Goal: Task Accomplishment & Management: Manage account settings

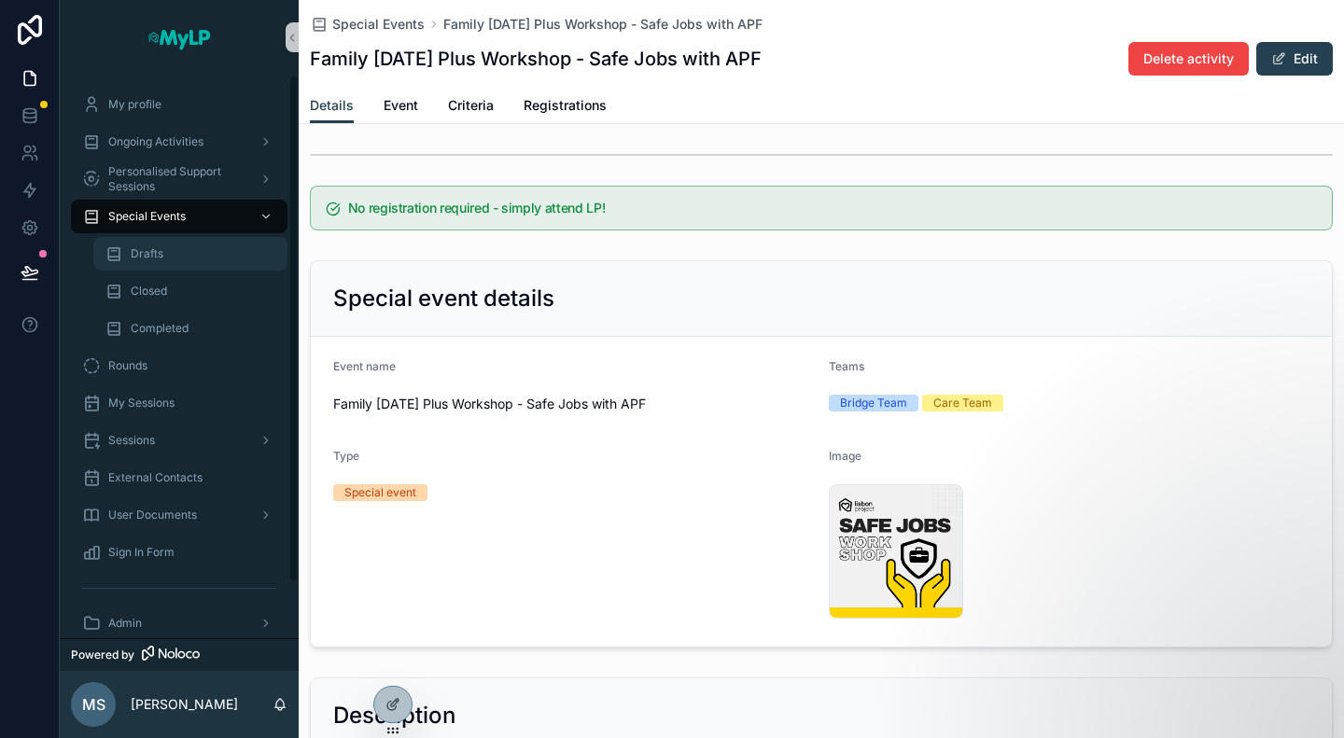
click at [155, 249] on span "Drafts" at bounding box center [147, 253] width 33 height 15
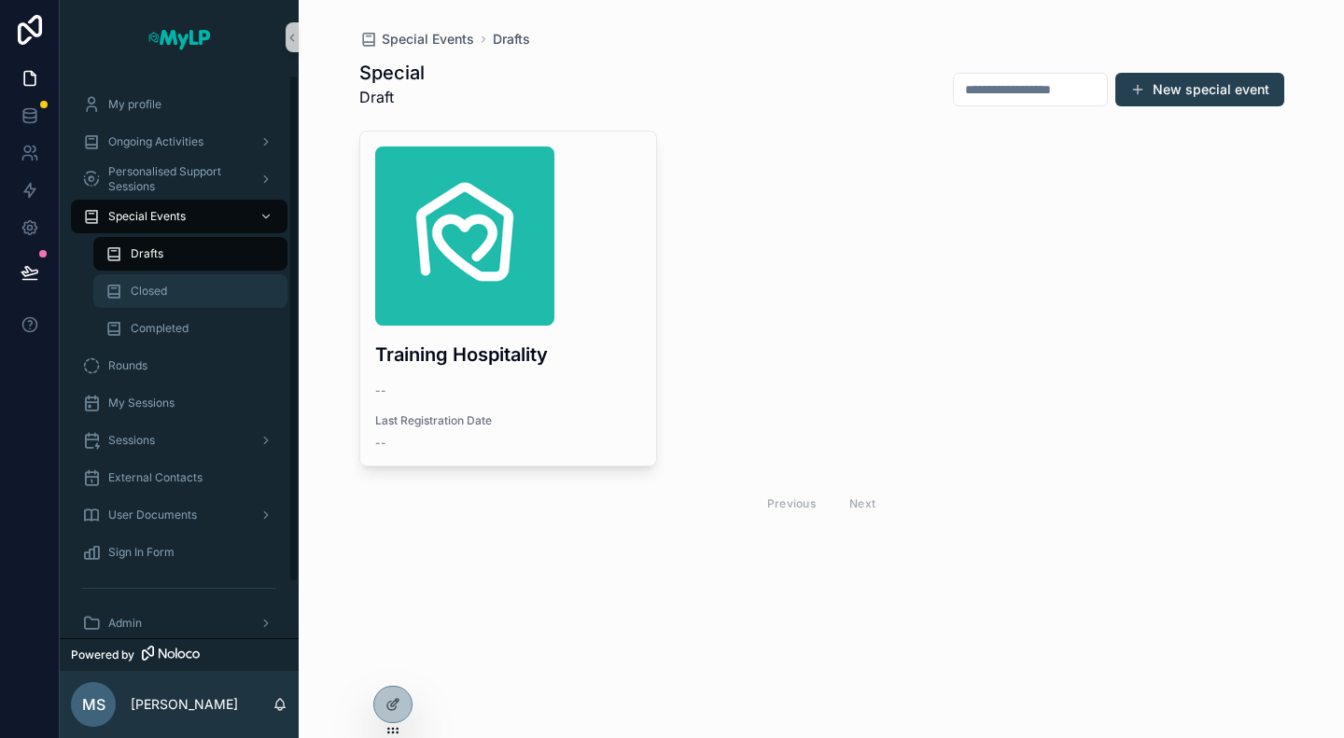
click at [161, 284] on span "Closed" at bounding box center [149, 291] width 36 height 15
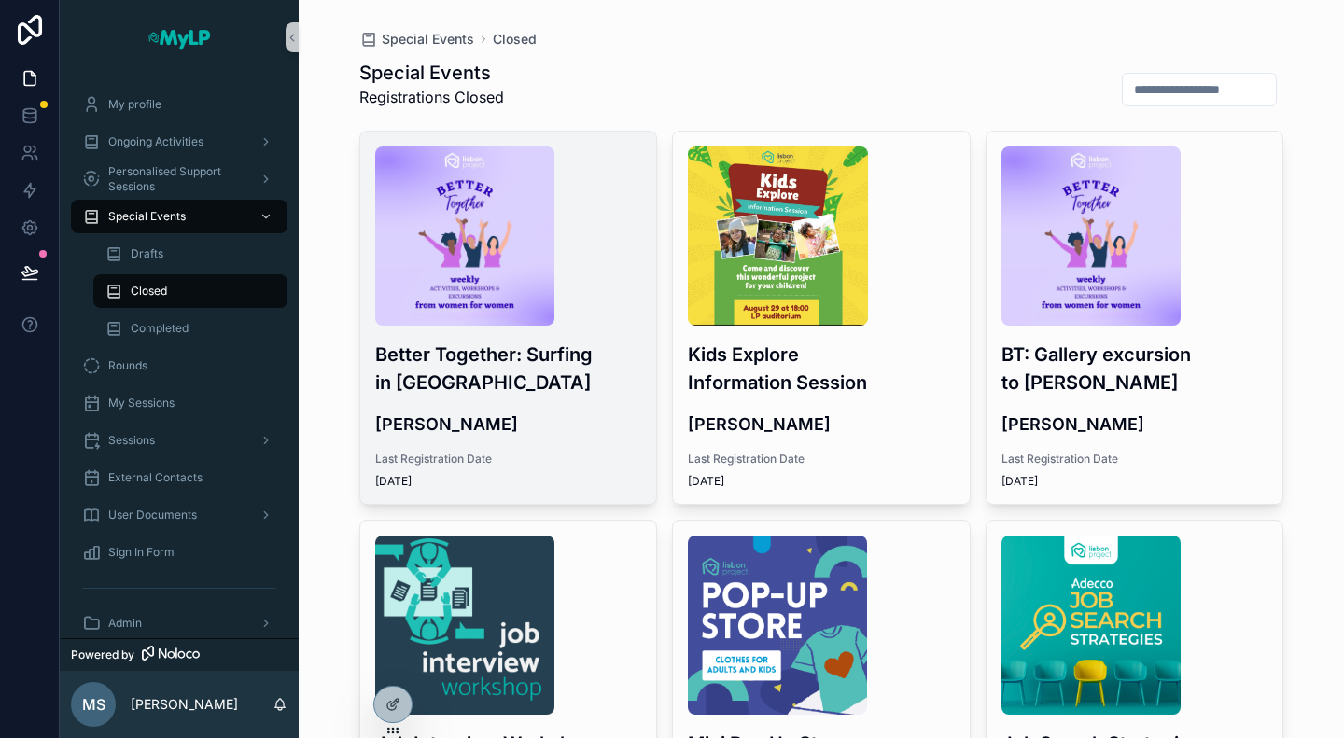
drag, startPoint x: 864, startPoint y: 580, endPoint x: 448, endPoint y: 396, distance: 455.1
click at [448, 396] on h3 "Better Together: Surfing in Caparica" at bounding box center [508, 369] width 267 height 56
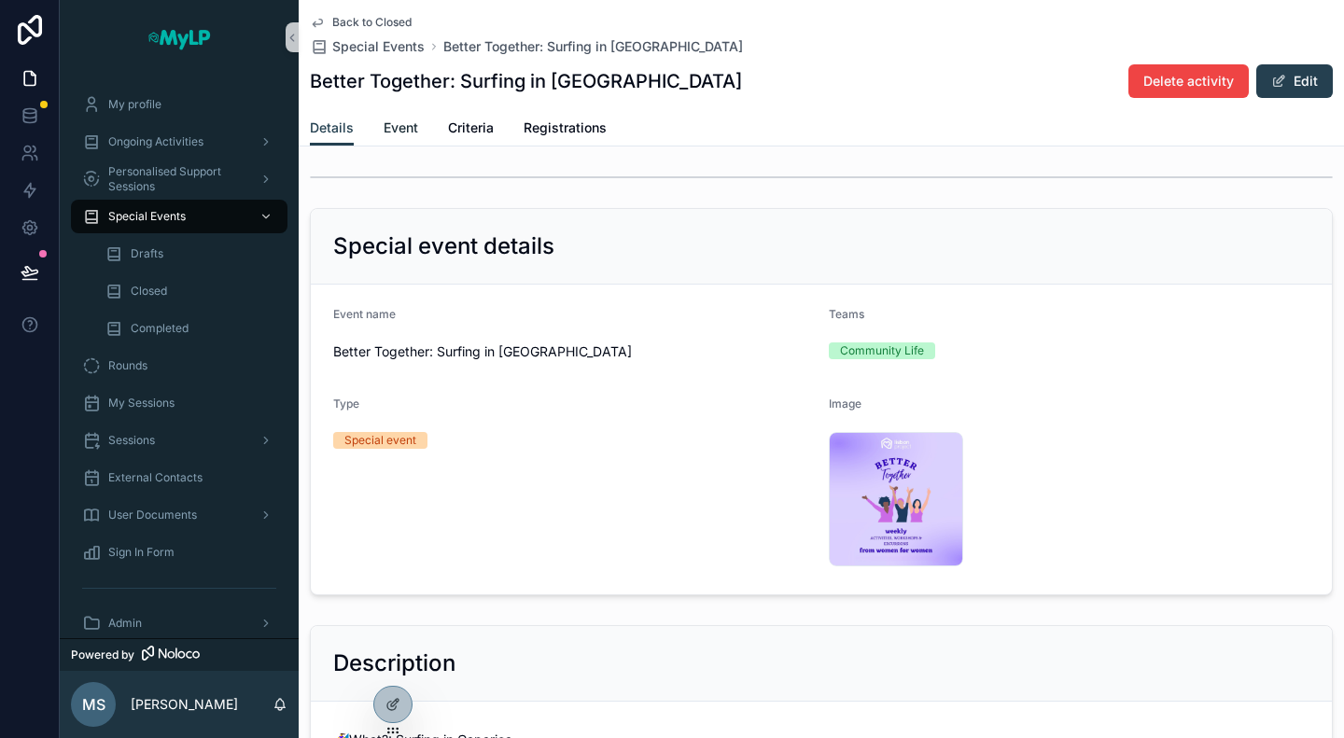
click at [413, 131] on span "Event" at bounding box center [401, 128] width 35 height 19
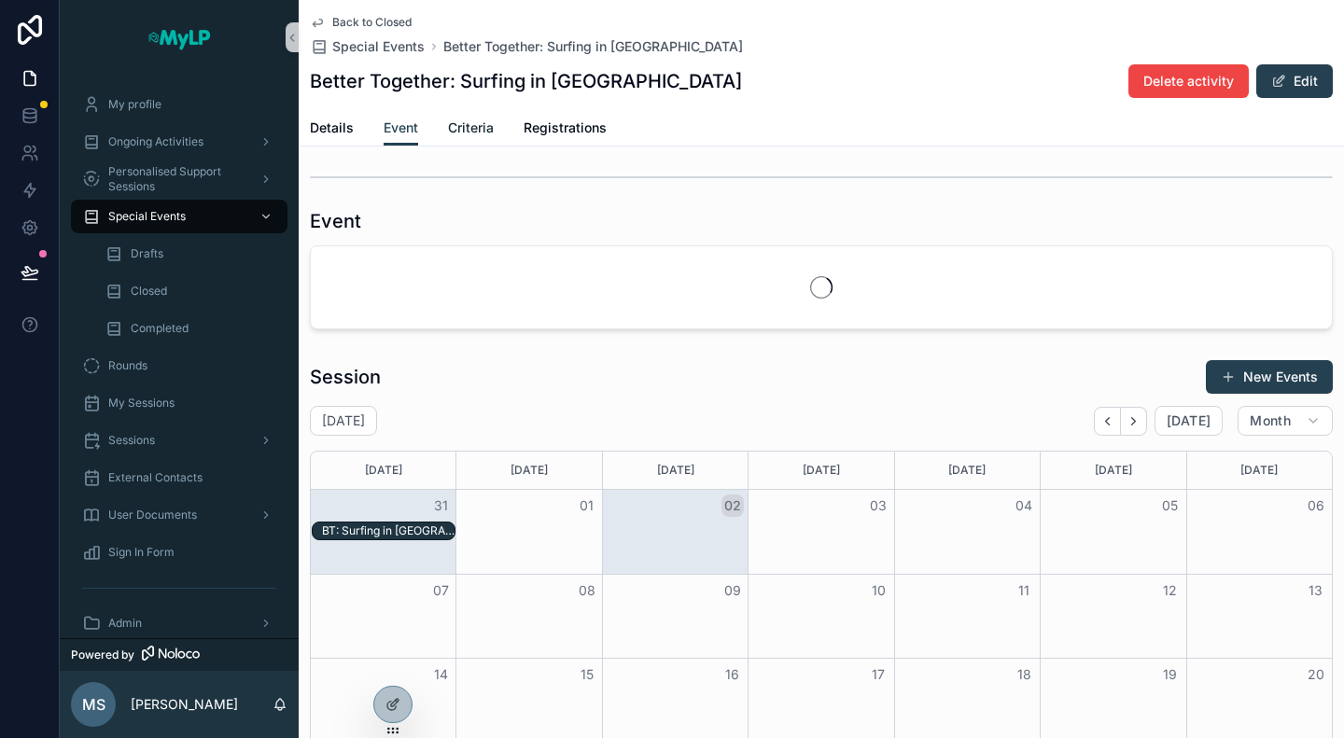
click at [478, 128] on span "Criteria" at bounding box center [471, 128] width 46 height 19
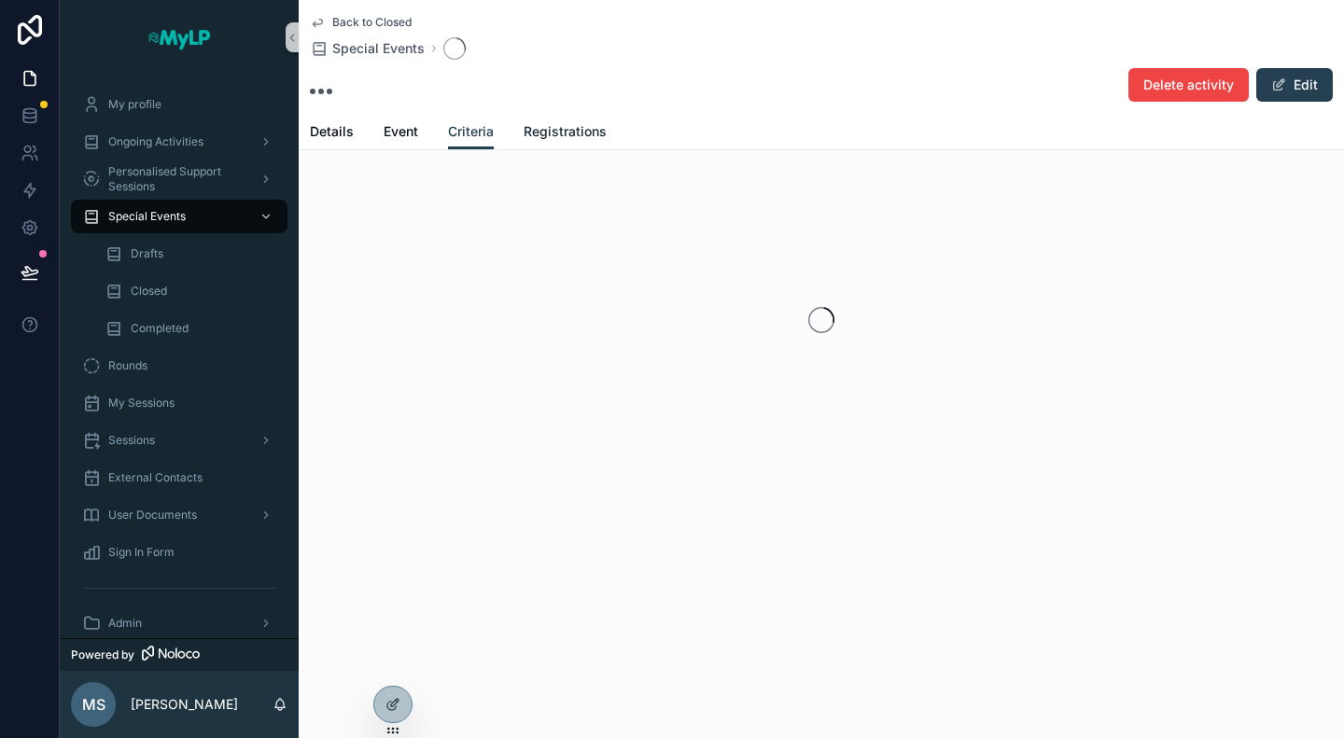
click at [547, 121] on link "Registrations" at bounding box center [565, 133] width 83 height 37
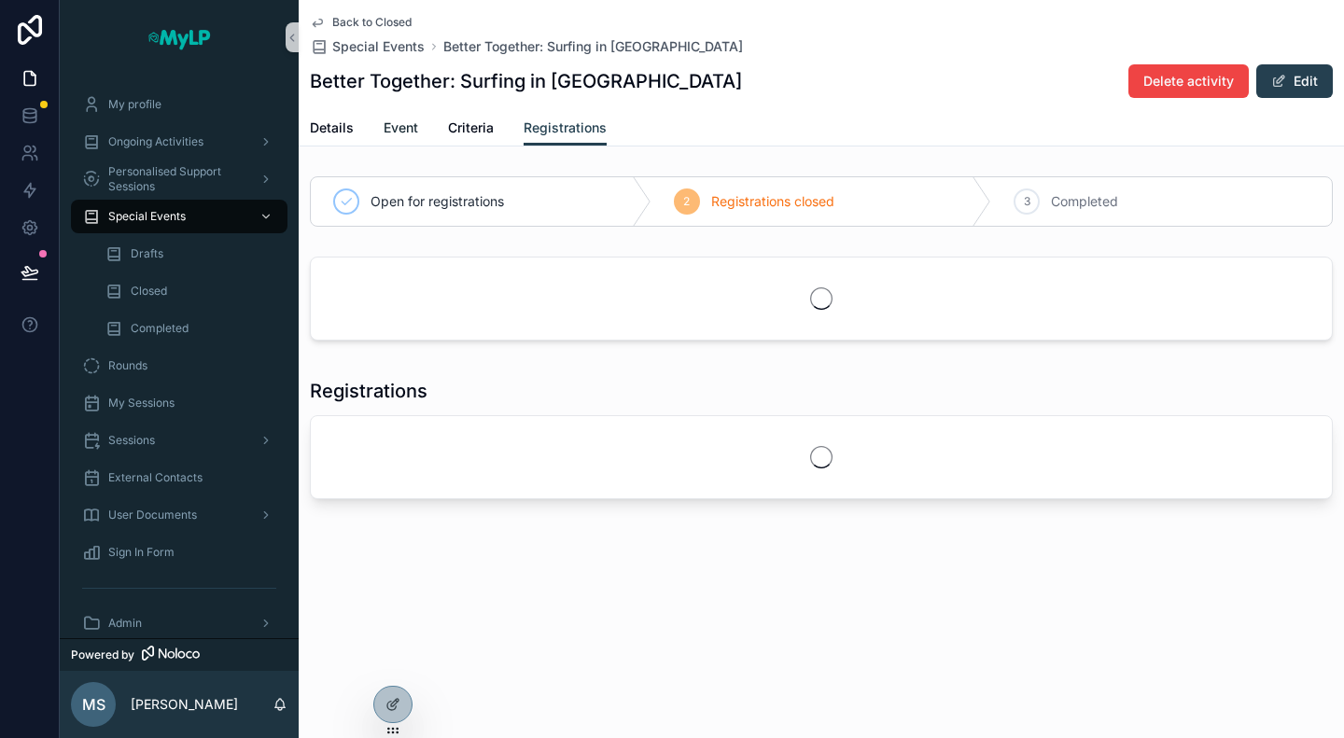
click at [411, 125] on span "Event" at bounding box center [401, 128] width 35 height 19
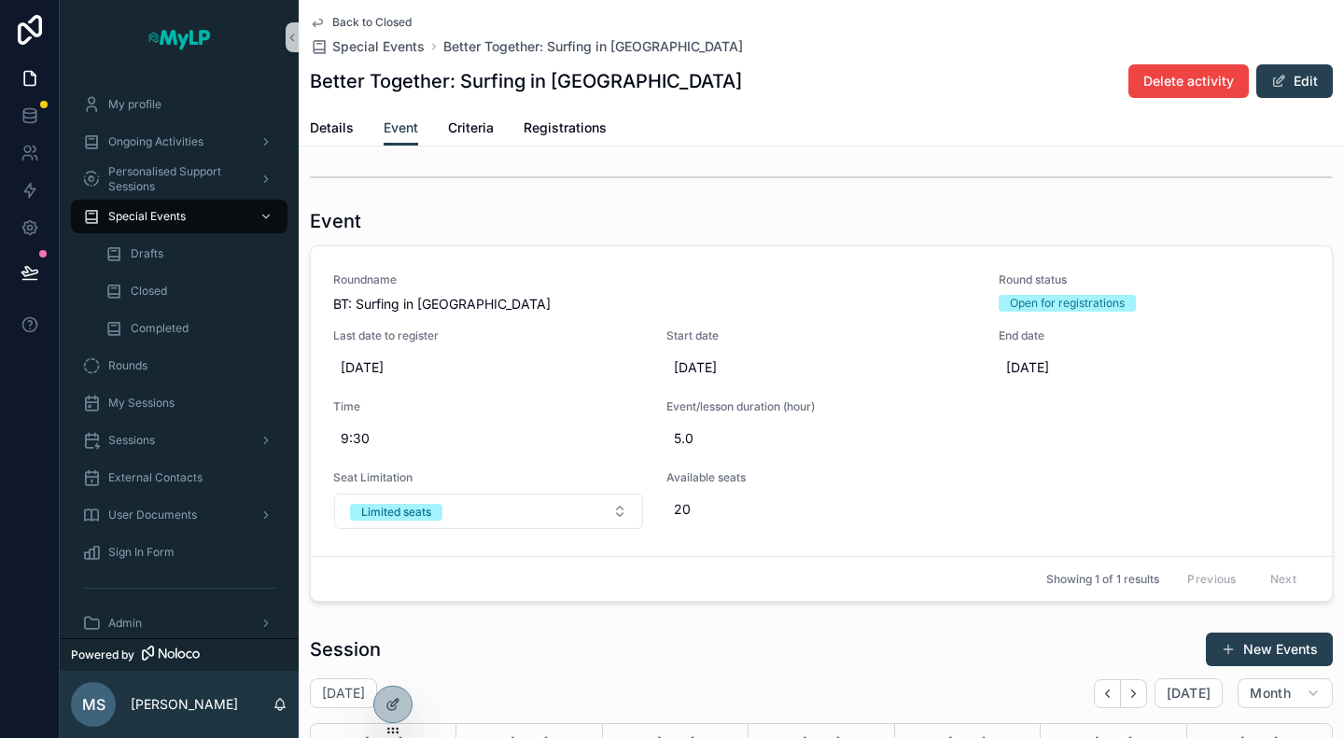
click at [364, 25] on span "Back to Closed" at bounding box center [371, 22] width 79 height 15
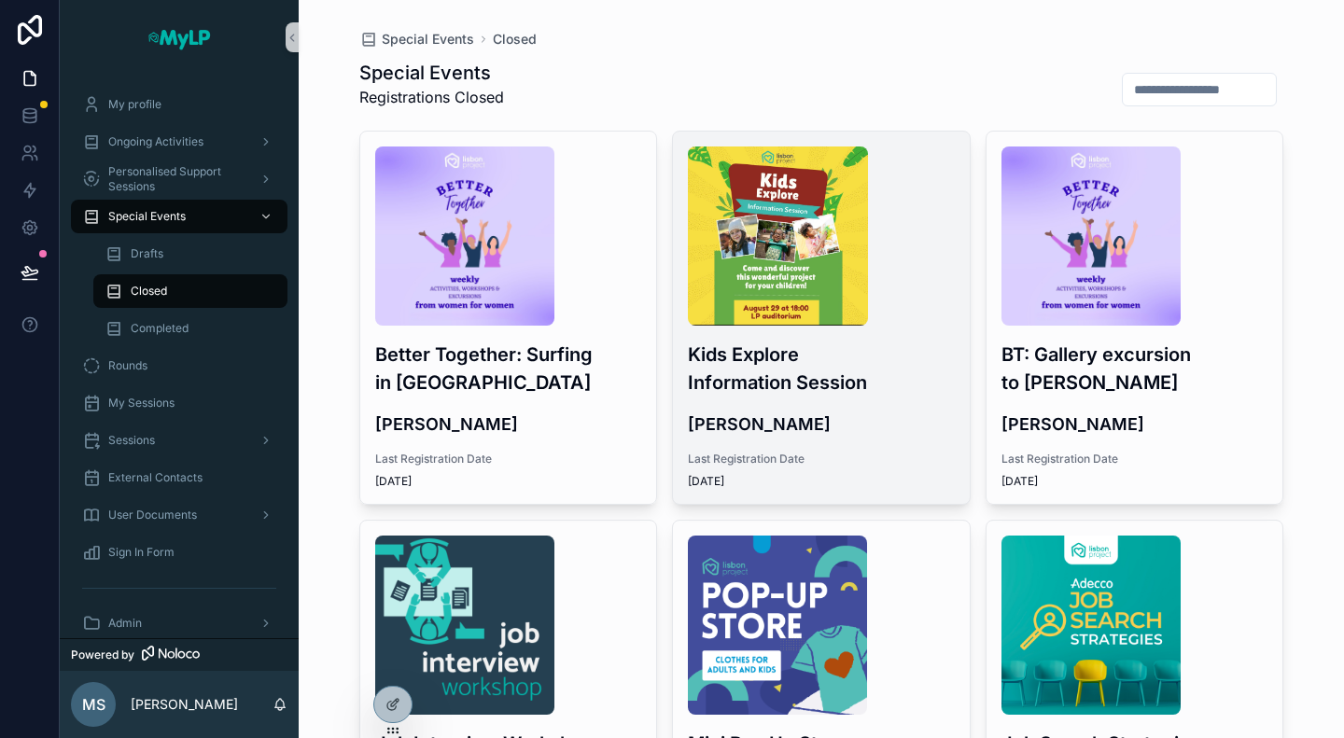
click at [935, 500] on div "Kids Explore Information Session Renata Rodrigues Last Registration Date 8/29/2…" at bounding box center [821, 318] width 297 height 372
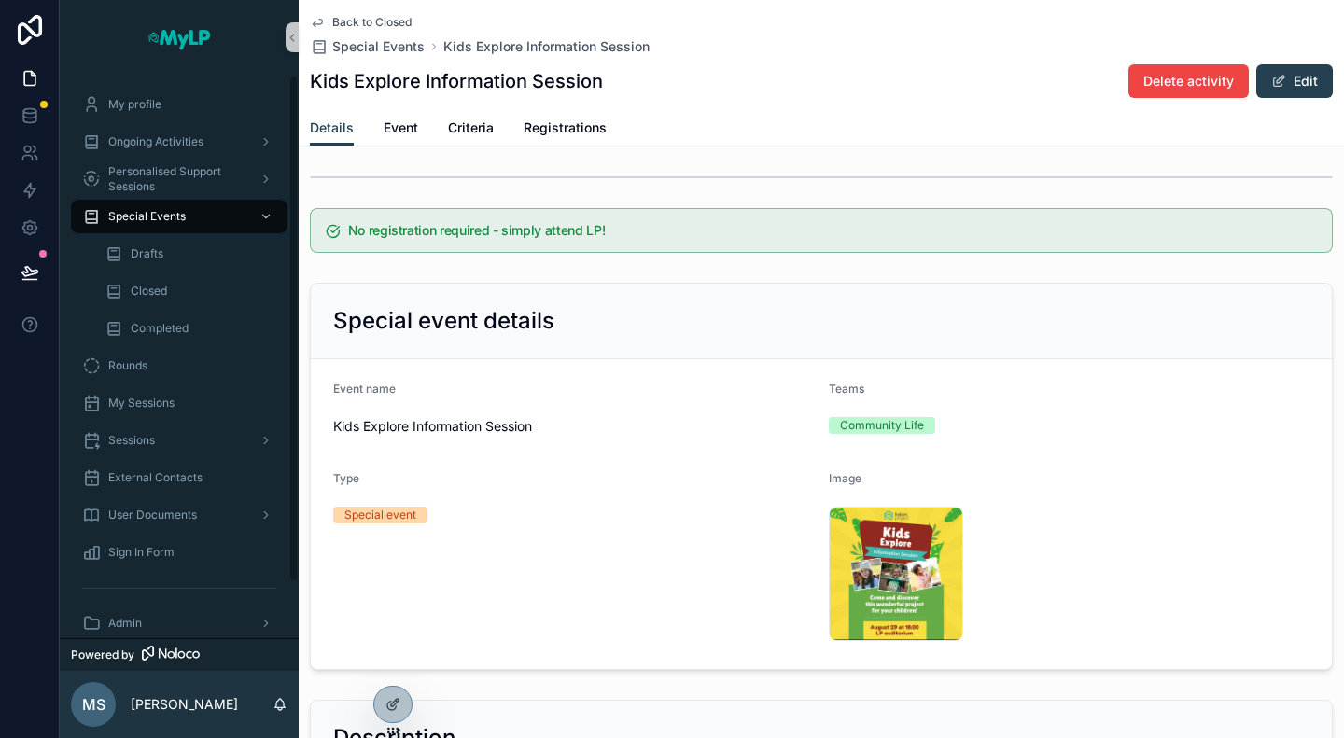
click at [545, 18] on div "Back to Closed" at bounding box center [480, 22] width 340 height 15
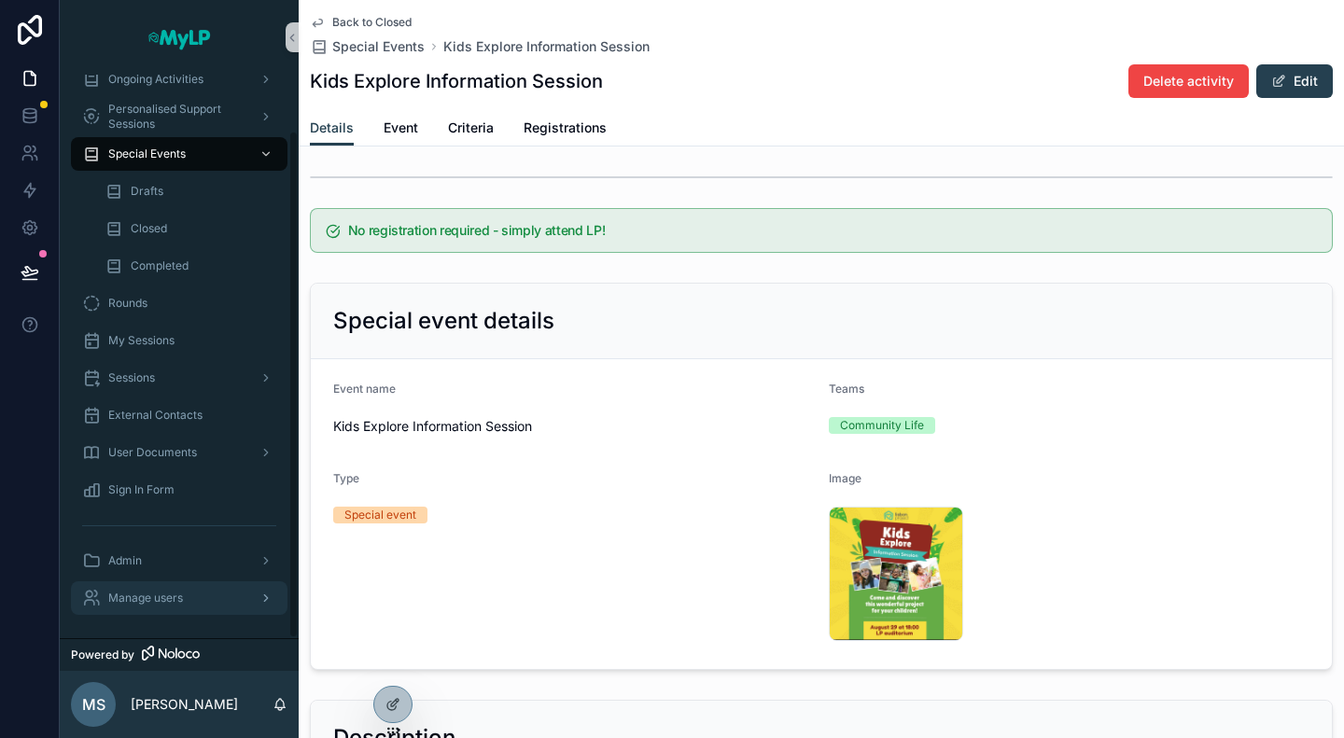
click at [180, 598] on span "Manage users" at bounding box center [145, 598] width 75 height 15
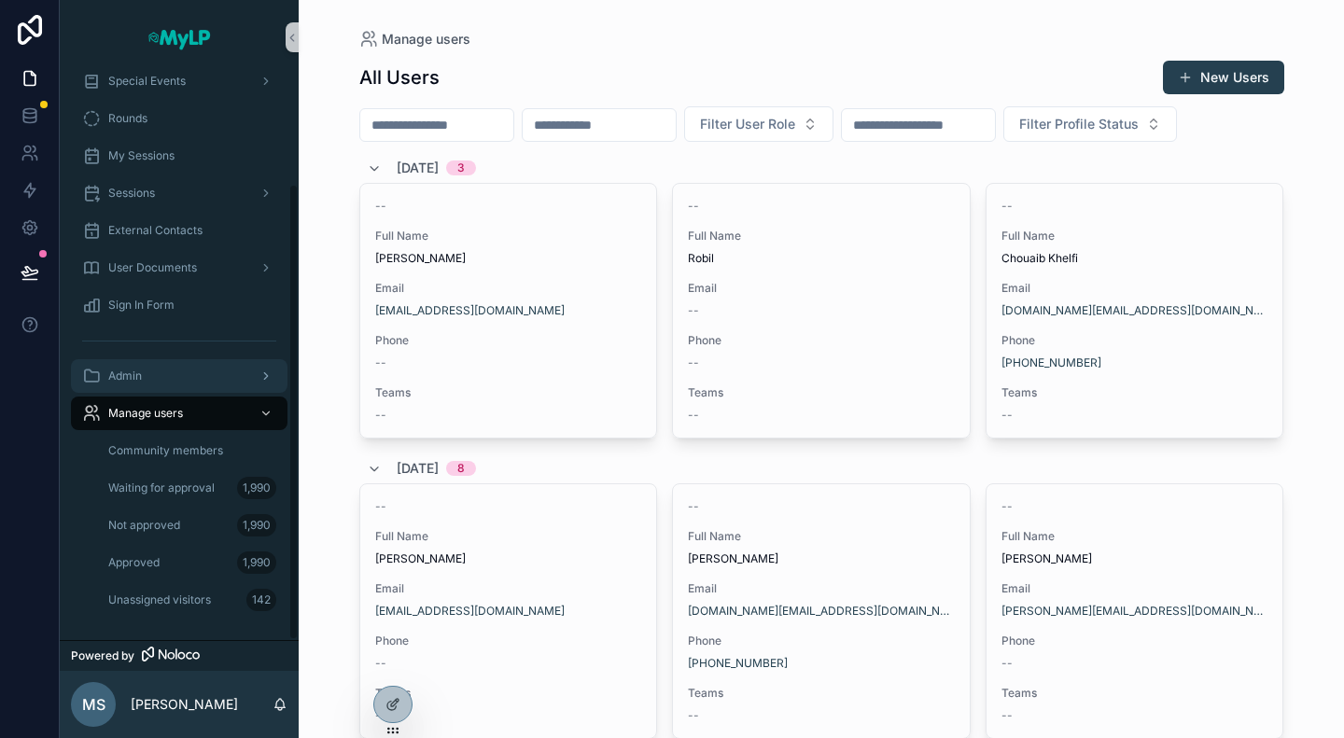
click at [155, 374] on div "Admin" at bounding box center [179, 376] width 194 height 30
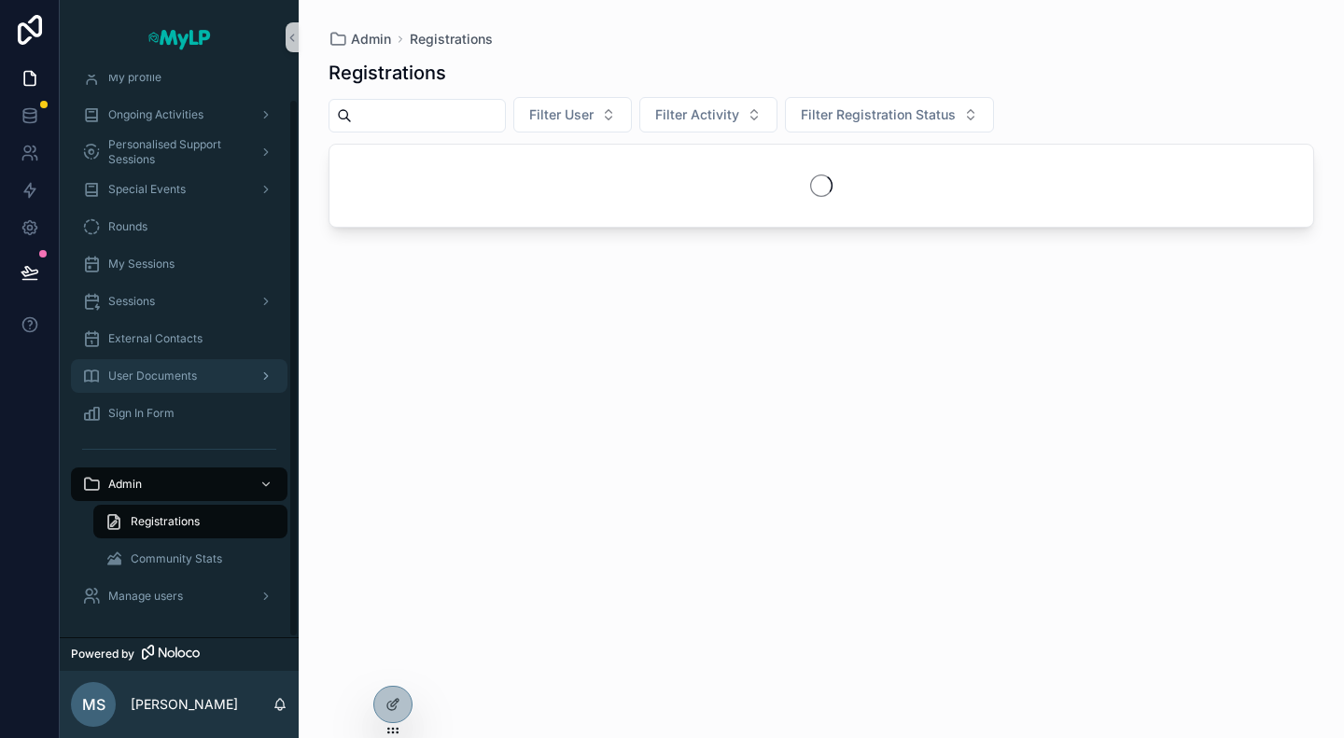
scroll to position [26, 0]
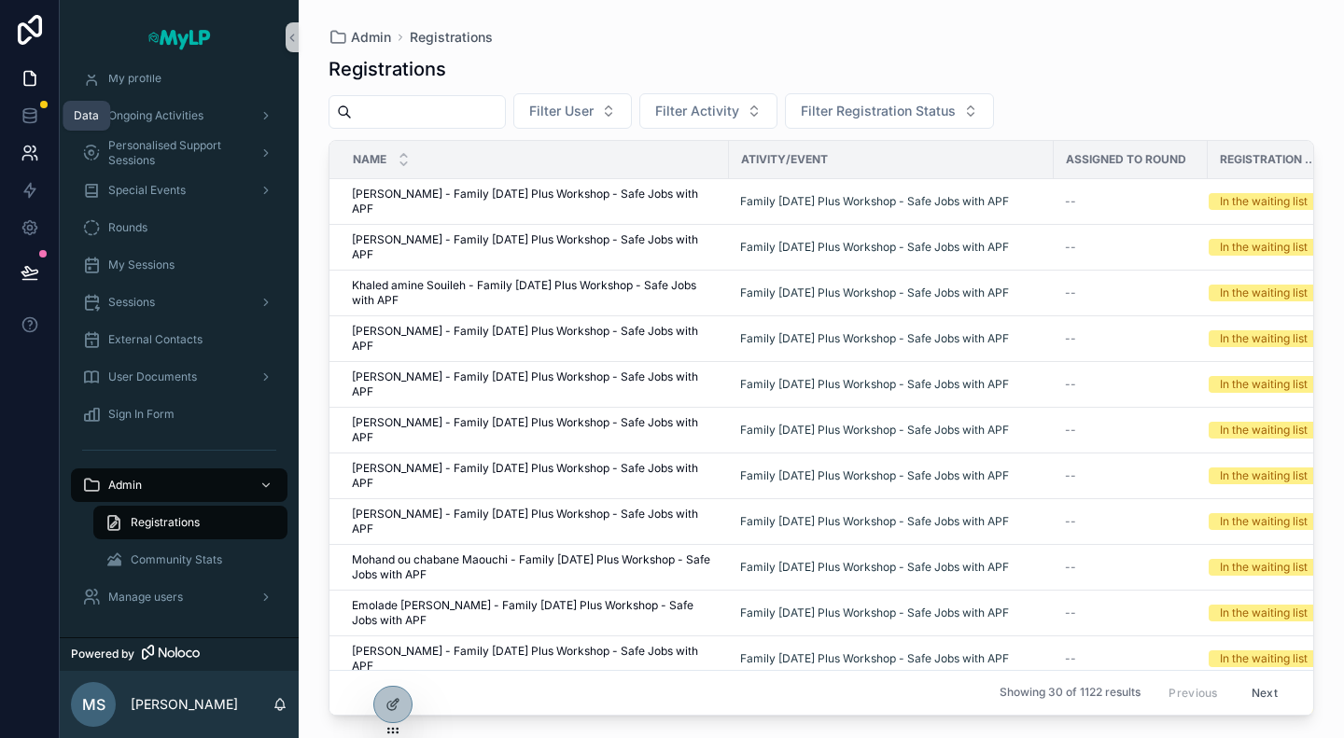
click at [36, 144] on icon at bounding box center [30, 153] width 19 height 19
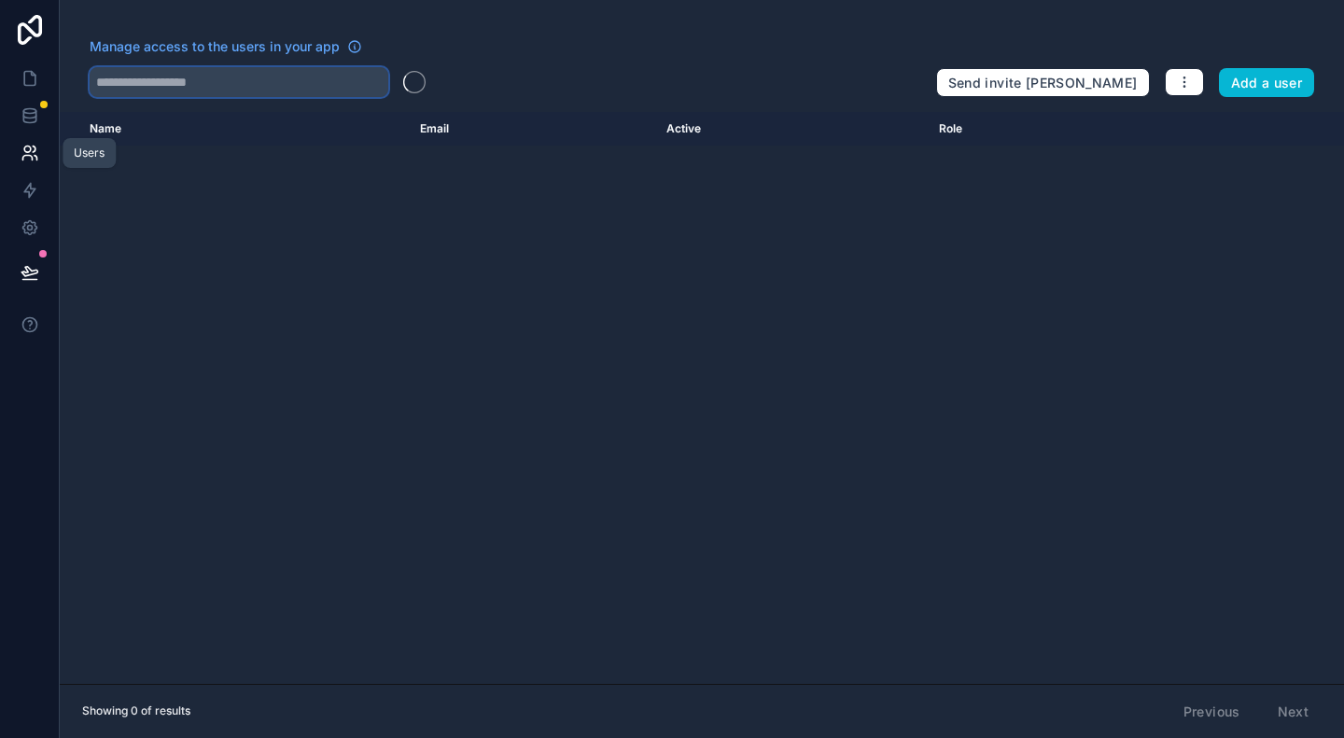
click at [248, 91] on input "text" at bounding box center [239, 82] width 299 height 30
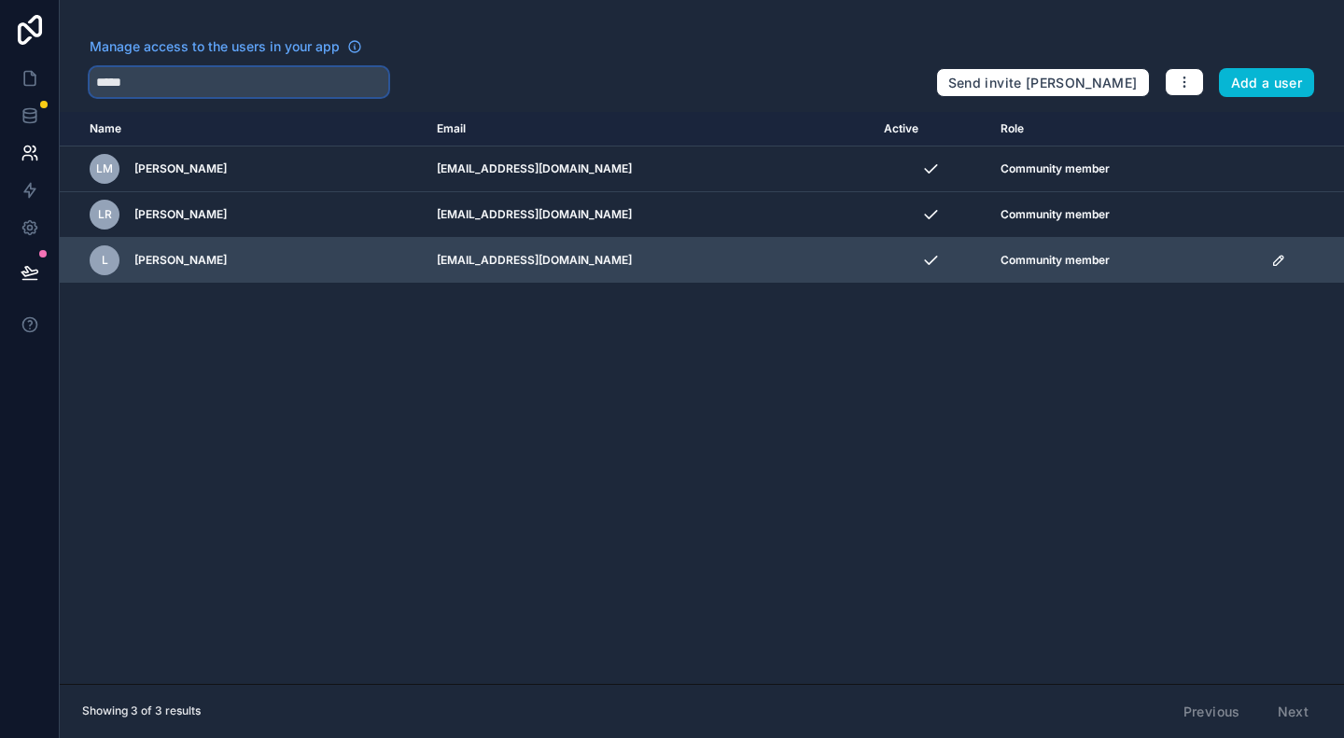
type input "*****"
click at [1273, 262] on icon "scrollable content" at bounding box center [1278, 260] width 15 height 15
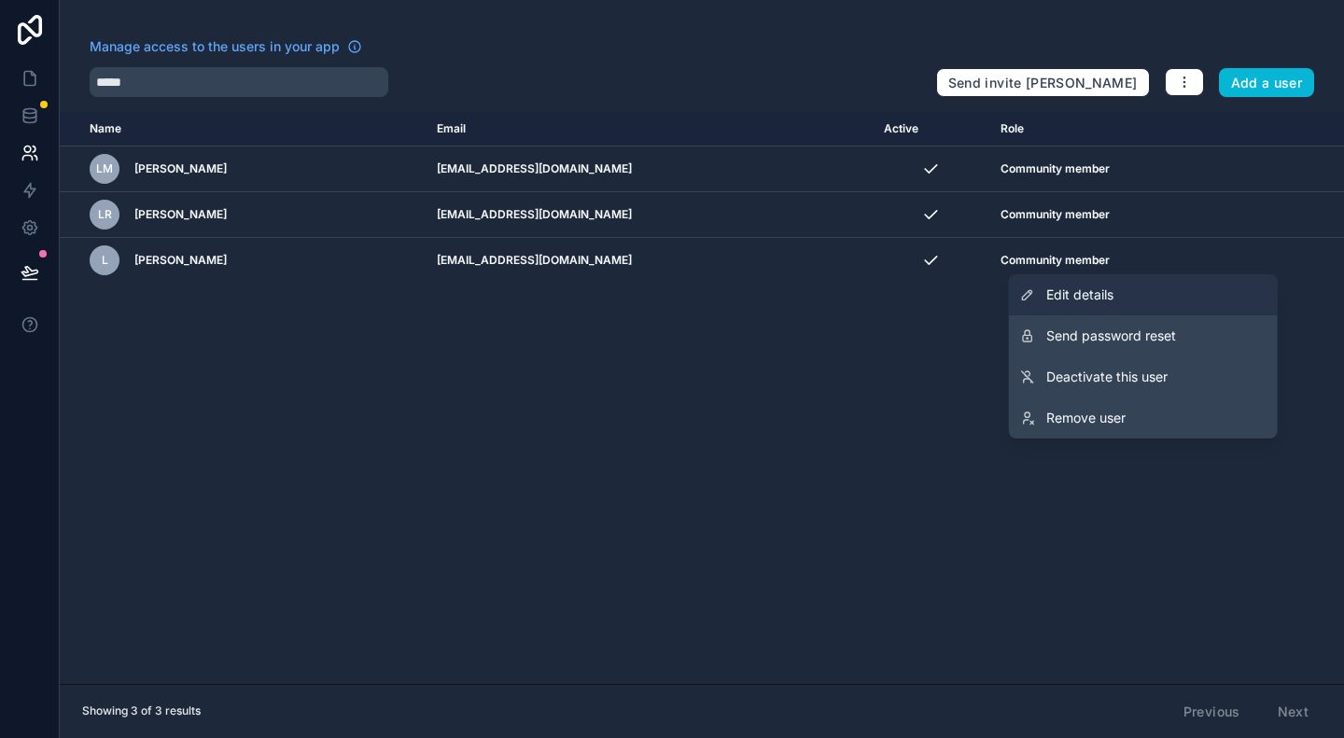
click at [1148, 300] on link "Edit details" at bounding box center [1143, 294] width 269 height 41
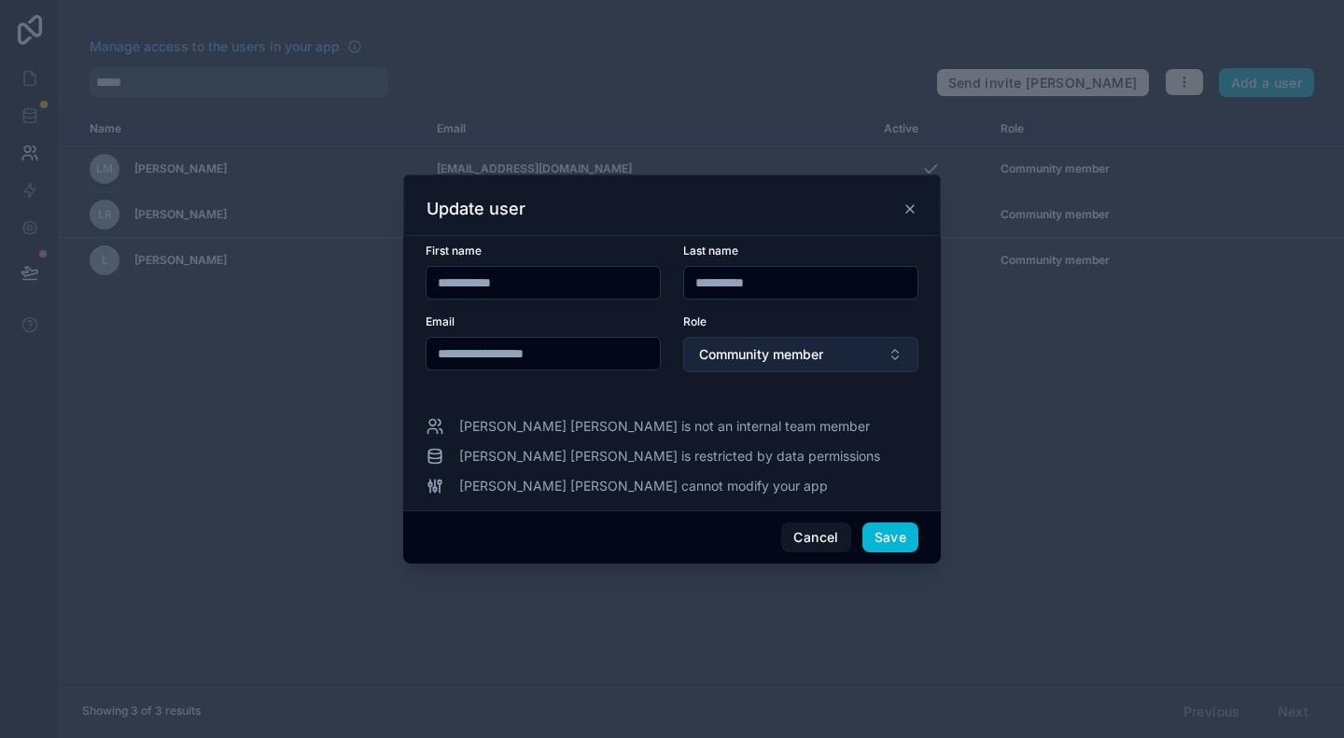
click at [740, 339] on button "Community member" at bounding box center [800, 354] width 235 height 35
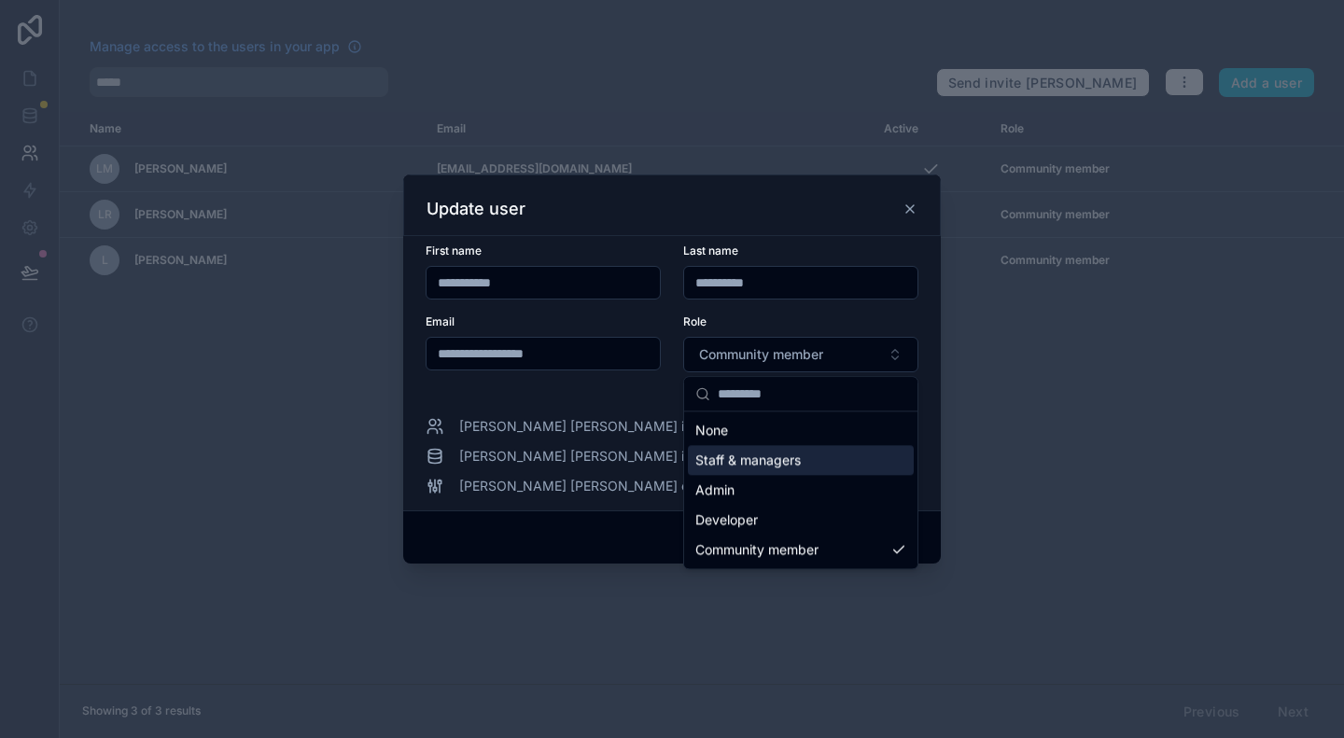
click at [779, 459] on span "Staff & managers" at bounding box center [747, 460] width 105 height 19
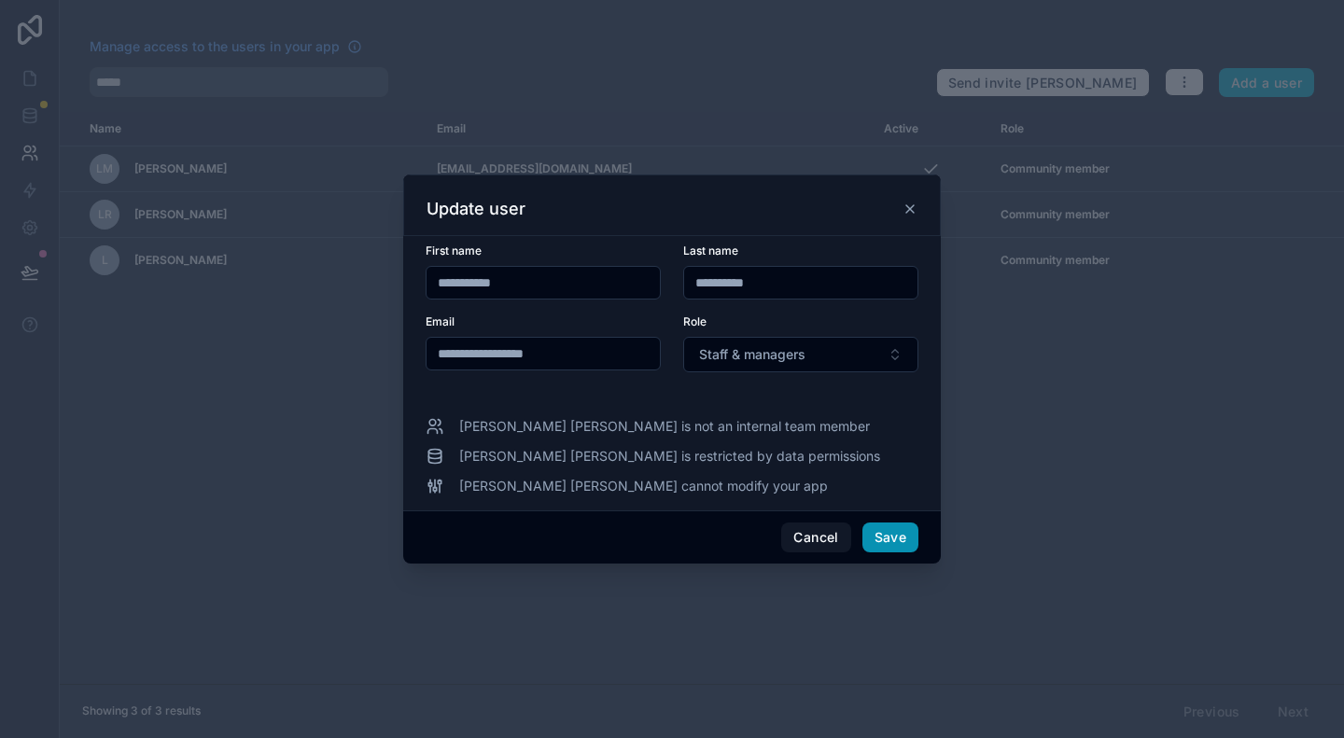
click at [902, 537] on button "Save" at bounding box center [890, 538] width 56 height 30
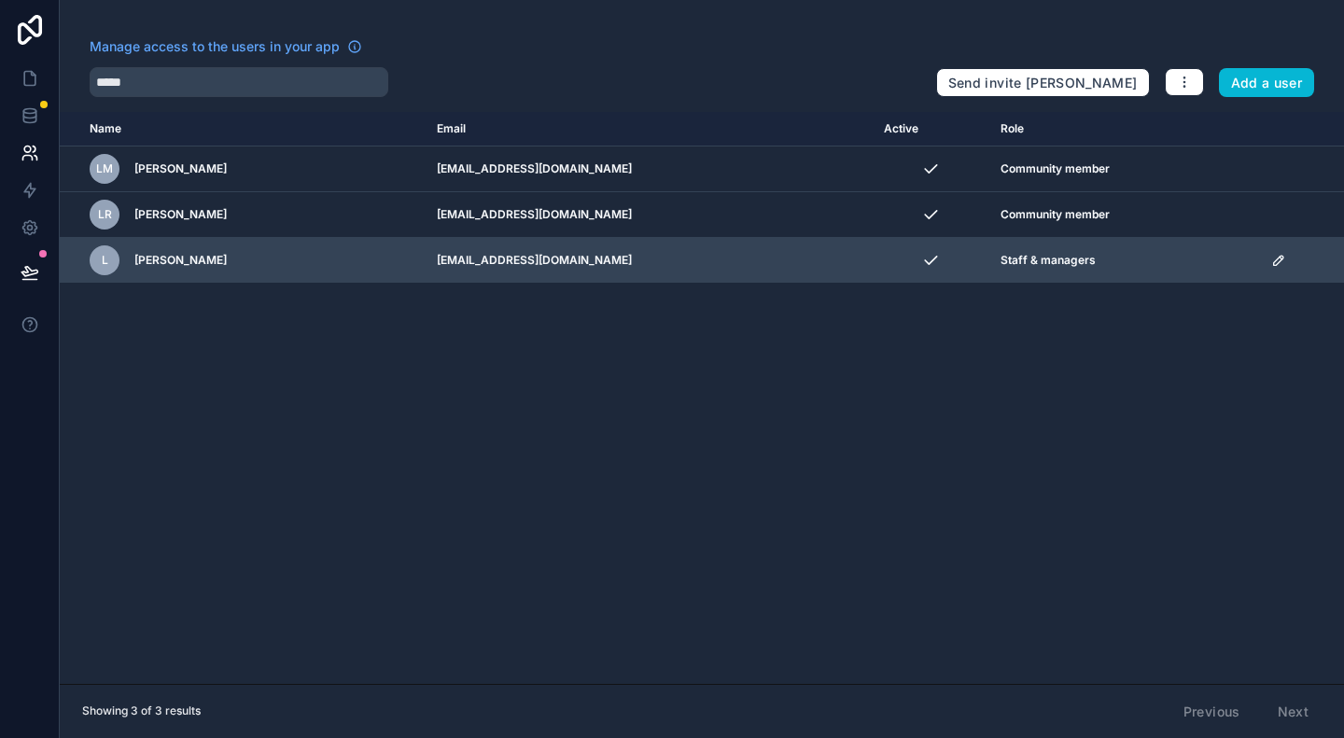
click at [1275, 259] on icon "scrollable content" at bounding box center [1278, 260] width 15 height 15
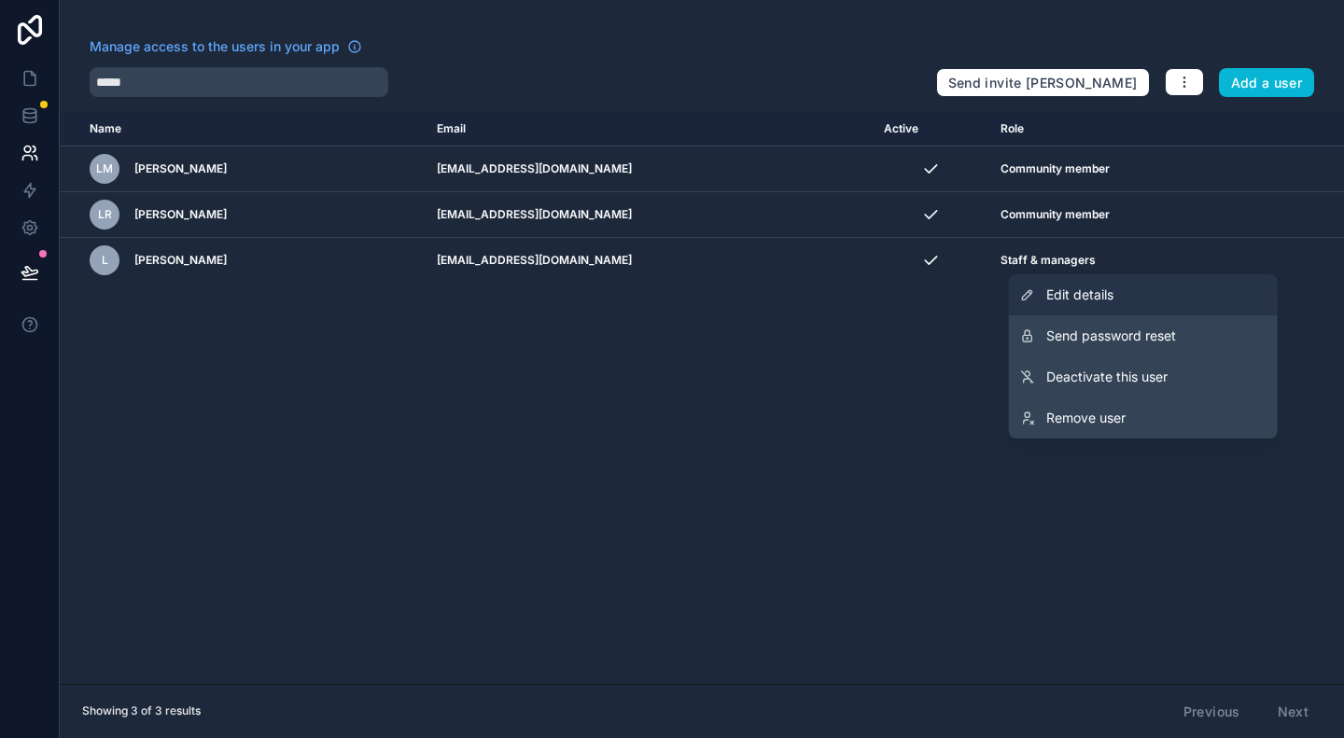
click at [1133, 289] on link "Edit details" at bounding box center [1143, 294] width 269 height 41
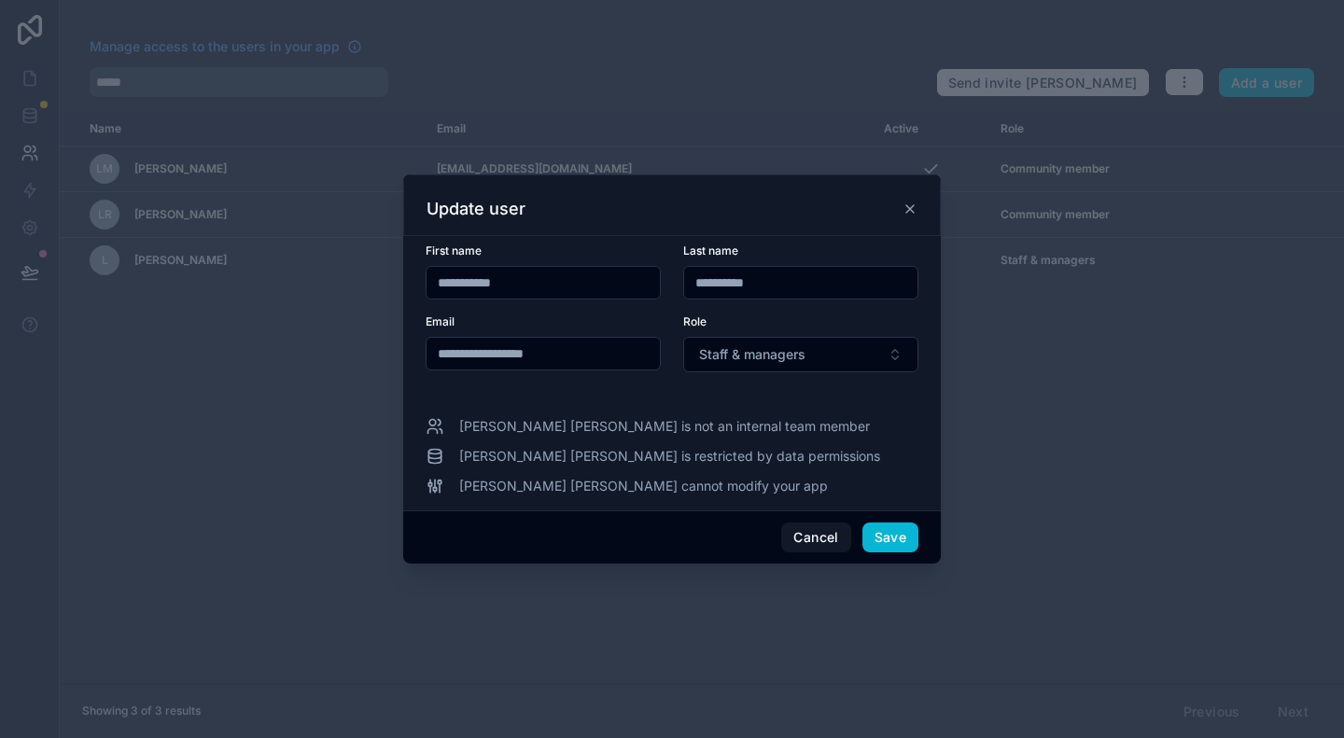
click at [638, 493] on span "Laura Maria cannot modify your app" at bounding box center [643, 486] width 369 height 19
click at [808, 365] on button "Staff & managers" at bounding box center [800, 354] width 235 height 35
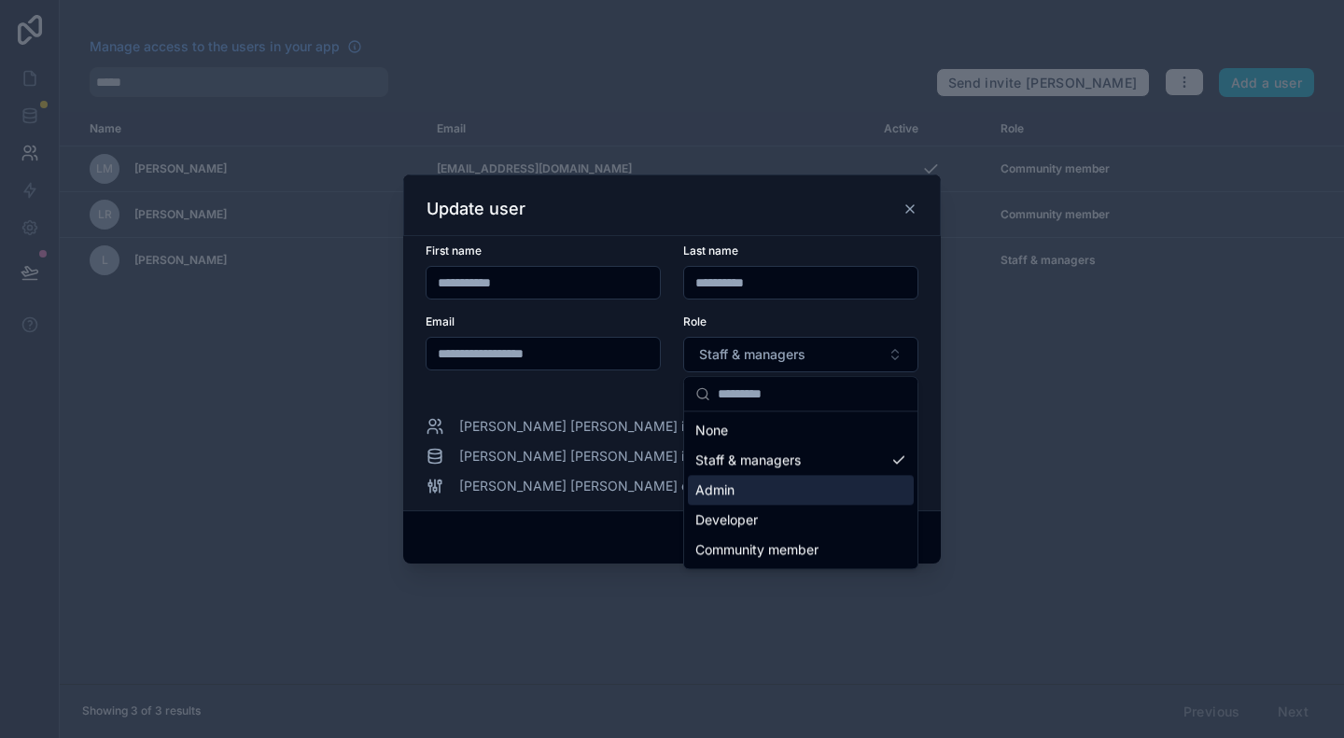
click at [746, 488] on div "Admin" at bounding box center [801, 490] width 226 height 30
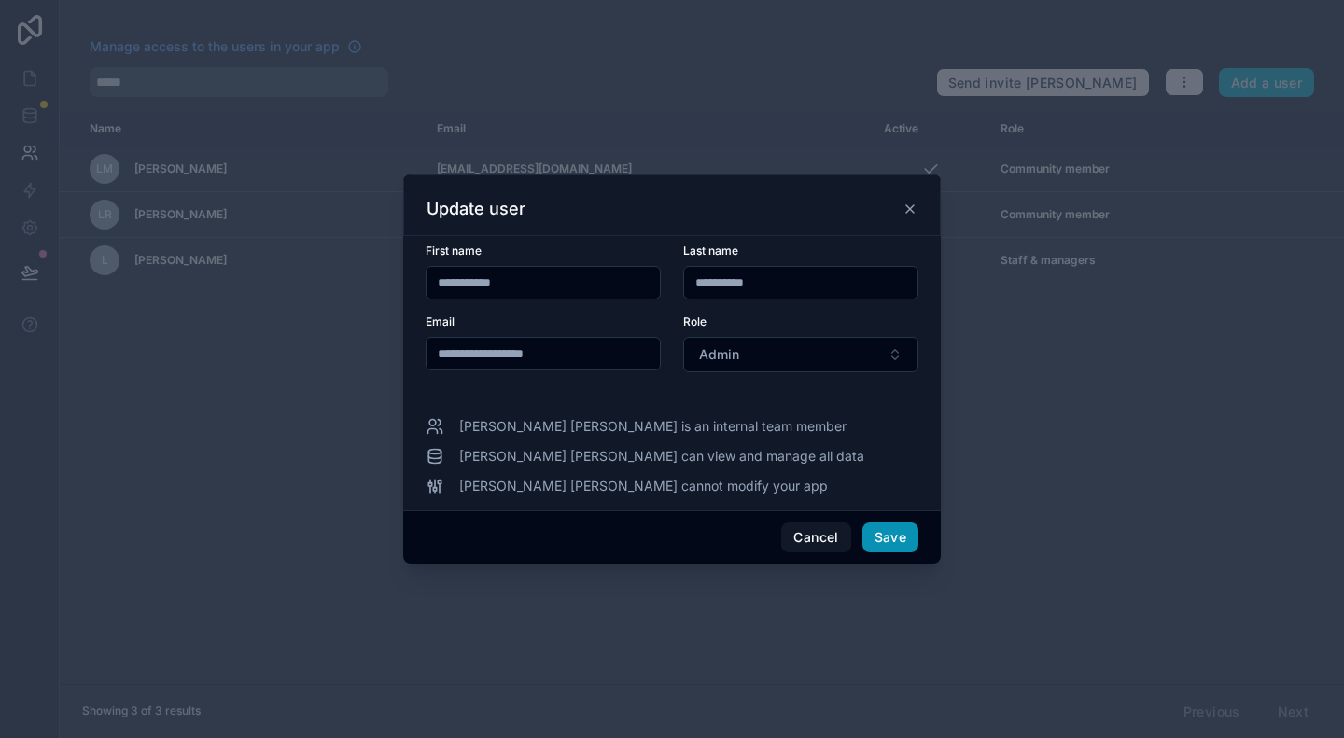
click at [896, 539] on button "Save" at bounding box center [890, 538] width 56 height 30
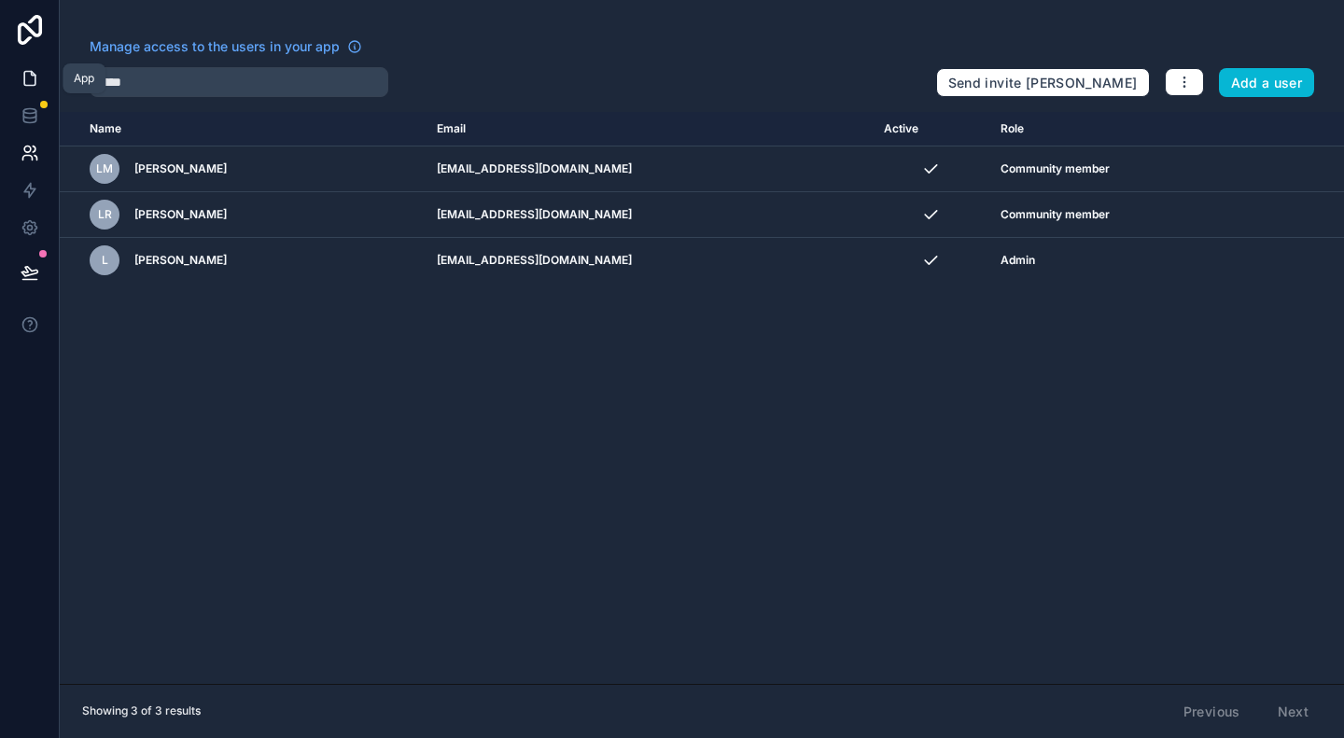
click at [35, 81] on icon at bounding box center [29, 79] width 11 height 14
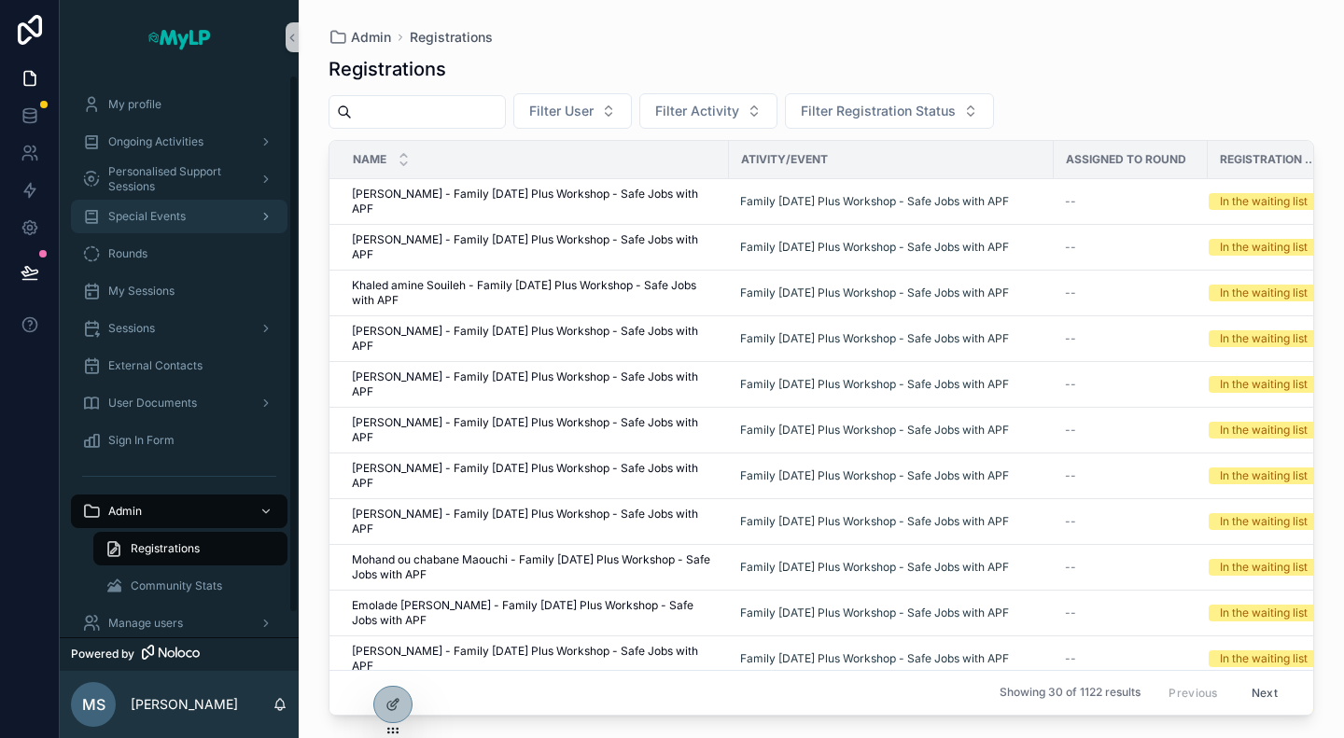
click at [166, 212] on span "Special Events" at bounding box center [146, 216] width 77 height 15
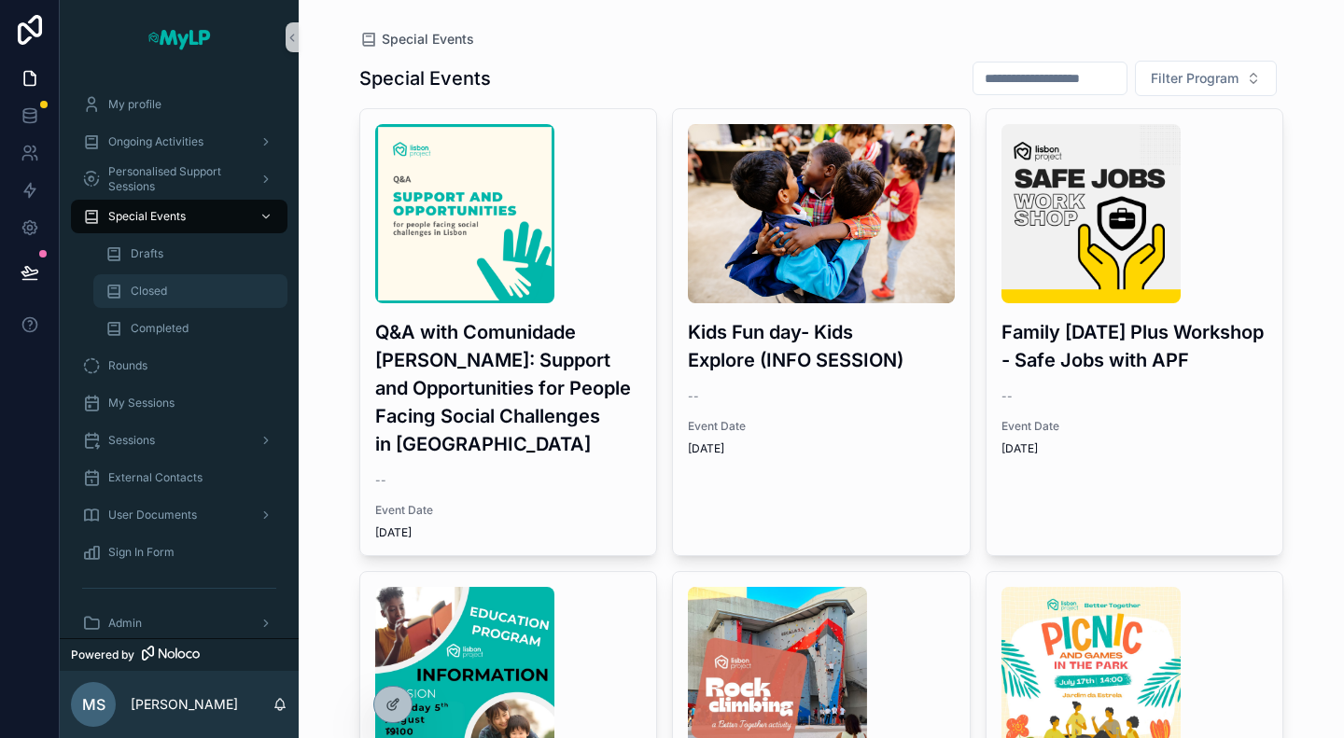
click at [157, 299] on div "Closed" at bounding box center [191, 291] width 172 height 30
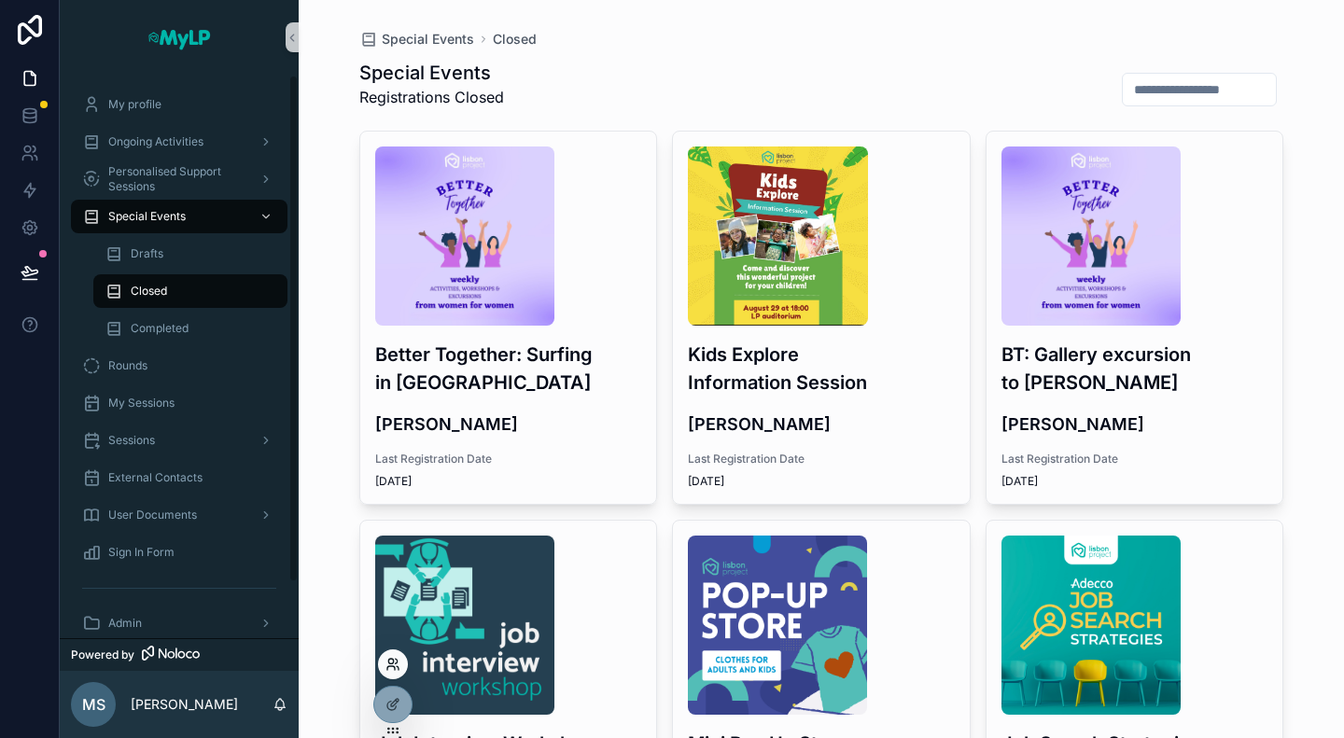
click at [396, 664] on icon at bounding box center [397, 661] width 2 height 5
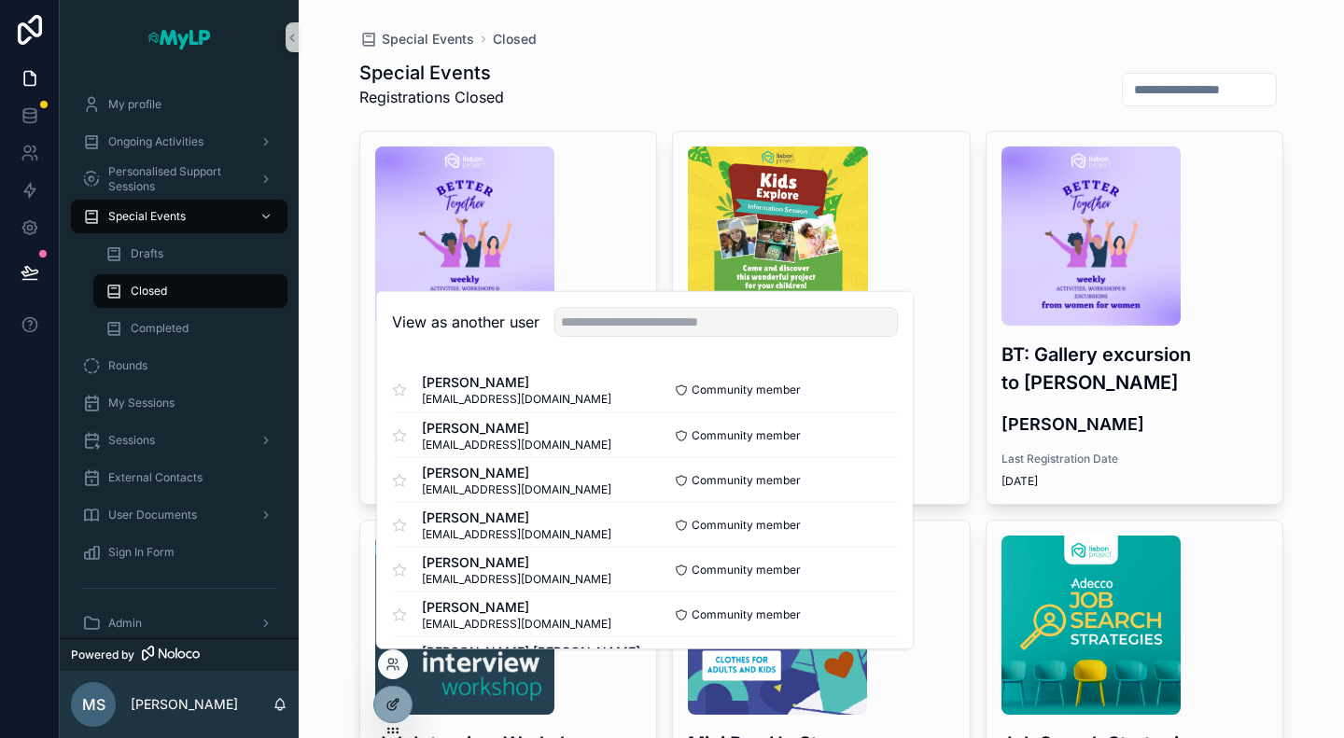
click at [399, 709] on icon at bounding box center [392, 704] width 15 height 15
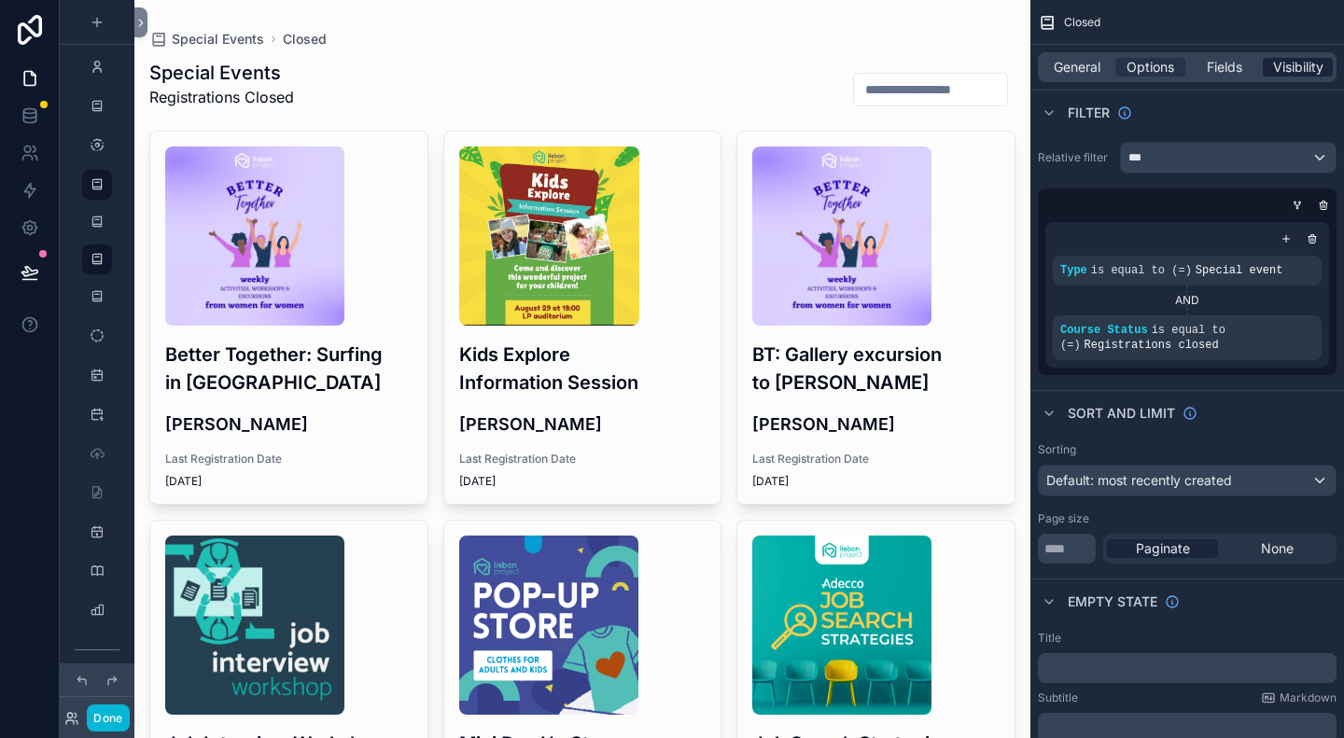
click at [1281, 74] on span "Visibility" at bounding box center [1298, 67] width 50 height 19
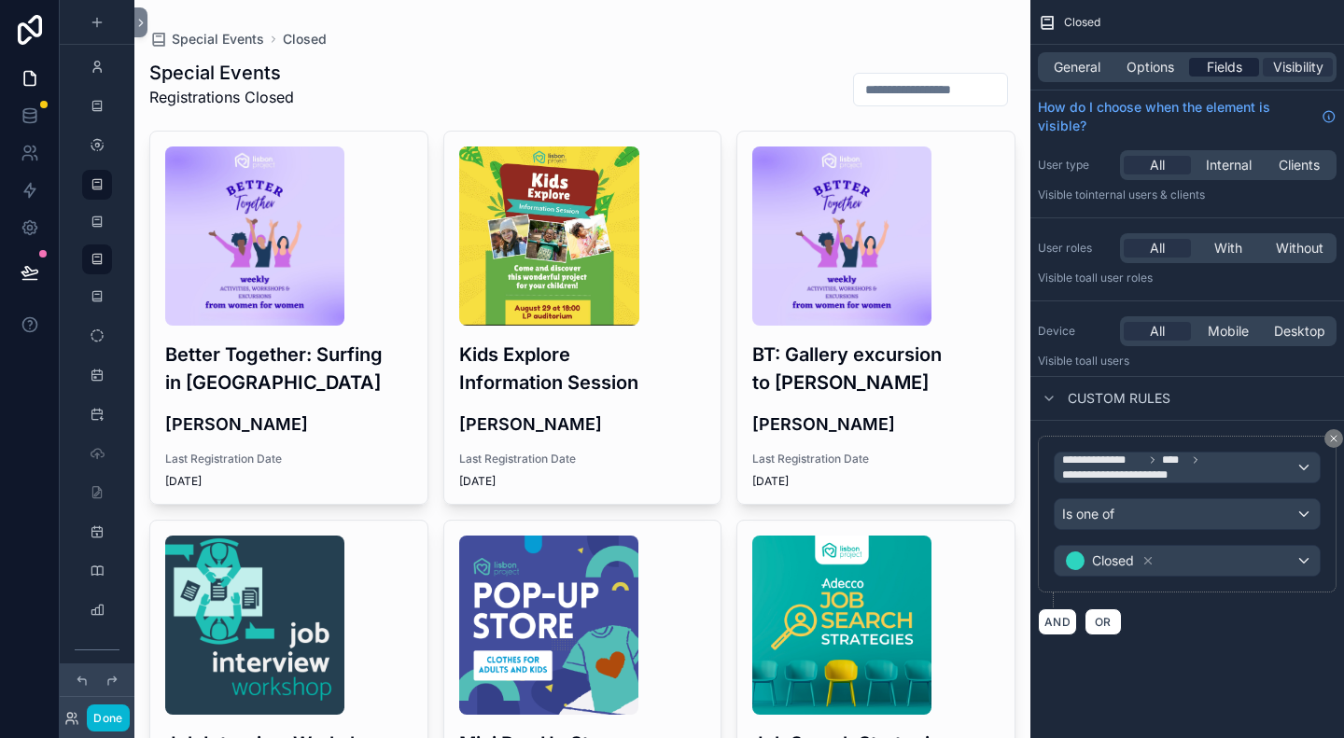
click at [1218, 66] on span "Fields" at bounding box center [1224, 67] width 35 height 19
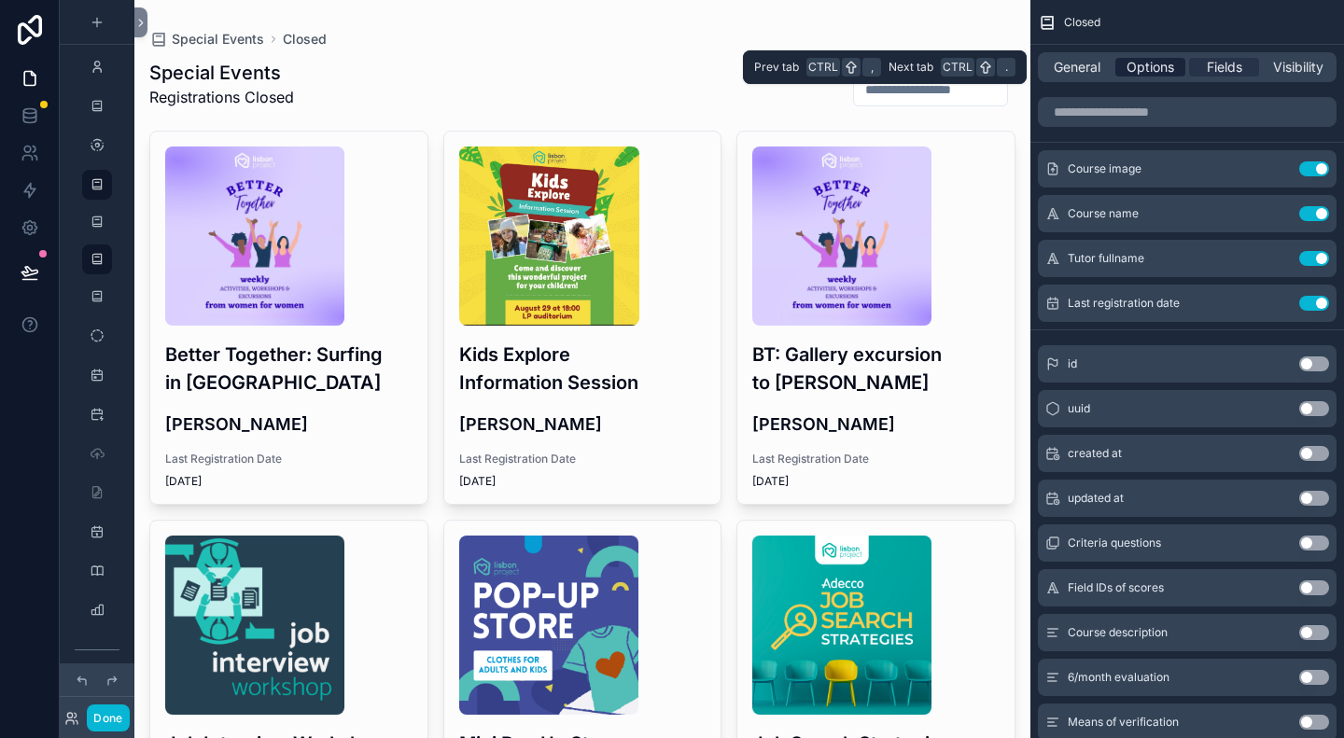
click at [1144, 61] on span "Options" at bounding box center [1151, 67] width 48 height 19
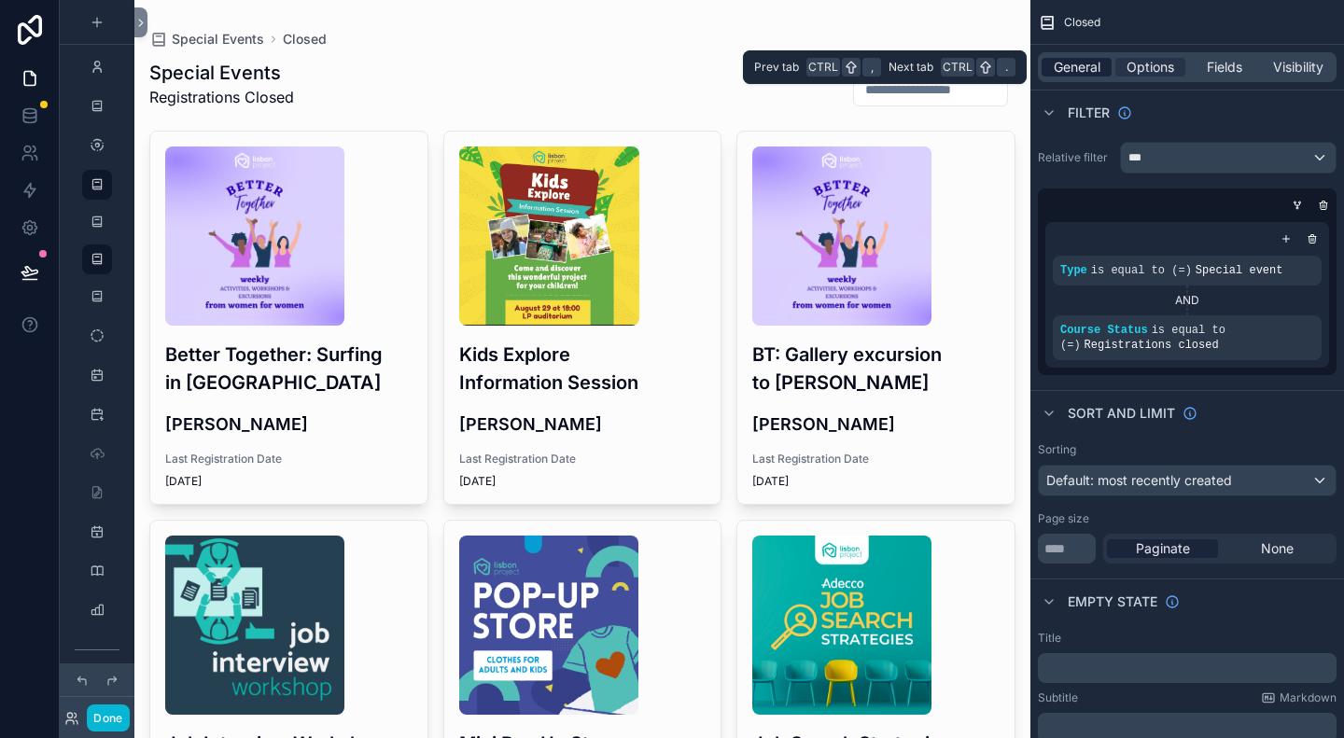
click at [1090, 63] on span "General" at bounding box center [1077, 67] width 47 height 19
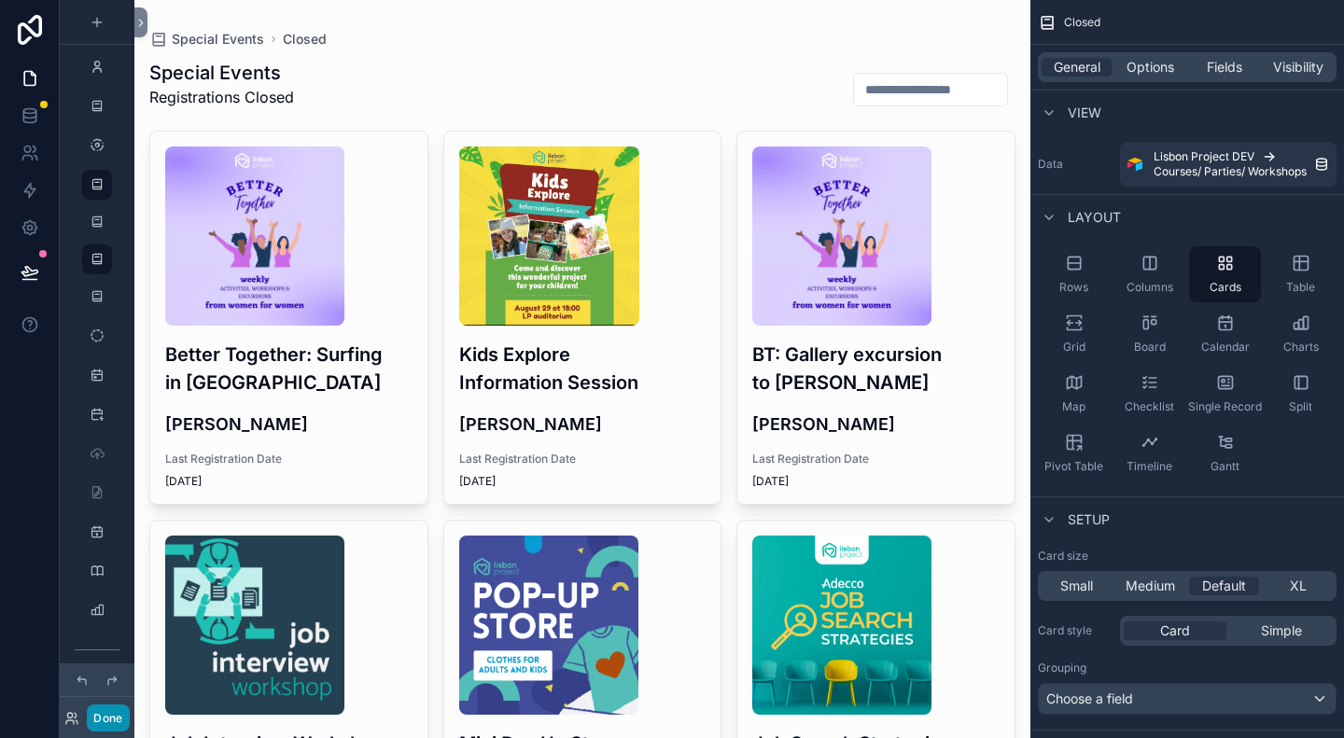
click at [114, 720] on button "Done" at bounding box center [108, 718] width 42 height 27
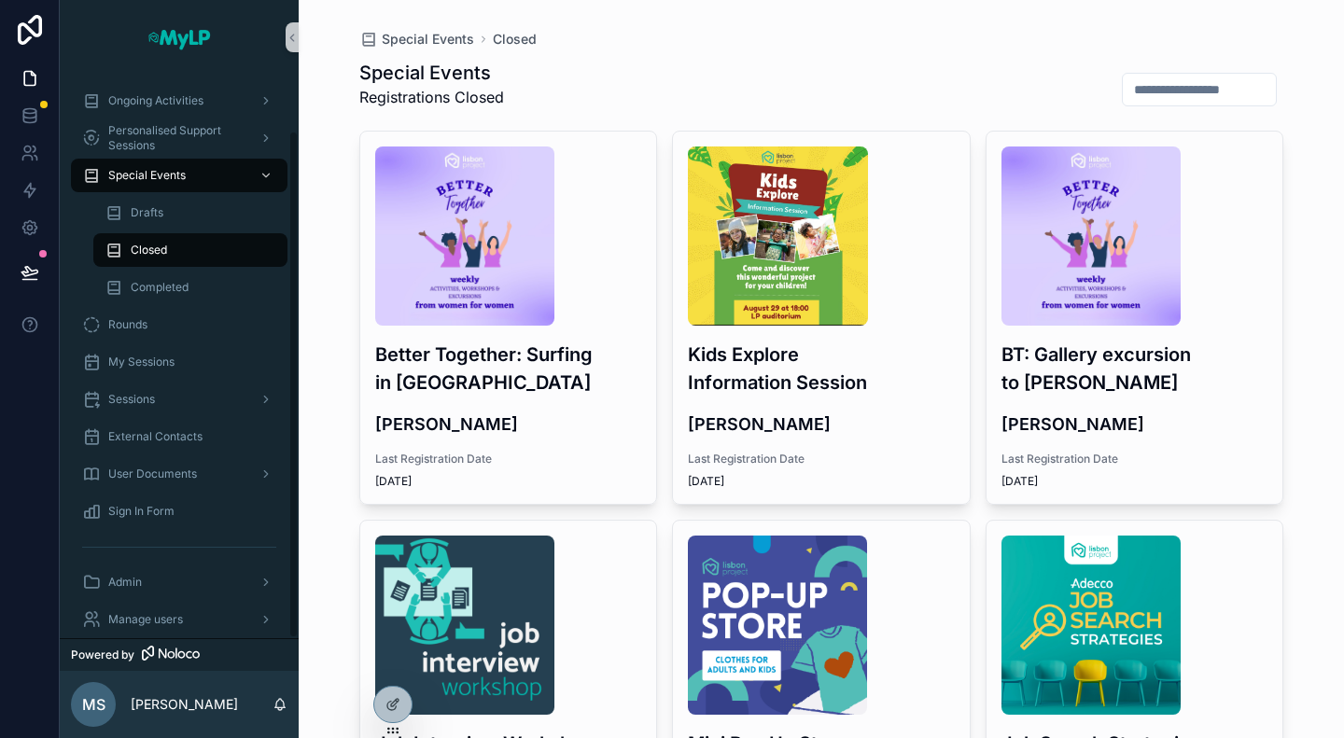
scroll to position [63, 0]
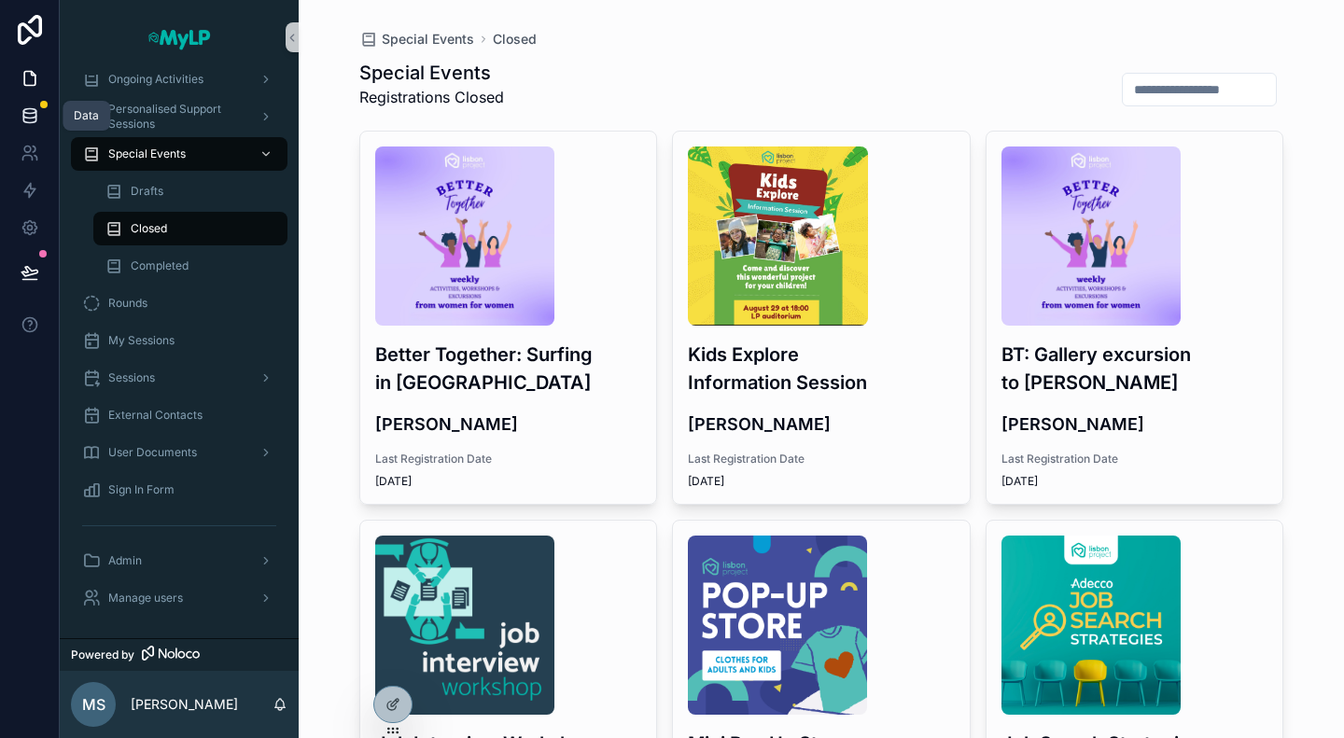
click at [23, 119] on icon at bounding box center [29, 119] width 12 height 7
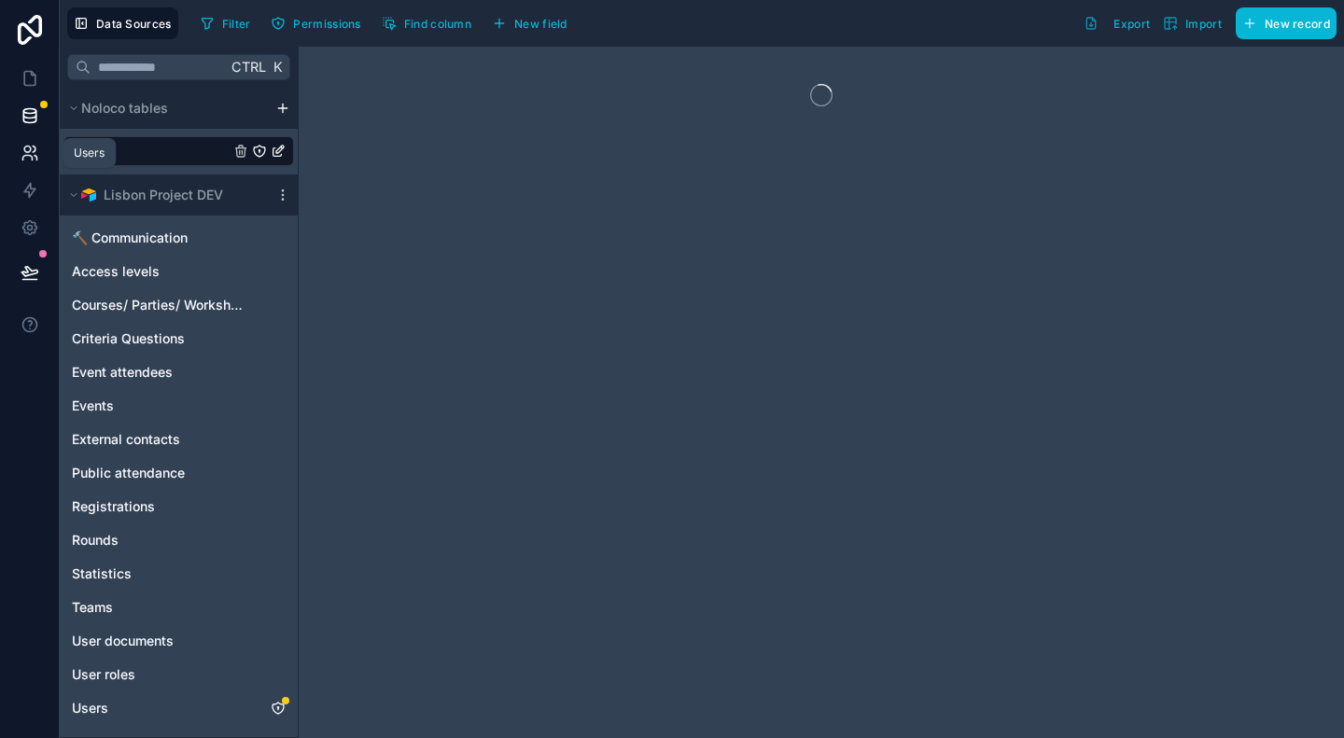
click at [24, 156] on icon at bounding box center [26, 158] width 9 height 5
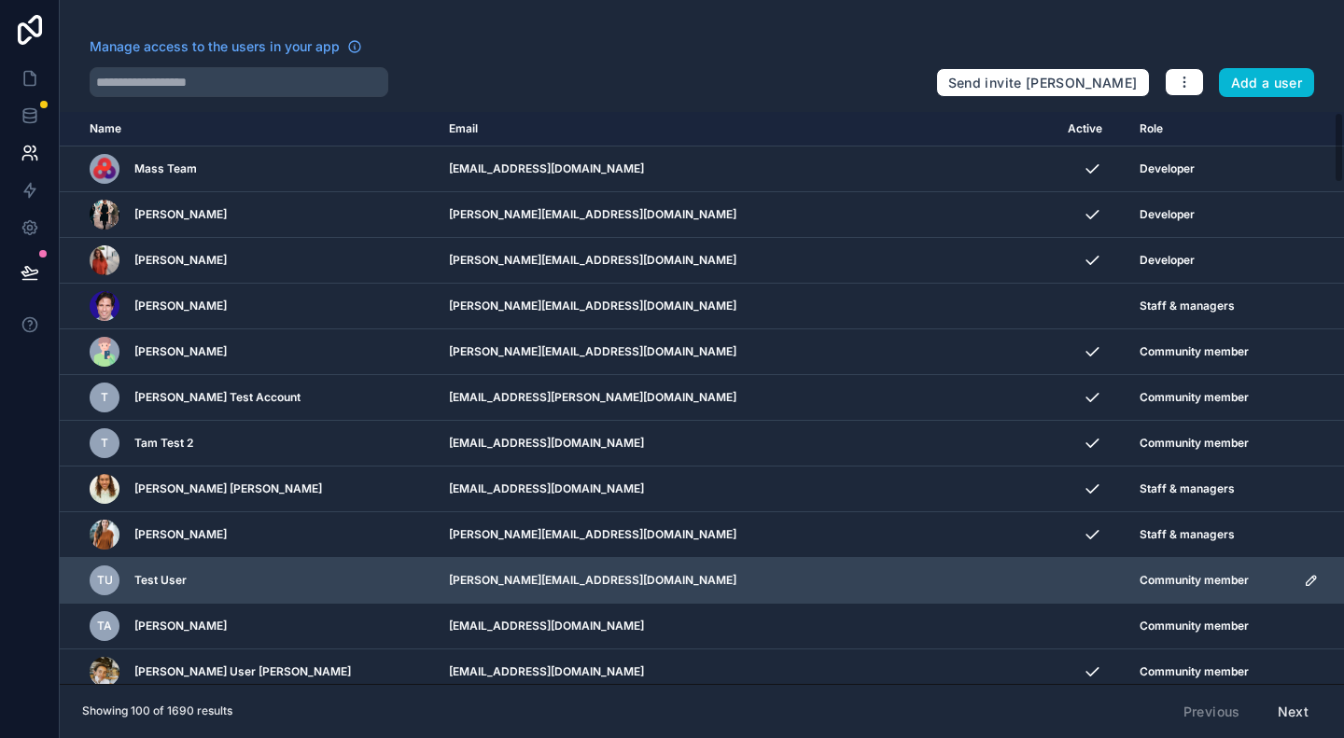
click at [1057, 583] on td "scrollable content" at bounding box center [1092, 581] width 71 height 46
click at [1057, 584] on td "scrollable content" at bounding box center [1092, 581] width 71 height 46
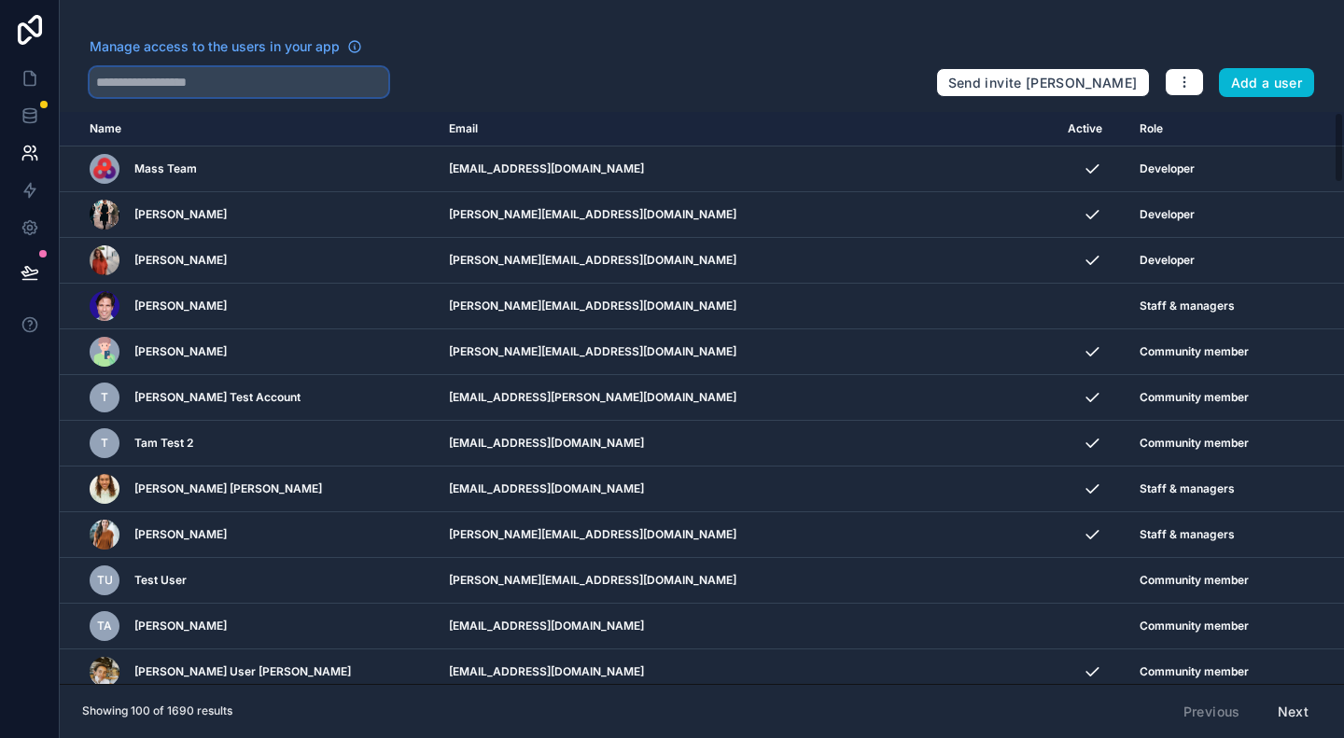
click at [362, 78] on input "text" at bounding box center [239, 82] width 299 height 30
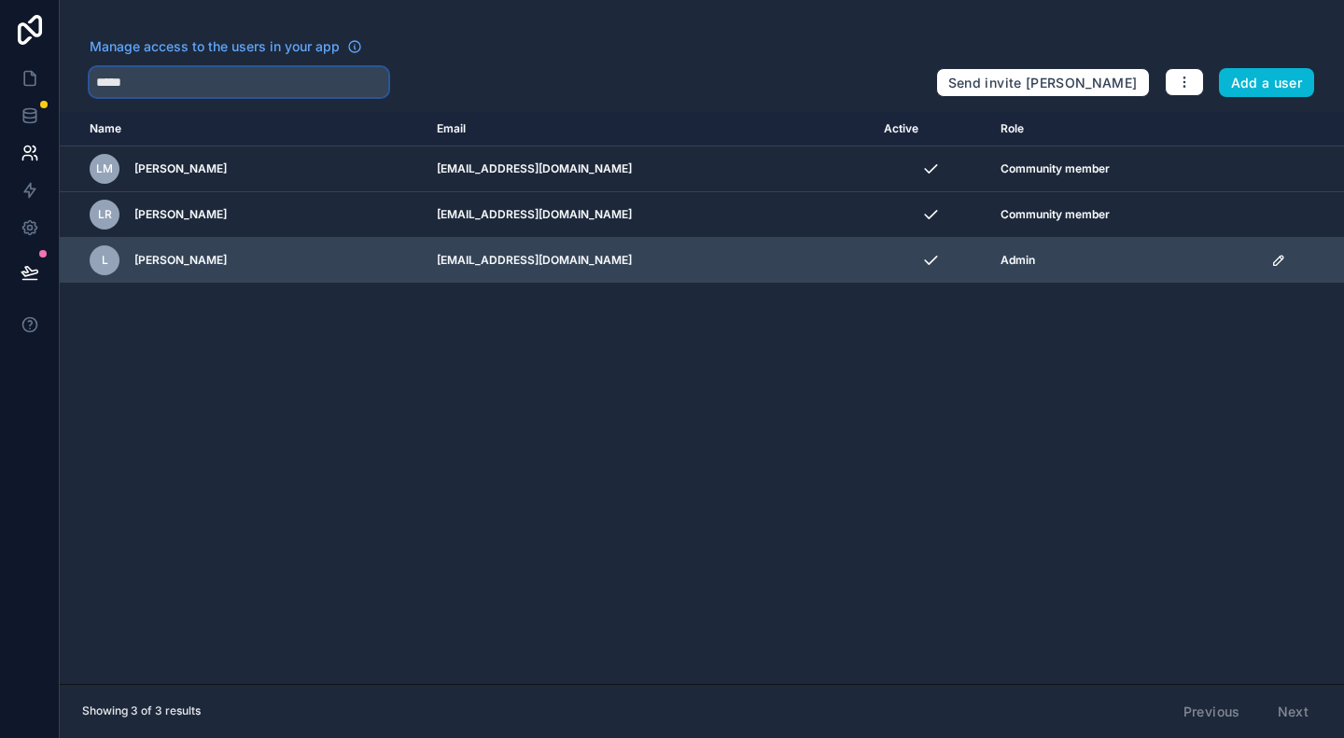
type input "*****"
click at [1276, 260] on icon "scrollable content" at bounding box center [1277, 260] width 9 height 9
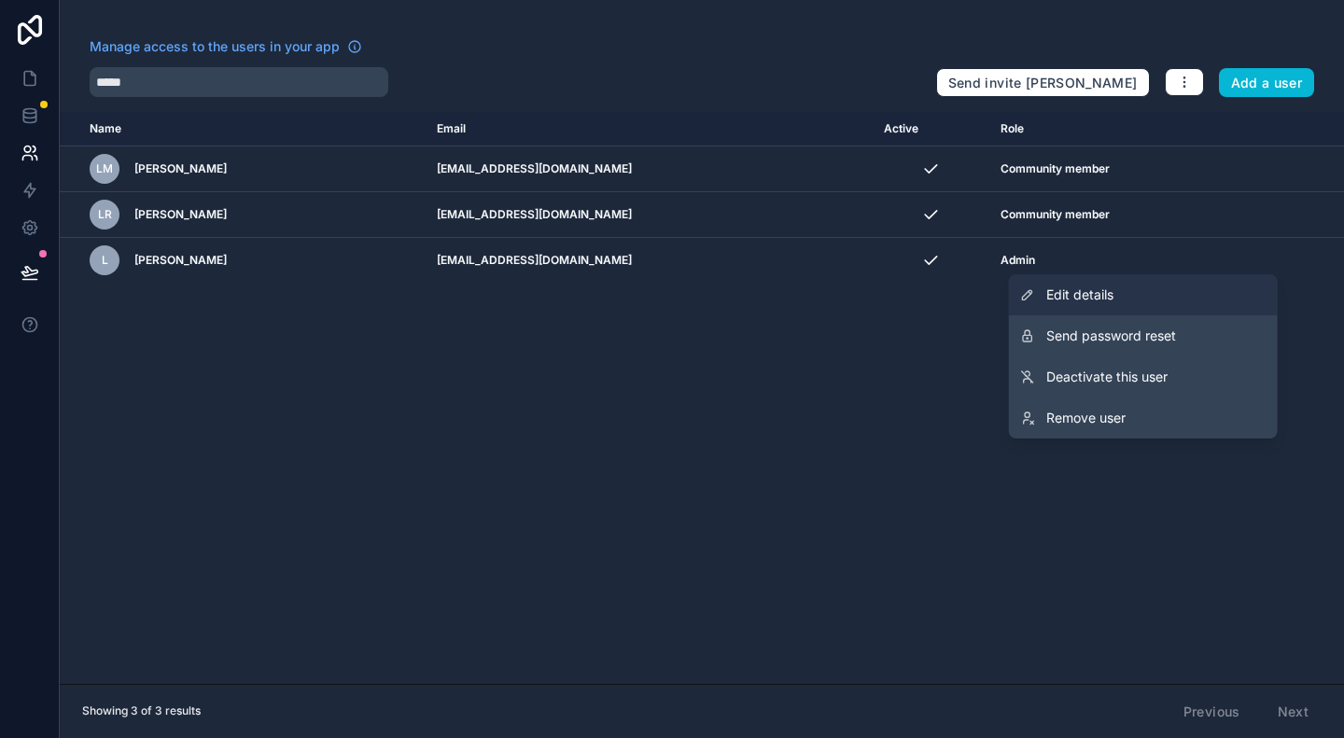
click at [1118, 292] on link "Edit details" at bounding box center [1143, 294] width 269 height 41
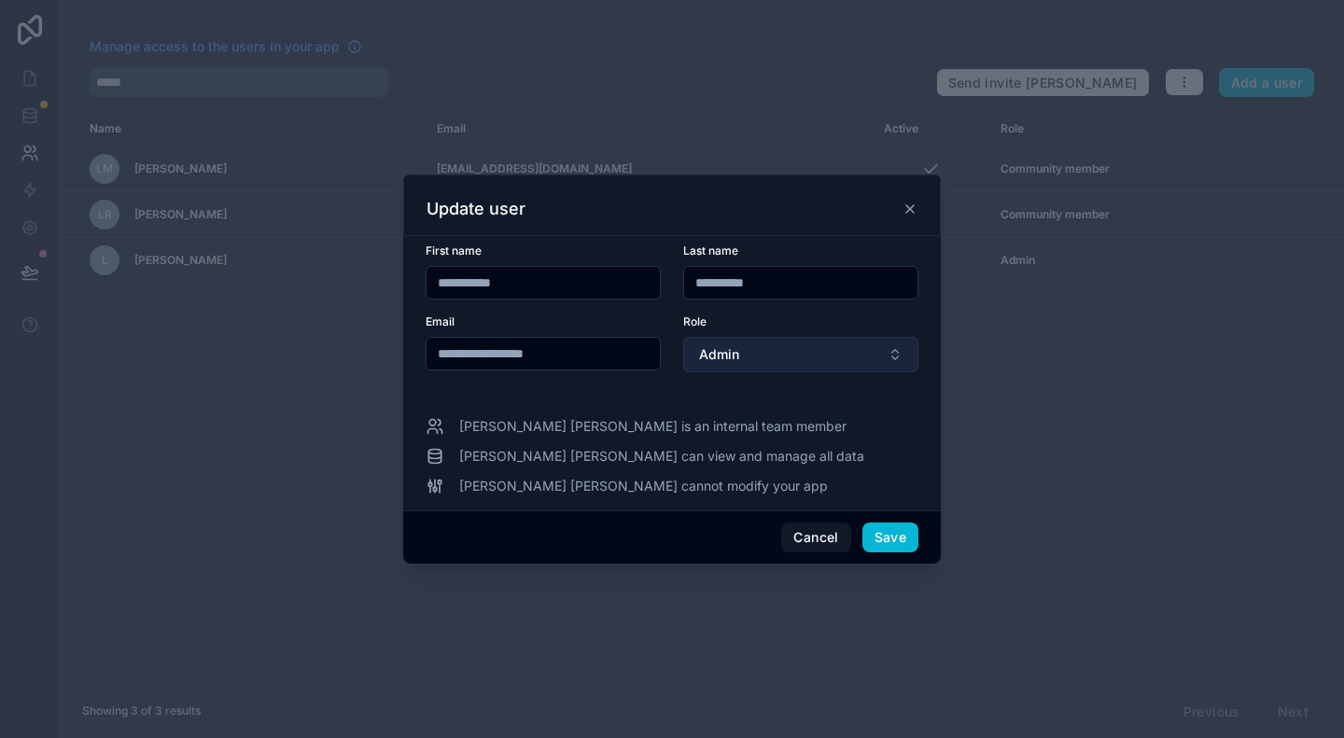
click at [847, 344] on button "Admin" at bounding box center [800, 354] width 235 height 35
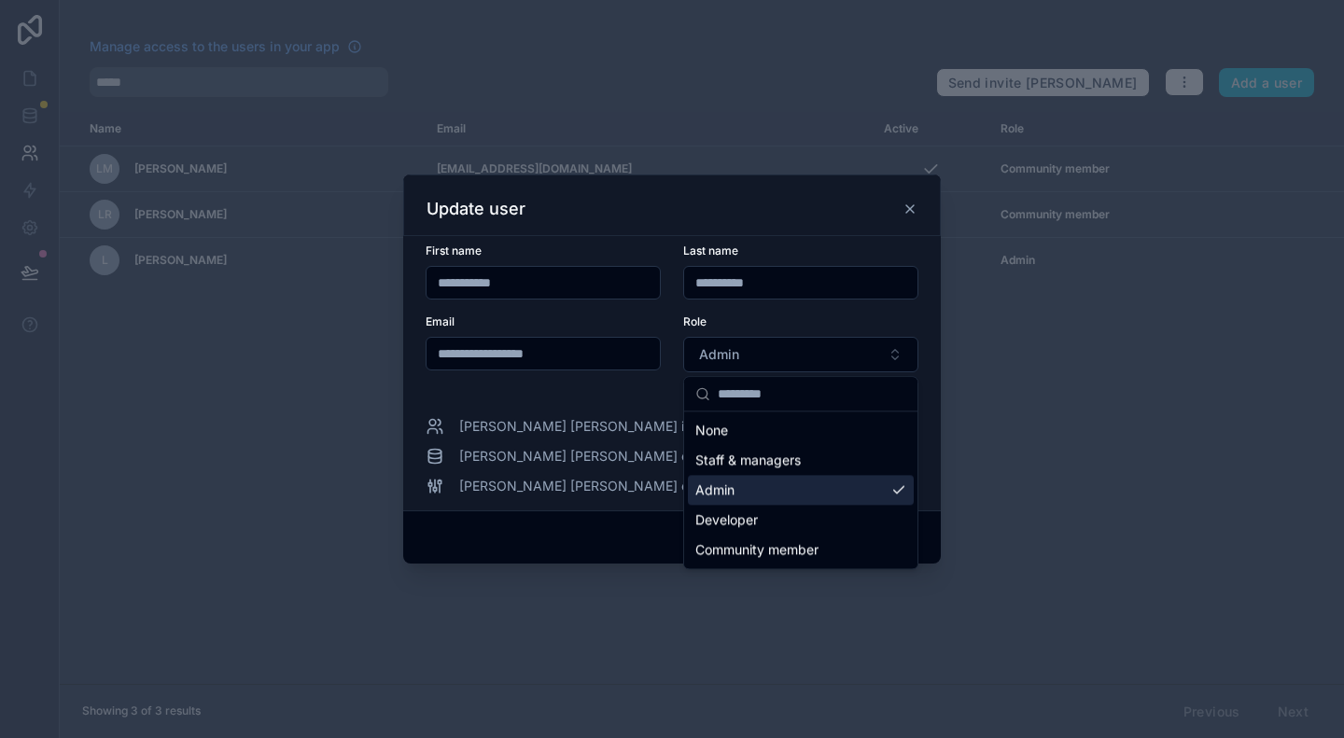
click at [603, 392] on form "**********" at bounding box center [672, 319] width 493 height 151
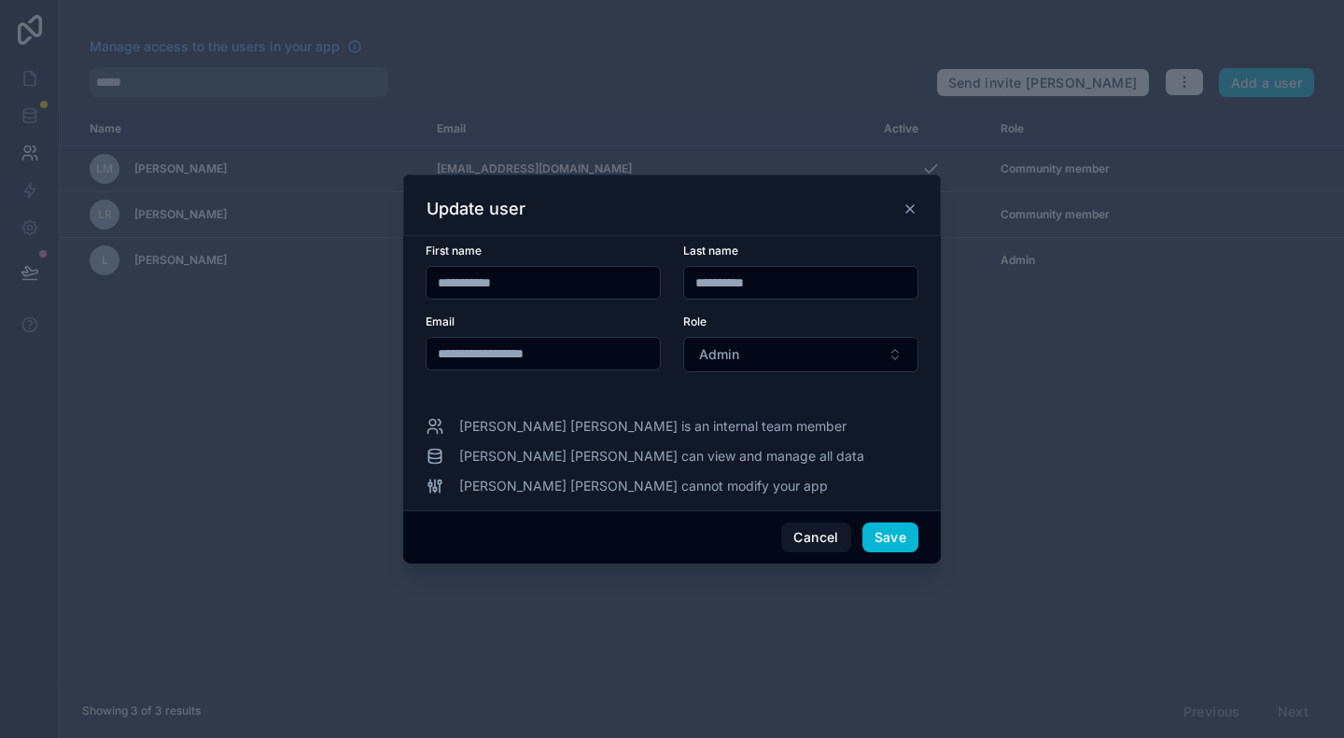
click at [909, 205] on icon at bounding box center [910, 209] width 15 height 15
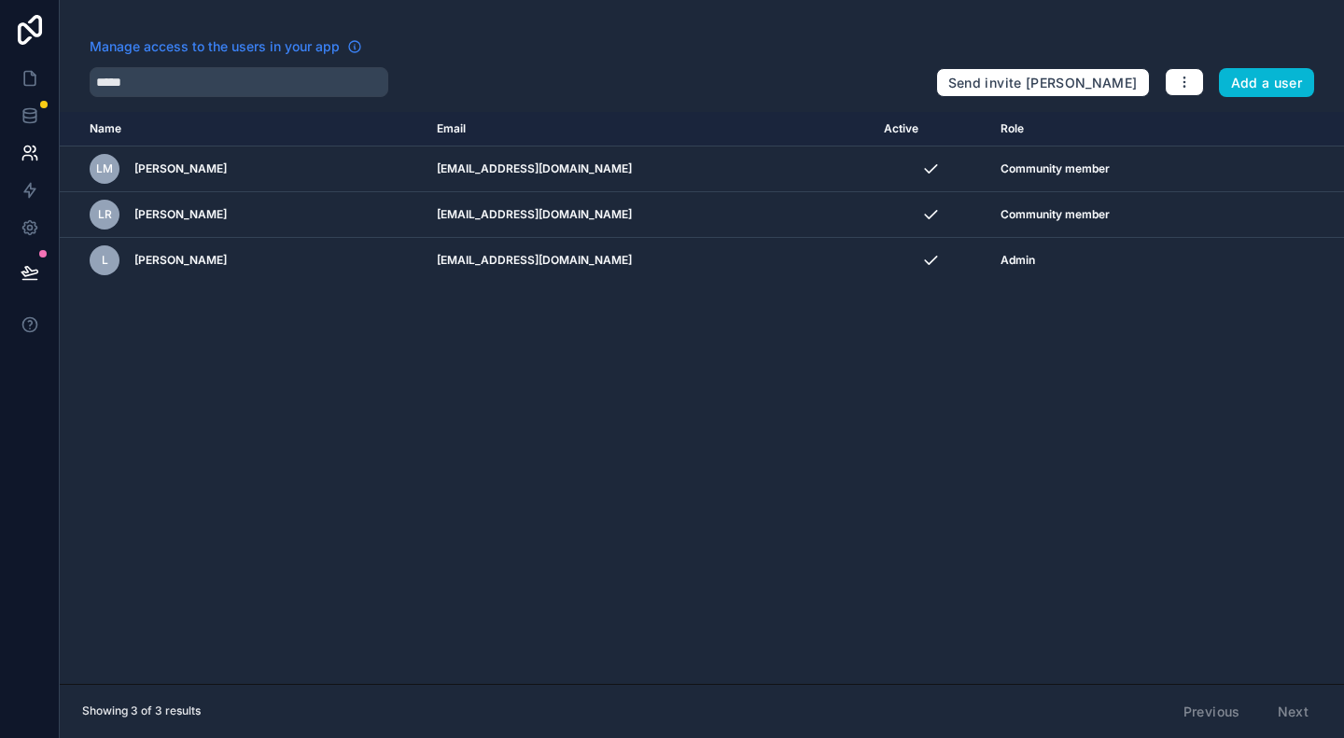
click at [340, 43] on link "Manage access to the users in your app" at bounding box center [226, 46] width 273 height 19
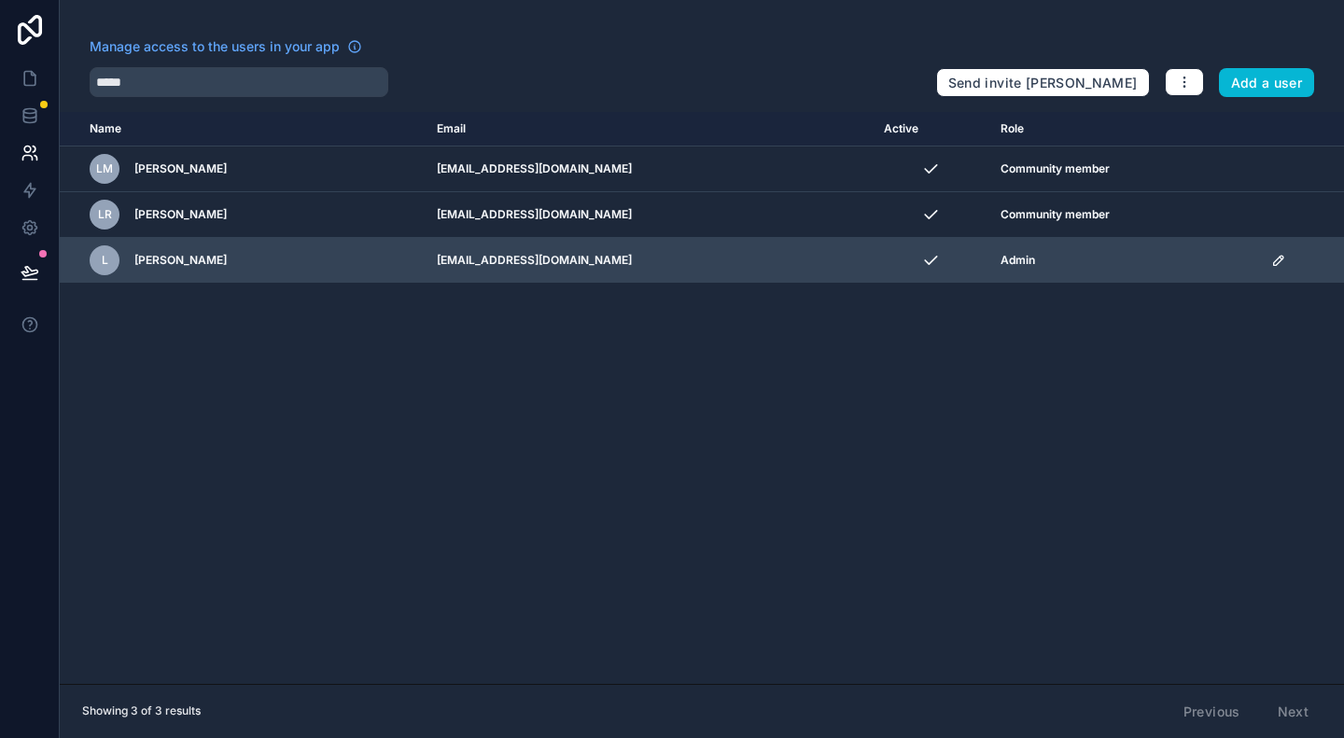
click at [1278, 259] on icon "scrollable content" at bounding box center [1278, 260] width 15 height 15
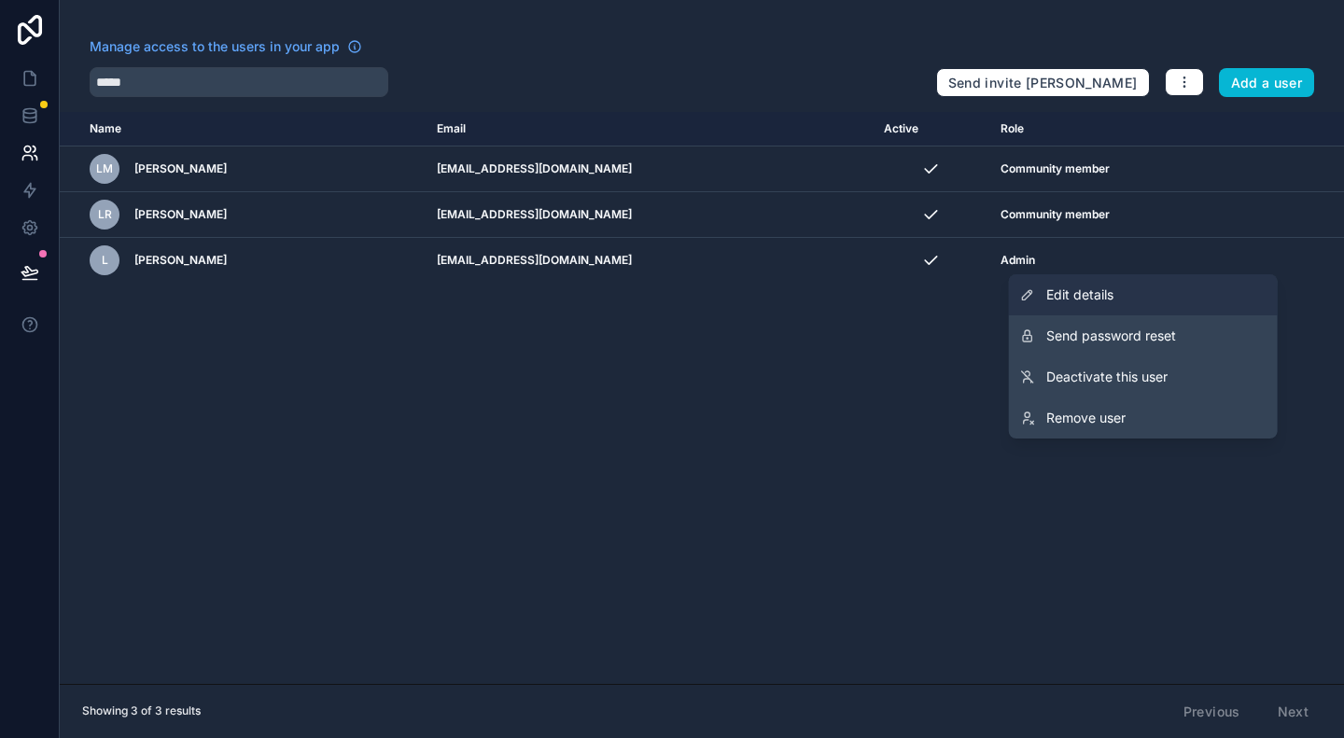
click at [1092, 290] on span "Edit details" at bounding box center [1079, 295] width 67 height 19
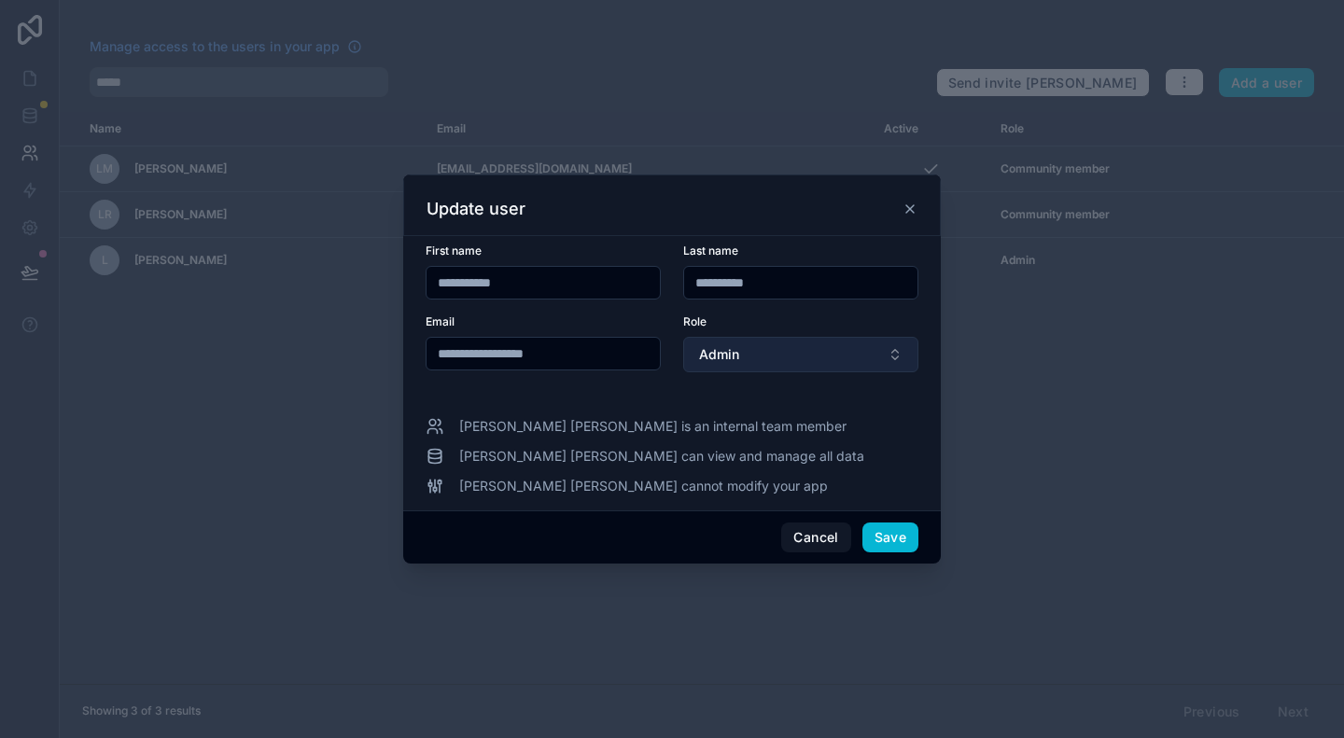
click at [749, 363] on button "Admin" at bounding box center [800, 354] width 235 height 35
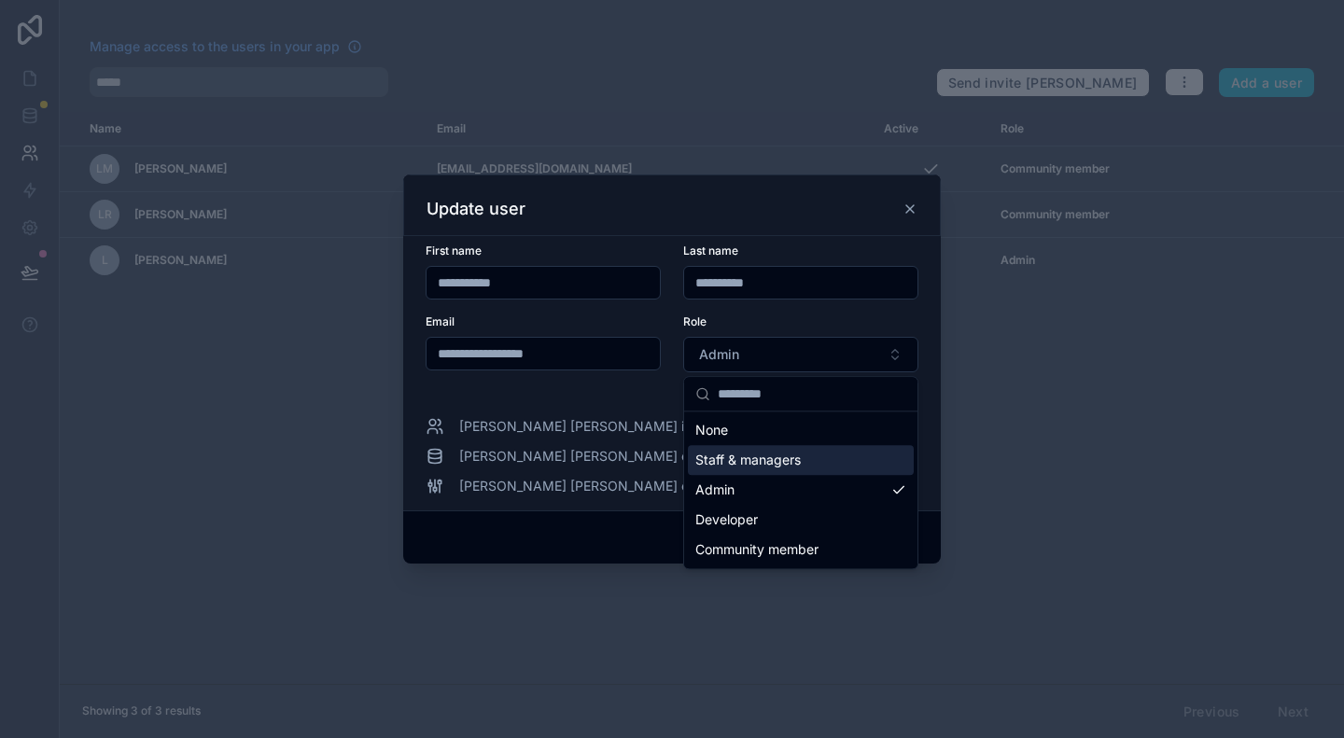
click at [790, 465] on span "Staff & managers" at bounding box center [747, 460] width 105 height 19
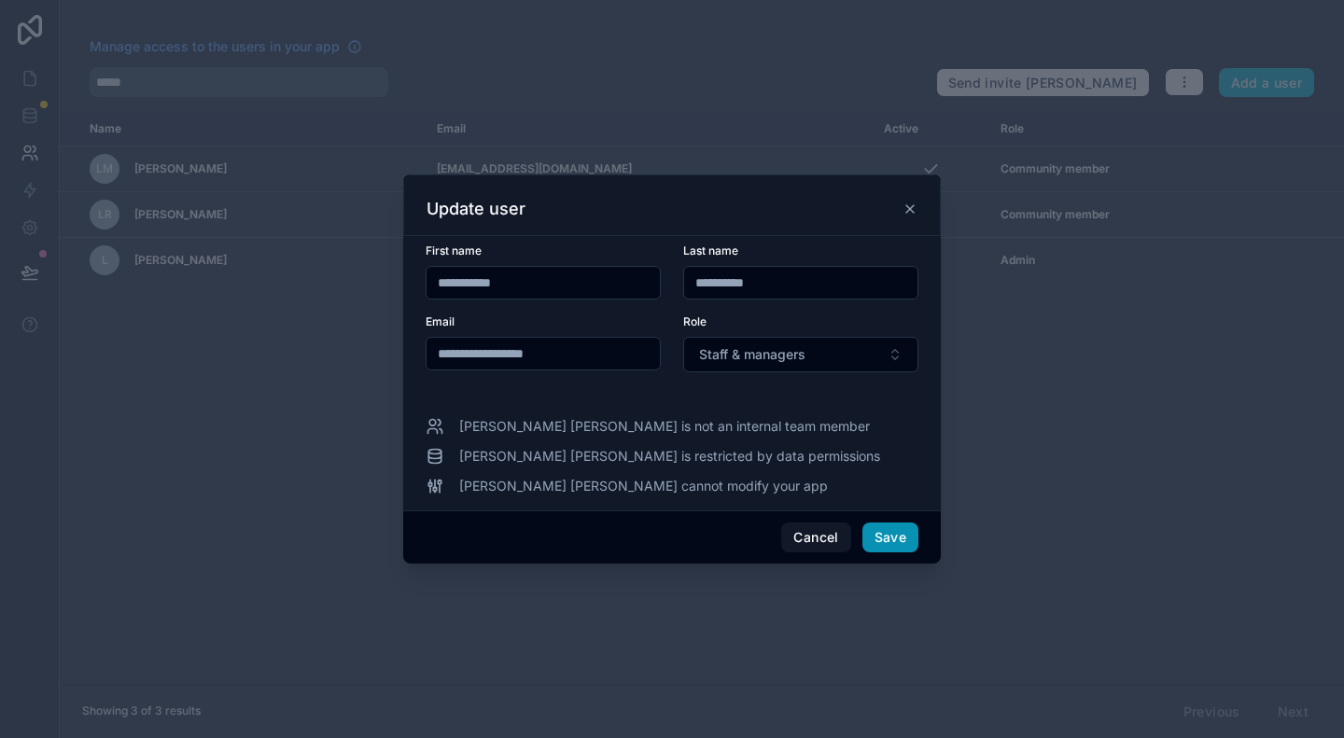
click at [894, 539] on button "Save" at bounding box center [890, 538] width 56 height 30
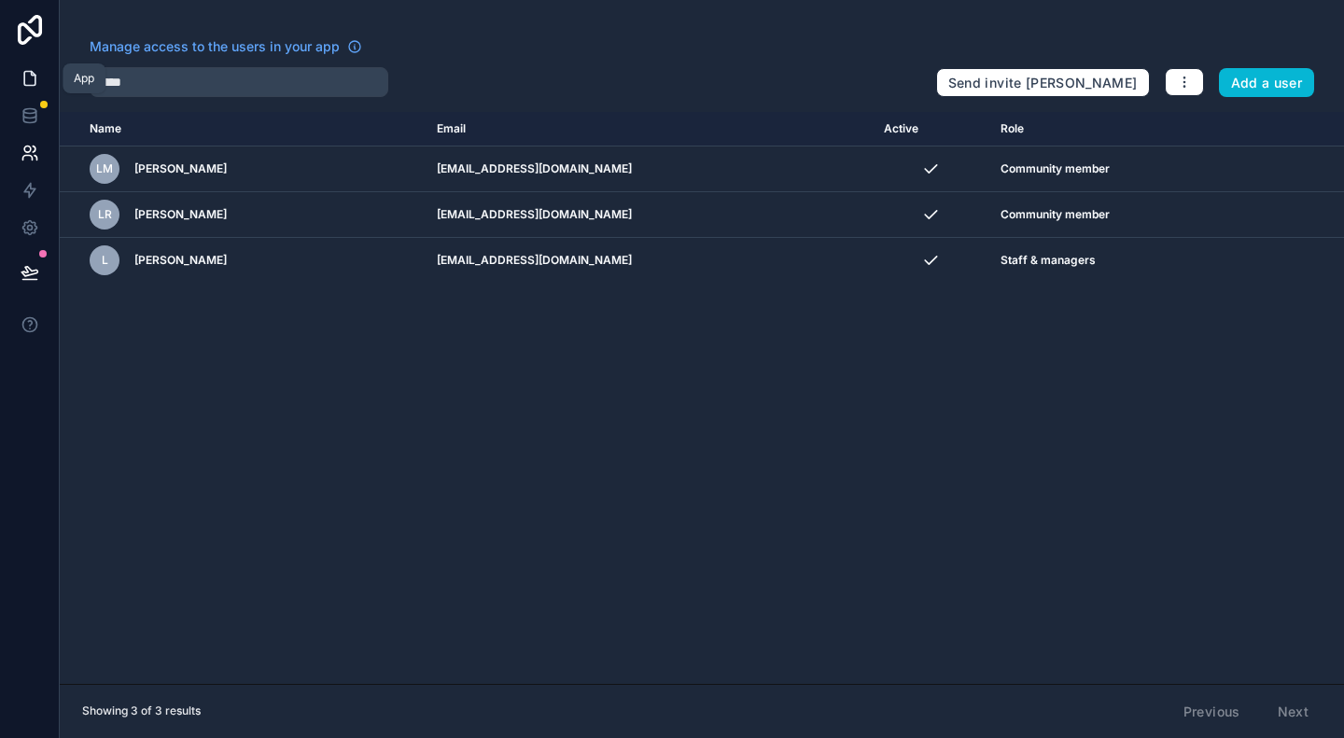
click at [35, 89] on link at bounding box center [29, 78] width 59 height 37
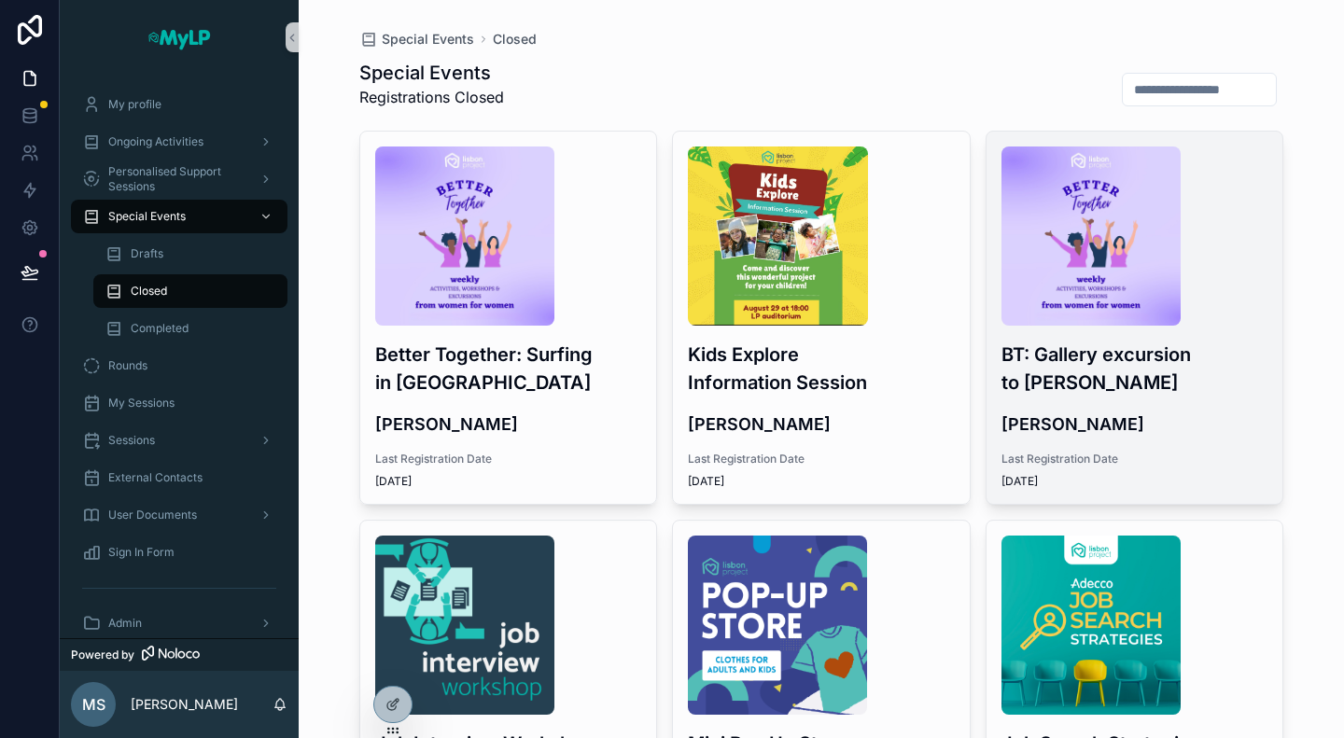
click at [1078, 368] on h3 "BT: Gallery excursion to CAM Gulbenkian" at bounding box center [1134, 369] width 267 height 56
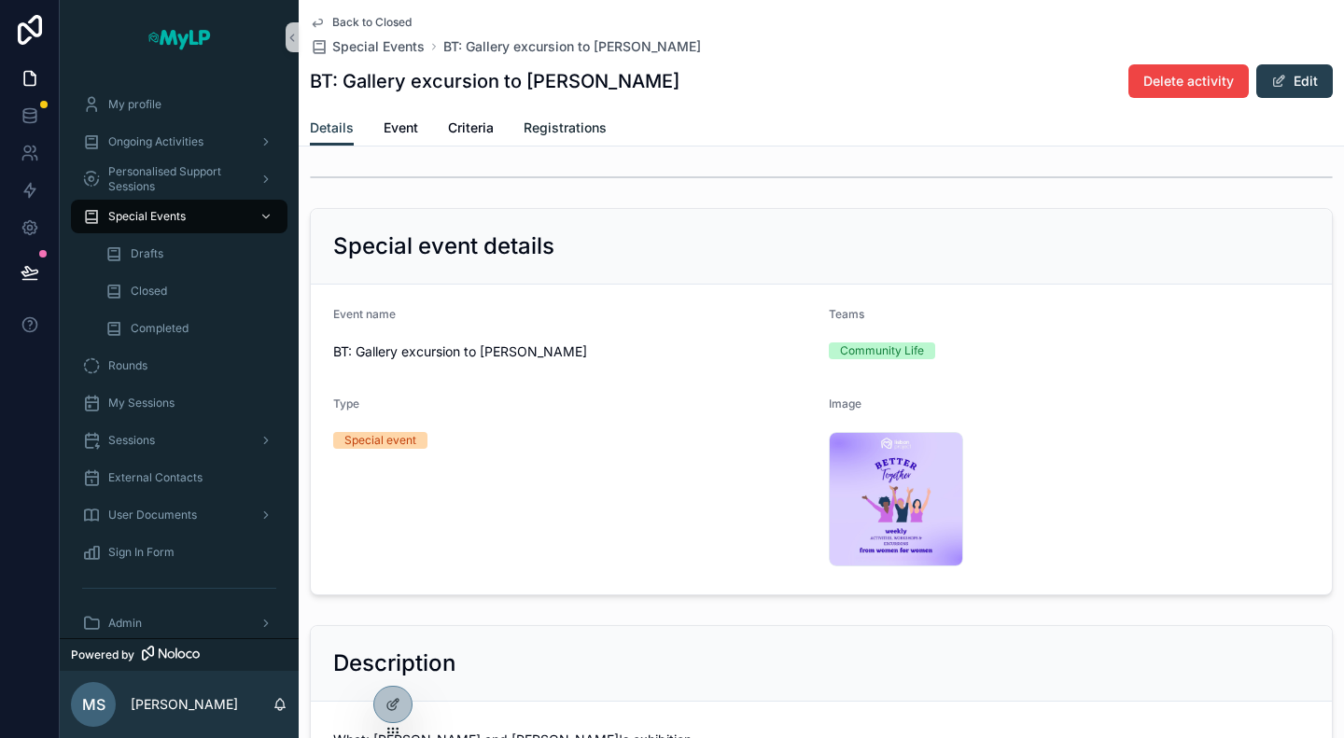
click at [571, 128] on span "Registrations" at bounding box center [565, 128] width 83 height 19
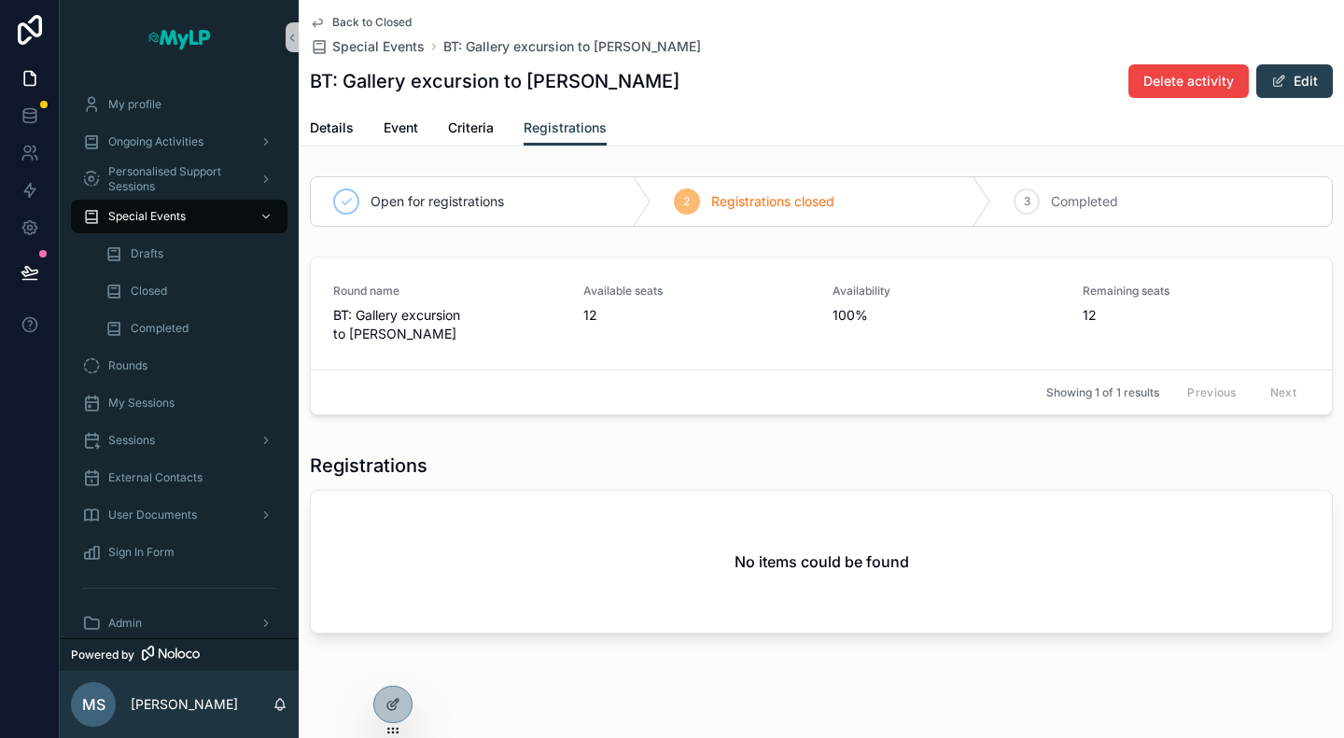
click at [497, 135] on div "Details Event Criteria Registrations" at bounding box center [821, 127] width 1023 height 35
click at [482, 135] on span "Criteria" at bounding box center [471, 128] width 46 height 19
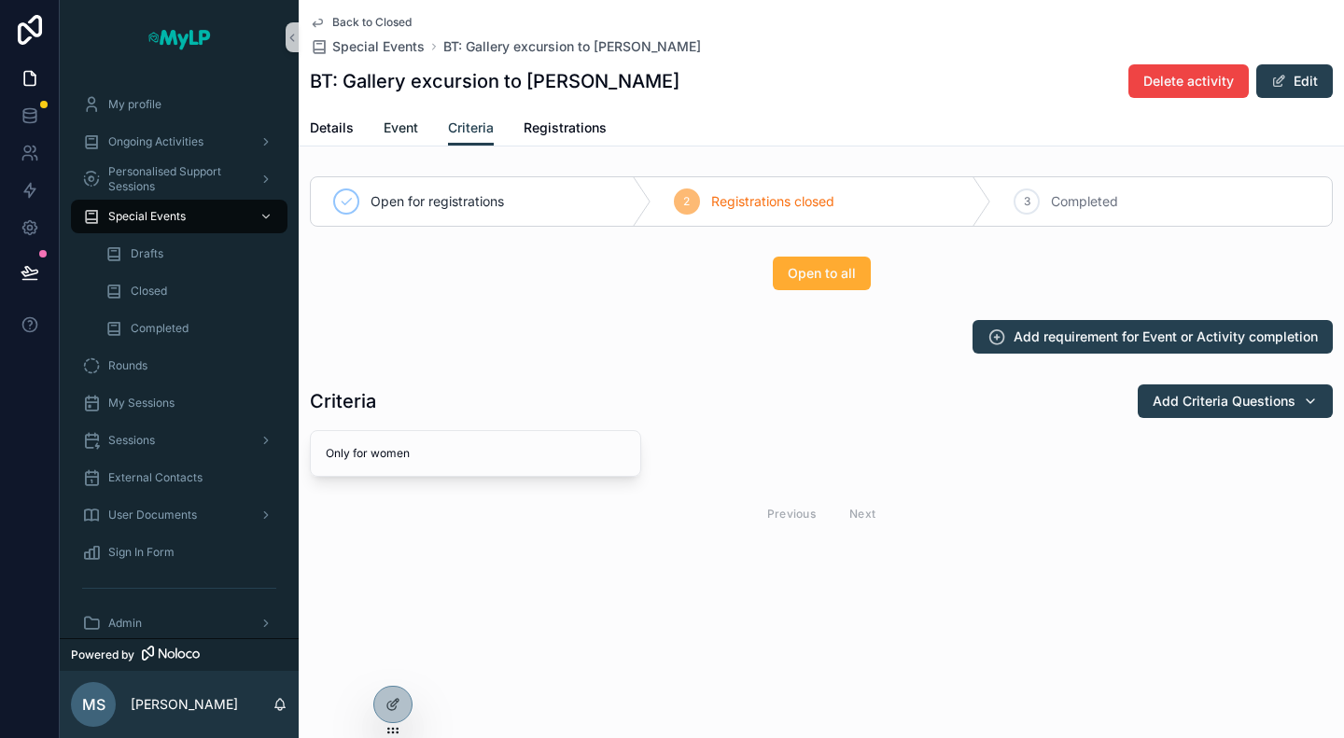
click at [409, 133] on span "Event" at bounding box center [401, 128] width 35 height 19
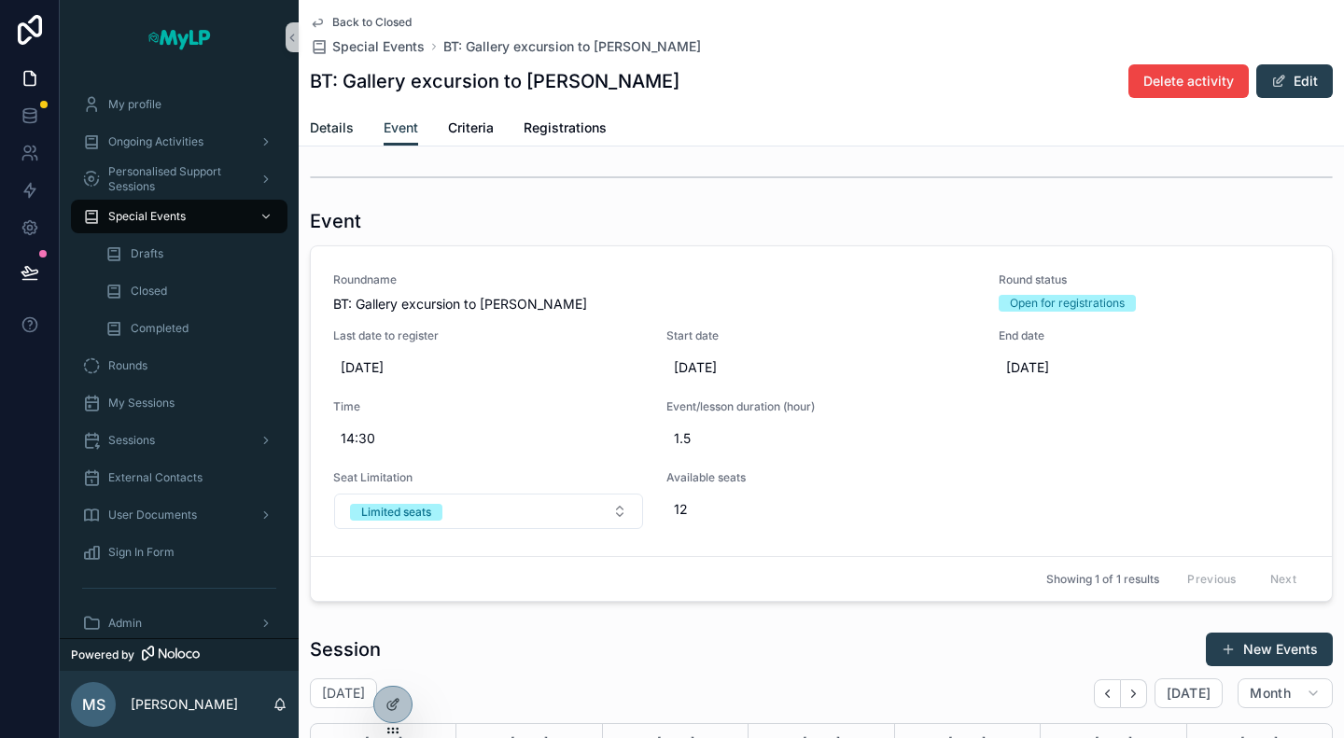
click at [343, 132] on span "Details" at bounding box center [332, 128] width 44 height 19
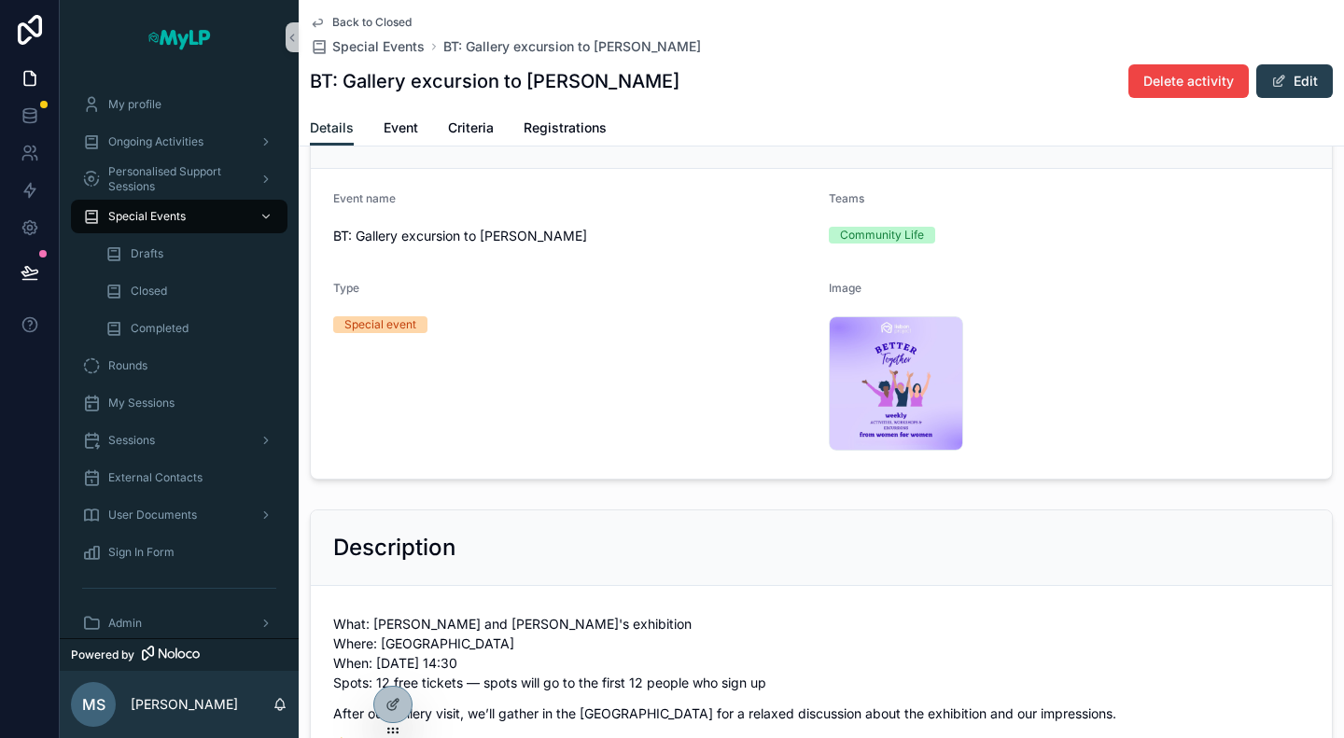
scroll to position [93, 0]
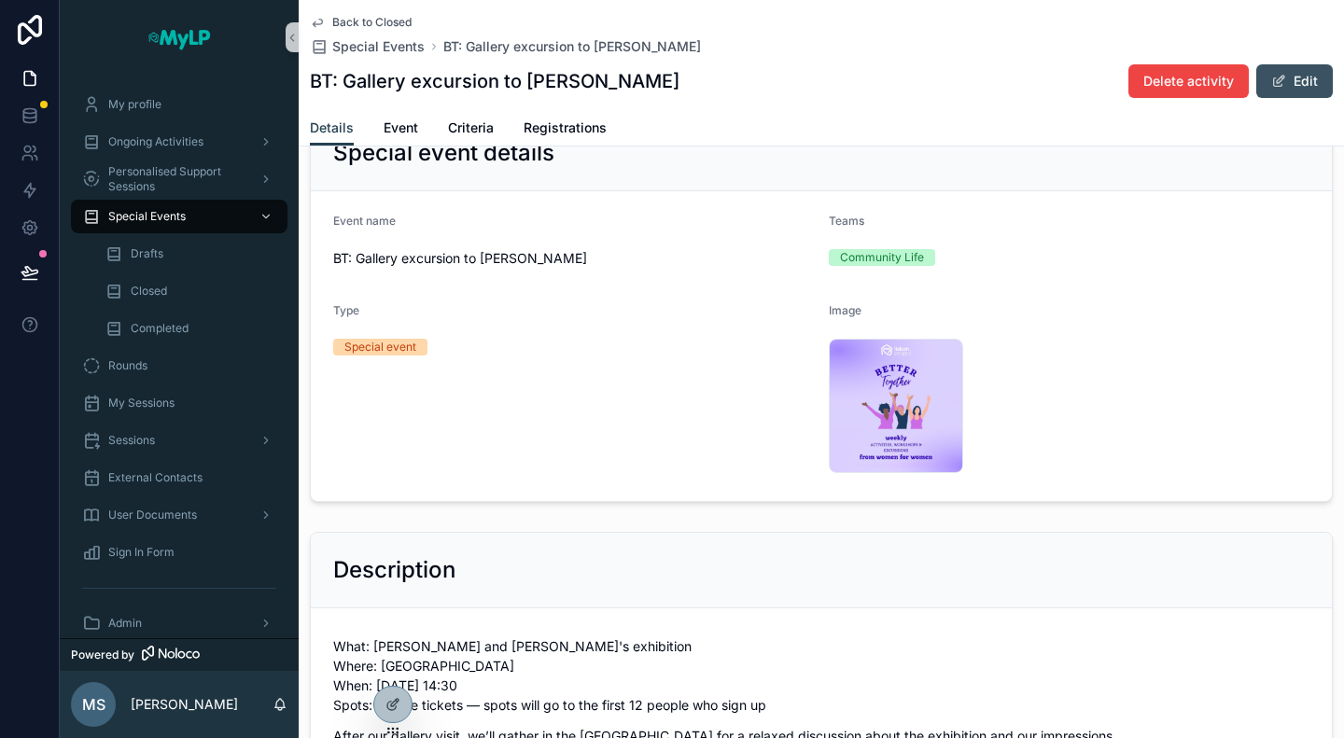
click at [1295, 87] on button "Edit" at bounding box center [1294, 81] width 77 height 34
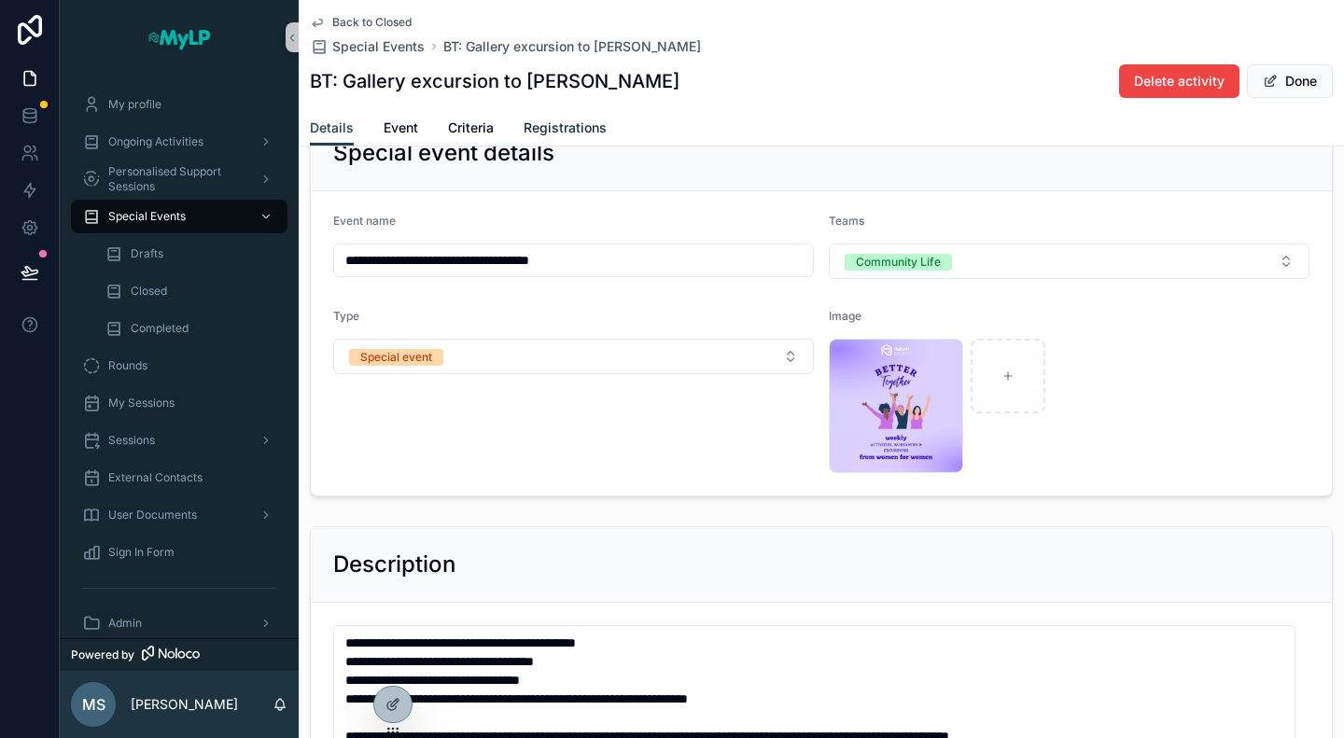
click at [592, 122] on span "Registrations" at bounding box center [565, 128] width 83 height 19
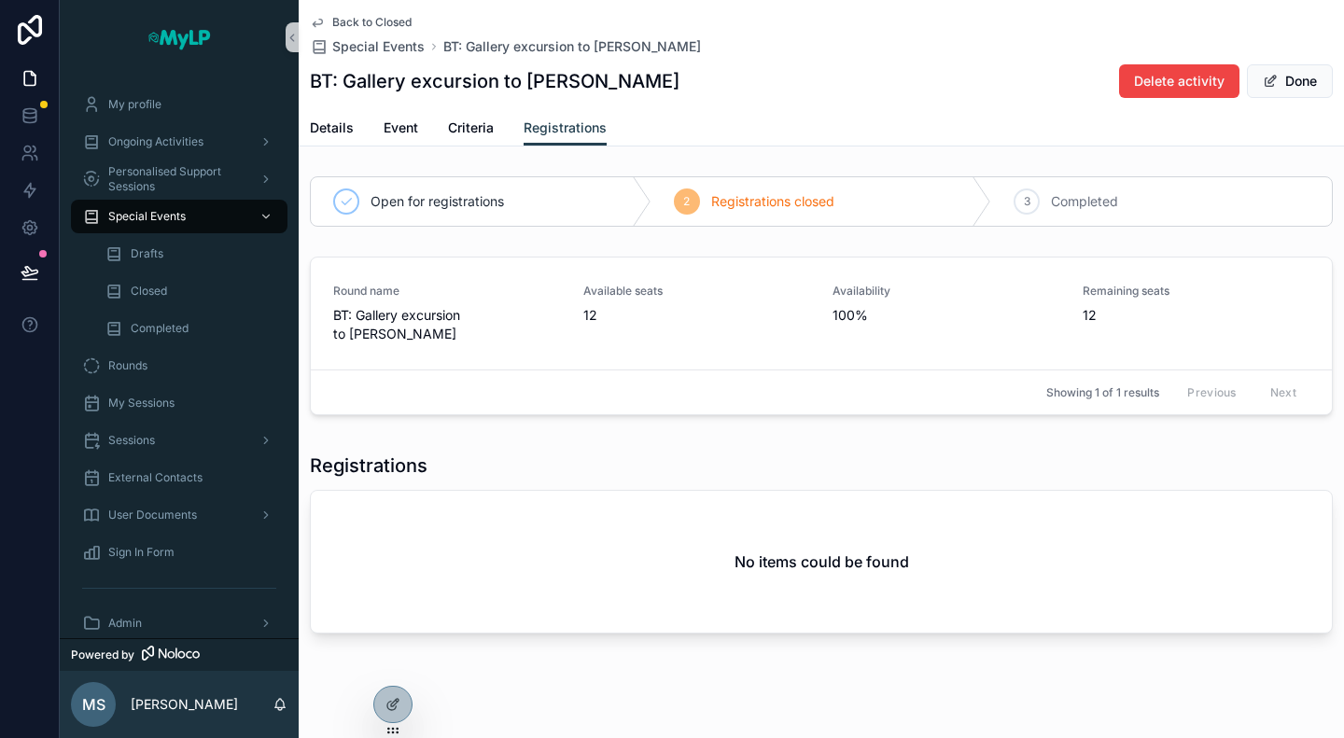
click at [446, 130] on div "Details Event Criteria Registrations" at bounding box center [821, 127] width 1023 height 35
click at [463, 131] on span "Criteria" at bounding box center [471, 128] width 46 height 19
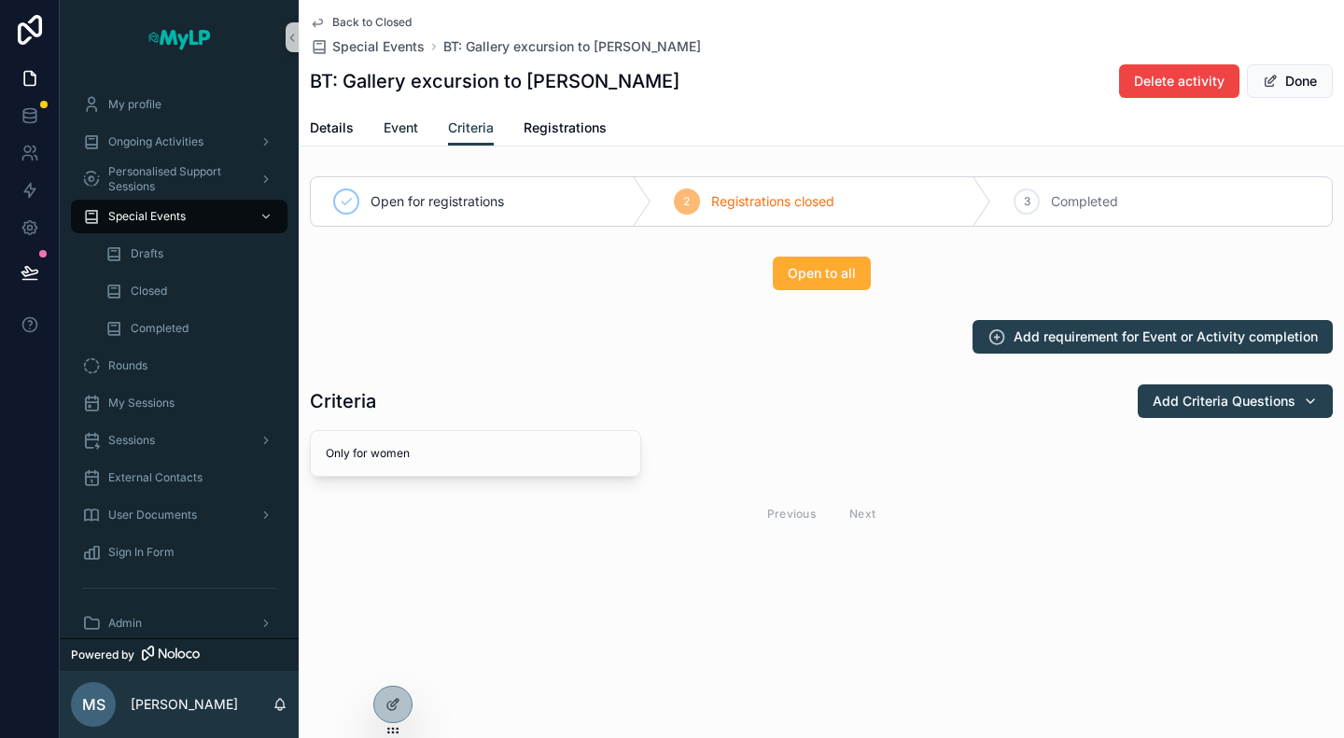
click at [410, 129] on span "Event" at bounding box center [401, 128] width 35 height 19
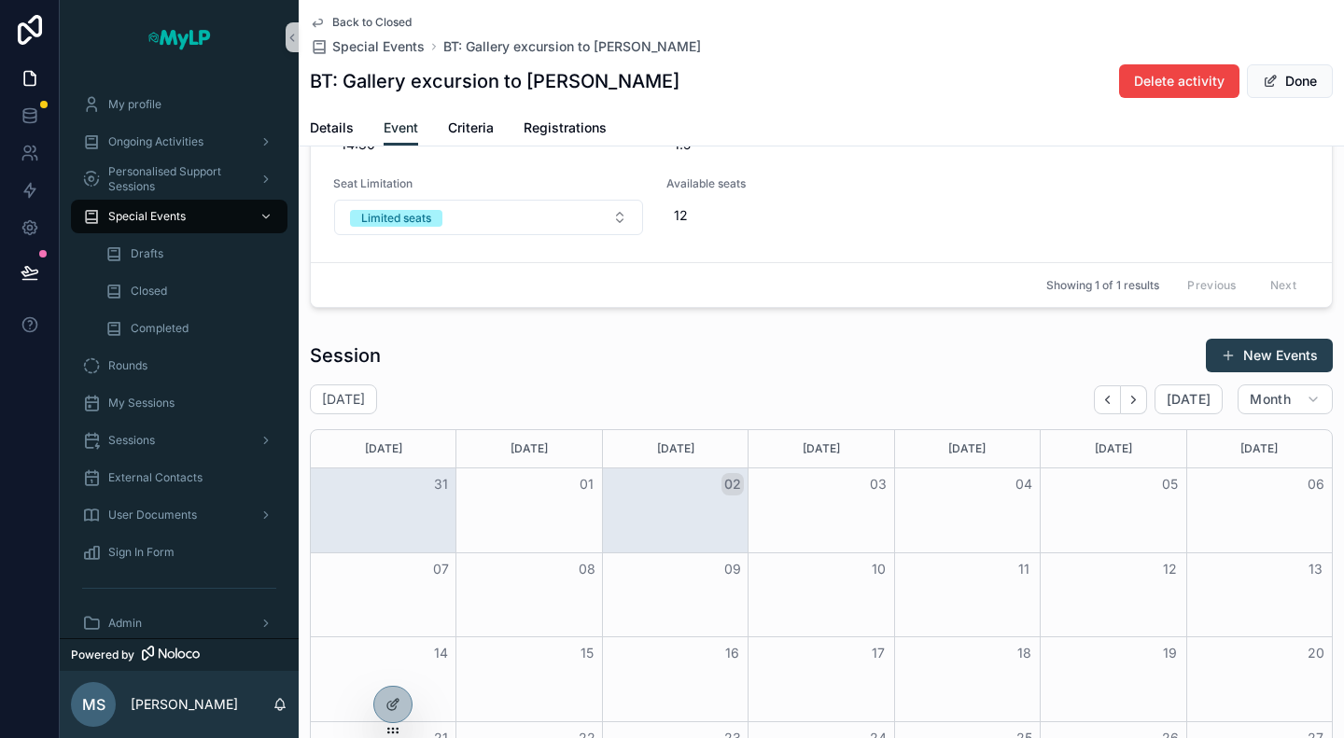
scroll to position [291, 0]
click at [1098, 406] on button "Back" at bounding box center [1107, 402] width 27 height 29
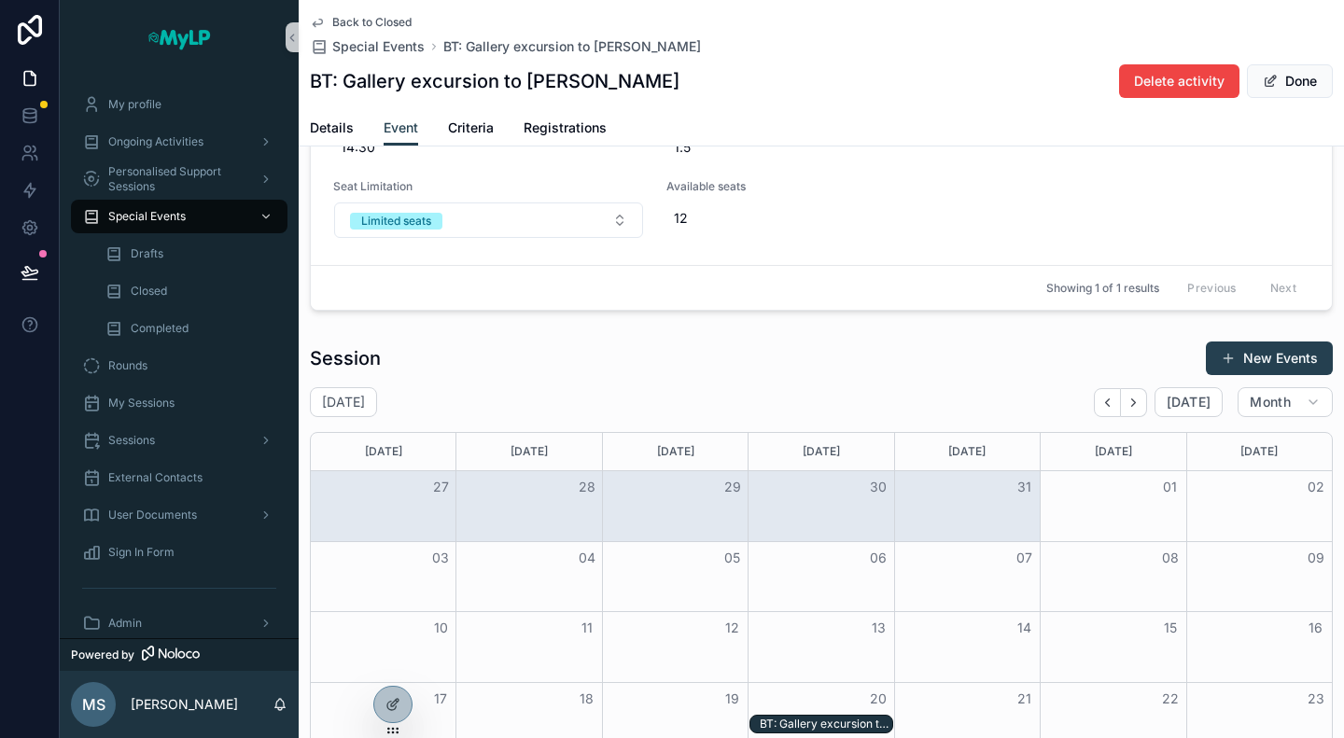
scroll to position [571, 0]
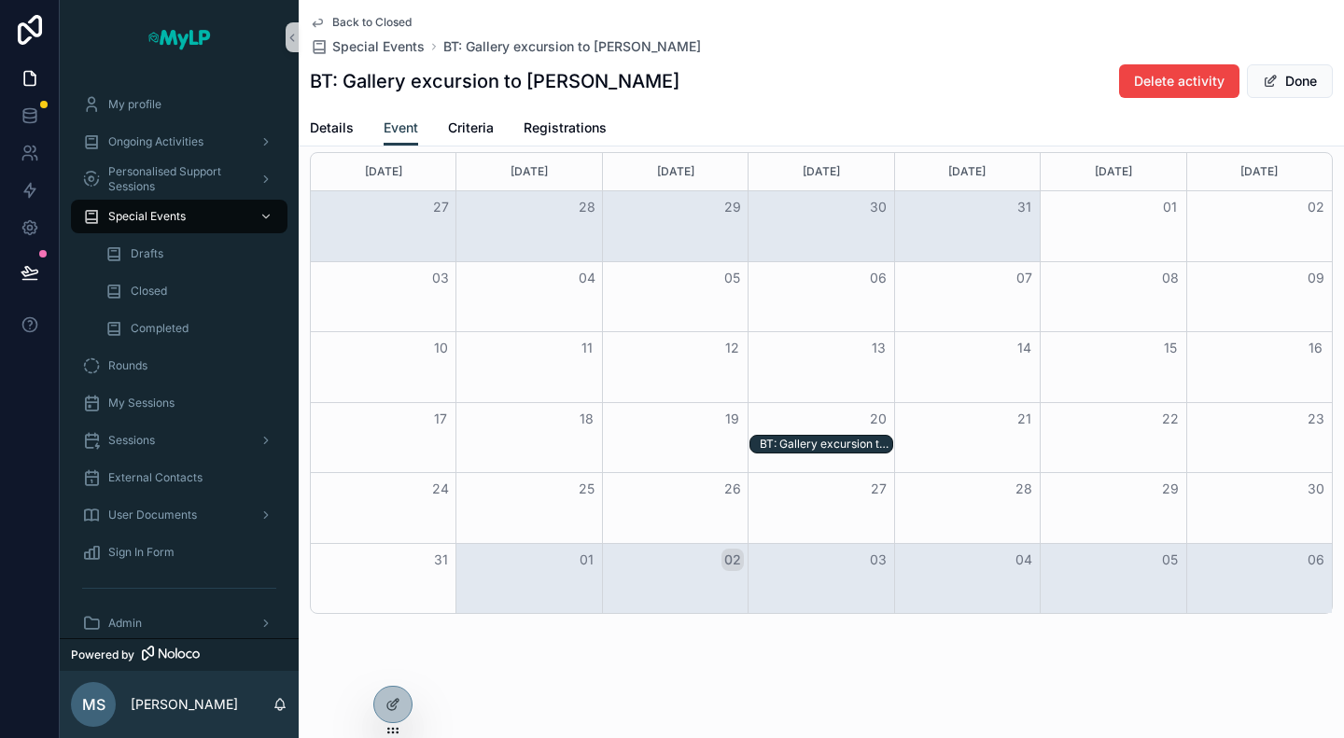
click at [816, 437] on div "BT: Gallery excursion to CAM Gulbenkian - 20/08/25 02:30pm" at bounding box center [826, 444] width 133 height 15
click at [803, 441] on div "BT: Gallery excursion to CAM Gulbenkian - 20/08/25 02:30pm" at bounding box center [826, 444] width 133 height 15
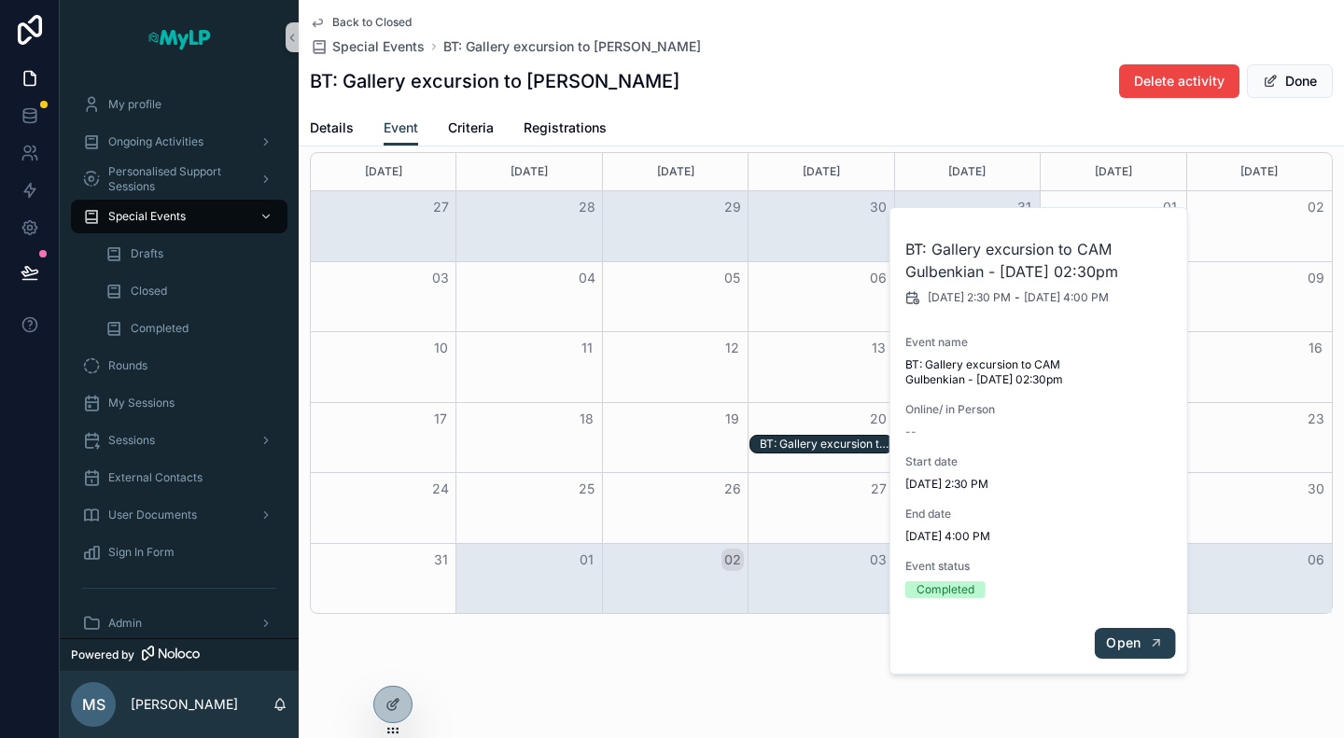
click at [1120, 653] on button "Open" at bounding box center [1134, 643] width 81 height 31
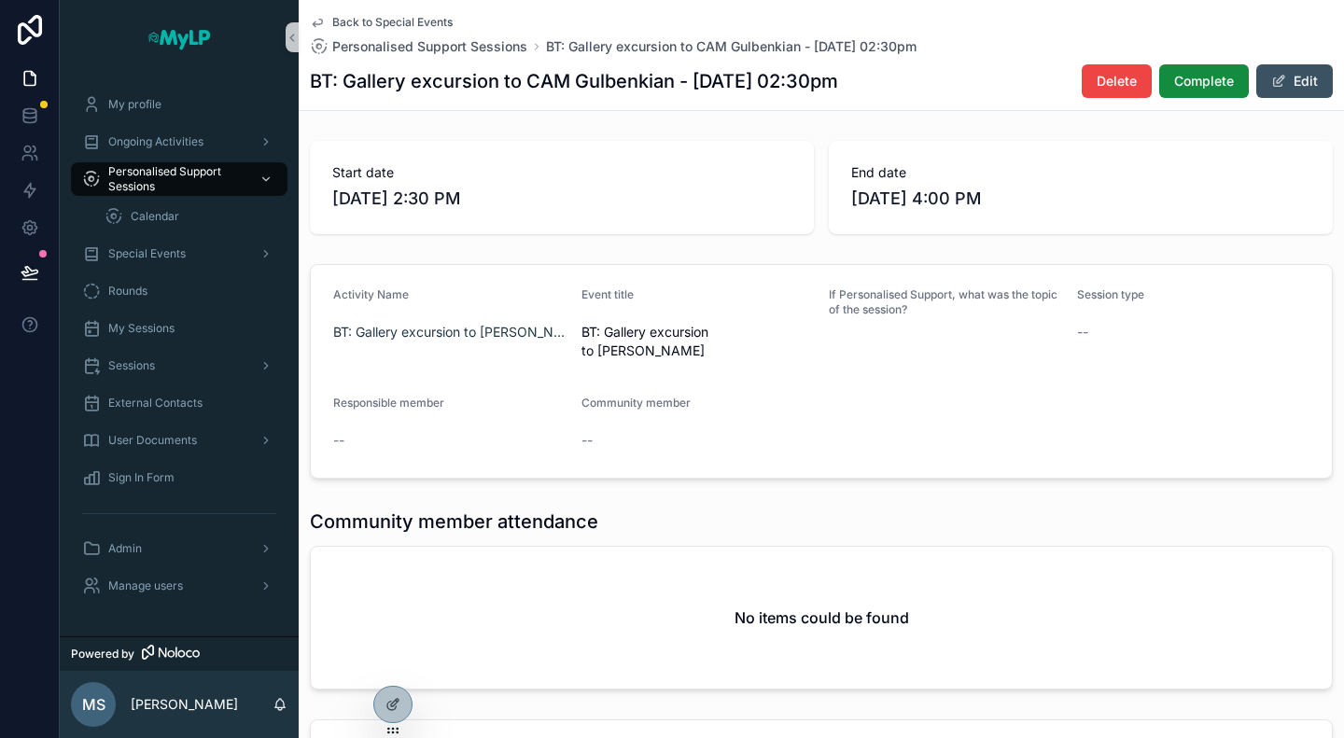
click at [1271, 96] on button "Edit" at bounding box center [1294, 81] width 77 height 34
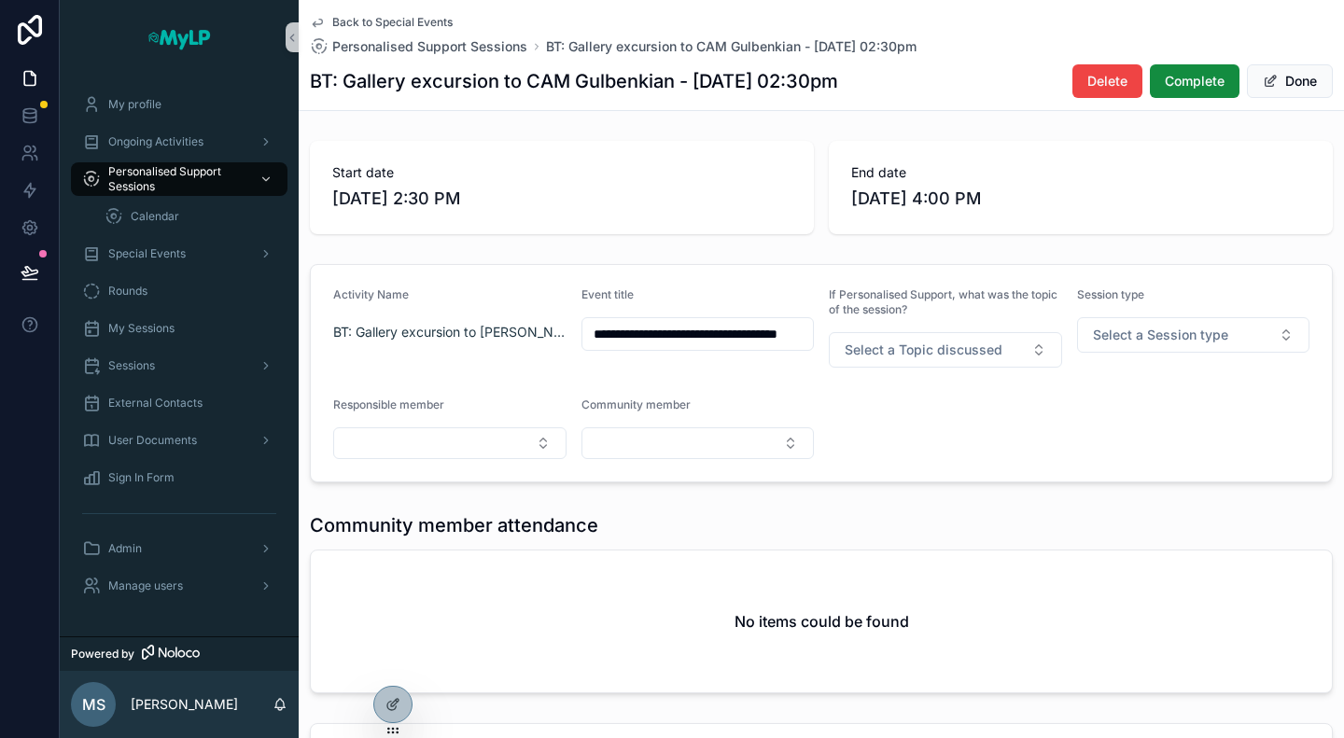
click at [820, 600] on div "No items could be found" at bounding box center [821, 622] width 1021 height 142
drag, startPoint x: 685, startPoint y: 626, endPoint x: 917, endPoint y: 624, distance: 232.4
click at [917, 624] on div "No items could be found" at bounding box center [821, 622] width 1021 height 142
click at [937, 624] on div "No items could be found" at bounding box center [821, 622] width 1021 height 142
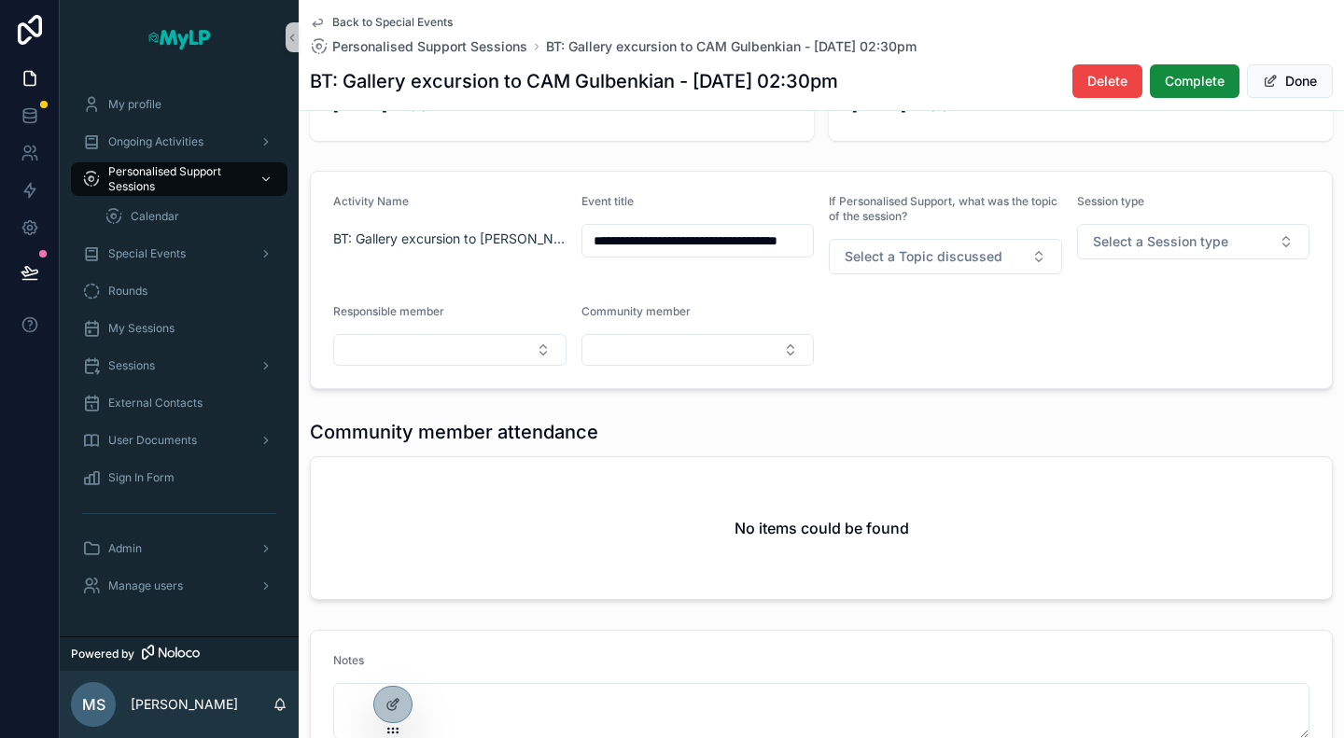
click at [1199, 443] on div "Community member attendance No items could be found" at bounding box center [821, 509] width 1023 height 181
click at [1225, 488] on div "No items could be found" at bounding box center [821, 528] width 1021 height 142
drag, startPoint x: 309, startPoint y: 431, endPoint x: 696, endPoint y: 503, distance: 394.0
click at [674, 483] on div "Community member attendance No items could be found" at bounding box center [821, 510] width 1045 height 196
click at [718, 518] on div "No items could be found" at bounding box center [821, 528] width 1021 height 142
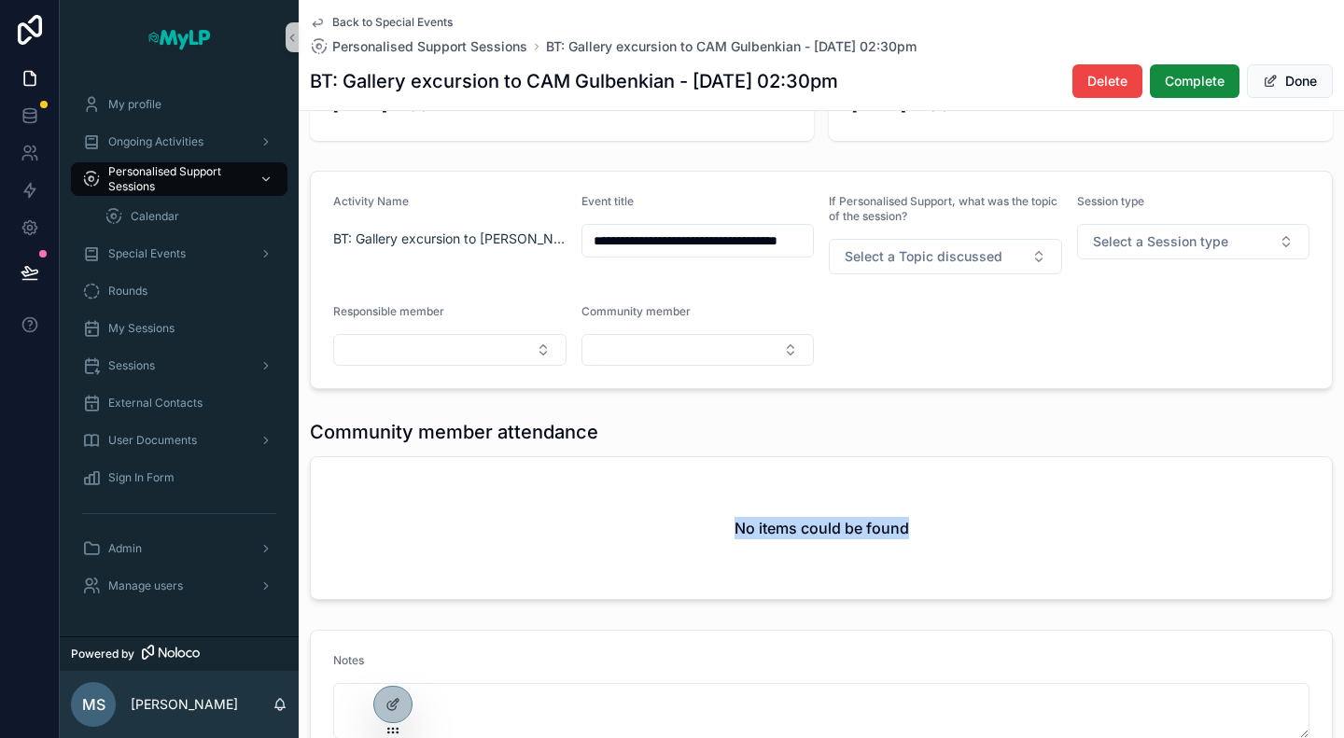
drag, startPoint x: 725, startPoint y: 525, endPoint x: 992, endPoint y: 531, distance: 267.0
click at [989, 531] on div "No items could be found" at bounding box center [821, 528] width 1021 height 142
click at [1021, 531] on div "No items could be found" at bounding box center [821, 528] width 1021 height 142
click at [989, 532] on div "No items could be found" at bounding box center [821, 528] width 1021 height 142
click at [989, 404] on div "**********" at bounding box center [821, 405] width 1045 height 730
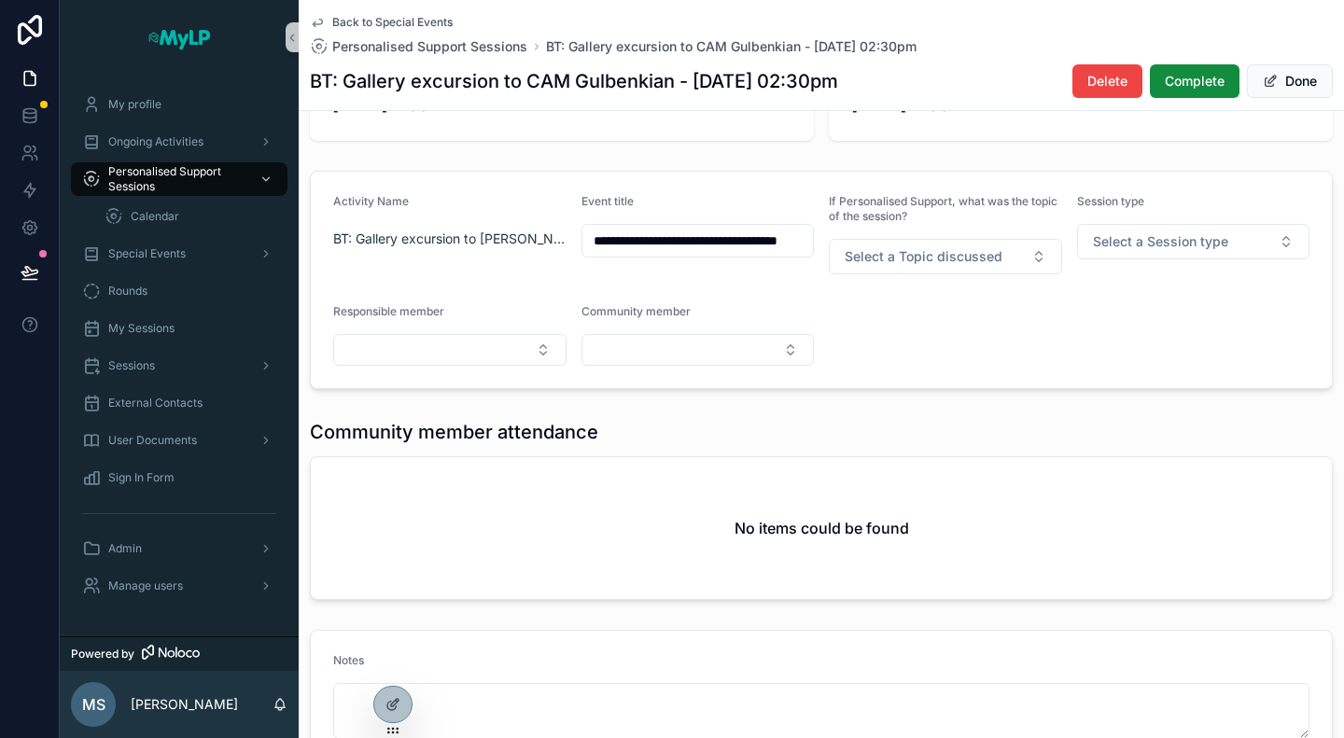
click at [983, 511] on div "No items could be found" at bounding box center [821, 528] width 1021 height 142
click at [1152, 476] on div "No items could be found" at bounding box center [821, 528] width 1021 height 142
click at [1124, 511] on div "No items could be found" at bounding box center [821, 528] width 1021 height 142
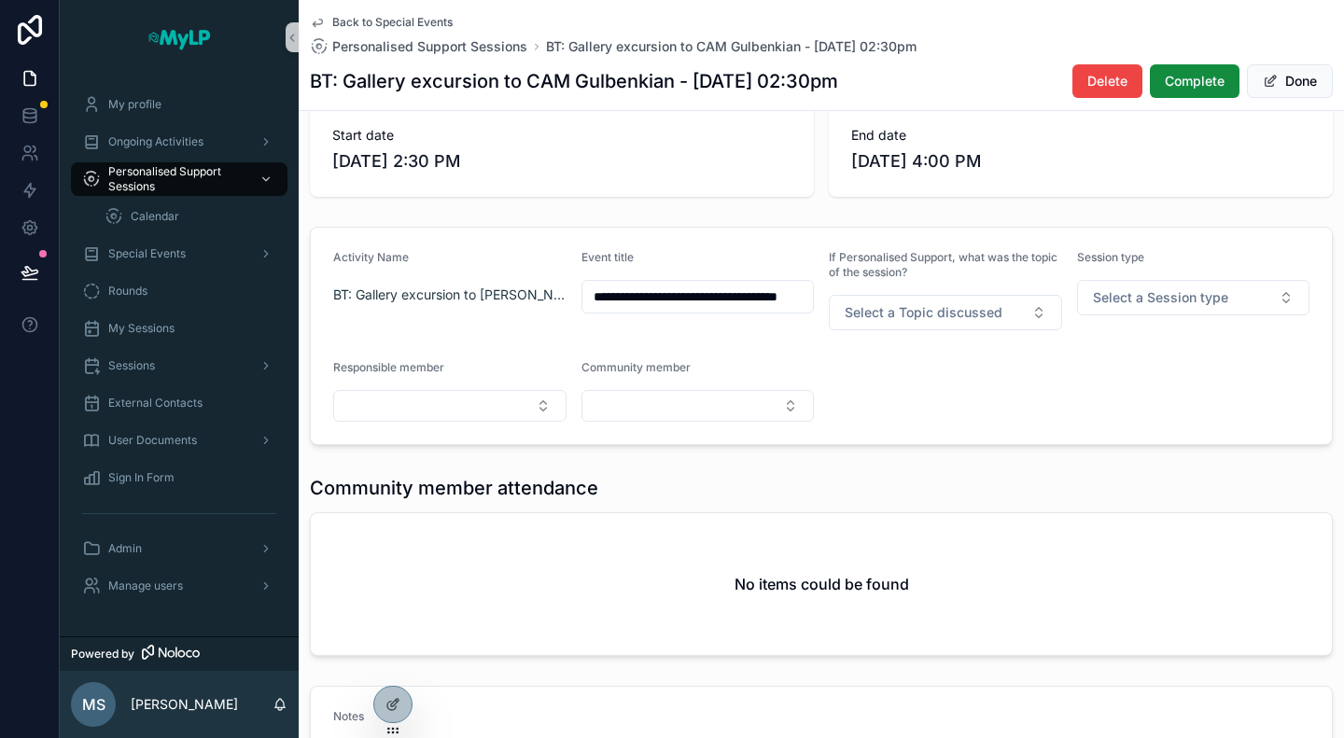
scroll to position [0, 0]
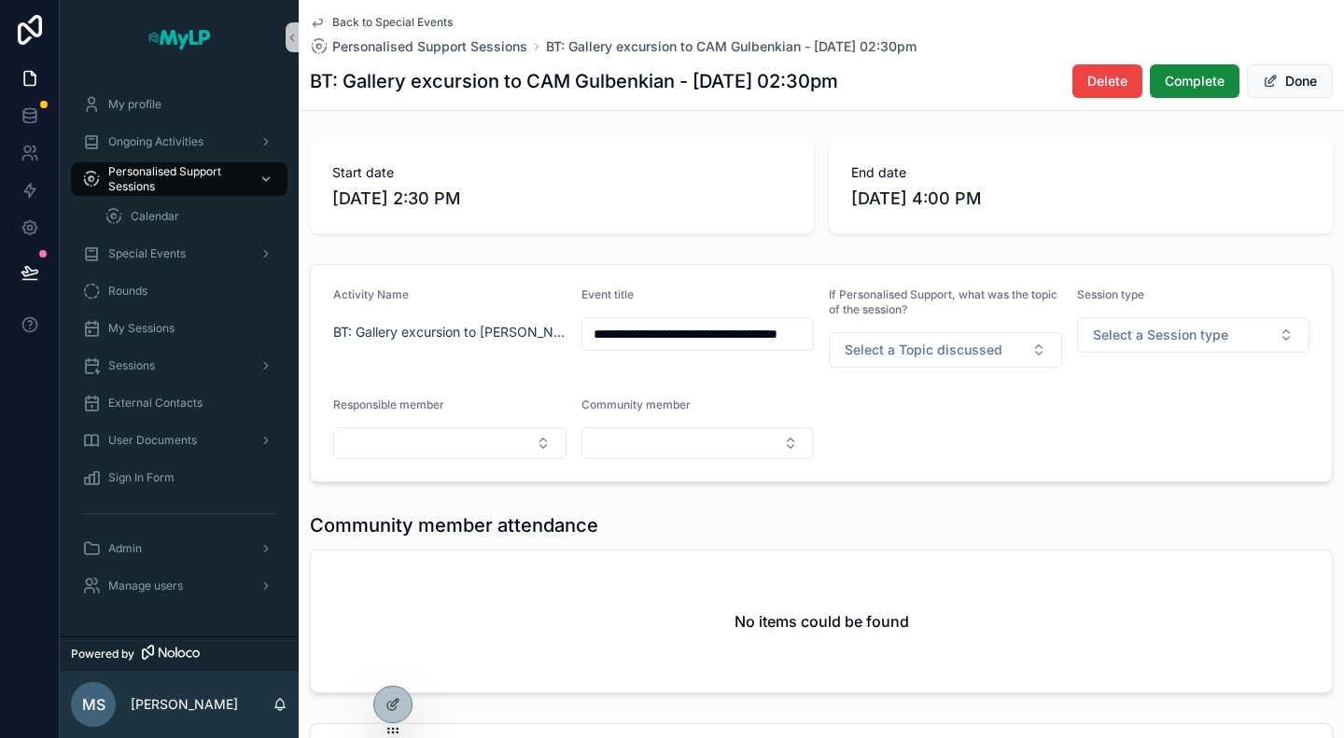
click at [374, 20] on span "Back to Special Events" at bounding box center [392, 22] width 120 height 15
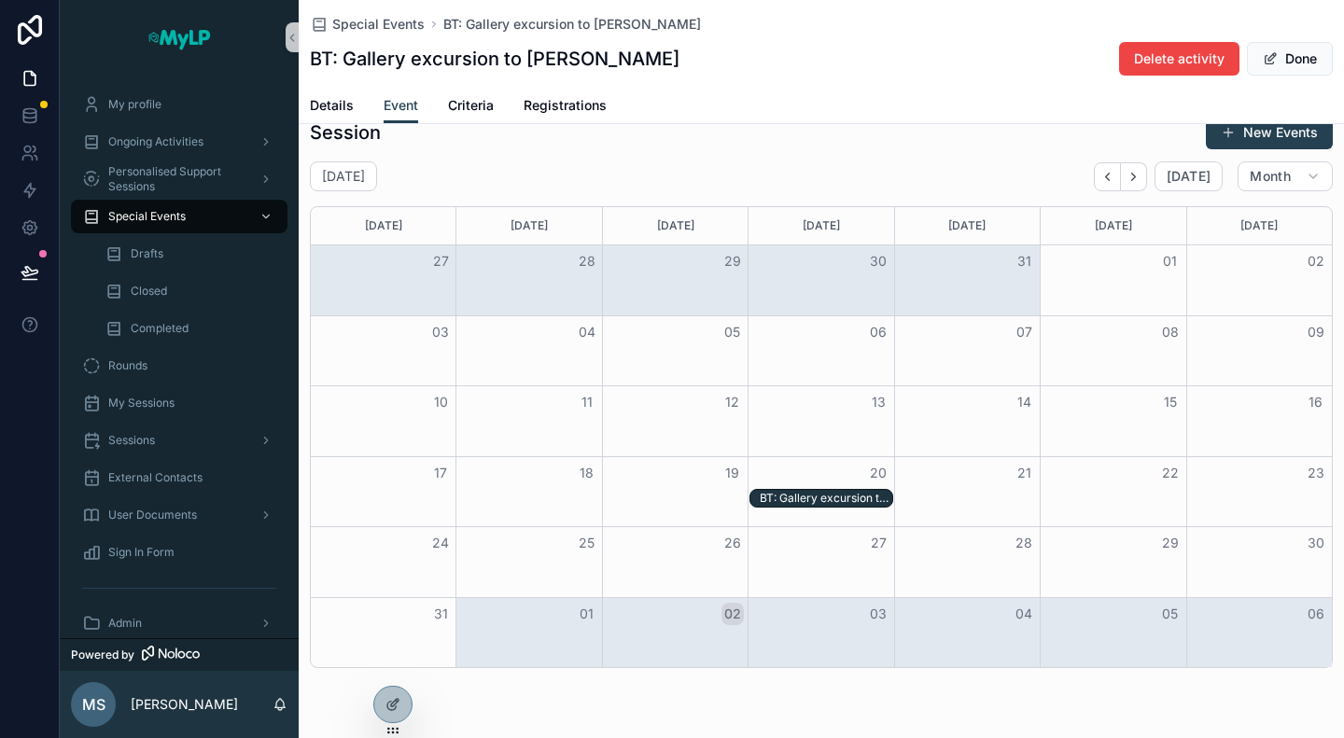
scroll to position [455, 0]
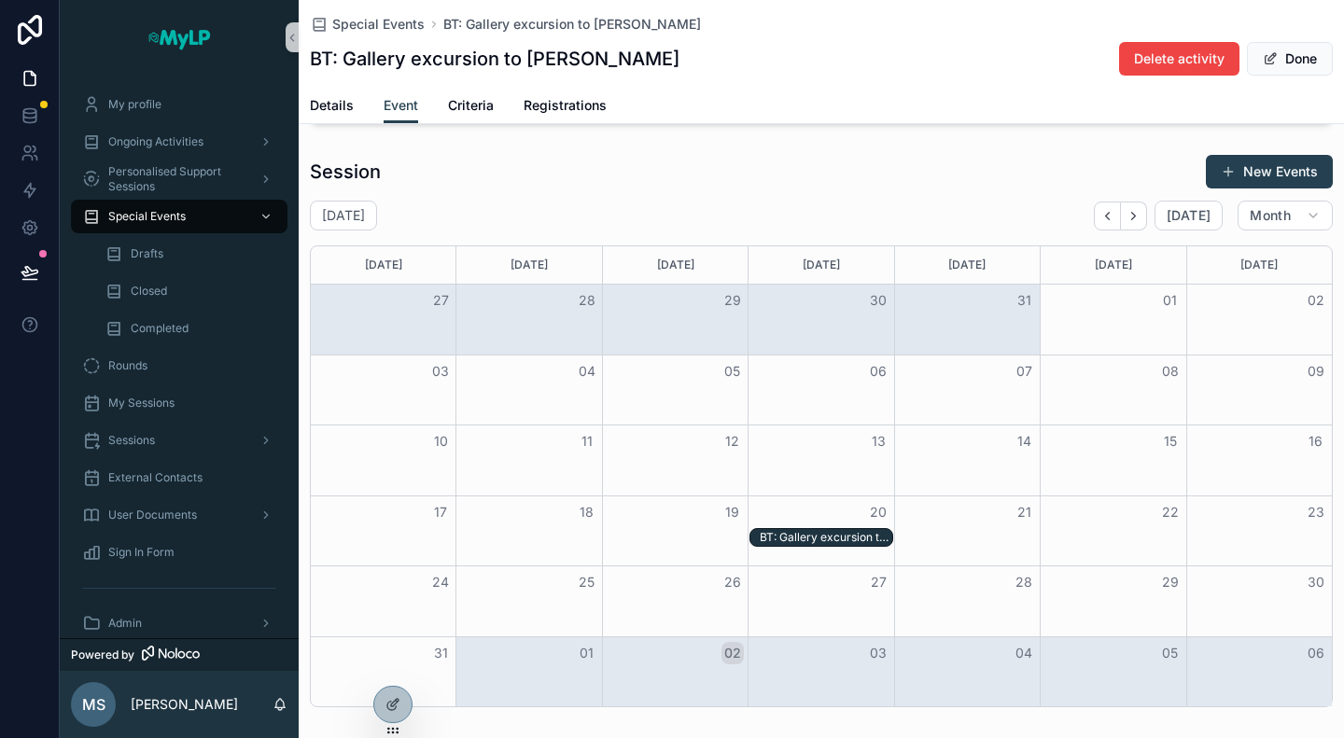
click at [820, 530] on div "BT: Gallery excursion to CAM Gulbenkian - 20/08/25 02:30pm" at bounding box center [826, 537] width 133 height 15
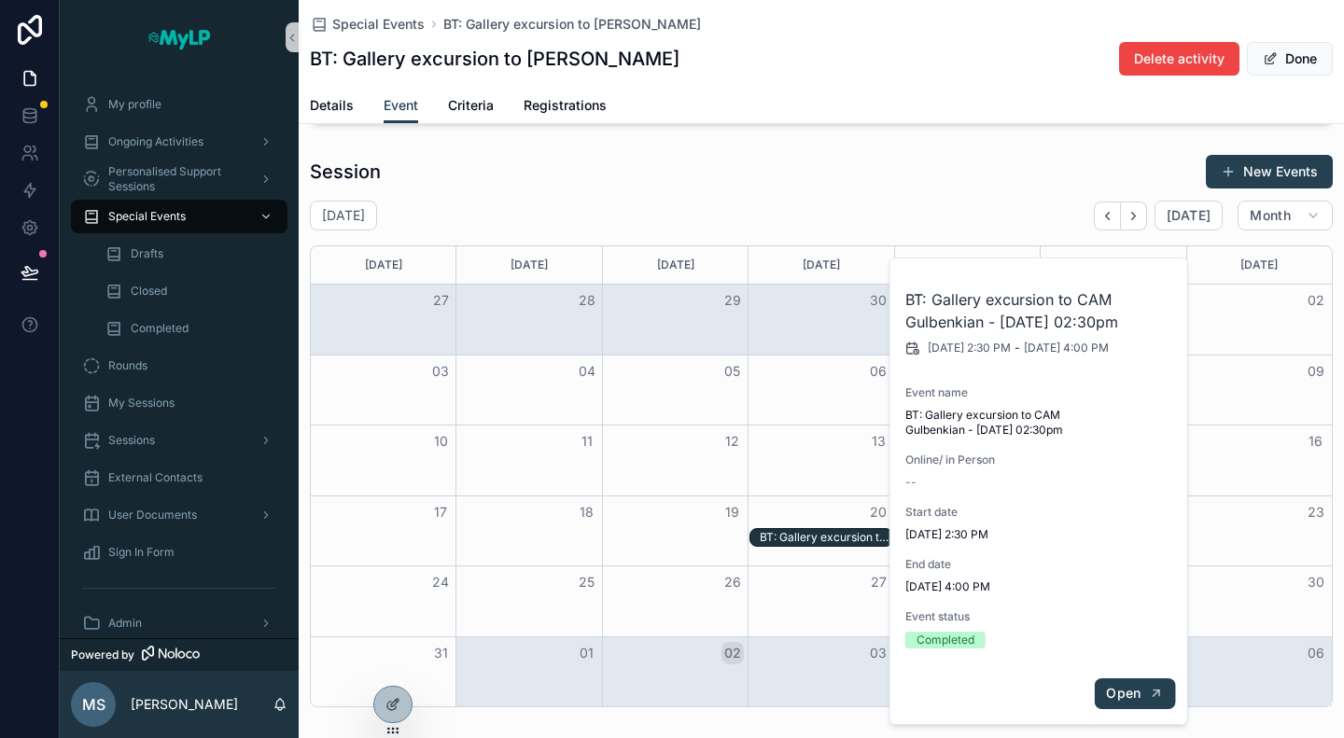
click at [1133, 695] on span "Open" at bounding box center [1123, 693] width 35 height 17
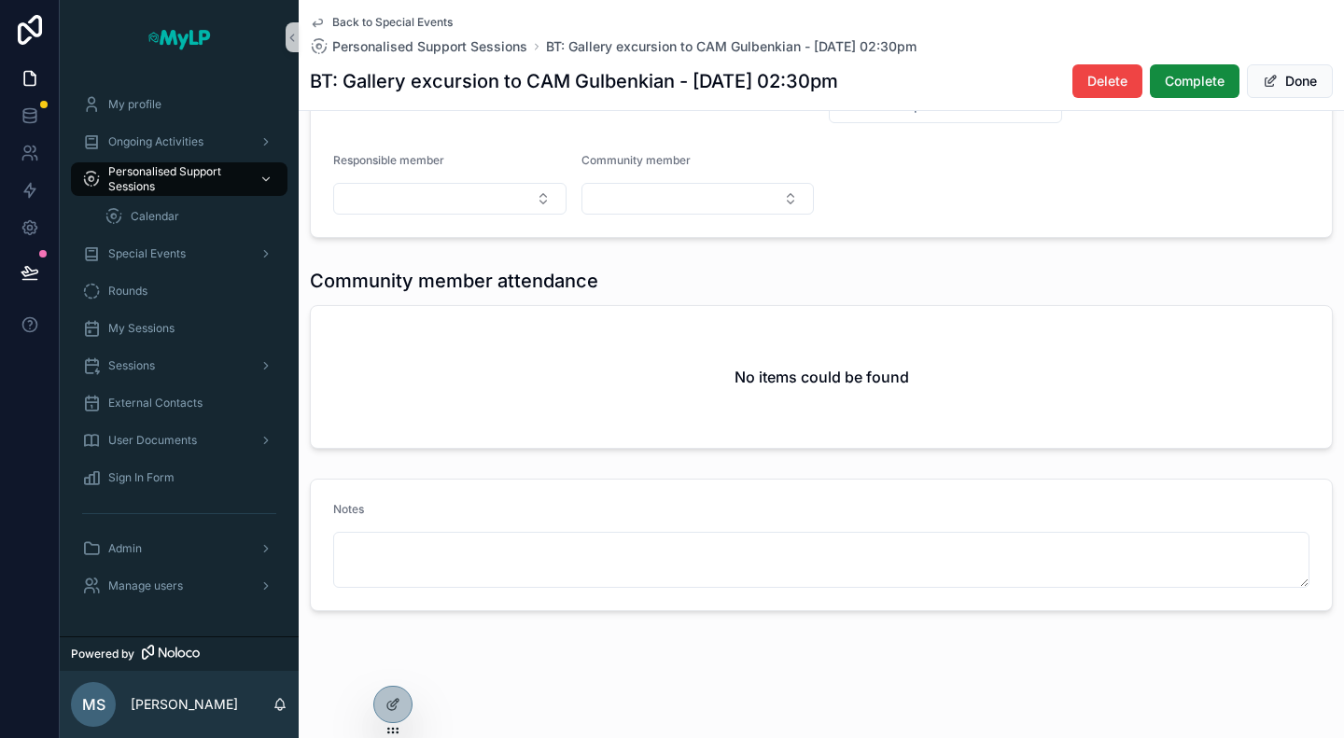
scroll to position [241, 0]
click at [380, 711] on div at bounding box center [392, 704] width 37 height 35
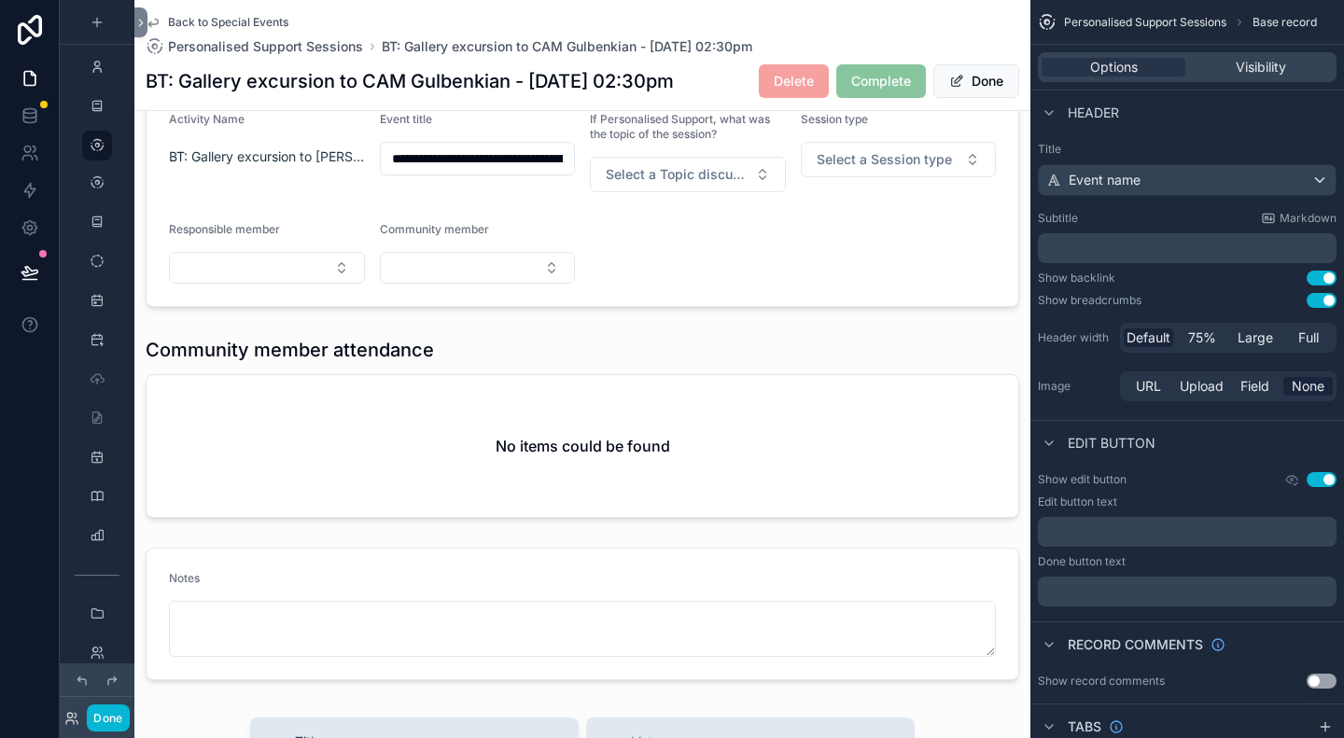
scroll to position [82, 0]
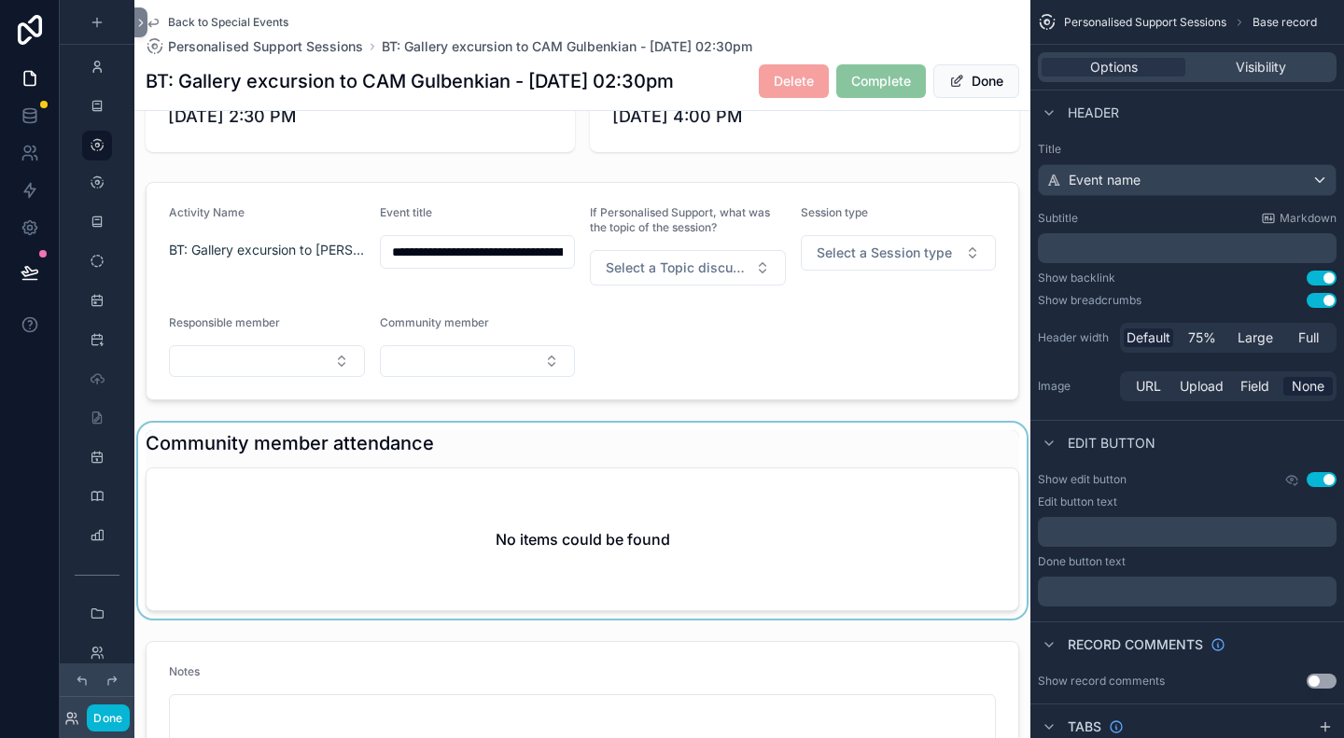
click at [416, 497] on div "scrollable content" at bounding box center [582, 521] width 896 height 196
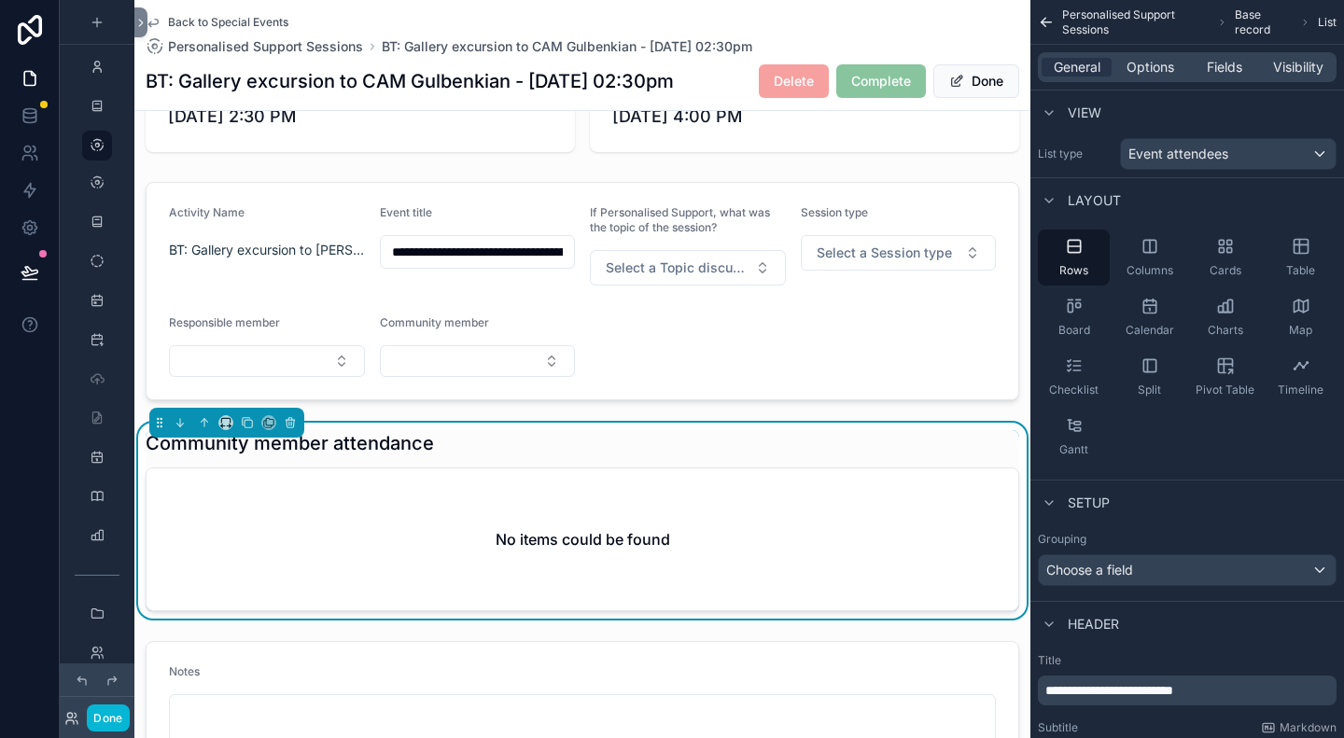
scroll to position [0, 0]
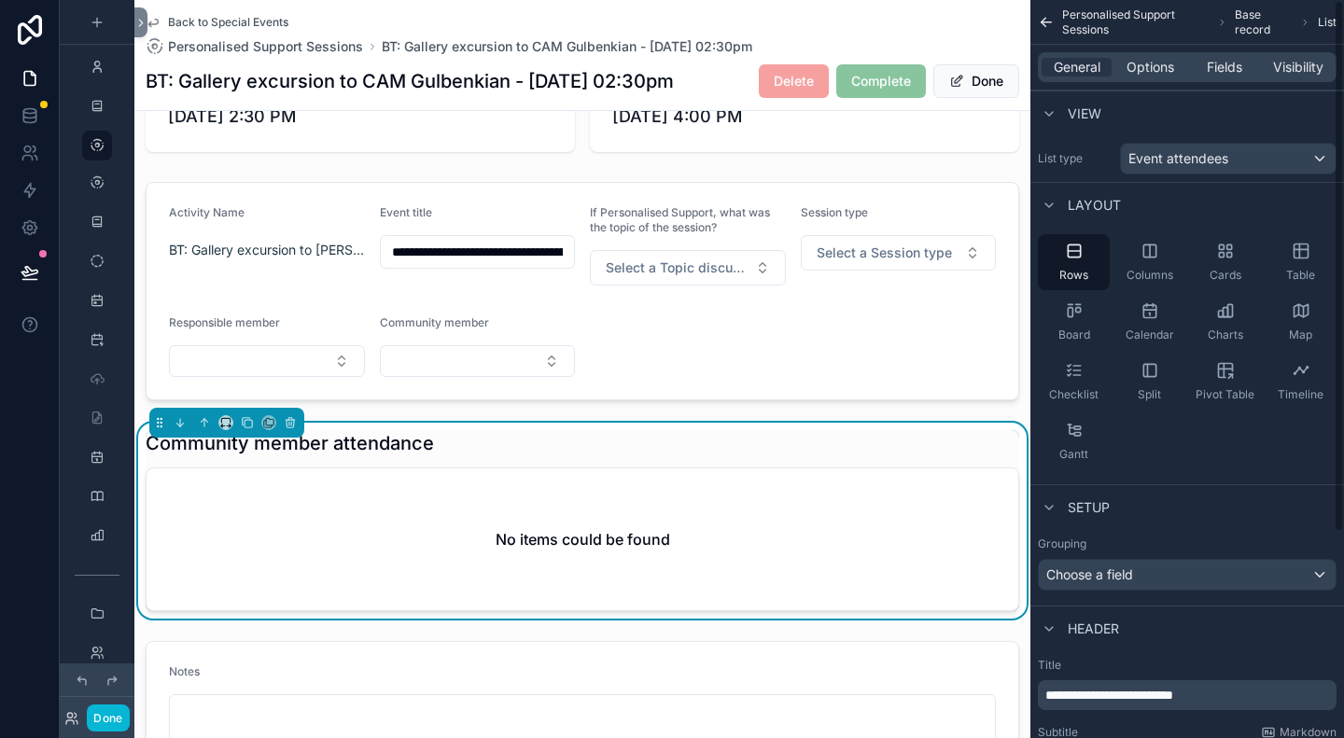
click at [1154, 77] on div "General Options Fields Visibility" at bounding box center [1187, 67] width 299 height 30
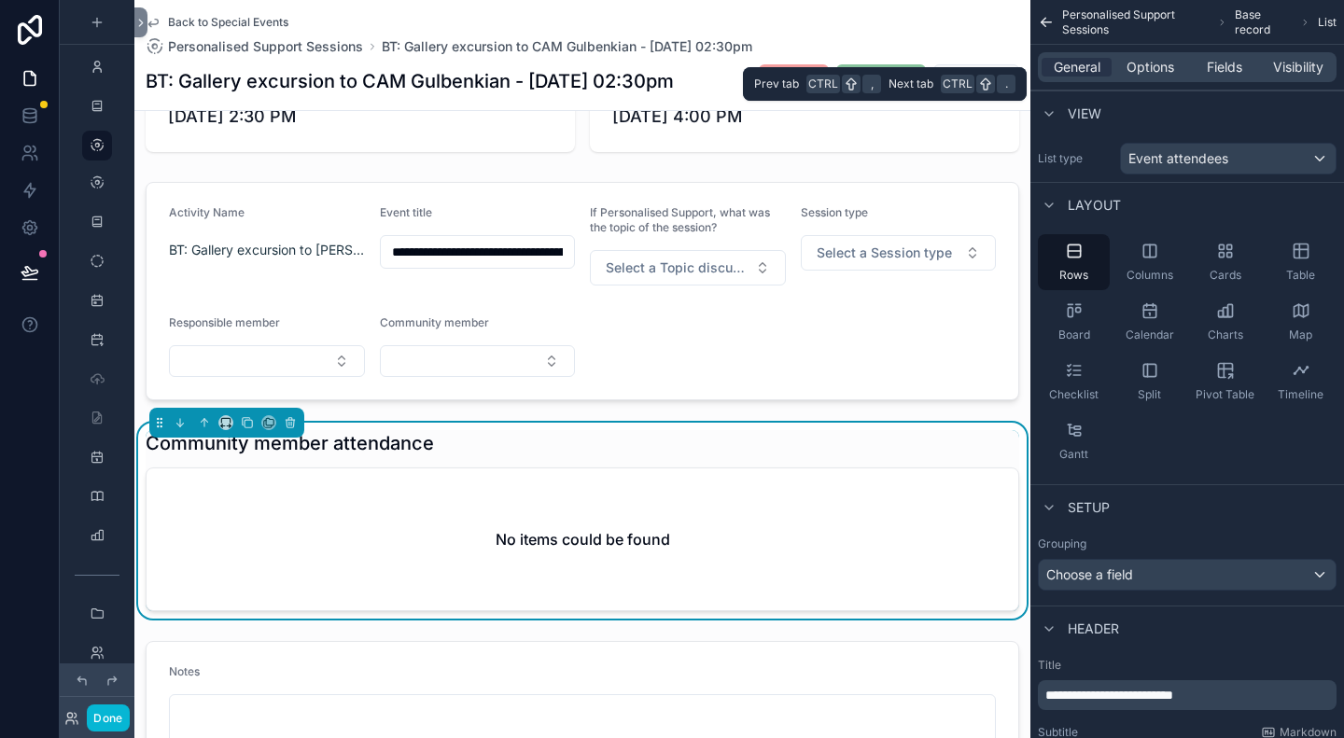
click at [1154, 77] on div "General Options Fields Visibility" at bounding box center [1187, 67] width 299 height 30
click at [1148, 63] on span "Options" at bounding box center [1151, 67] width 48 height 19
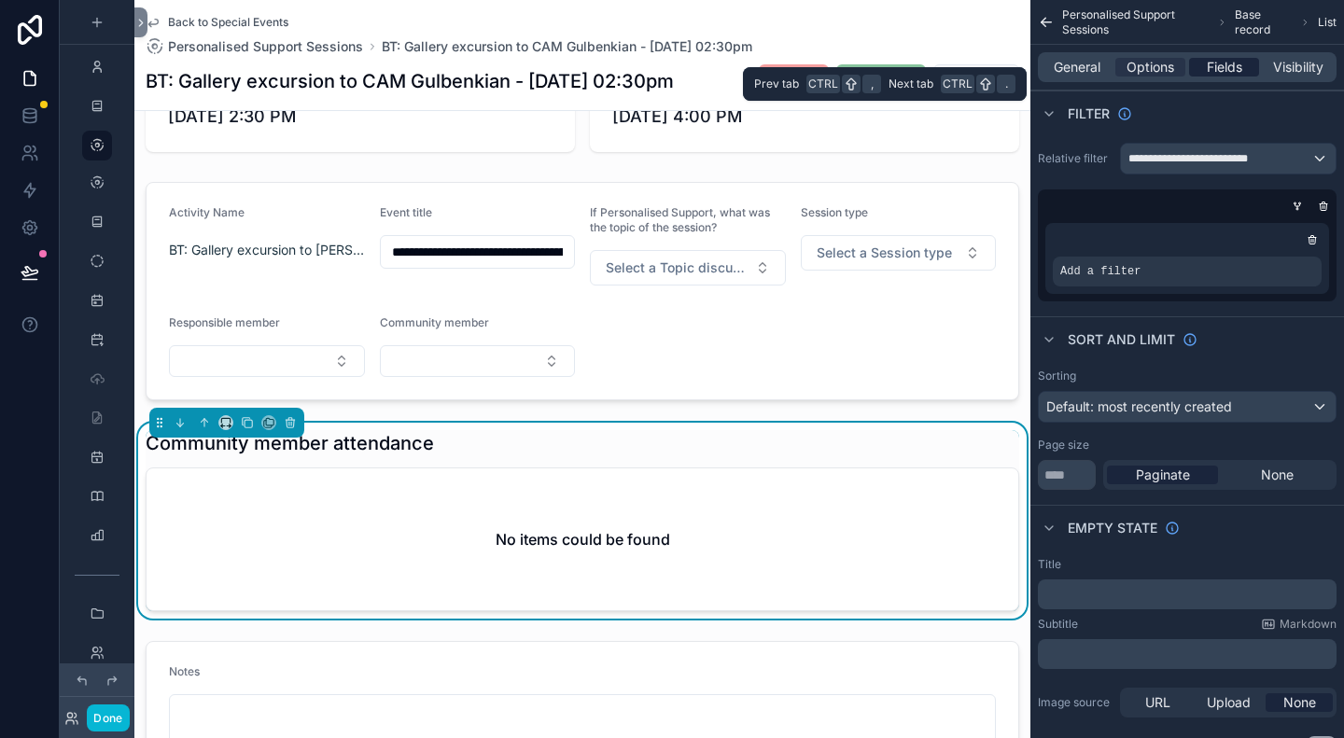
click at [1217, 75] on span "Fields" at bounding box center [1224, 67] width 35 height 19
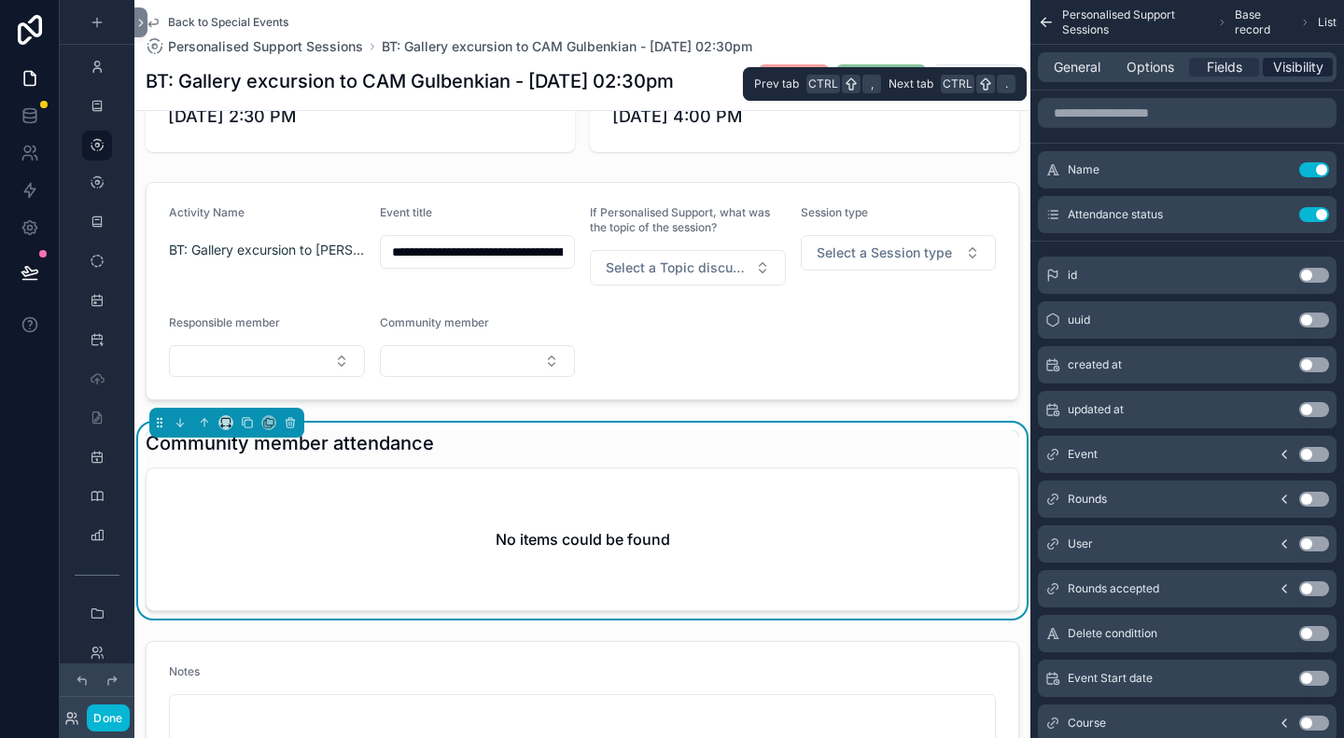
click at [1293, 71] on span "Visibility" at bounding box center [1298, 67] width 50 height 19
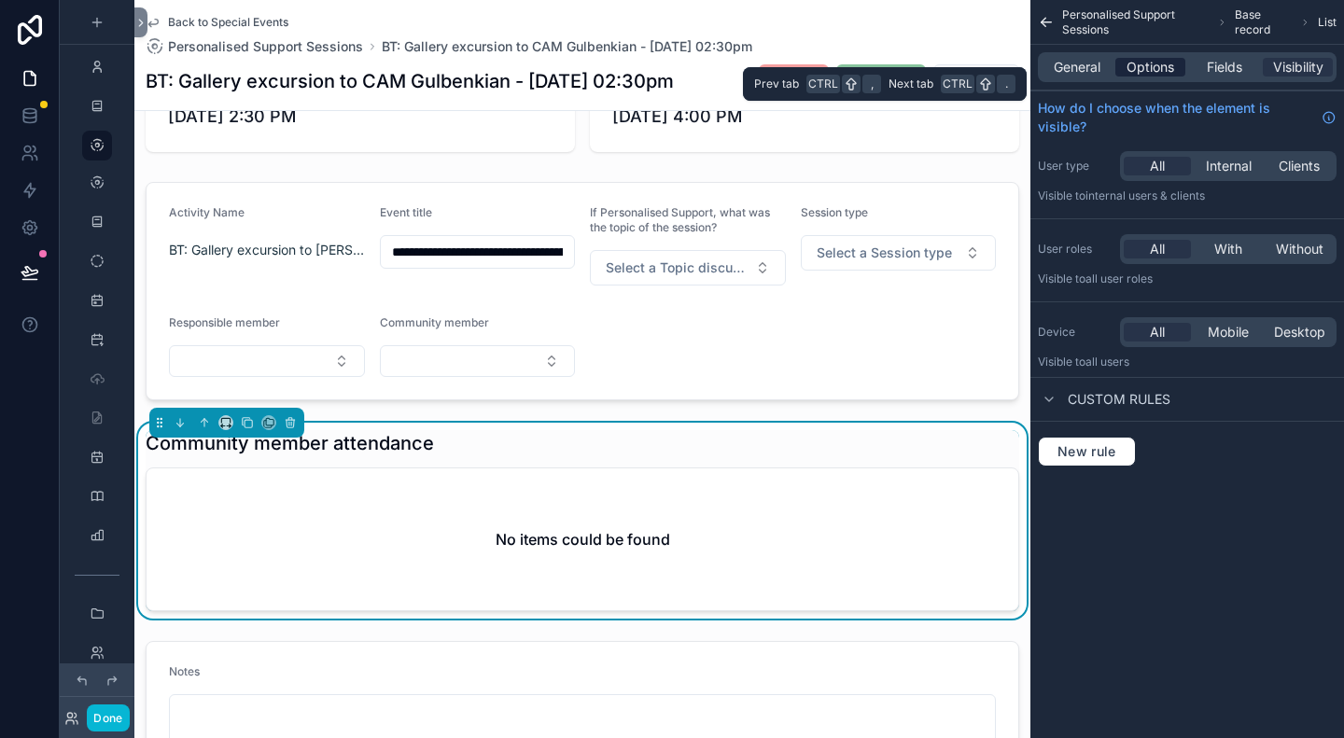
click at [1156, 72] on span "Options" at bounding box center [1151, 67] width 48 height 19
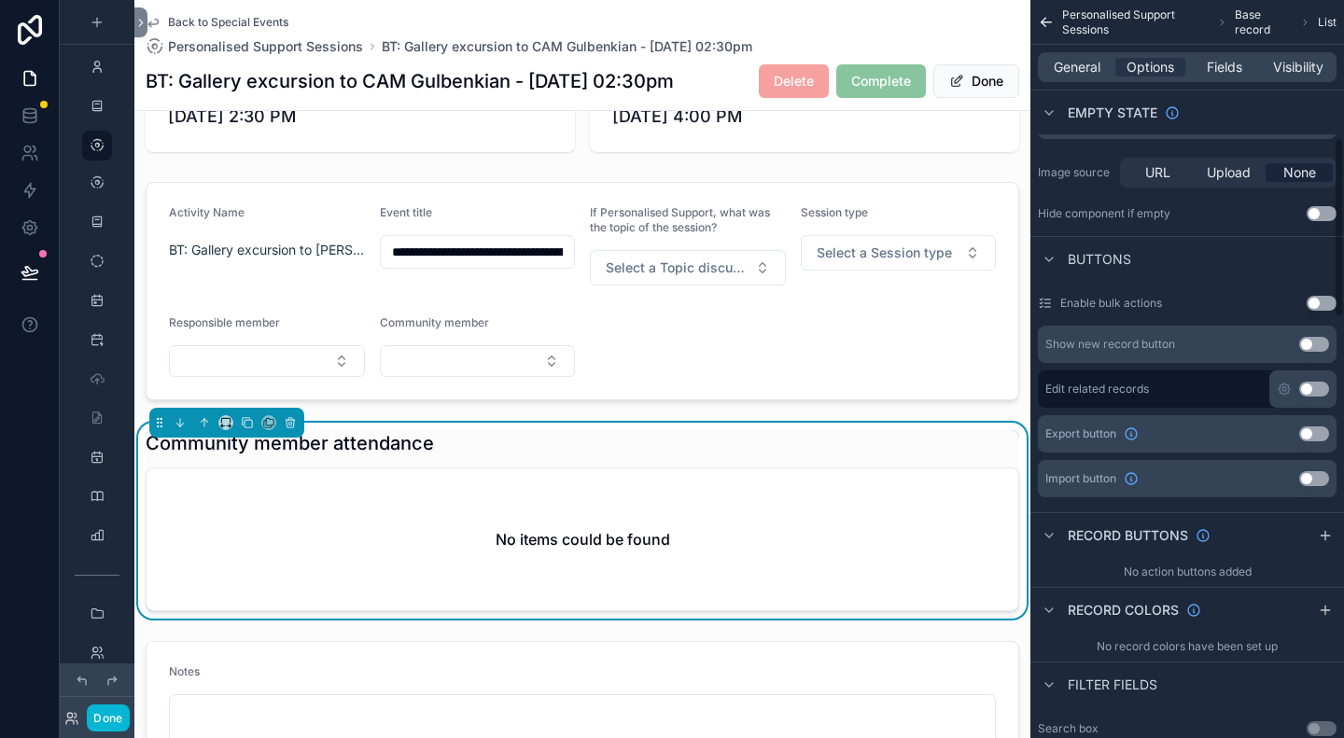
scroll to position [560, 0]
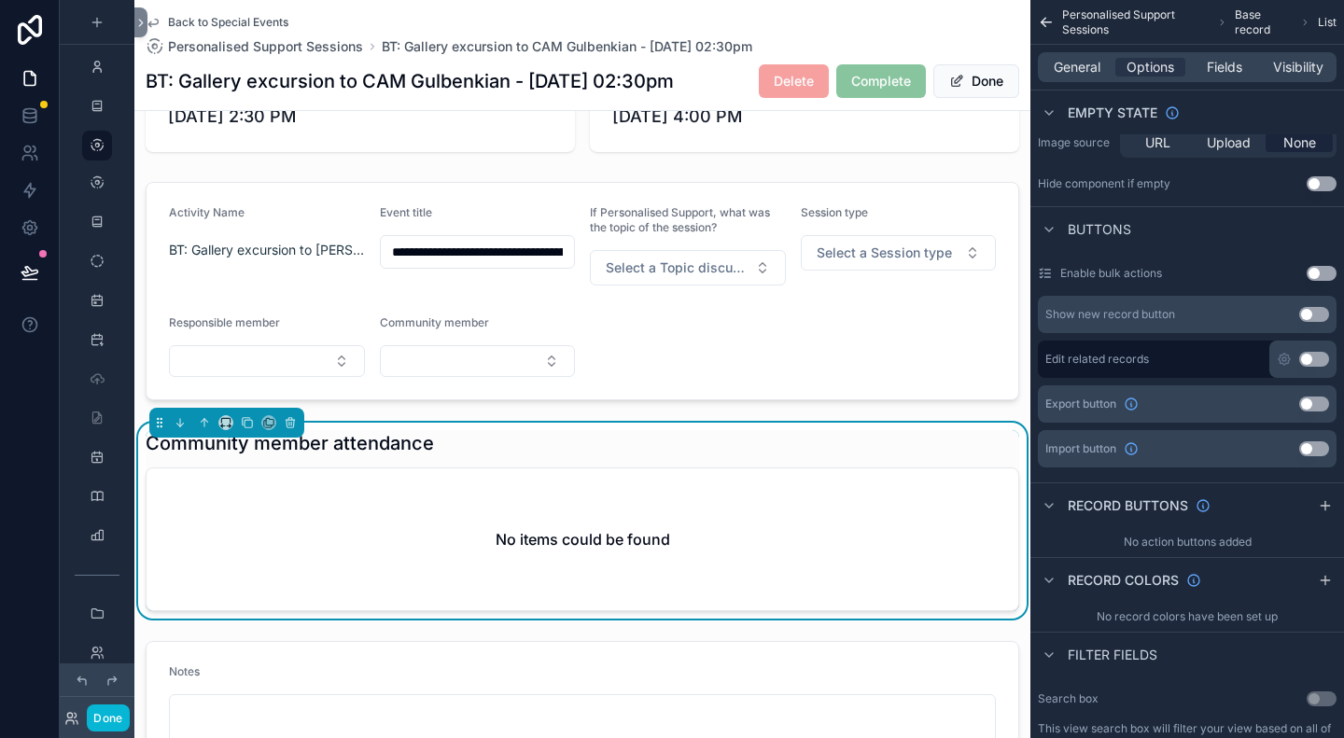
click at [1316, 362] on button "Use setting" at bounding box center [1314, 359] width 30 height 15
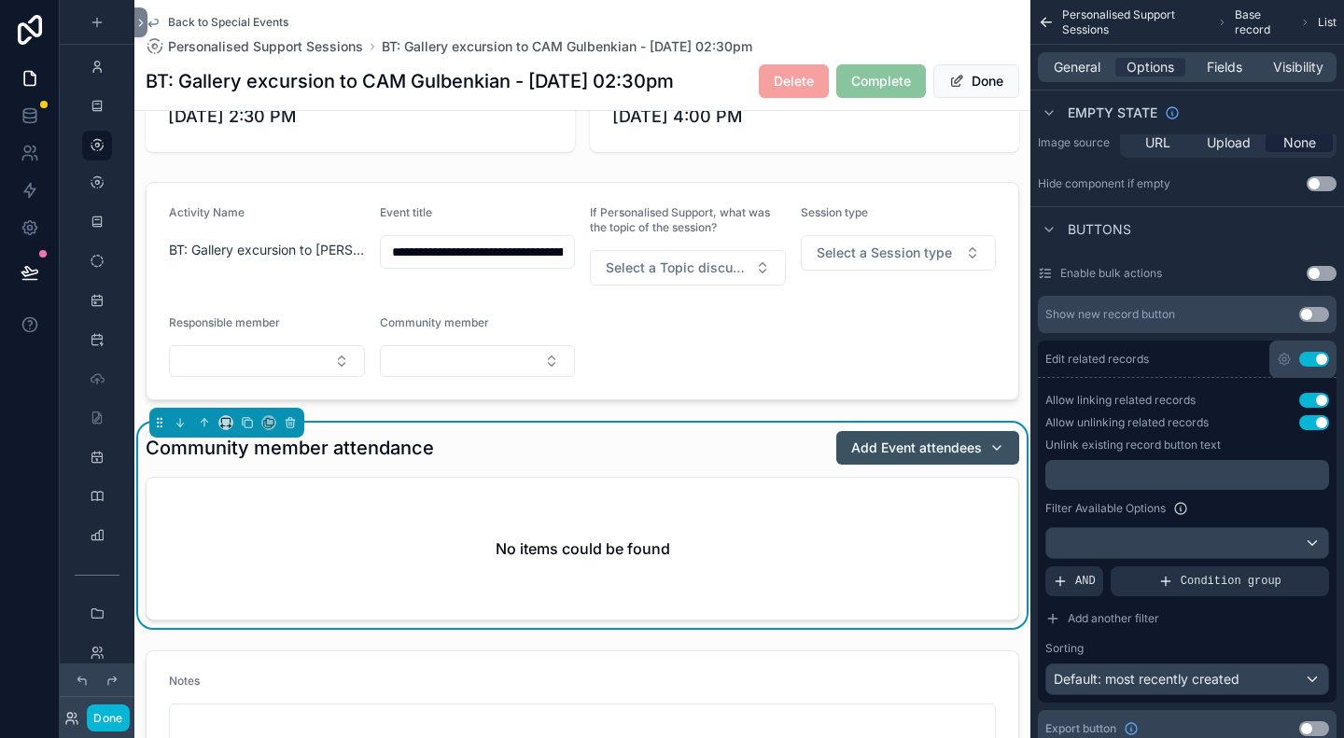
click at [971, 448] on div "Add Event attendees" at bounding box center [927, 448] width 153 height 19
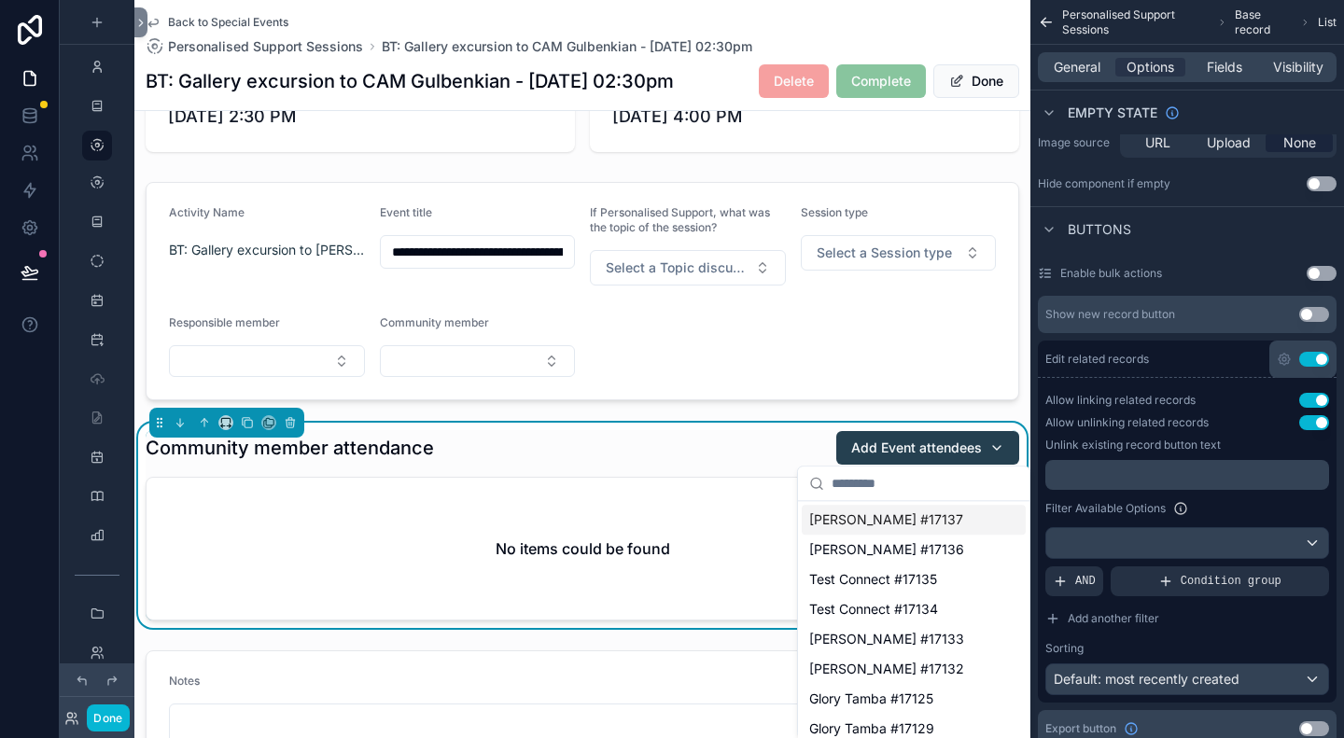
click at [967, 410] on div "**********" at bounding box center [582, 420] width 896 height 739
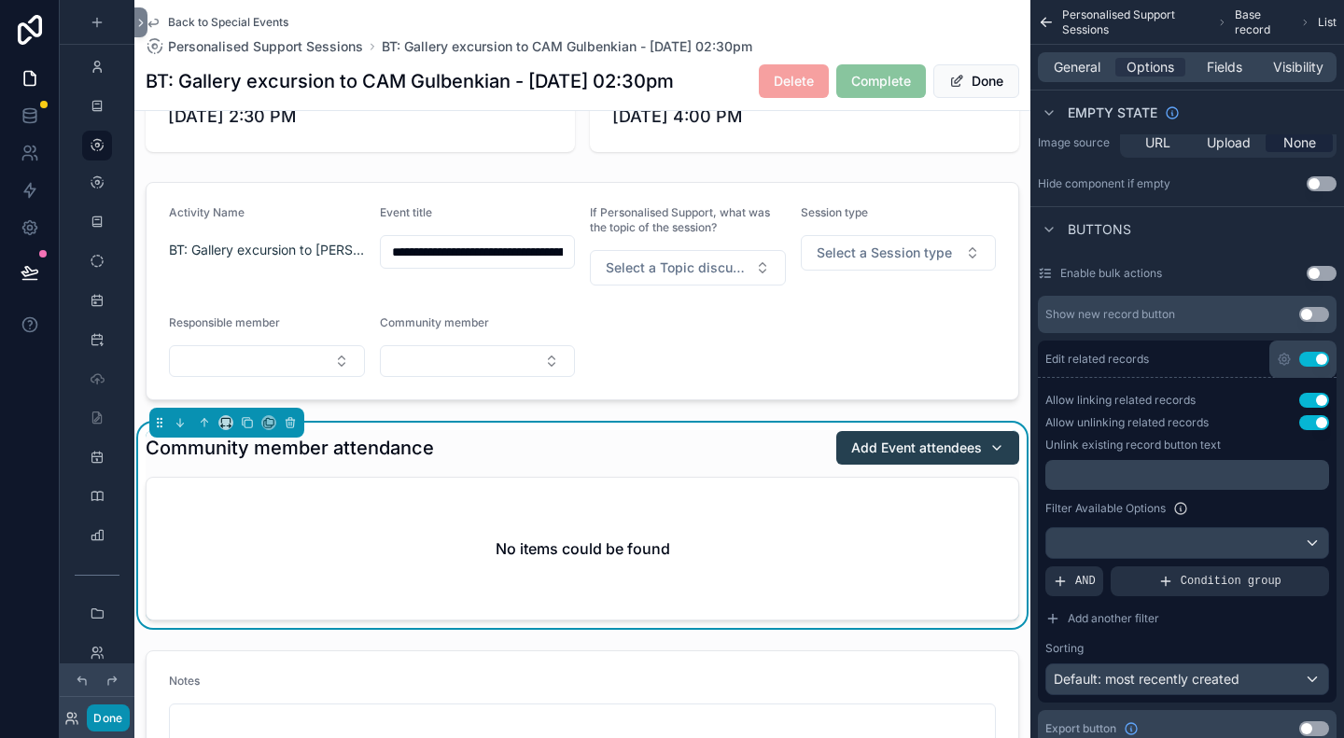
click at [109, 723] on button "Done" at bounding box center [108, 718] width 42 height 27
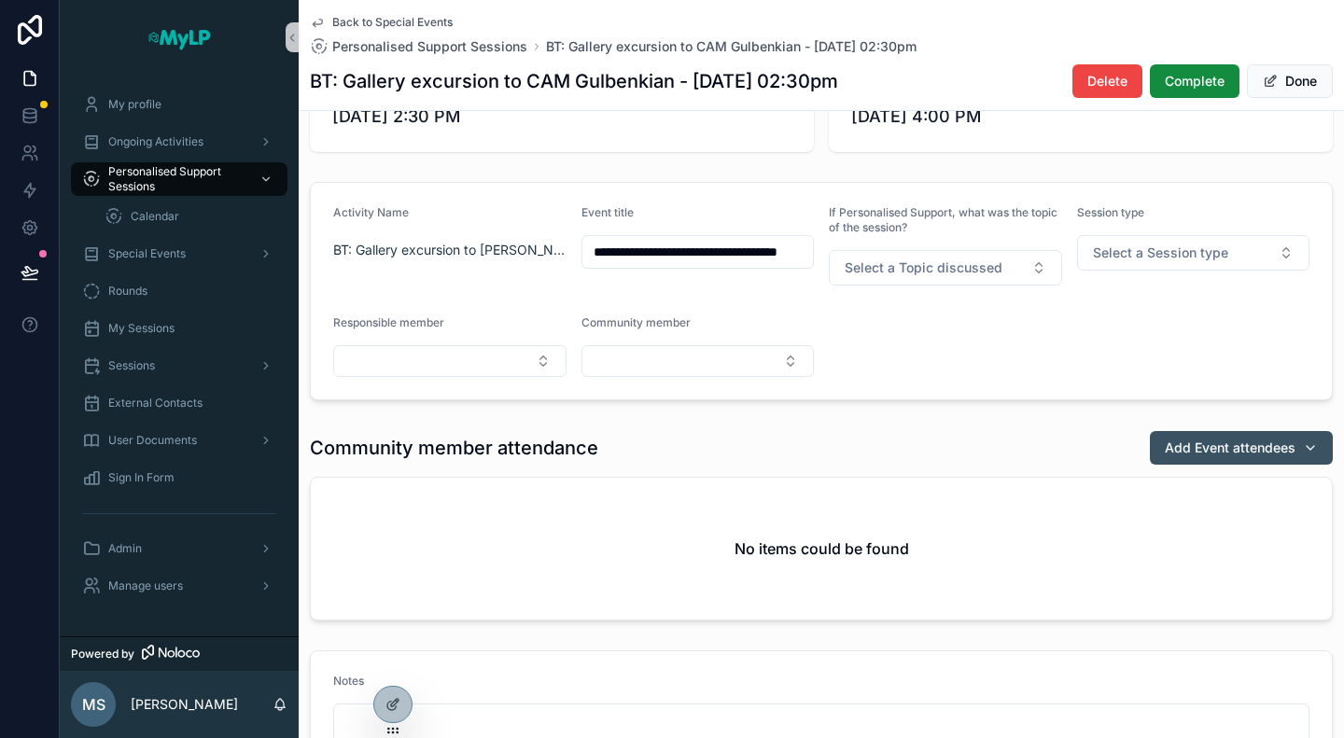
click at [1242, 449] on span "Add Event attendees" at bounding box center [1230, 448] width 131 height 19
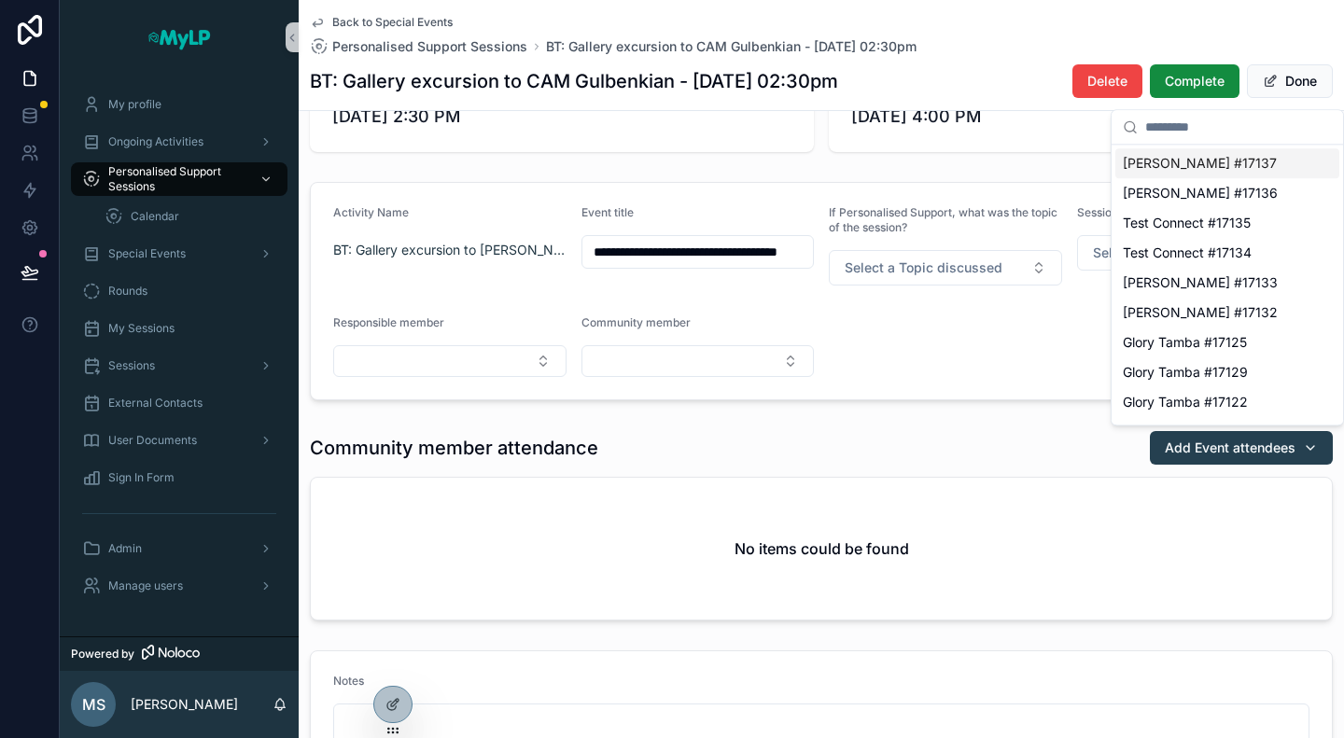
click at [1189, 131] on input "scrollable content" at bounding box center [1238, 127] width 187 height 34
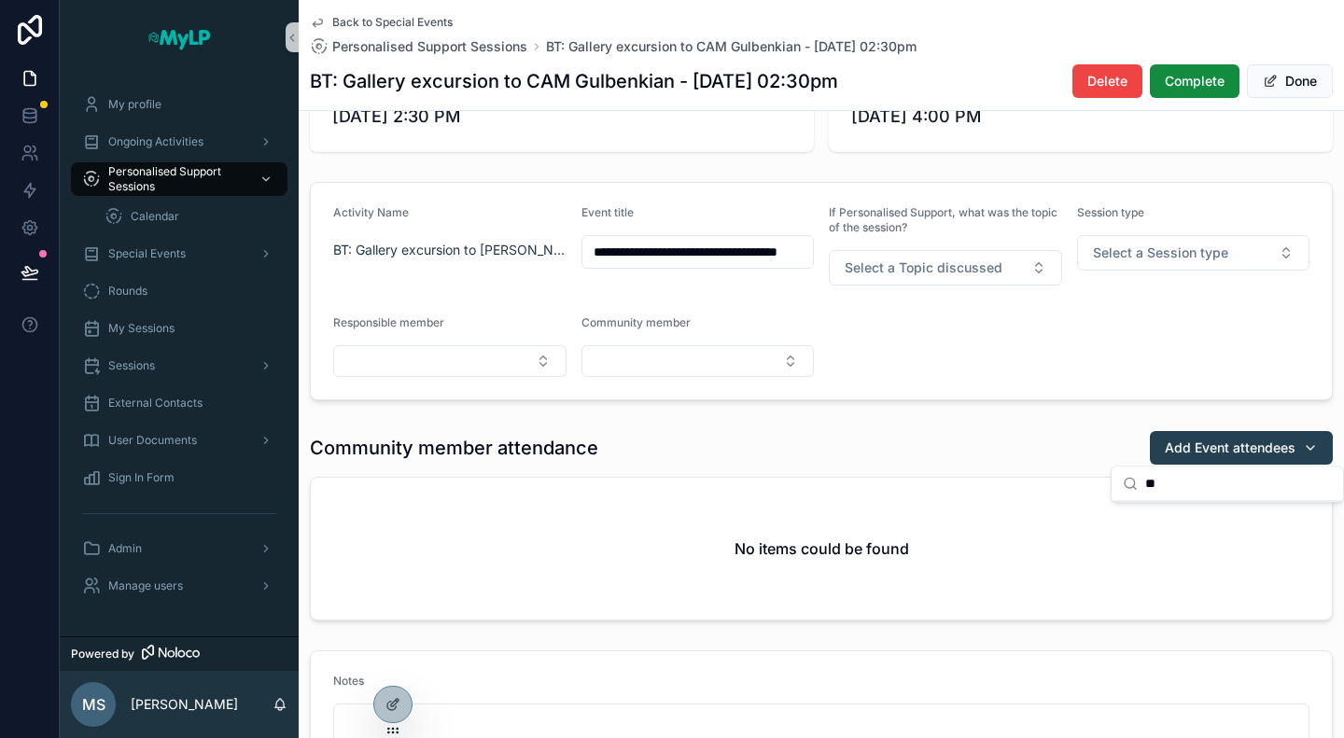
type input "*"
type input "******"
drag, startPoint x: 1194, startPoint y: 479, endPoint x: 1137, endPoint y: 487, distance: 57.6
click at [1137, 487] on div "******" at bounding box center [1227, 484] width 231 height 35
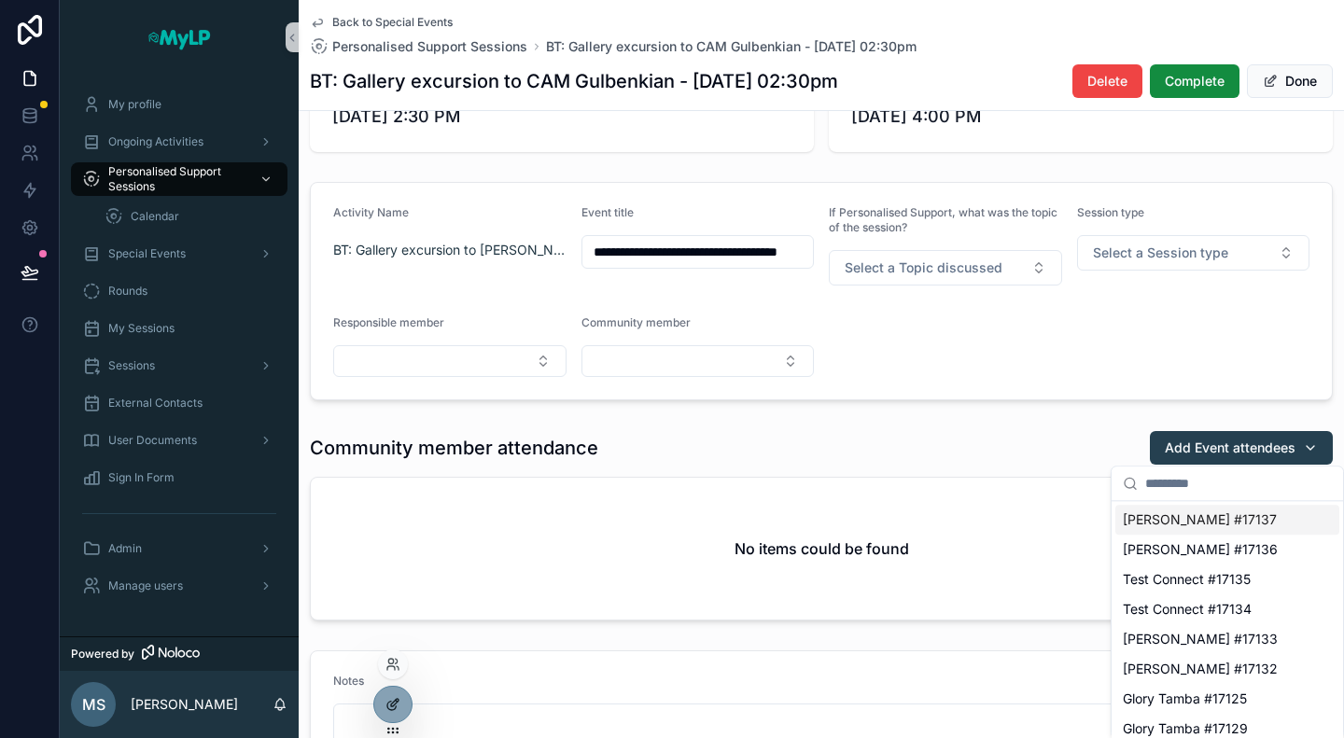
click at [388, 709] on icon at bounding box center [391, 706] width 8 height 8
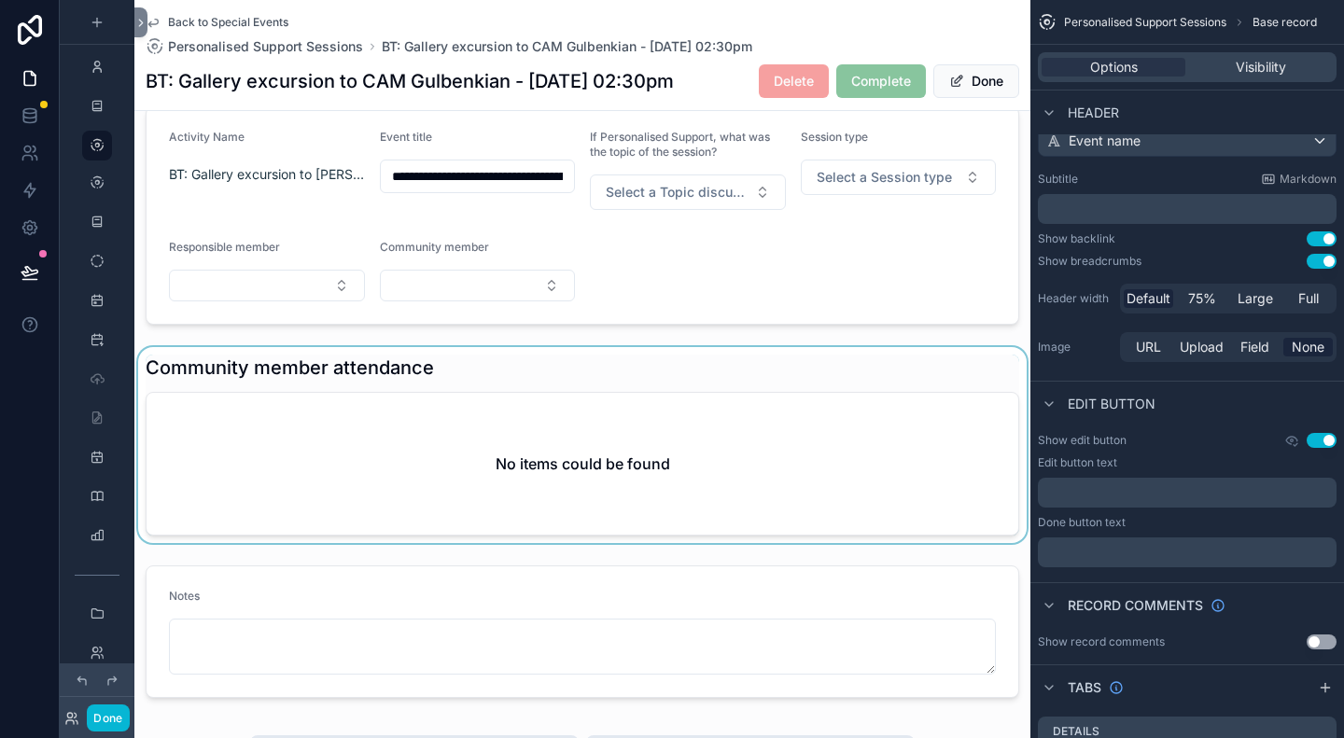
scroll to position [187, 0]
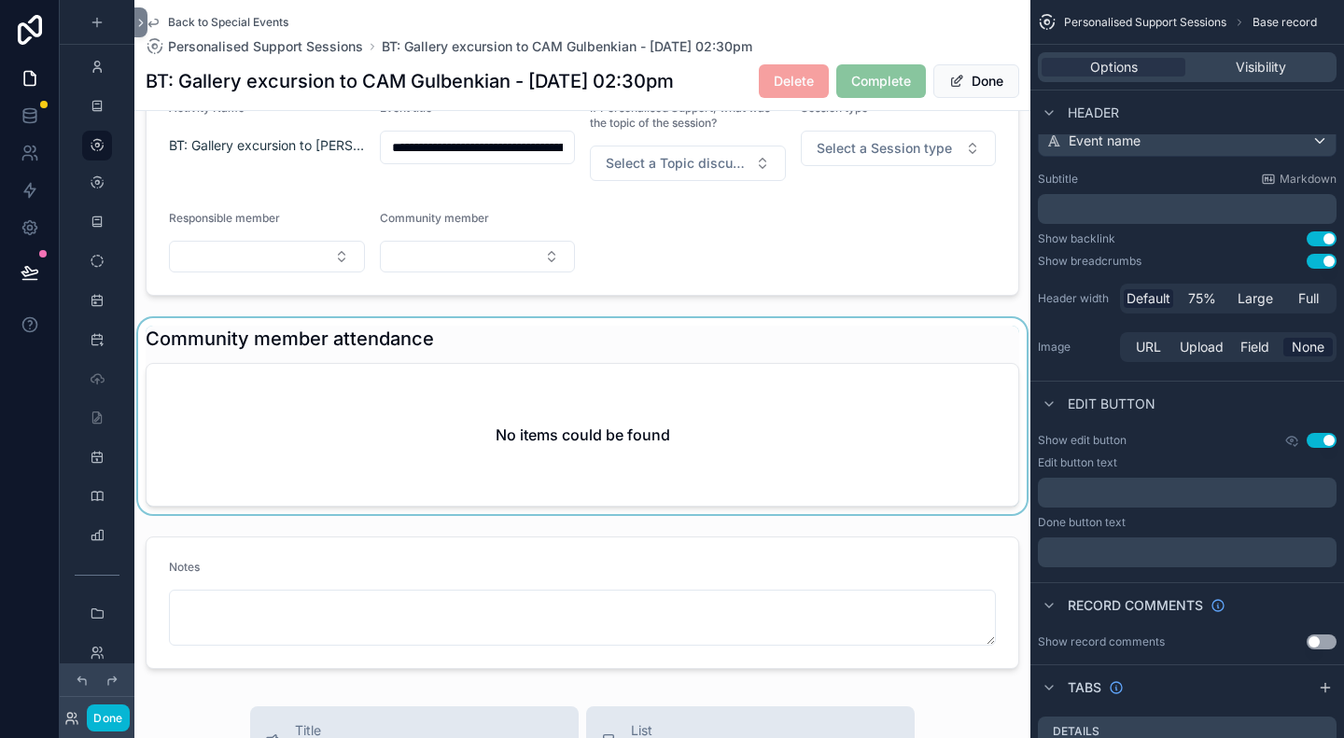
click at [866, 331] on div "scrollable content" at bounding box center [582, 416] width 896 height 196
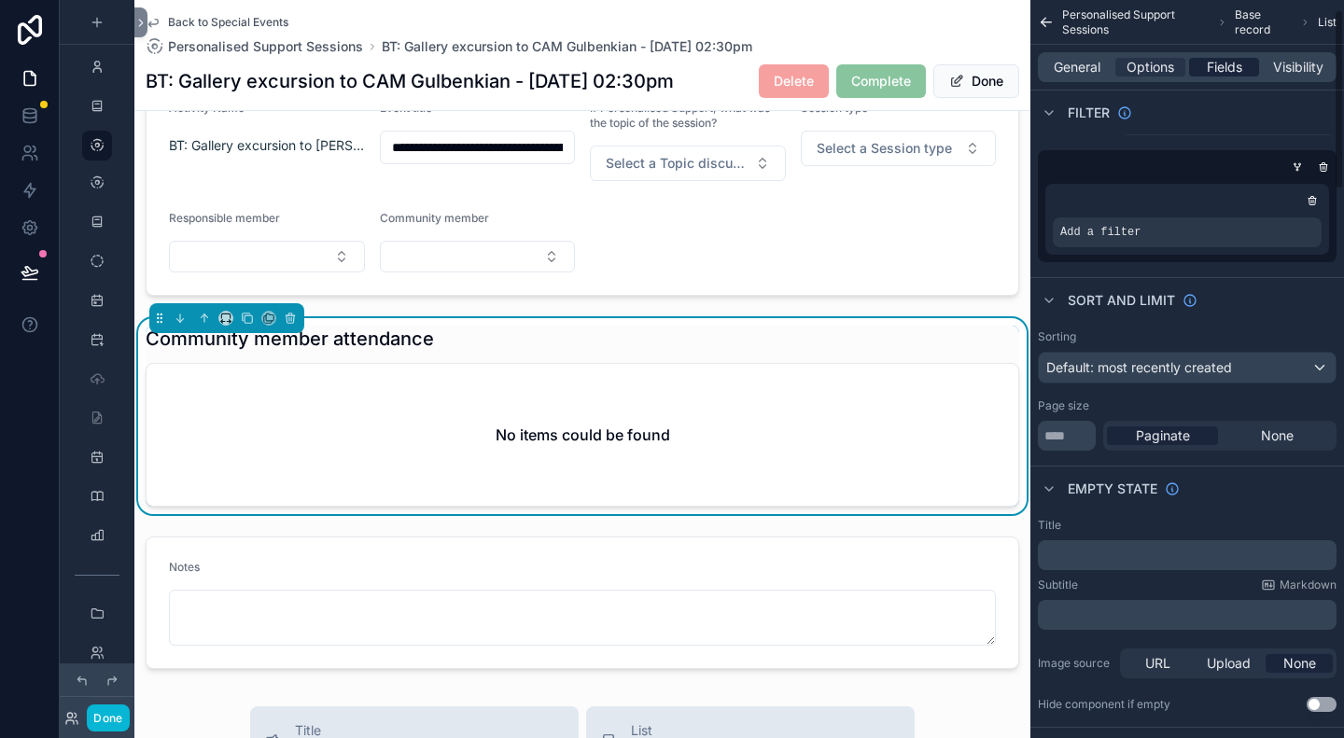
click at [1229, 67] on span "Fields" at bounding box center [1224, 67] width 35 height 19
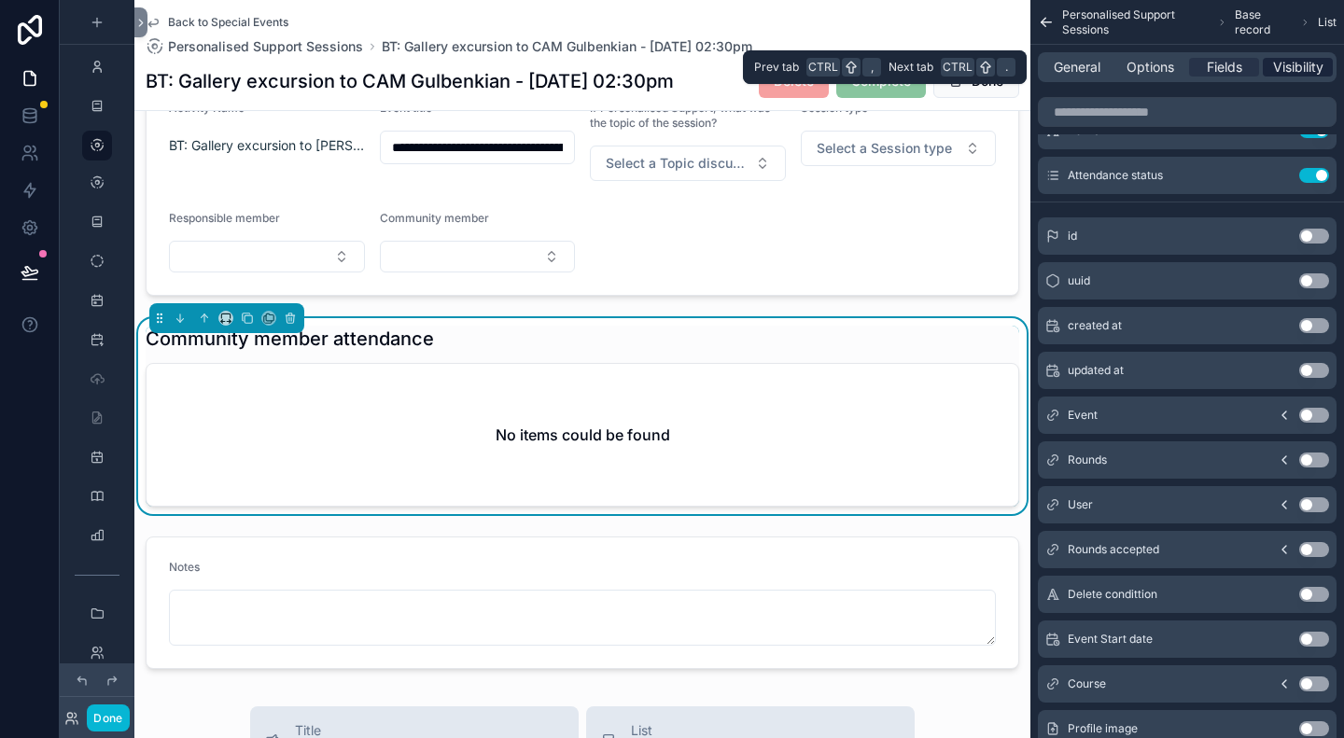
click at [1304, 66] on span "Visibility" at bounding box center [1298, 67] width 50 height 19
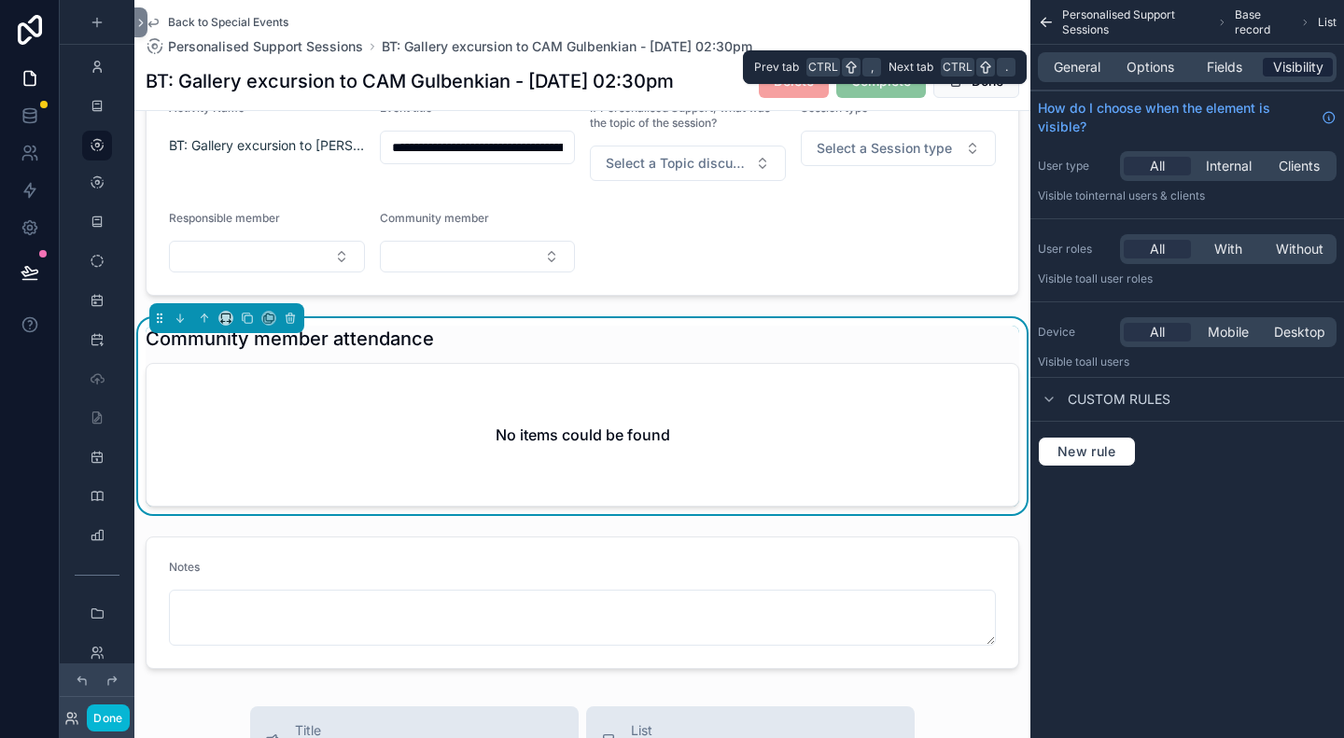
scroll to position [0, 0]
click at [1219, 68] on span "Fields" at bounding box center [1224, 67] width 35 height 19
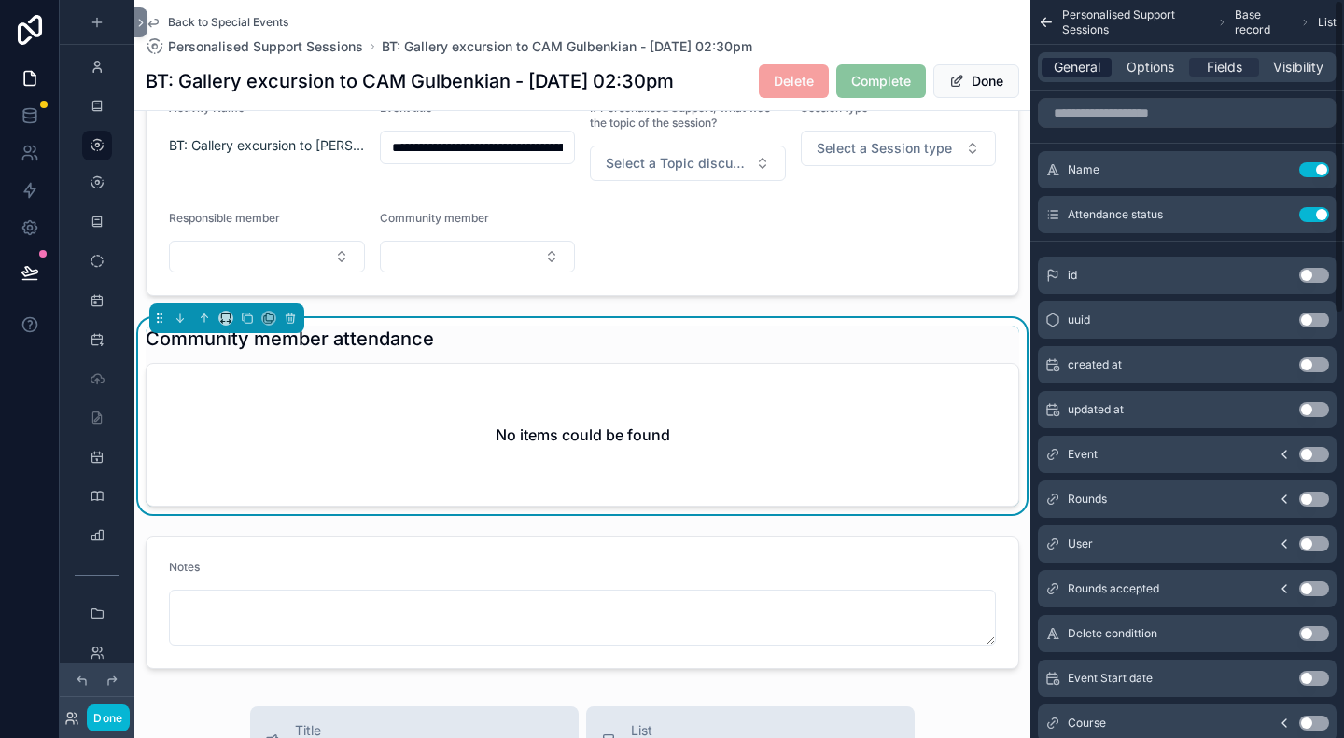
click at [1090, 75] on span "General" at bounding box center [1077, 67] width 47 height 19
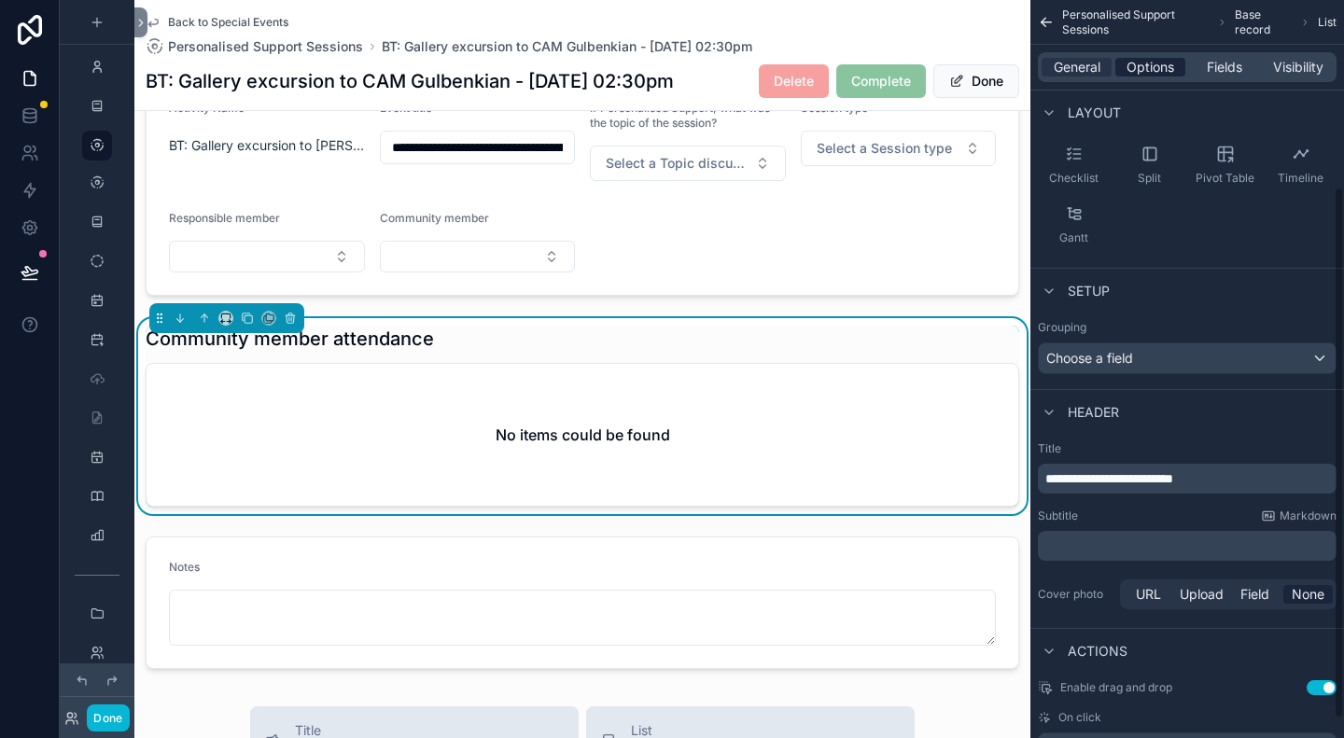
scroll to position [191, 0]
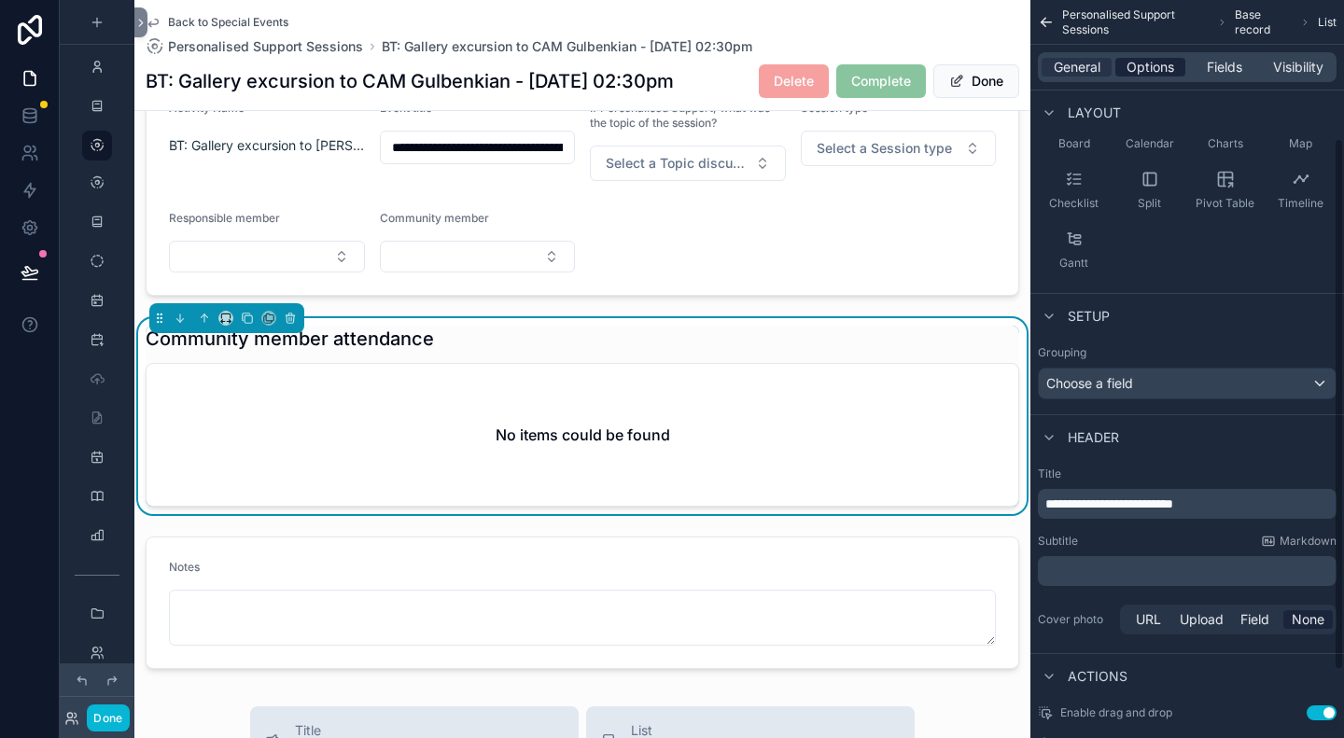
click at [1141, 72] on span "Options" at bounding box center [1151, 67] width 48 height 19
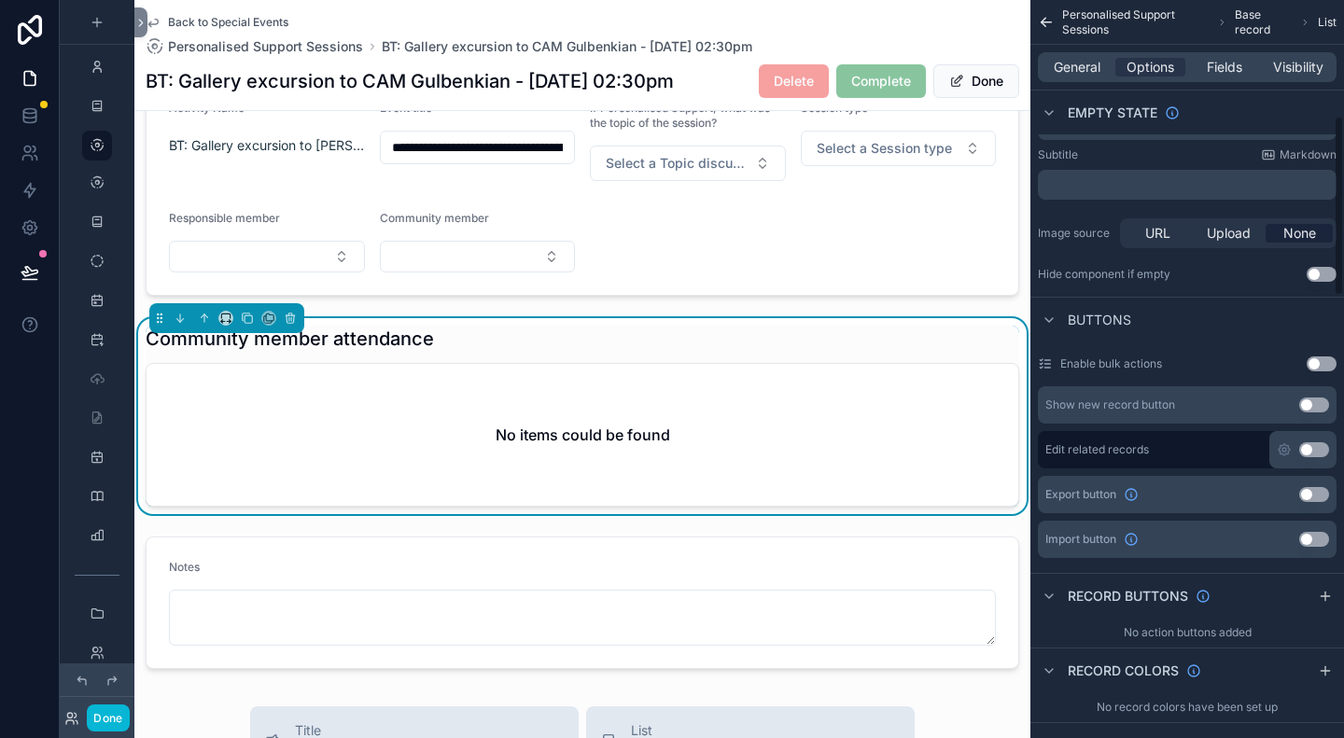
scroll to position [471, 0]
click at [1277, 445] on icon "scrollable content" at bounding box center [1284, 448] width 15 height 15
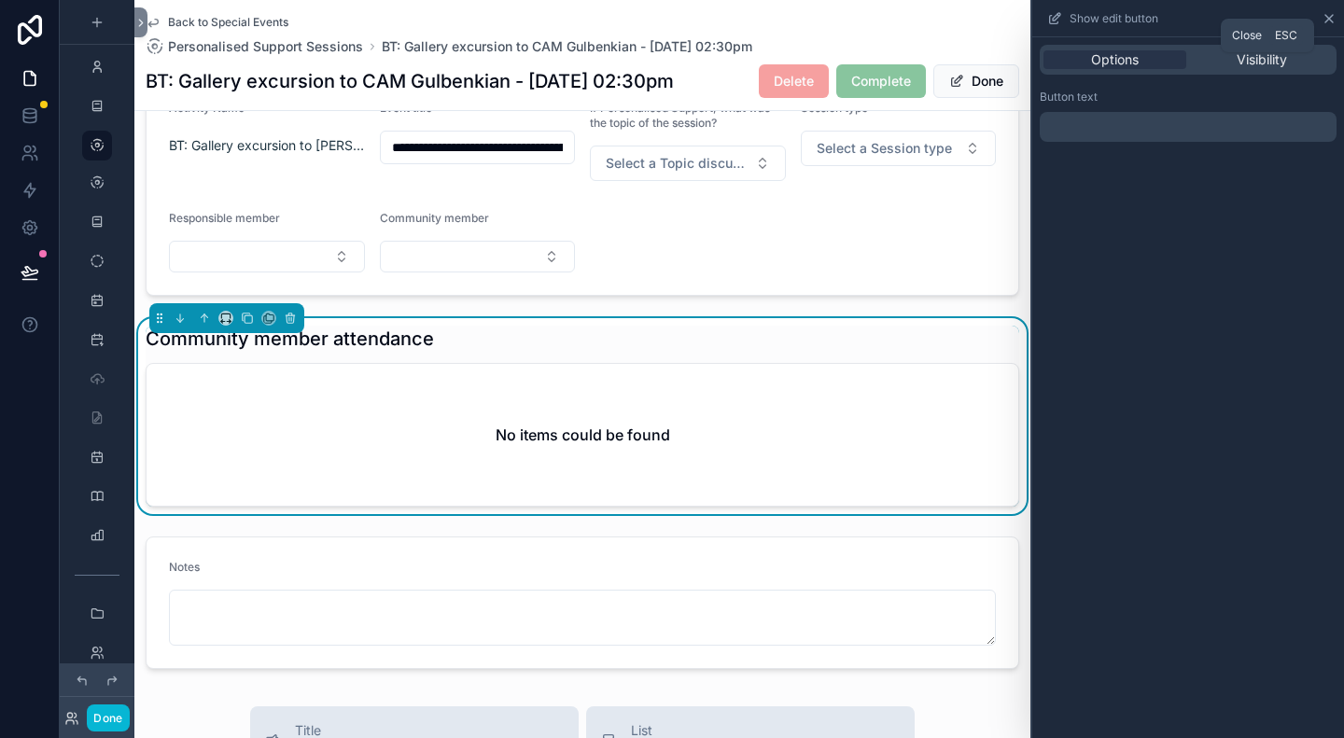
click at [1334, 14] on icon at bounding box center [1329, 18] width 15 height 15
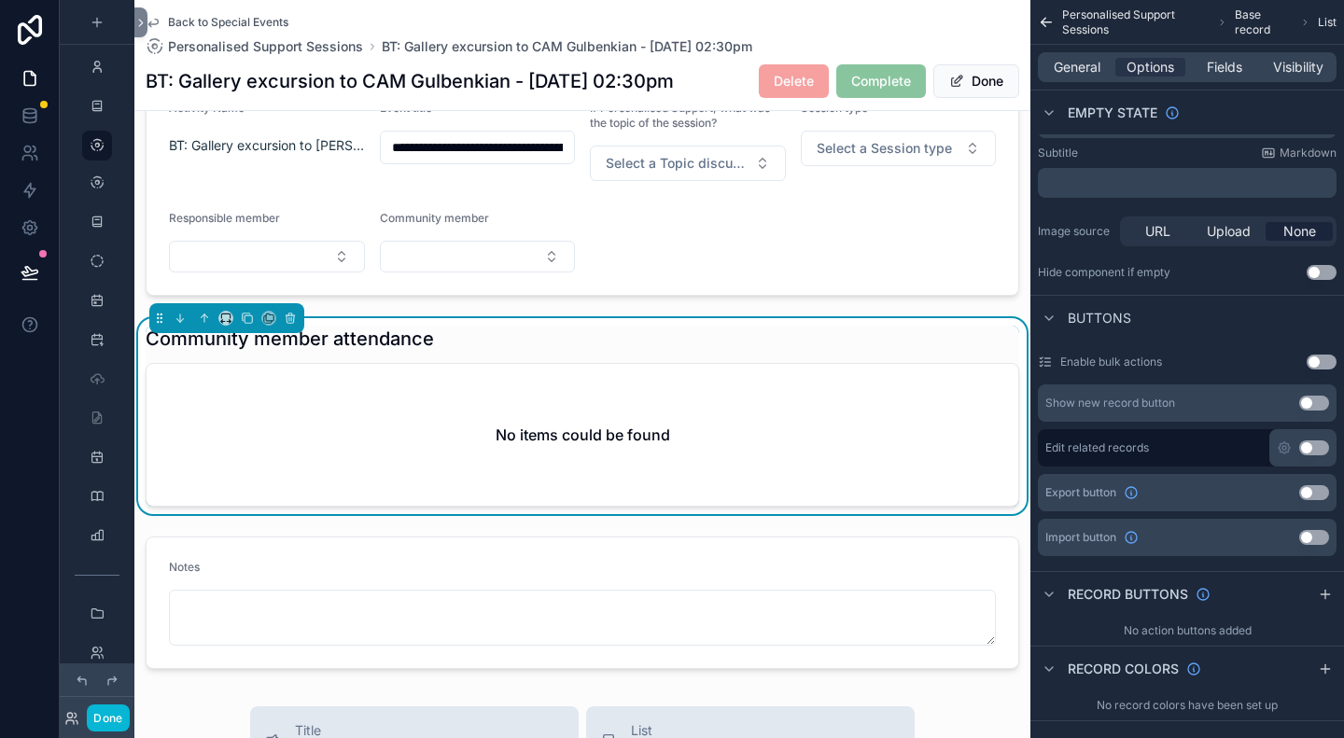
click at [1305, 449] on button "Use setting" at bounding box center [1314, 448] width 30 height 15
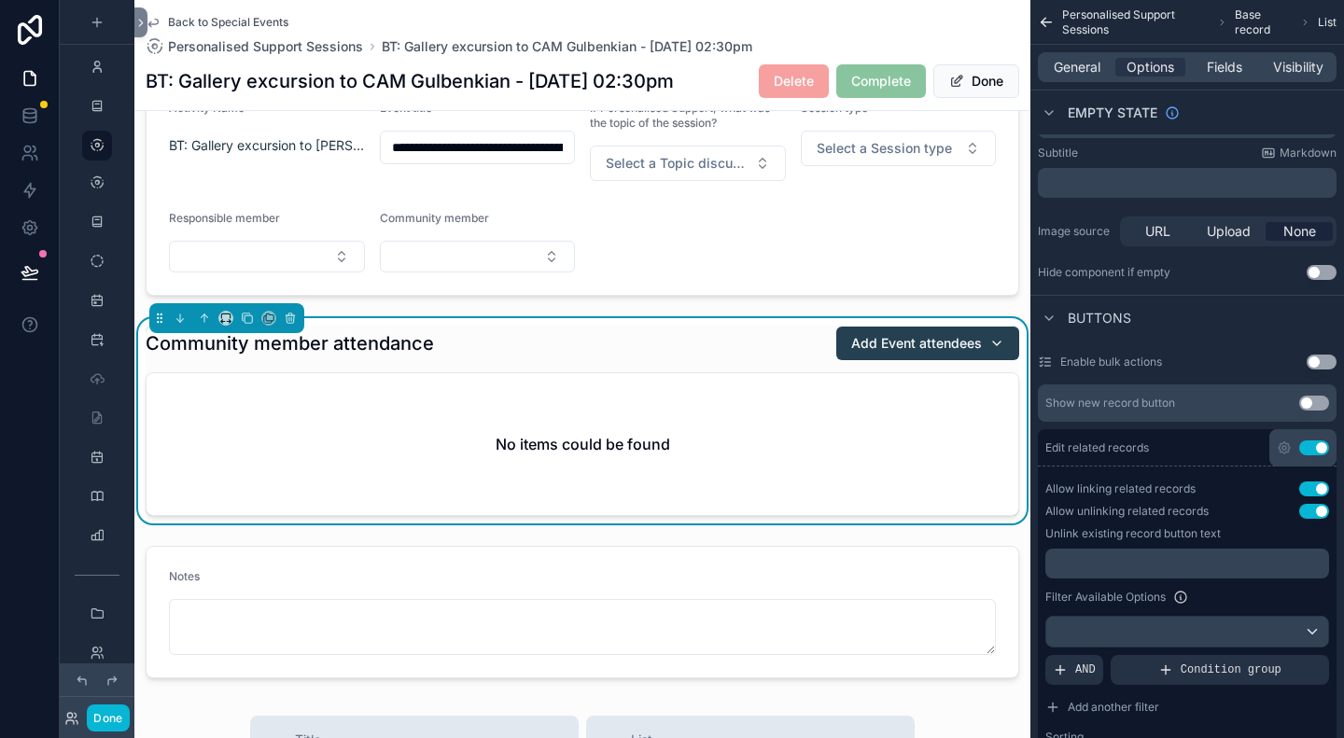
drag, startPoint x: 1081, startPoint y: 486, endPoint x: 1182, endPoint y: 483, distance: 100.9
click at [1182, 483] on label "Allow linking related records" at bounding box center [1120, 489] width 150 height 15
click at [1071, 511] on label "Allow unlinking related records" at bounding box center [1126, 511] width 163 height 15
click at [1071, 540] on div "Allow linking related records Use setting Allow unlinking related records Use s…" at bounding box center [1187, 632] width 299 height 317
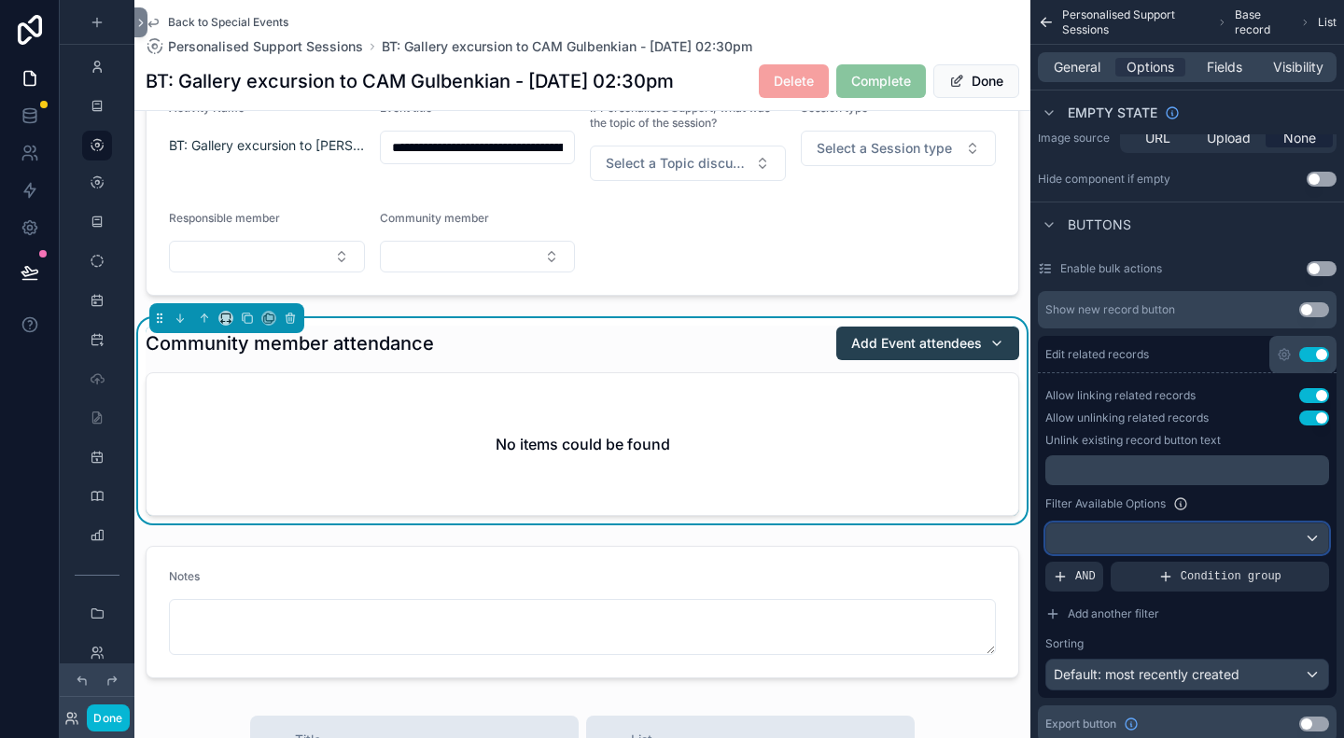
click at [1180, 532] on div "scrollable content" at bounding box center [1187, 539] width 282 height 30
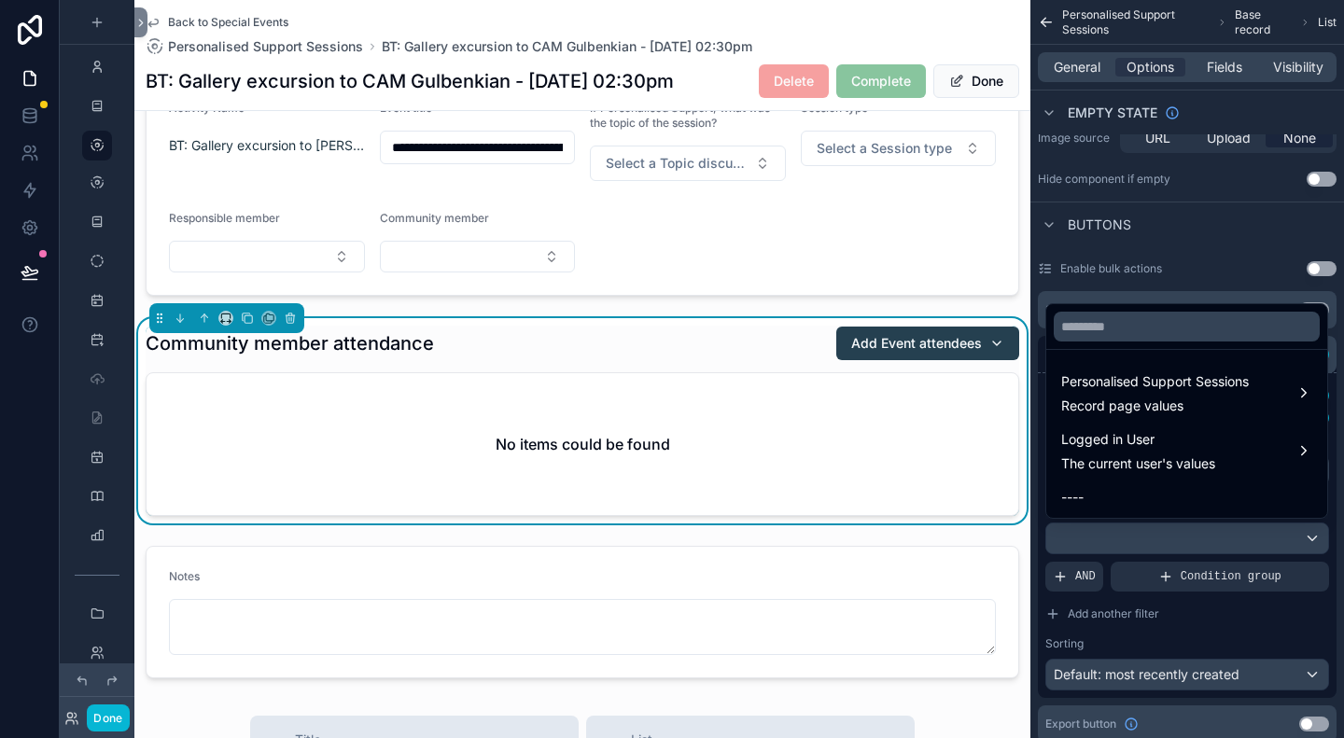
click at [1180, 630] on div "scrollable content" at bounding box center [672, 369] width 1344 height 738
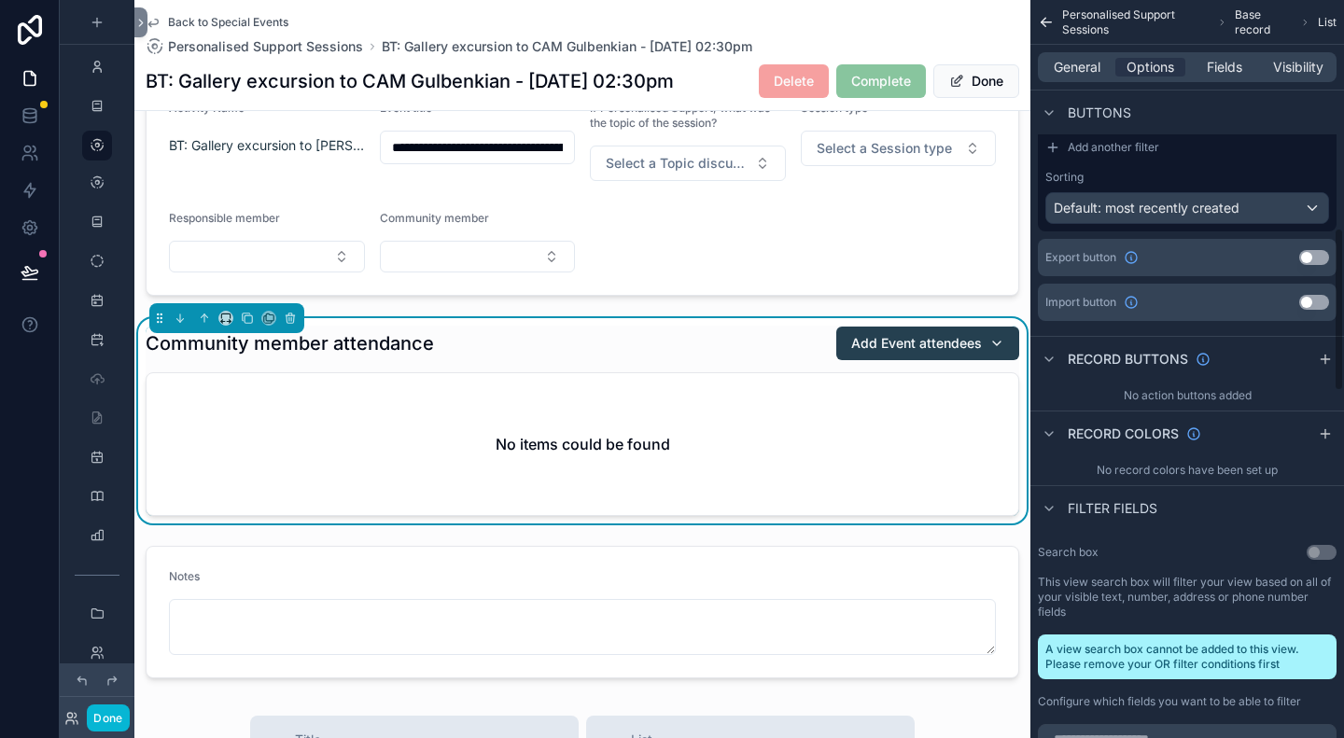
scroll to position [1125, 0]
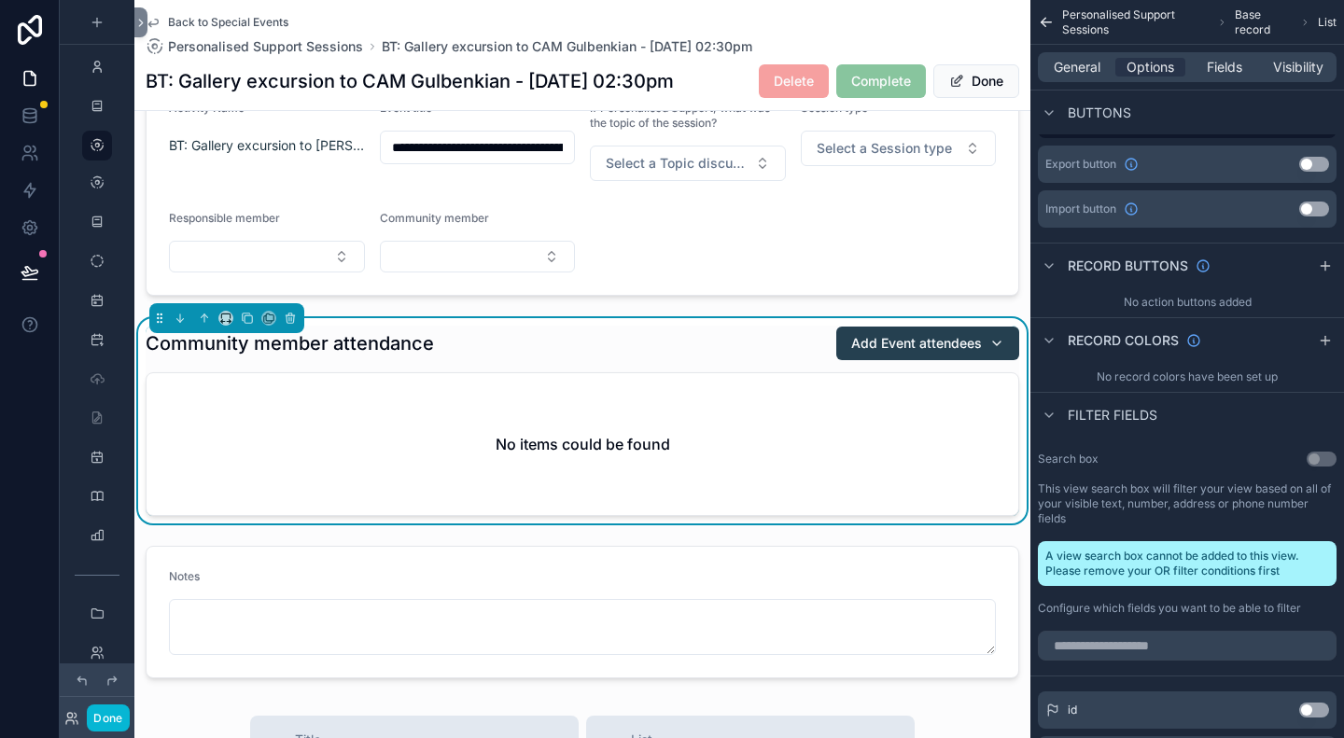
drag, startPoint x: 1077, startPoint y: 550, endPoint x: 1251, endPoint y: 553, distance: 173.6
click at [1263, 546] on div "A view search box cannot be added to this view. Please remove your OR filter co…" at bounding box center [1187, 563] width 299 height 45
drag, startPoint x: 1110, startPoint y: 572, endPoint x: 1216, endPoint y: 572, distance: 106.4
click at [1215, 572] on div "A view search box cannot be added to this view. Please remove your OR filter co…" at bounding box center [1187, 563] width 299 height 45
click at [105, 716] on button "Done" at bounding box center [108, 718] width 42 height 27
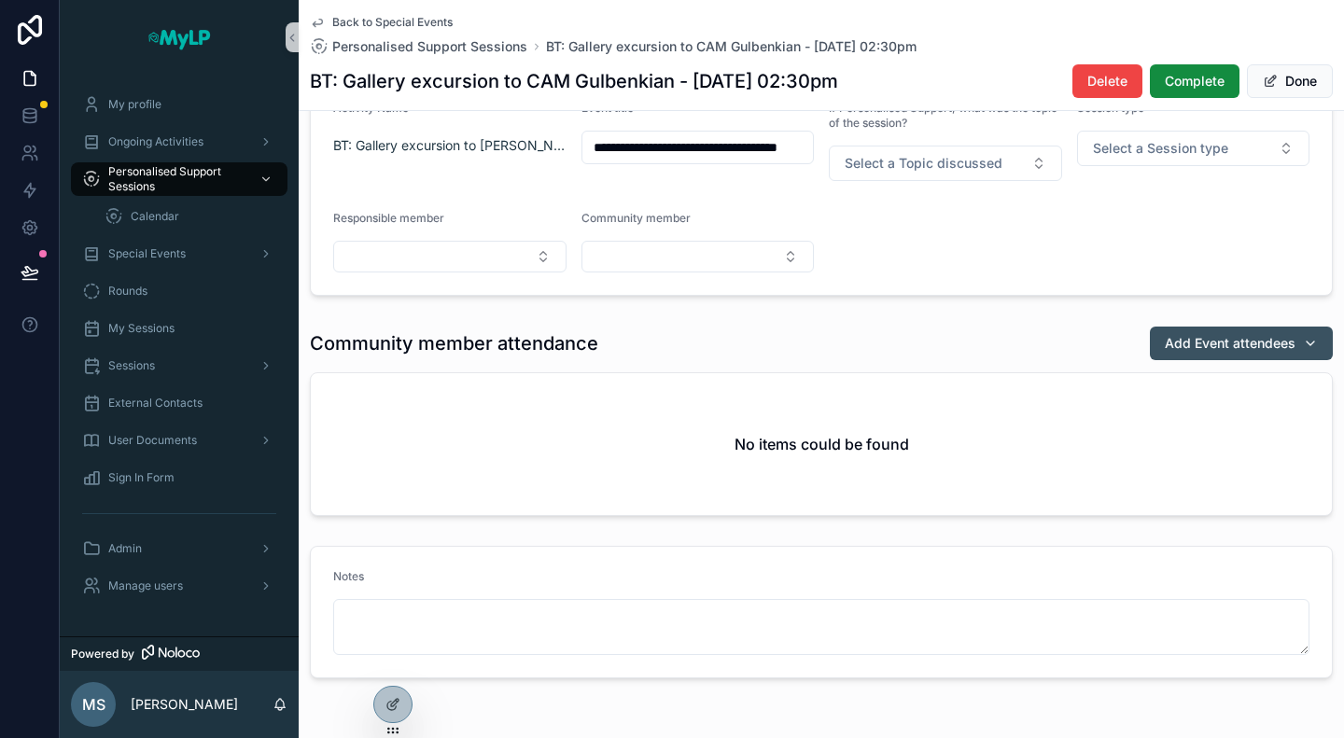
click at [1264, 338] on span "Add Event attendees" at bounding box center [1230, 343] width 131 height 19
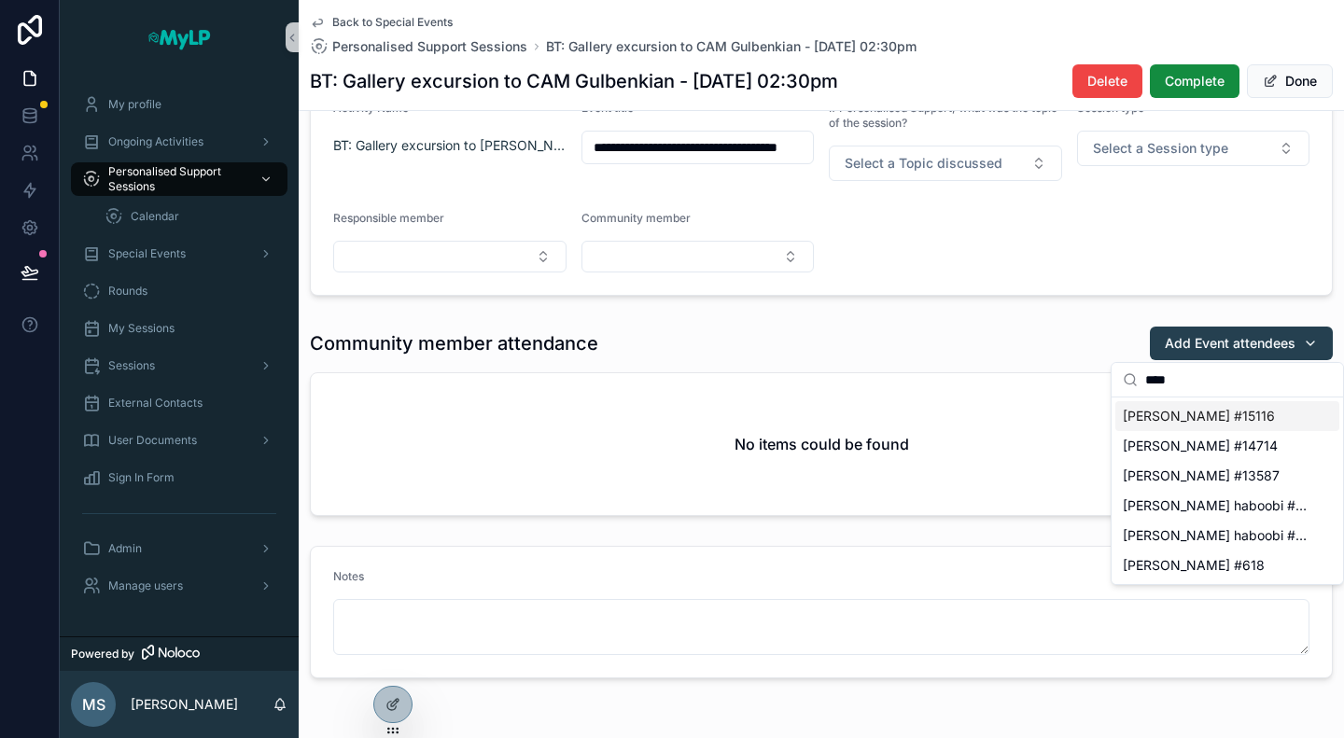
click at [1193, 380] on input "****" at bounding box center [1238, 380] width 187 height 34
type input "****"
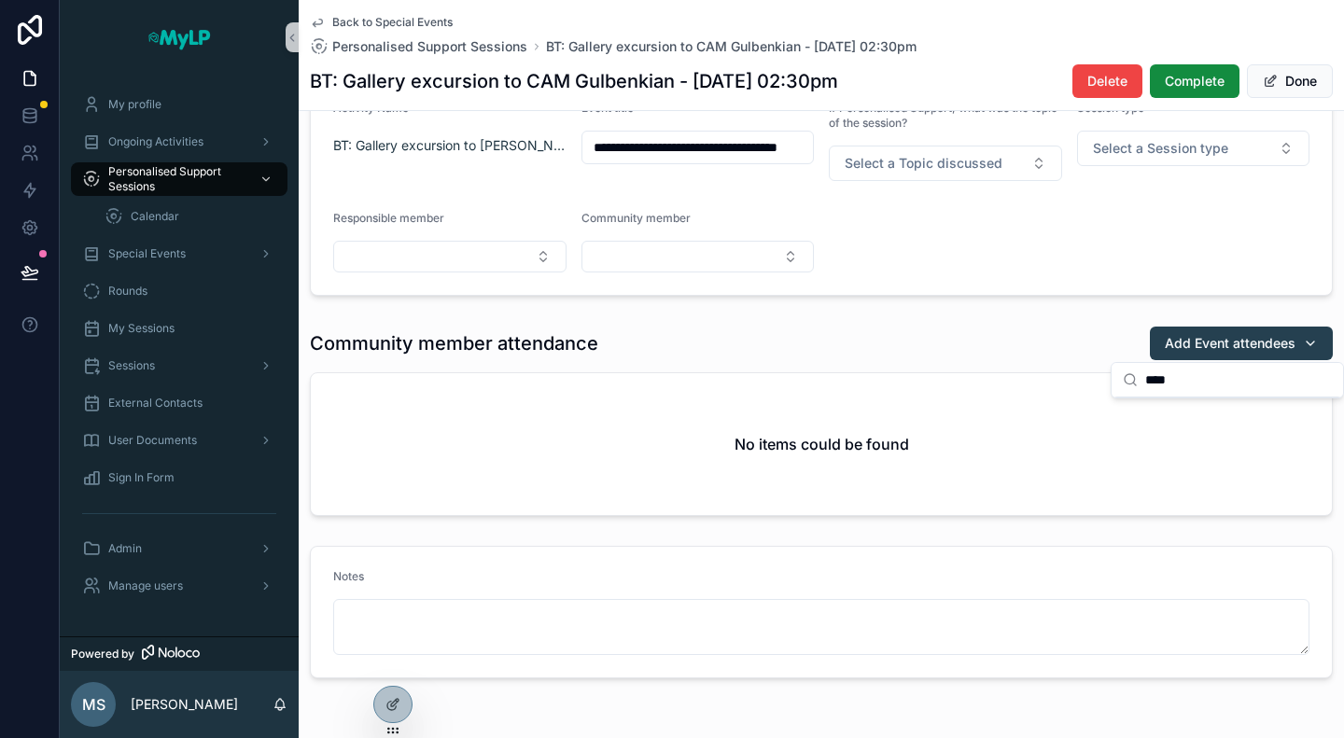
click at [1039, 348] on div "Community member attendance Add Event attendees" at bounding box center [821, 343] width 1023 height 35
click at [392, 707] on icon at bounding box center [394, 702] width 7 height 7
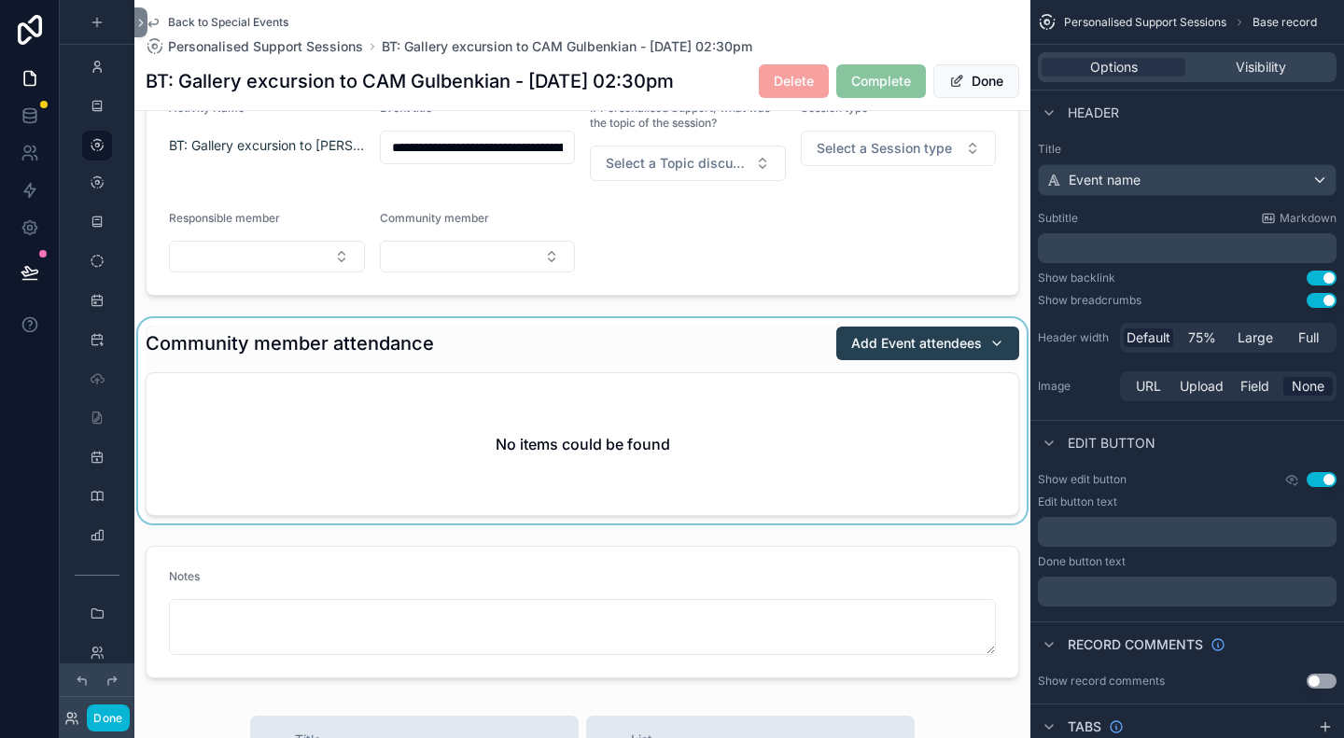
click at [786, 334] on div "scrollable content" at bounding box center [582, 420] width 896 height 205
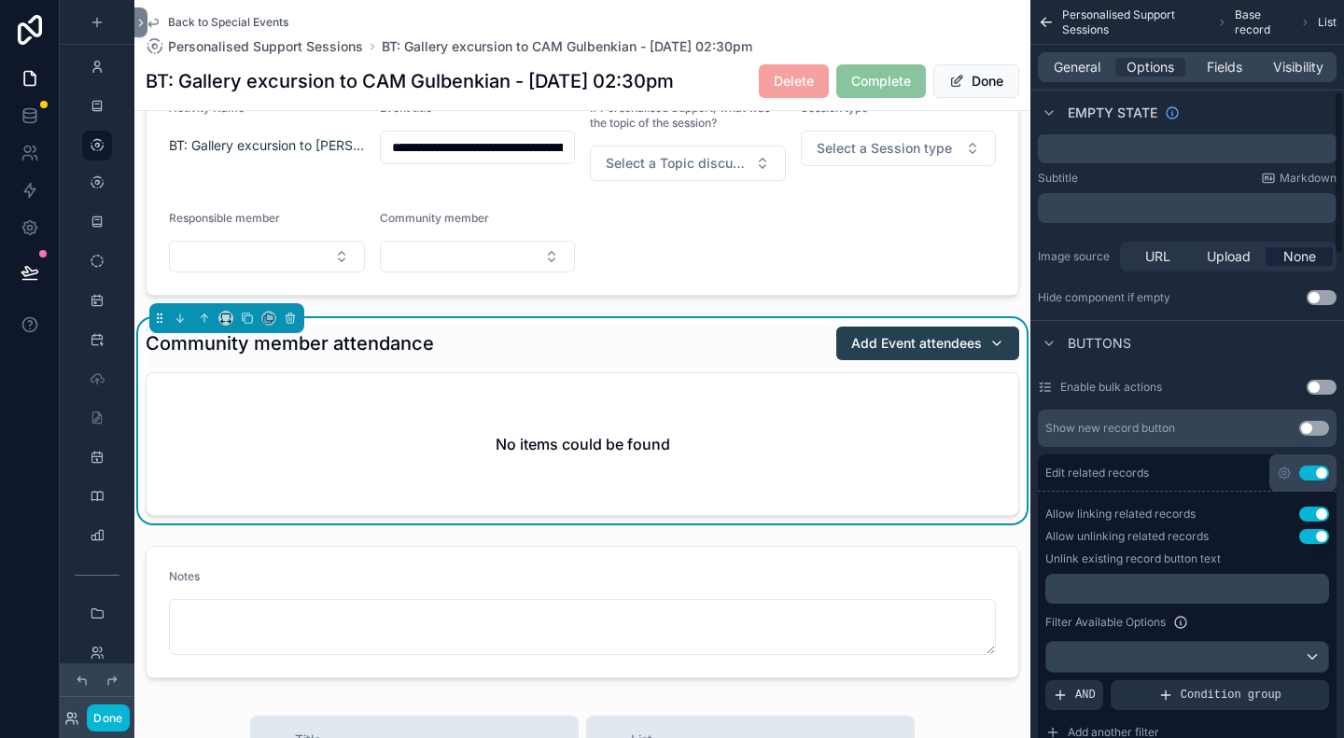
scroll to position [467, 0]
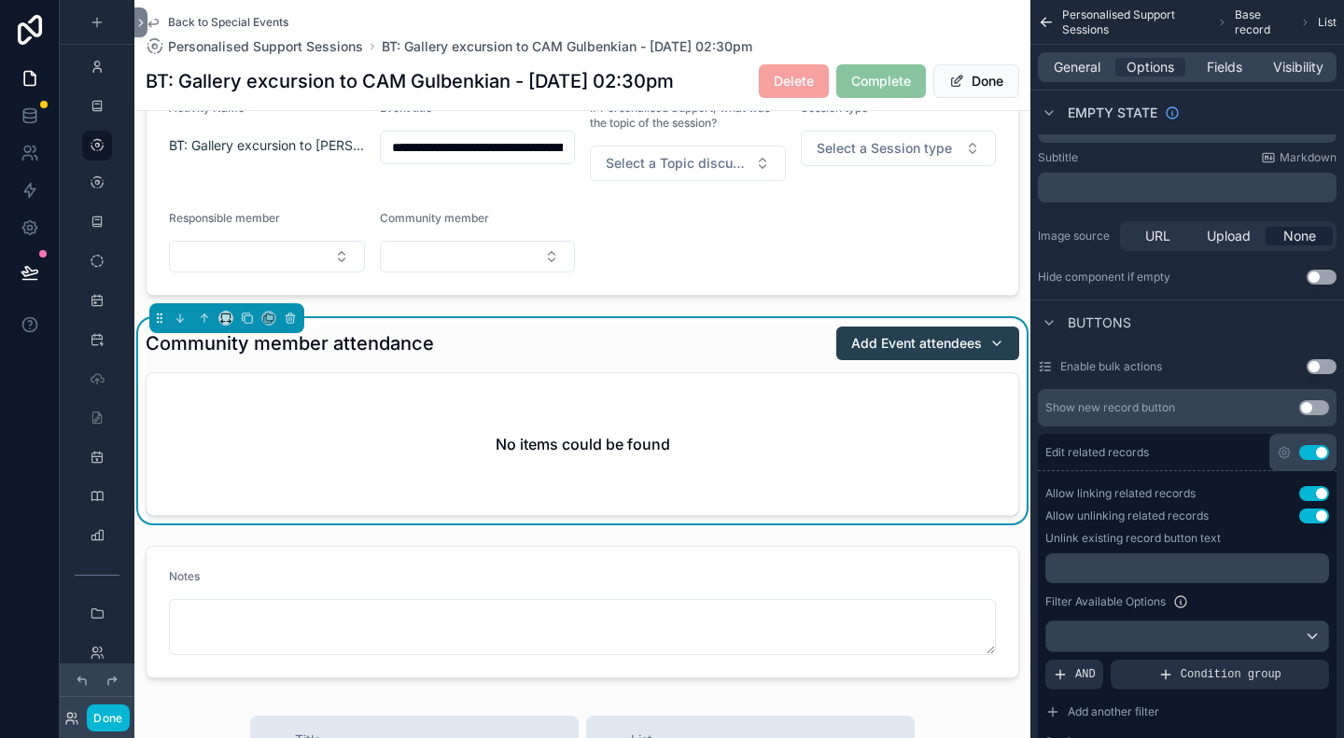
click at [1316, 456] on button "Use setting" at bounding box center [1314, 452] width 30 height 15
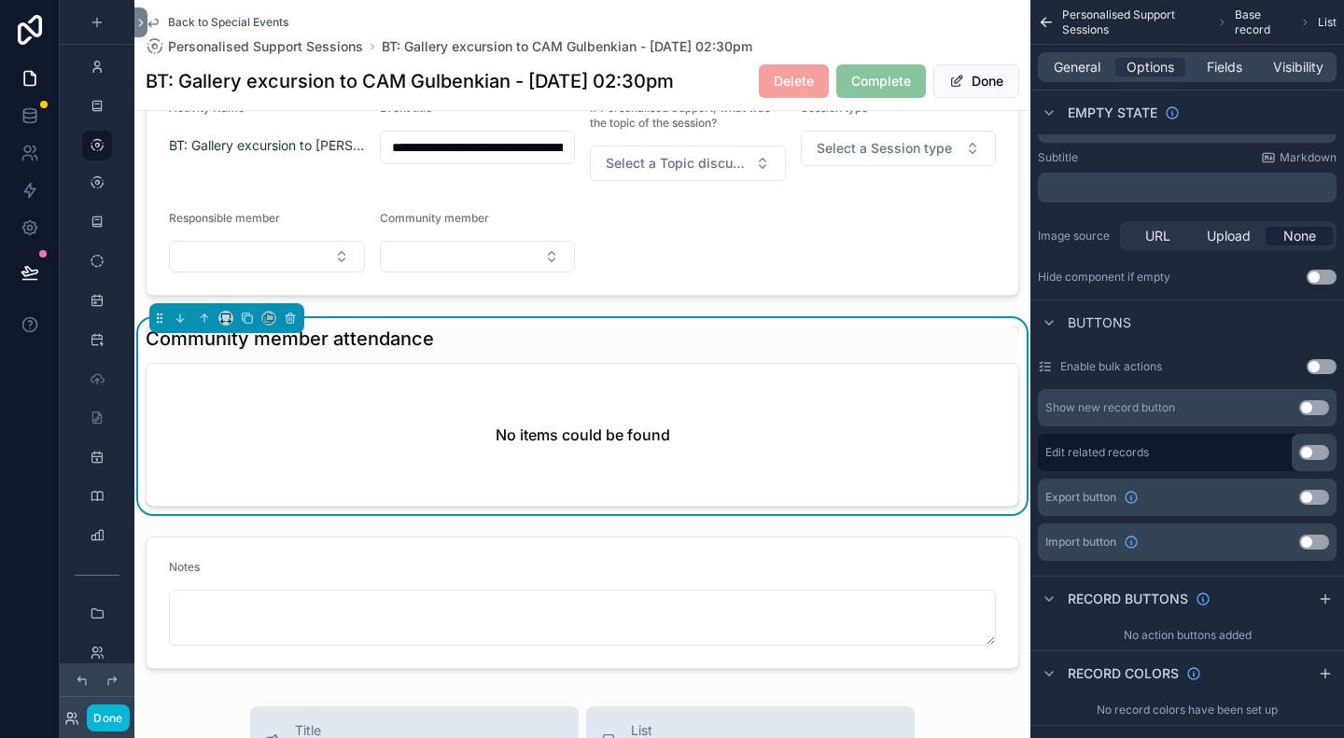
click at [1305, 412] on button "Use setting" at bounding box center [1314, 407] width 30 height 15
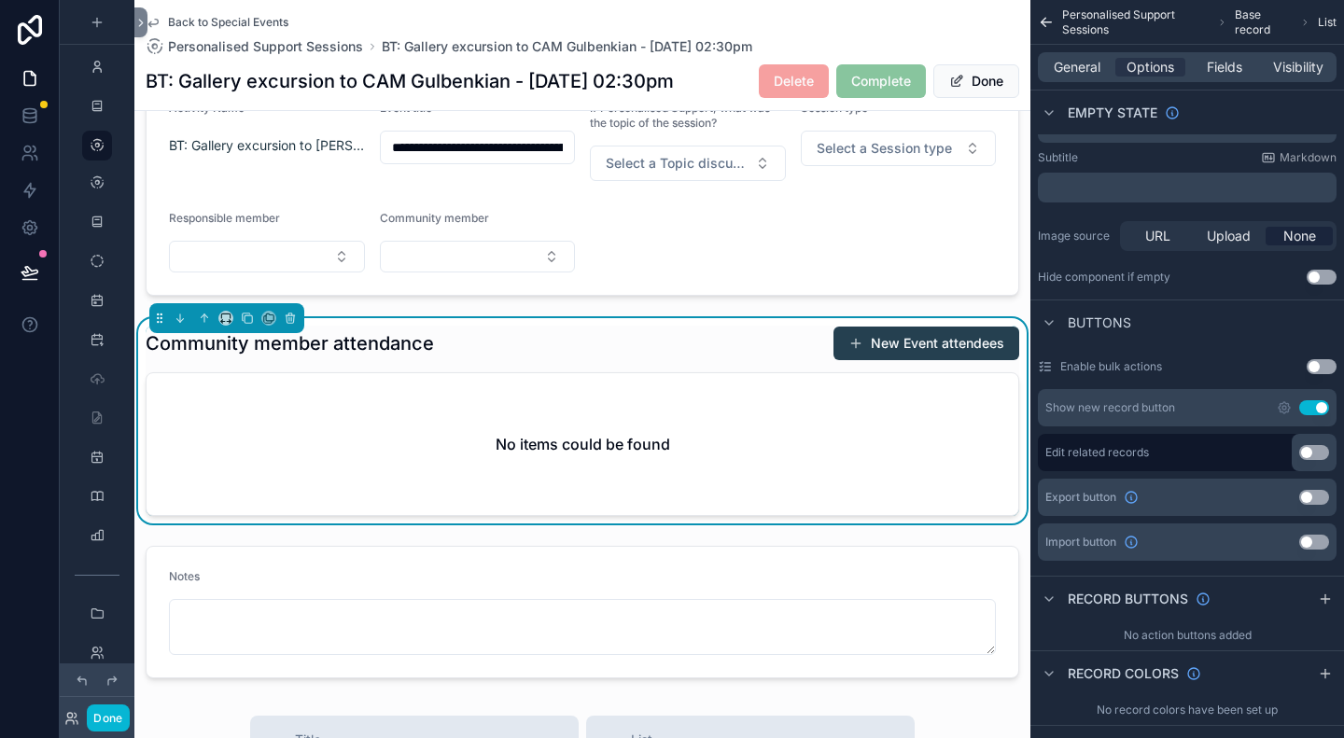
click at [882, 348] on button "New Event attendees" at bounding box center [926, 344] width 186 height 34
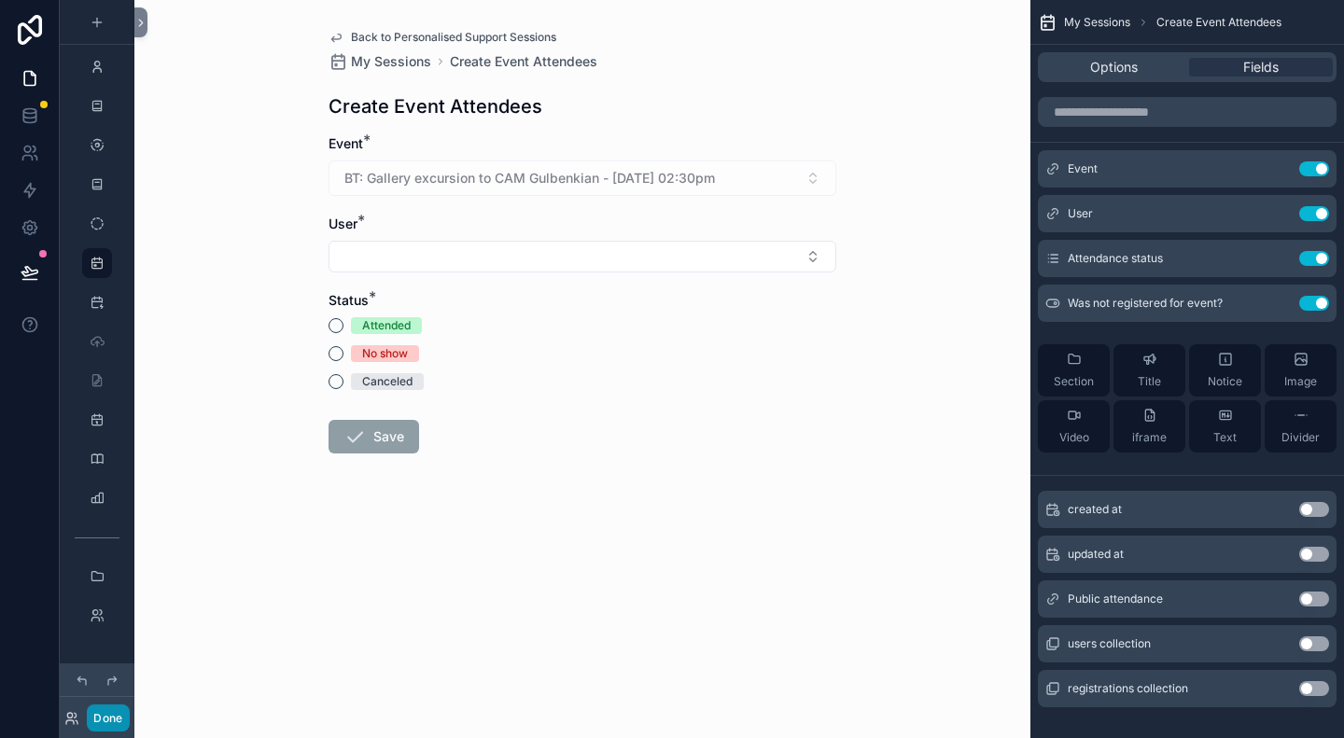
click at [127, 707] on button "Done" at bounding box center [108, 718] width 42 height 27
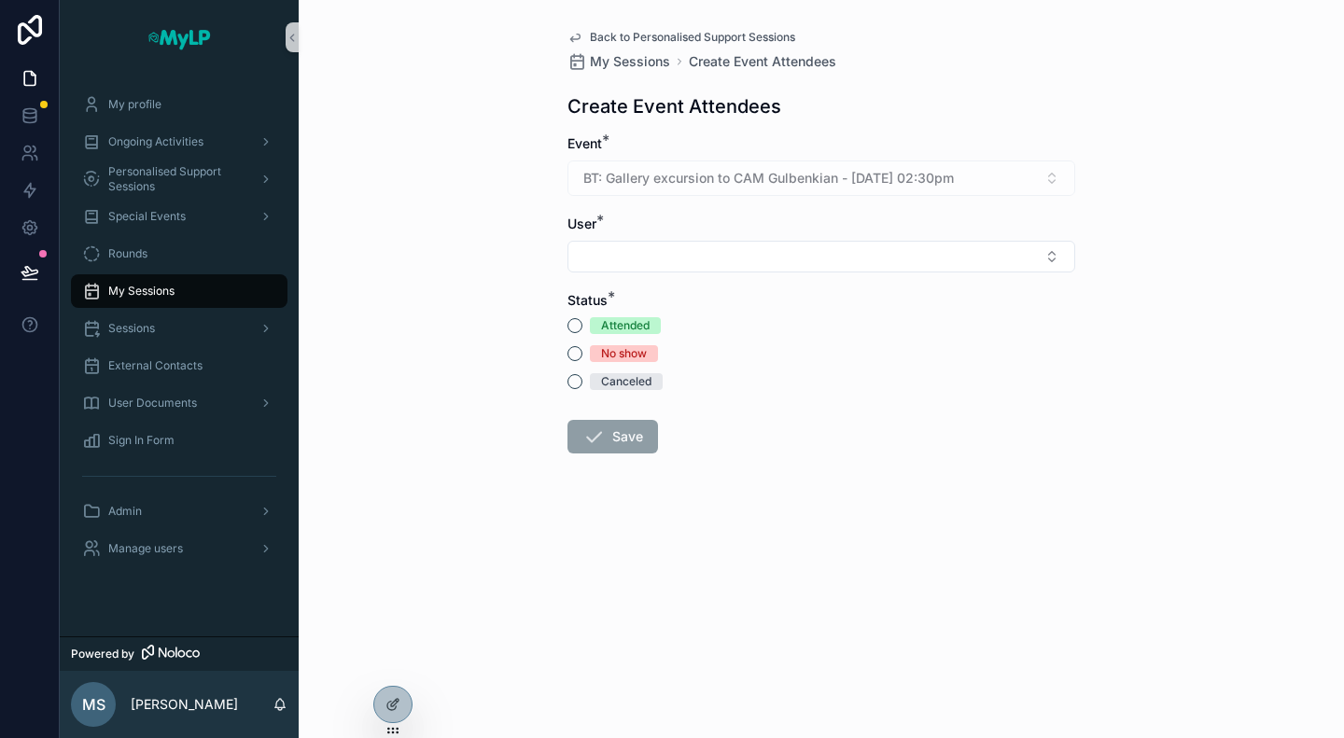
click at [665, 236] on div "User *" at bounding box center [821, 244] width 508 height 58
click at [672, 260] on button "Select Button" at bounding box center [821, 257] width 508 height 32
click at [691, 292] on input "******" at bounding box center [832, 293] width 461 height 34
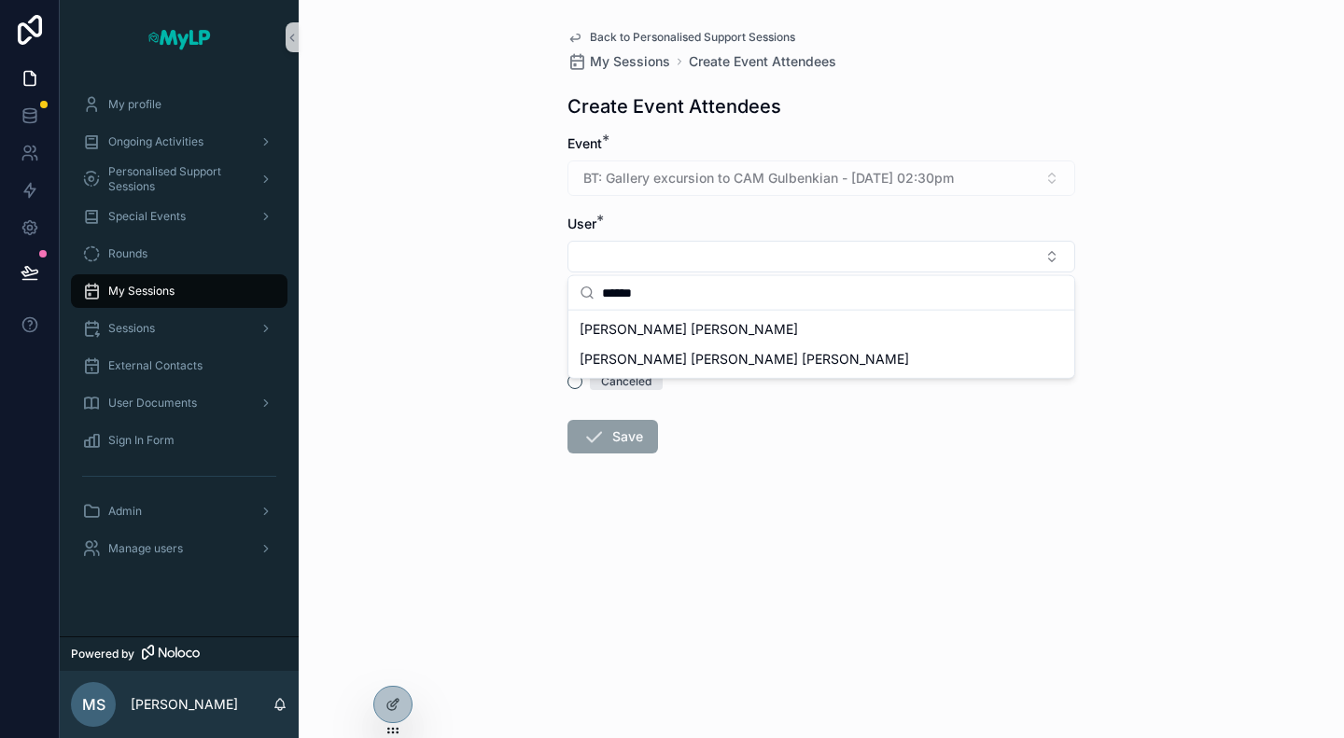
click at [691, 292] on input "******" at bounding box center [832, 293] width 461 height 34
type input "*"
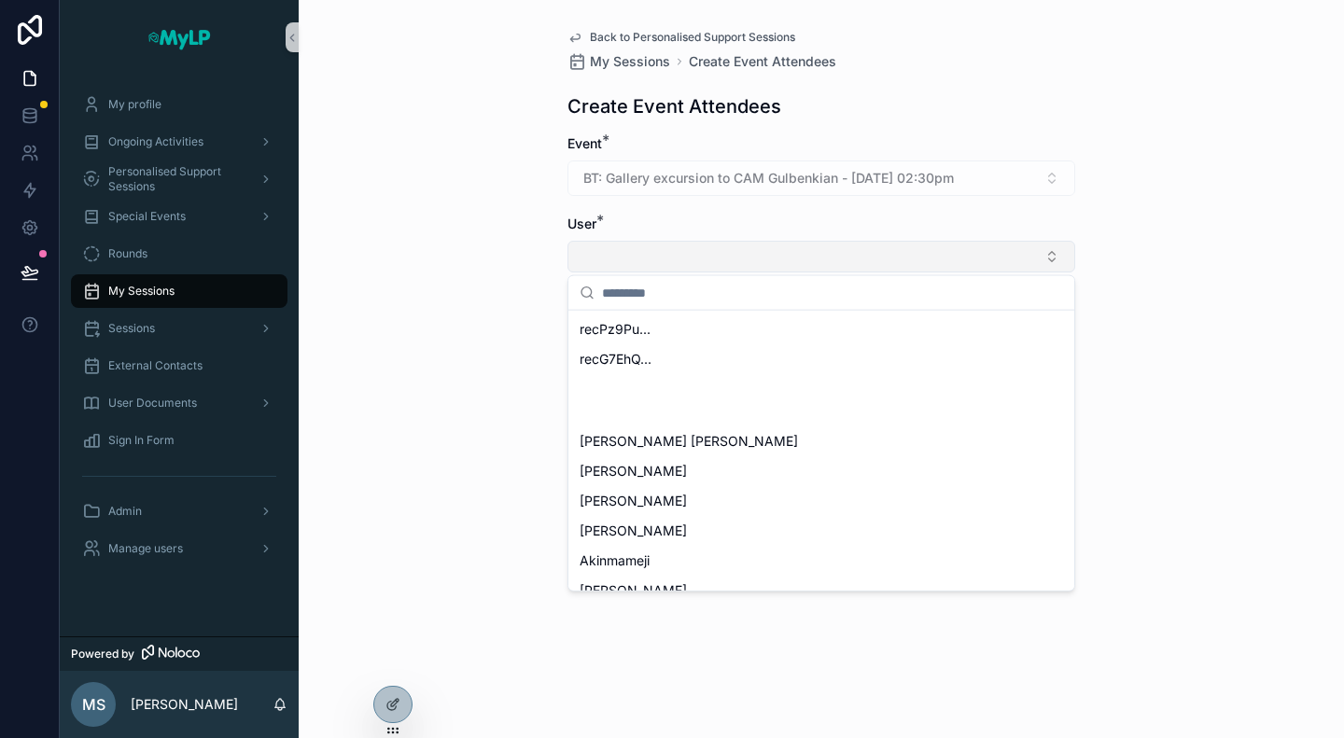
click at [756, 256] on button "Select Button" at bounding box center [821, 257] width 508 height 32
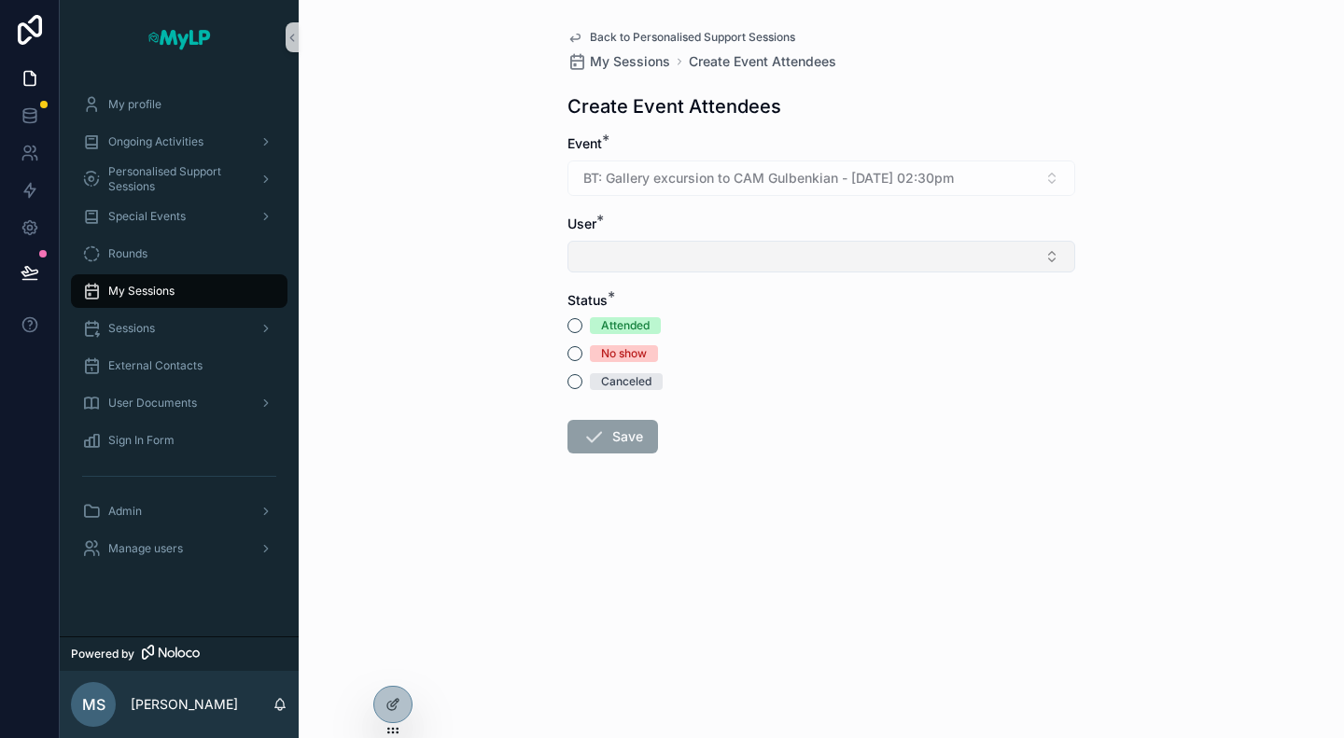
click at [753, 251] on button "Select Button" at bounding box center [821, 257] width 508 height 32
type input "******"
click at [747, 329] on div "Sharanjeet kaur Cheema" at bounding box center [821, 330] width 498 height 30
click at [577, 325] on button "Attended" at bounding box center [574, 329] width 15 height 15
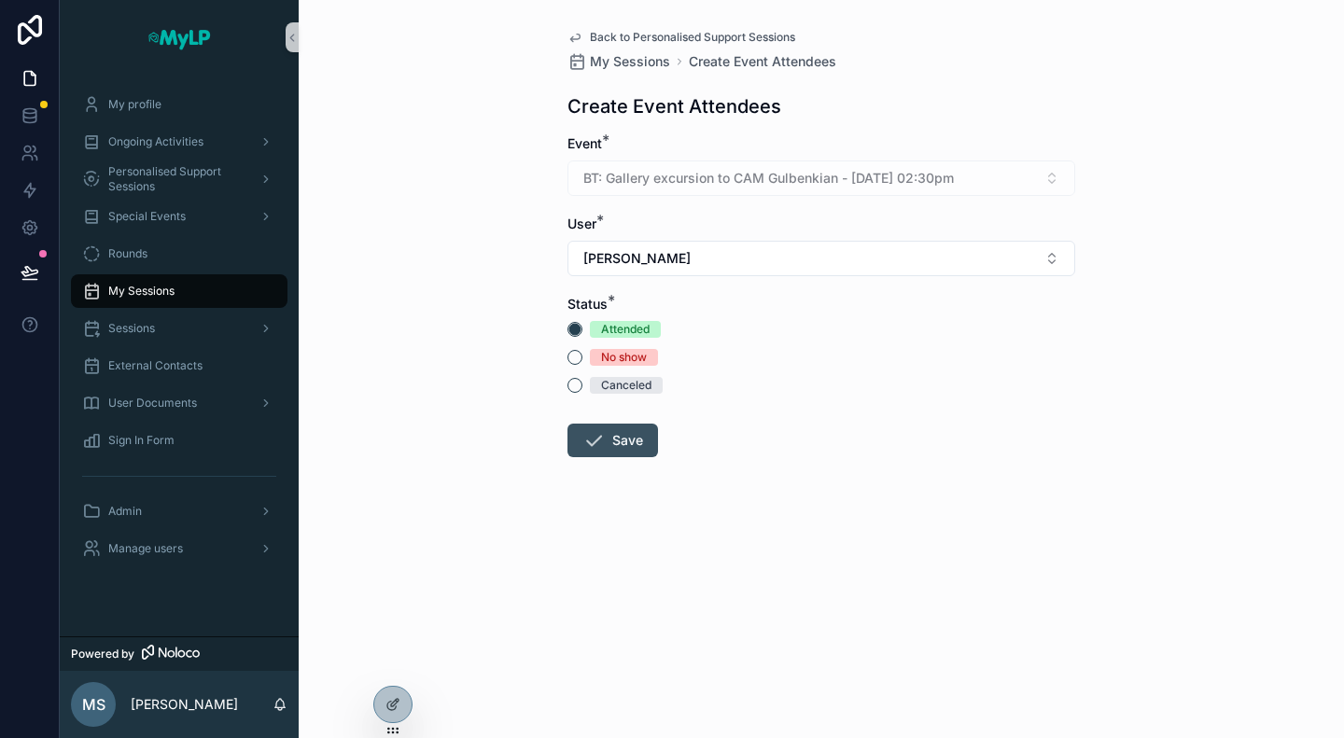
click at [634, 452] on button "Save" at bounding box center [612, 441] width 91 height 34
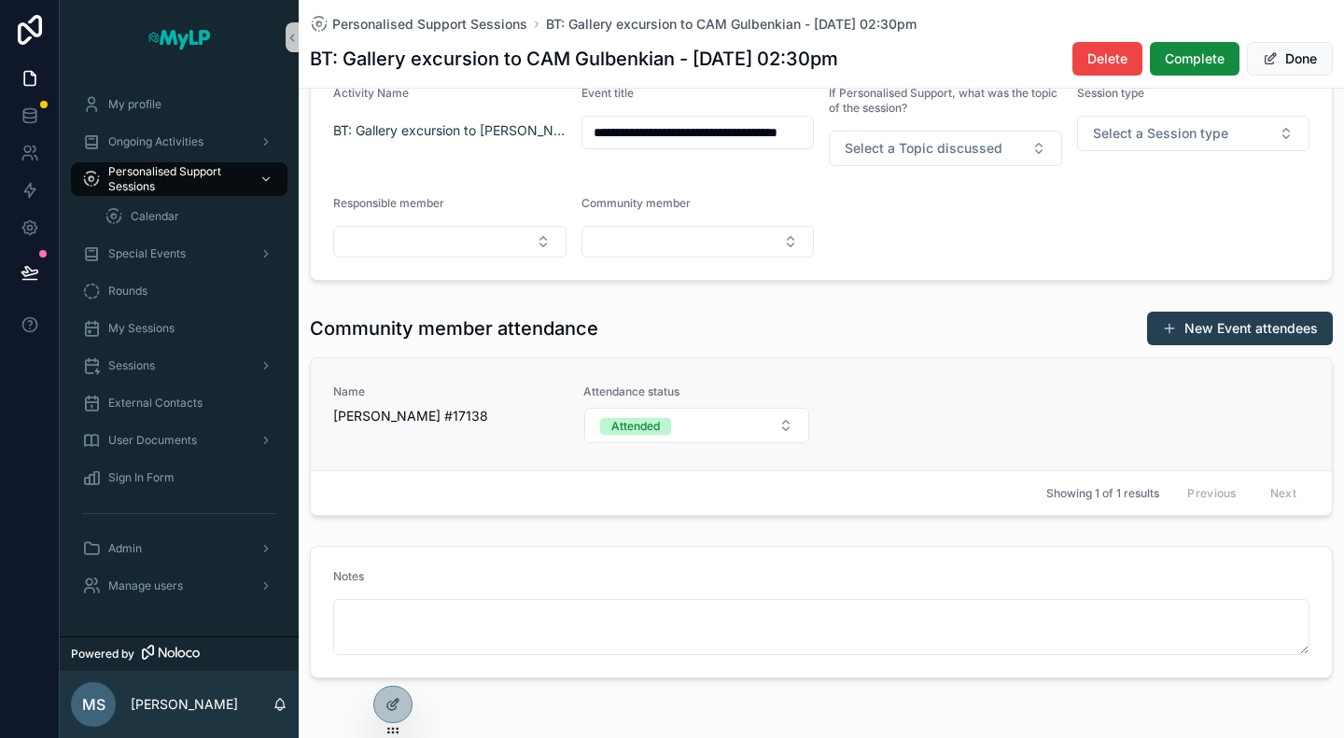
scroll to position [187, 0]
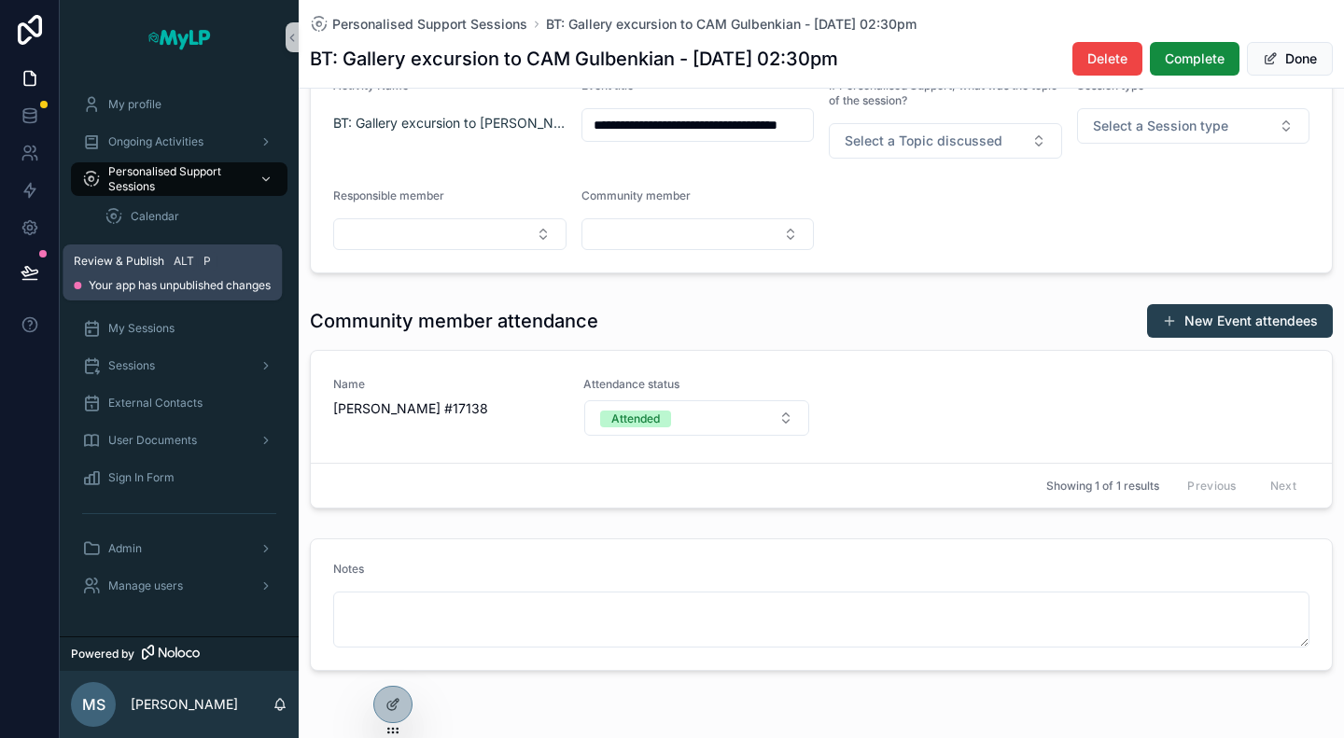
click at [22, 272] on icon at bounding box center [29, 271] width 16 height 9
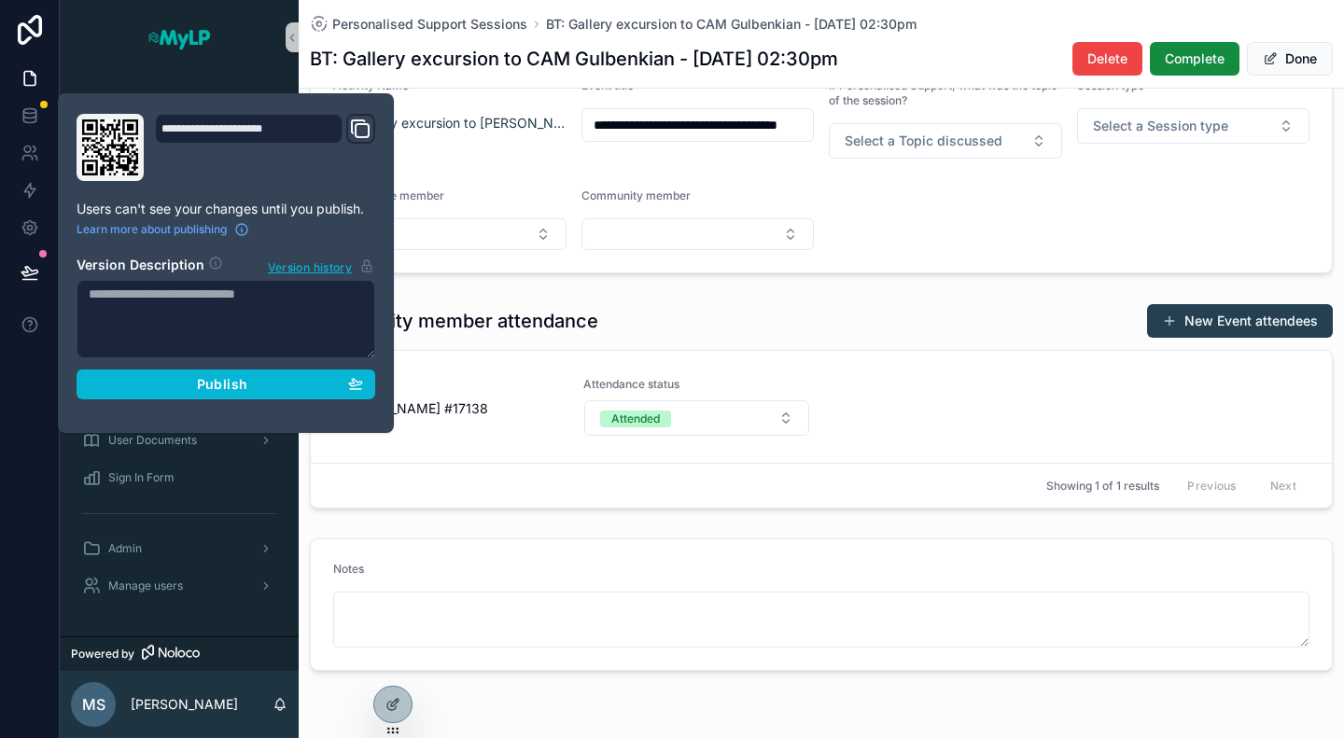
click at [256, 320] on textarea at bounding box center [226, 319] width 299 height 78
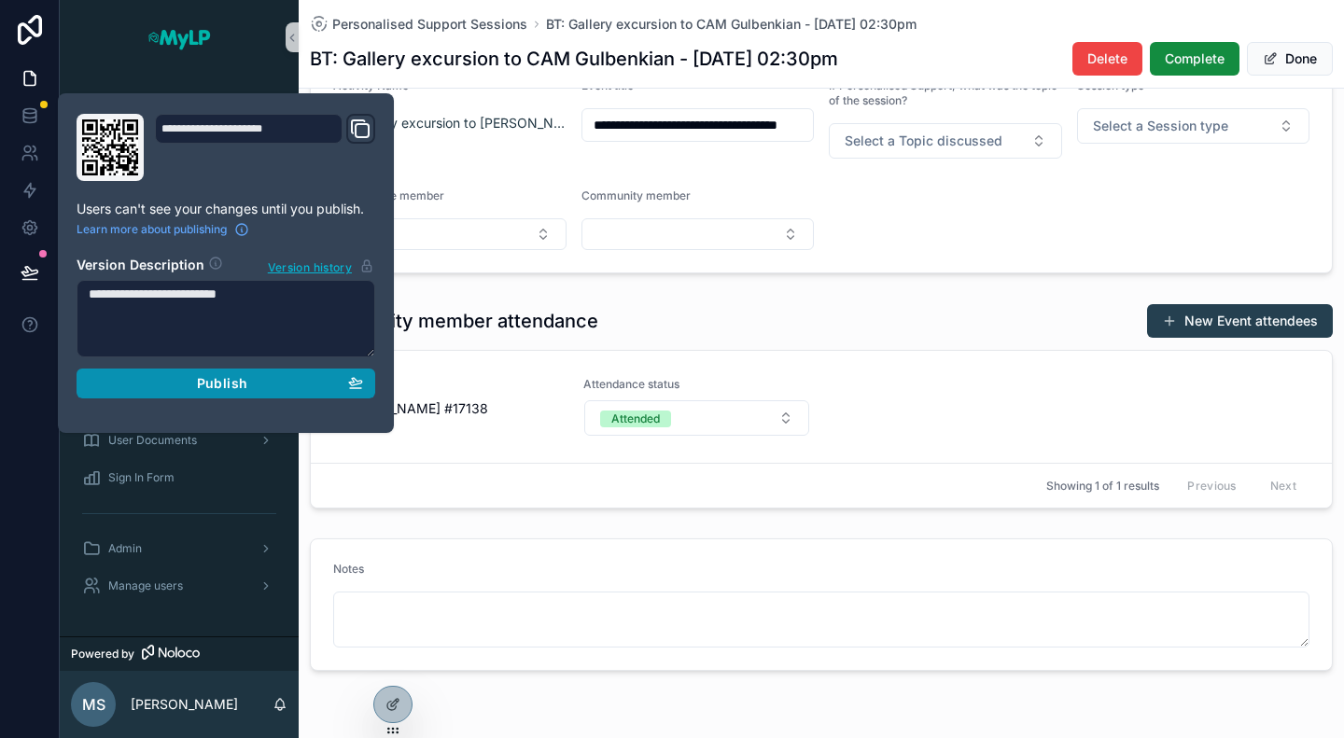
type textarea "**********"
click at [219, 387] on span "Publish" at bounding box center [222, 383] width 50 height 17
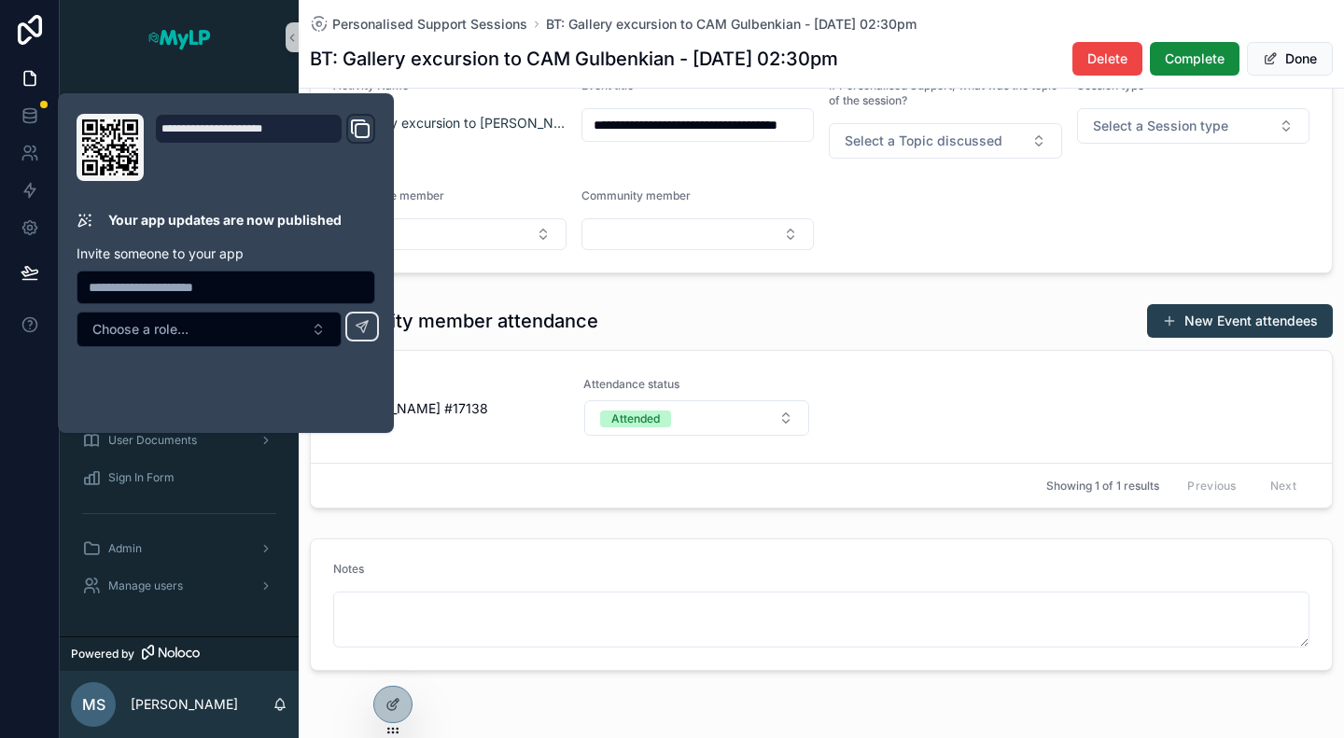
click at [525, 281] on div "**********" at bounding box center [821, 301] width 1045 height 754
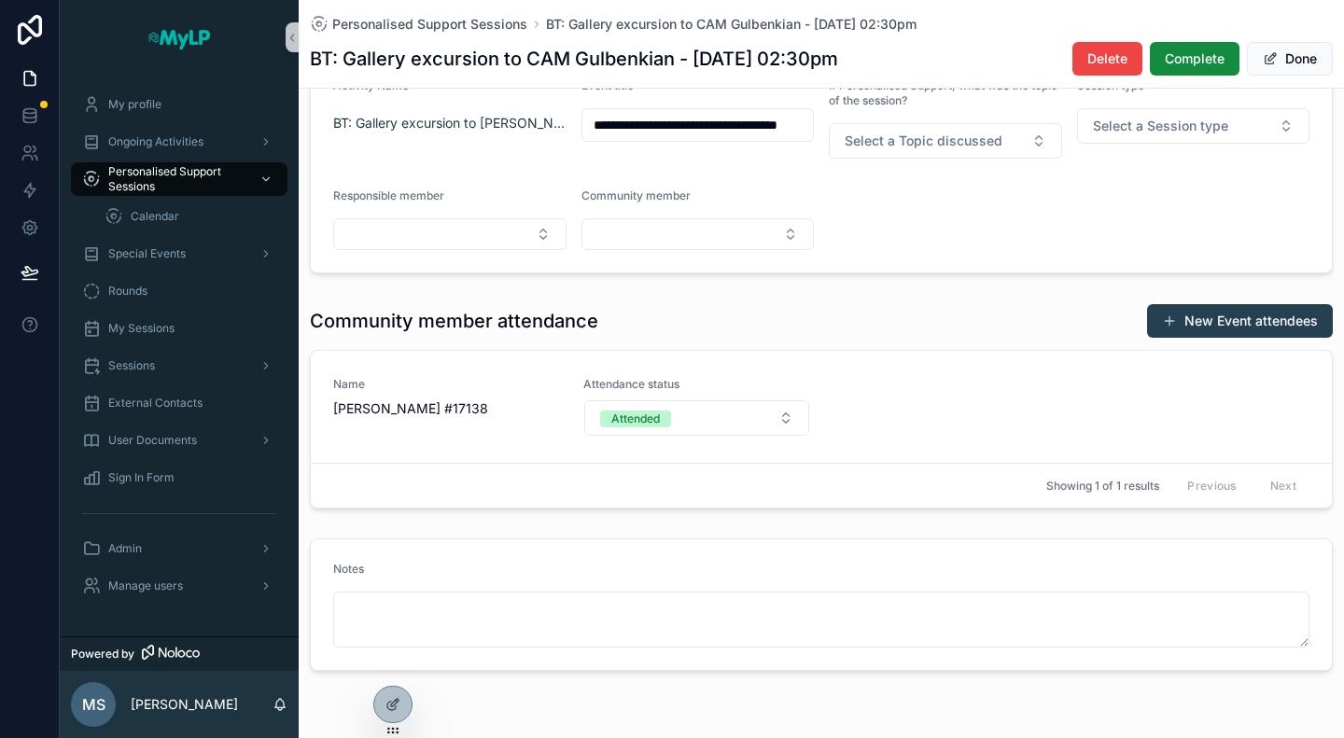
click at [693, 316] on div "Community member attendance New Event attendees" at bounding box center [821, 320] width 1023 height 35
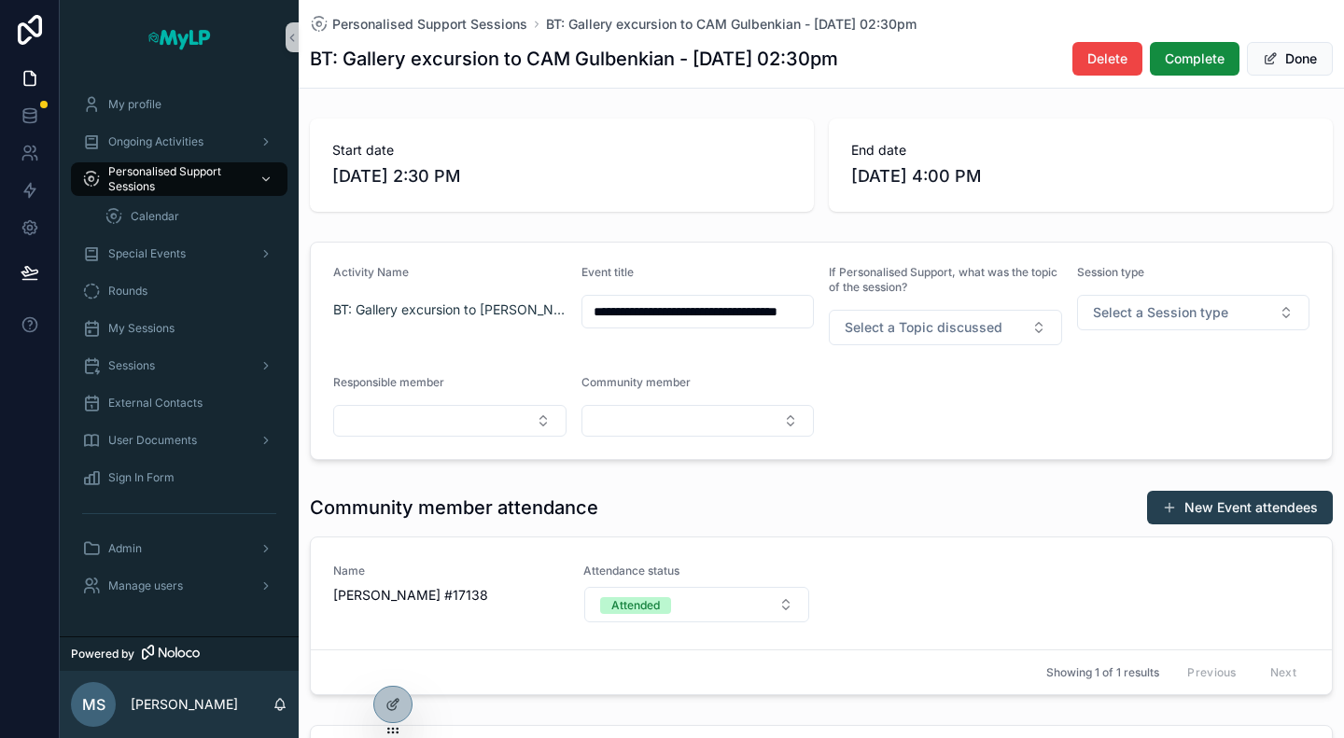
scroll to position [242, 0]
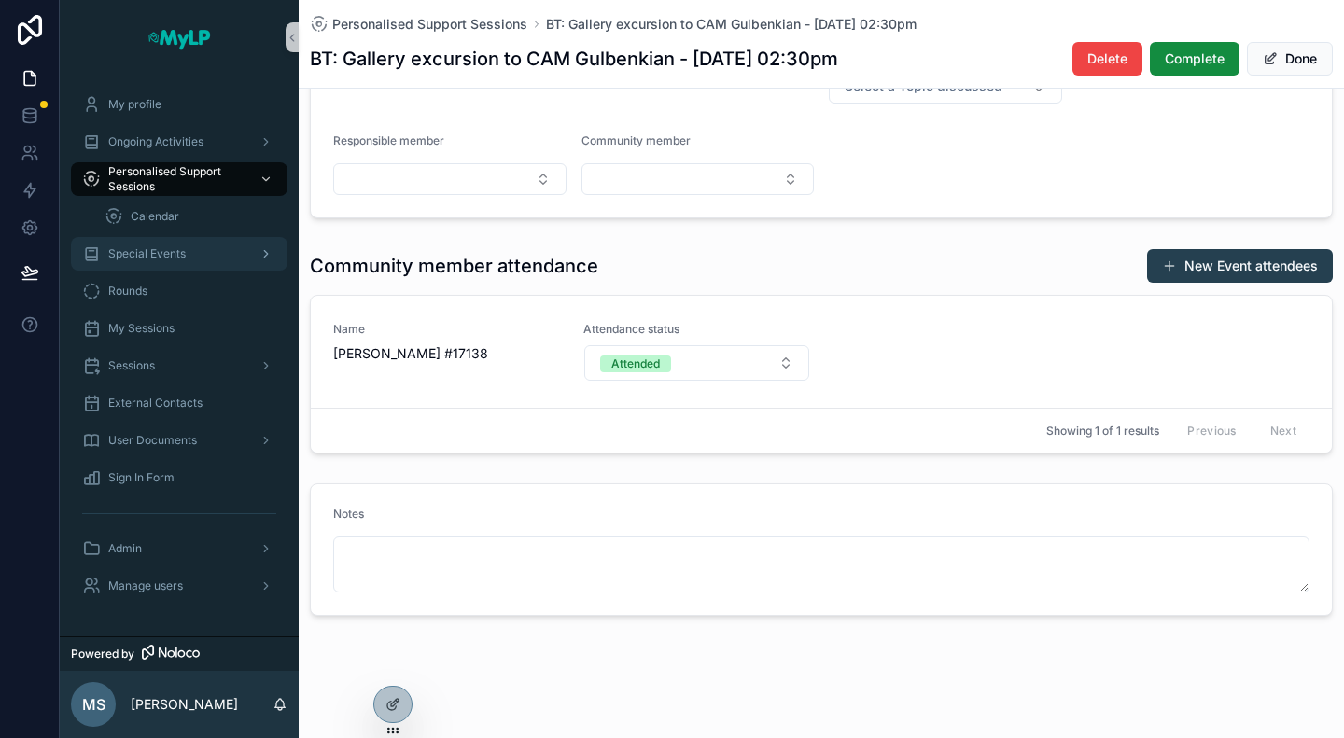
click at [163, 246] on span "Special Events" at bounding box center [146, 253] width 77 height 15
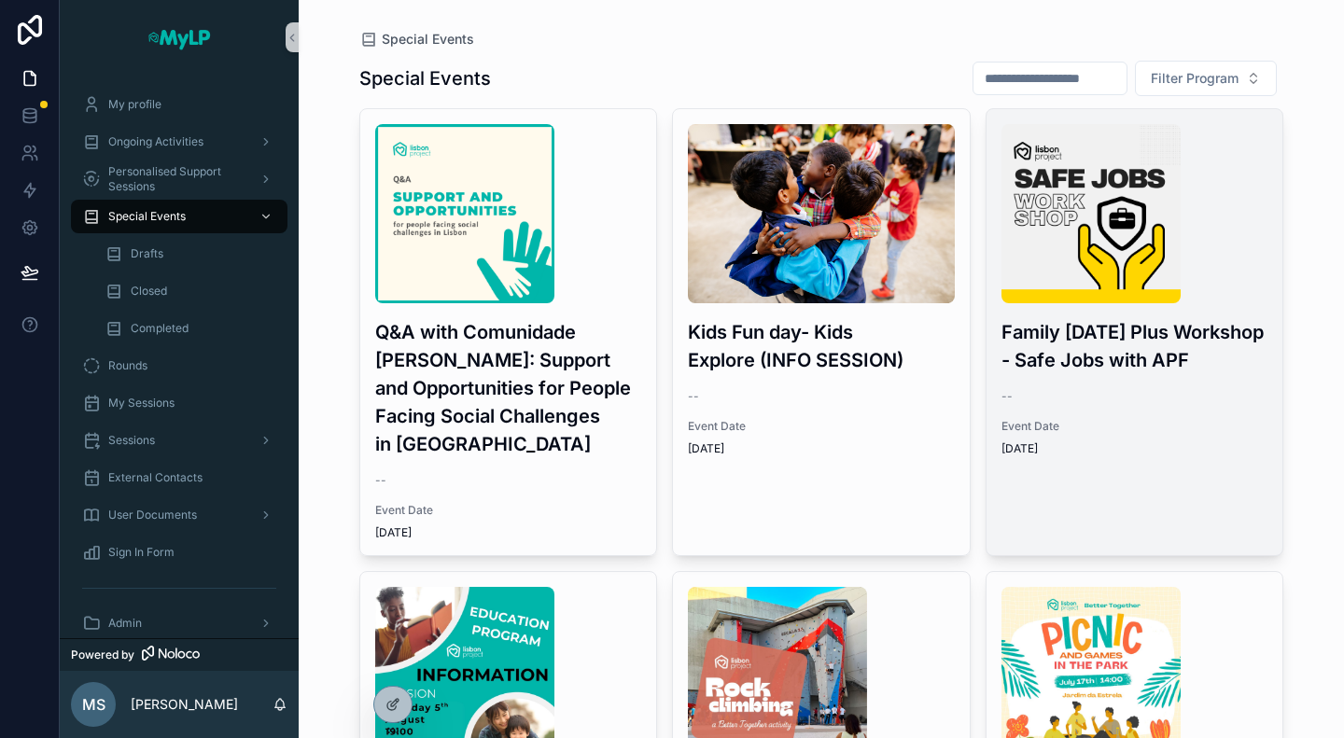
click at [1191, 356] on h3 "Family Friday Plus Workshop - Safe Jobs with APF" at bounding box center [1134, 346] width 267 height 56
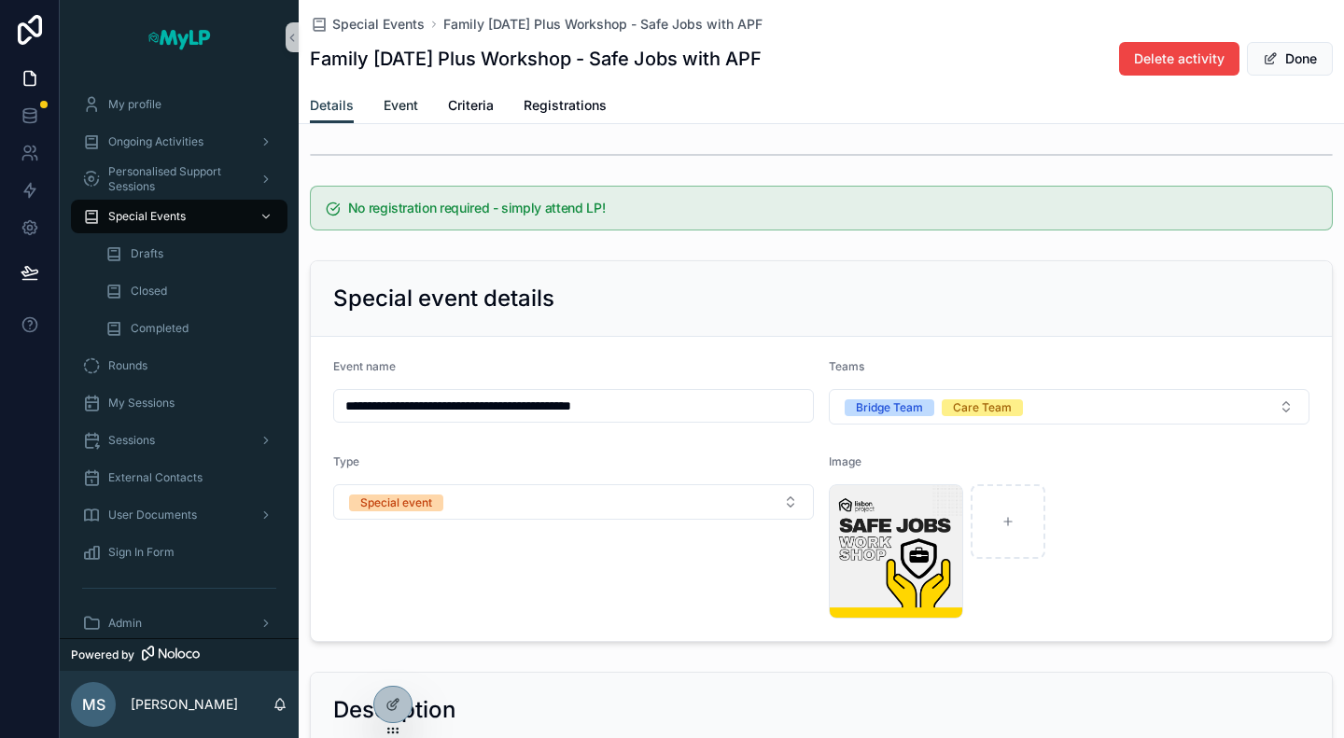
click at [399, 103] on span "Event" at bounding box center [401, 105] width 35 height 19
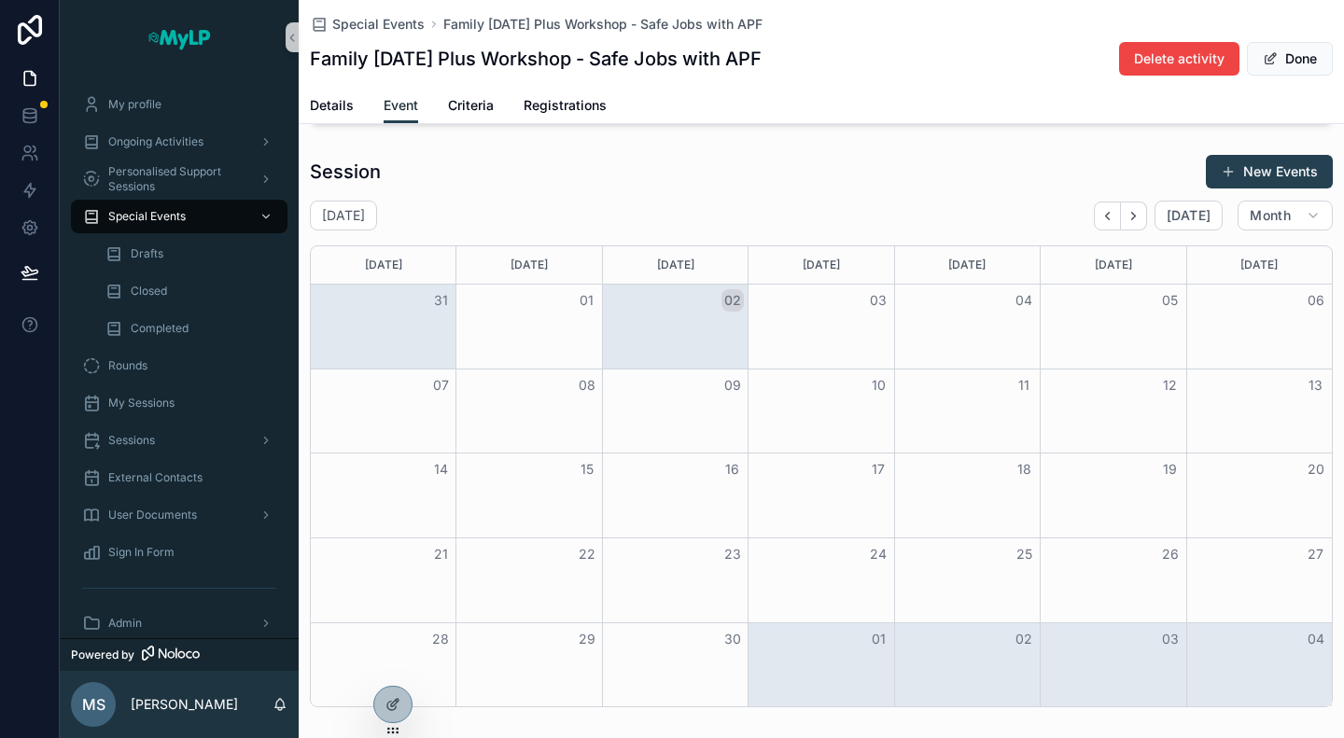
scroll to position [418, 0]
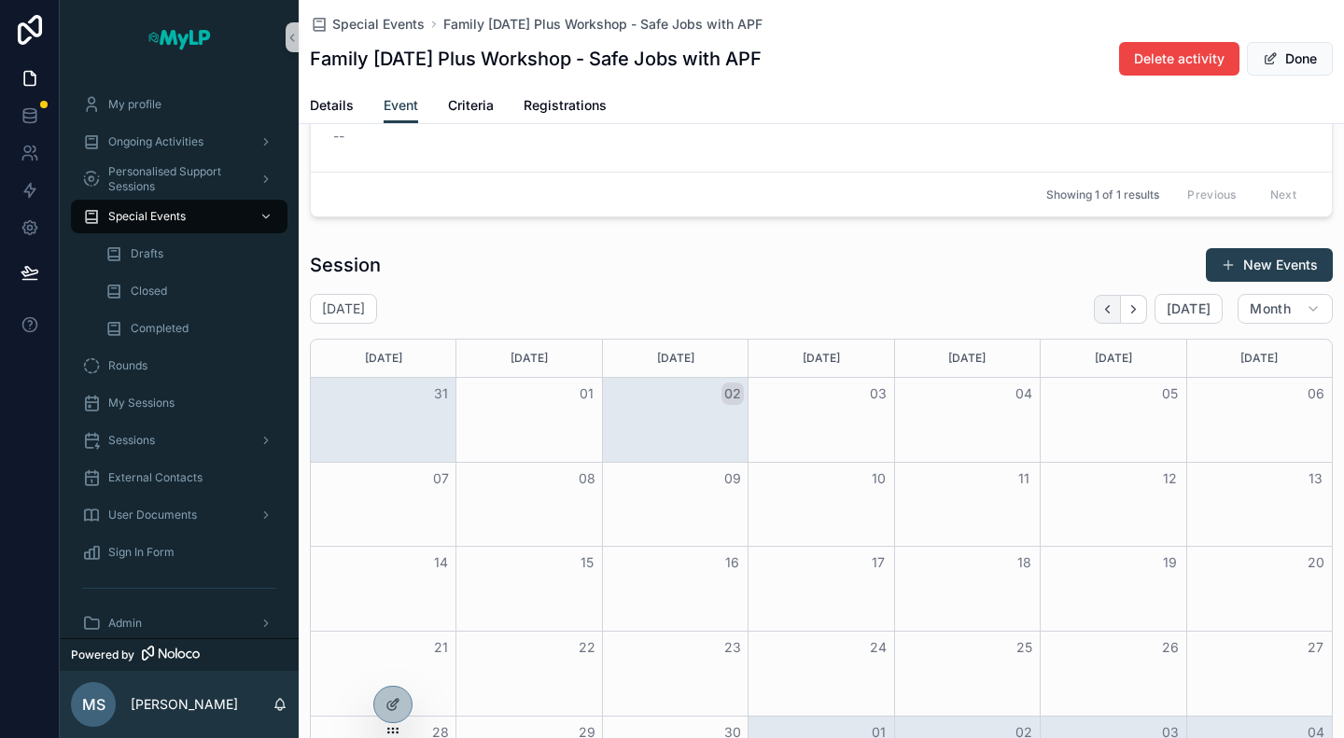
click at [1100, 307] on icon "Back" at bounding box center [1107, 309] width 14 height 14
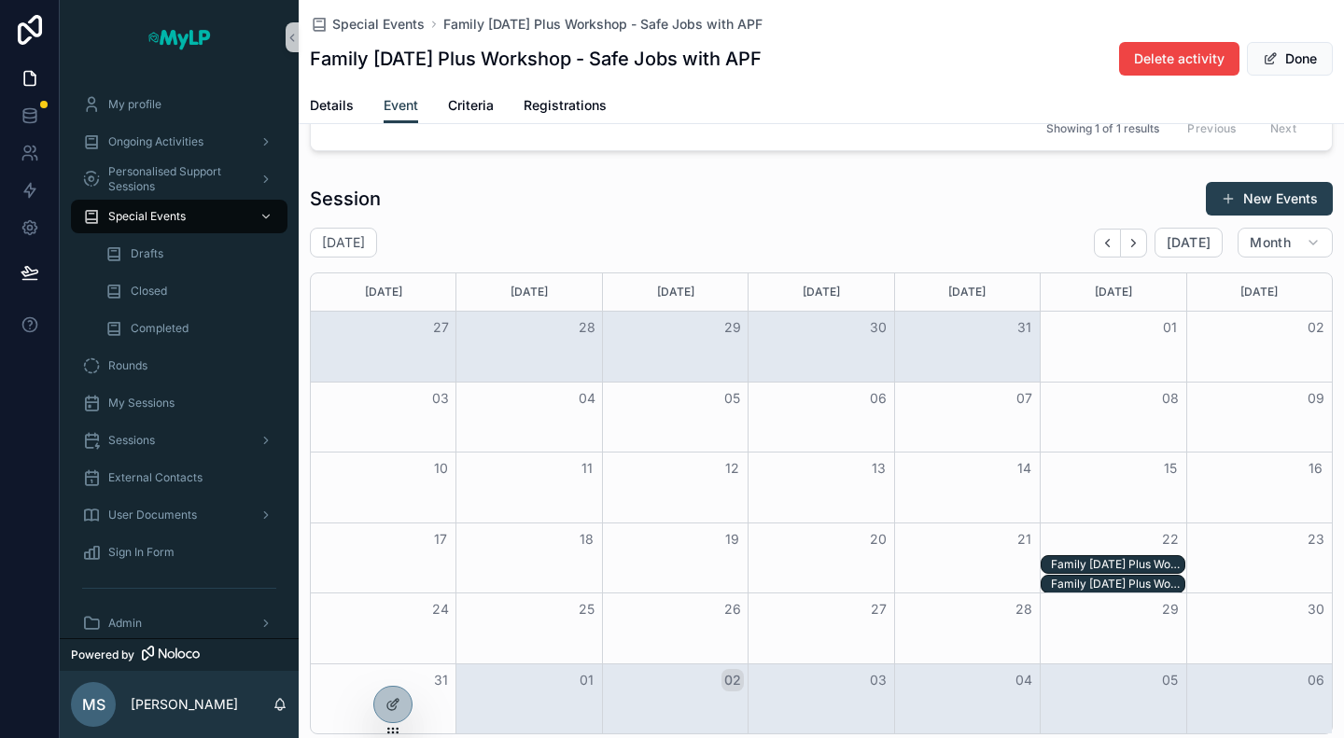
scroll to position [511, 0]
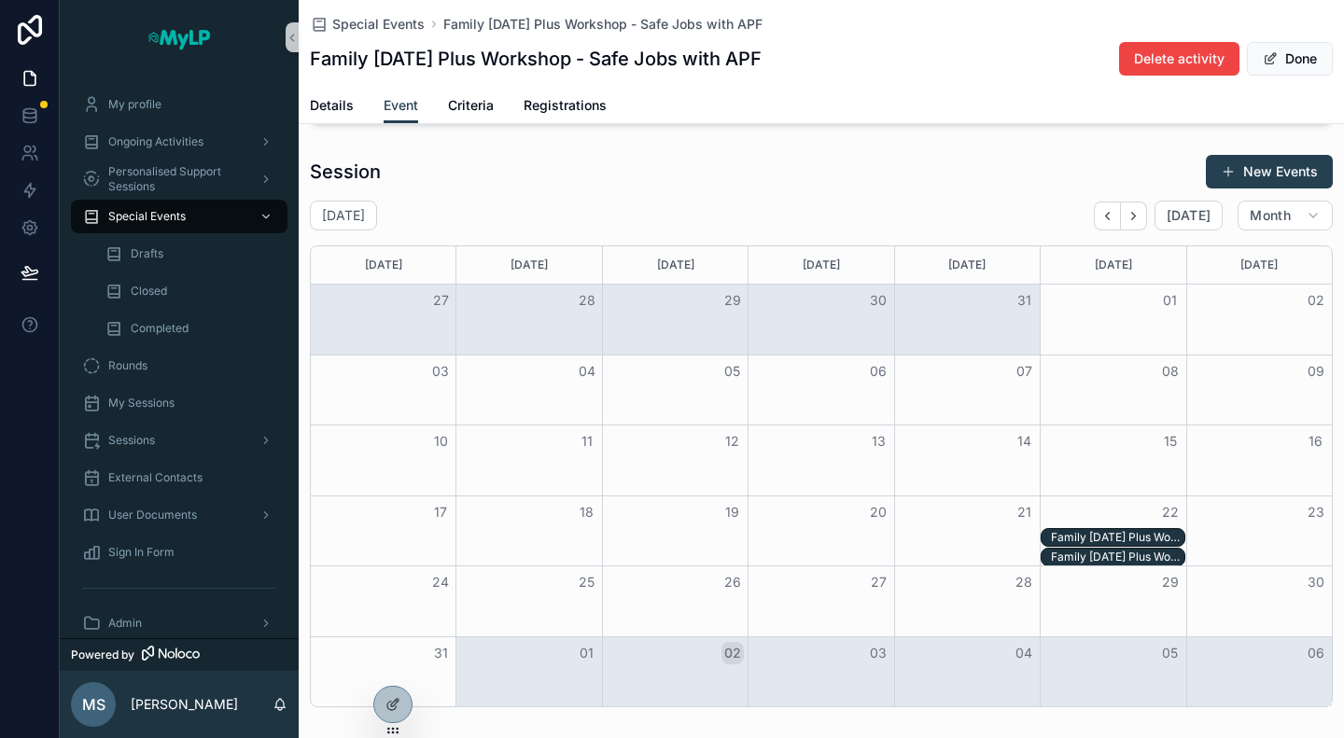
click at [1116, 537] on div "Family Friday Plus Workshop - Safe Jobs with APF - 22/08/25 05:00pm" at bounding box center [1117, 537] width 133 height 15
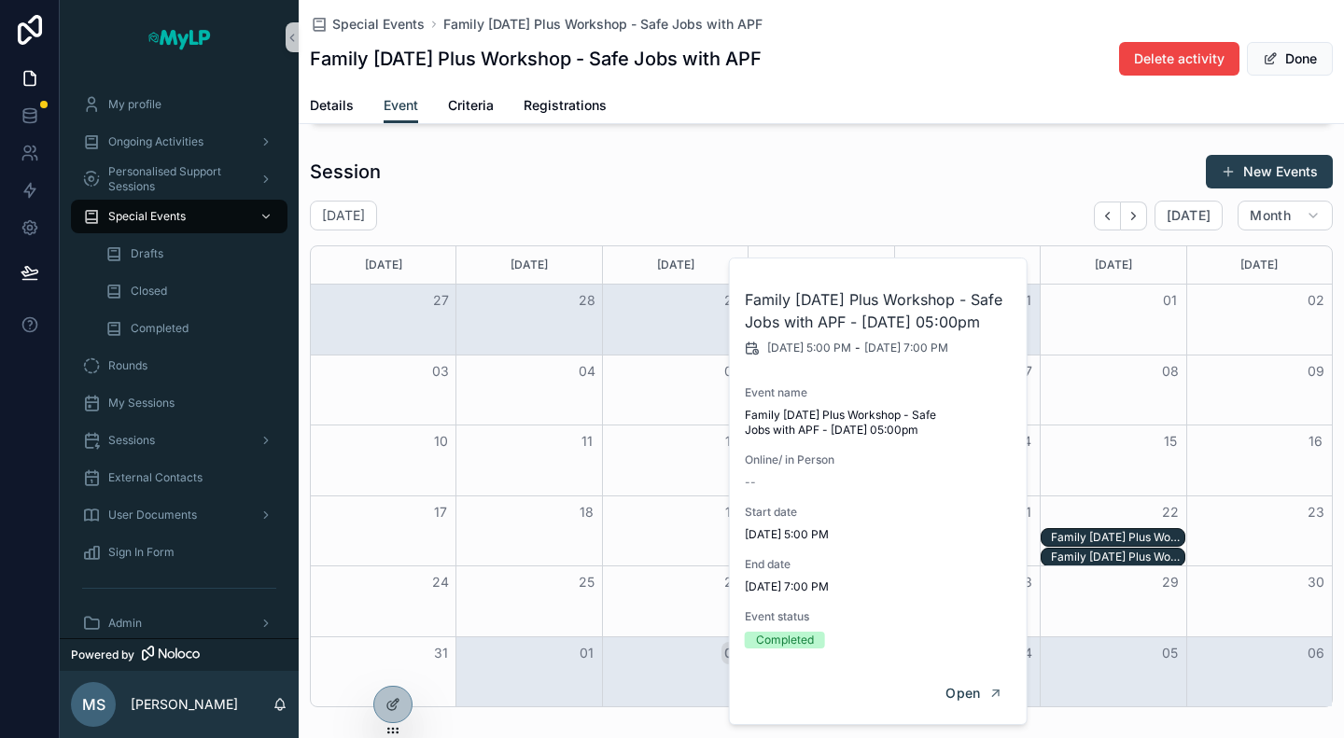
click at [963, 697] on div "Month View" at bounding box center [967, 672] width 146 height 70
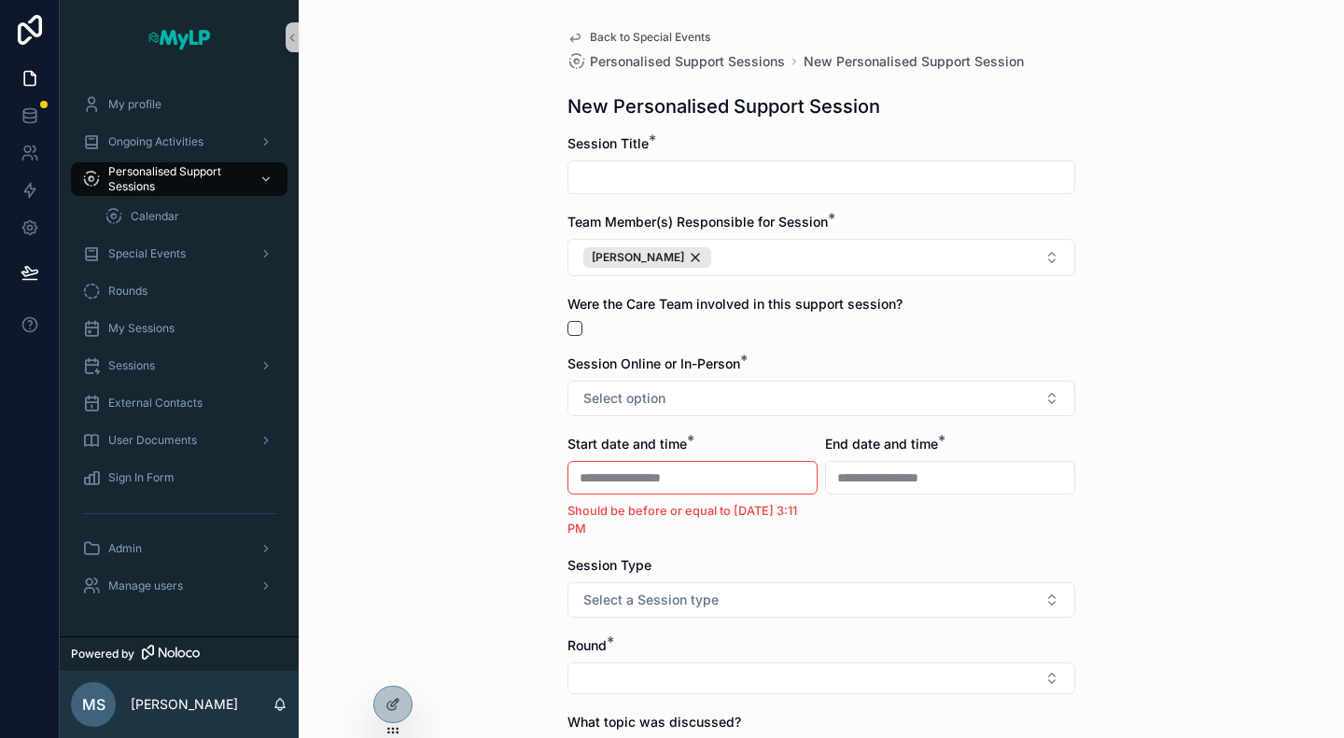
click at [576, 39] on link "Back to Special Events" at bounding box center [638, 37] width 143 height 15
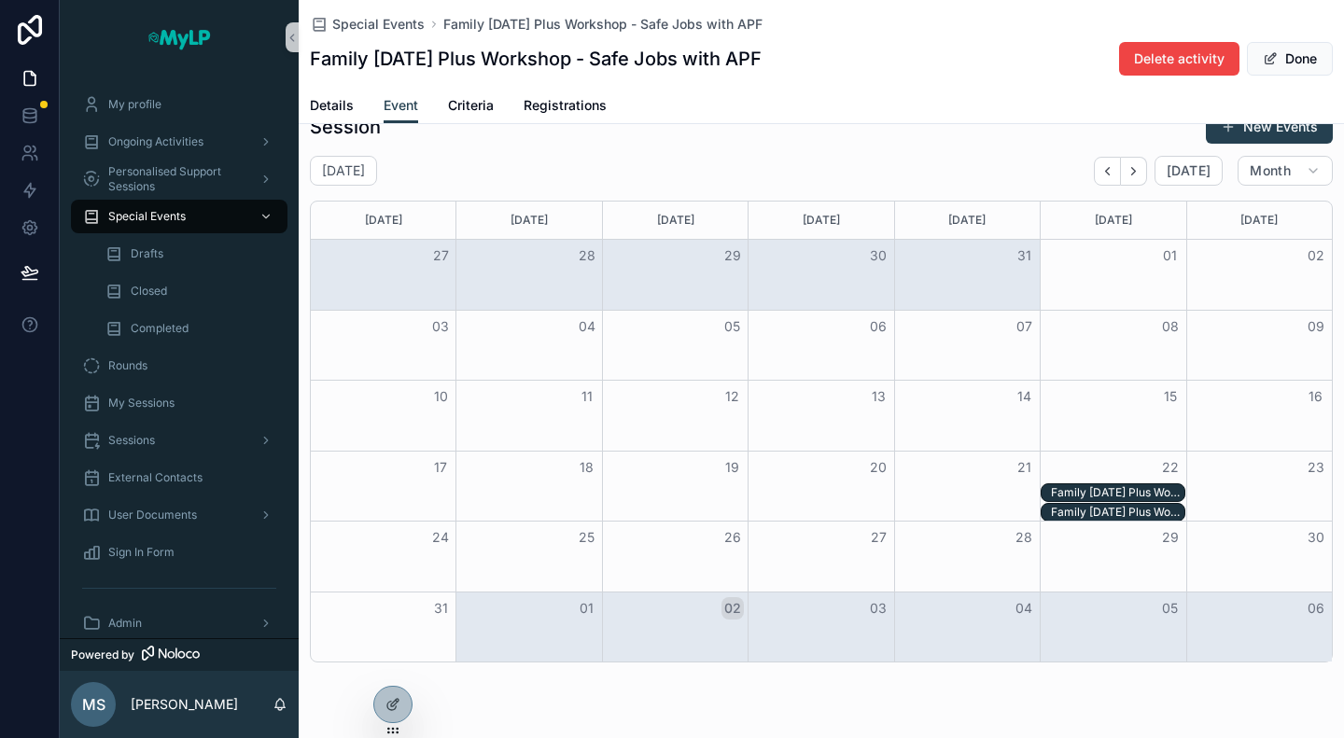
scroll to position [560, 0]
click at [1082, 505] on div "Family Friday Plus Workshop - Safe Jobs with APF - 22/08/25 05:00pm" at bounding box center [1117, 508] width 133 height 15
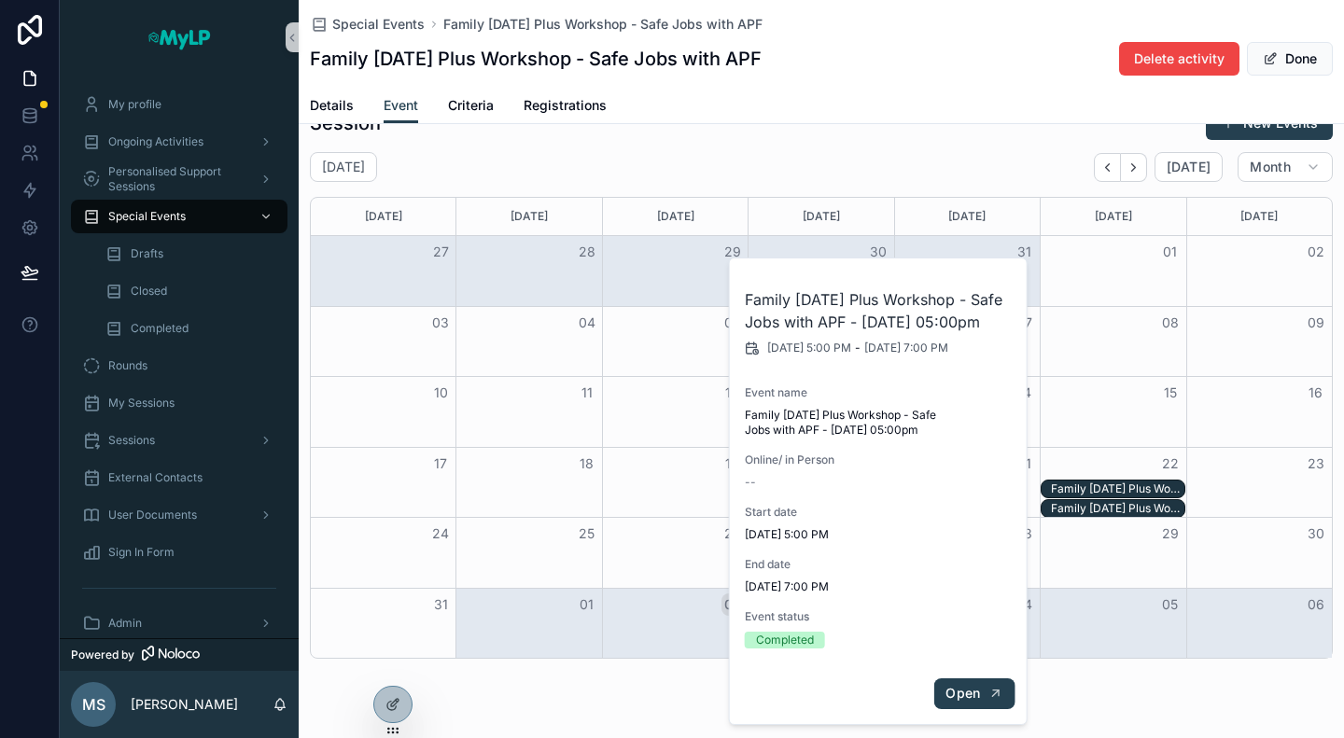
click at [967, 685] on span "Open" at bounding box center [962, 693] width 35 height 17
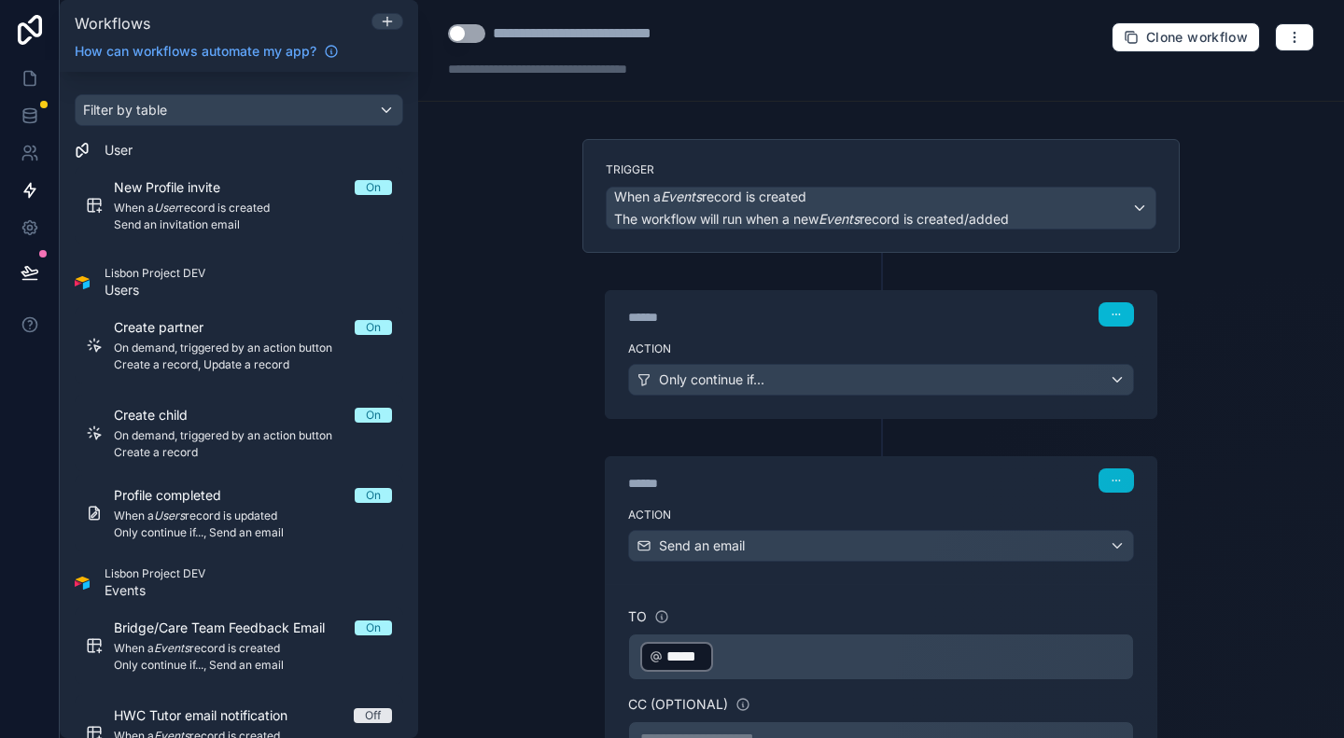
scroll to position [559, 0]
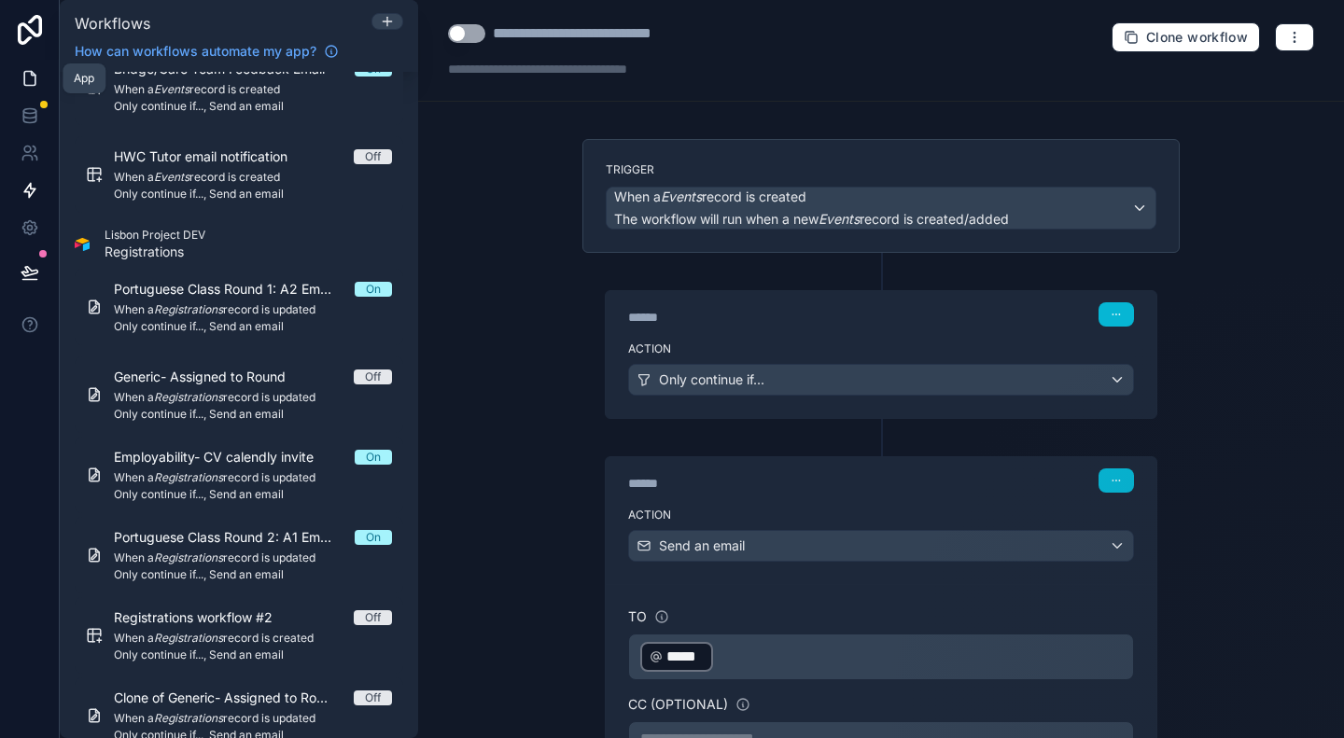
click at [29, 72] on icon at bounding box center [29, 79] width 11 height 14
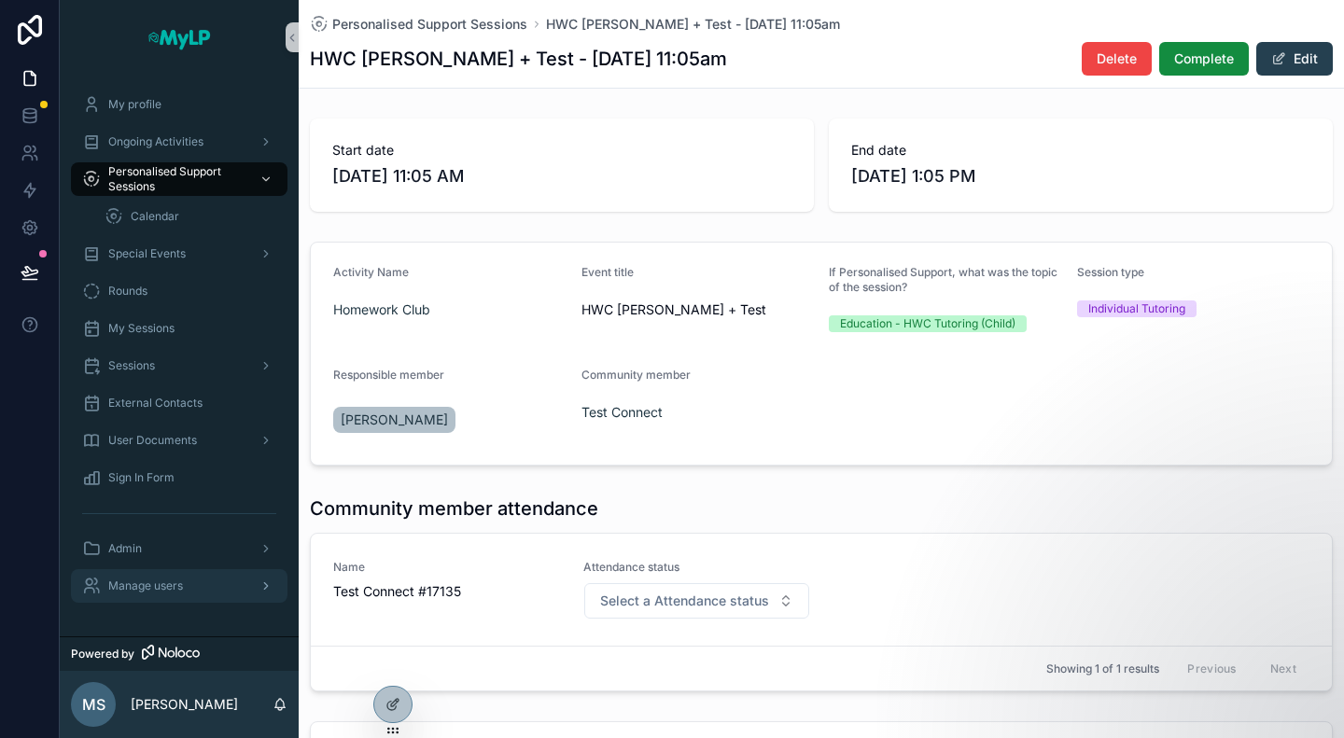
click at [157, 581] on span "Manage users" at bounding box center [145, 586] width 75 height 15
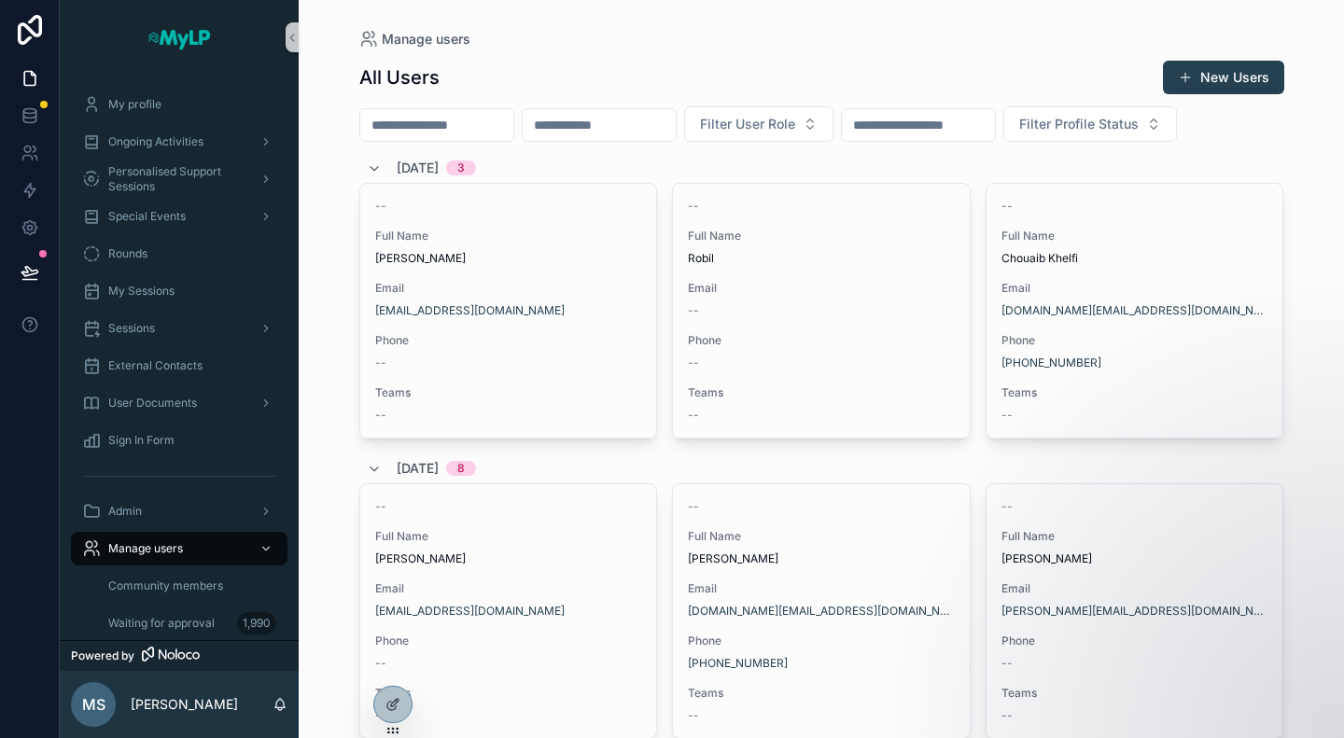
click at [478, 123] on input "scrollable content" at bounding box center [436, 125] width 153 height 26
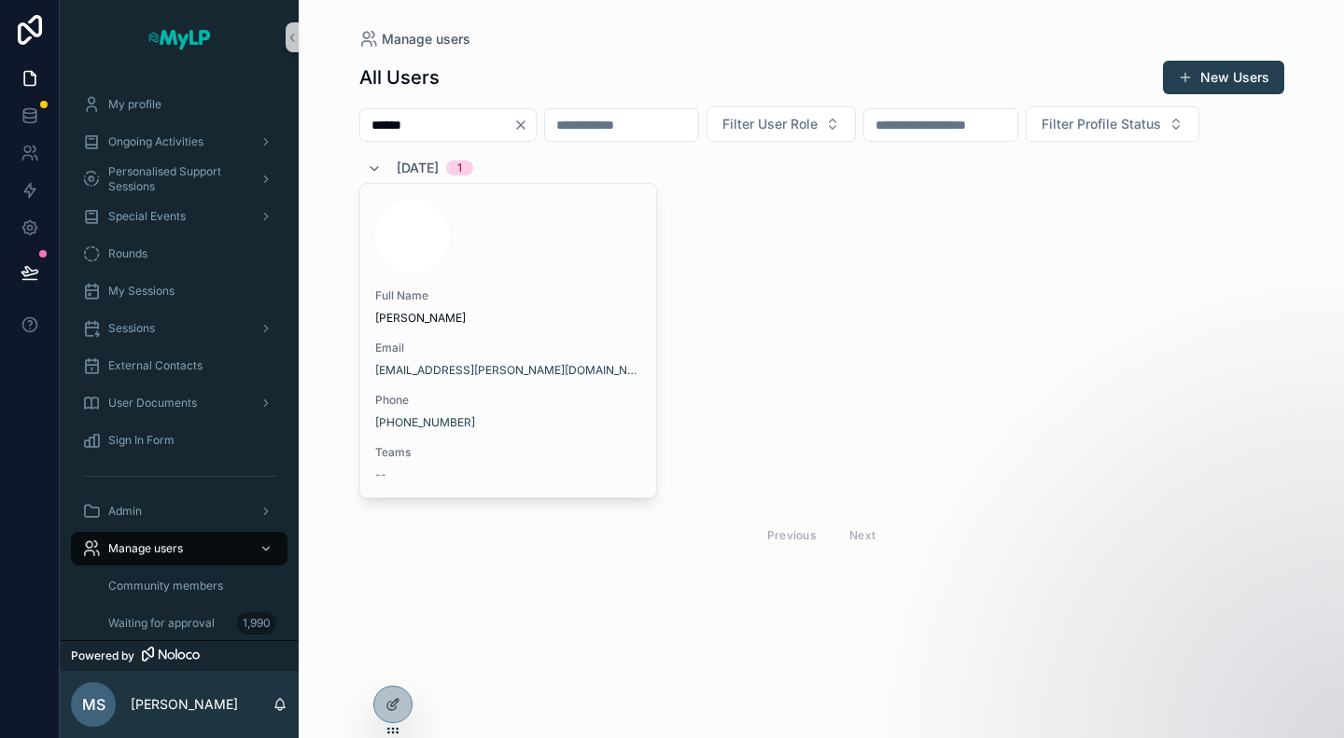
type input "******"
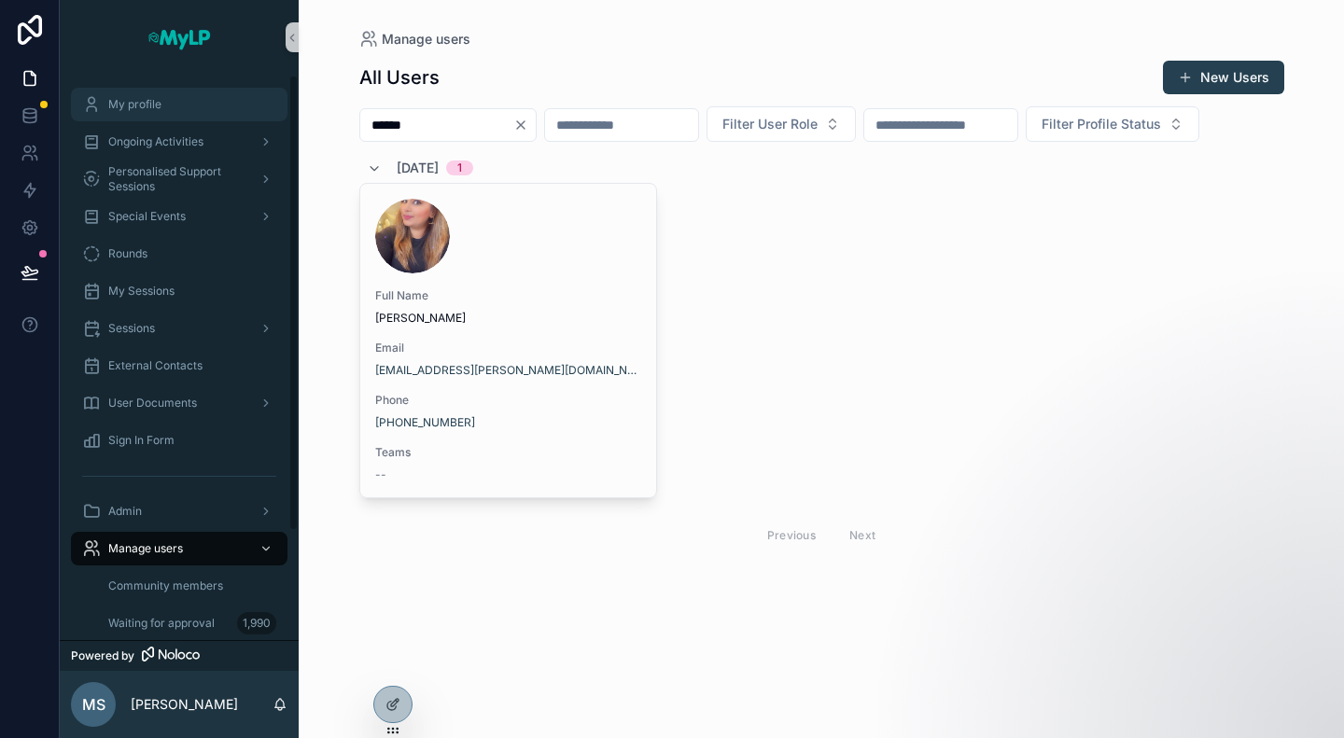
click at [144, 100] on span "My profile" at bounding box center [134, 104] width 53 height 15
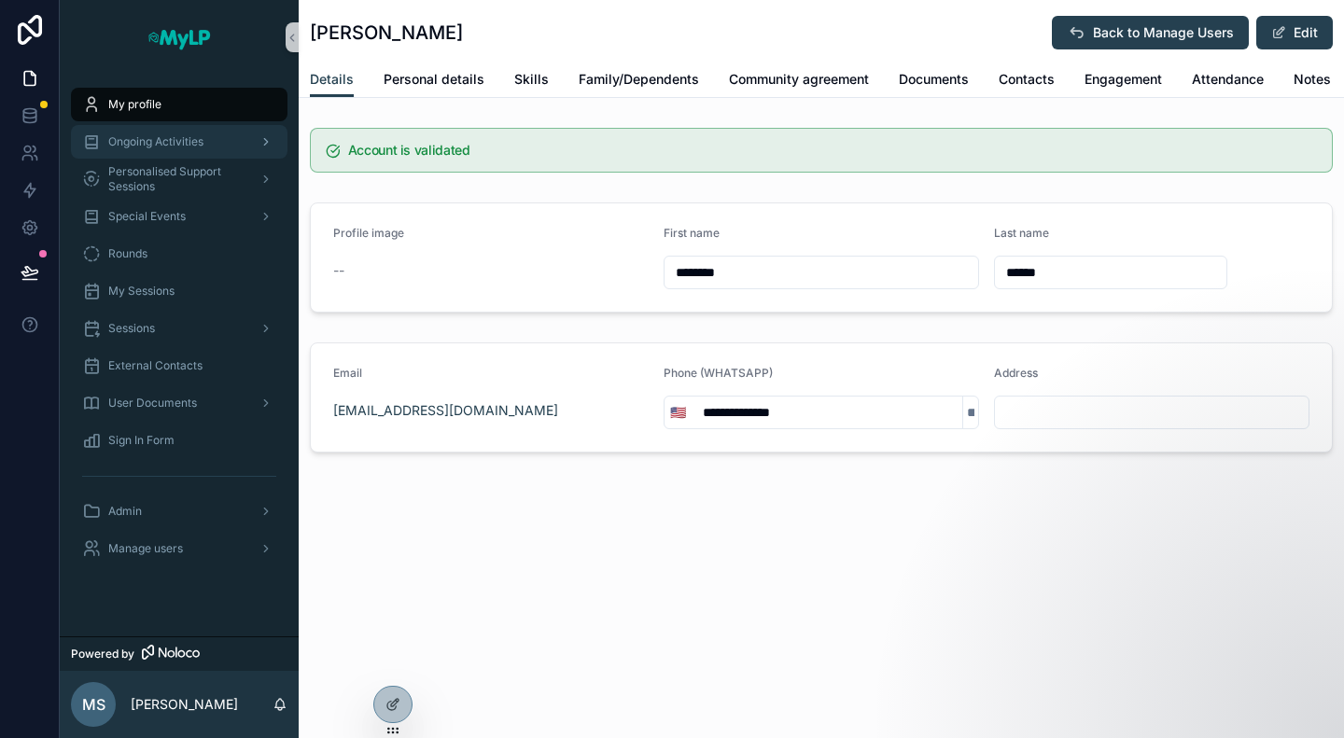
click at [138, 150] on div "Ongoing Activities" at bounding box center [179, 142] width 194 height 30
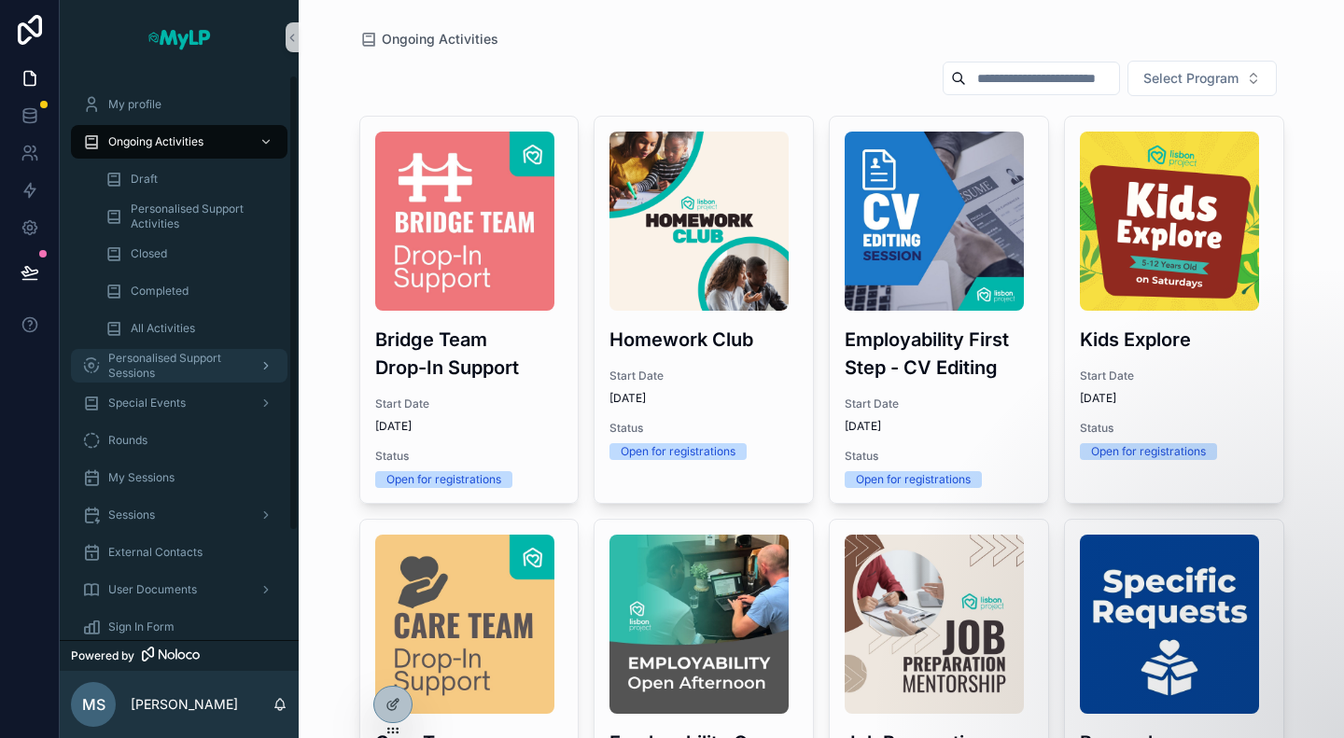
click at [159, 353] on span "Personalised Support Sessions" at bounding box center [176, 366] width 136 height 30
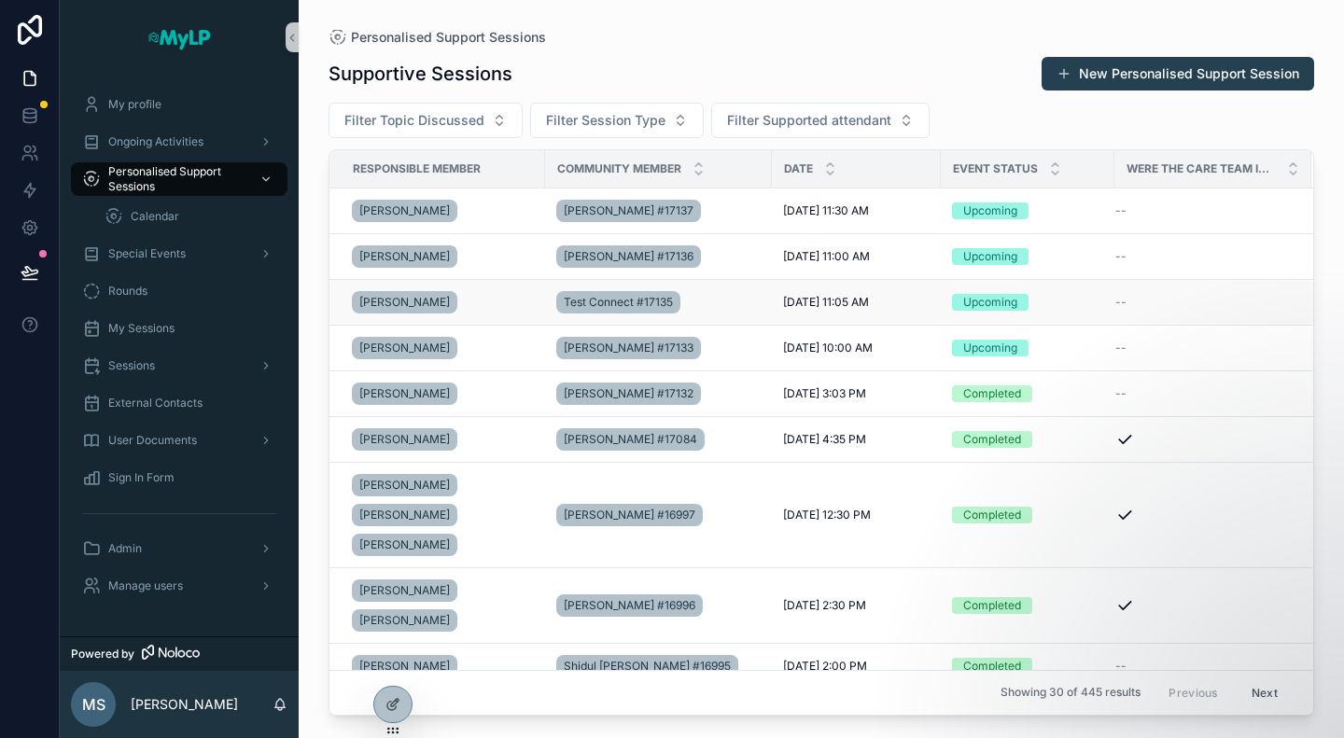
click at [460, 306] on div "Michelle Simons" at bounding box center [443, 302] width 182 height 30
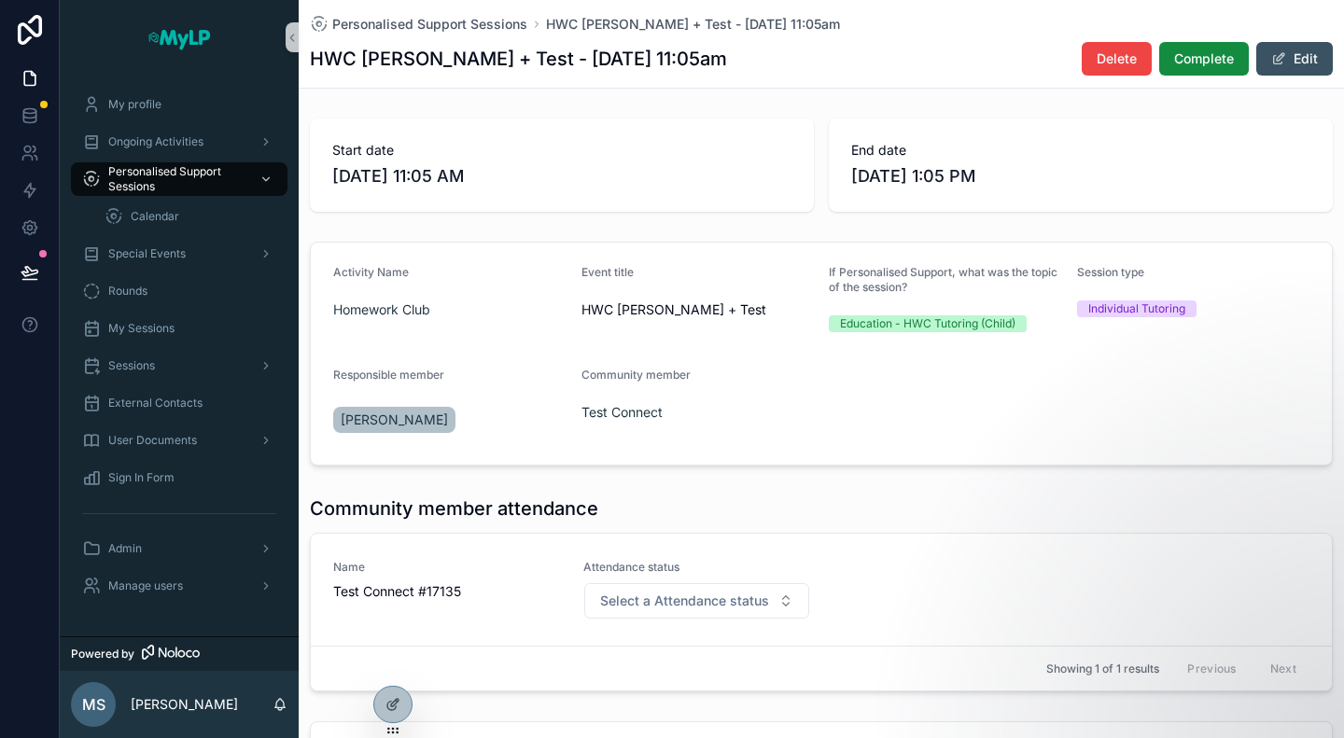
click at [1279, 63] on button "Edit" at bounding box center [1294, 59] width 77 height 34
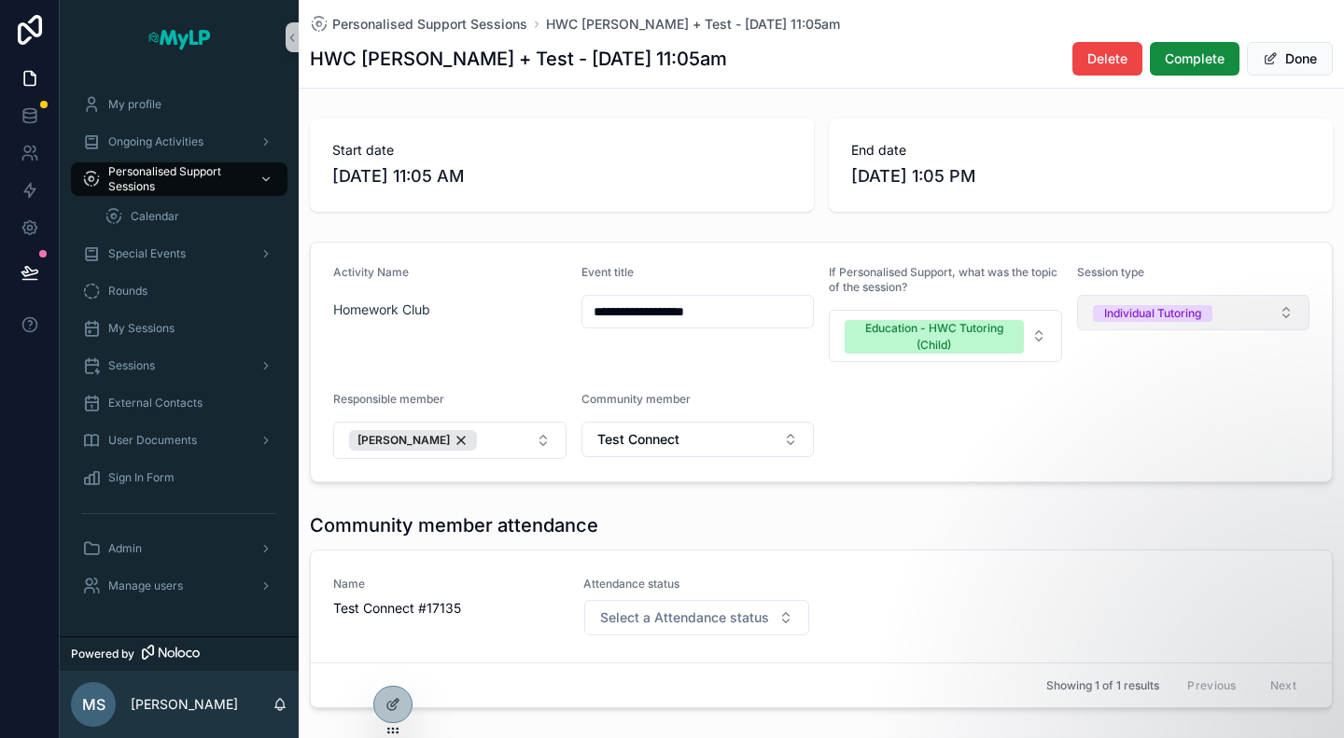
click at [1198, 322] on button "Individual Tutoring" at bounding box center [1193, 312] width 233 height 35
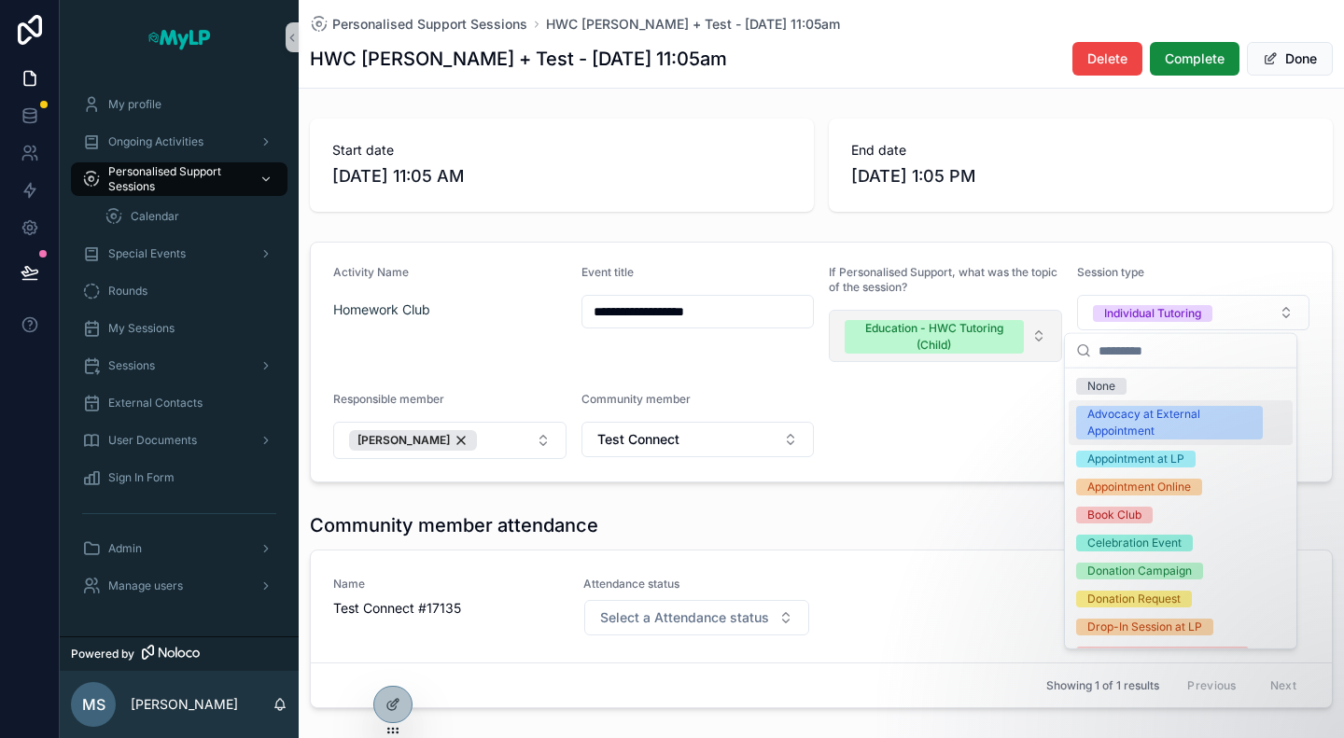
click at [1010, 334] on span "Education - HWC Tutoring (Child)" at bounding box center [934, 337] width 179 height 34
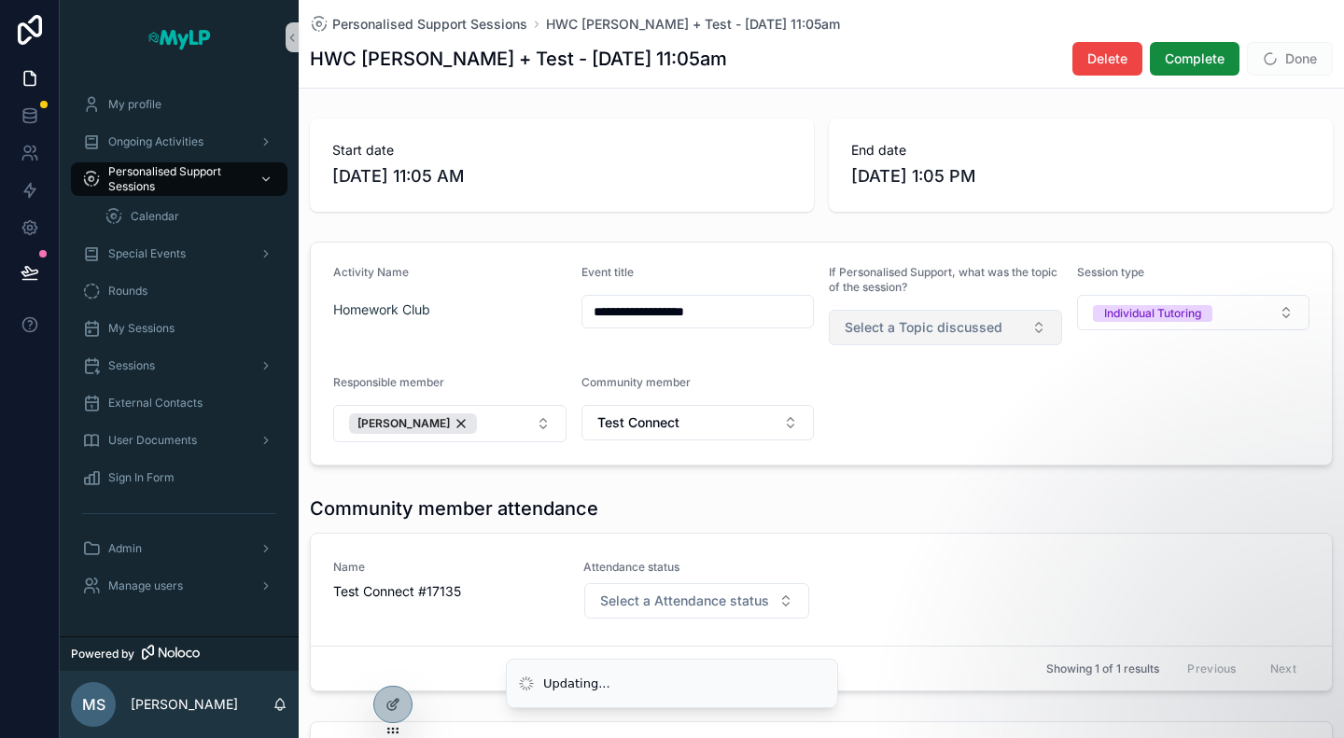
click at [1053, 316] on form "**********" at bounding box center [821, 354] width 1021 height 222
click at [1029, 320] on button "Select a Topic discussed" at bounding box center [945, 327] width 233 height 35
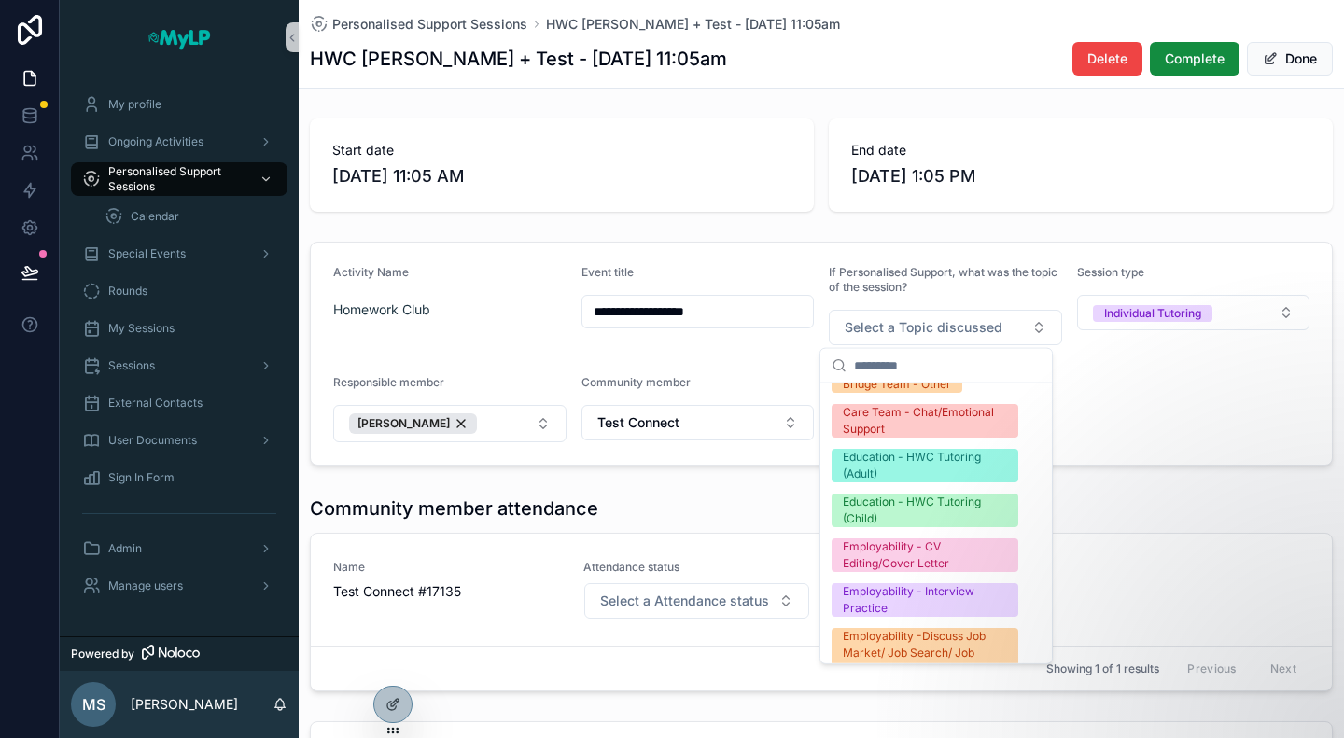
scroll to position [354, 0]
click at [909, 508] on div "Education - HWC Tutoring (Child)" at bounding box center [925, 510] width 164 height 34
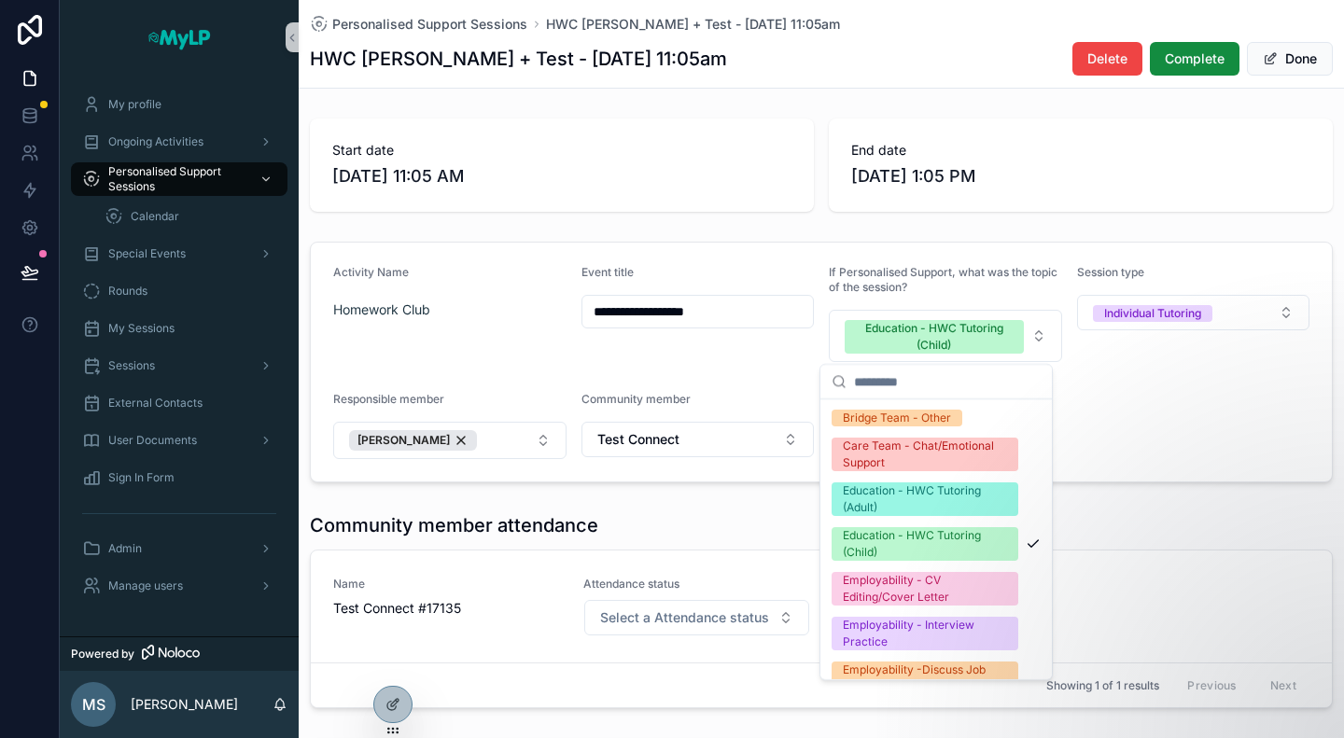
scroll to position [450, 0]
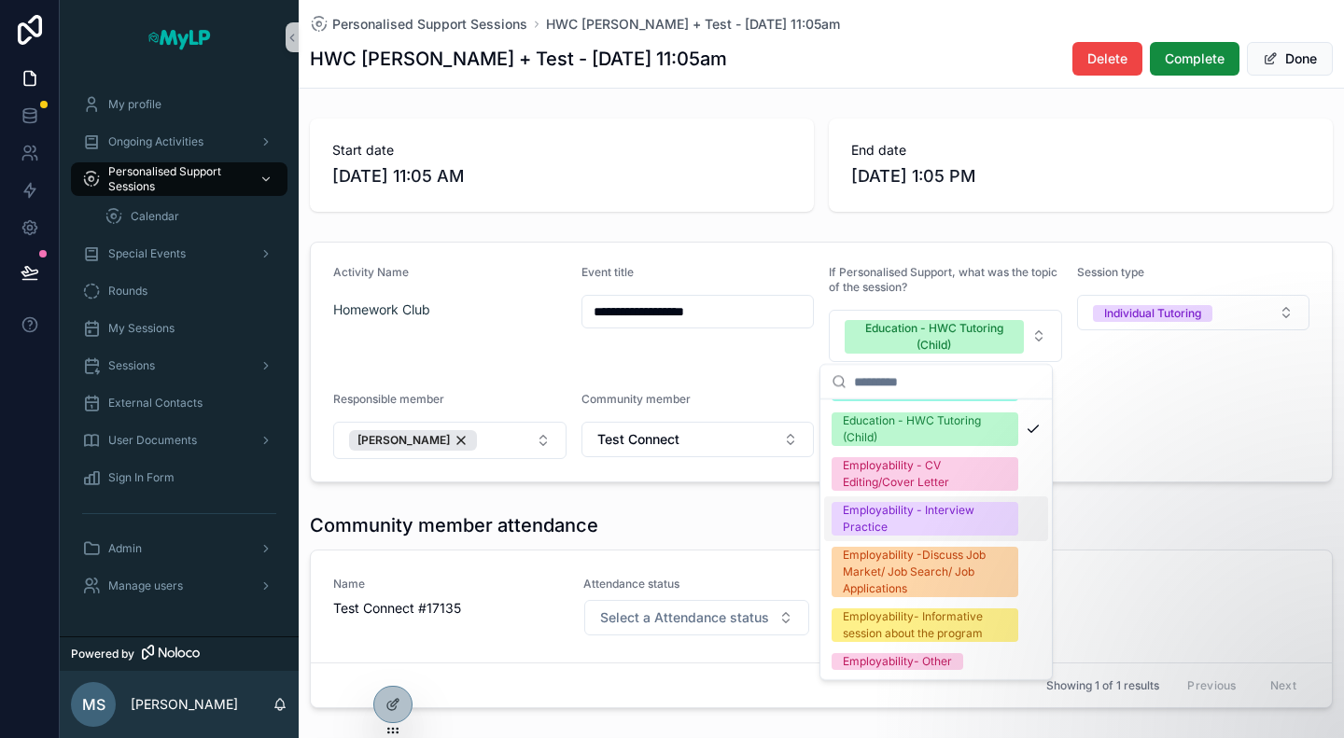
click at [1214, 417] on form "**********" at bounding box center [821, 362] width 1021 height 239
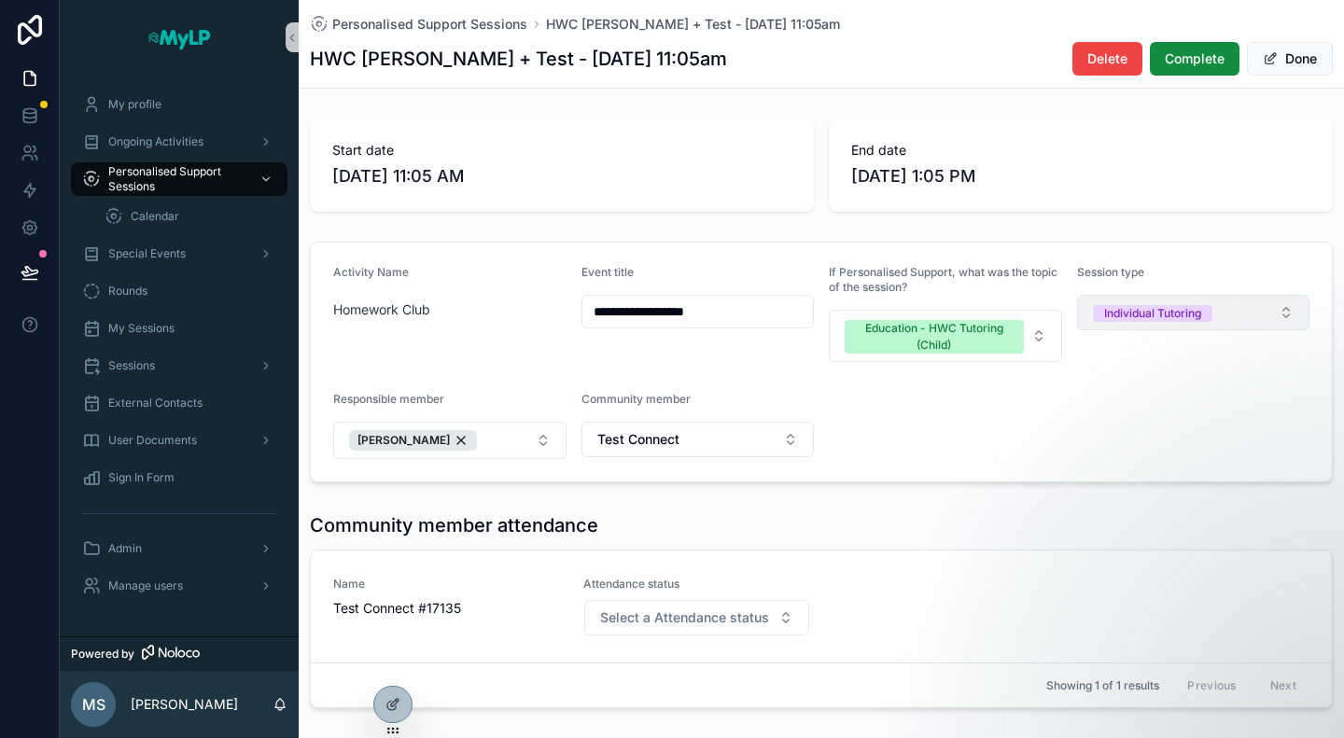
click at [1246, 312] on button "Individual Tutoring" at bounding box center [1193, 312] width 233 height 35
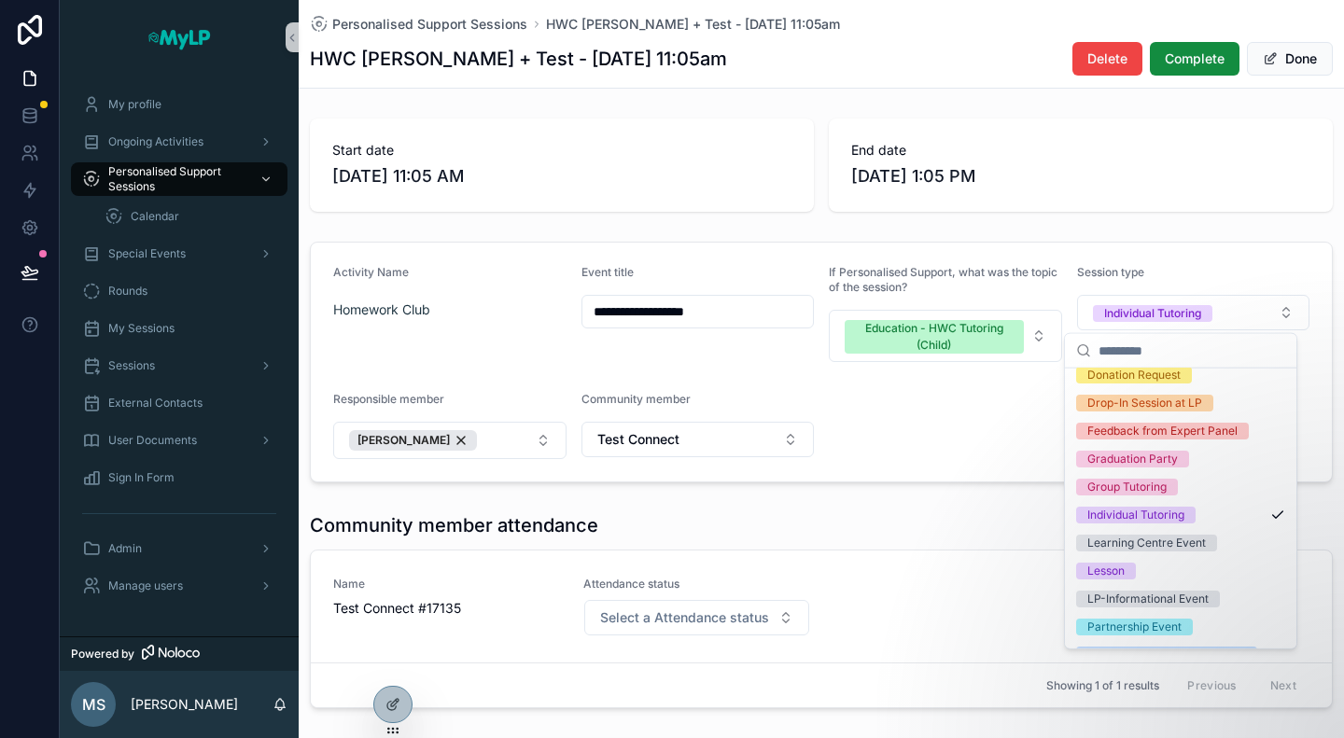
scroll to position [0, 0]
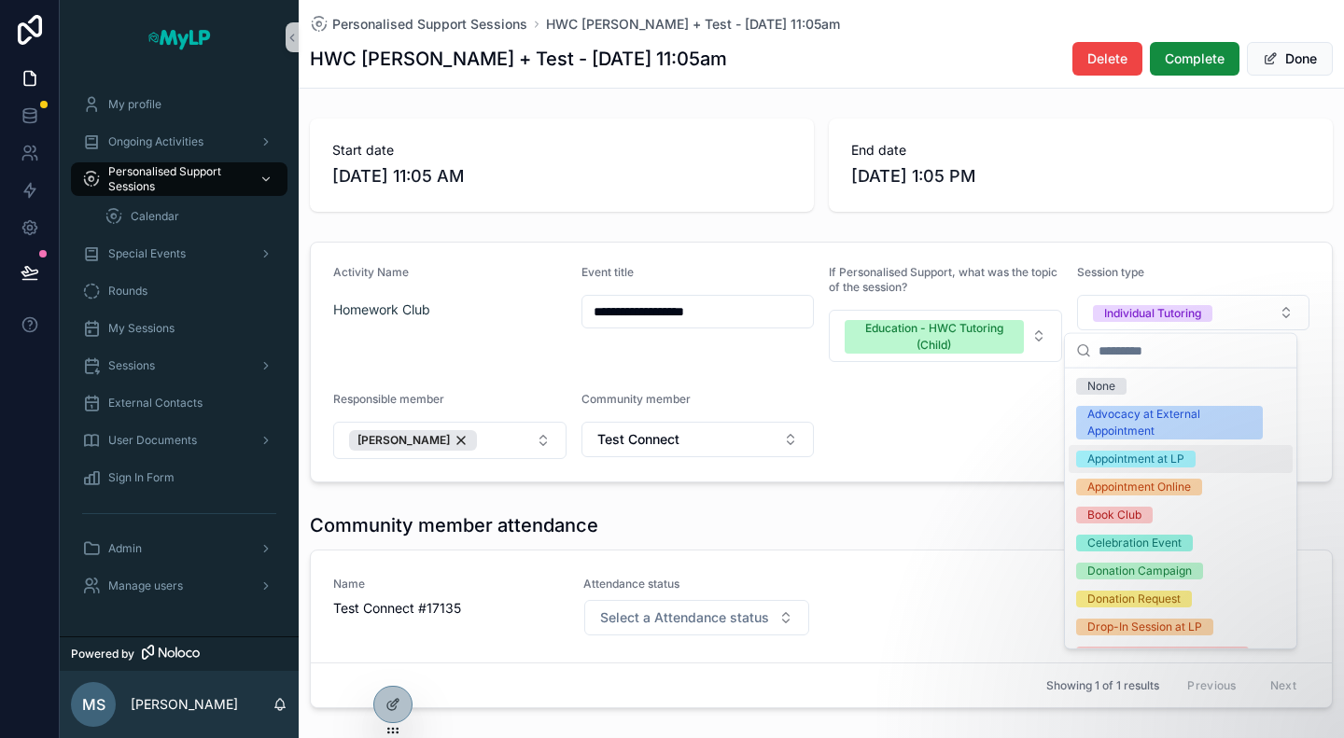
click at [967, 416] on form "**********" at bounding box center [821, 362] width 1021 height 239
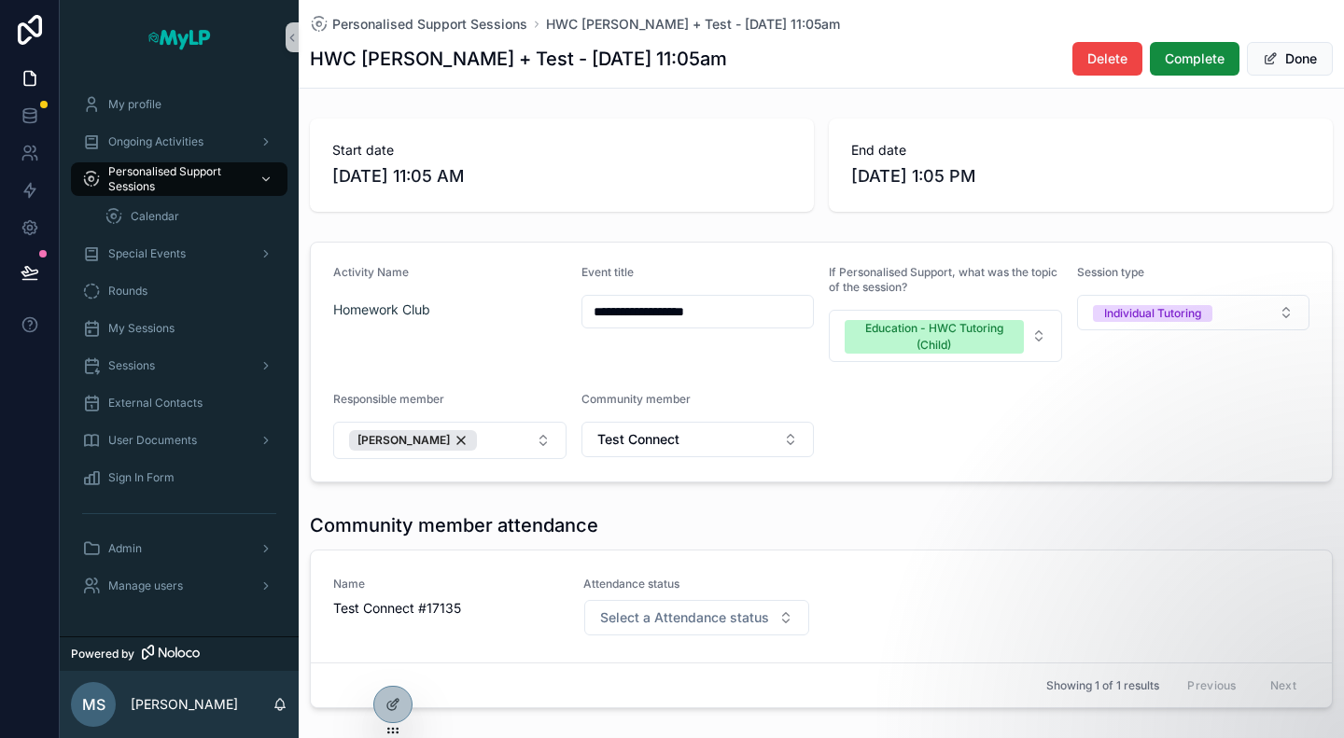
click at [974, 349] on div "Education - HWC Tutoring (Child)" at bounding box center [934, 337] width 157 height 34
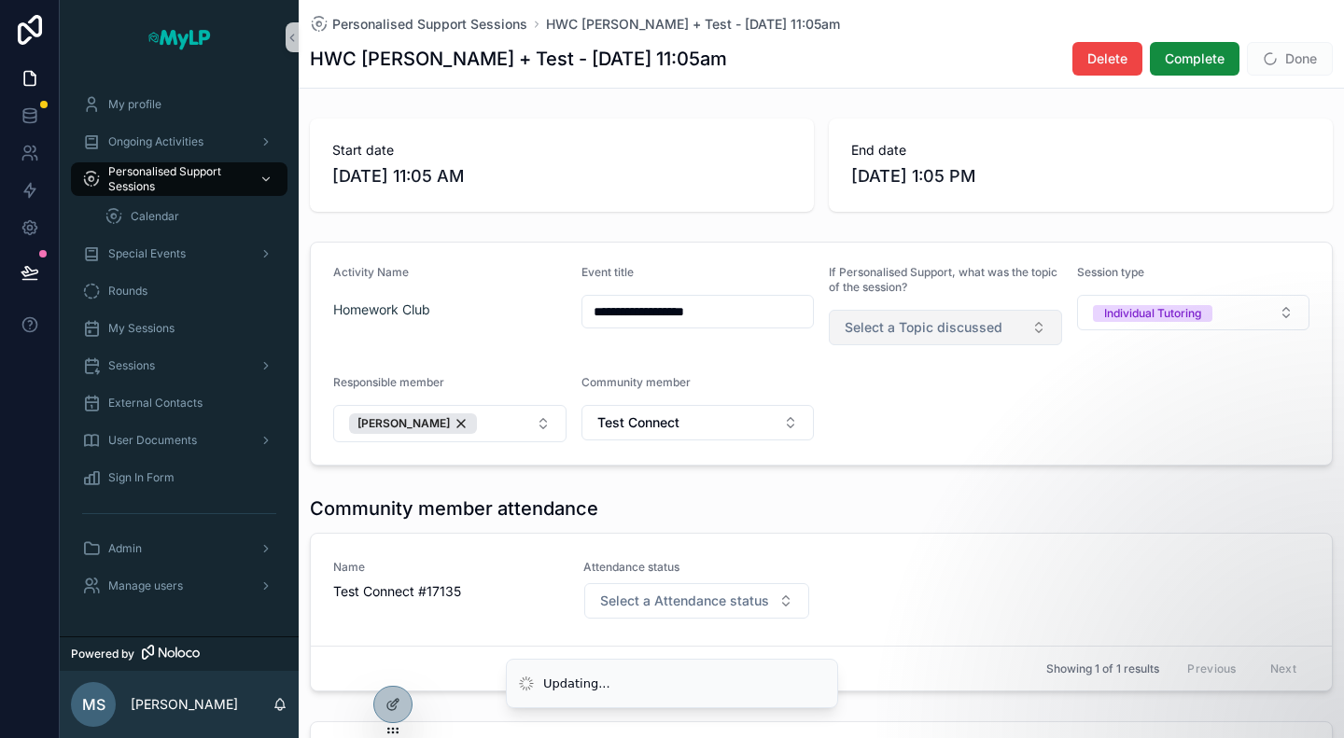
click at [1022, 336] on button "Select a Topic discussed" at bounding box center [945, 327] width 233 height 35
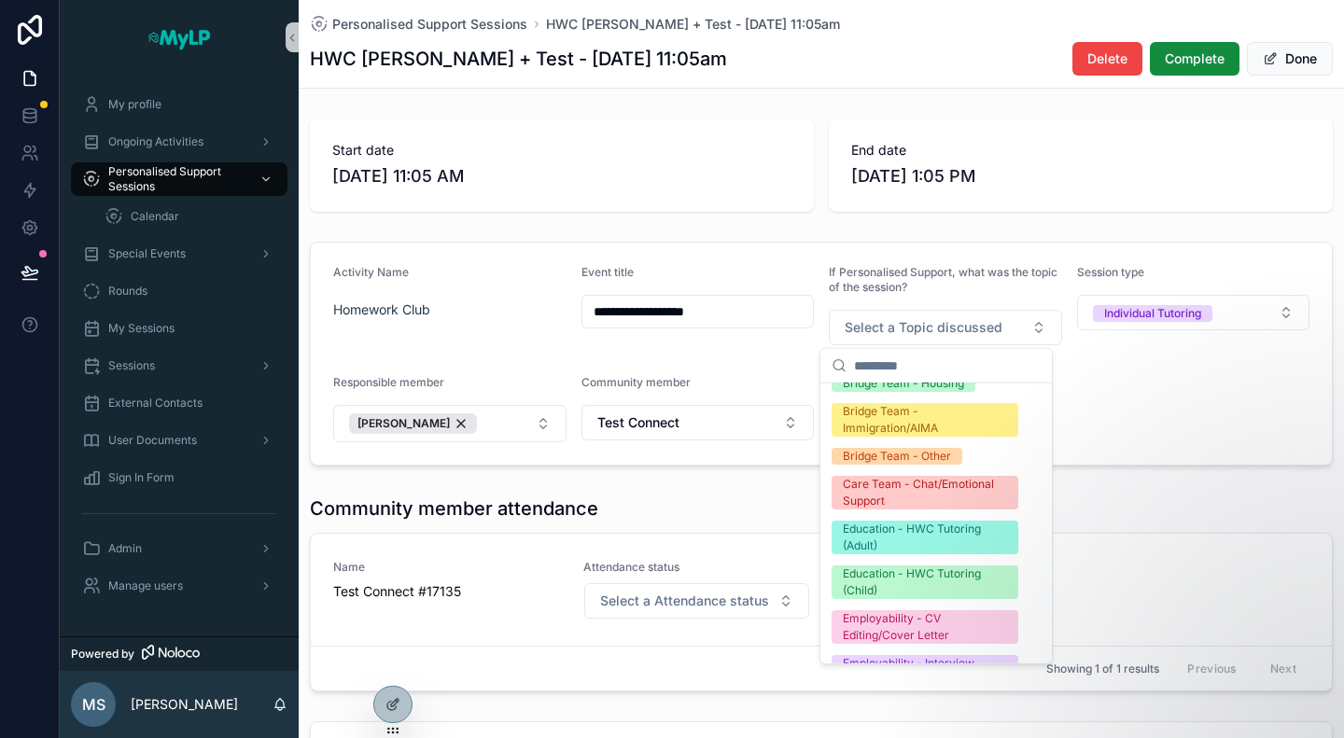
scroll to position [283, 0]
click at [926, 564] on div "Education - HWC Tutoring (Child)" at bounding box center [925, 581] width 164 height 34
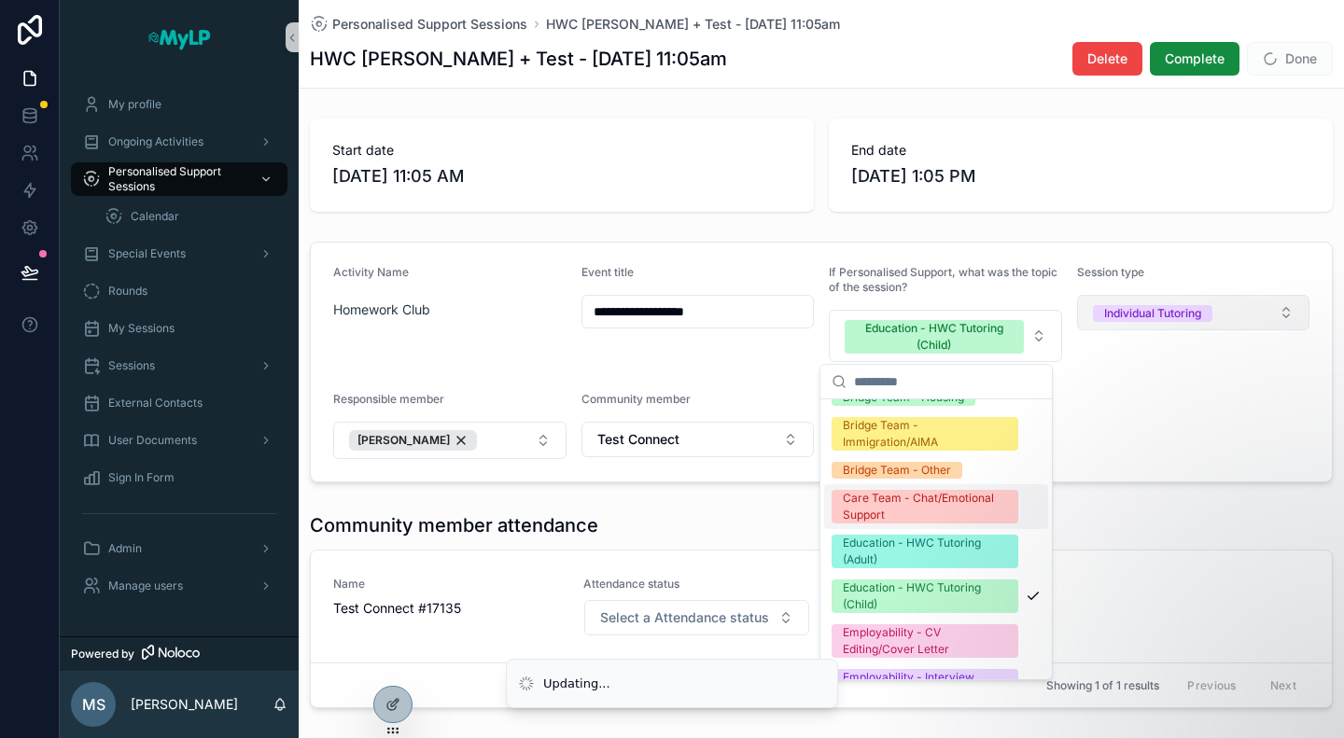
click at [1172, 300] on button "Individual Tutoring" at bounding box center [1193, 312] width 233 height 35
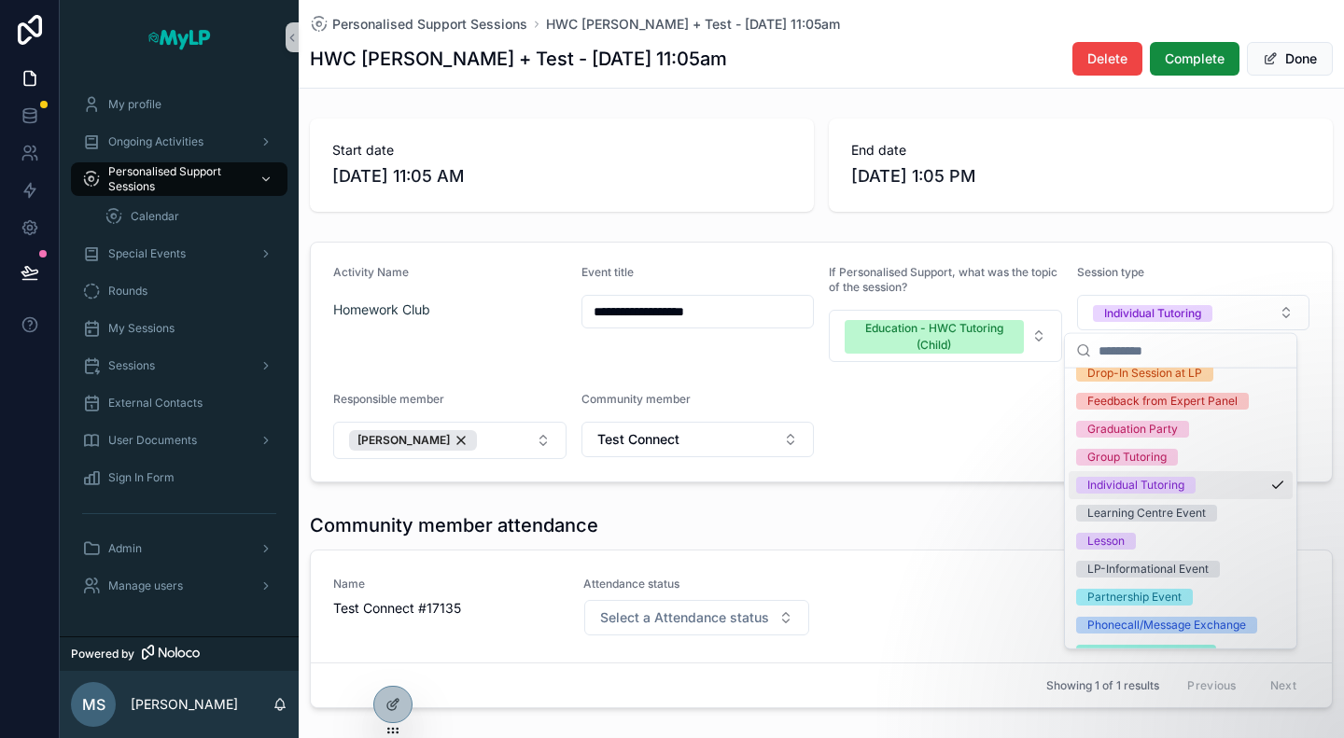
scroll to position [253, 0]
click at [933, 463] on form "**********" at bounding box center [821, 362] width 1021 height 239
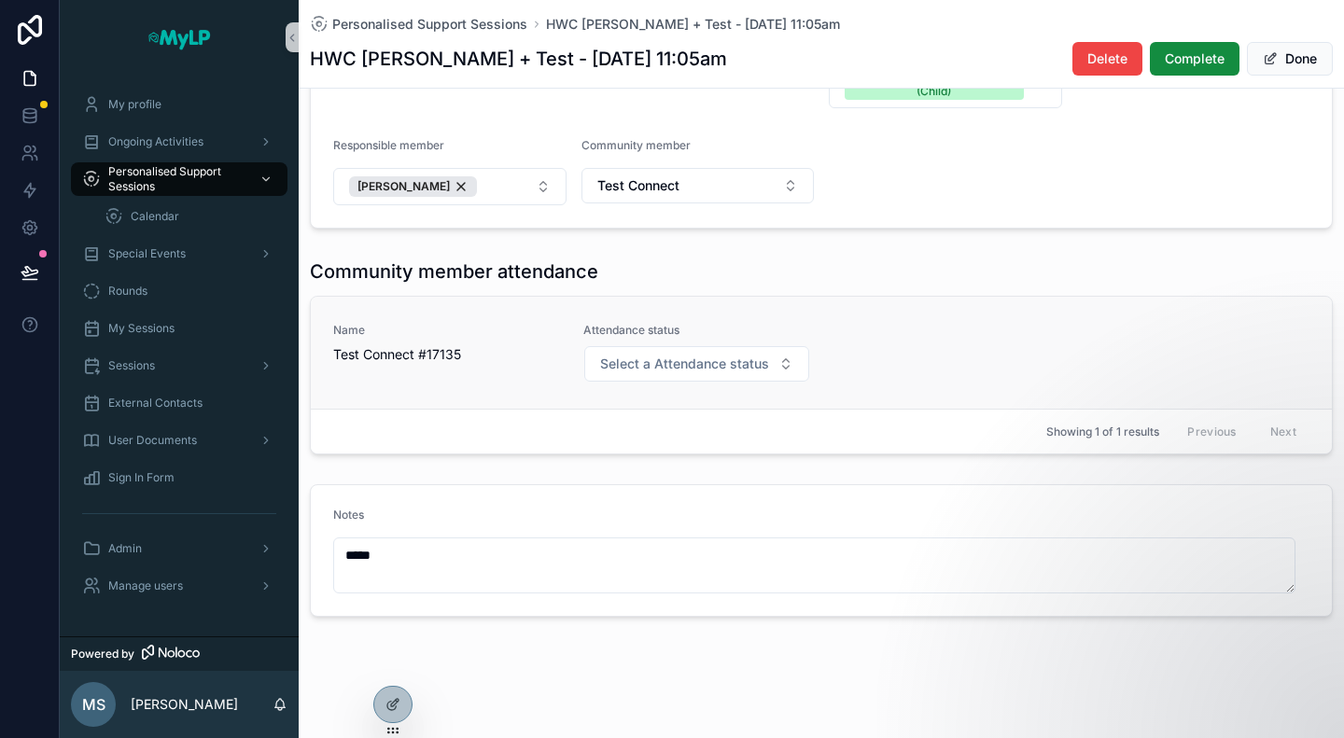
scroll to position [0, 0]
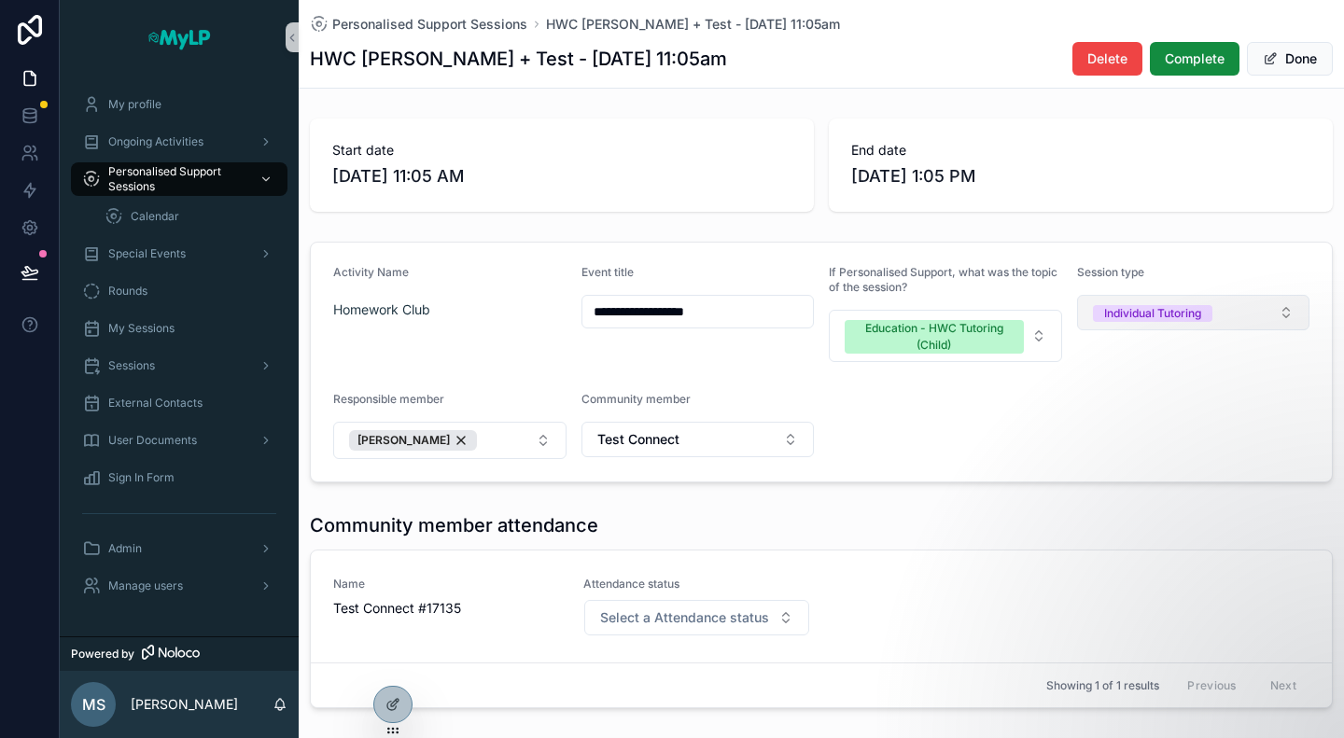
click at [1137, 305] on div "Individual Tutoring" at bounding box center [1152, 313] width 97 height 17
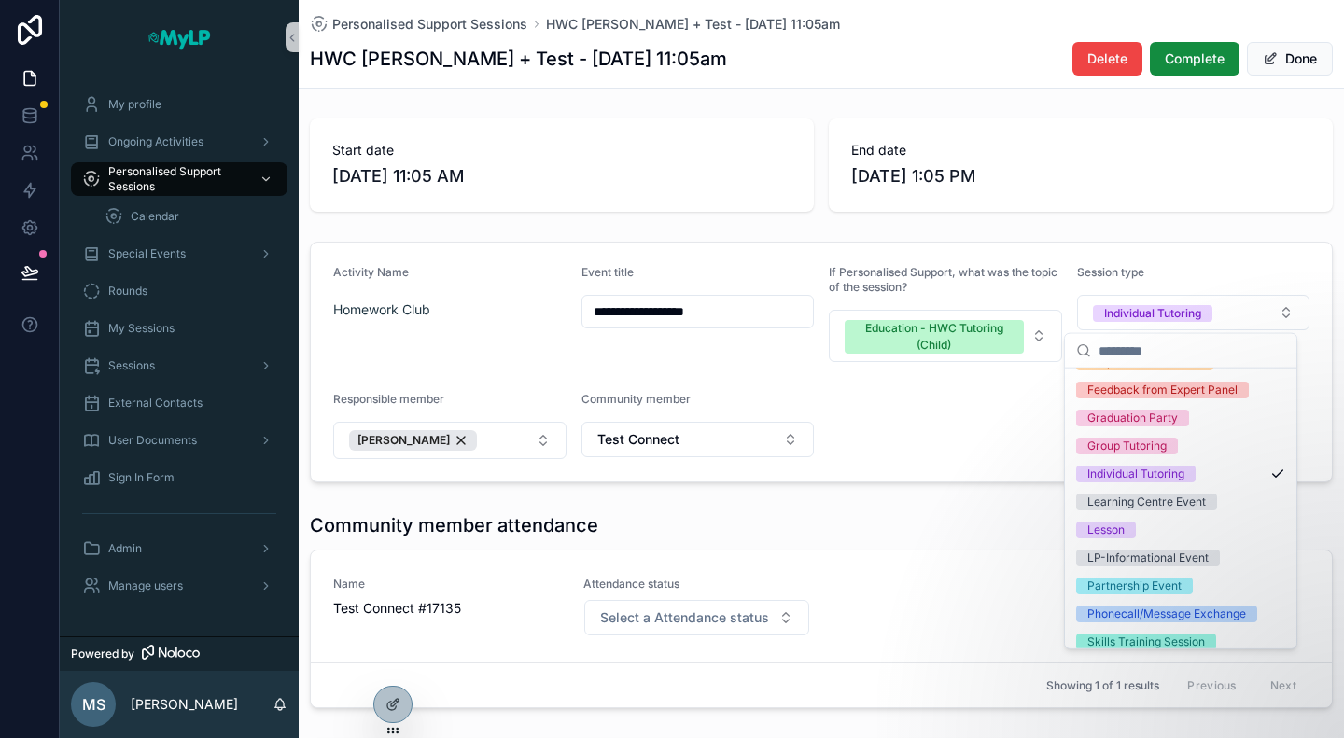
scroll to position [266, 0]
click at [925, 415] on form "**********" at bounding box center [821, 362] width 1021 height 239
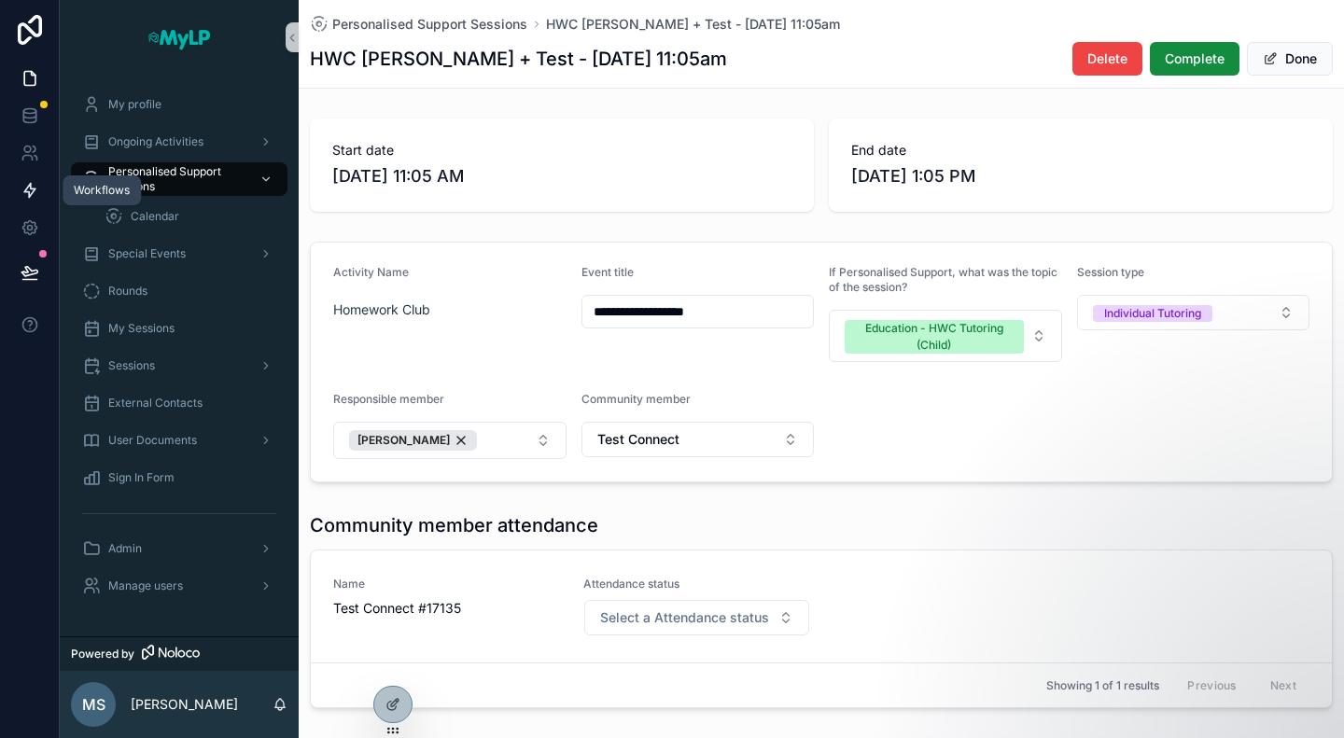
click at [24, 196] on icon at bounding box center [30, 190] width 19 height 19
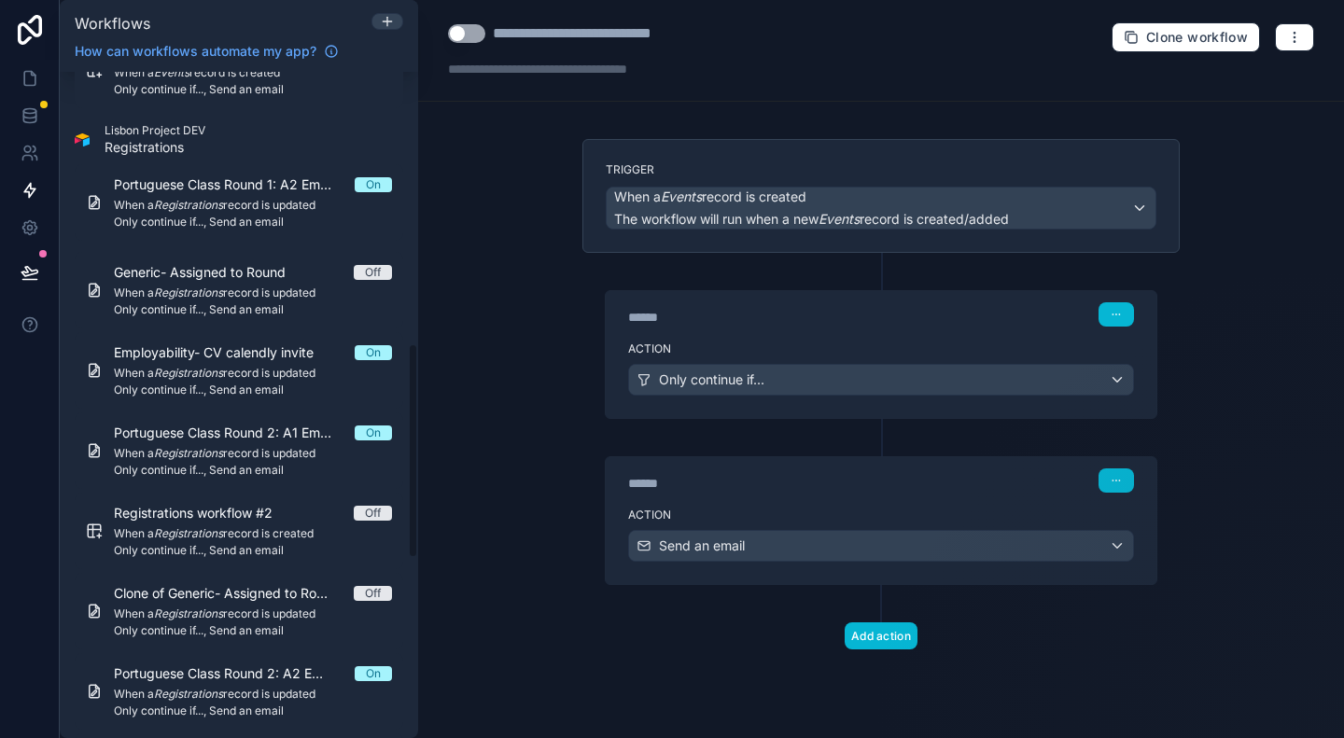
scroll to position [845, 0]
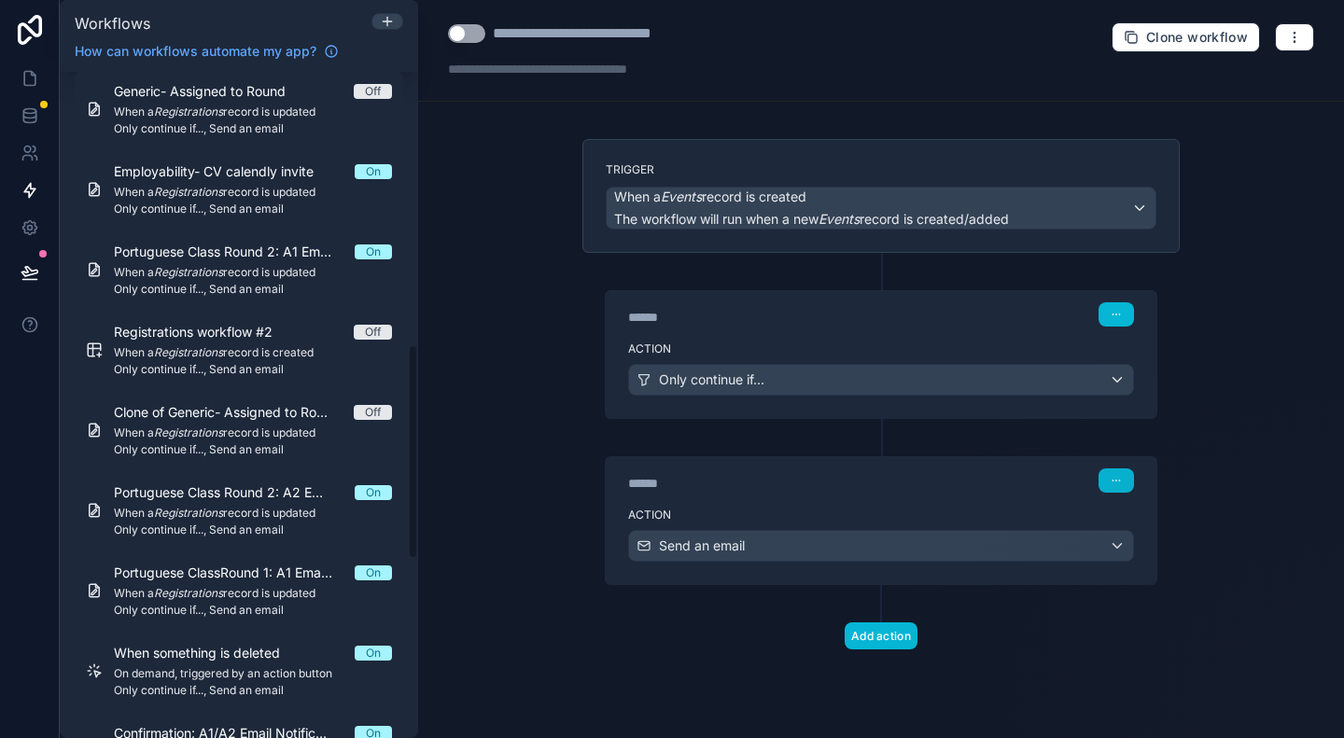
click at [791, 479] on div "******" at bounding box center [768, 483] width 280 height 19
click at [805, 513] on label "Action" at bounding box center [881, 515] width 506 height 15
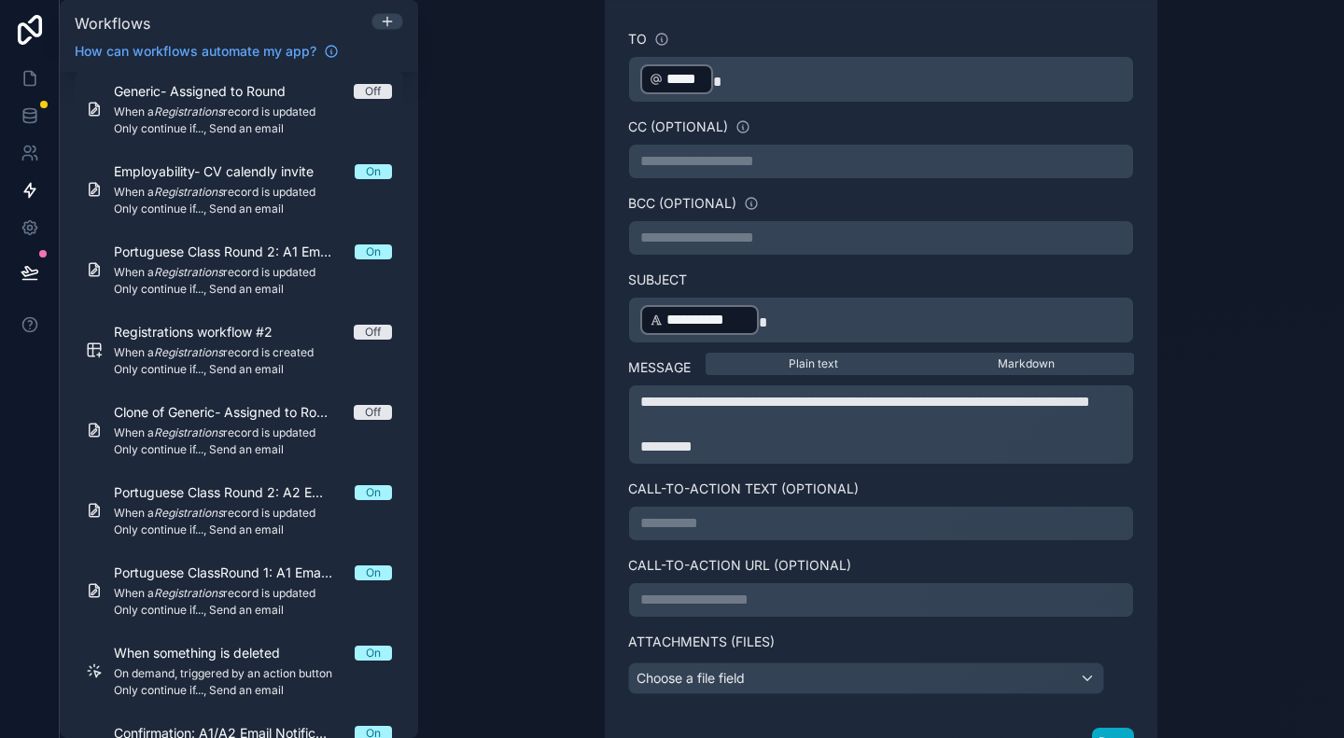
scroll to position [602, 0]
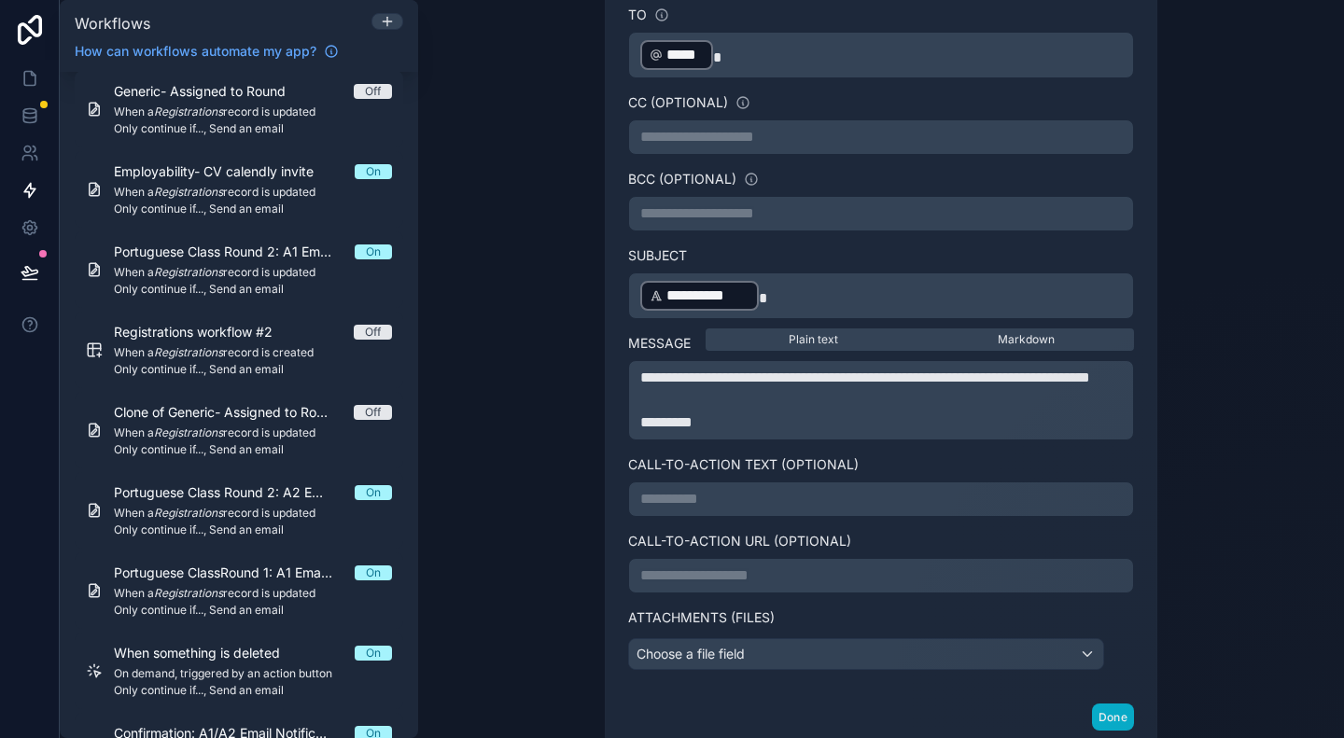
click at [742, 403] on p "﻿" at bounding box center [881, 400] width 482 height 22
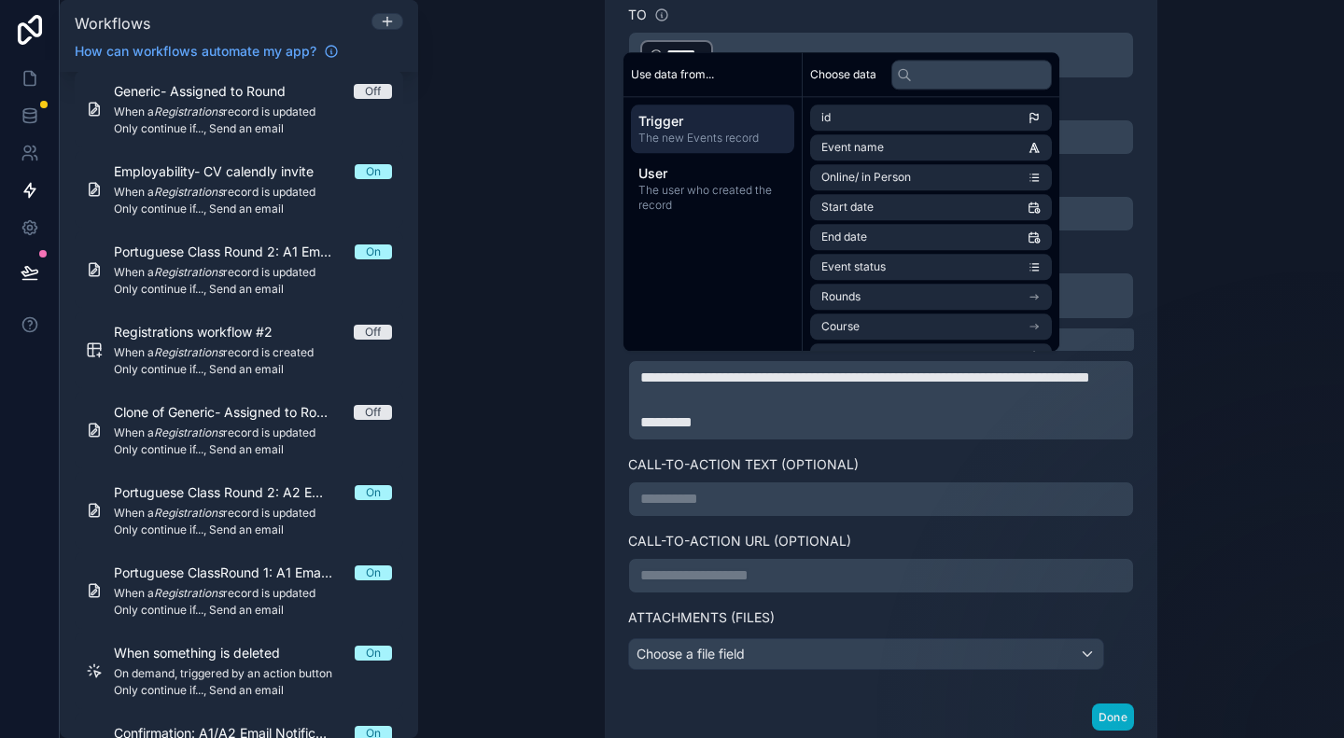
click at [742, 403] on p "﻿" at bounding box center [881, 400] width 482 height 22
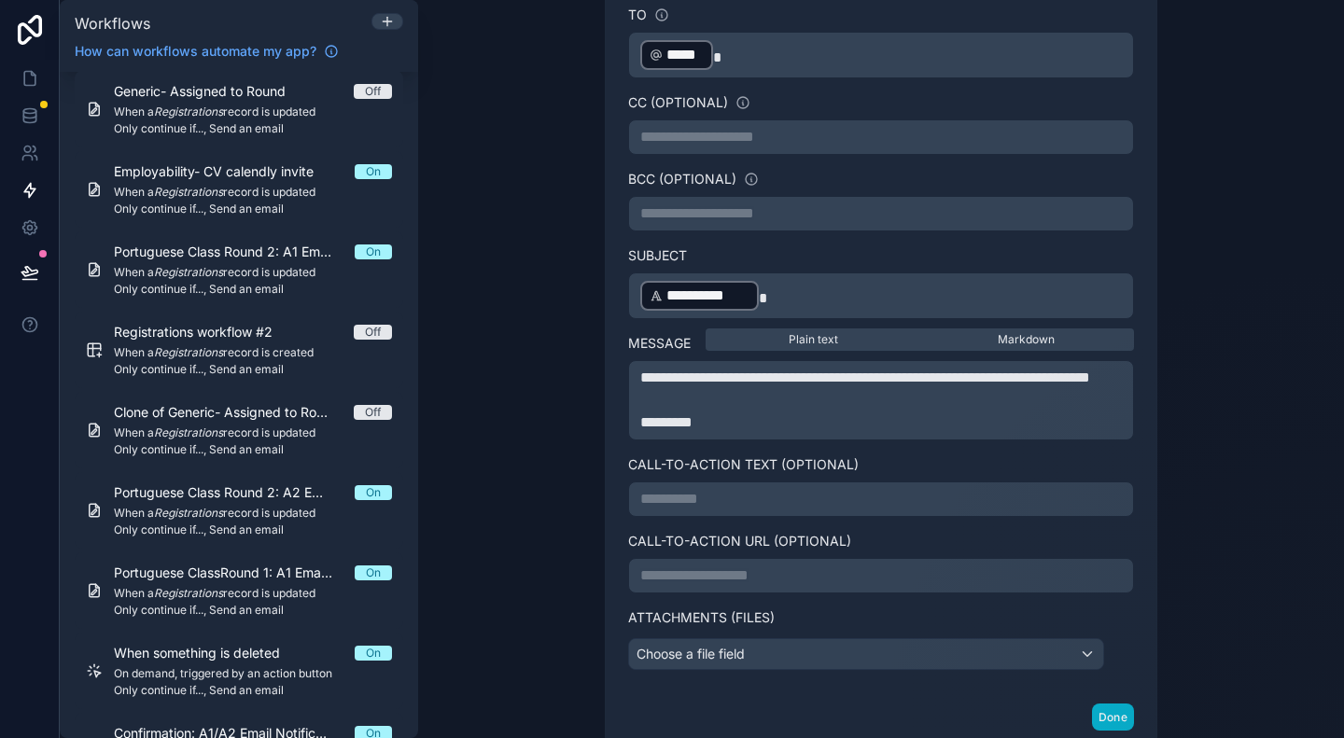
click at [752, 389] on p "**********" at bounding box center [881, 378] width 482 height 22
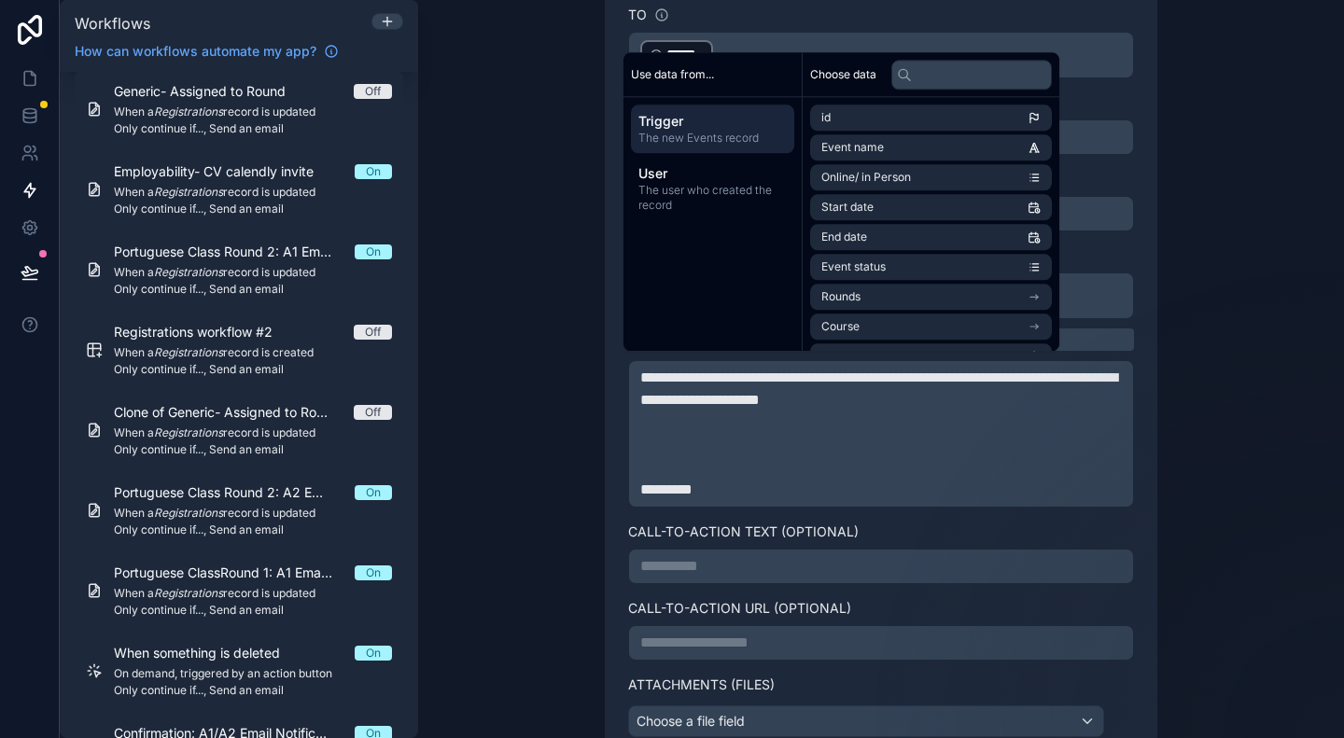
click at [700, 143] on span "The new Events record" at bounding box center [712, 138] width 148 height 15
click at [707, 114] on span "Trigger" at bounding box center [712, 121] width 148 height 19
click at [839, 211] on span "Start date" at bounding box center [847, 207] width 52 height 15
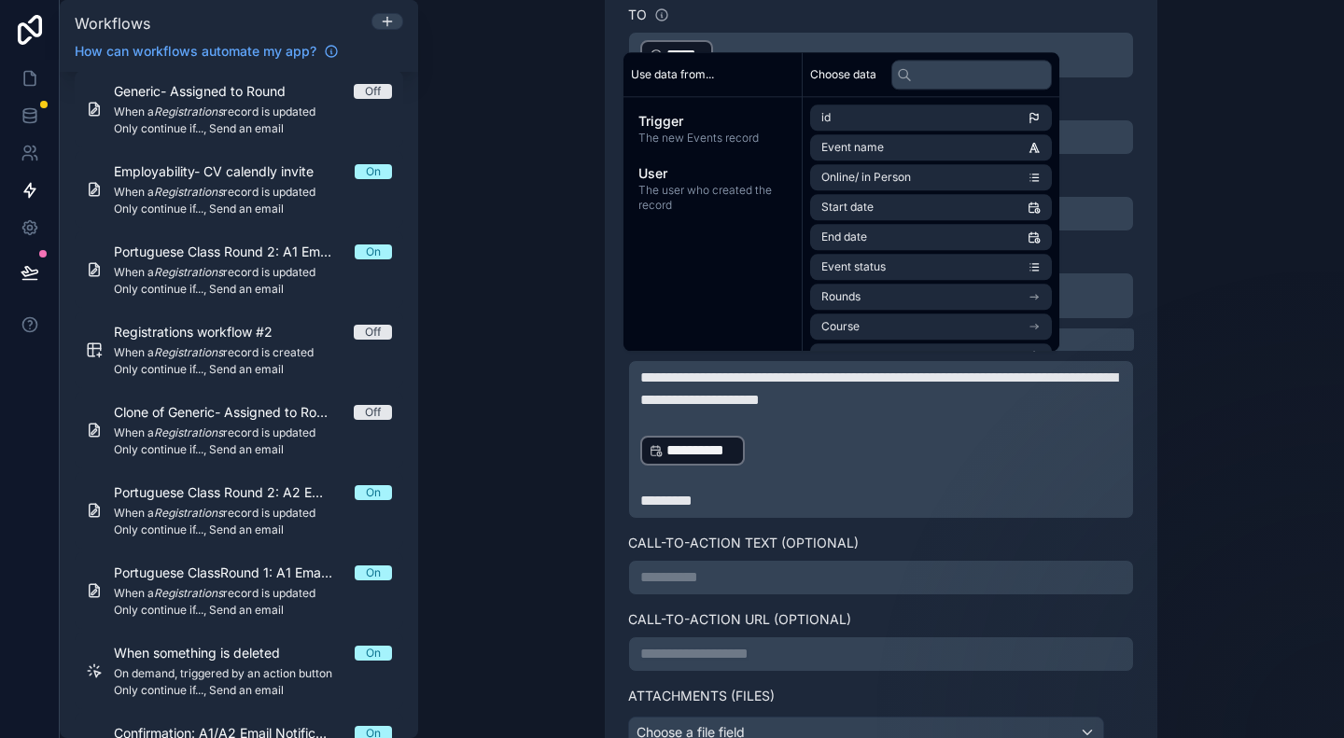
click at [760, 447] on p "**********" at bounding box center [881, 451] width 482 height 34
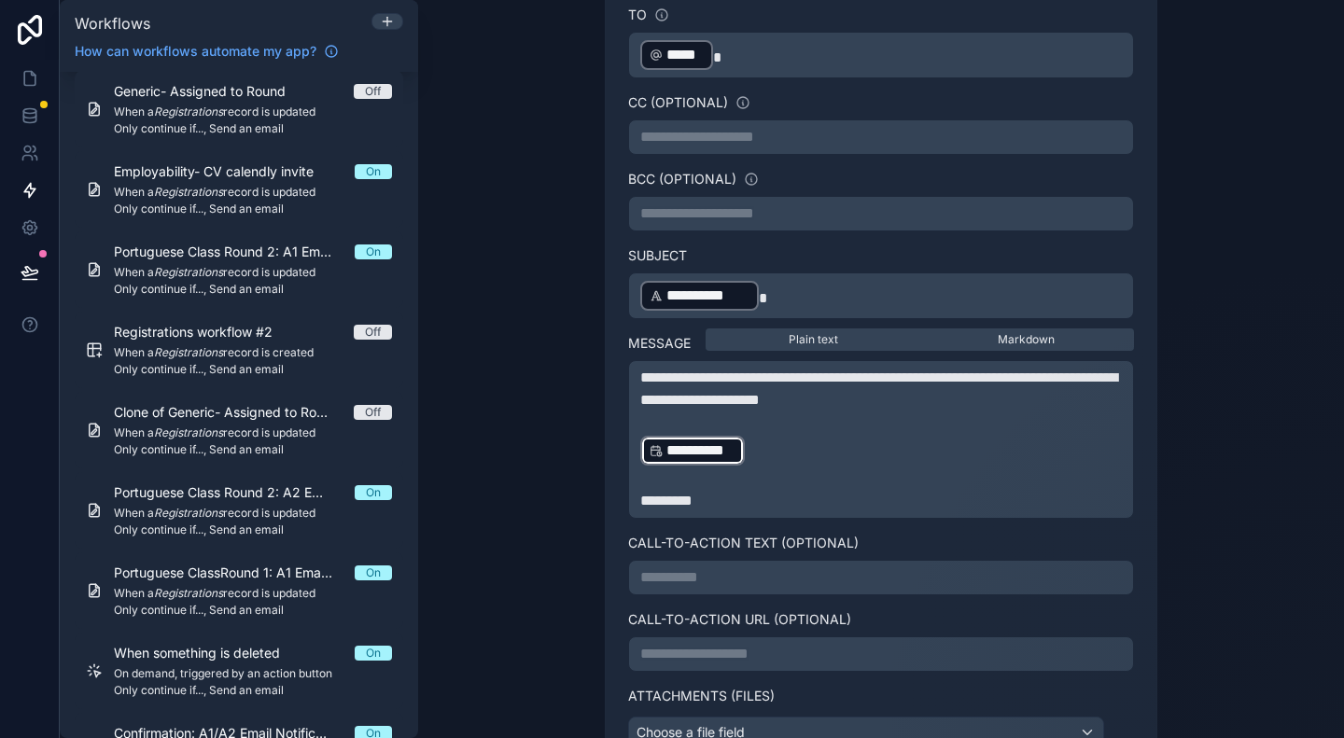
click at [760, 447] on p "**********" at bounding box center [881, 451] width 482 height 34
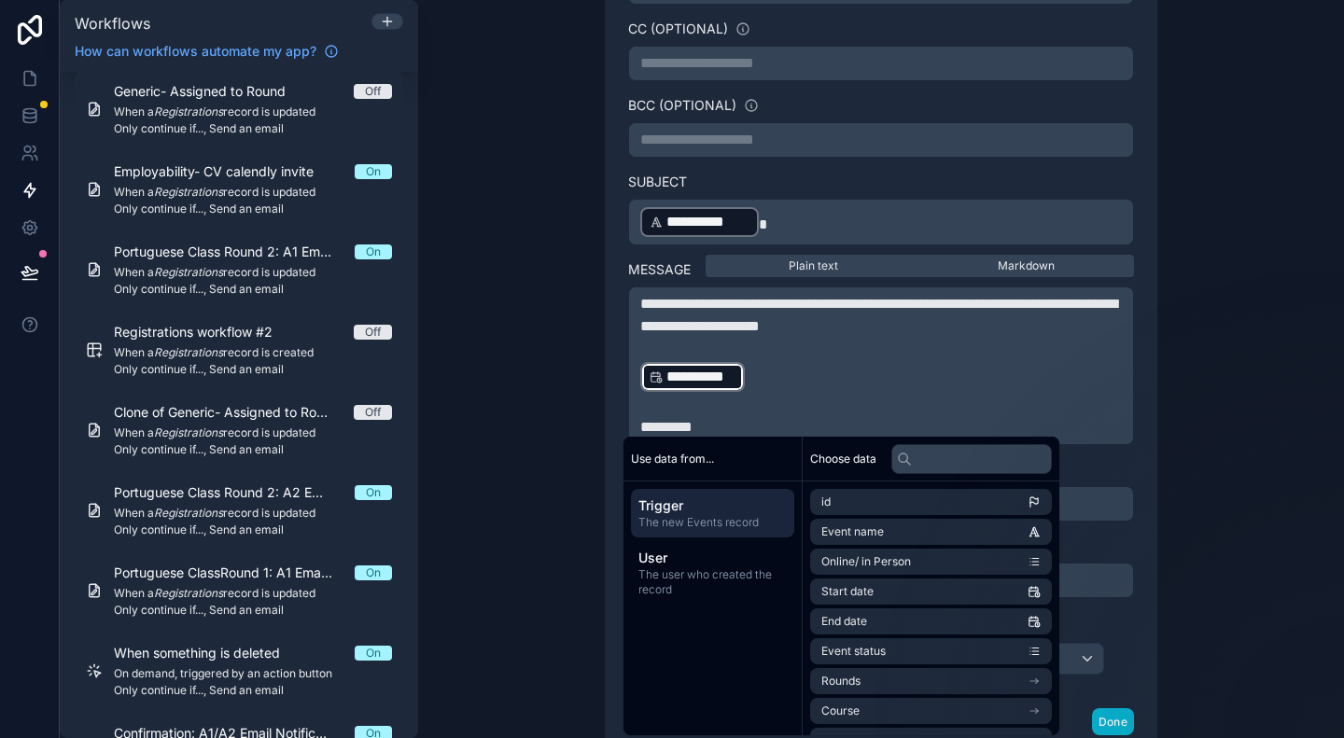
scroll to position [677, 0]
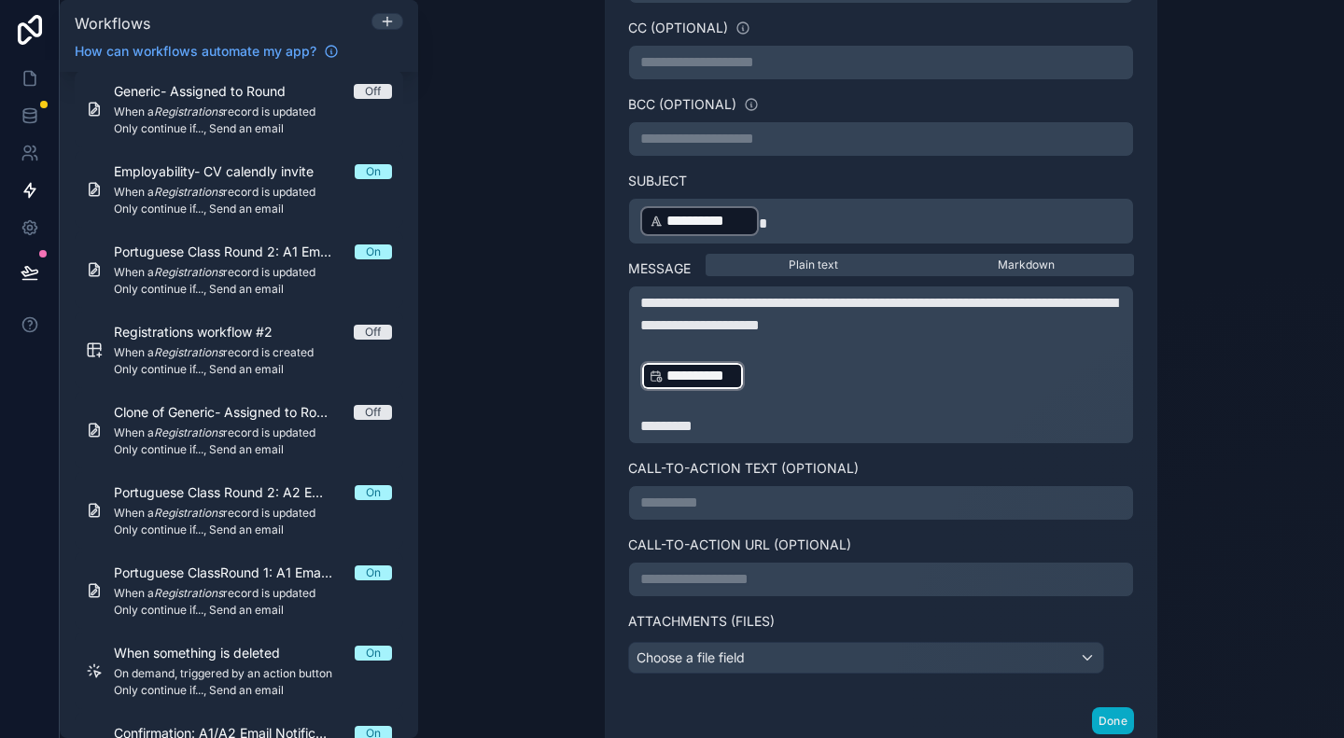
click at [683, 406] on p "﻿" at bounding box center [881, 404] width 482 height 22
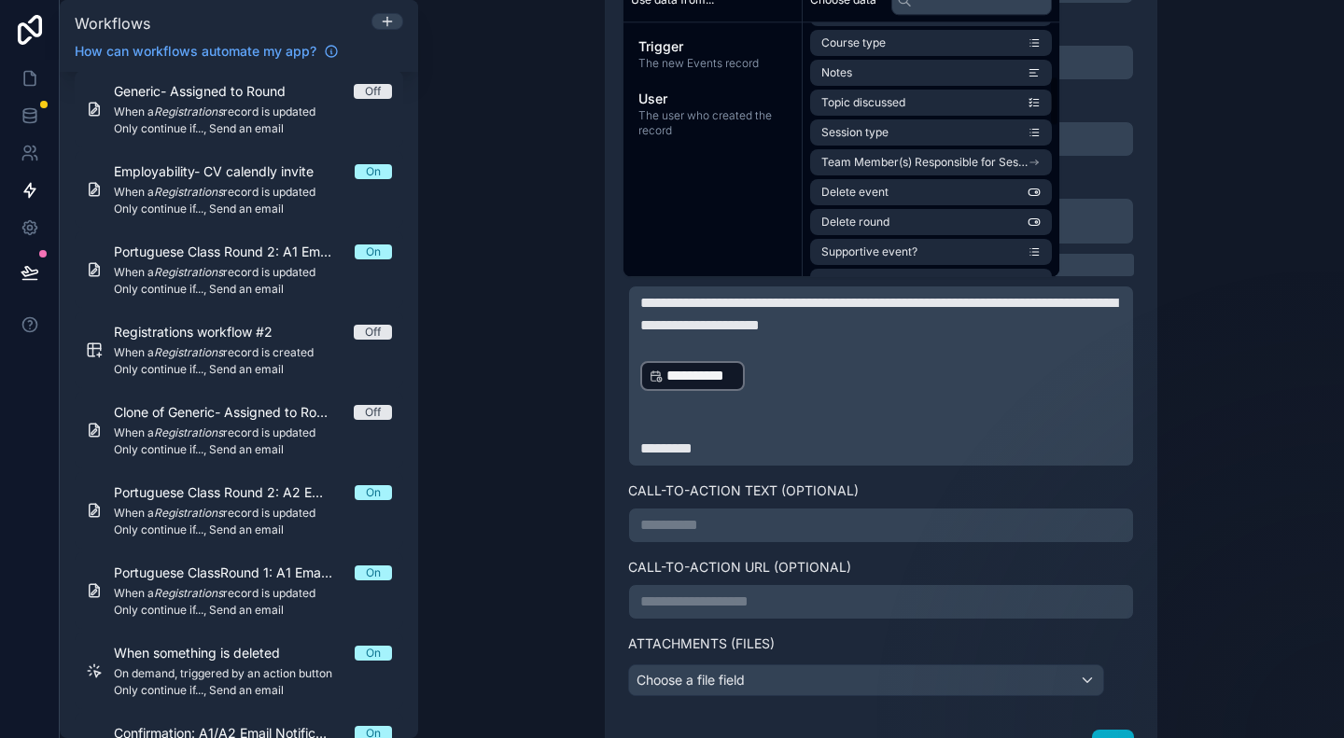
scroll to position [270, 0]
click at [956, 158] on span "Team Member(s) Responsible for Session" at bounding box center [924, 161] width 206 height 15
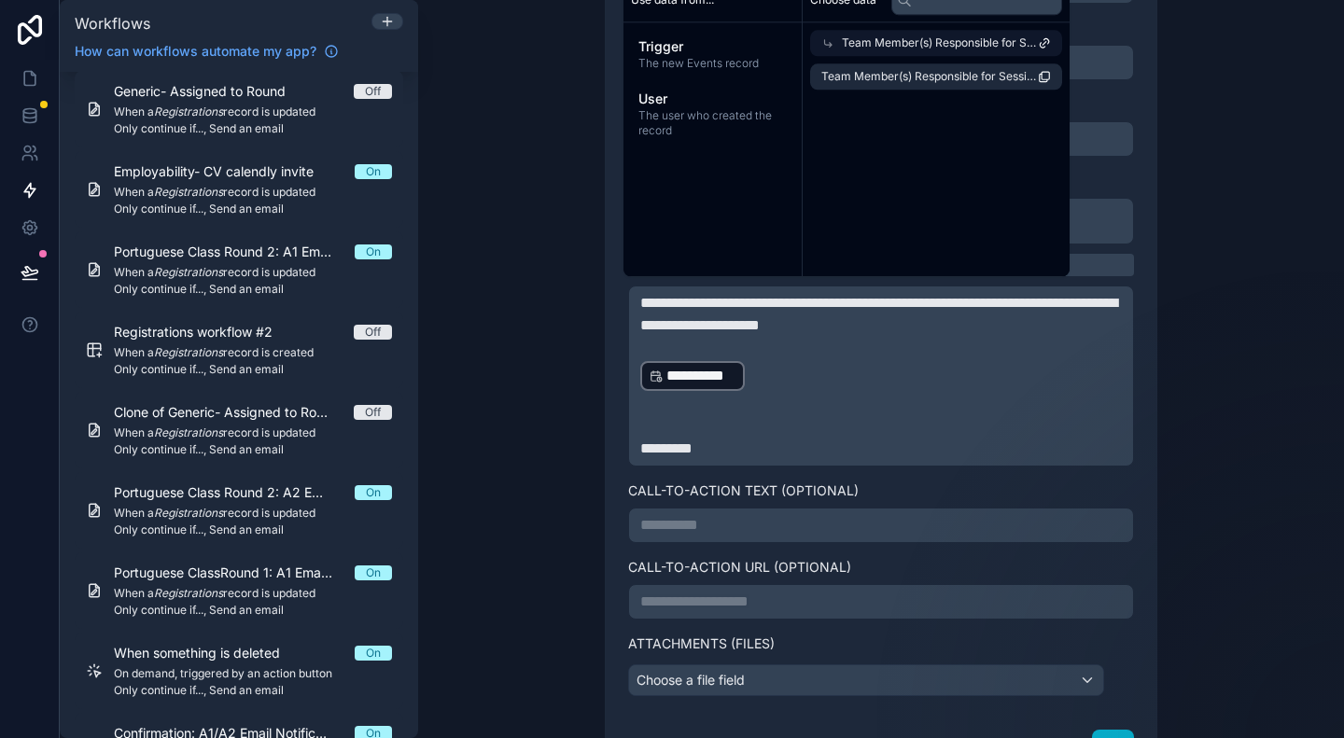
scroll to position [0, 0]
click at [924, 78] on span "Team Member(s) Responsible for Session count" at bounding box center [929, 76] width 217 height 15
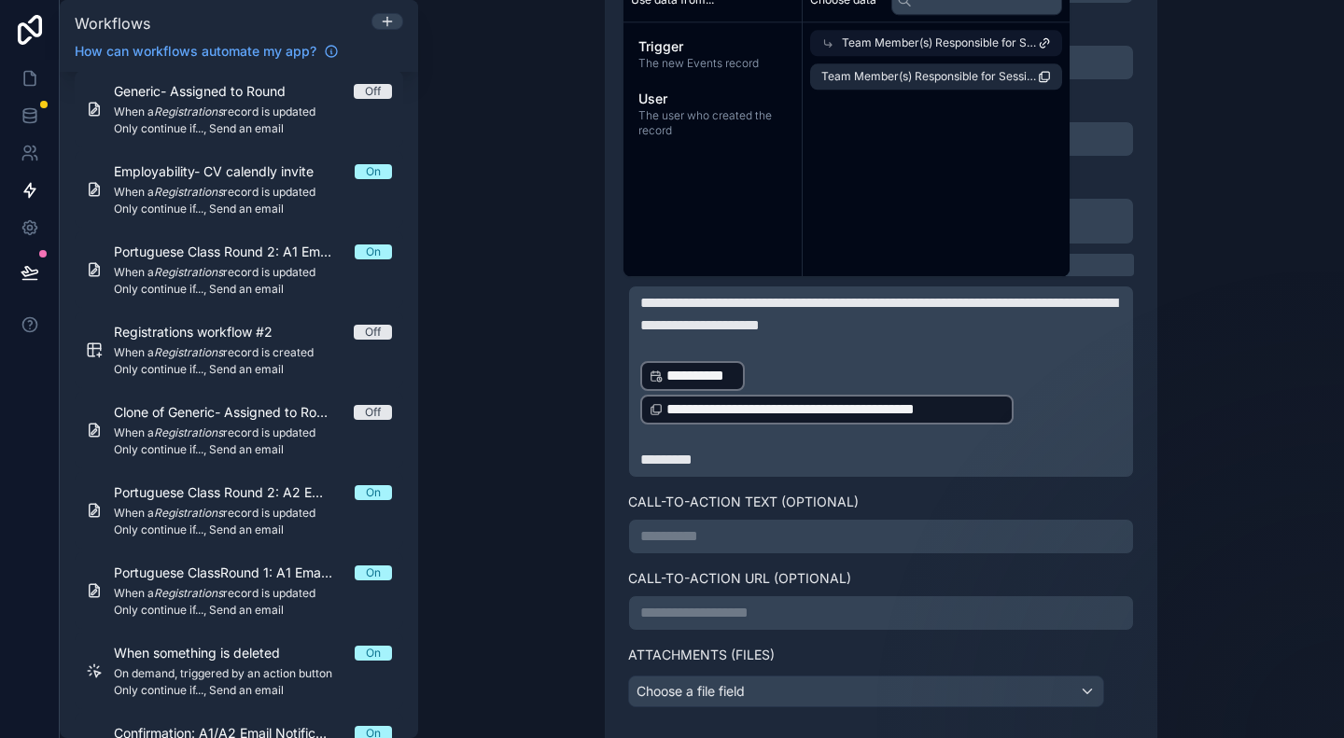
click at [984, 47] on span "Team Member(s) Responsible for Session" at bounding box center [940, 42] width 196 height 15
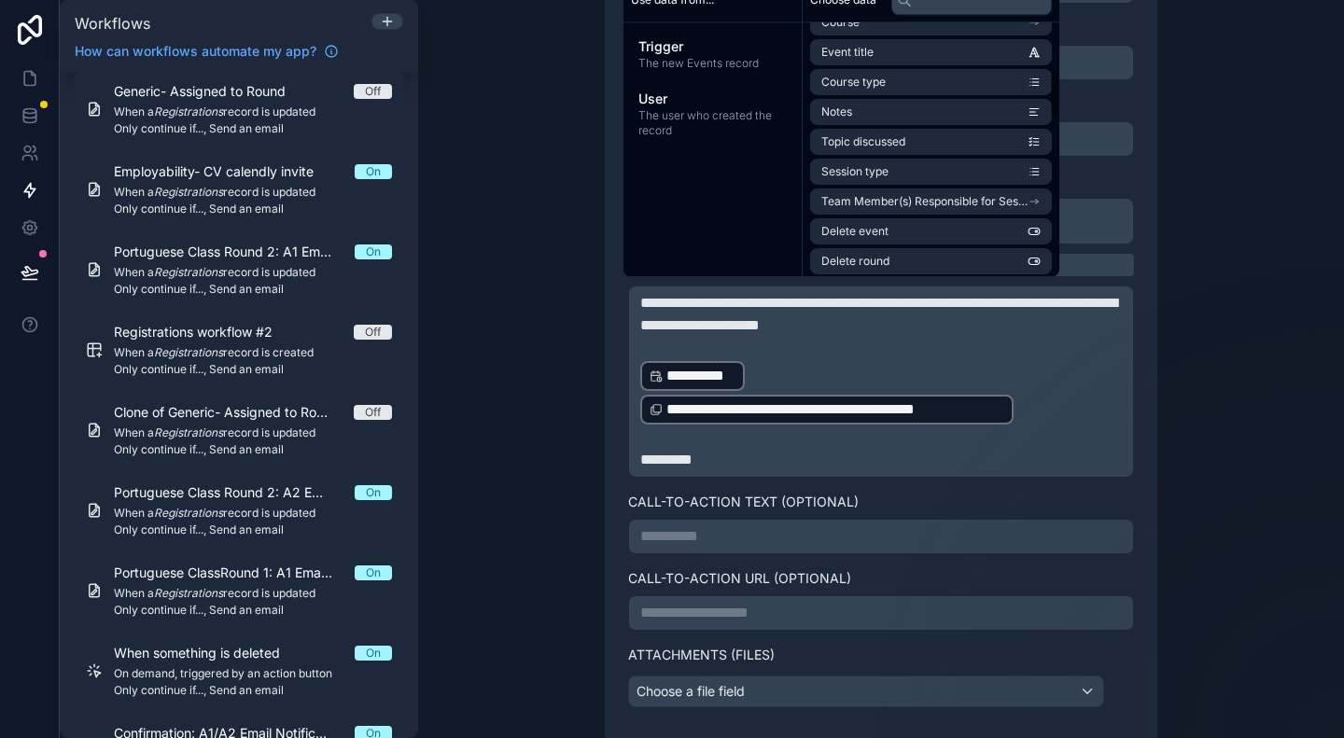
scroll to position [231, 0]
click at [806, 337] on p "﻿" at bounding box center [881, 348] width 482 height 22
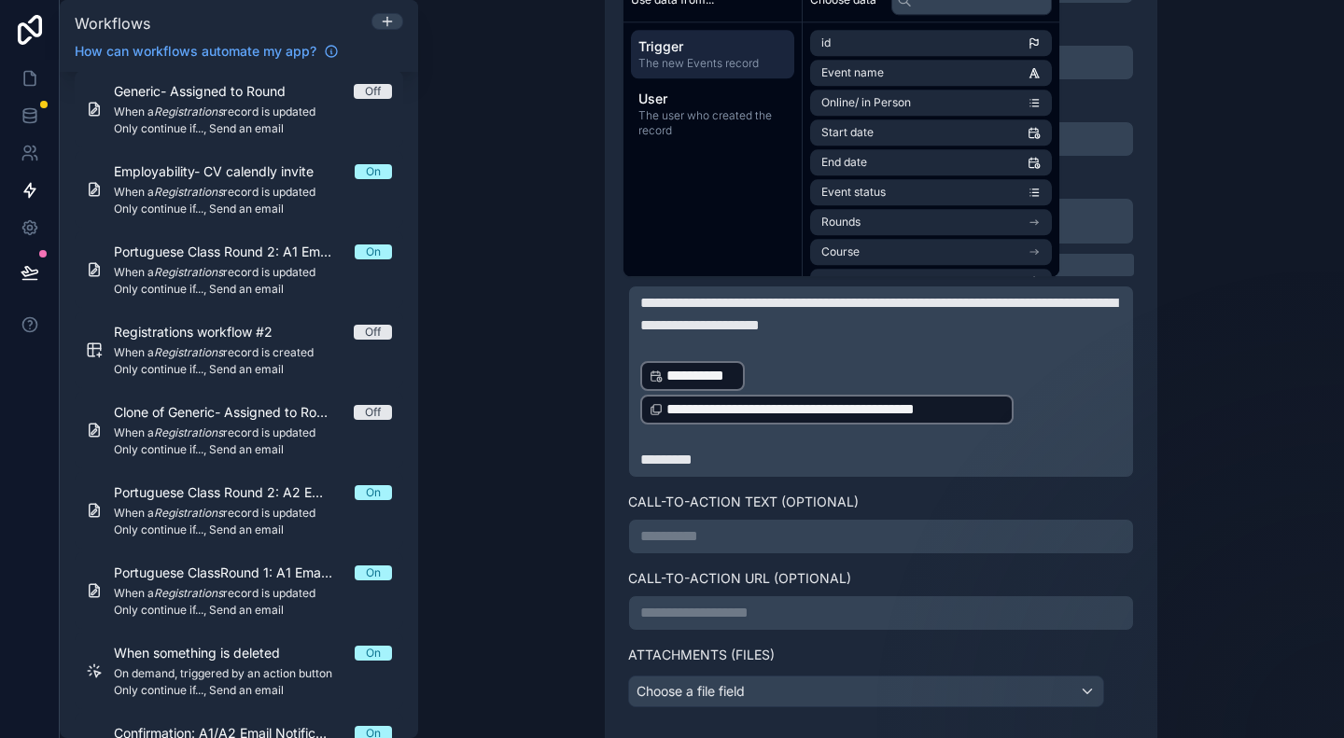
click at [1025, 402] on p "**********" at bounding box center [881, 410] width 482 height 34
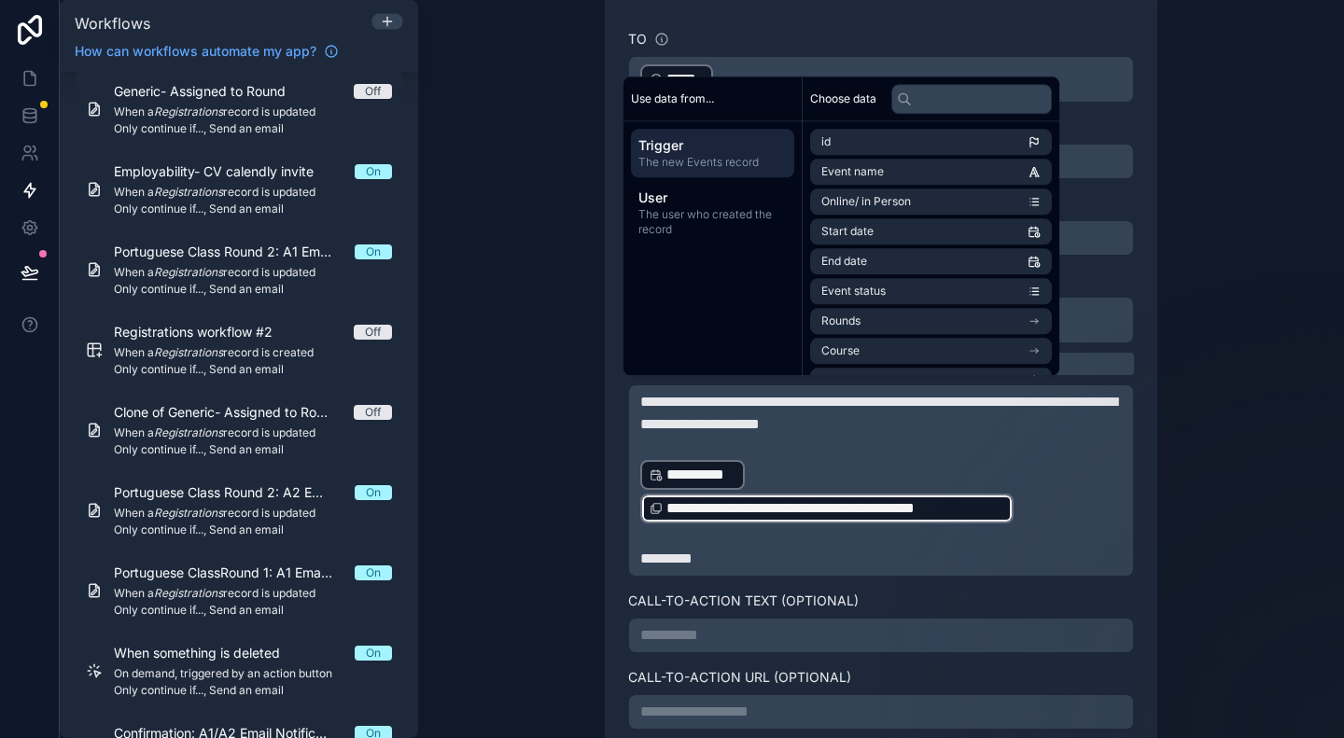
scroll to position [576, 0]
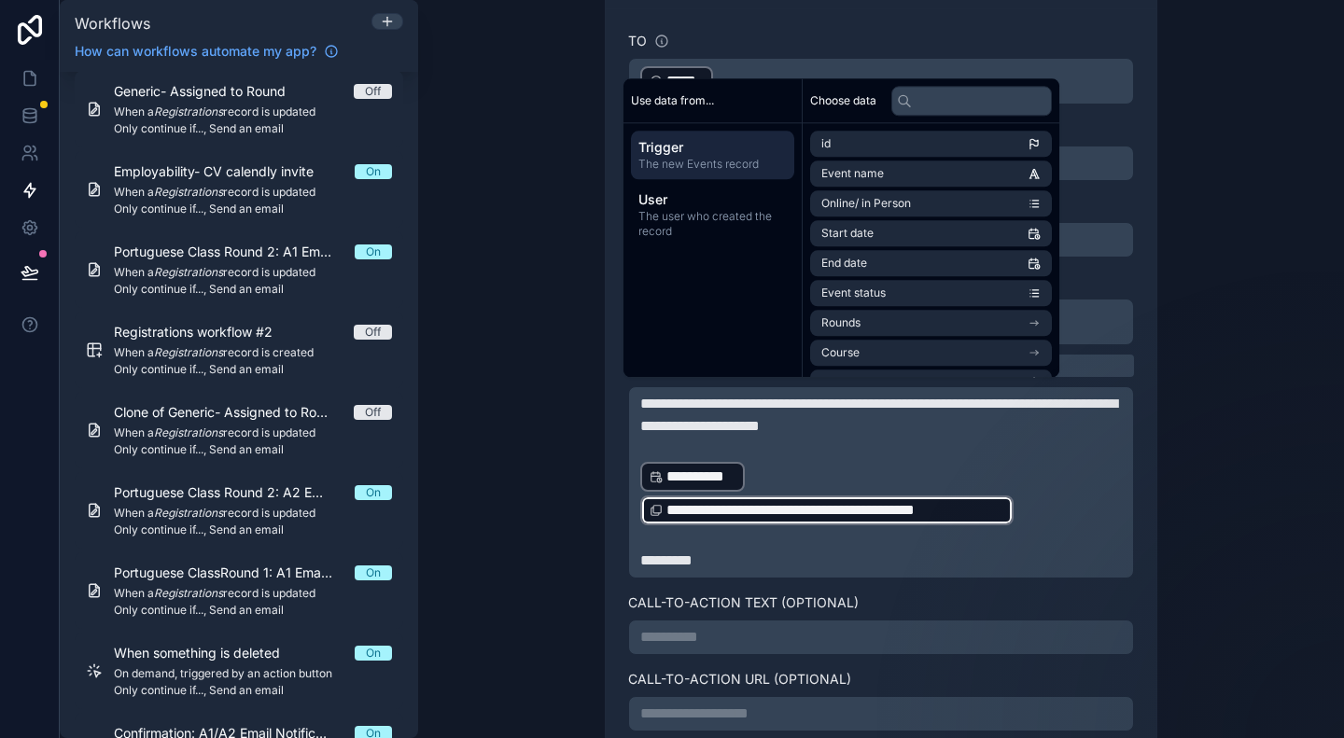
click at [852, 460] on p "**********" at bounding box center [881, 477] width 482 height 34
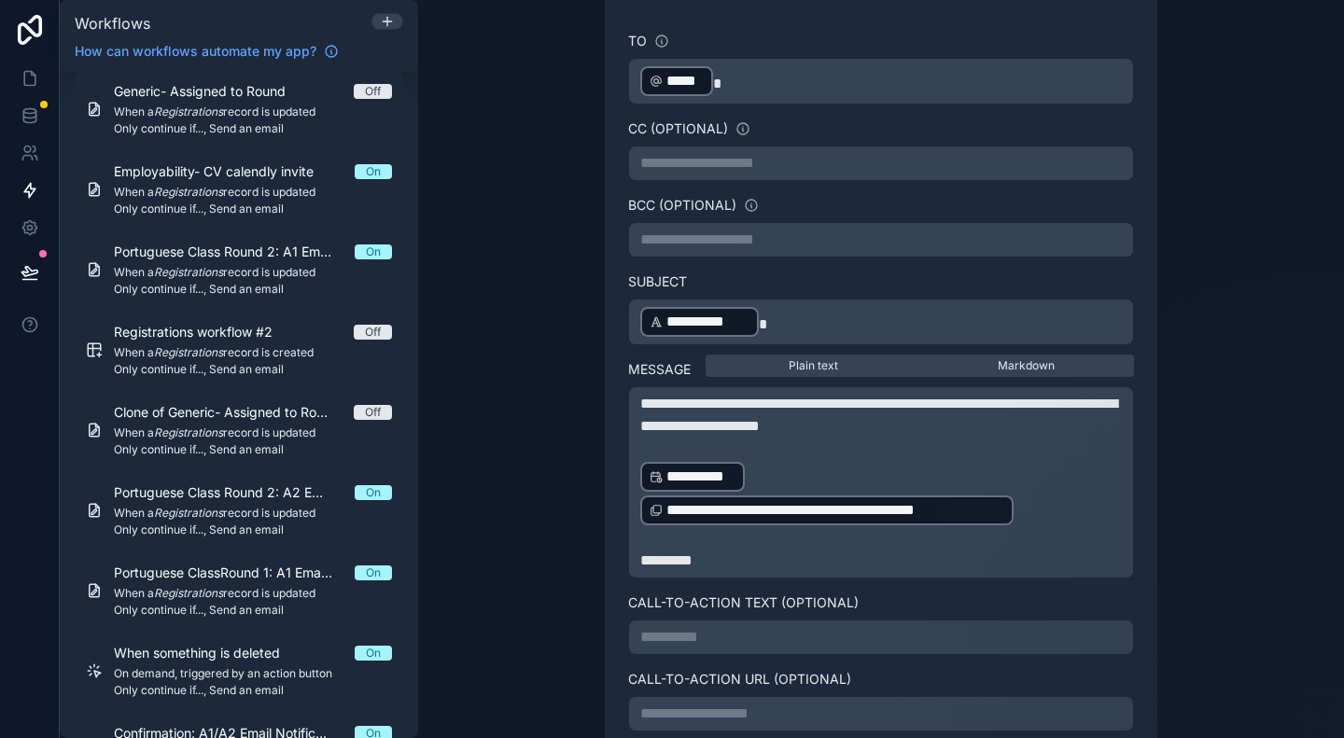
click at [937, 423] on p "**********" at bounding box center [881, 415] width 482 height 45
click at [1085, 527] on p "﻿" at bounding box center [881, 538] width 482 height 22
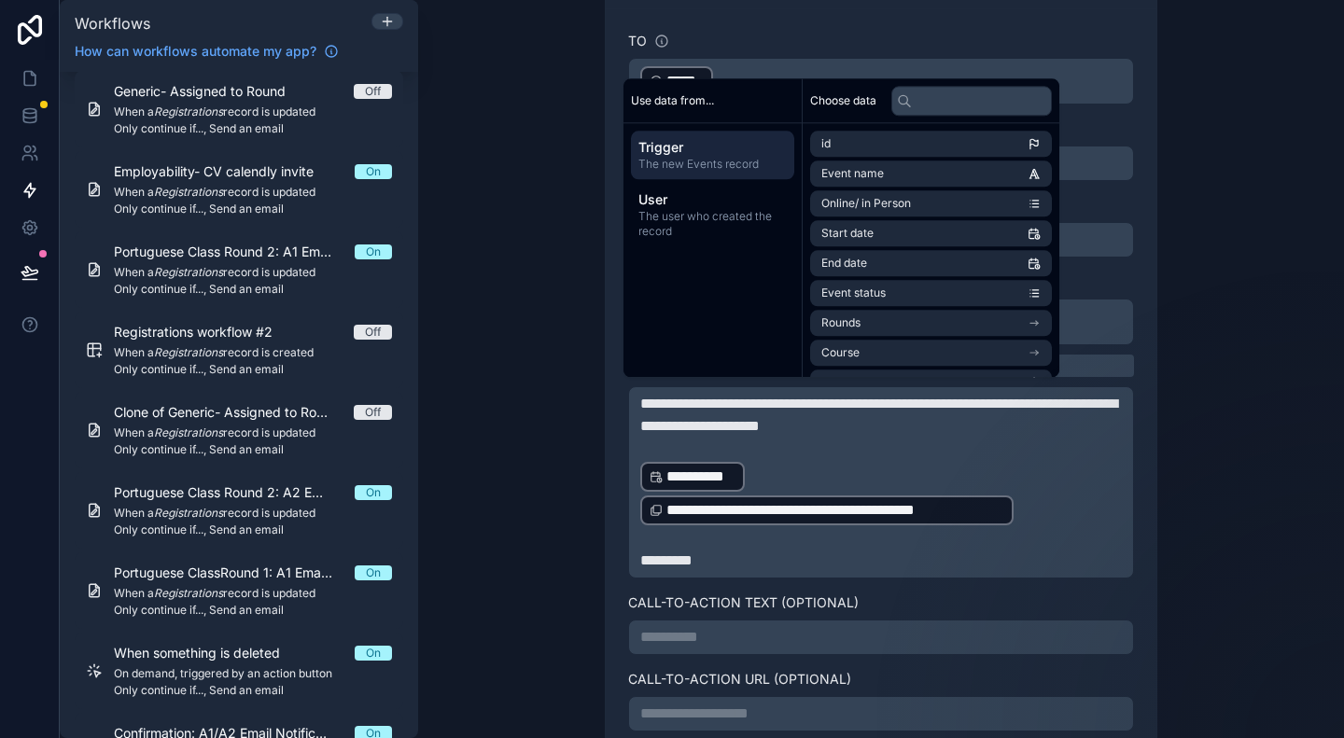
click at [1056, 494] on p "**********" at bounding box center [881, 511] width 482 height 34
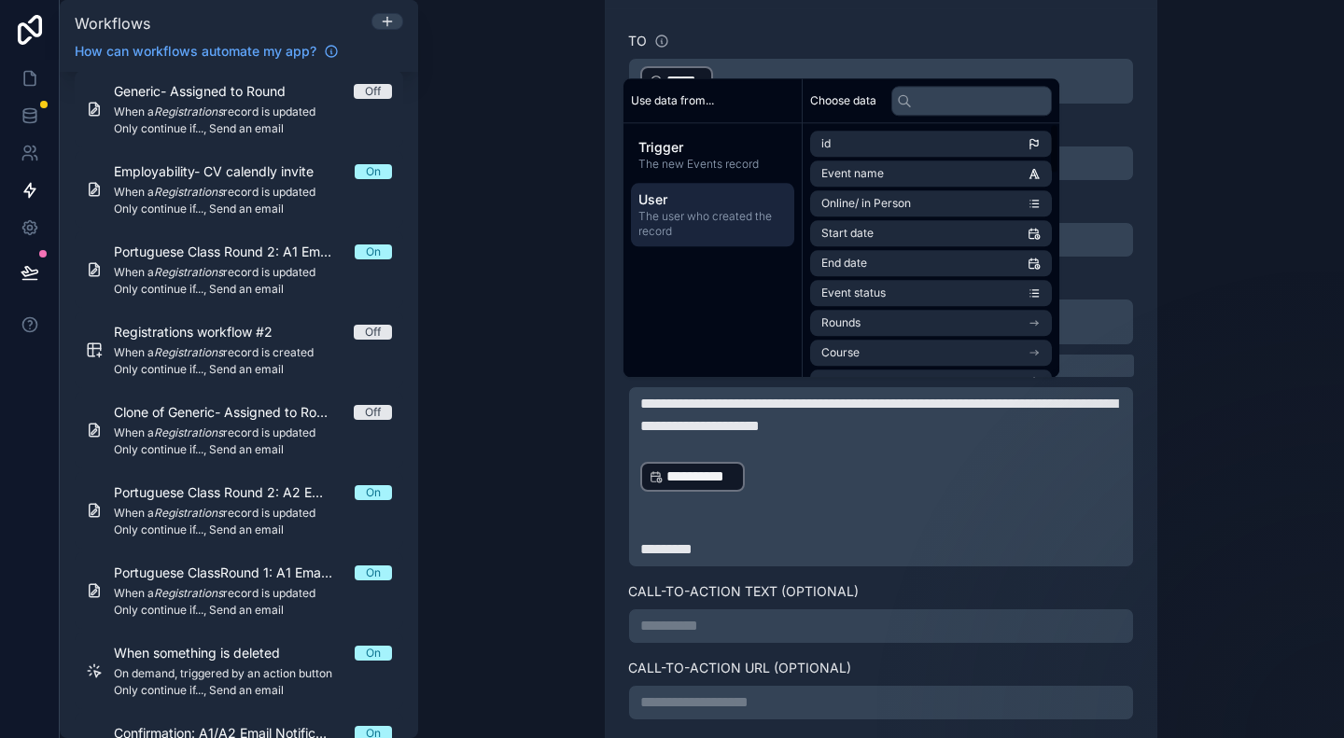
click at [734, 219] on span "The user who created the record" at bounding box center [712, 224] width 148 height 30
click at [738, 217] on span "The user who created the record" at bounding box center [712, 224] width 148 height 30
click at [703, 141] on span "Trigger" at bounding box center [712, 147] width 148 height 19
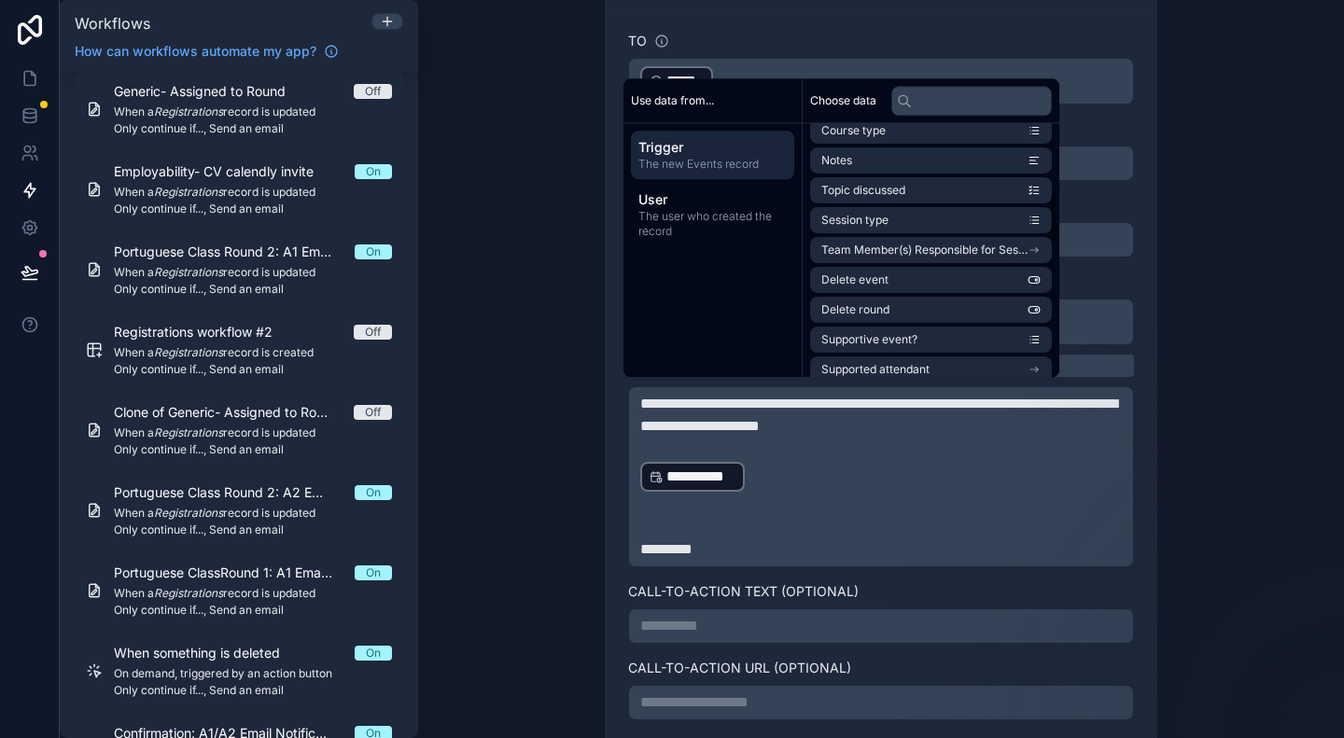
scroll to position [265, 0]
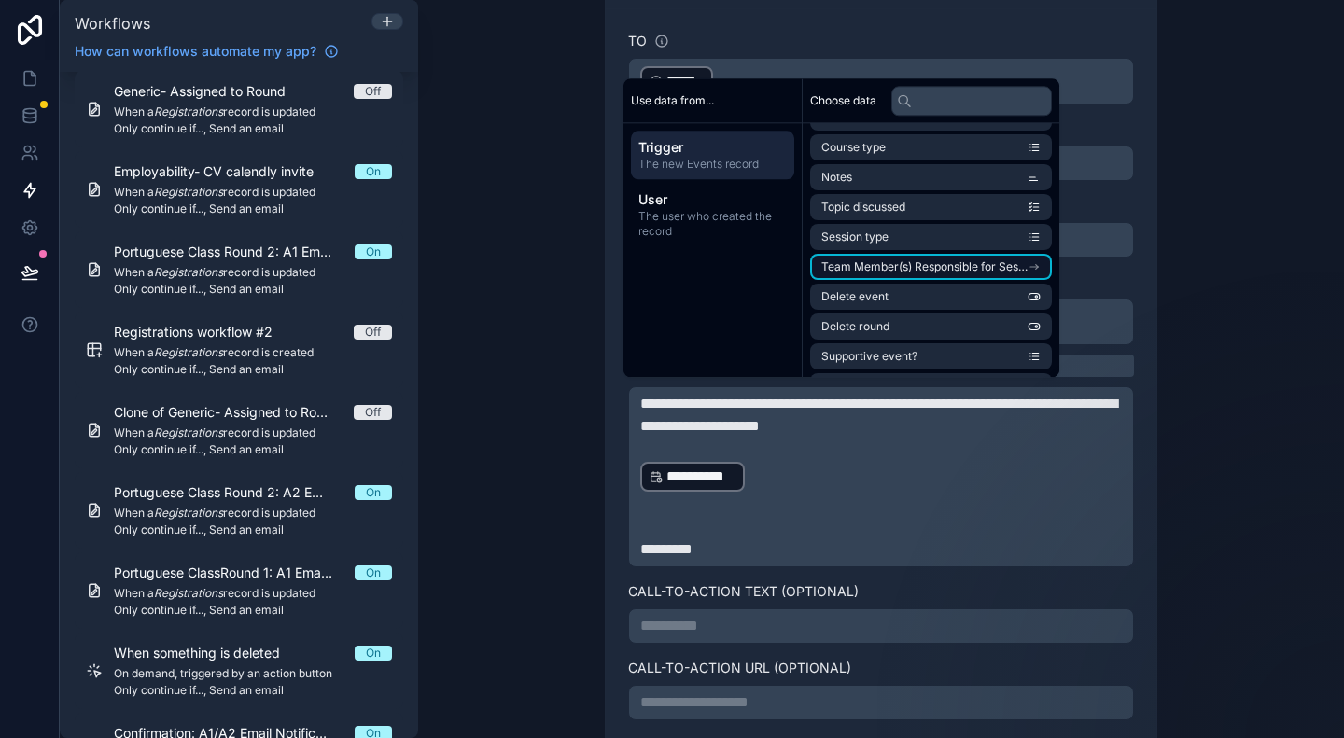
click at [1038, 267] on icon "scrollable content" at bounding box center [1033, 267] width 7 height 0
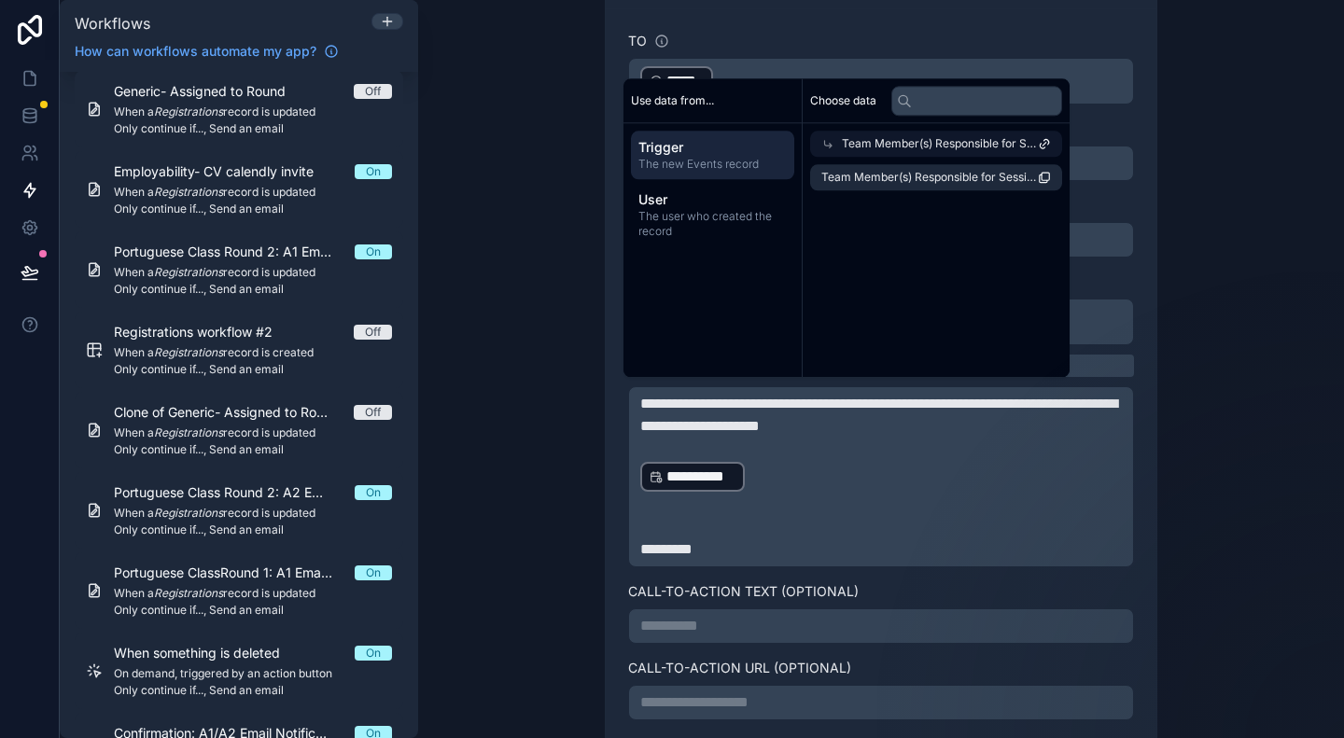
click at [1006, 141] on span "Team Member(s) Responsible for Session" at bounding box center [940, 143] width 196 height 15
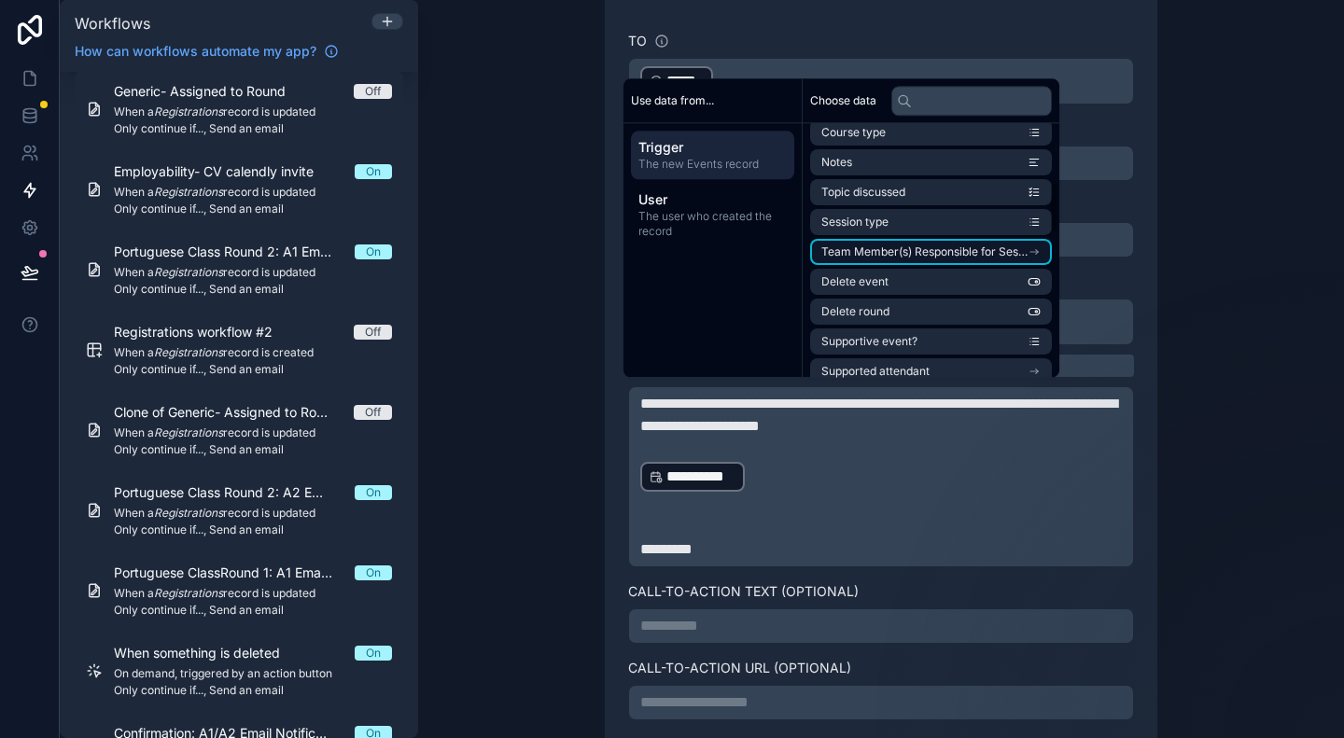
scroll to position [373, 0]
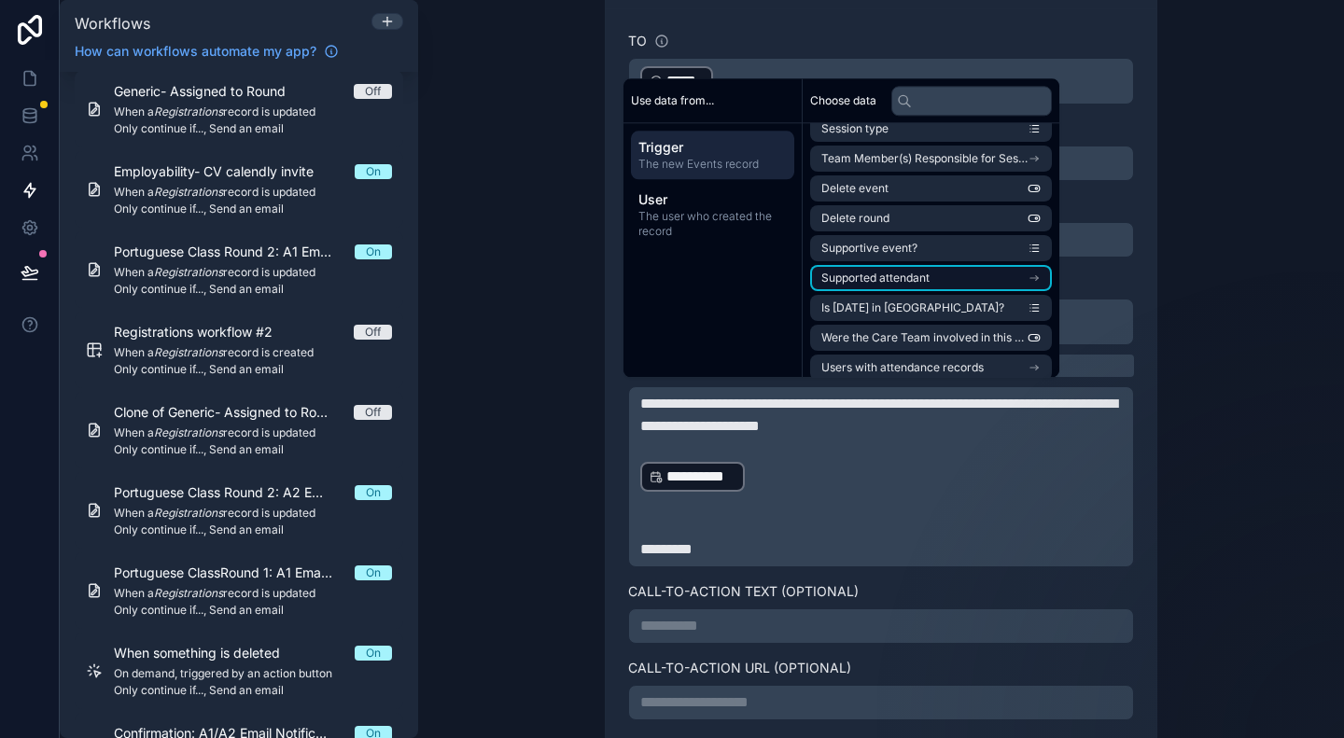
click at [1007, 275] on li "Supported attendant" at bounding box center [931, 278] width 242 height 26
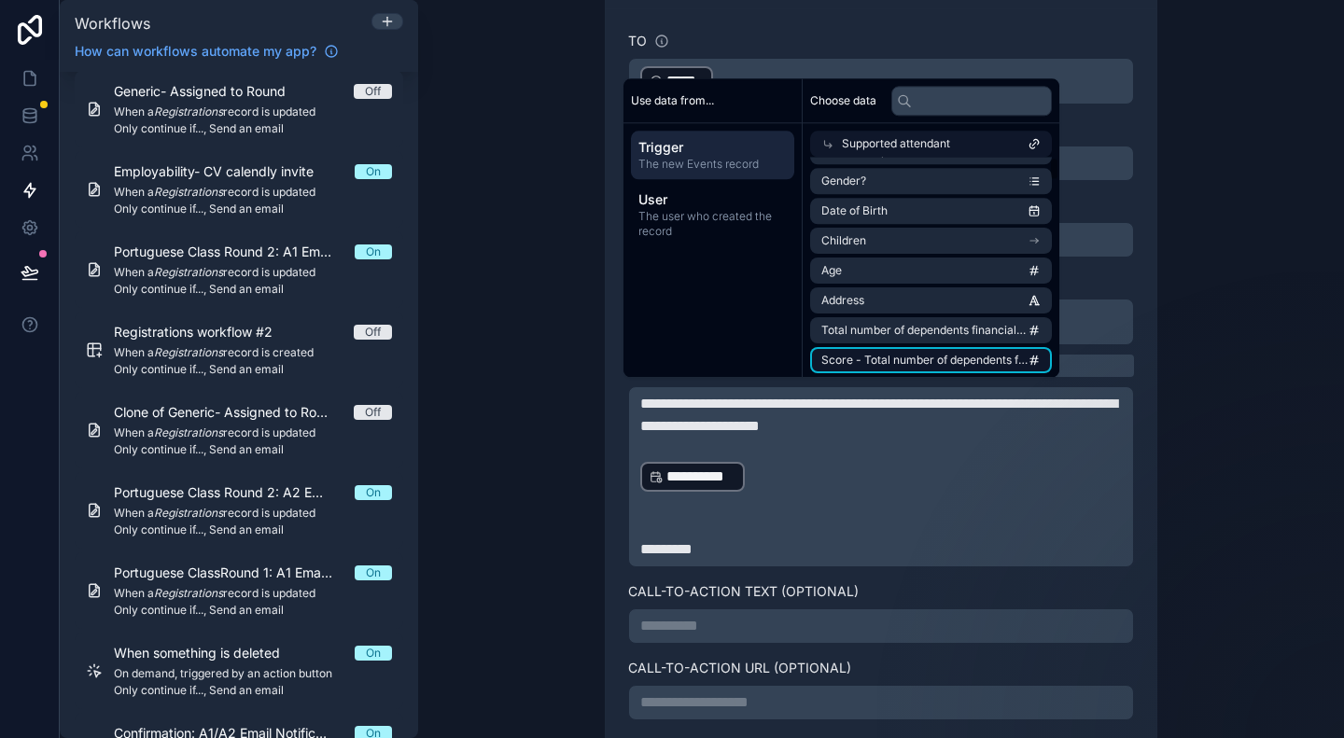
scroll to position [0, 0]
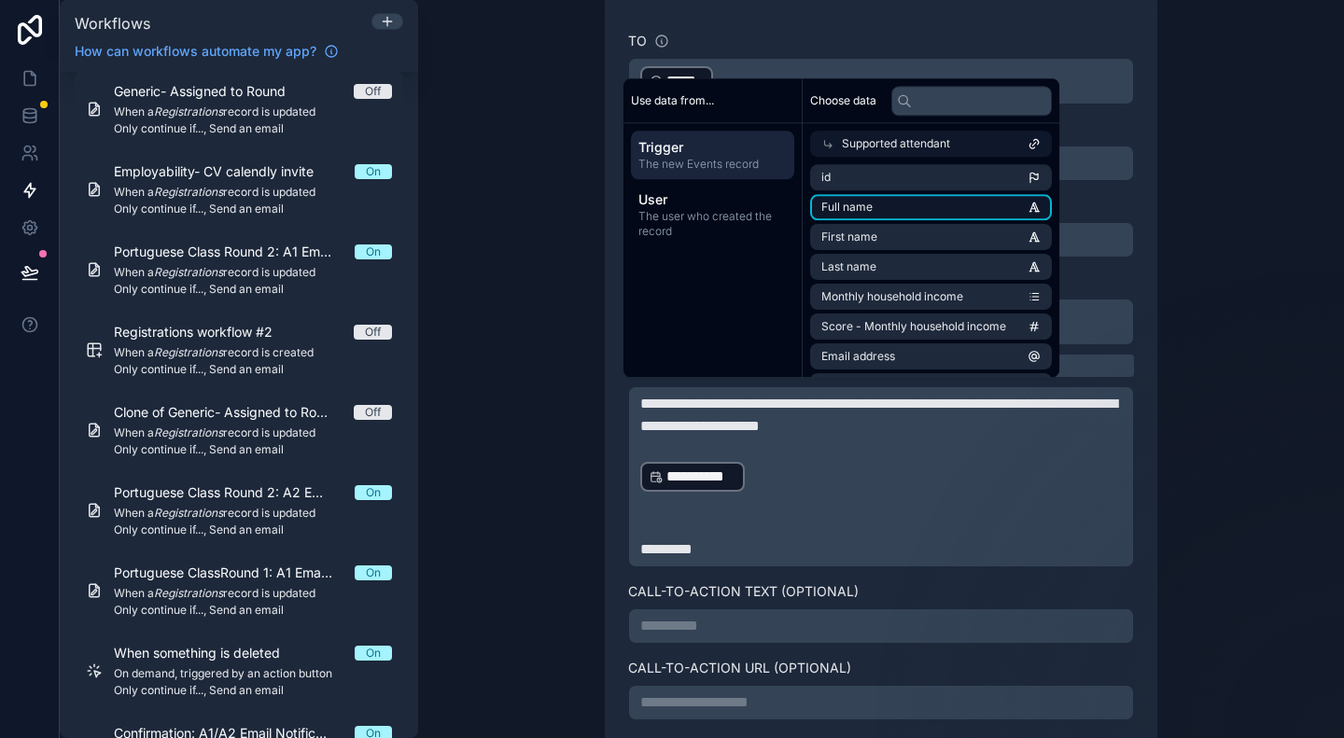
click at [981, 204] on li "Full name" at bounding box center [931, 207] width 242 height 26
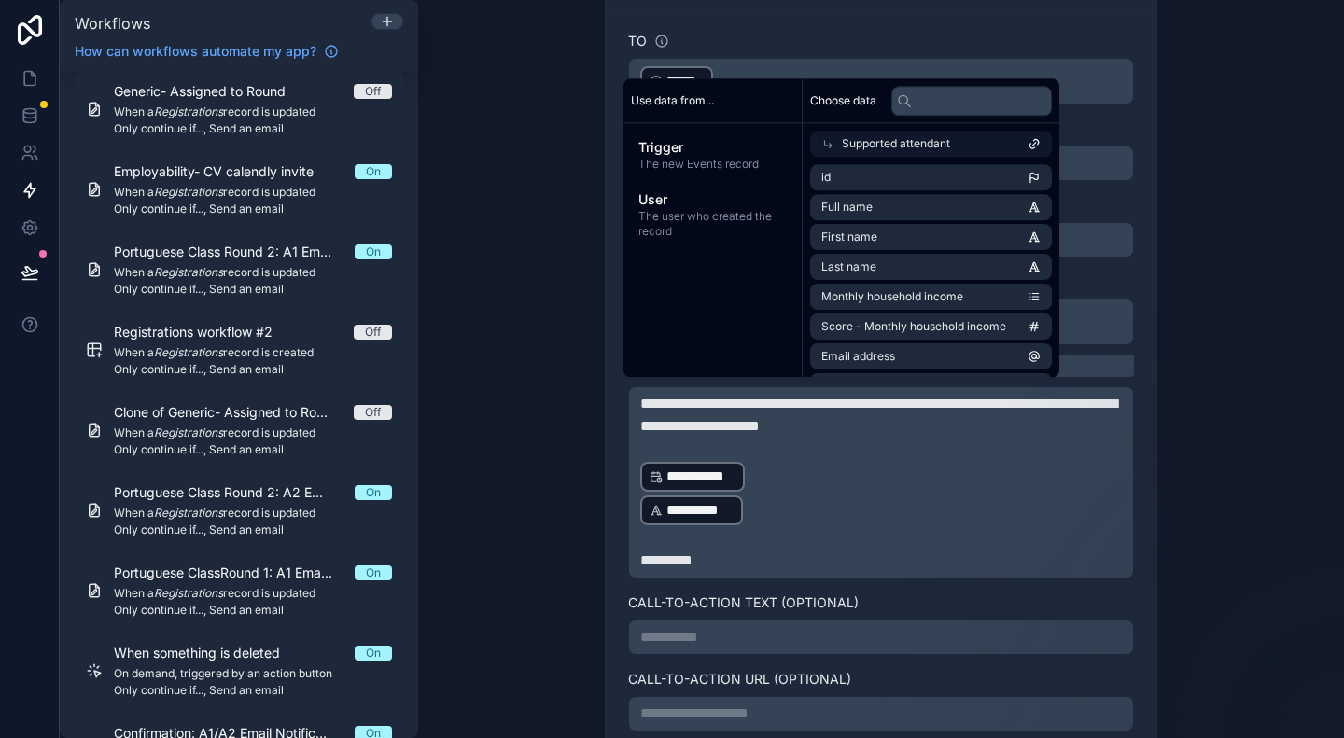
click at [795, 462] on p "**********" at bounding box center [881, 477] width 482 height 34
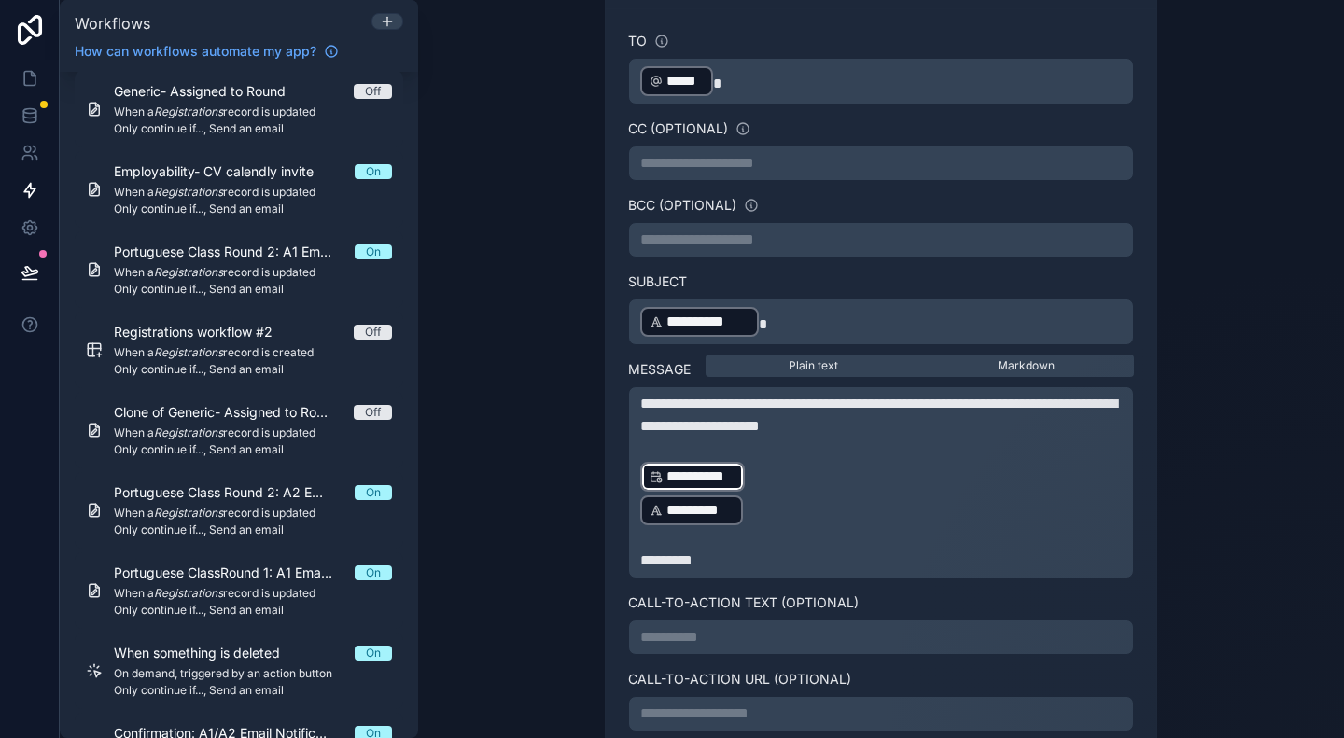
click at [804, 469] on p "**********" at bounding box center [881, 477] width 482 height 34
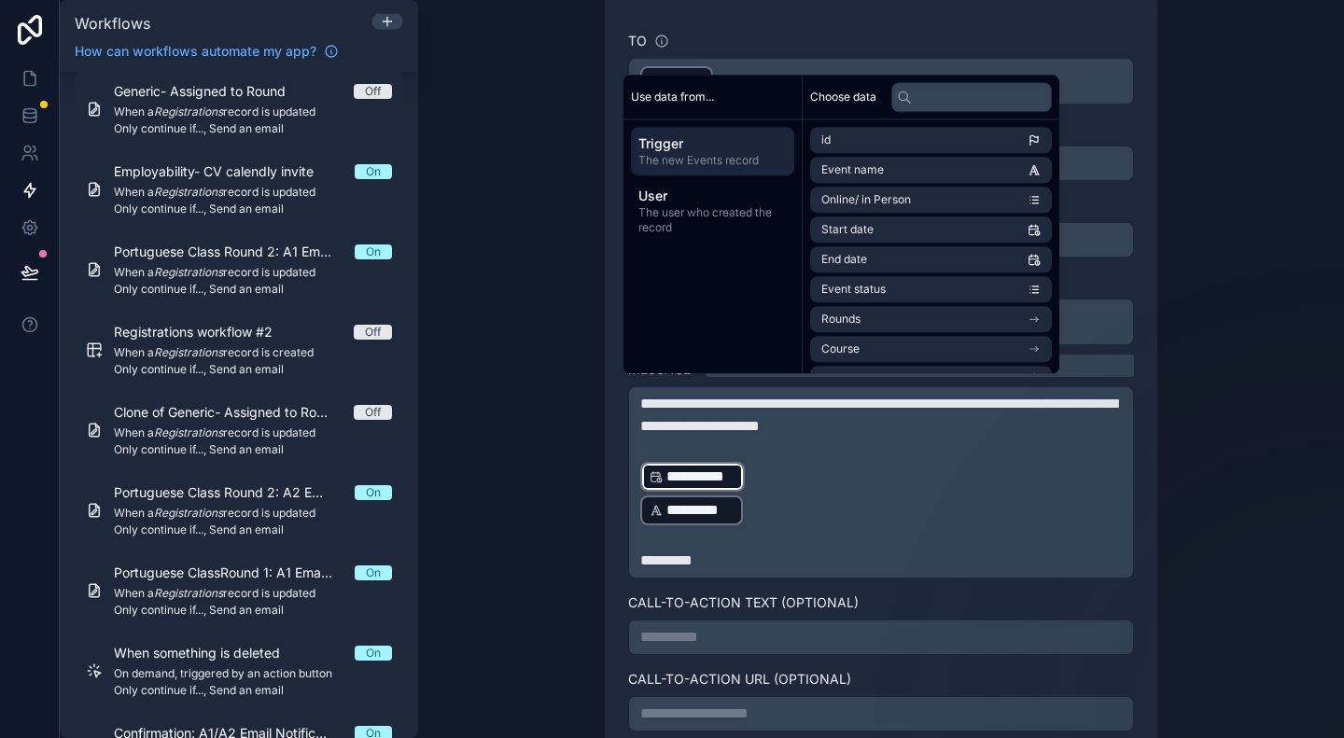
scroll to position [613, 0]
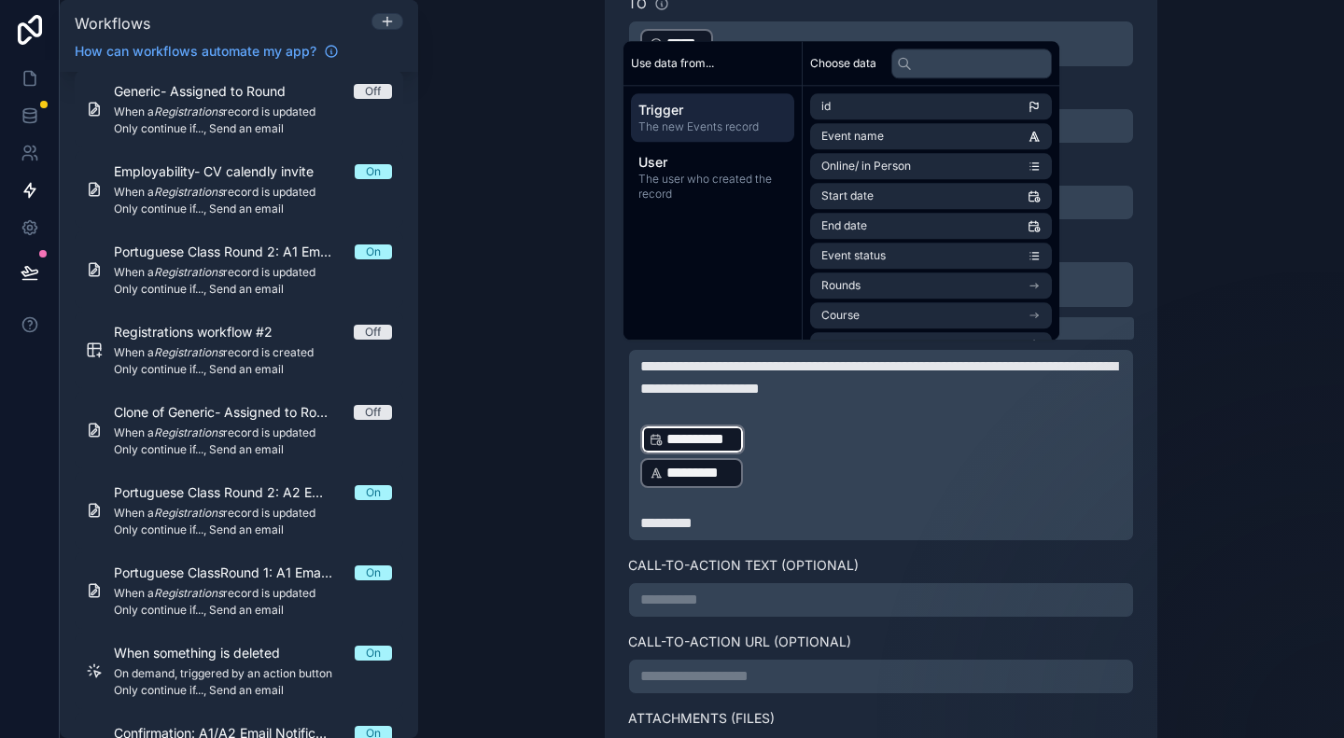
click at [651, 501] on p "﻿" at bounding box center [881, 501] width 482 height 22
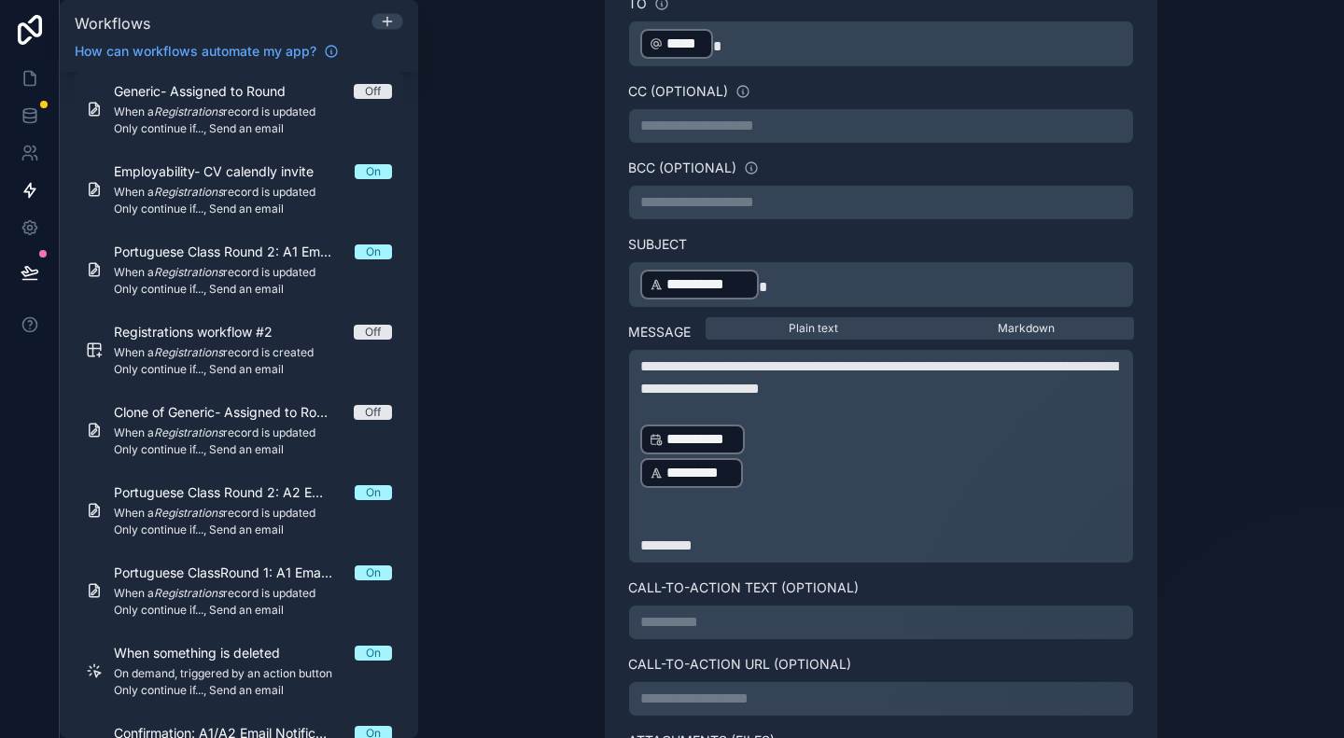
drag, startPoint x: 665, startPoint y: 469, endPoint x: 665, endPoint y: 497, distance: 28.0
click at [665, 494] on p "﻿" at bounding box center [881, 501] width 482 height 22
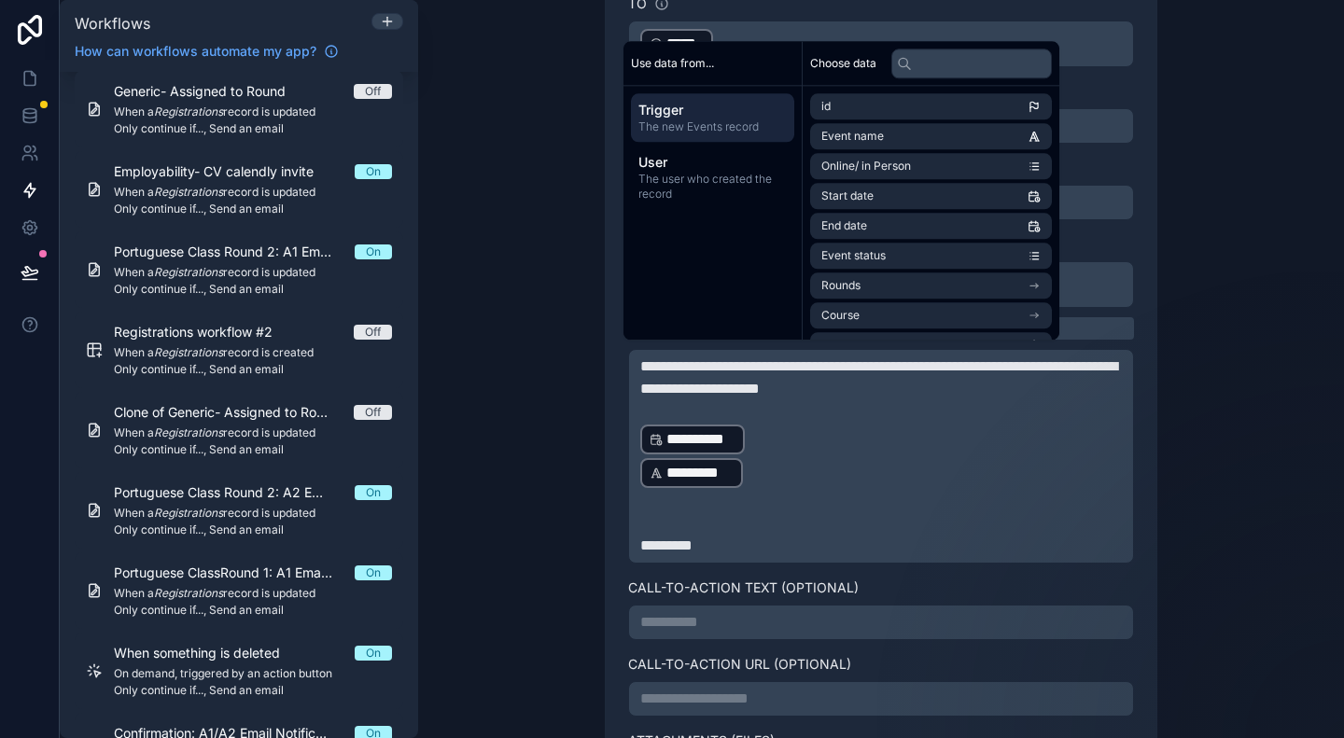
click at [628, 473] on div "**********" at bounding box center [881, 456] width 506 height 215
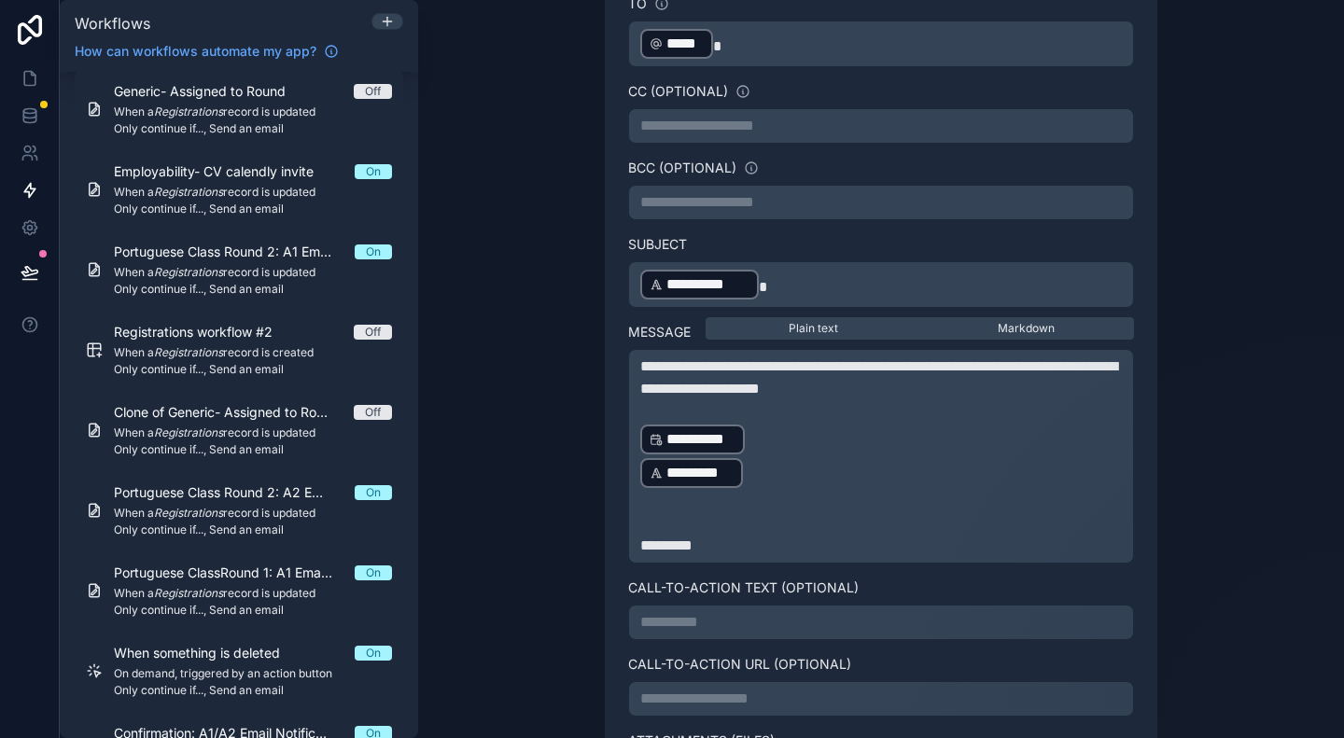
click at [630, 465] on div "**********" at bounding box center [881, 456] width 506 height 215
click at [648, 512] on p "﻿" at bounding box center [881, 523] width 482 height 22
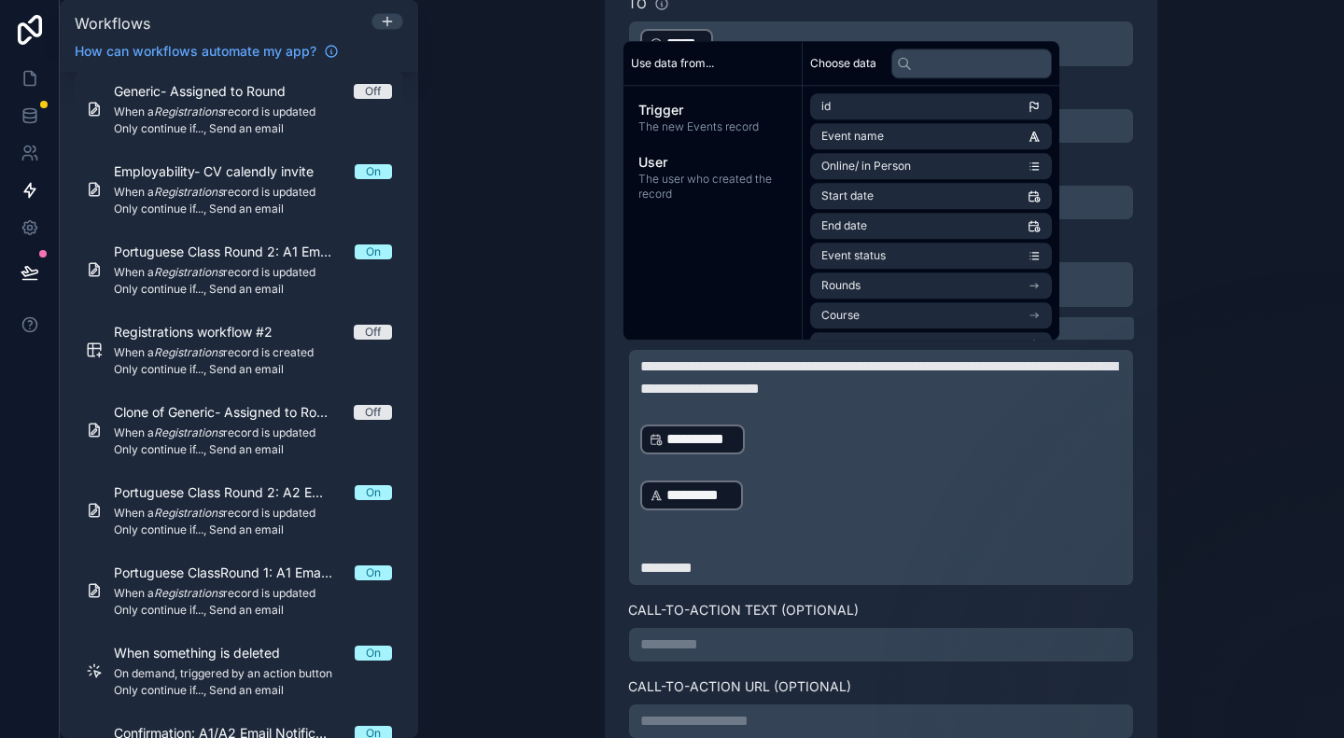
click at [685, 462] on p "﻿" at bounding box center [881, 467] width 482 height 22
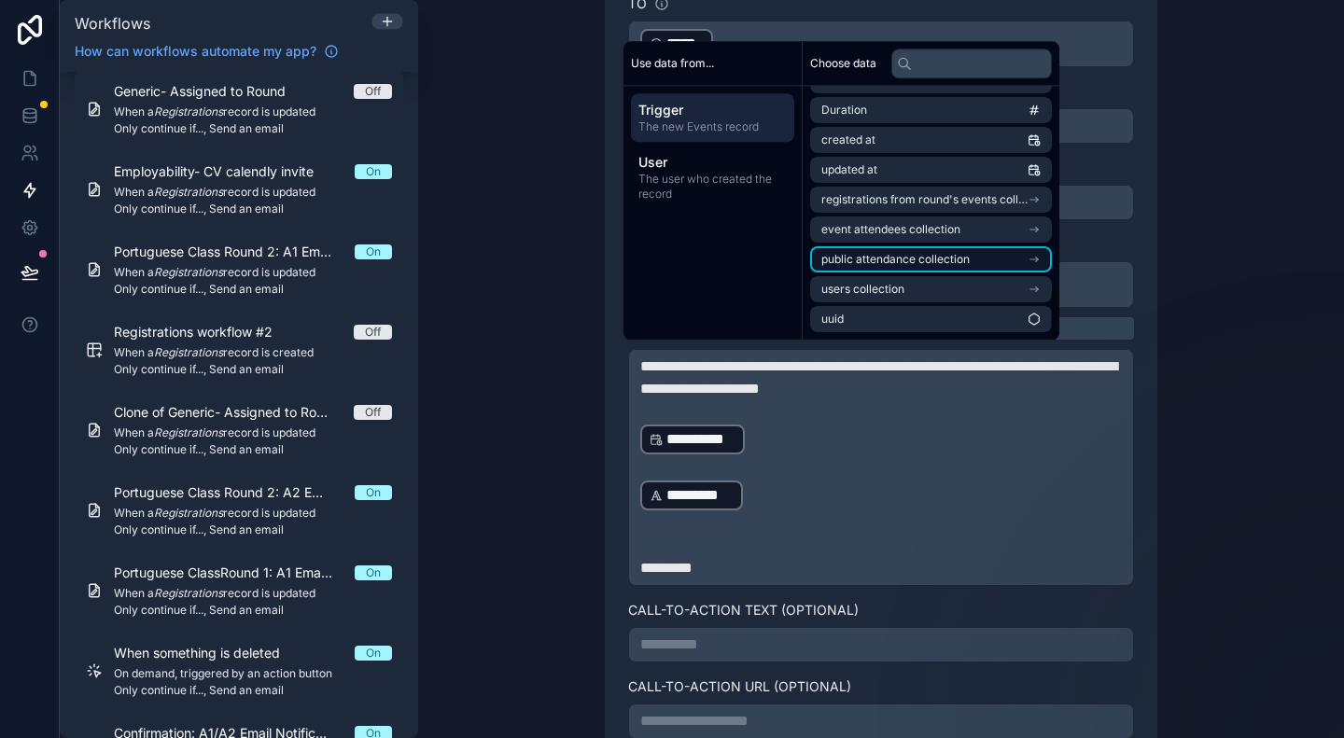
scroll to position [918, 0]
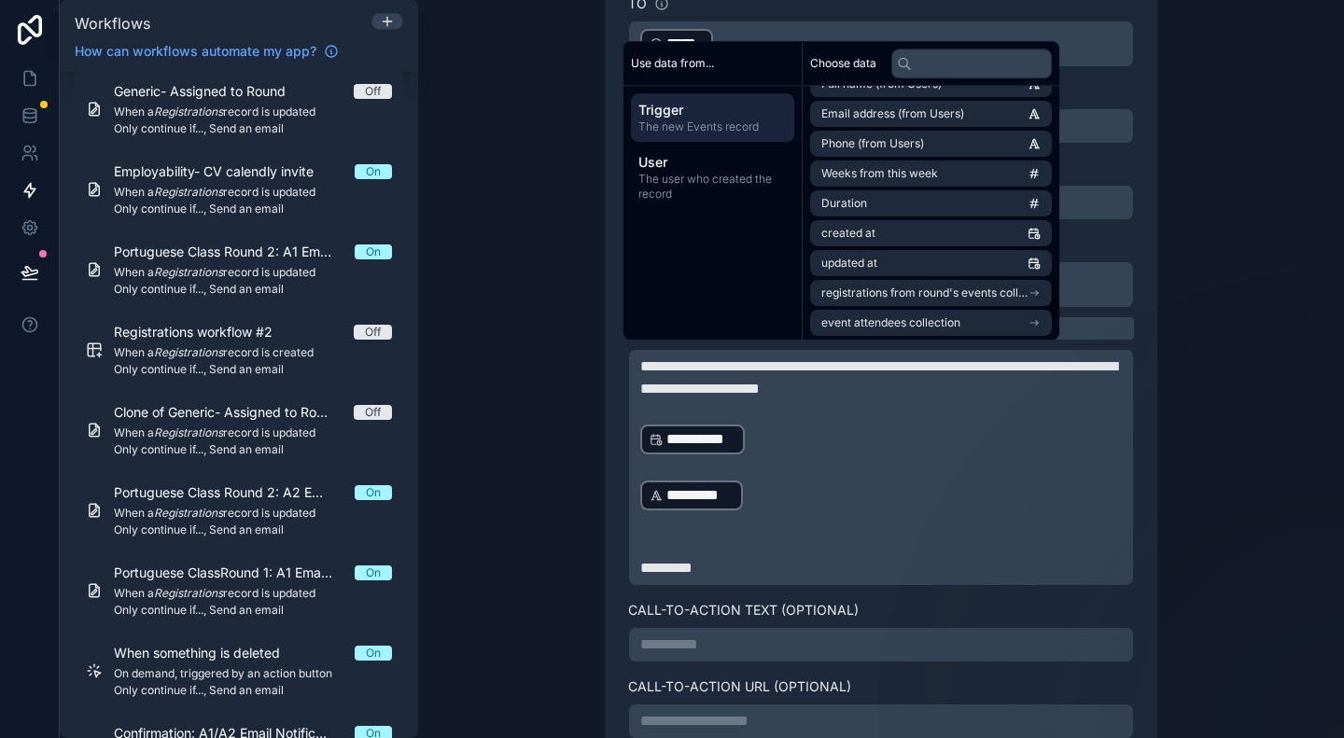
click at [725, 512] on p "﻿" at bounding box center [881, 523] width 482 height 22
click at [861, 193] on li "Duration" at bounding box center [931, 203] width 242 height 26
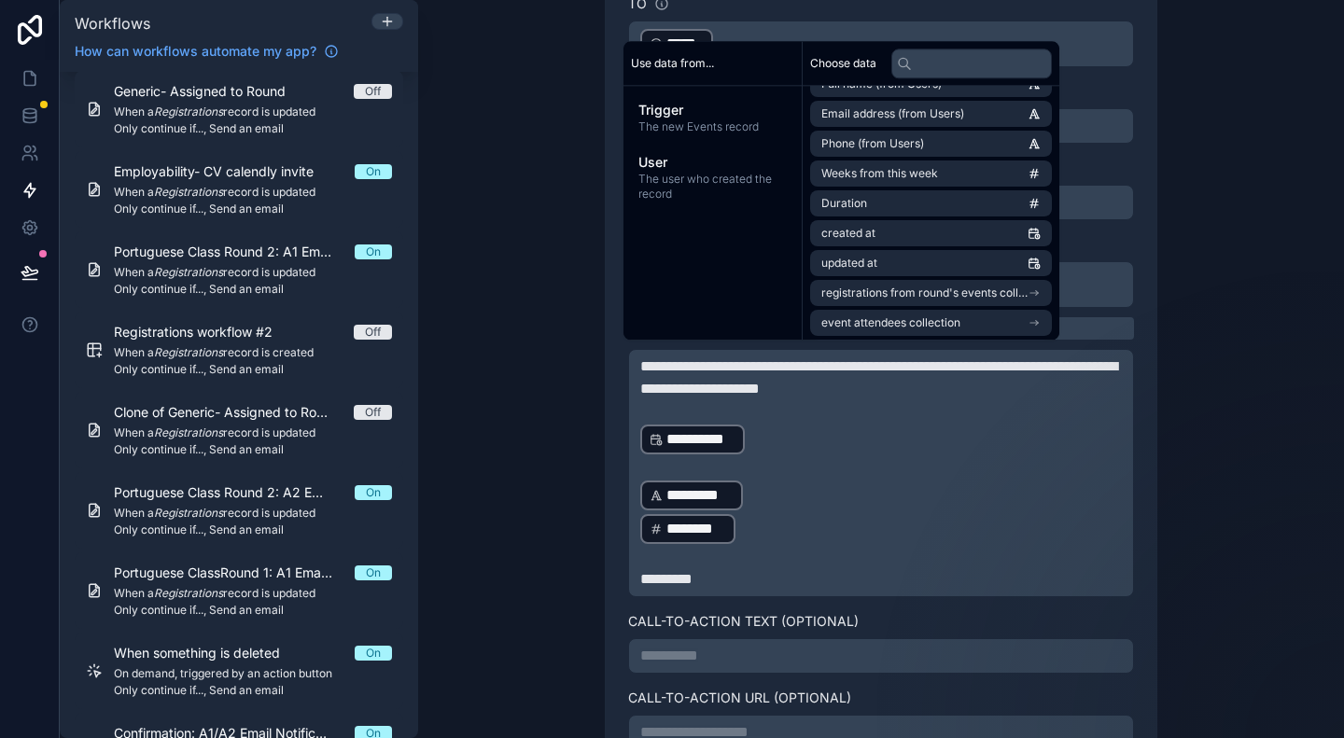
click at [833, 521] on p "﻿ ******** ﻿ ﻿" at bounding box center [881, 529] width 482 height 34
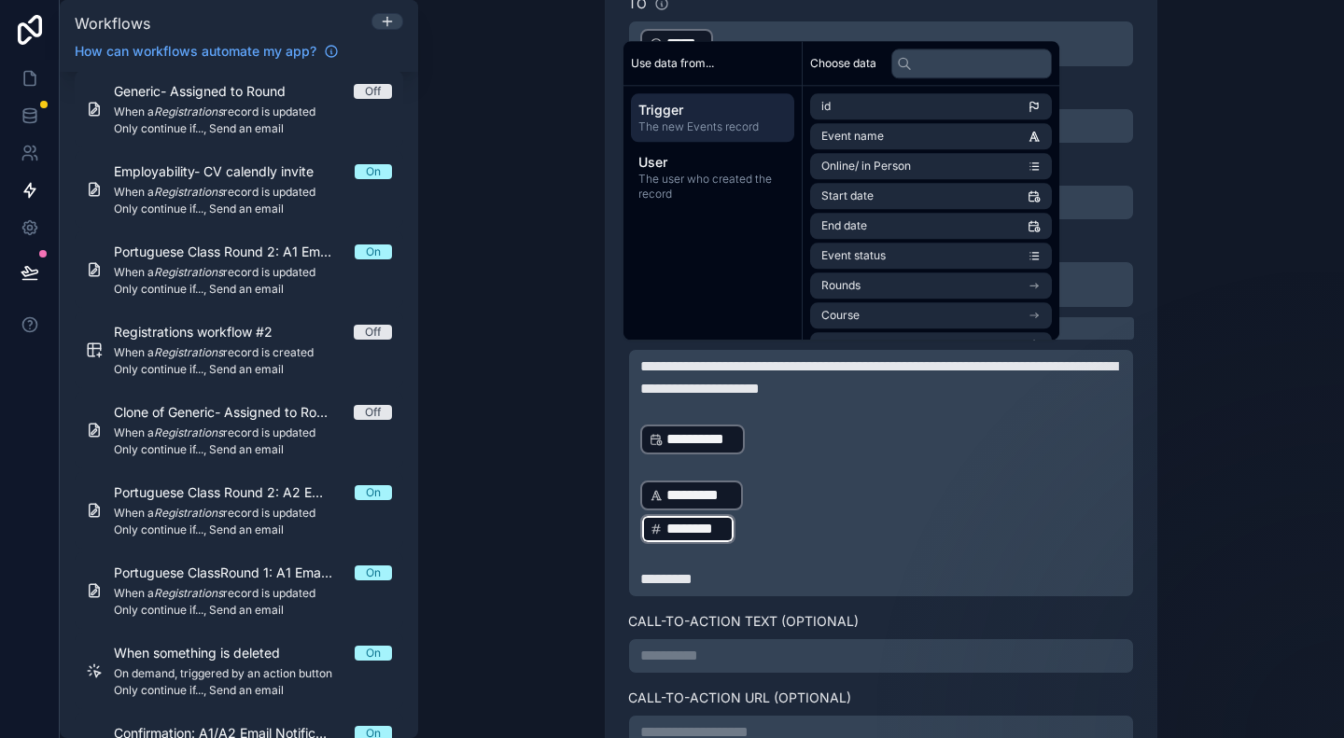
click at [833, 521] on p "﻿ ******** ﻿ ﻿" at bounding box center [881, 529] width 482 height 34
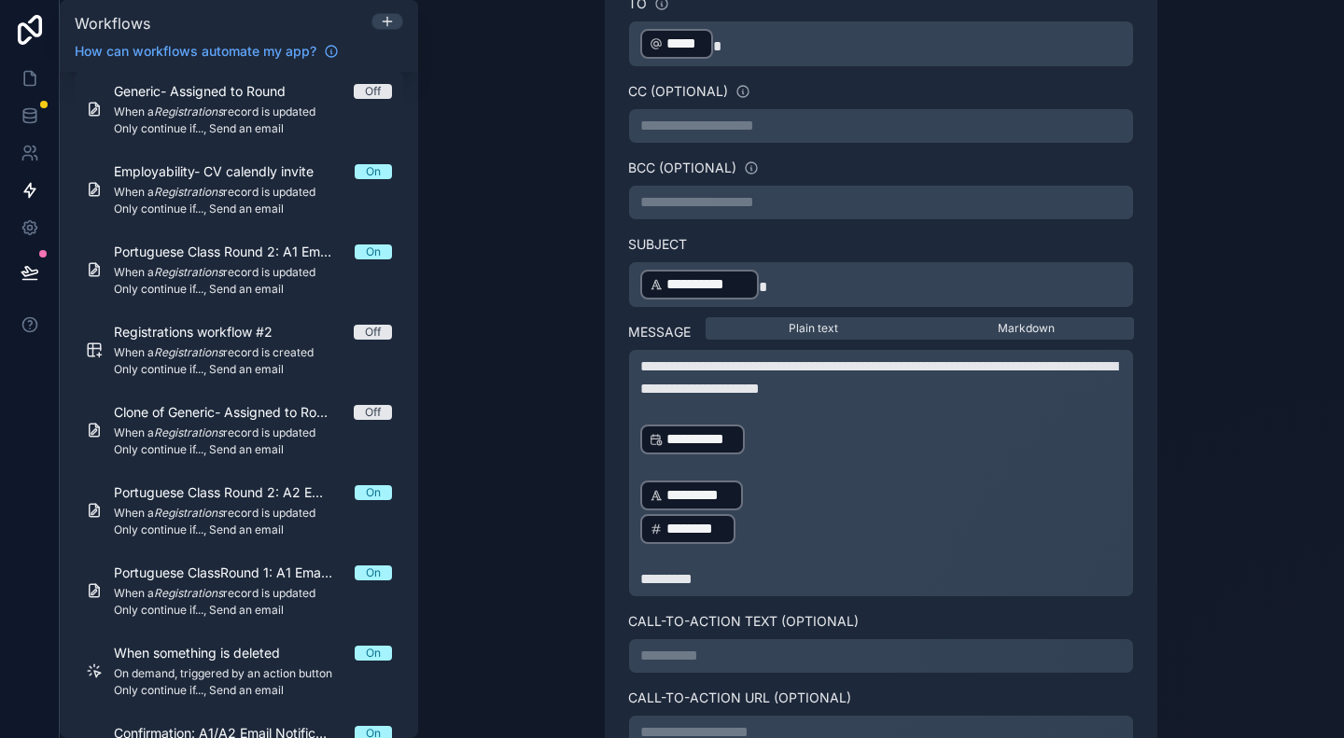
click at [661, 557] on p "﻿" at bounding box center [881, 557] width 482 height 22
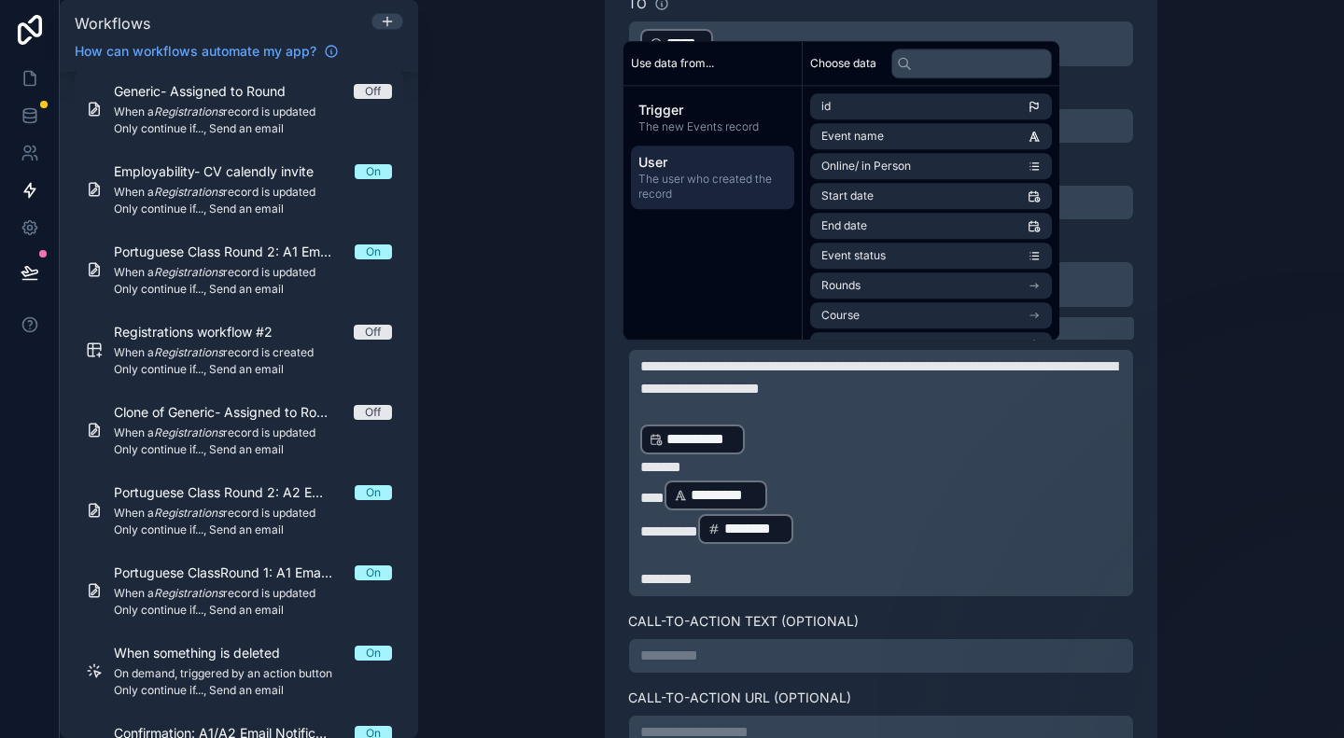
click at [679, 188] on span "The user who created the record" at bounding box center [712, 187] width 148 height 30
click at [902, 164] on li "first name" at bounding box center [931, 166] width 242 height 26
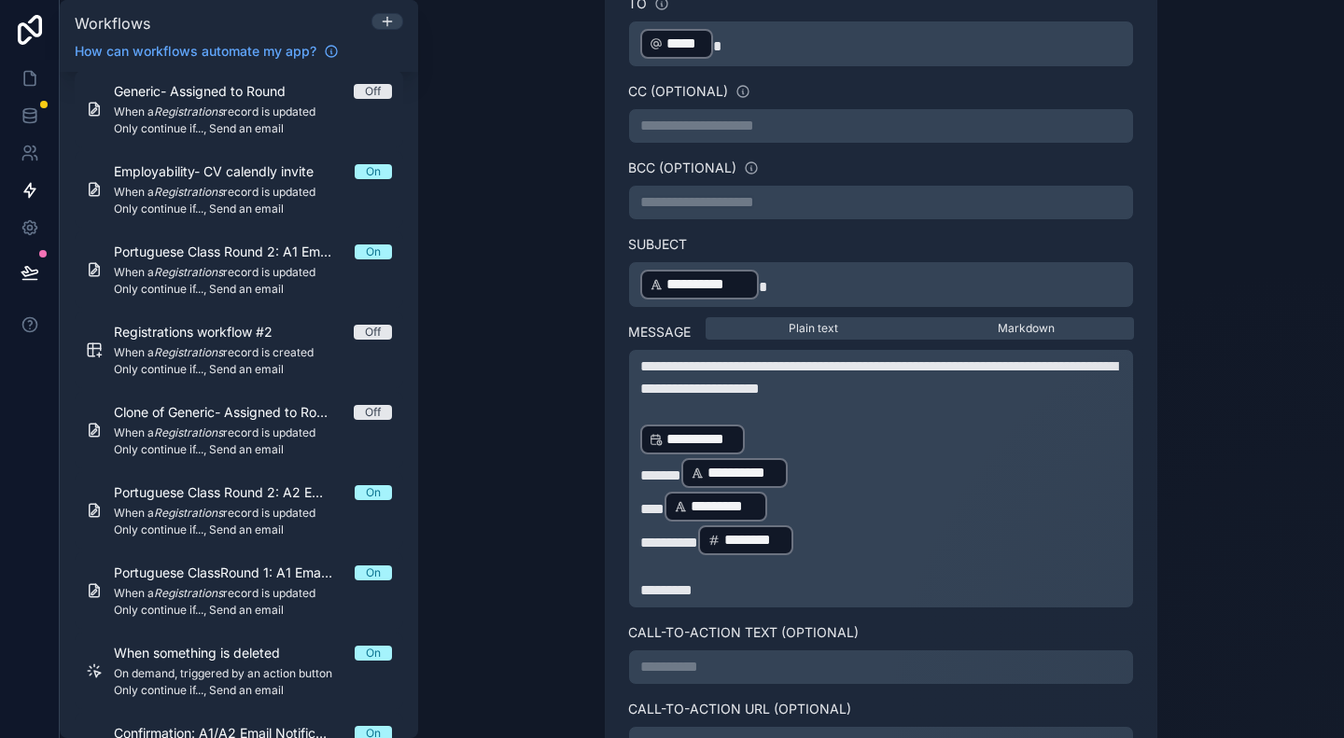
click at [842, 466] on p "**********" at bounding box center [881, 473] width 482 height 34
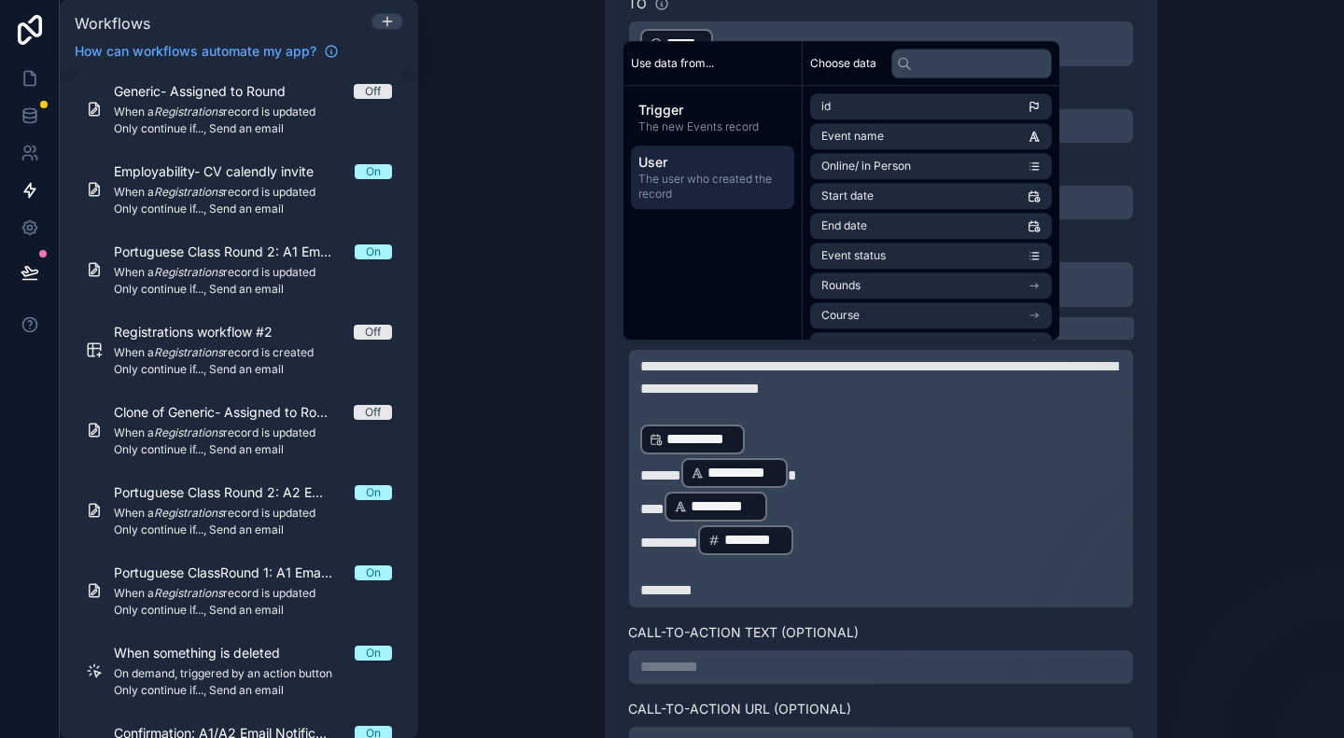
click at [692, 165] on span "User" at bounding box center [712, 162] width 148 height 19
click at [846, 195] on span "last name" at bounding box center [846, 196] width 51 height 15
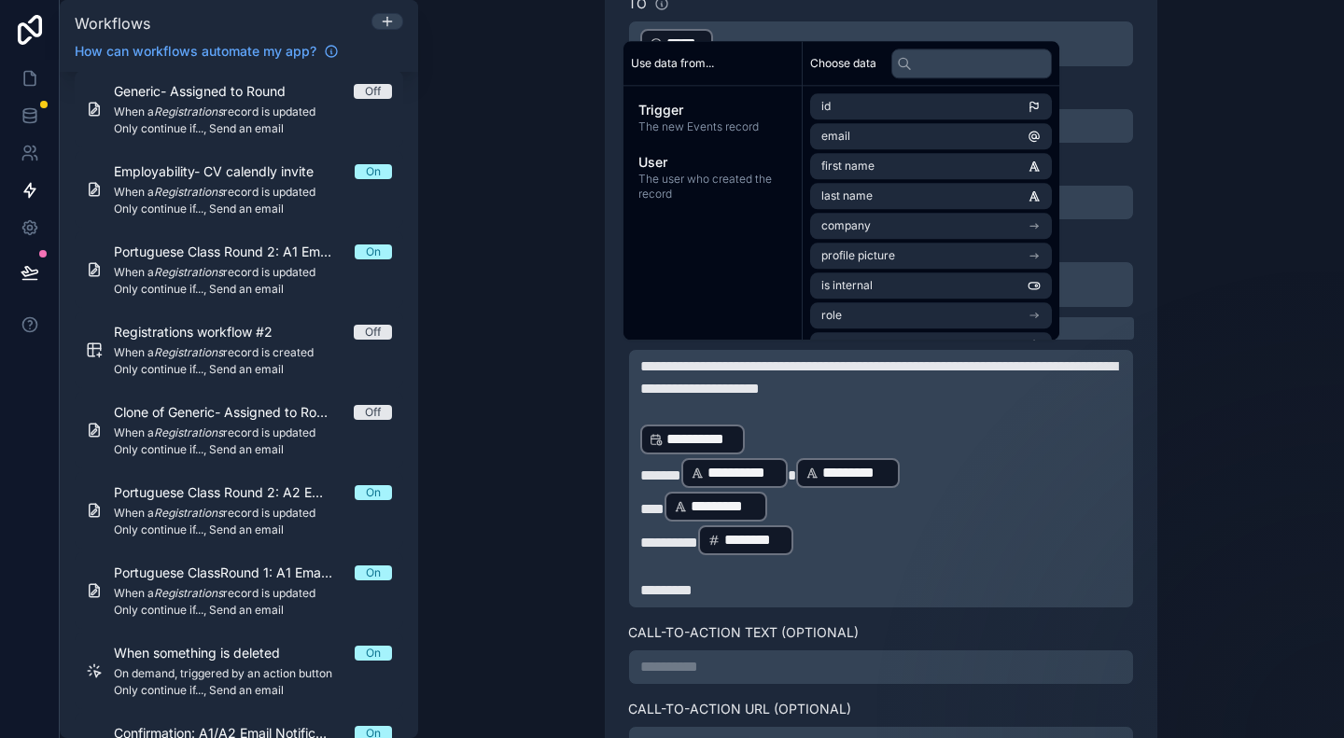
click at [1249, 482] on div "**********" at bounding box center [881, 369] width 926 height 738
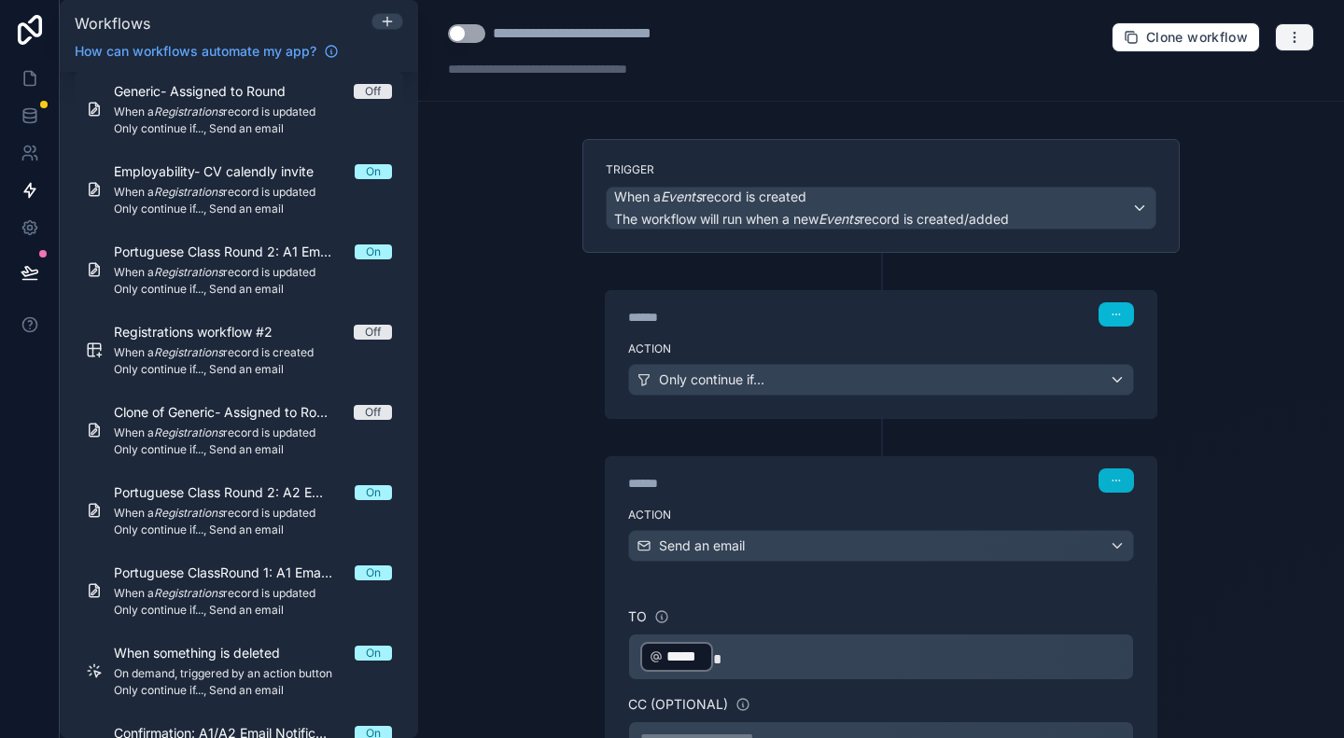
click at [1275, 35] on button "button" at bounding box center [1294, 37] width 39 height 28
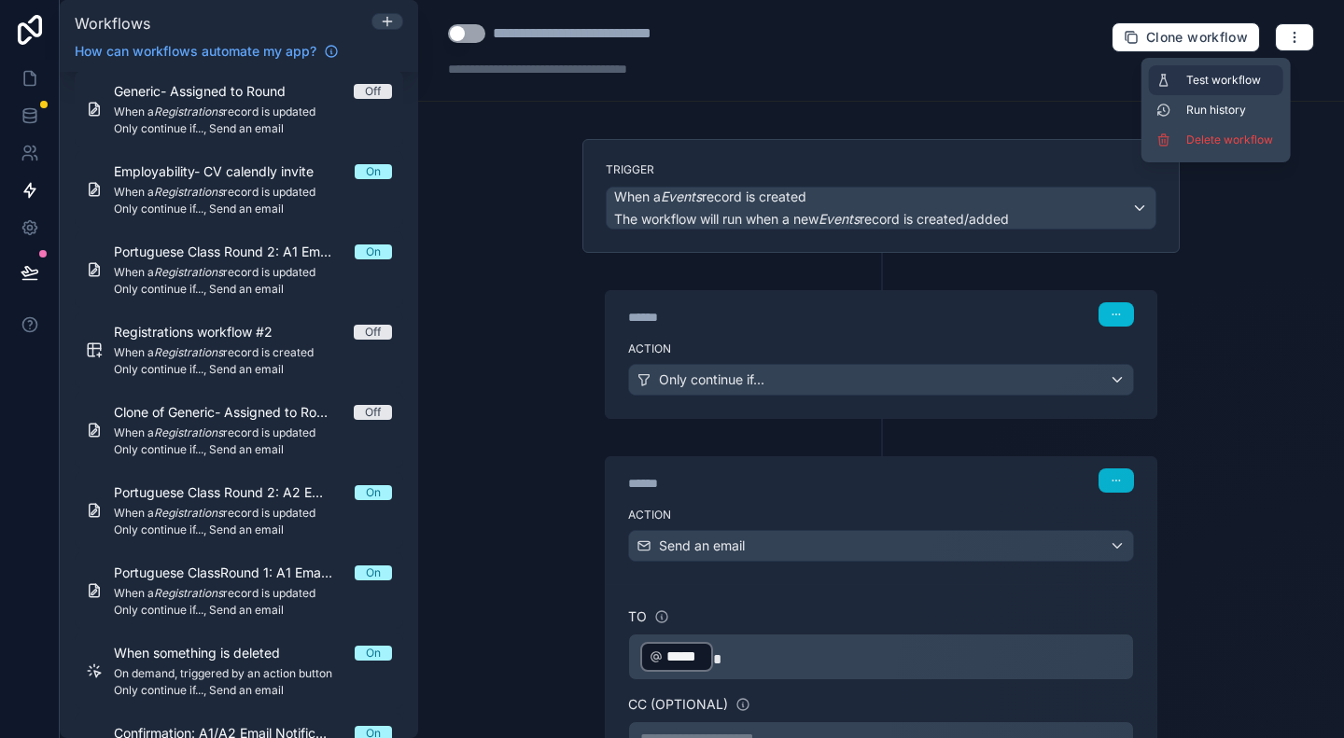
click at [1247, 76] on span "Test workflow" at bounding box center [1231, 80] width 90 height 15
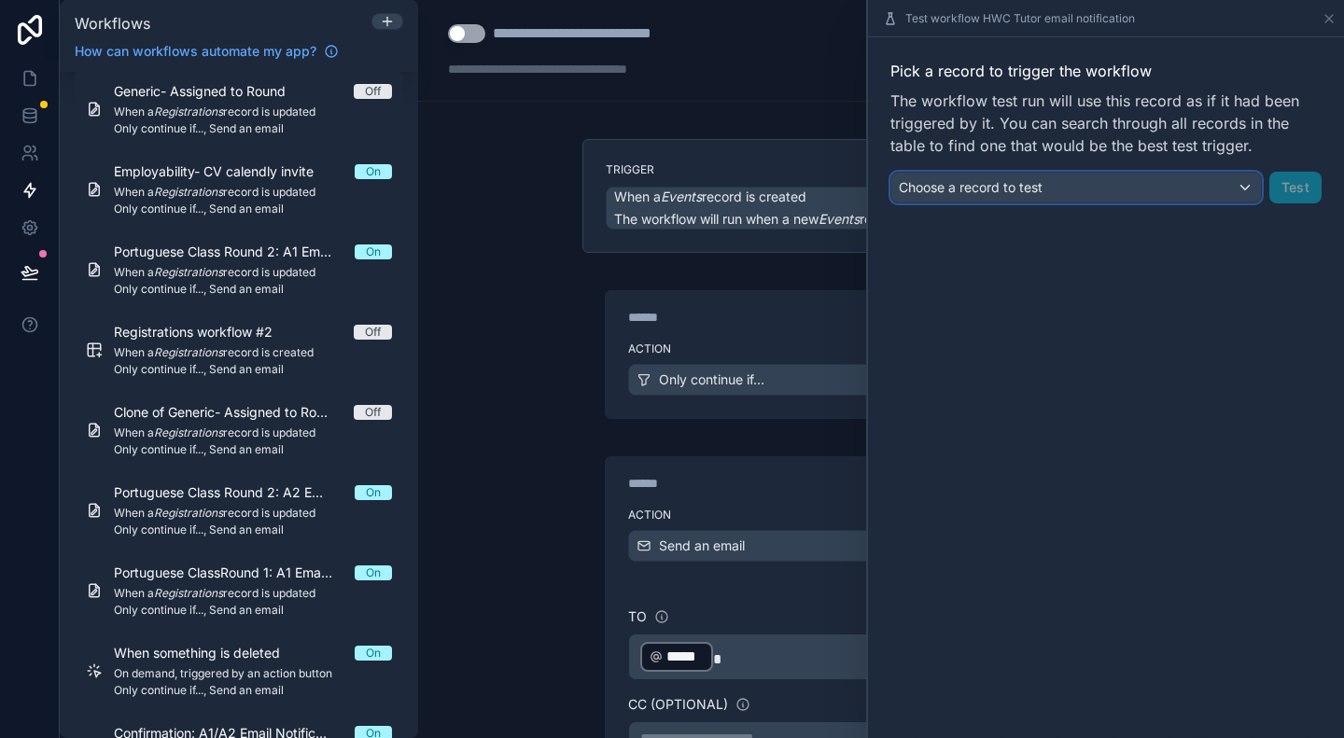
click at [1148, 197] on button "Choose a record to test" at bounding box center [1075, 188] width 371 height 32
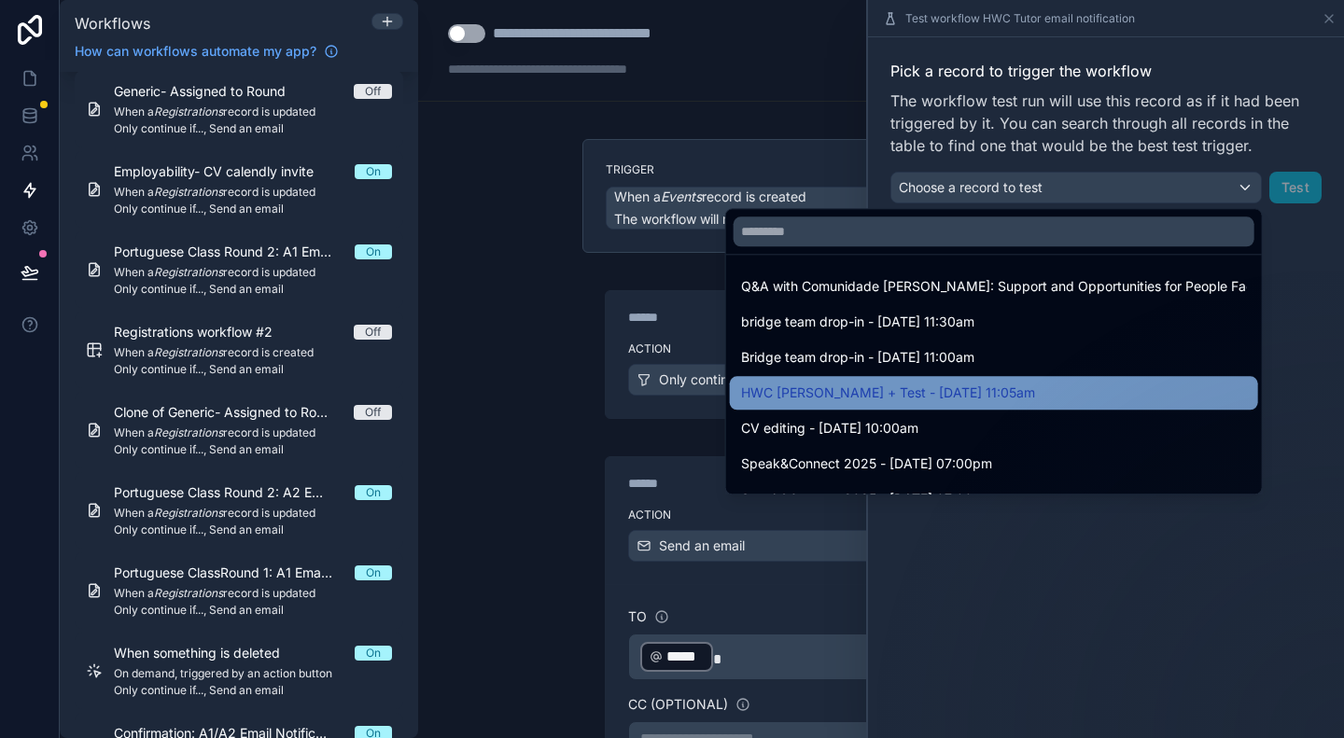
click at [935, 383] on span "HWC Michelle + Test - 02/09/25 11:05am" at bounding box center [888, 393] width 294 height 22
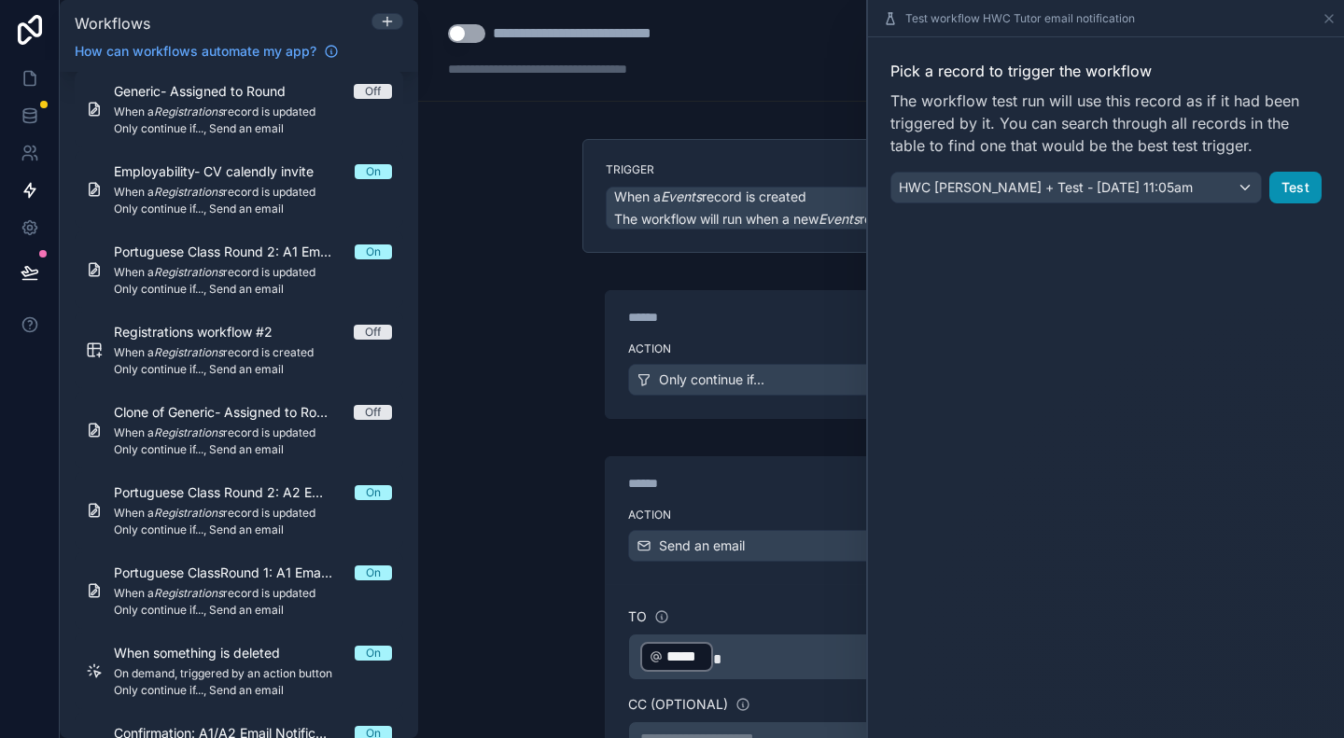
click at [1291, 182] on button "Test" at bounding box center [1295, 188] width 52 height 32
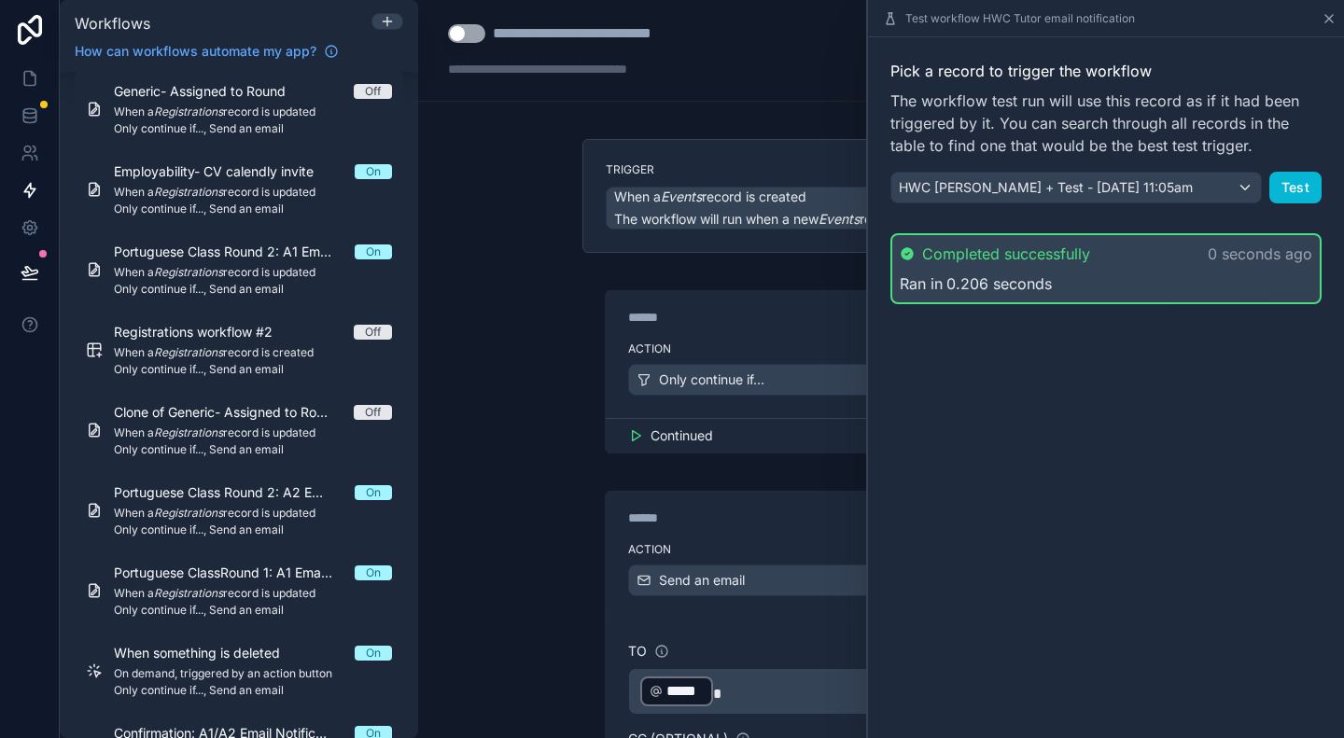
click at [1325, 16] on icon at bounding box center [1329, 18] width 15 height 15
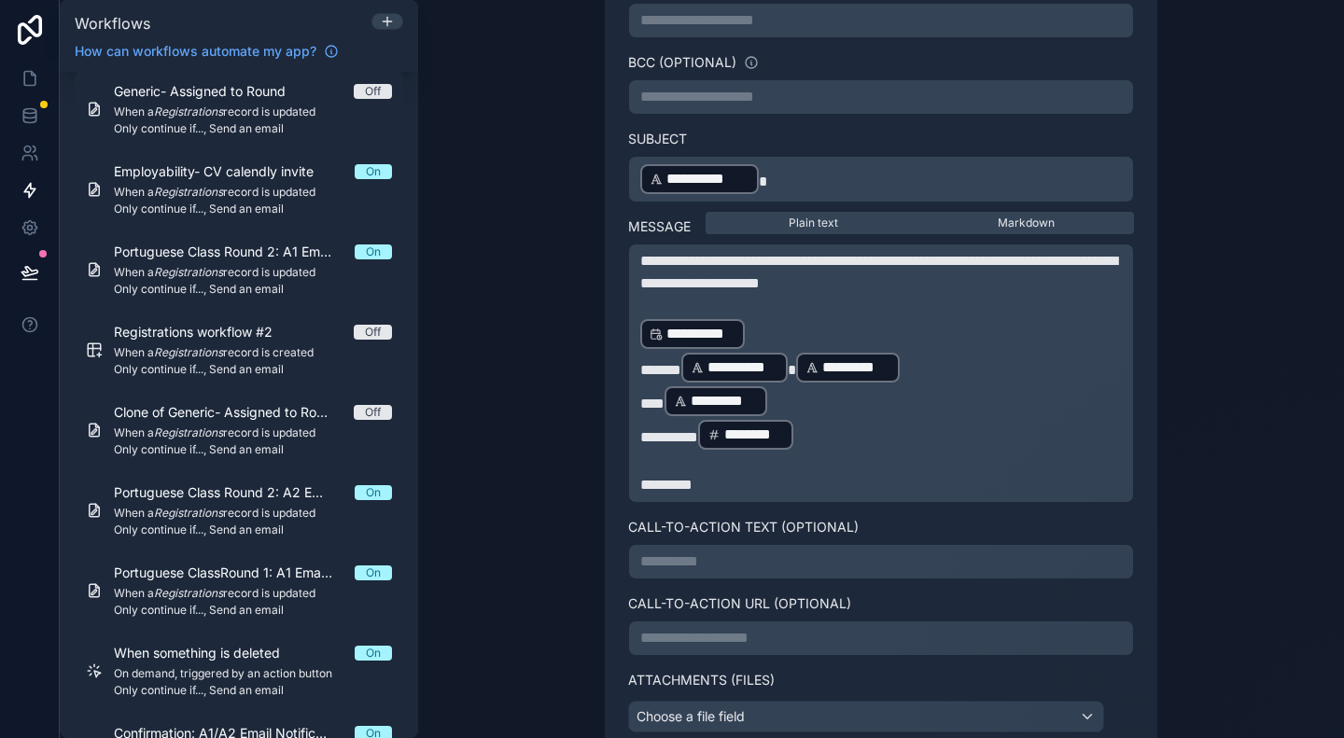
scroll to position [747, 0]
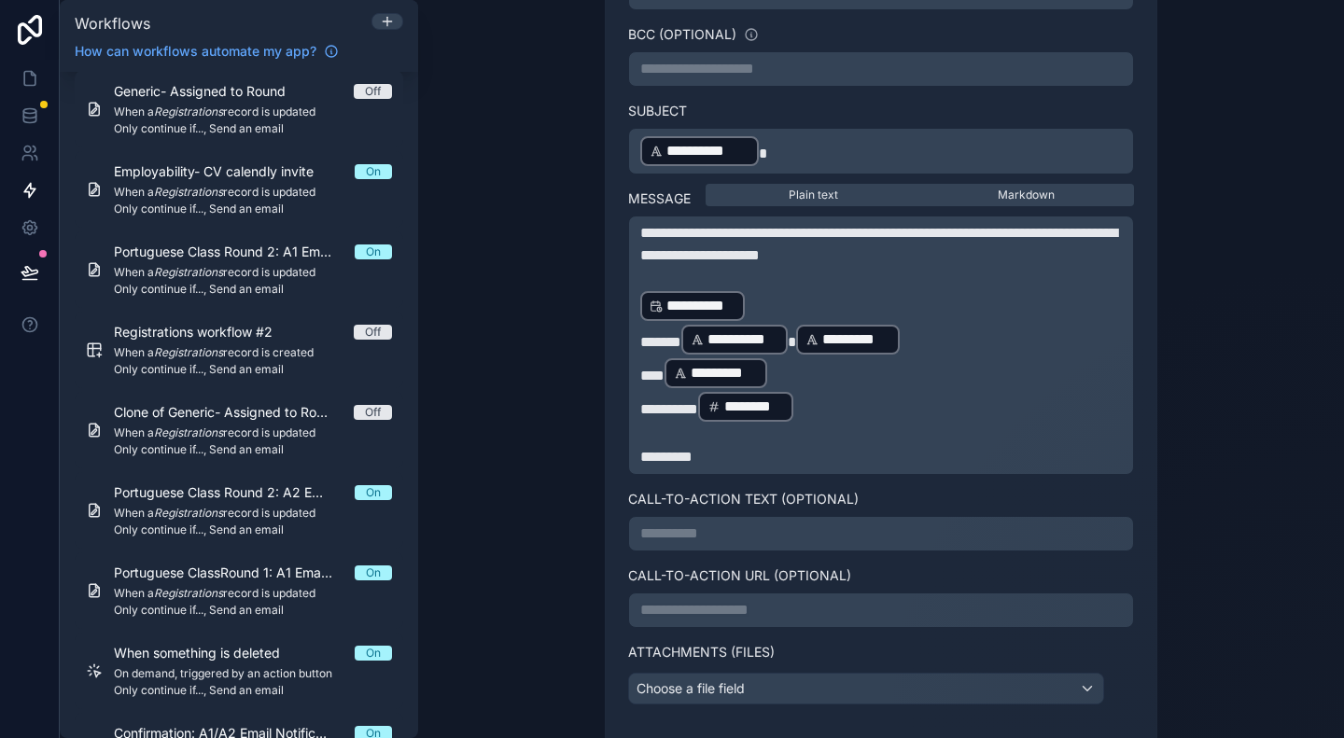
click at [874, 413] on p "********* ******** ﻿ ﻿" at bounding box center [881, 407] width 482 height 34
click at [628, 403] on div "**********" at bounding box center [881, 345] width 506 height 259
click at [640, 402] on span "*********" at bounding box center [669, 409] width 58 height 14
click at [631, 402] on div "**********" at bounding box center [881, 345] width 506 height 259
click at [633, 401] on div "**********" at bounding box center [881, 345] width 506 height 259
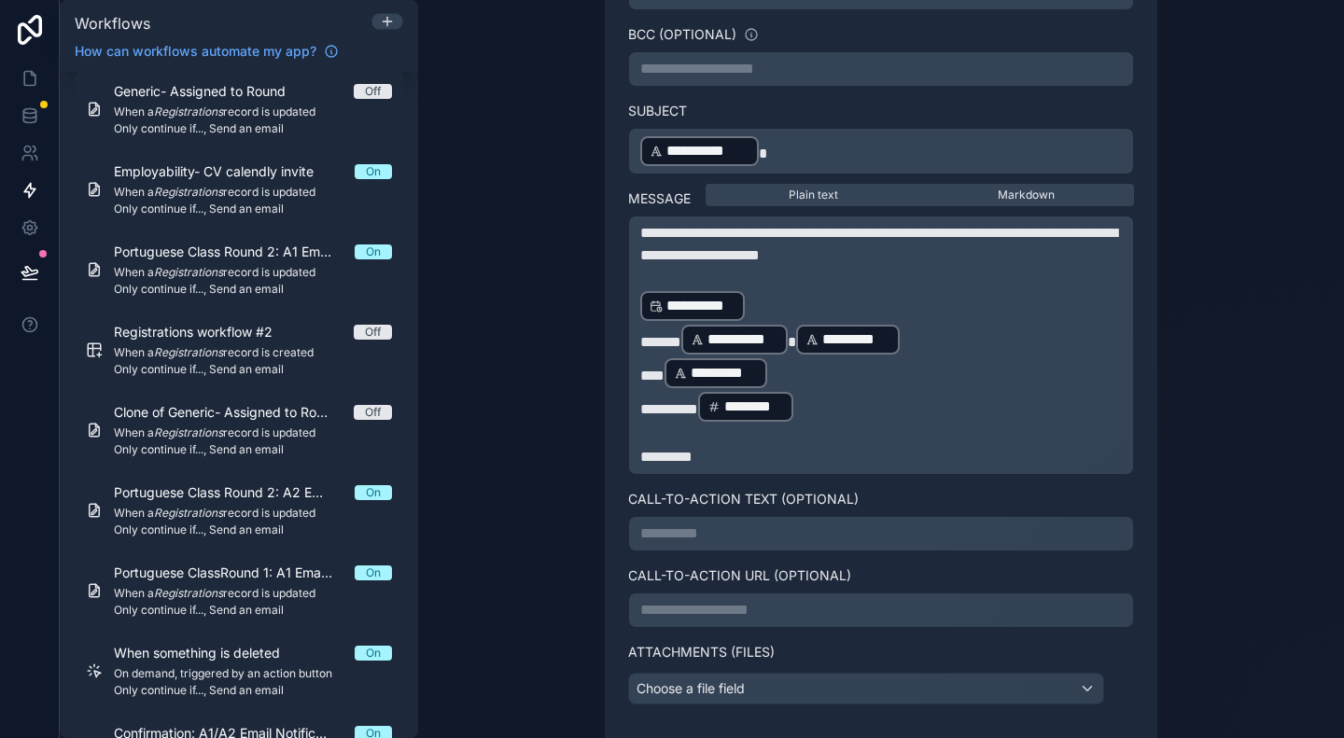
click at [640, 402] on span "*********" at bounding box center [669, 409] width 58 height 14
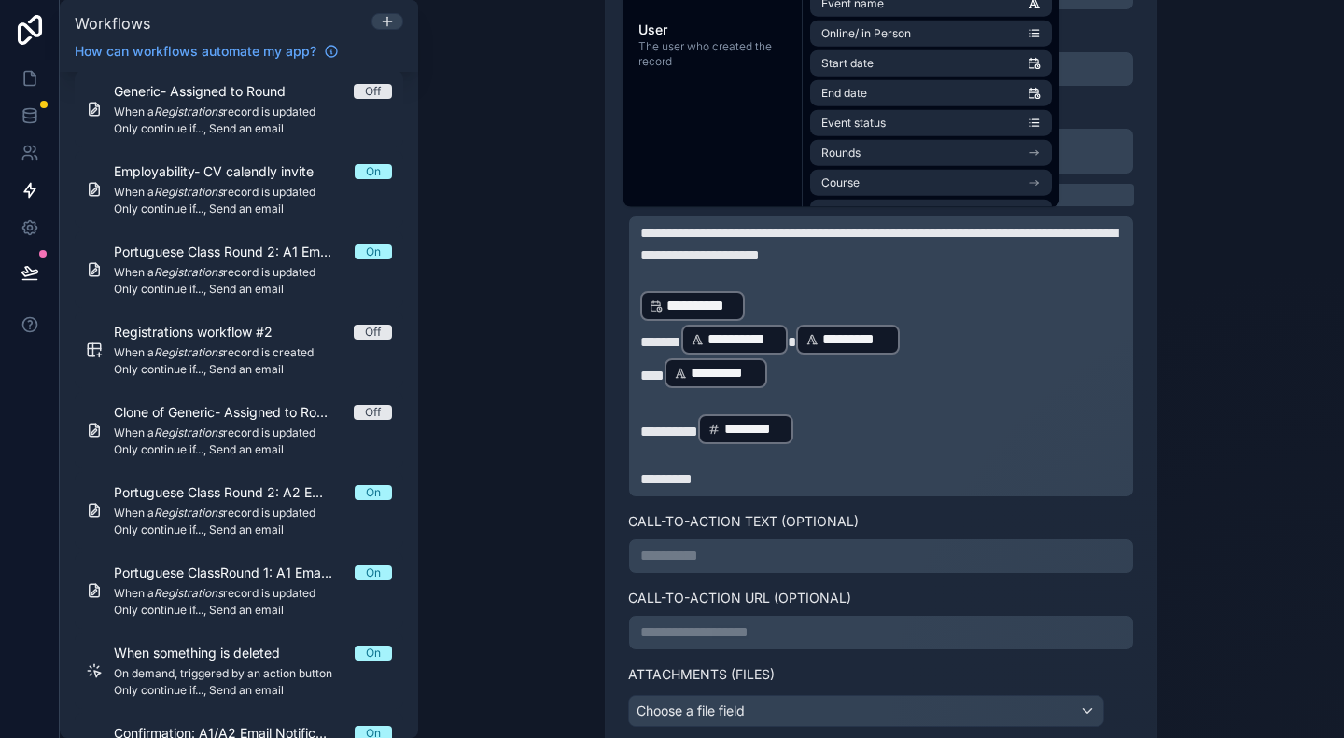
click at [646, 390] on p "﻿" at bounding box center [881, 401] width 482 height 22
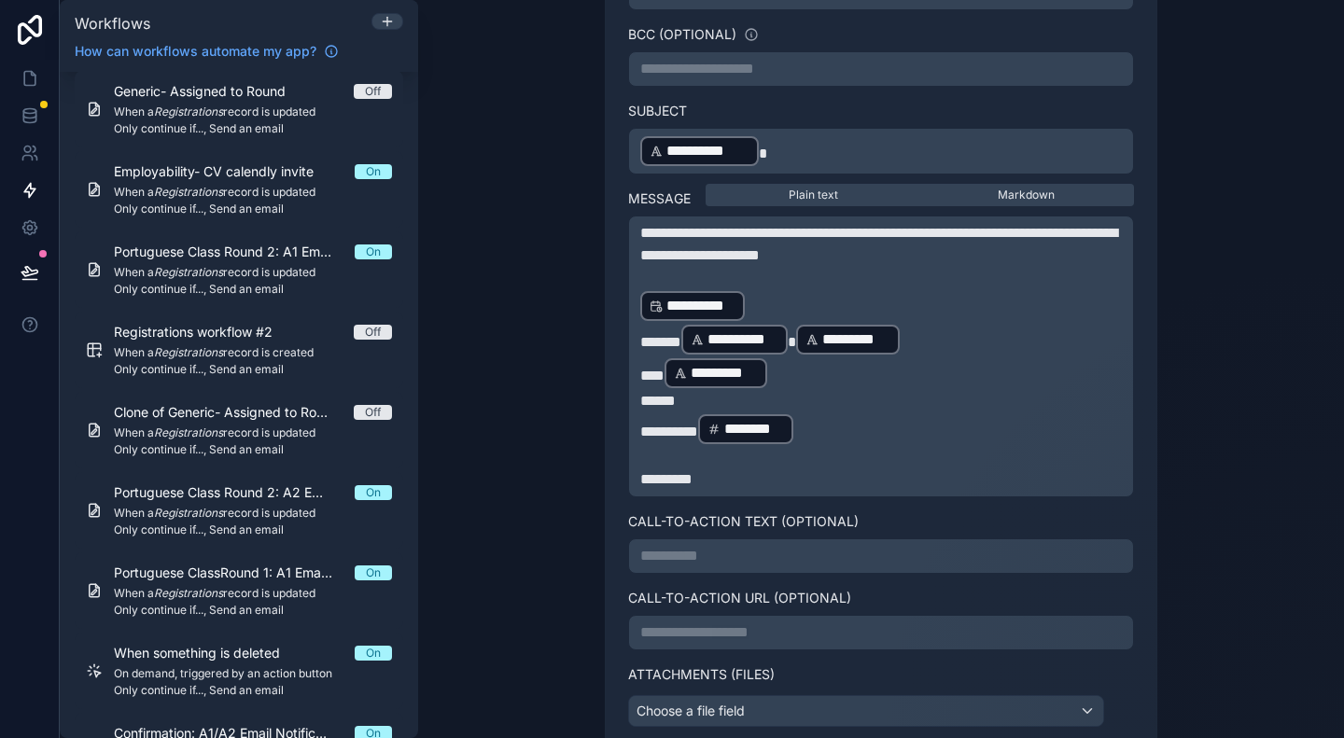
drag, startPoint x: 715, startPoint y: 294, endPoint x: 724, endPoint y: 389, distance: 95.7
click at [724, 389] on div "**********" at bounding box center [881, 356] width 482 height 269
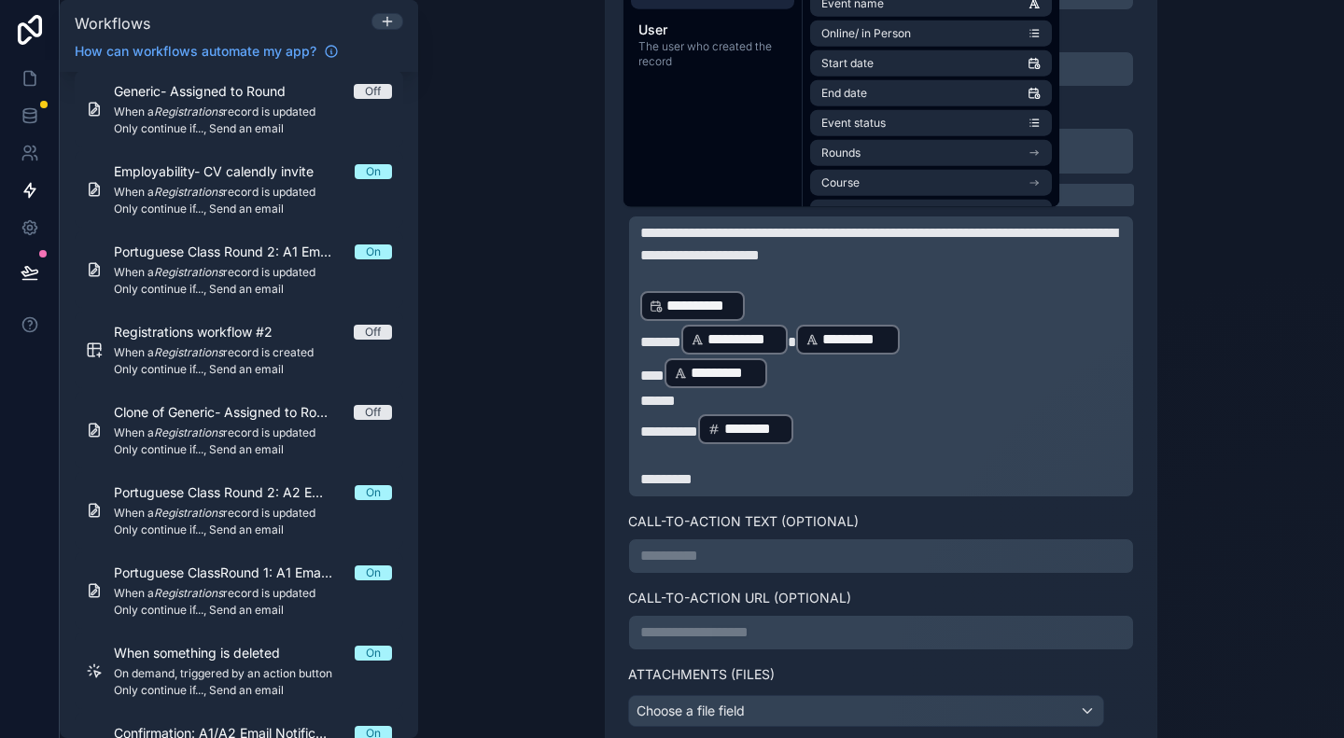
click at [718, 301] on span "**********" at bounding box center [700, 306] width 69 height 22
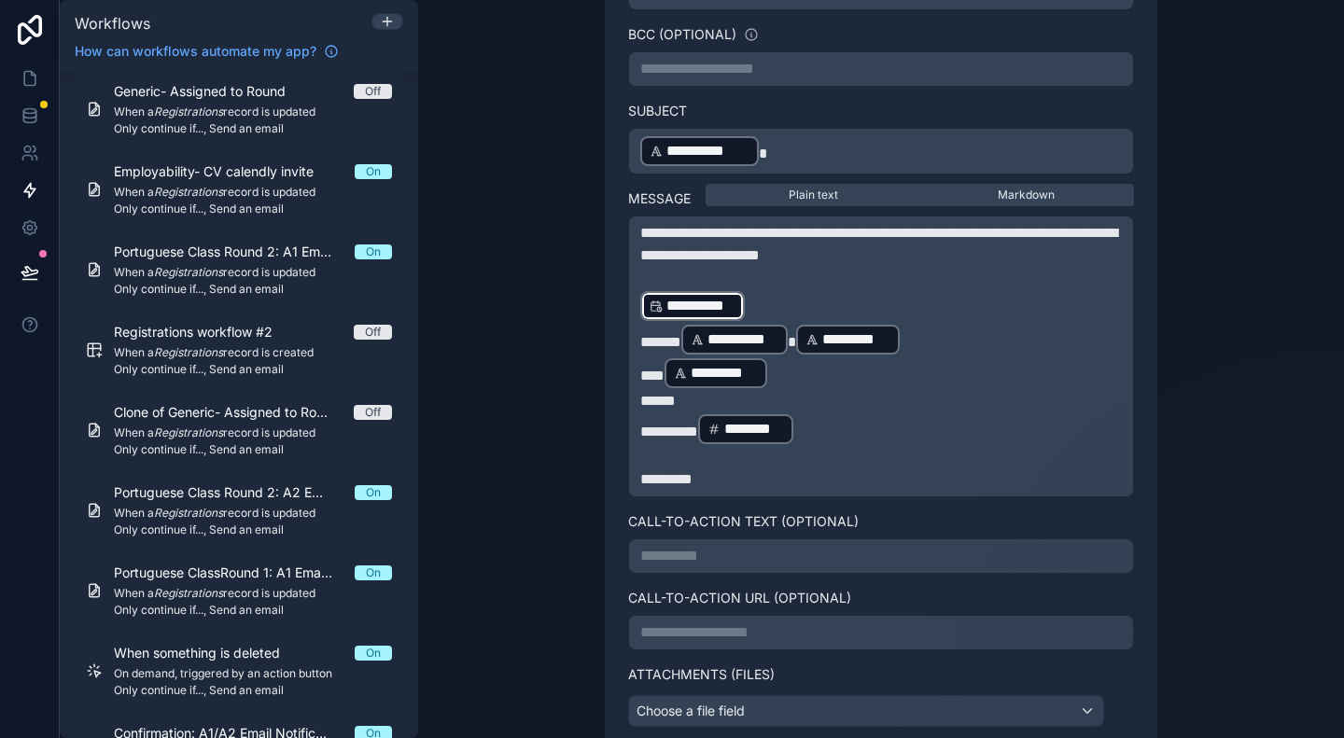
drag, startPoint x: 689, startPoint y: 301, endPoint x: 657, endPoint y: 287, distance: 35.1
click at [666, 295] on span "**********" at bounding box center [700, 306] width 69 height 22
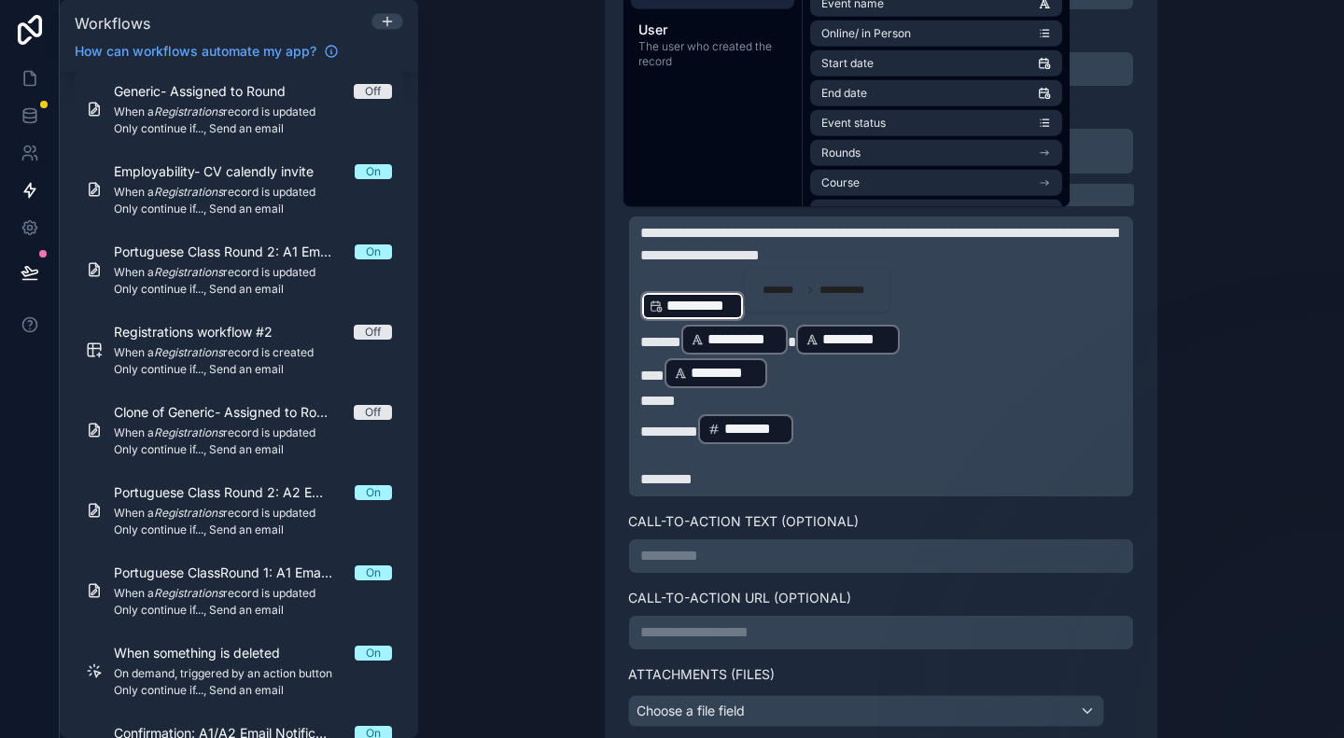
click at [650, 300] on icon at bounding box center [656, 306] width 13 height 13
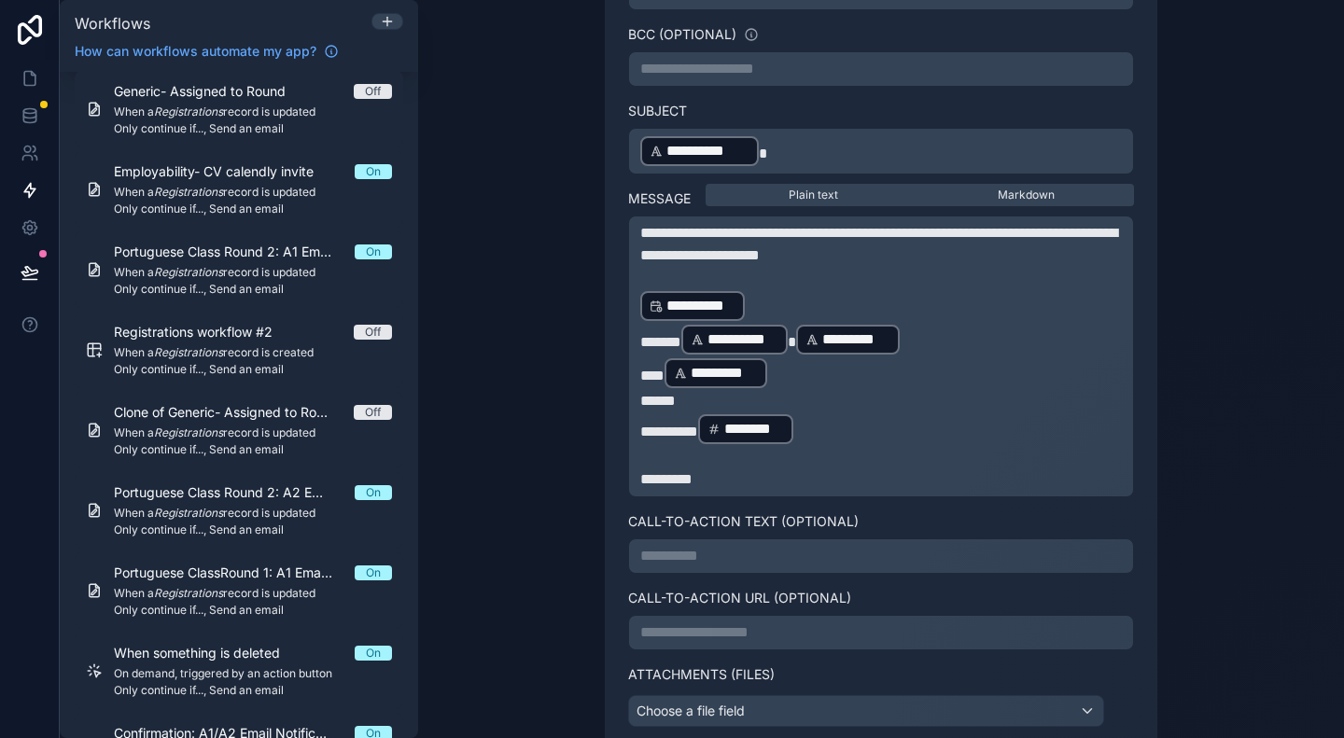
click at [687, 391] on p "*****" at bounding box center [881, 401] width 482 height 22
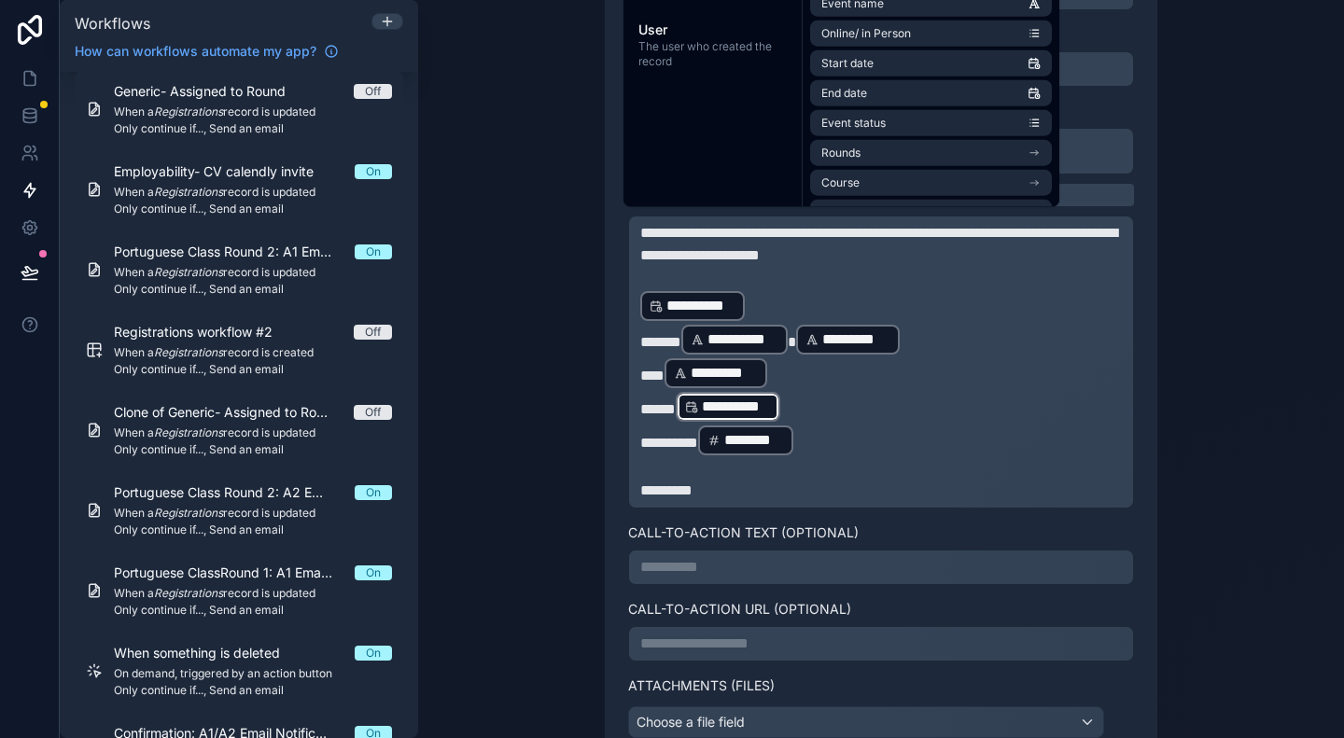
click at [773, 306] on p "**********" at bounding box center [881, 306] width 482 height 34
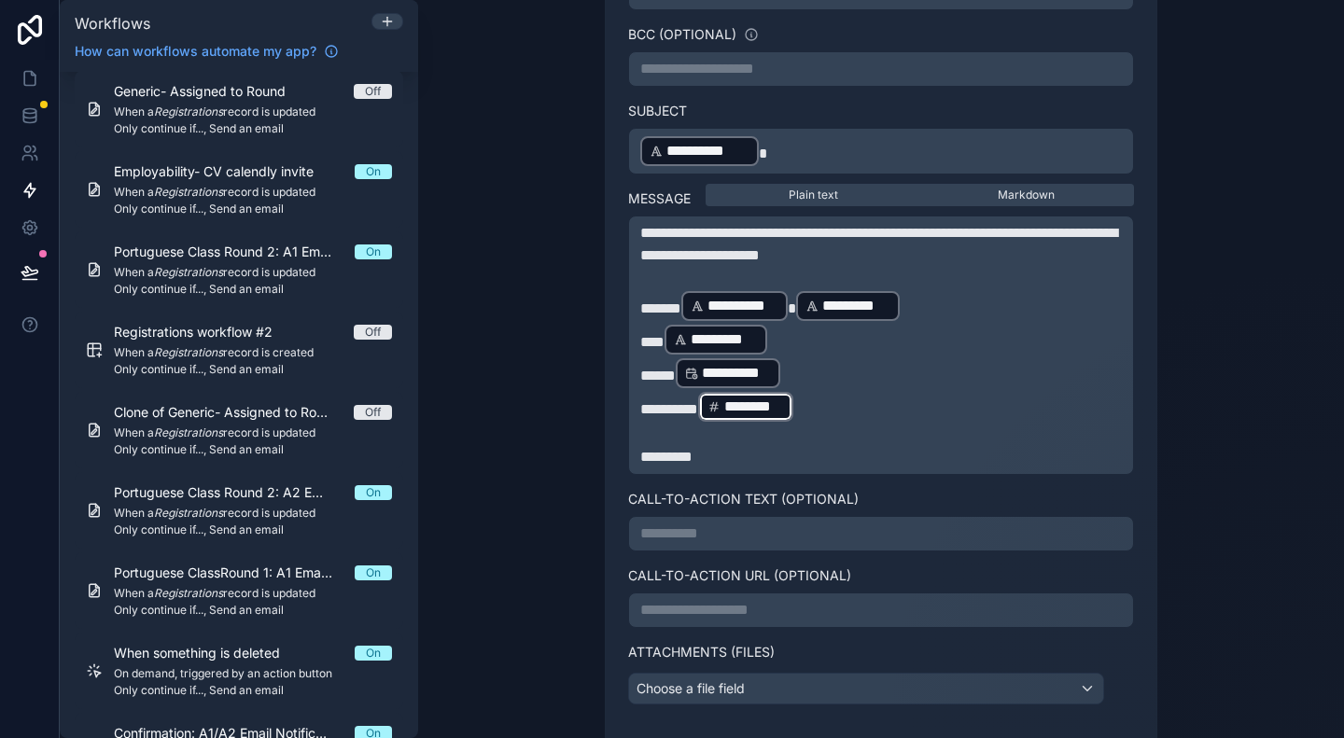
click at [831, 400] on p "********* ******** ﻿ ﻿" at bounding box center [881, 407] width 482 height 34
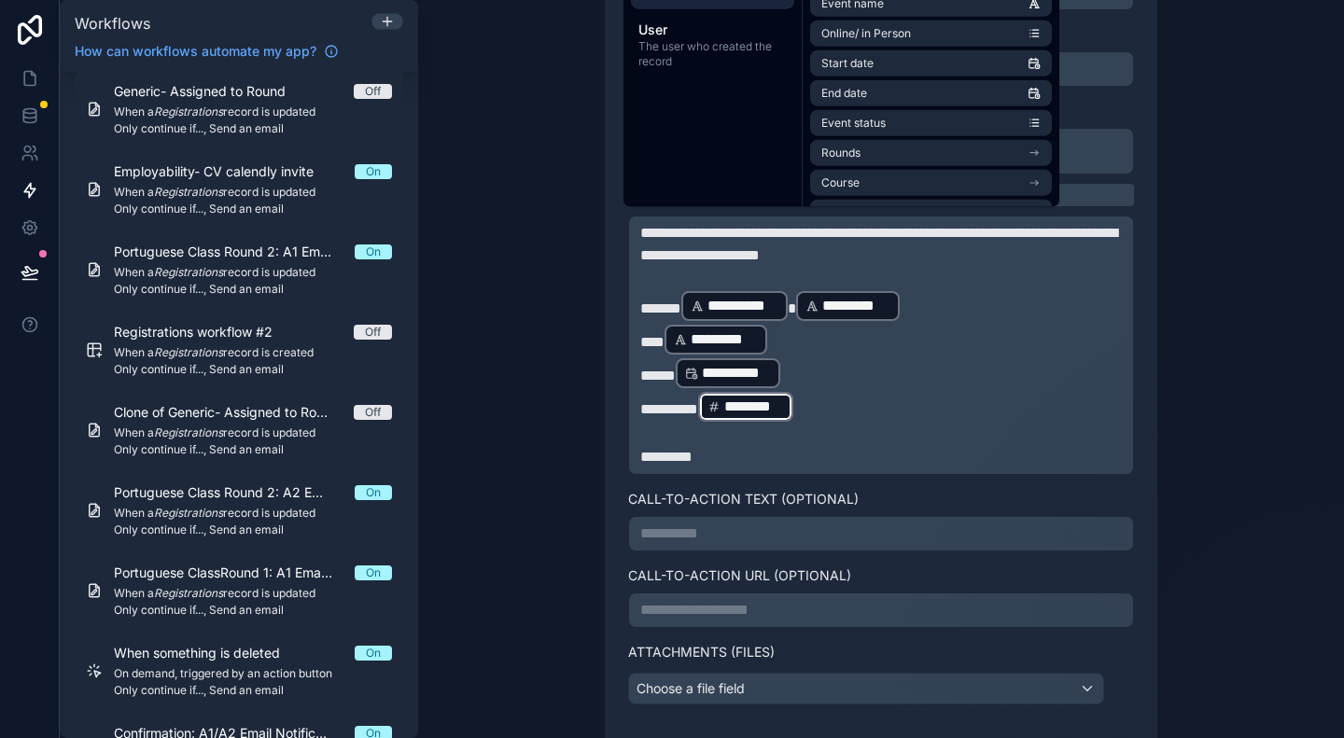
click at [848, 403] on p "********* ******** ﻿ ﻿" at bounding box center [881, 407] width 482 height 34
click at [685, 424] on p "﻿" at bounding box center [881, 435] width 482 height 22
click at [1174, 365] on div "**********" at bounding box center [880, 146] width 627 height 1509
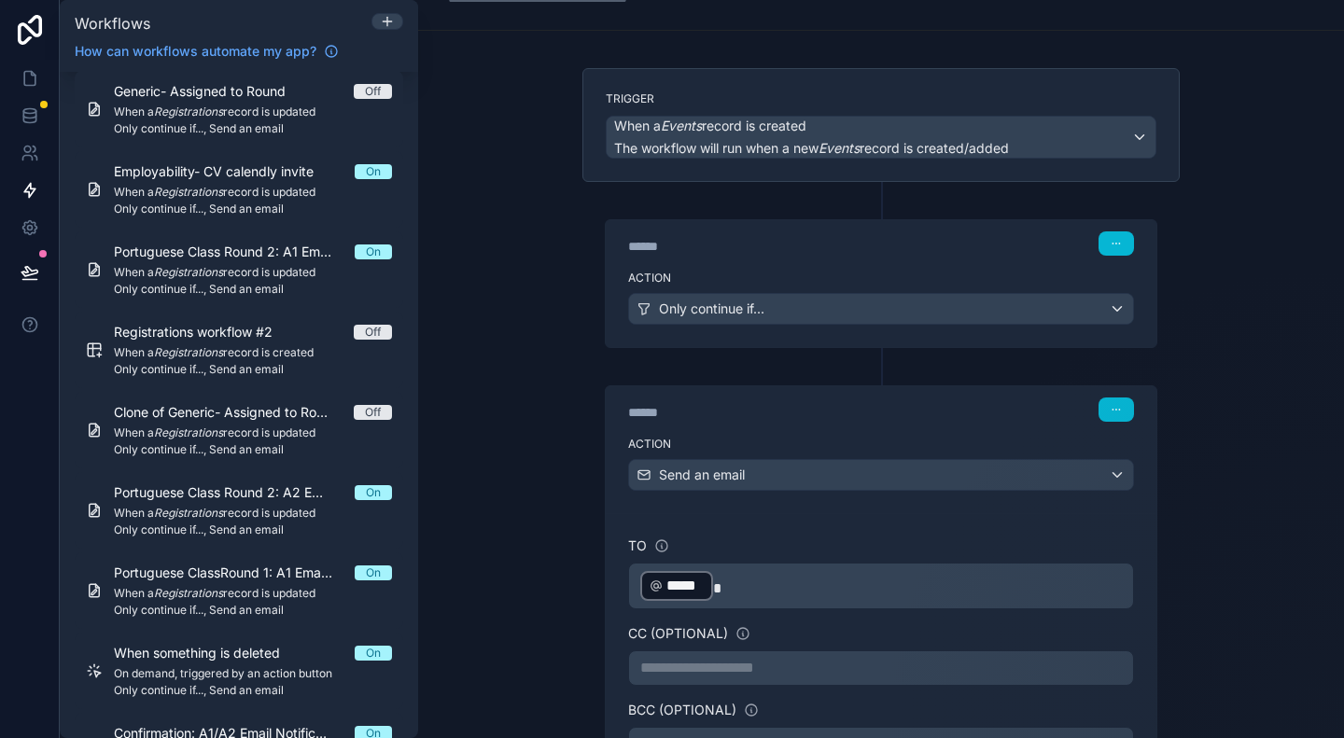
scroll to position [0, 0]
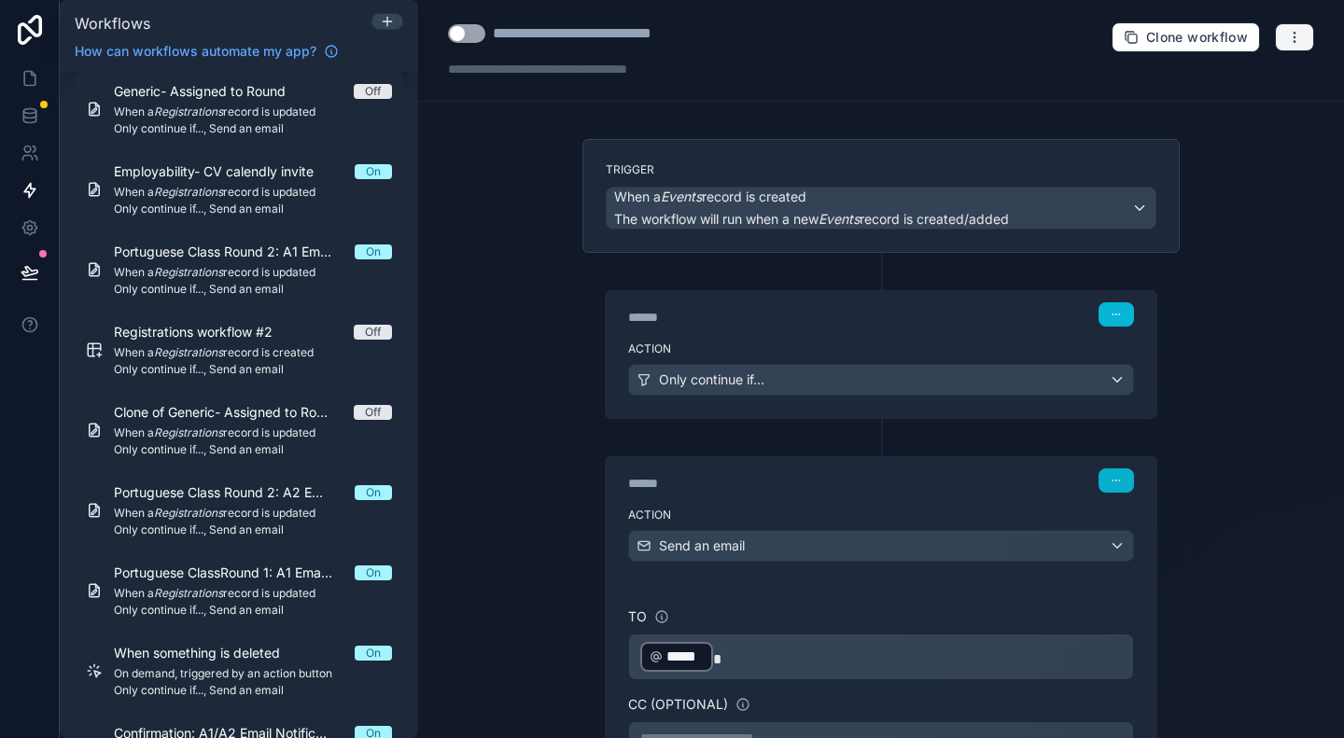
click at [1287, 42] on icon "button" at bounding box center [1294, 37] width 15 height 15
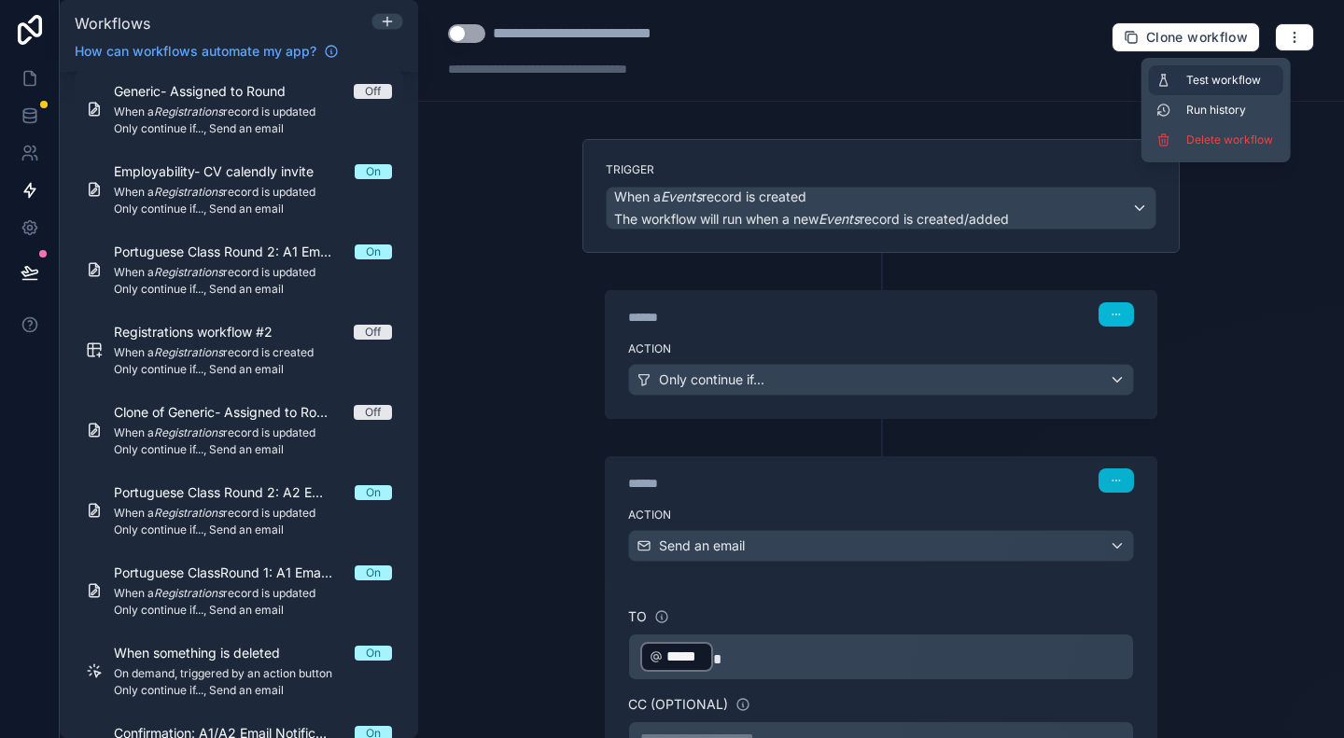
click at [1232, 77] on span "Test workflow" at bounding box center [1231, 80] width 90 height 15
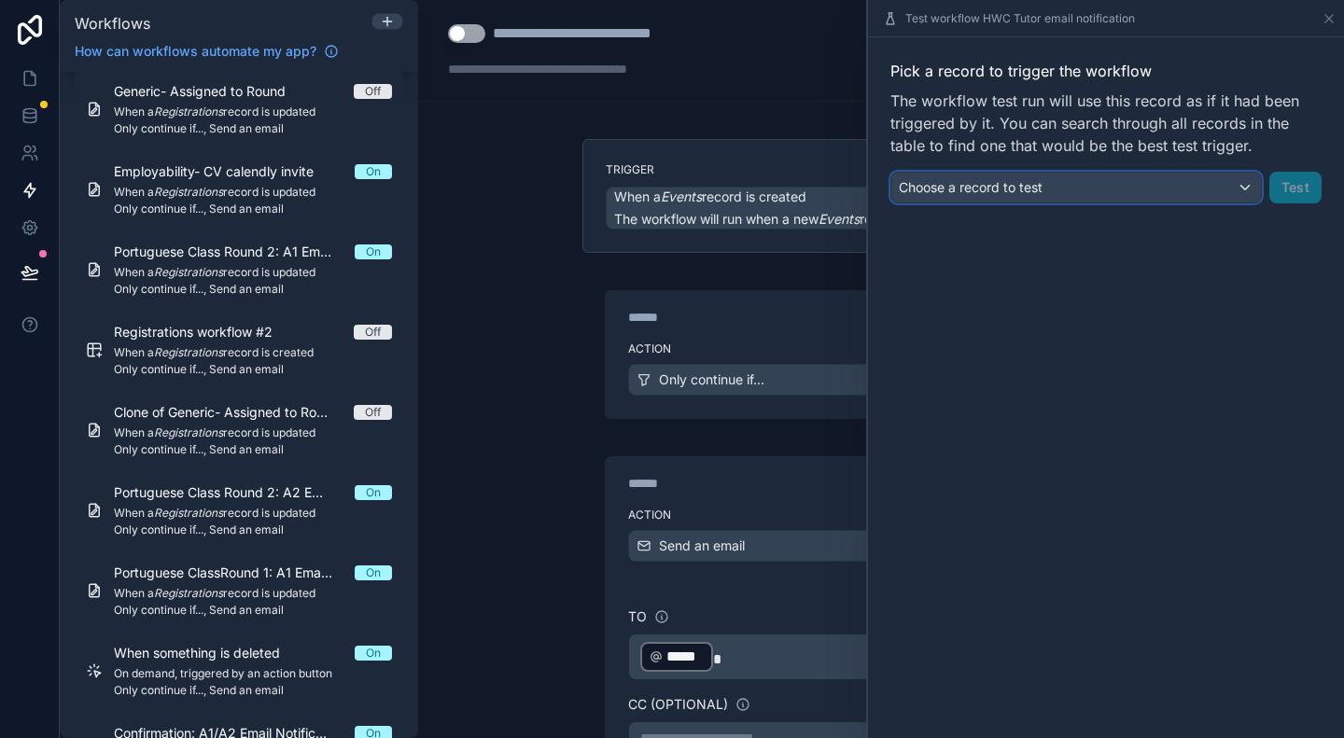
click at [1113, 188] on div "Choose a record to test" at bounding box center [1076, 188] width 370 height 30
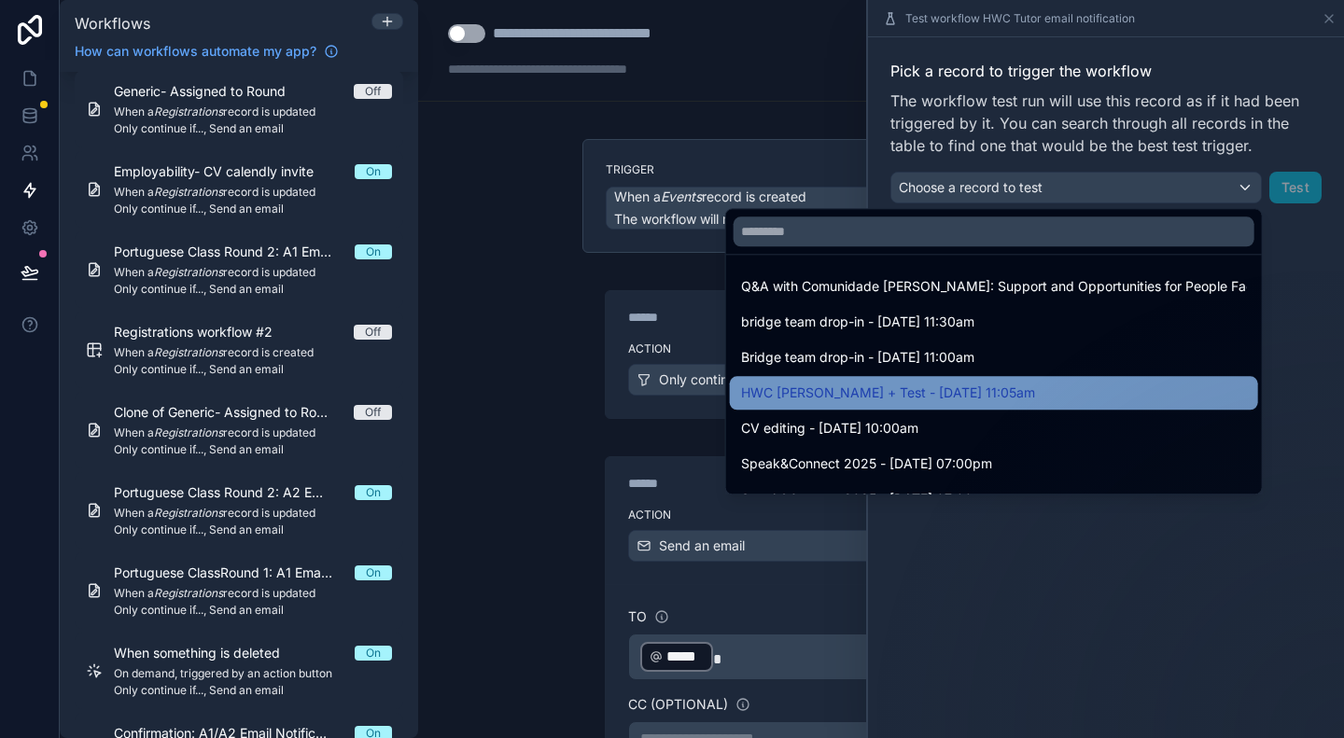
click at [1066, 384] on div "HWC Michelle + Test - 02/09/25 11:05am" at bounding box center [994, 393] width 506 height 22
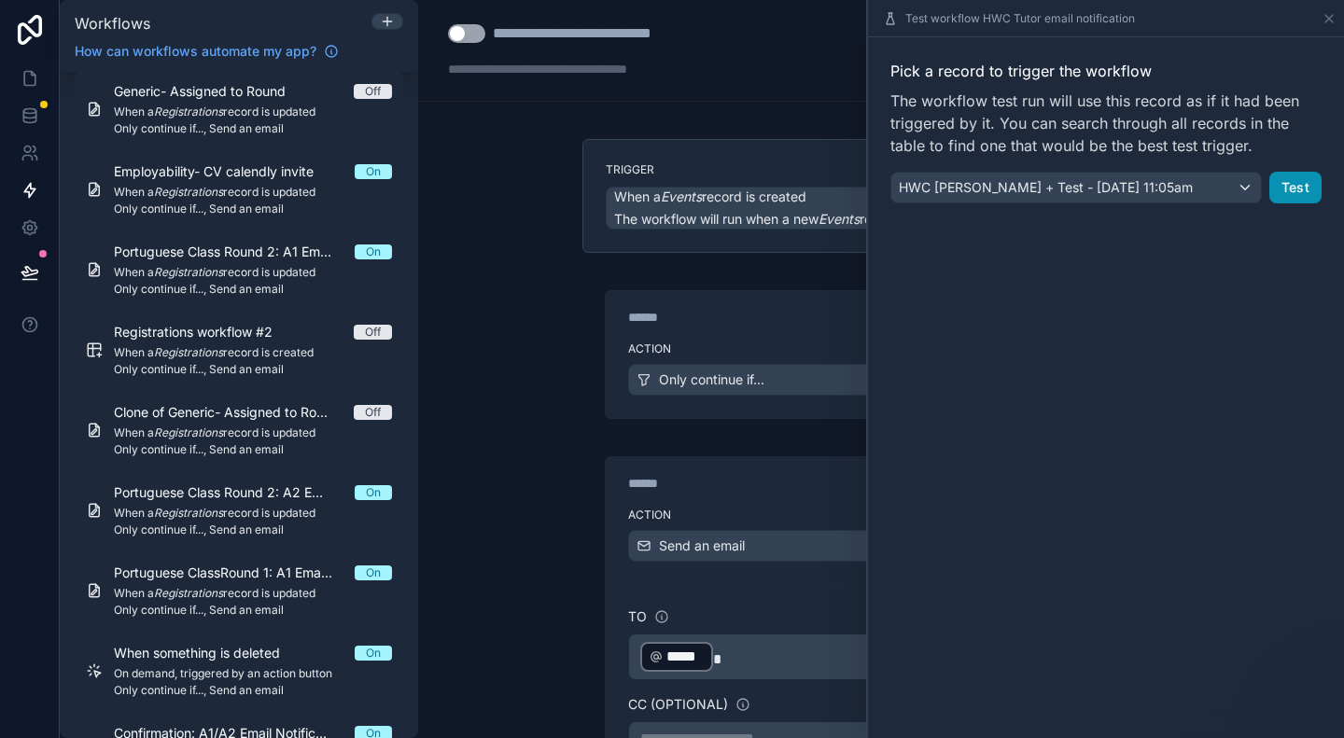
click at [1312, 182] on button "Test" at bounding box center [1295, 188] width 52 height 32
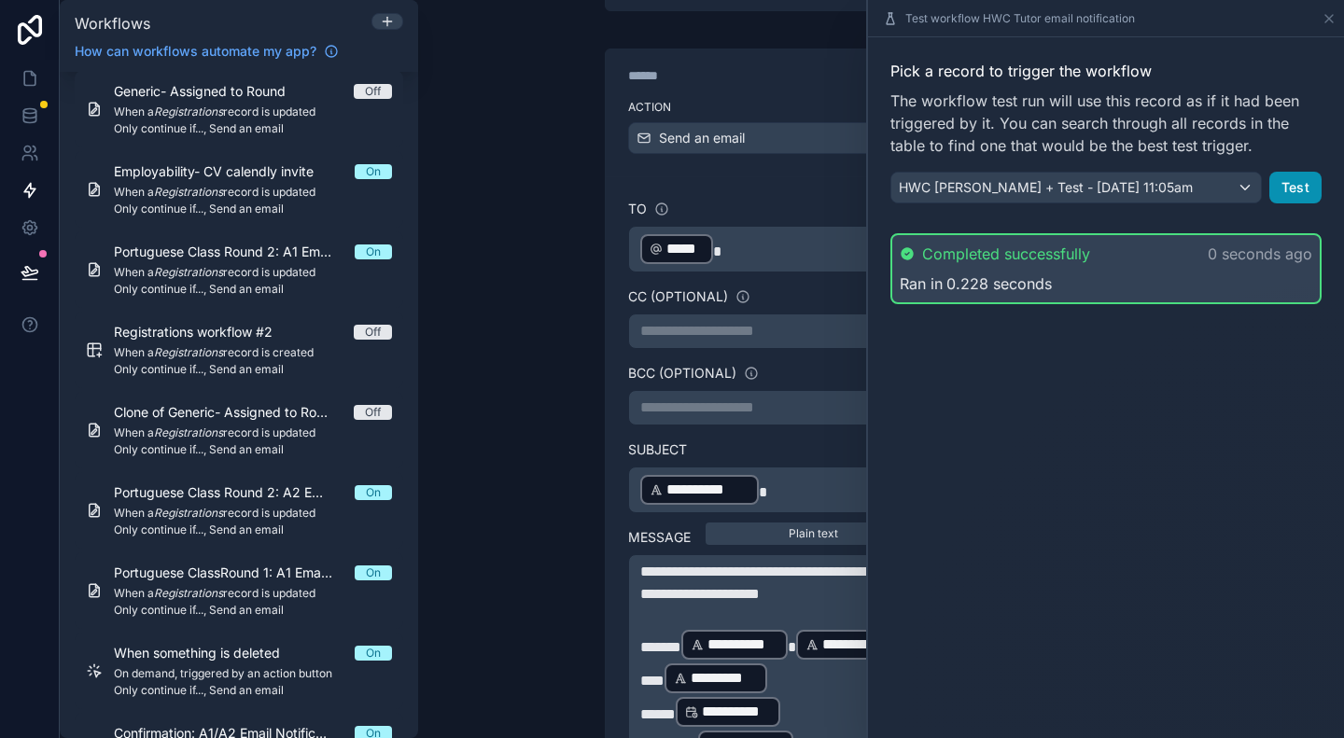
scroll to position [467, 0]
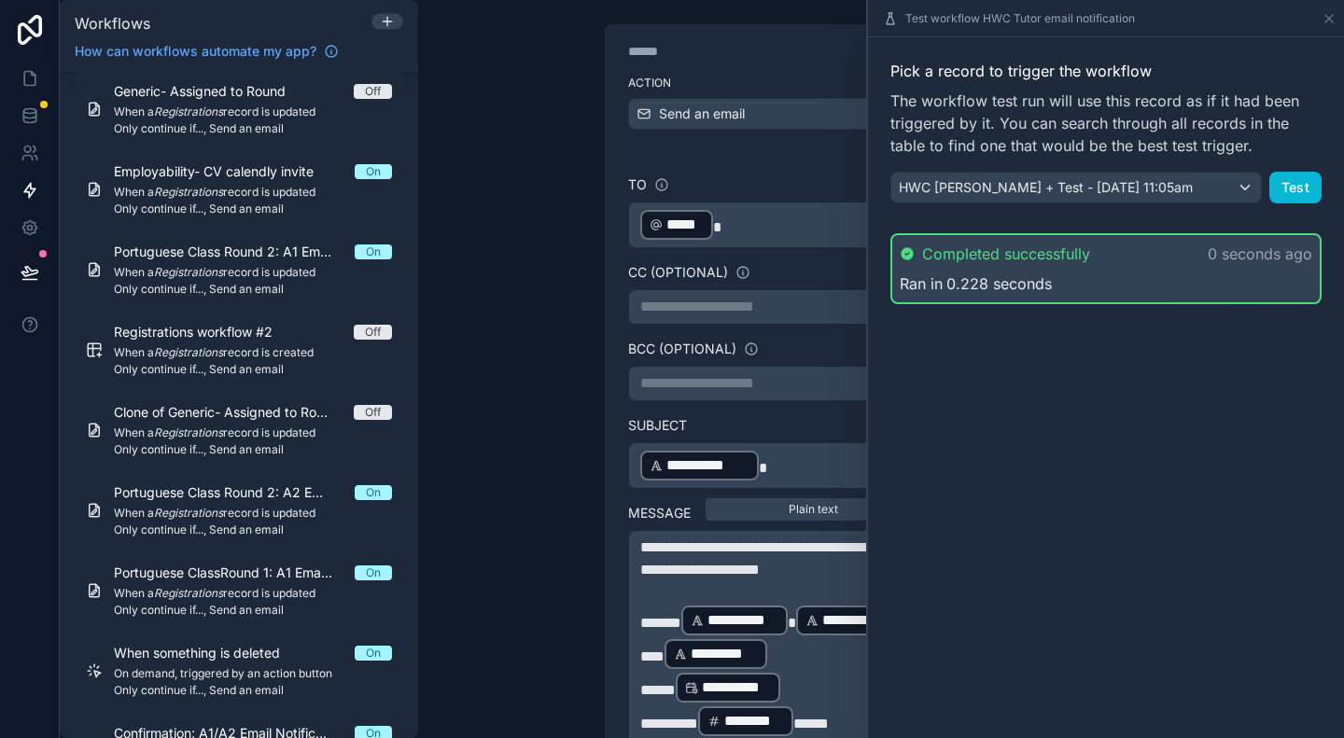
click at [574, 553] on div "**********" at bounding box center [880, 436] width 627 height 1529
click at [852, 720] on p "********* ******** ﻿ *****" at bounding box center [881, 722] width 482 height 34
click at [841, 720] on p "********* ******** ﻿ *****" at bounding box center [881, 722] width 482 height 34
click at [829, 717] on span "*****" at bounding box center [810, 724] width 35 height 14
click at [1335, 20] on icon at bounding box center [1329, 18] width 15 height 15
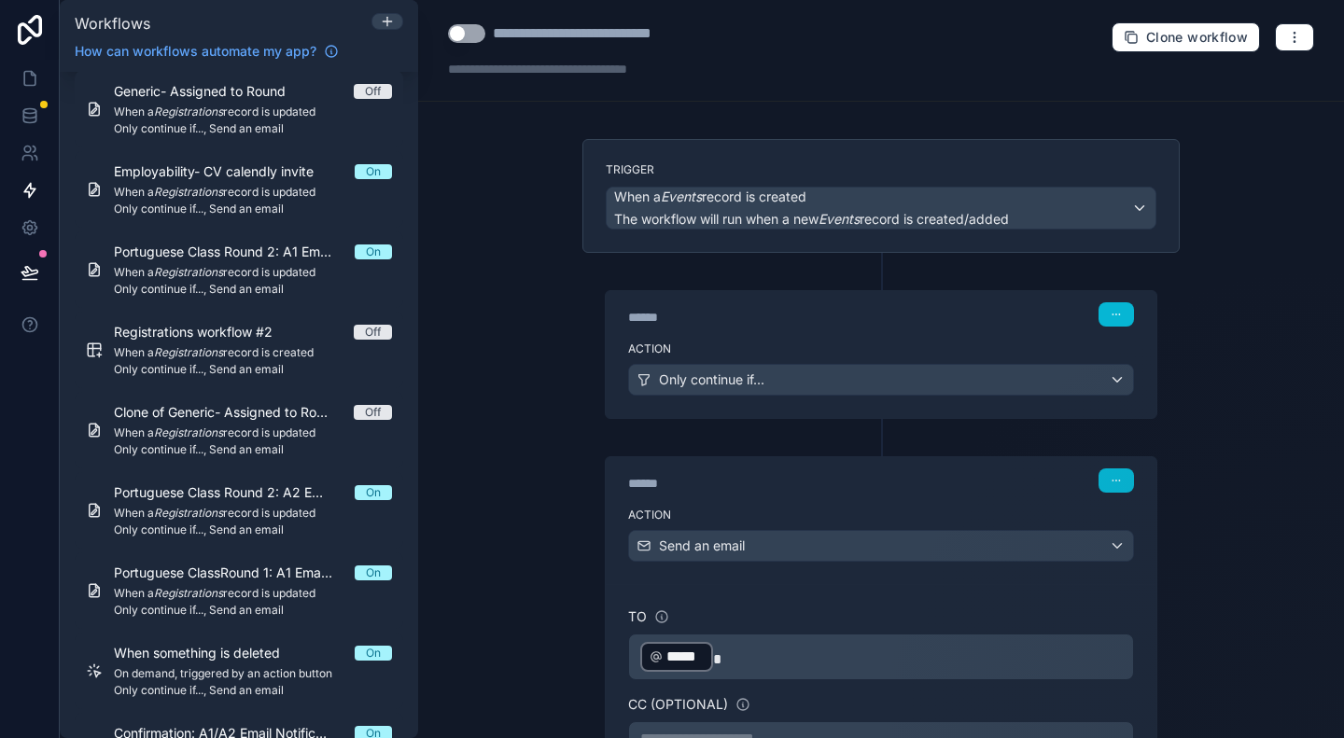
click at [446, 31] on div "**********" at bounding box center [881, 51] width 926 height 102
click at [456, 31] on button "Use setting" at bounding box center [466, 33] width 37 height 19
click at [791, 322] on div "******" at bounding box center [768, 317] width 280 height 19
click at [963, 374] on div "Only continue if..." at bounding box center [881, 380] width 504 height 30
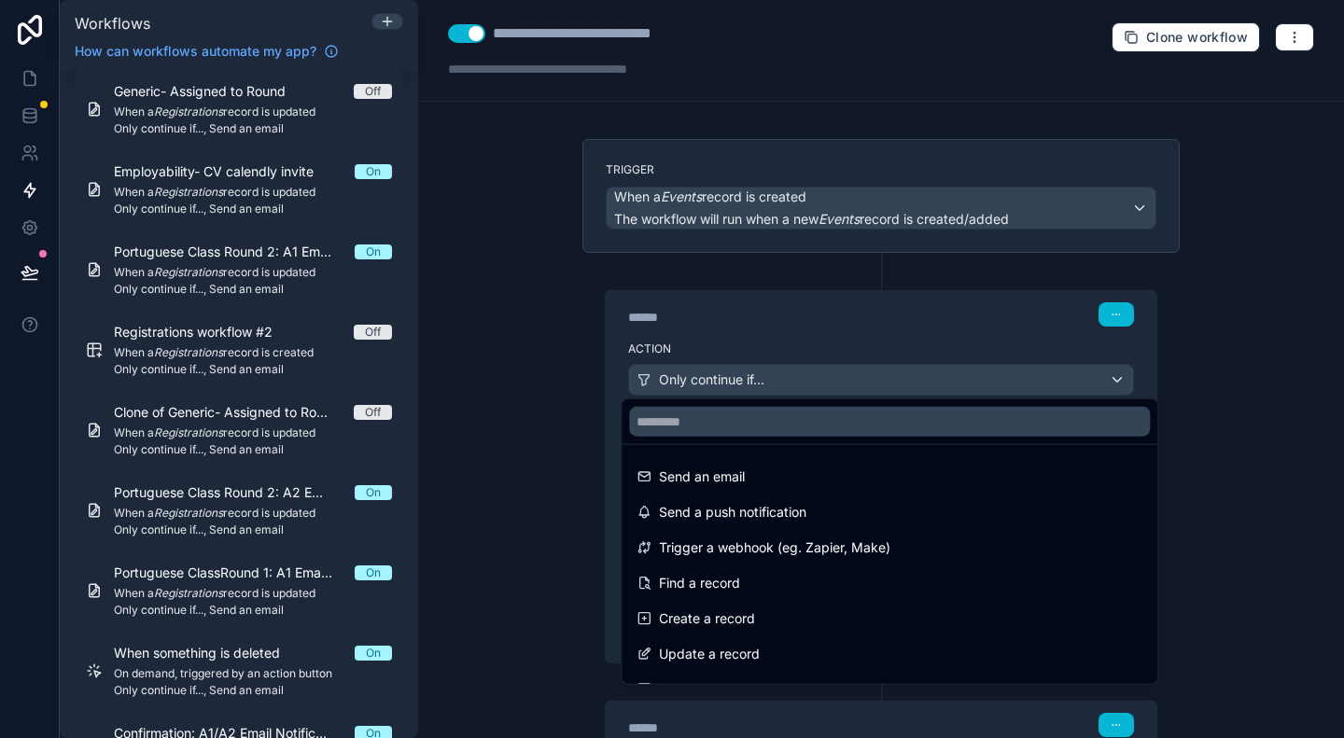
click at [949, 305] on div at bounding box center [672, 369] width 1344 height 738
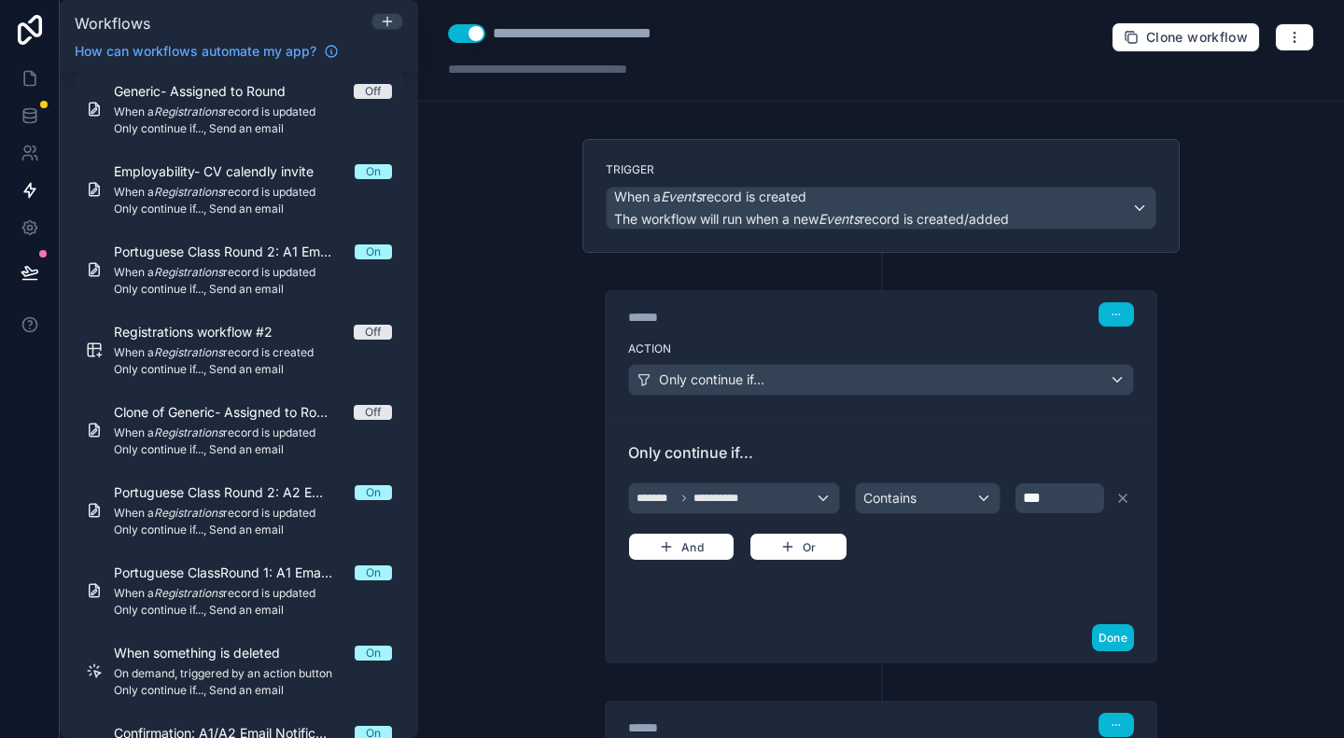
click at [1239, 457] on div "**********" at bounding box center [881, 369] width 926 height 738
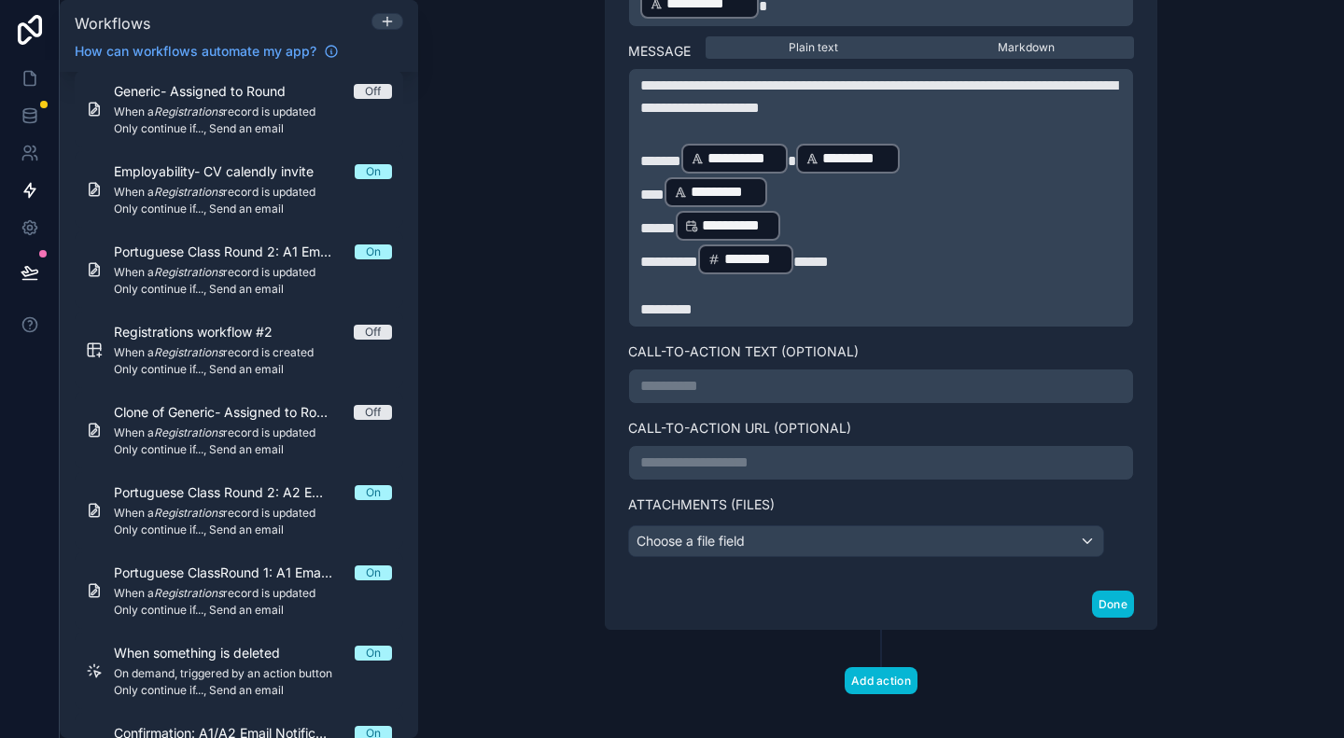
scroll to position [1141, 0]
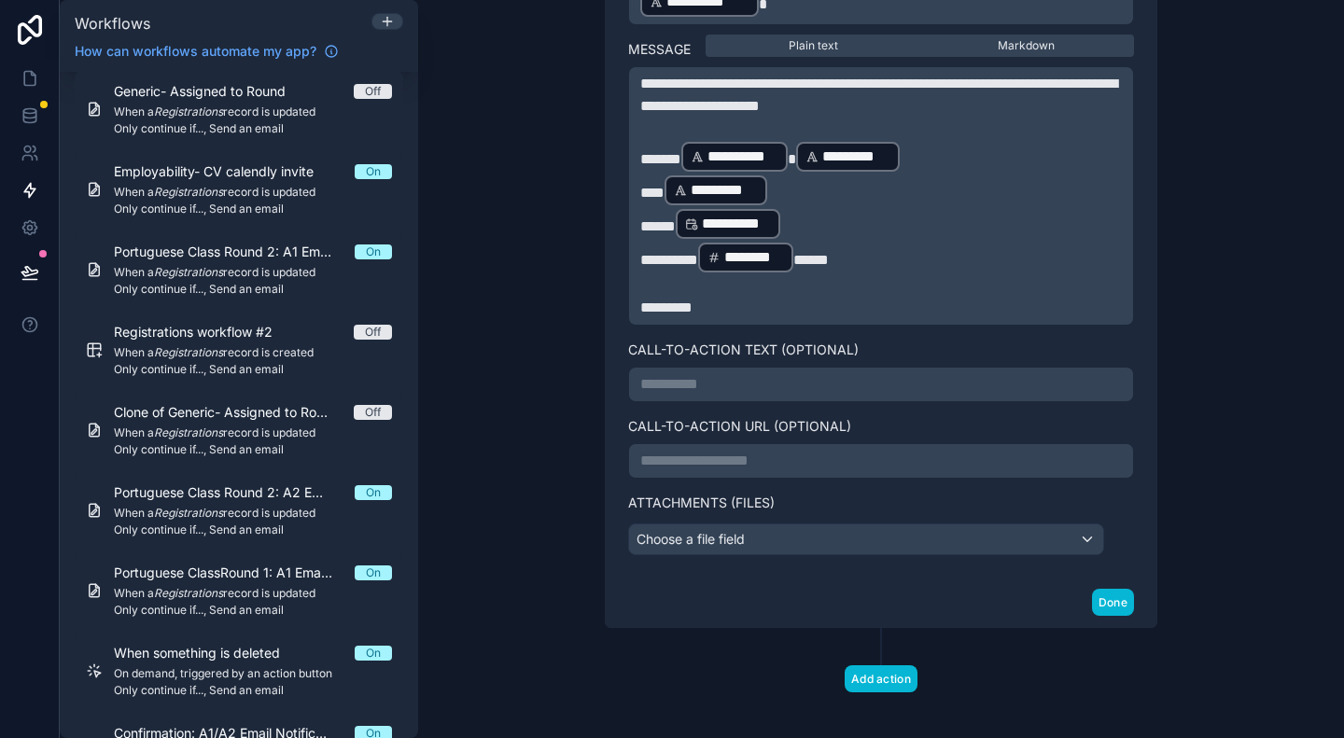
click at [1239, 457] on div "**********" at bounding box center [881, 369] width 926 height 738
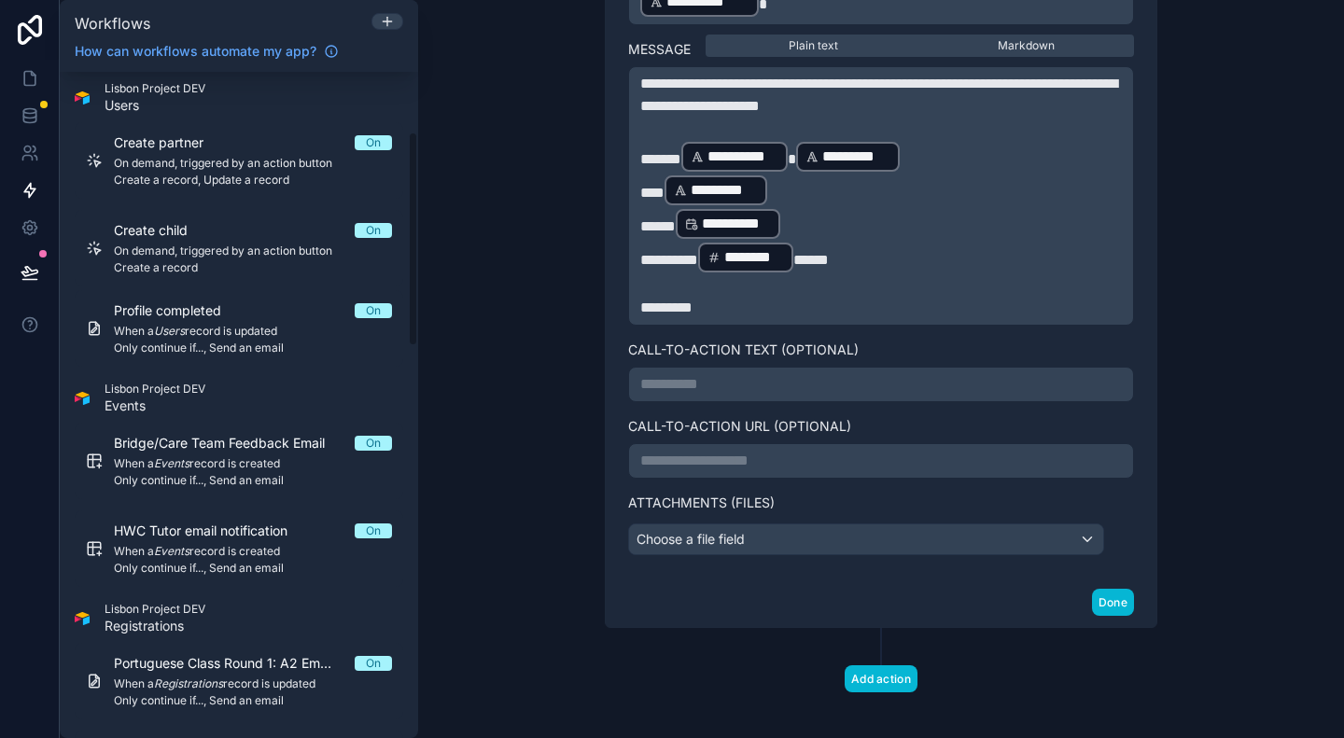
scroll to position [91, 0]
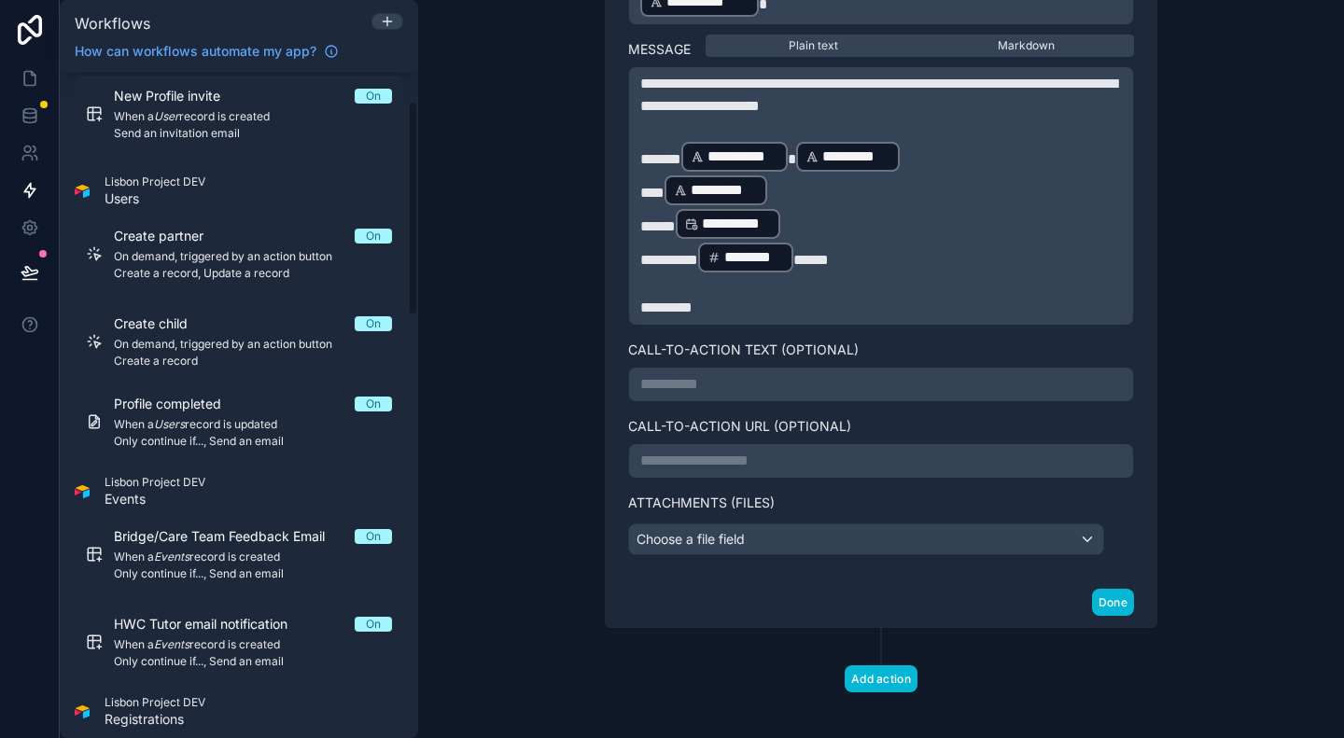
click at [480, 410] on div "**********" at bounding box center [881, 369] width 926 height 738
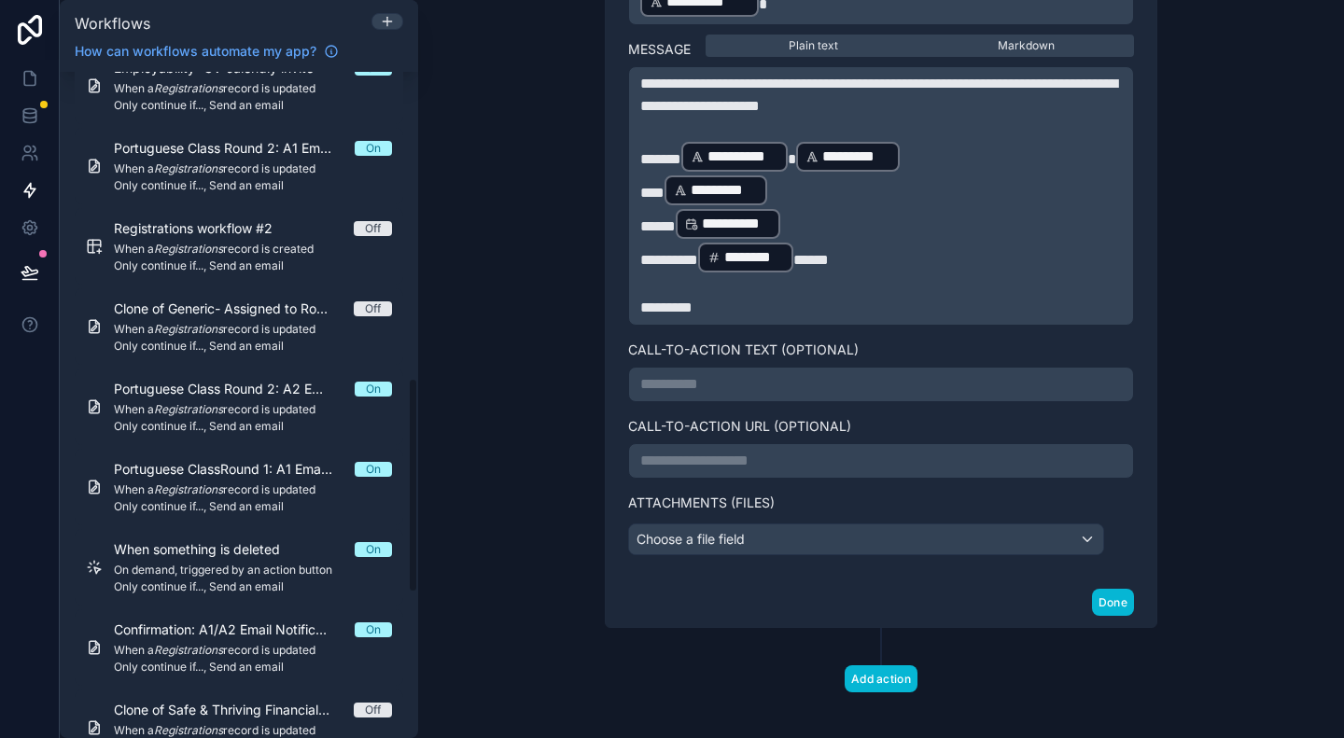
scroll to position [950, 0]
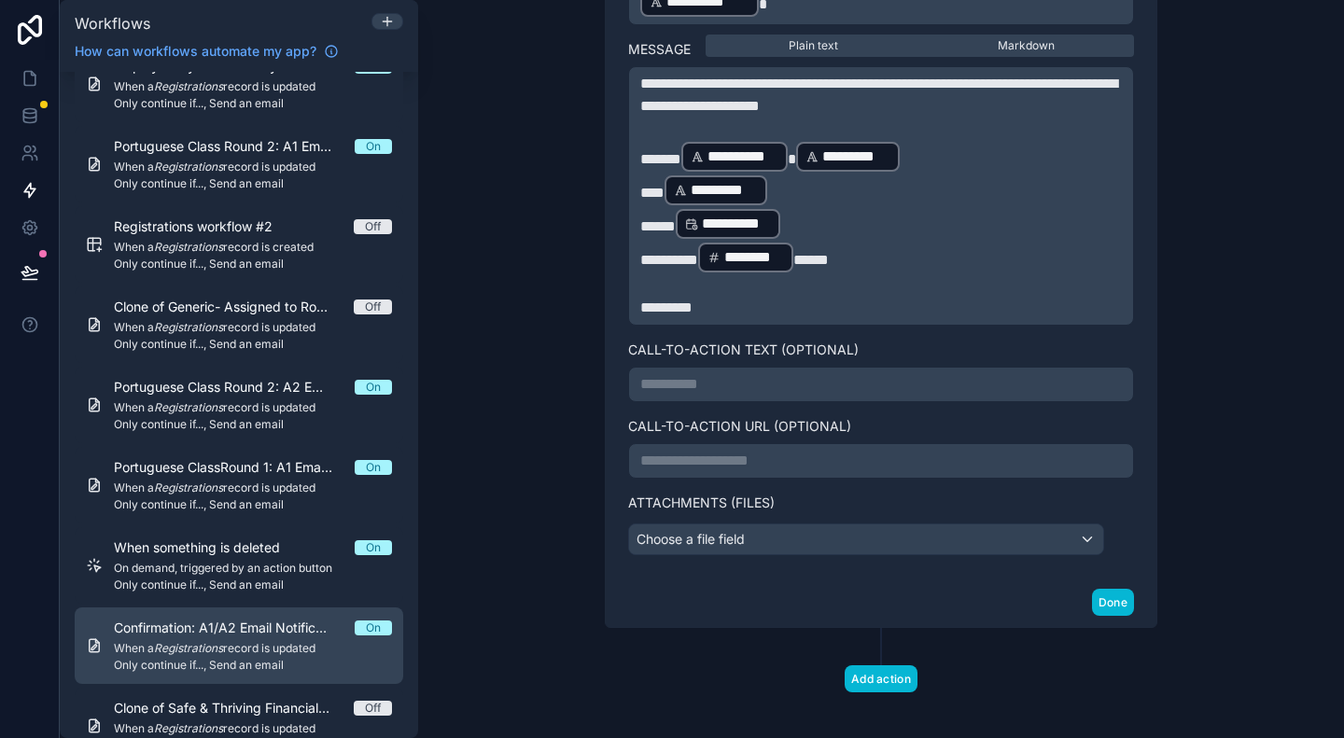
click at [255, 637] on div "Confirmation: A1/A2 Email Notification On When a Registrations record is update…" at bounding box center [253, 646] width 278 height 54
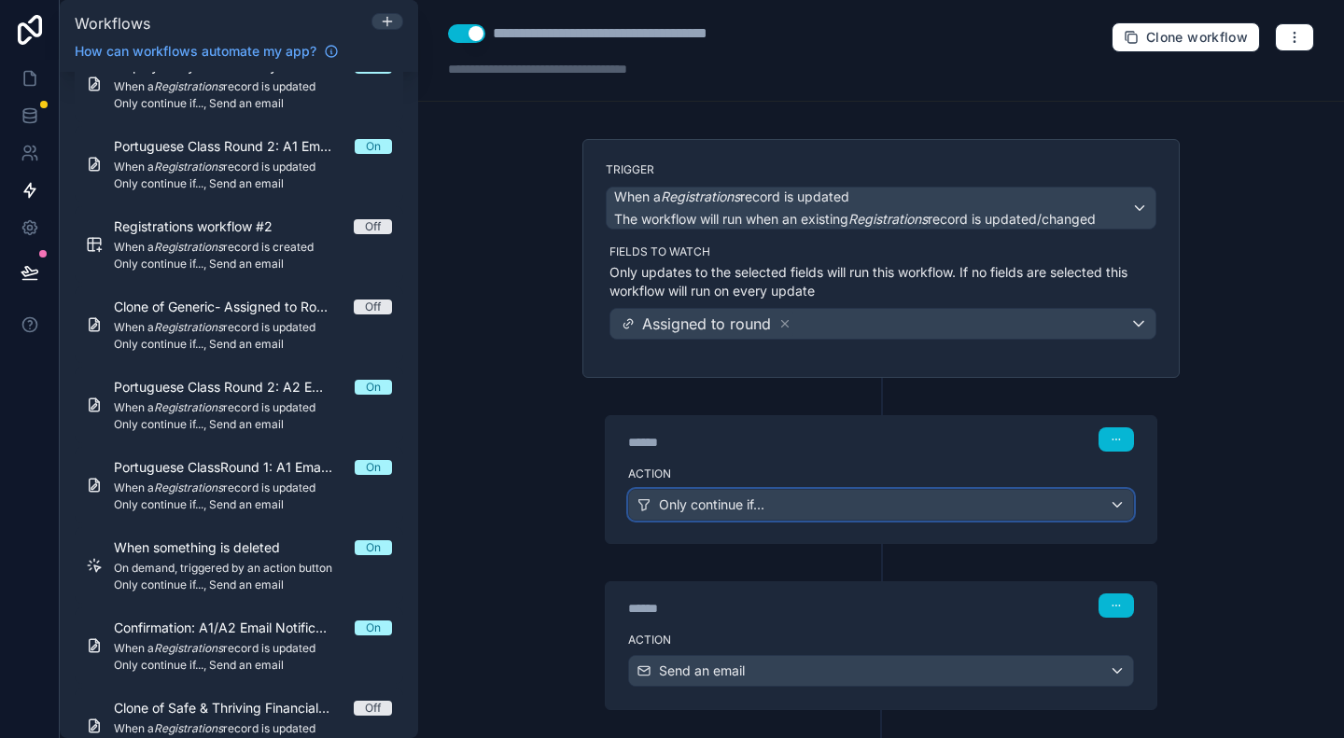
click at [807, 489] on button "Only continue if..." at bounding box center [881, 505] width 506 height 32
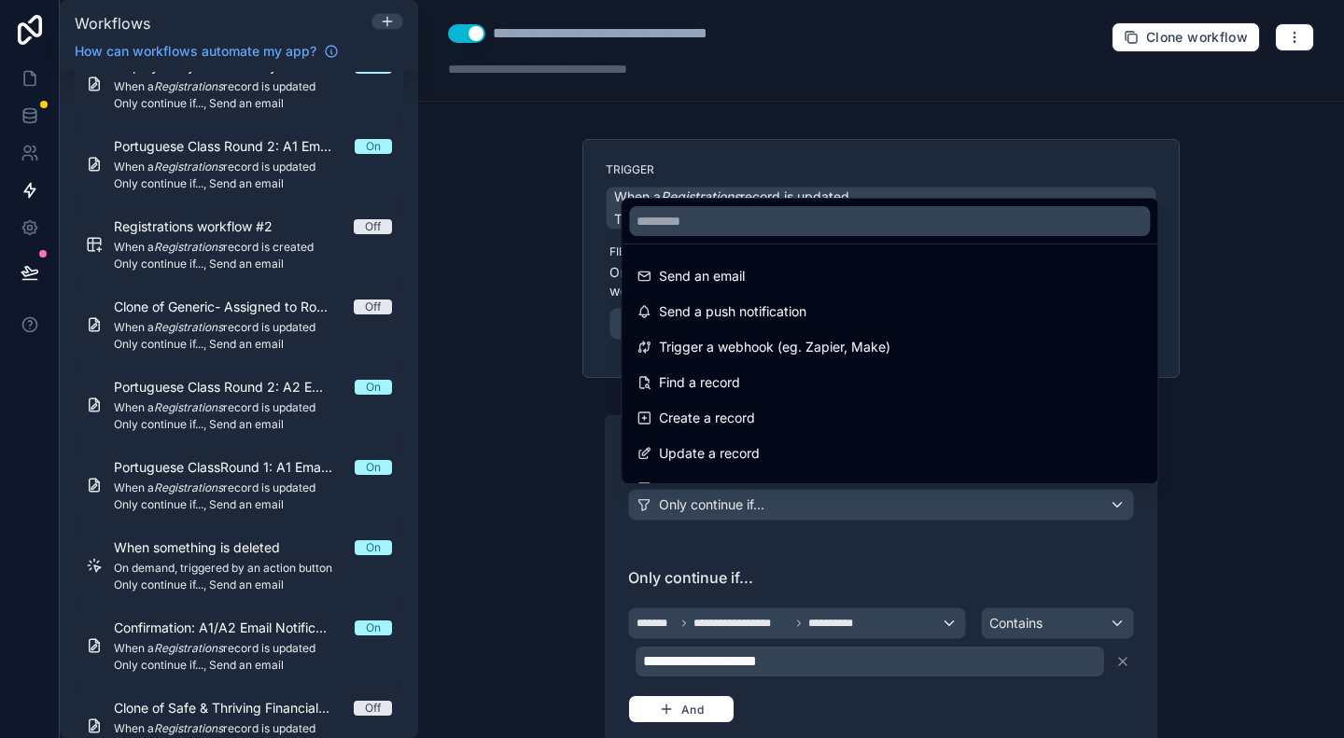
click at [1277, 579] on div at bounding box center [672, 369] width 1344 height 738
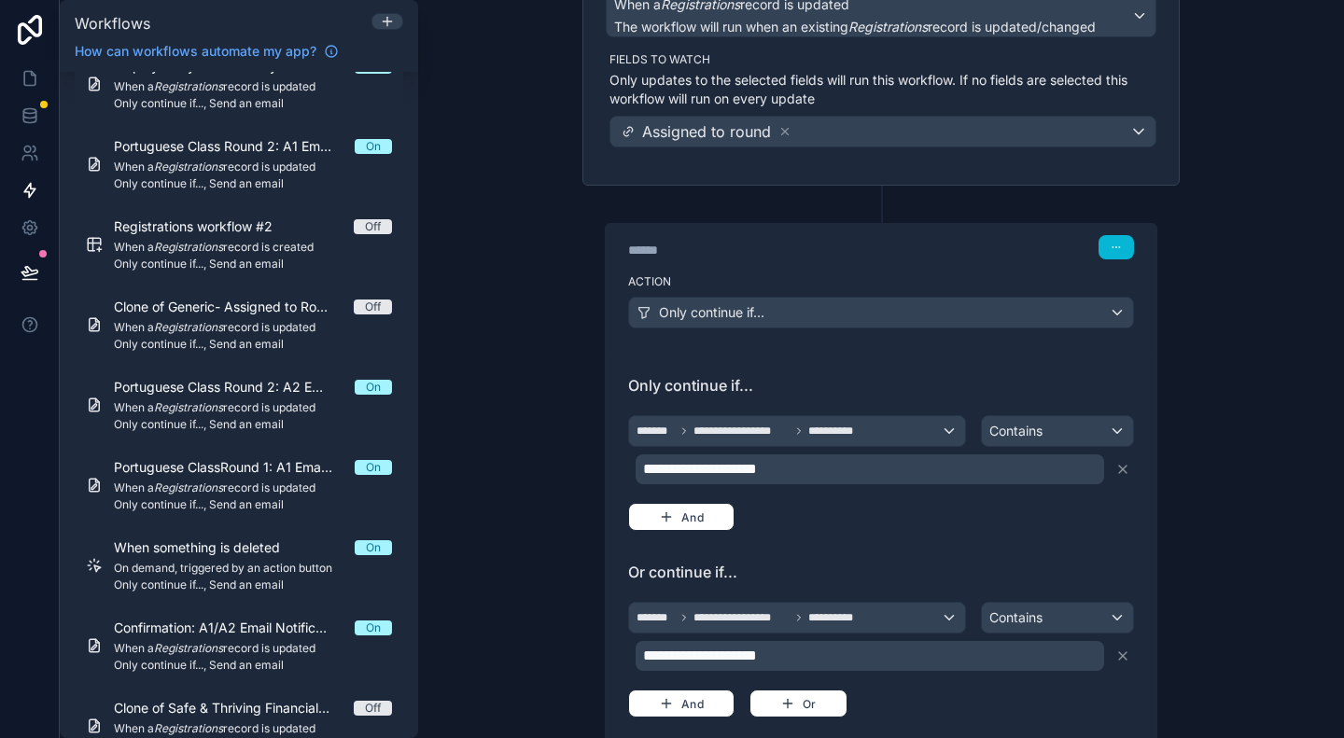
scroll to position [245, 0]
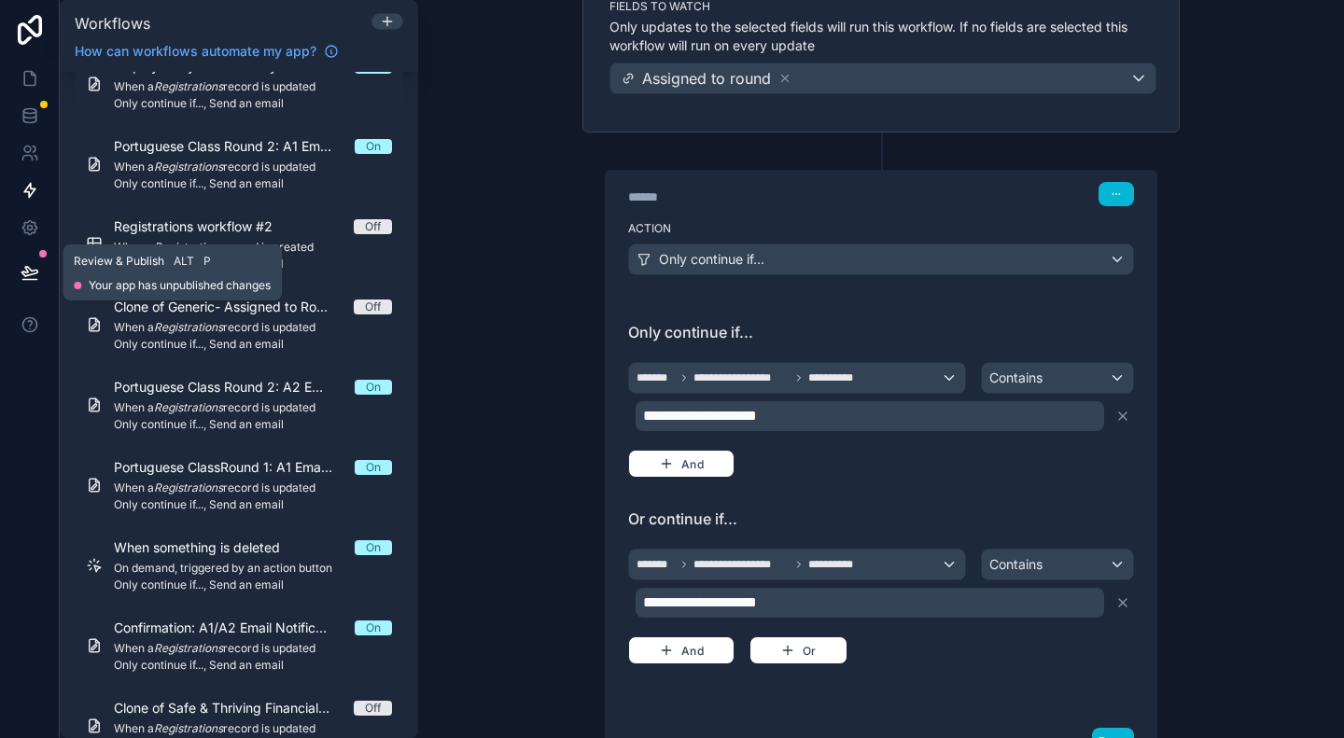
click at [31, 280] on icon at bounding box center [29, 280] width 14 height 0
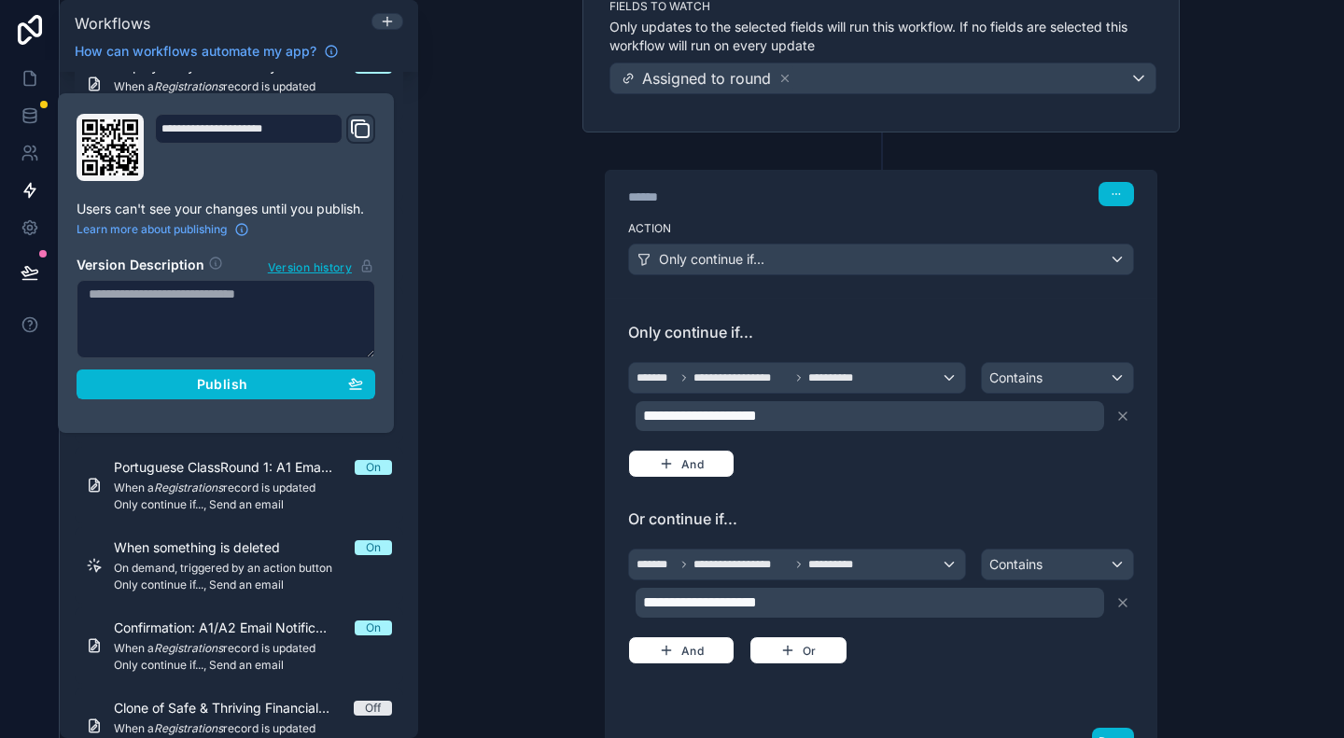
click at [164, 302] on textarea at bounding box center [226, 319] width 299 height 78
click at [131, 293] on textarea "**********" at bounding box center [226, 318] width 299 height 77
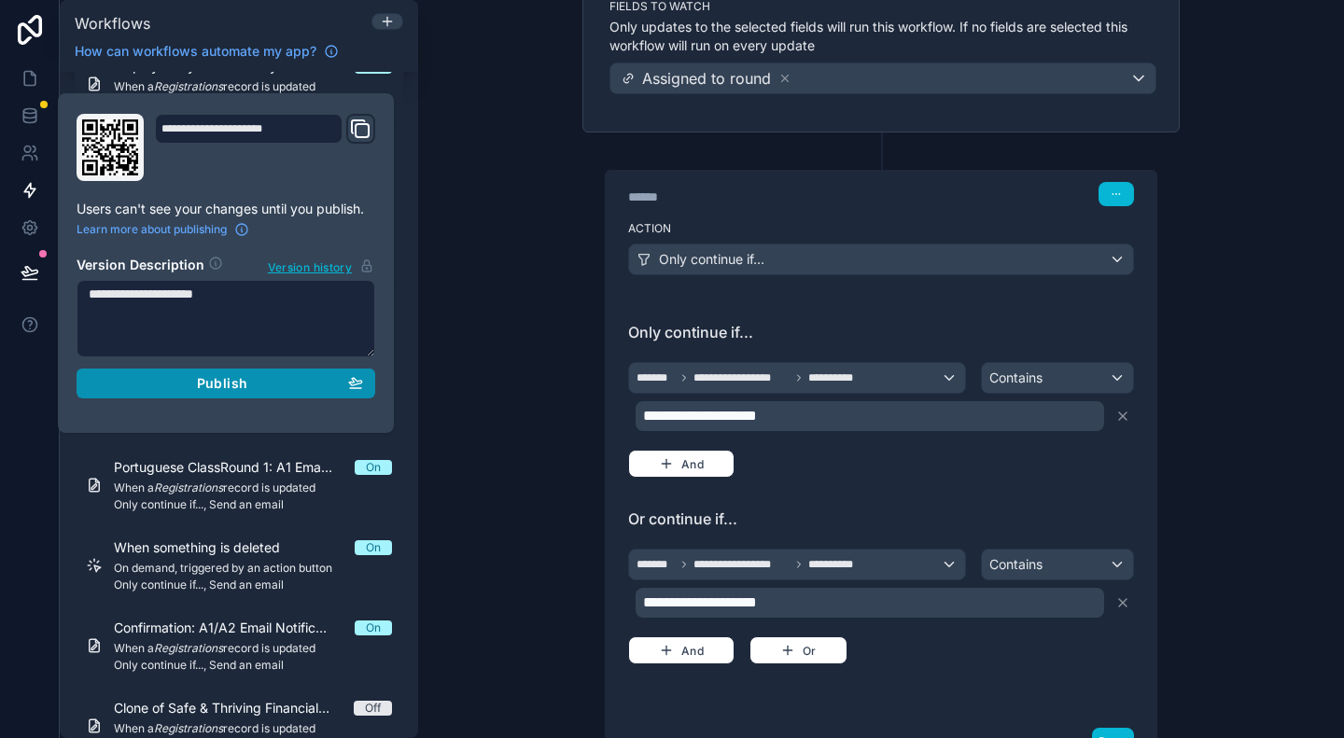
type textarea "**********"
click at [239, 378] on span "Publish" at bounding box center [222, 383] width 50 height 17
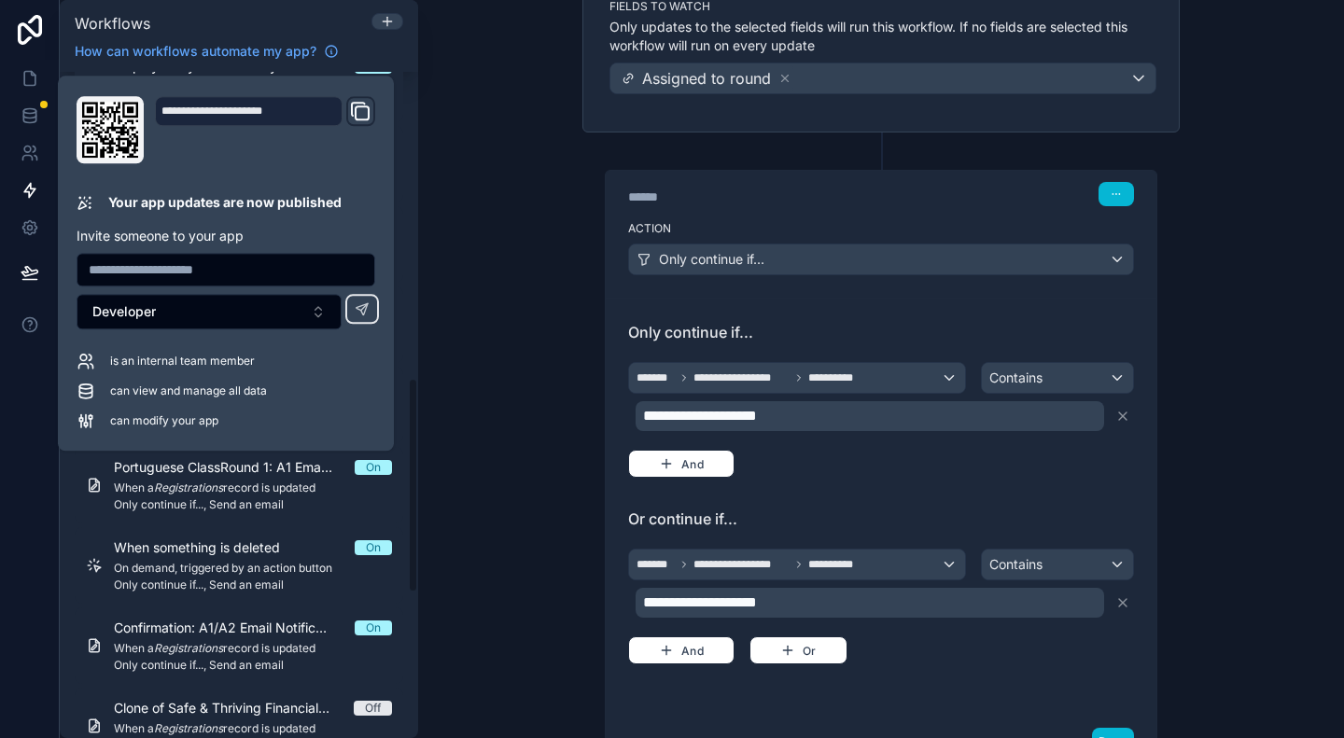
click at [539, 240] on div "**********" at bounding box center [881, 369] width 926 height 738
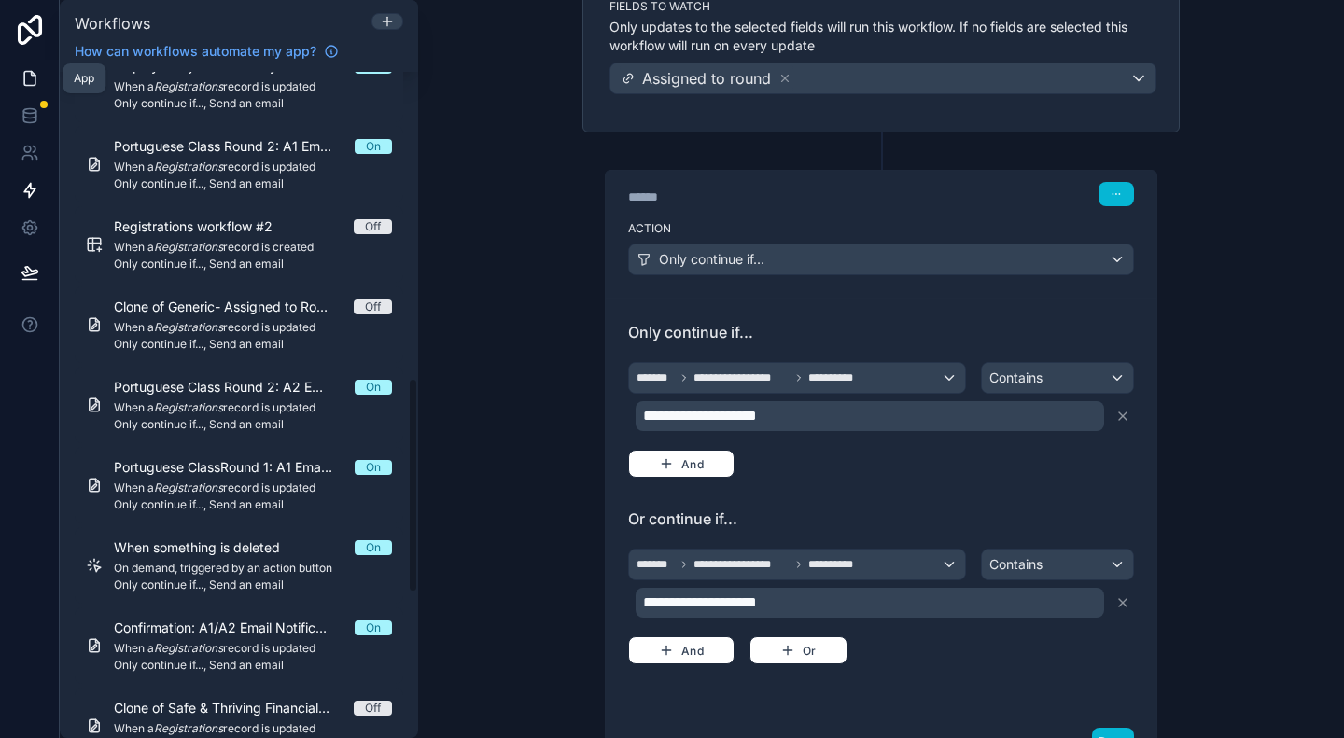
click at [22, 82] on icon at bounding box center [30, 78] width 19 height 19
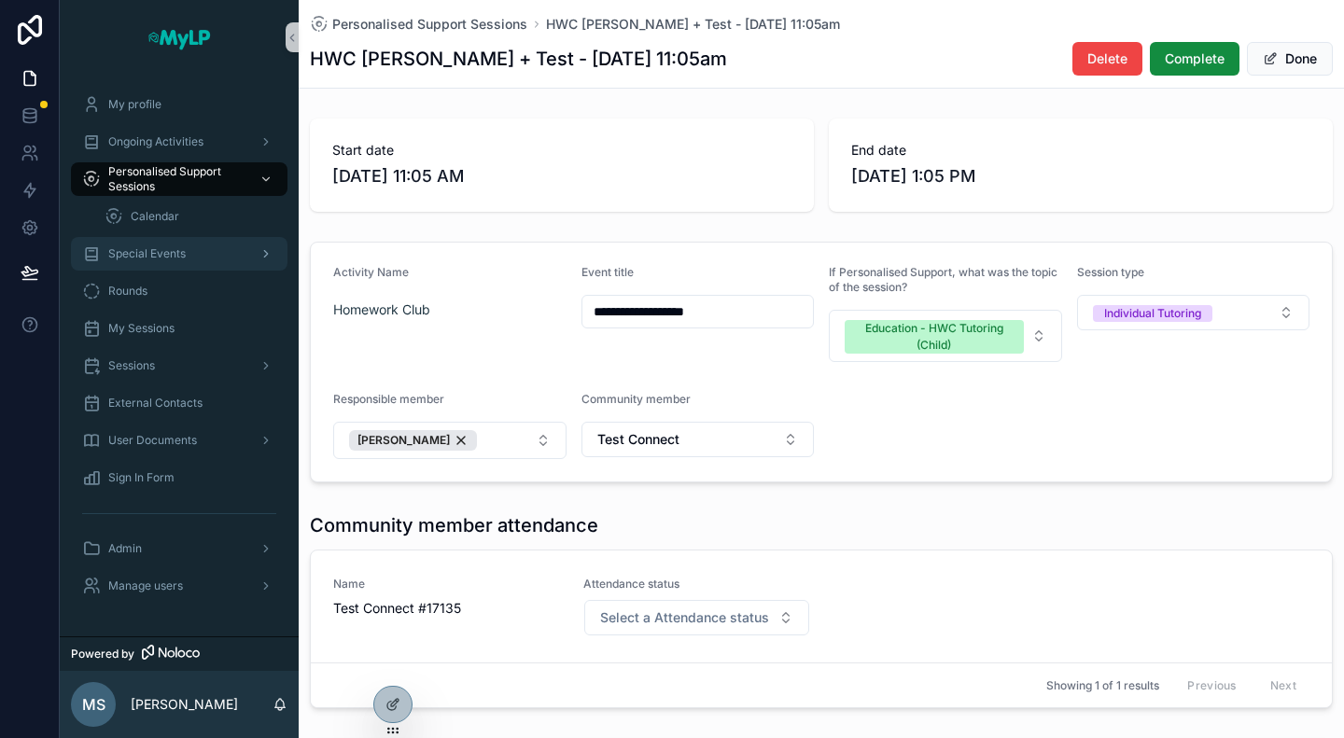
click at [182, 243] on div "Special Events" at bounding box center [179, 254] width 194 height 30
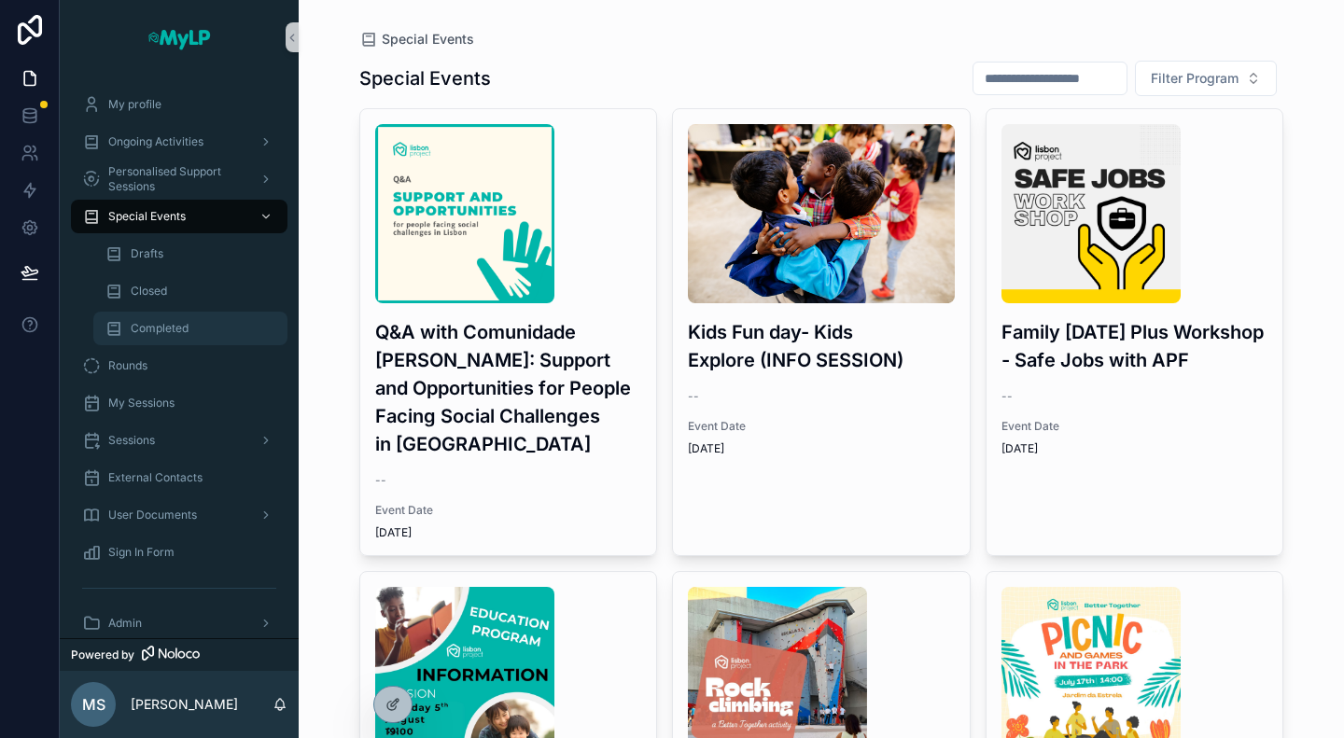
click at [160, 327] on span "Completed" at bounding box center [160, 328] width 58 height 15
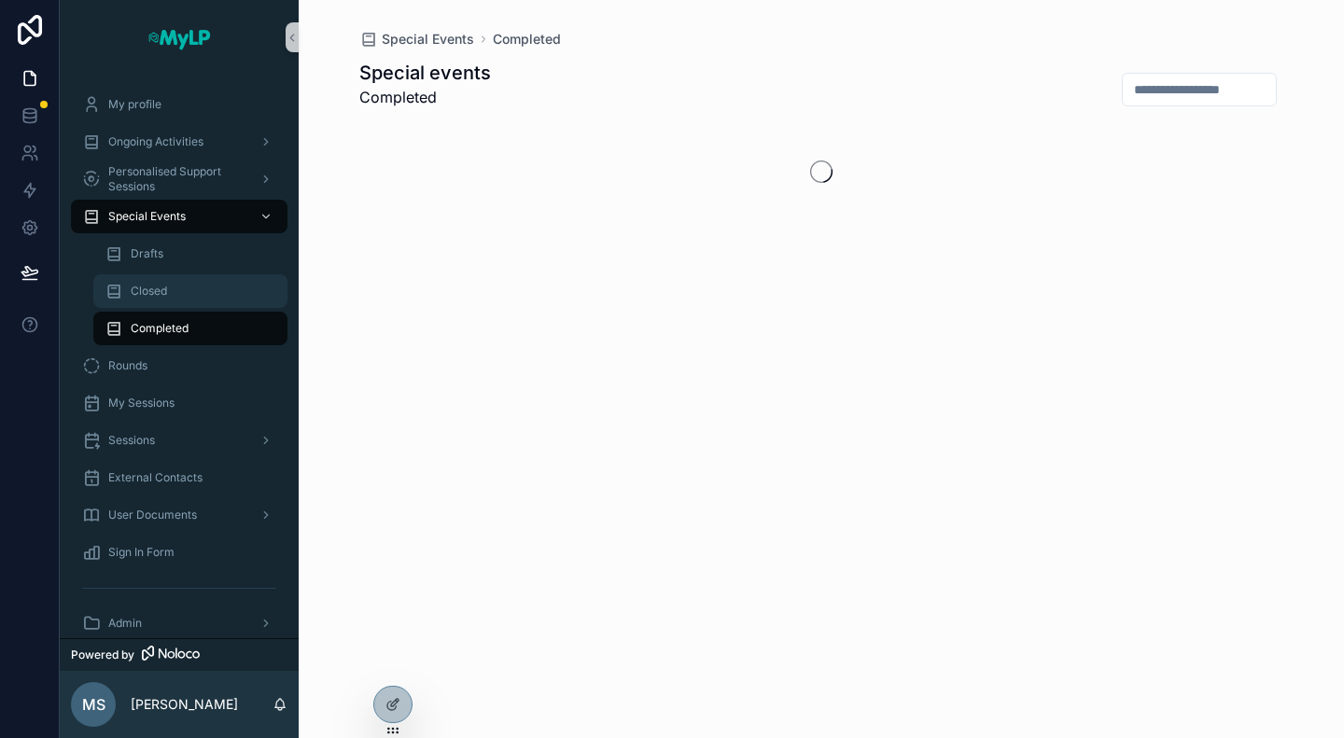
click at [161, 292] on span "Closed" at bounding box center [149, 291] width 36 height 15
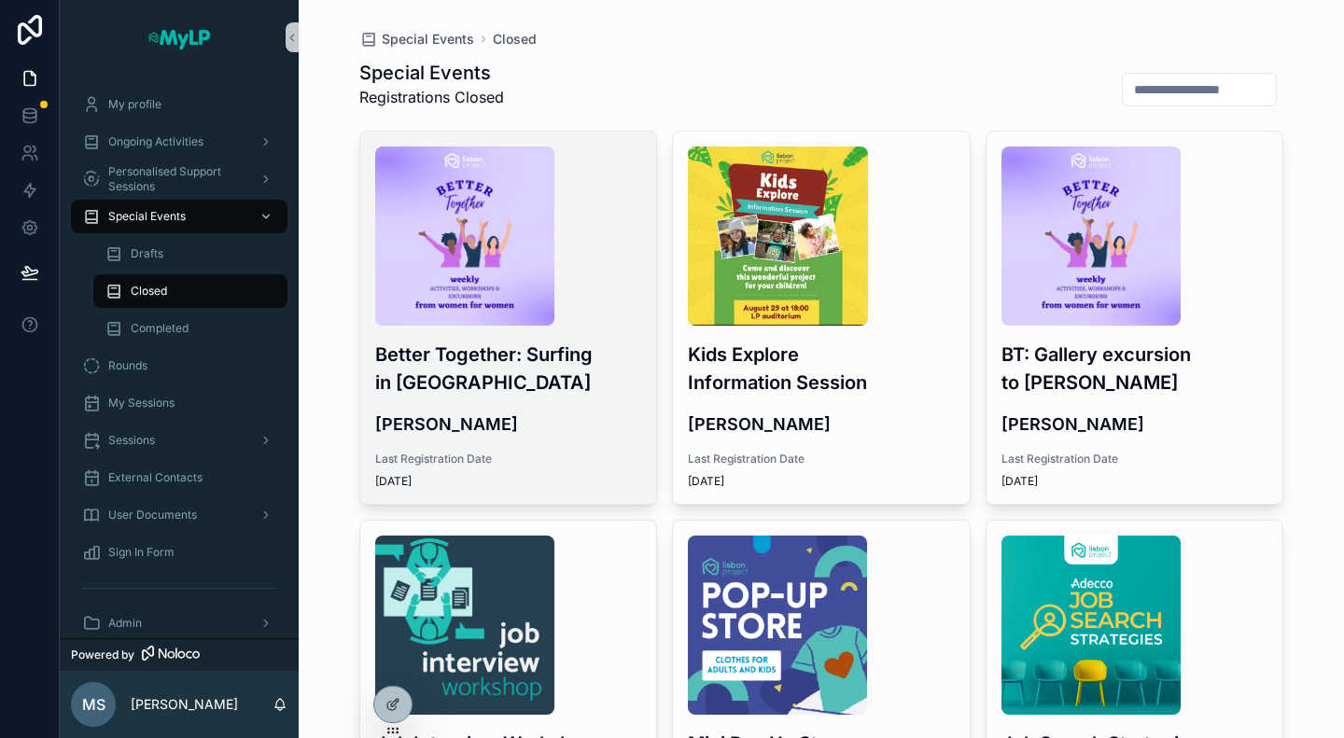
click at [559, 358] on h3 "Better Together: Surfing in Caparica" at bounding box center [508, 369] width 267 height 56
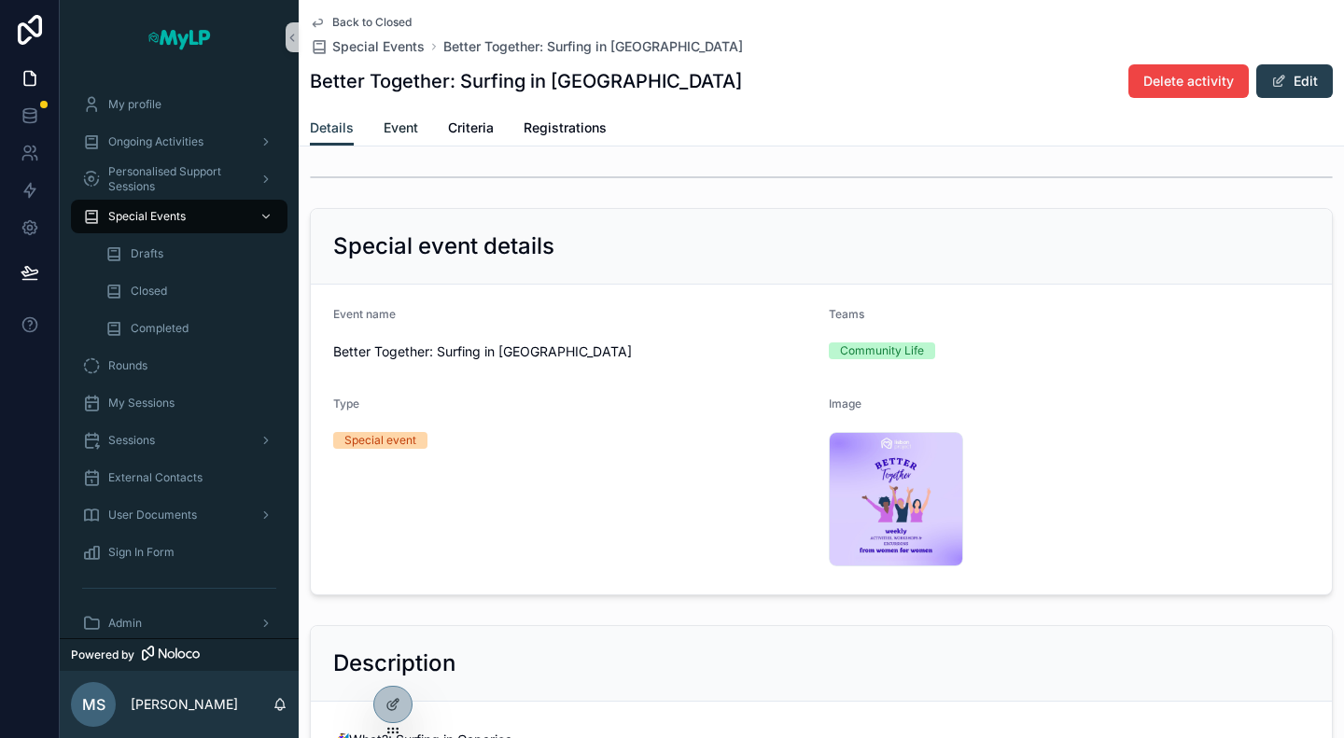
click at [399, 131] on span "Event" at bounding box center [401, 128] width 35 height 19
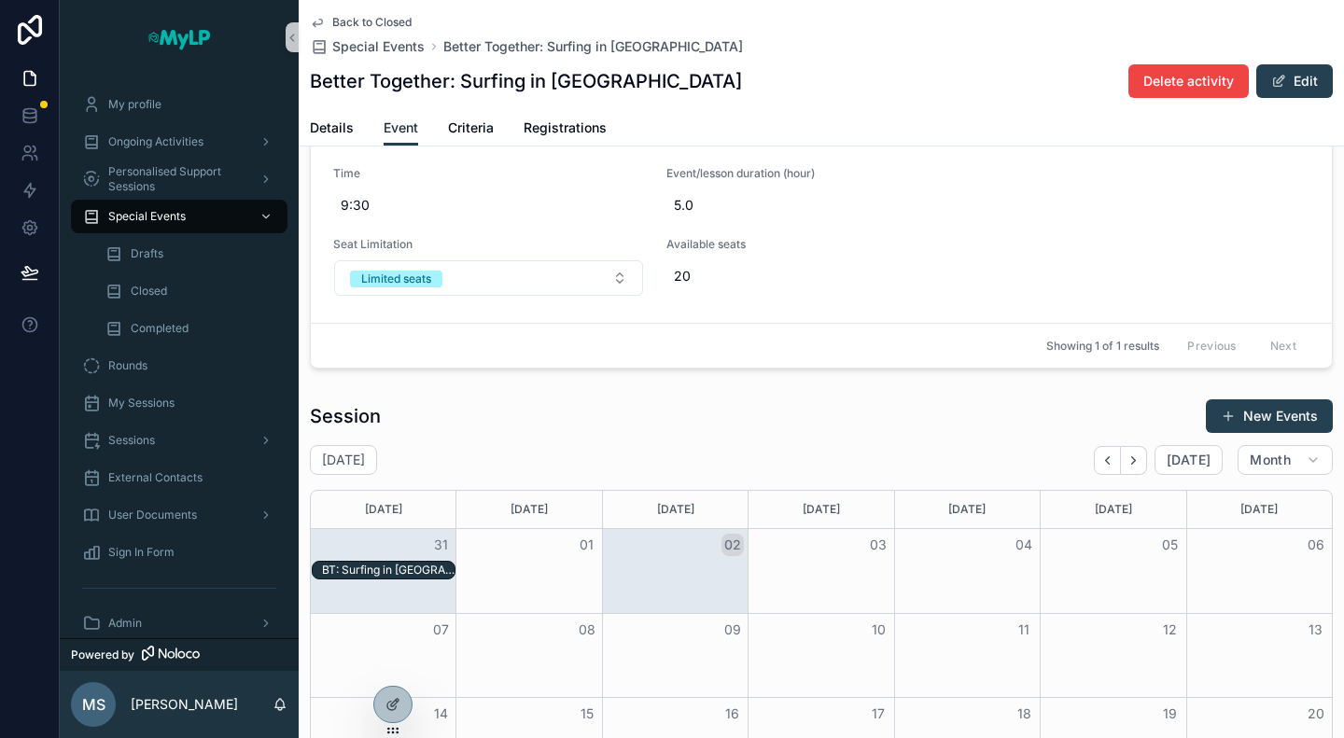
scroll to position [206, 0]
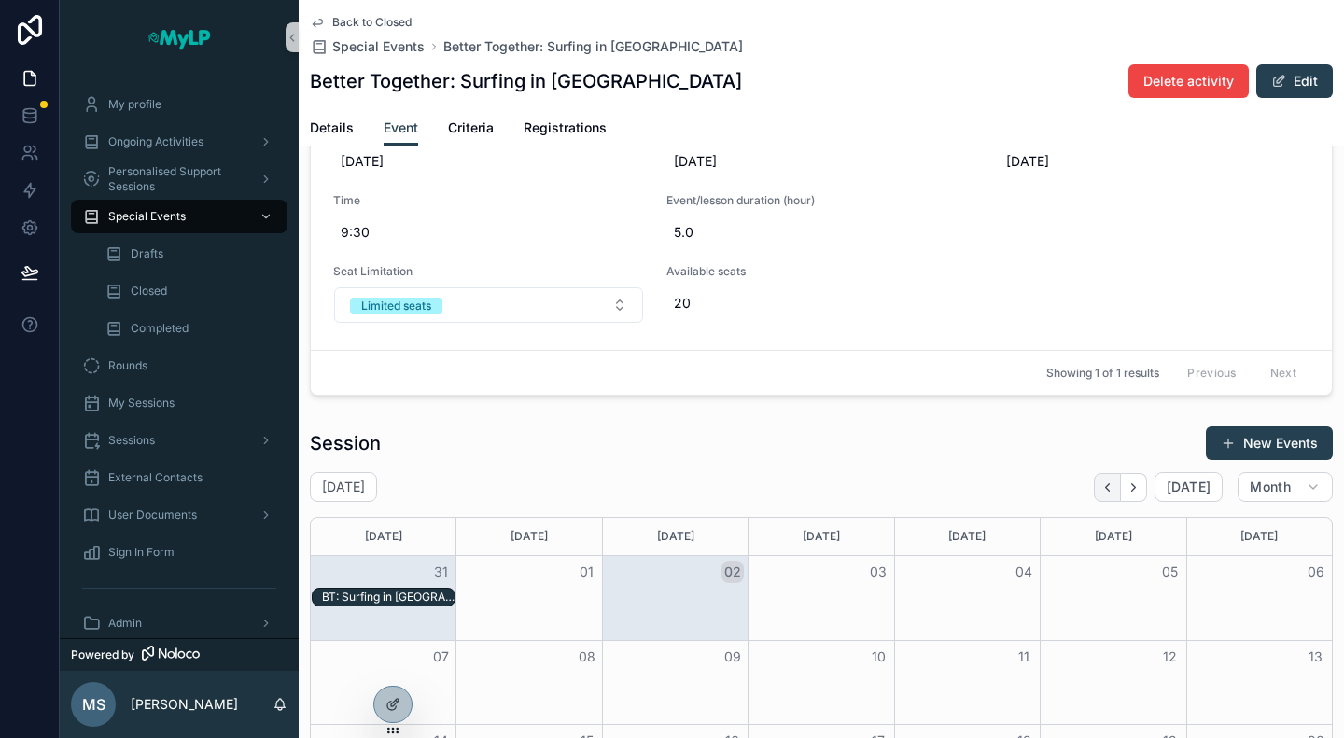
click at [1100, 490] on icon "Back" at bounding box center [1107, 488] width 14 height 14
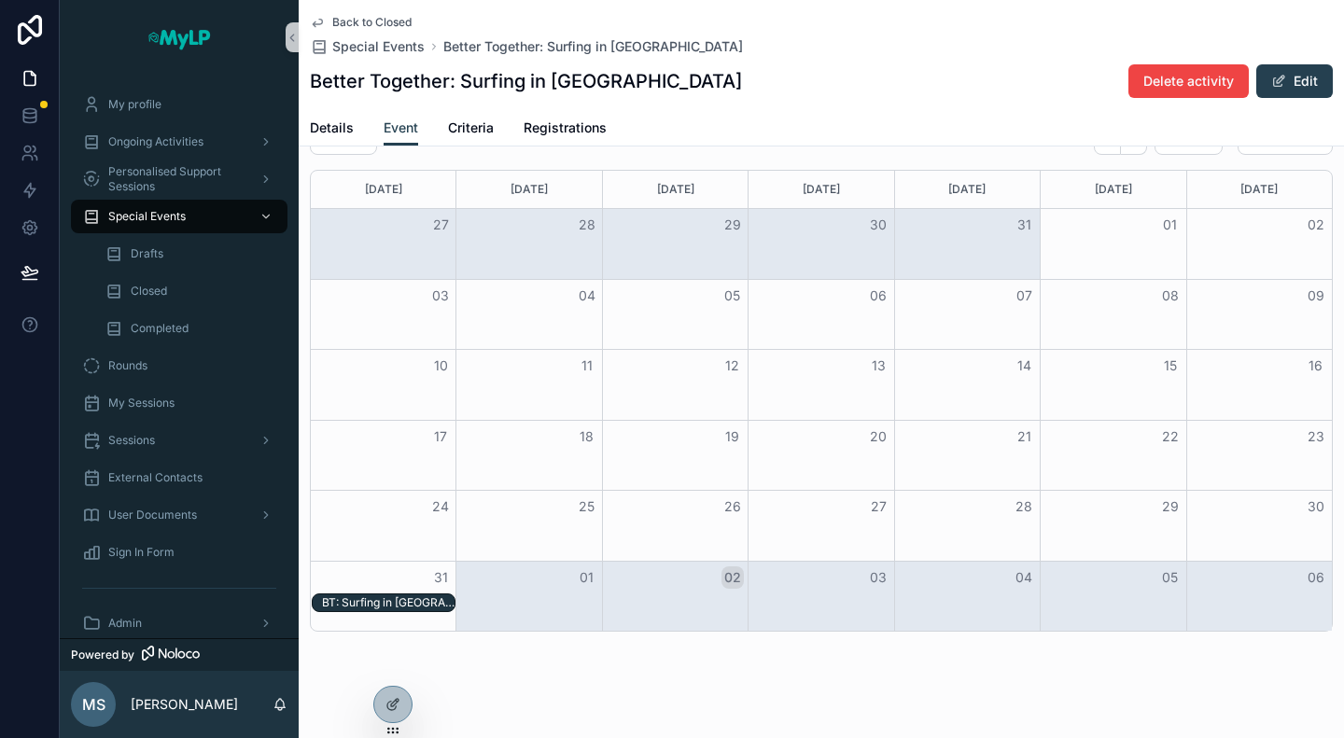
scroll to position [571, 0]
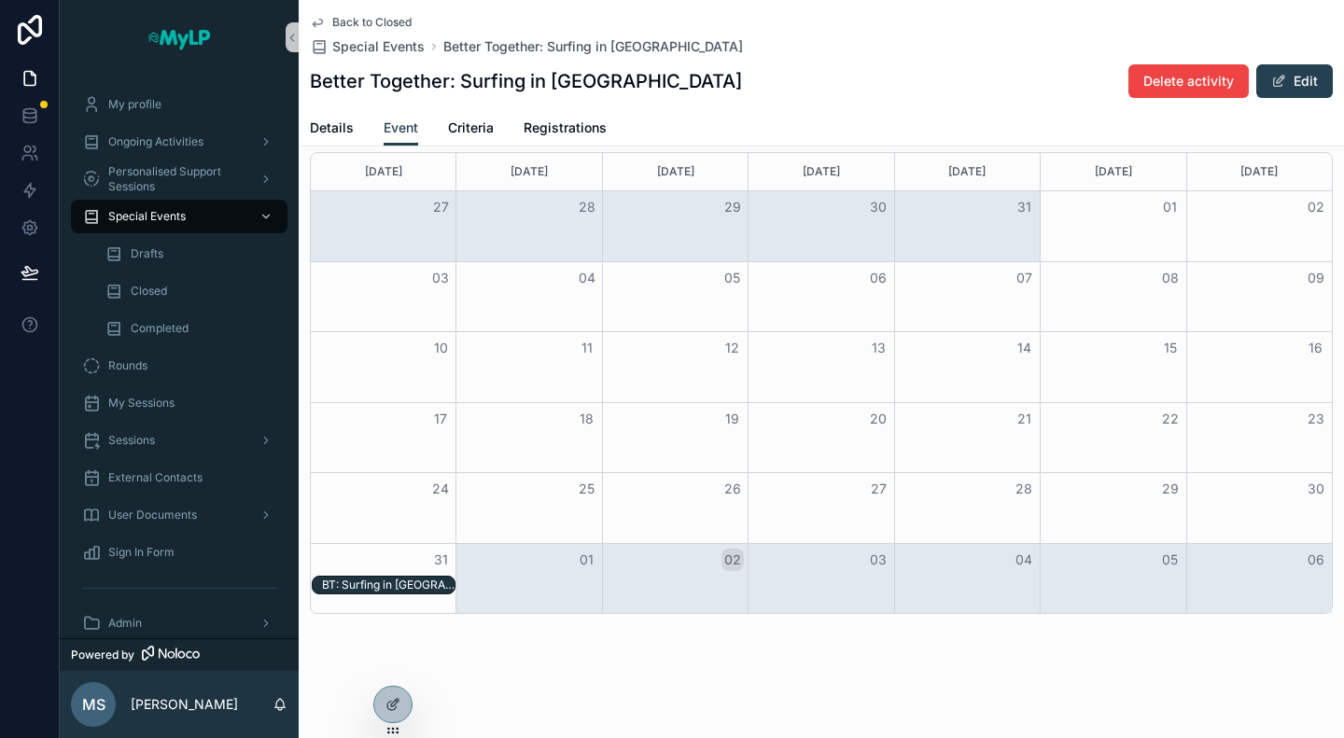
click at [366, 585] on div "BT: Surfing in Caparica - 31/08/25 09:30am" at bounding box center [388, 585] width 133 height 15
click at [381, 579] on div "BT: Surfing in Caparica - 31/08/25 09:30am" at bounding box center [388, 585] width 133 height 15
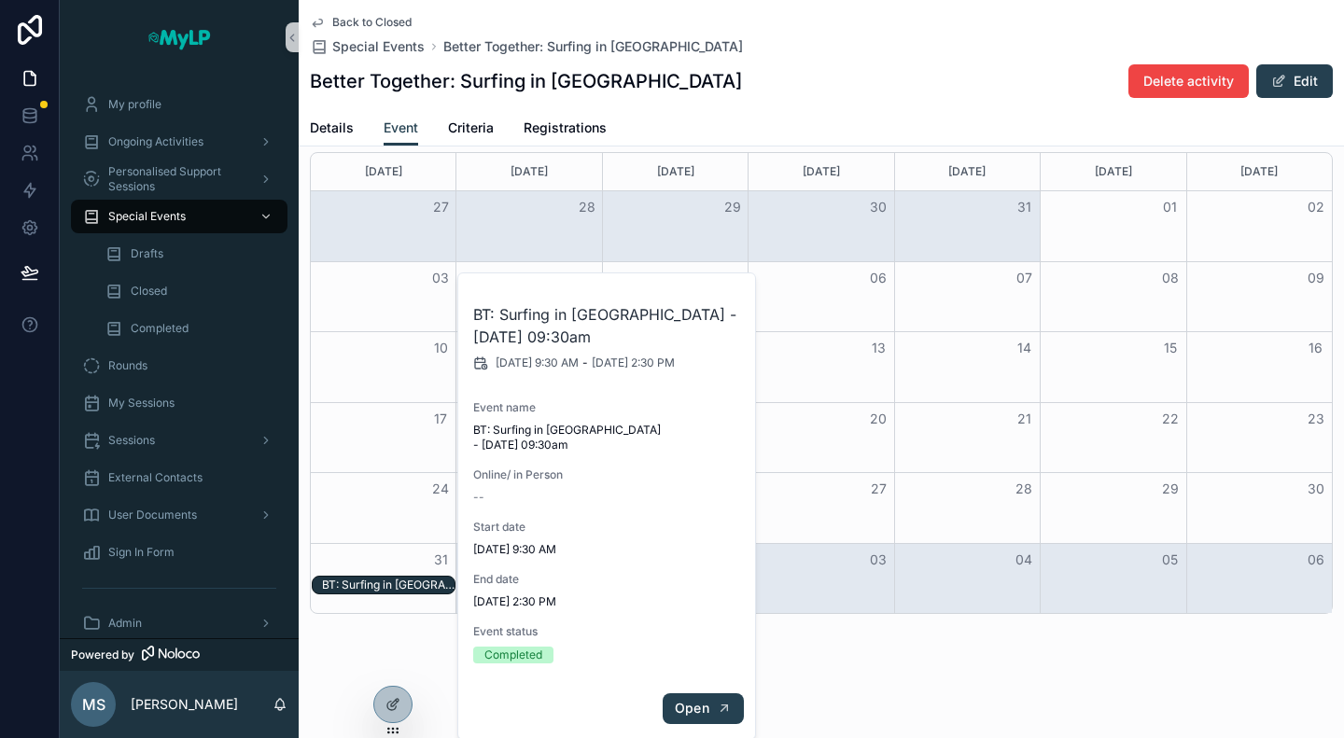
click at [694, 700] on span "Open" at bounding box center [692, 708] width 35 height 17
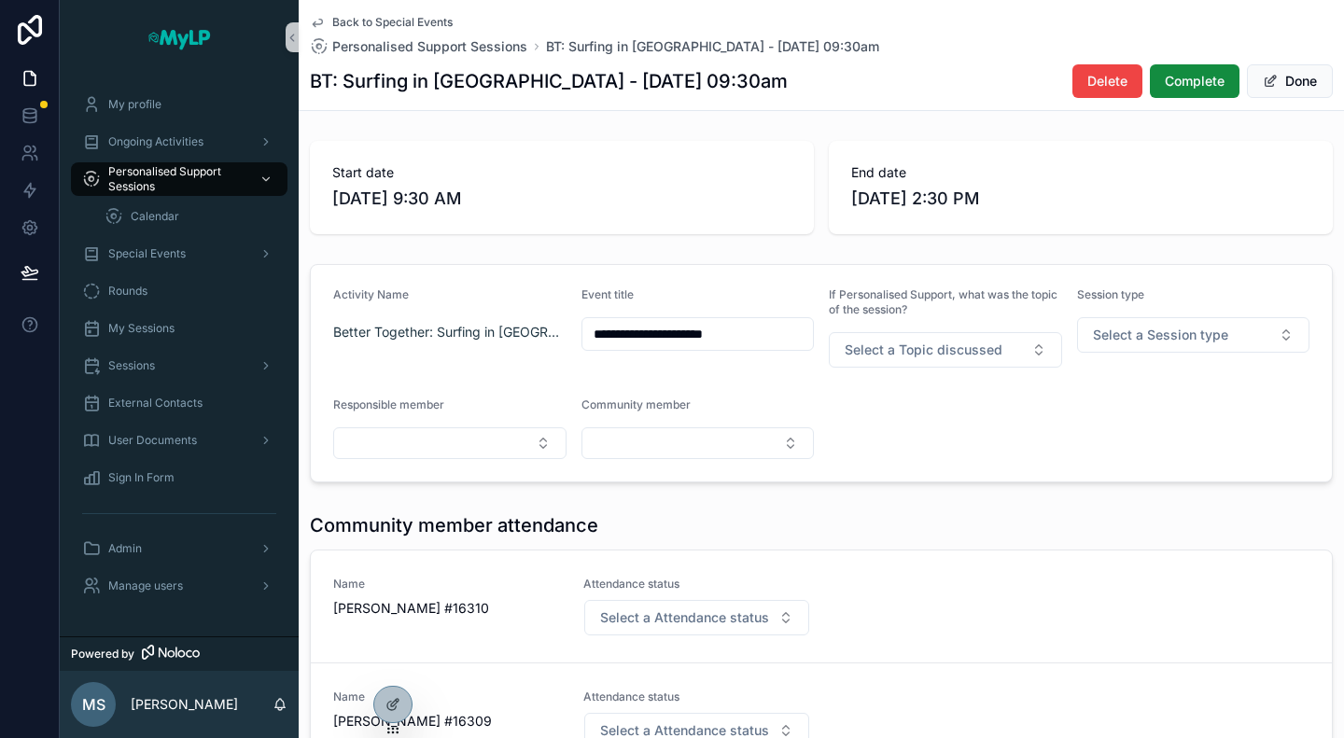
scroll to position [187, 0]
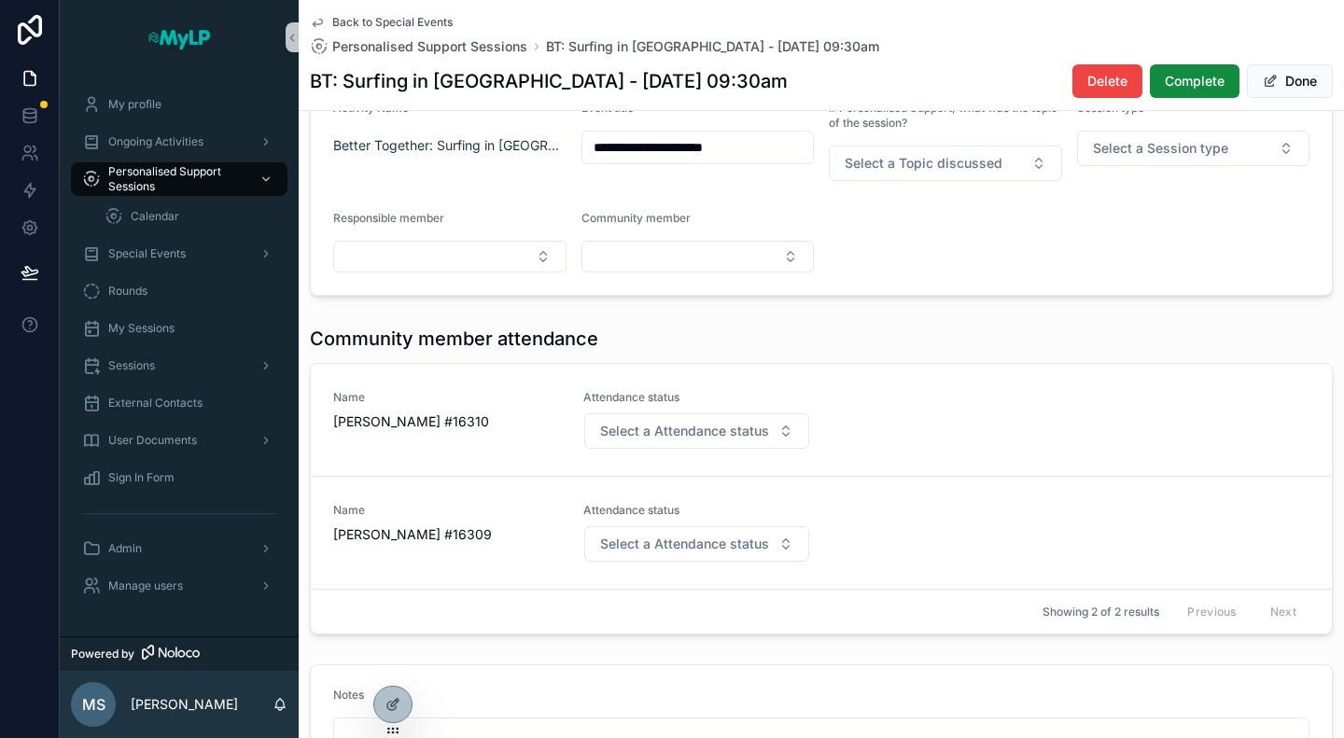
click at [1277, 333] on div "Community member attendance" at bounding box center [821, 339] width 1023 height 26
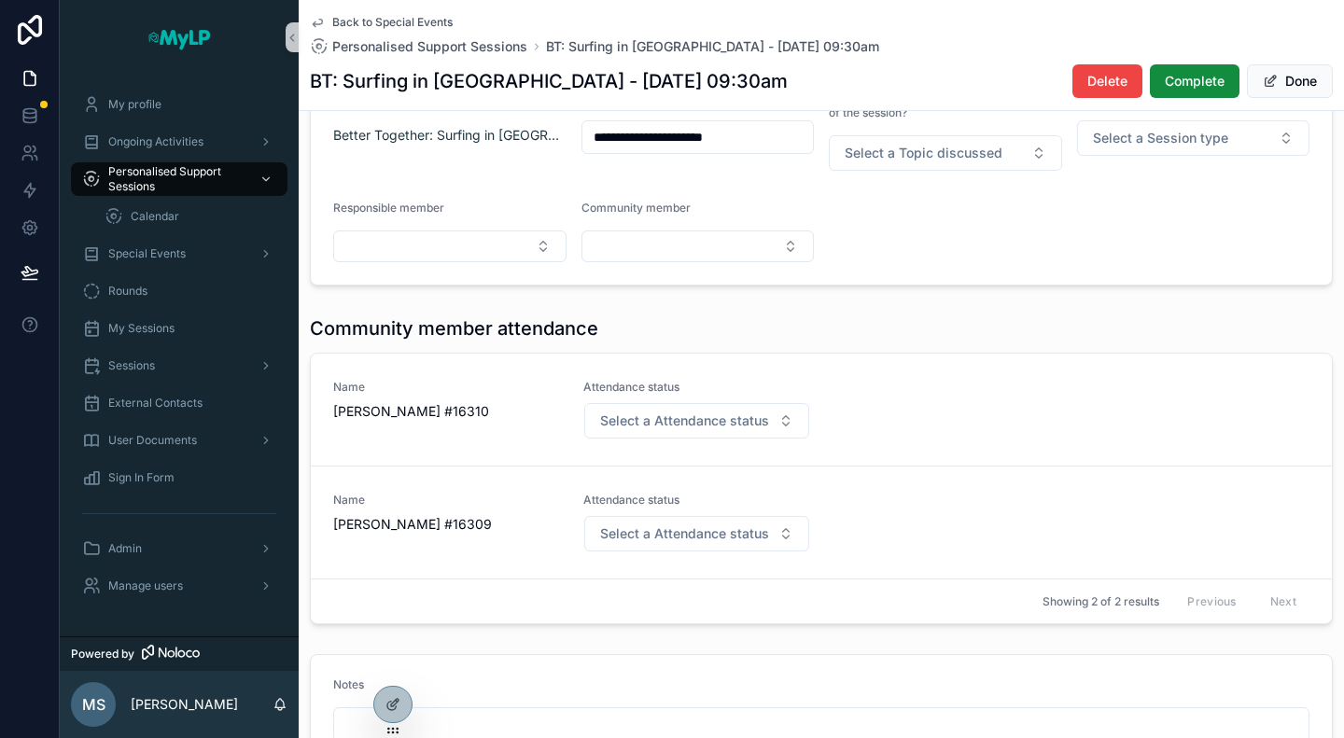
scroll to position [93, 0]
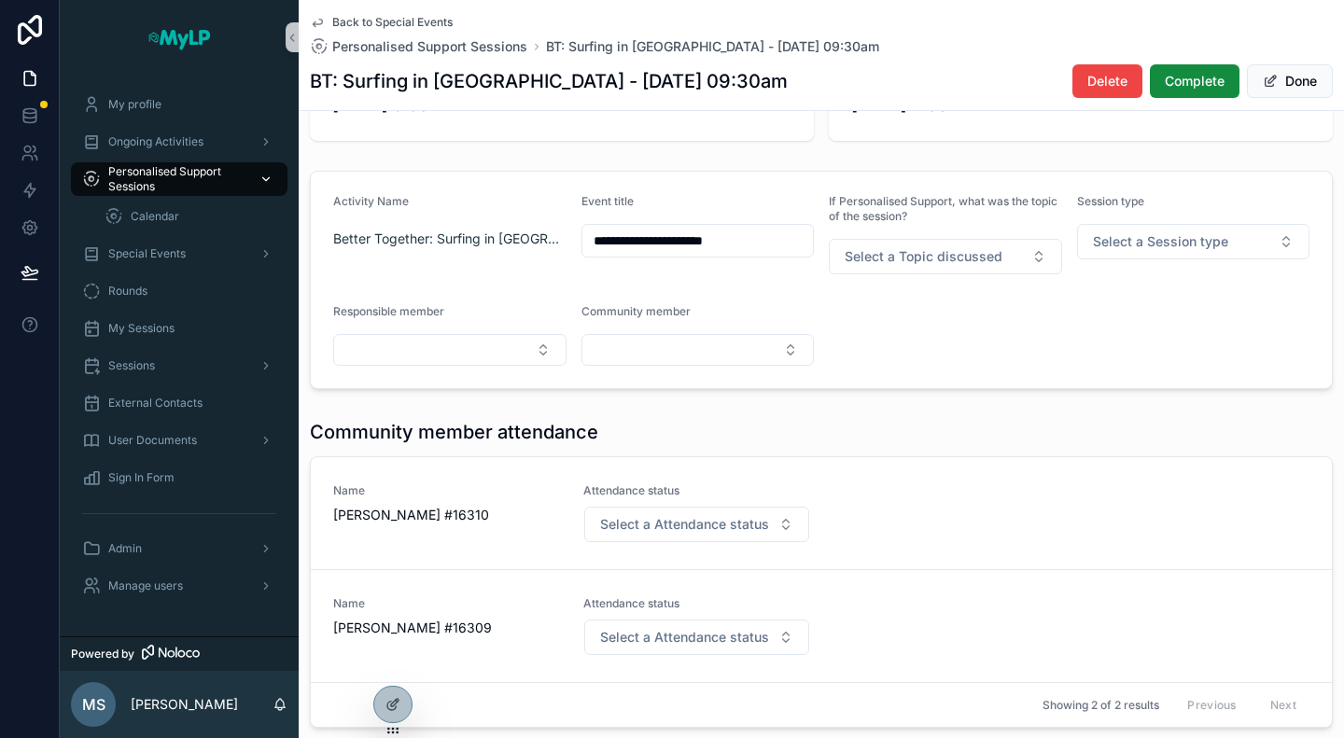
click at [174, 180] on span "Personalised Support Sessions" at bounding box center [176, 179] width 136 height 30
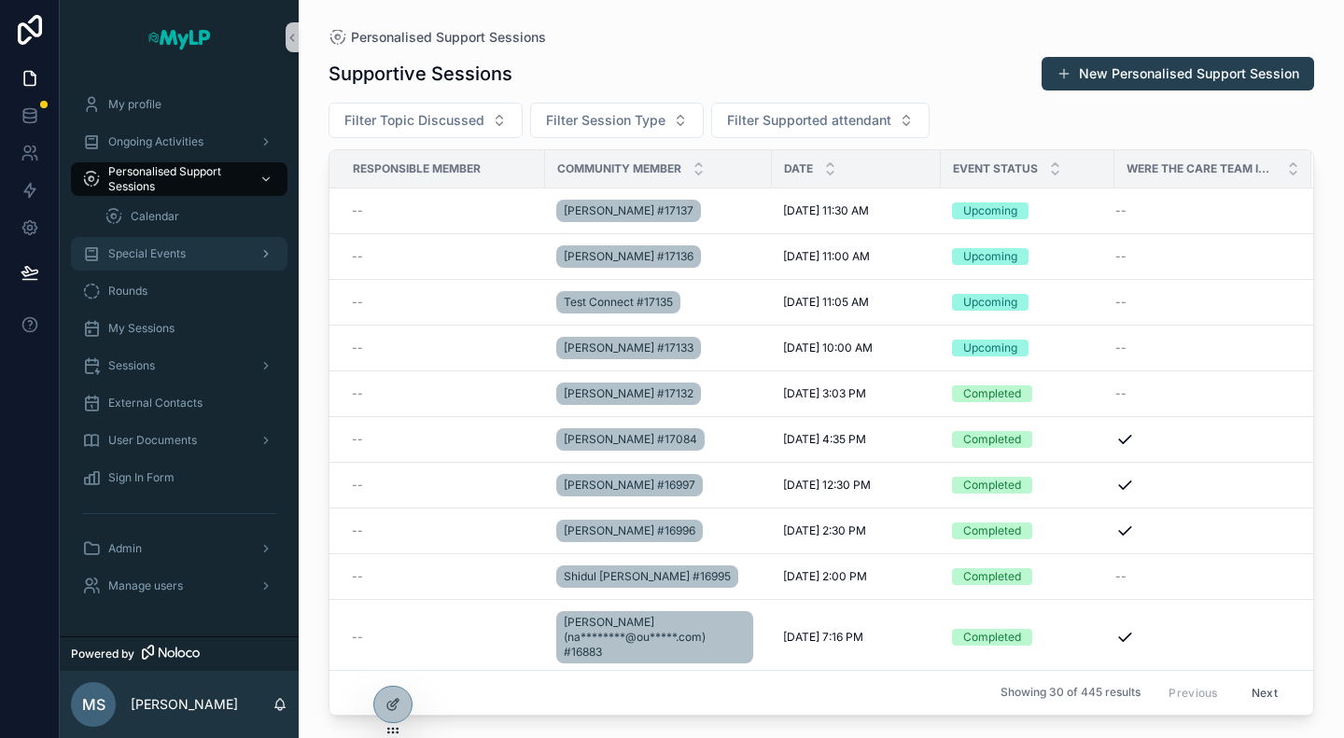
click at [168, 260] on span "Special Events" at bounding box center [146, 253] width 77 height 15
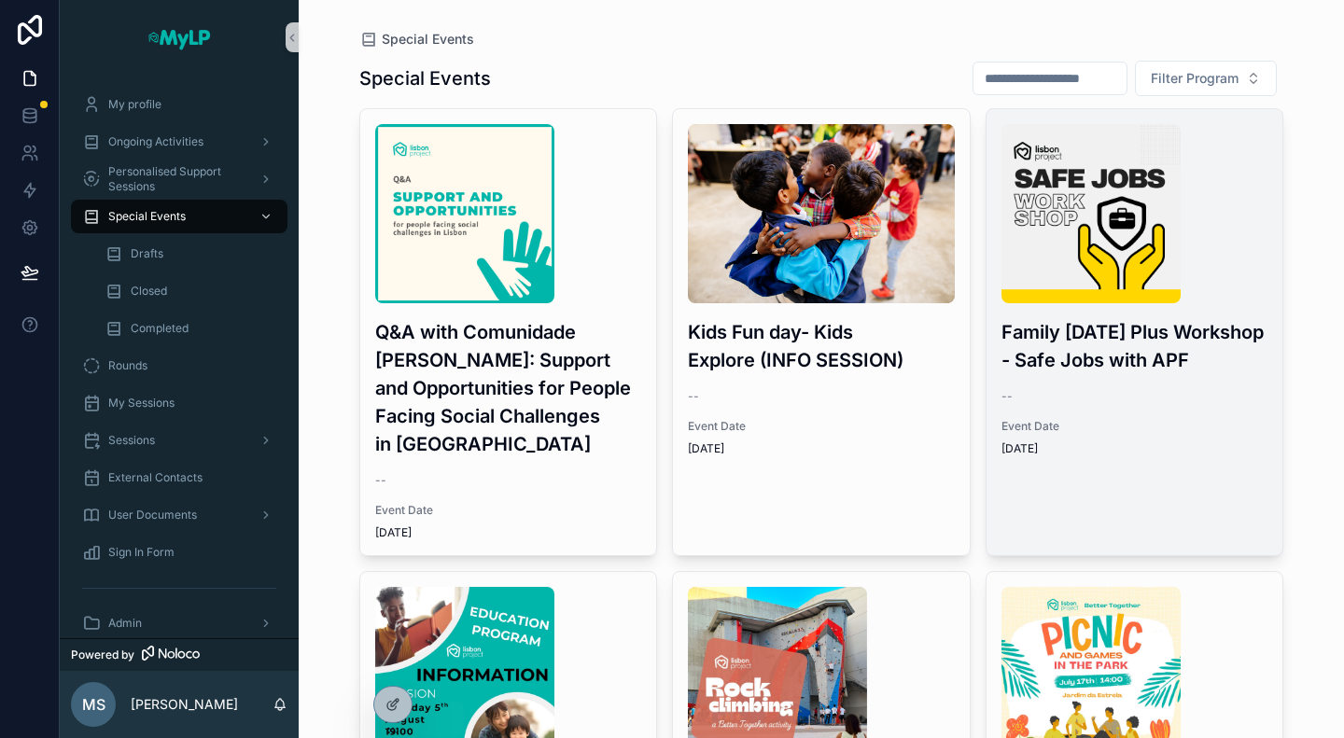
click at [1145, 416] on div "Family Friday Plus Workshop - Safe Jobs with APF -- Event Date 8/22/2025" at bounding box center [1135, 290] width 297 height 362
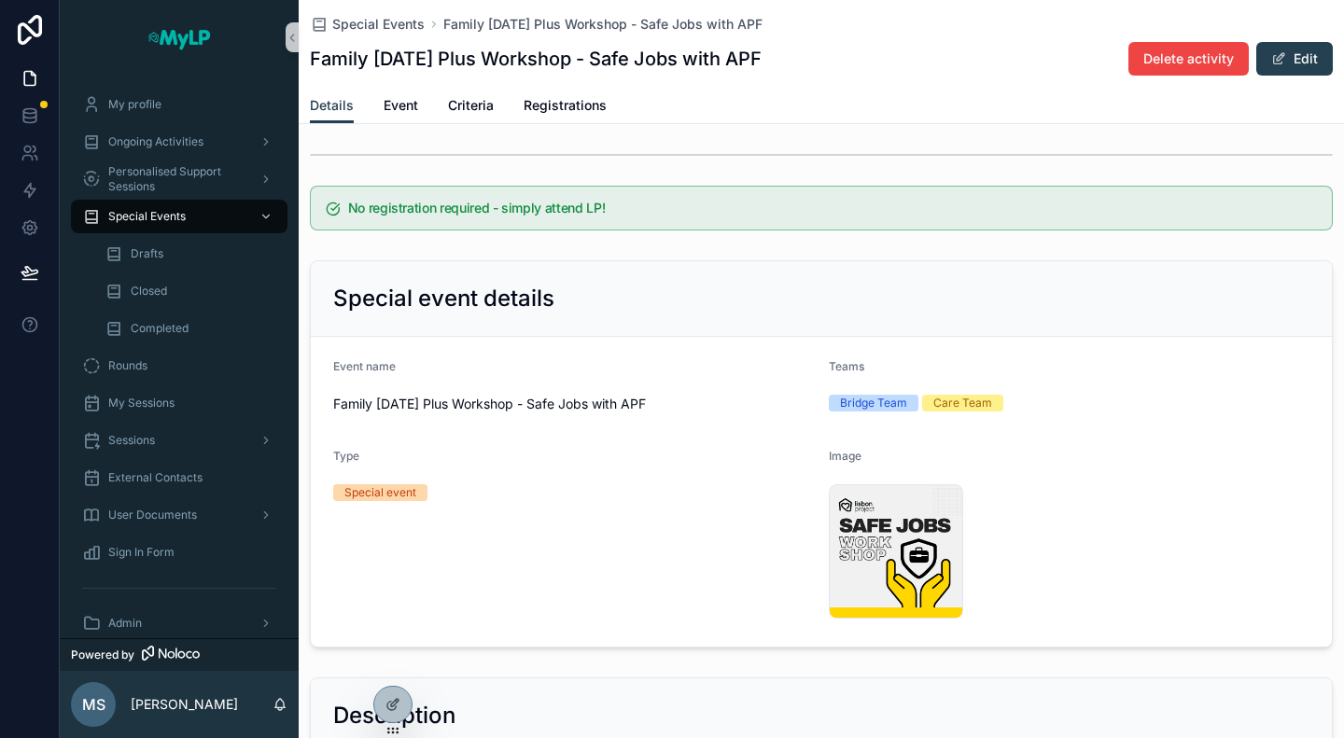
click at [420, 114] on div "Details Event Criteria Registrations" at bounding box center [821, 105] width 1023 height 35
click at [411, 105] on span "Event" at bounding box center [401, 105] width 35 height 19
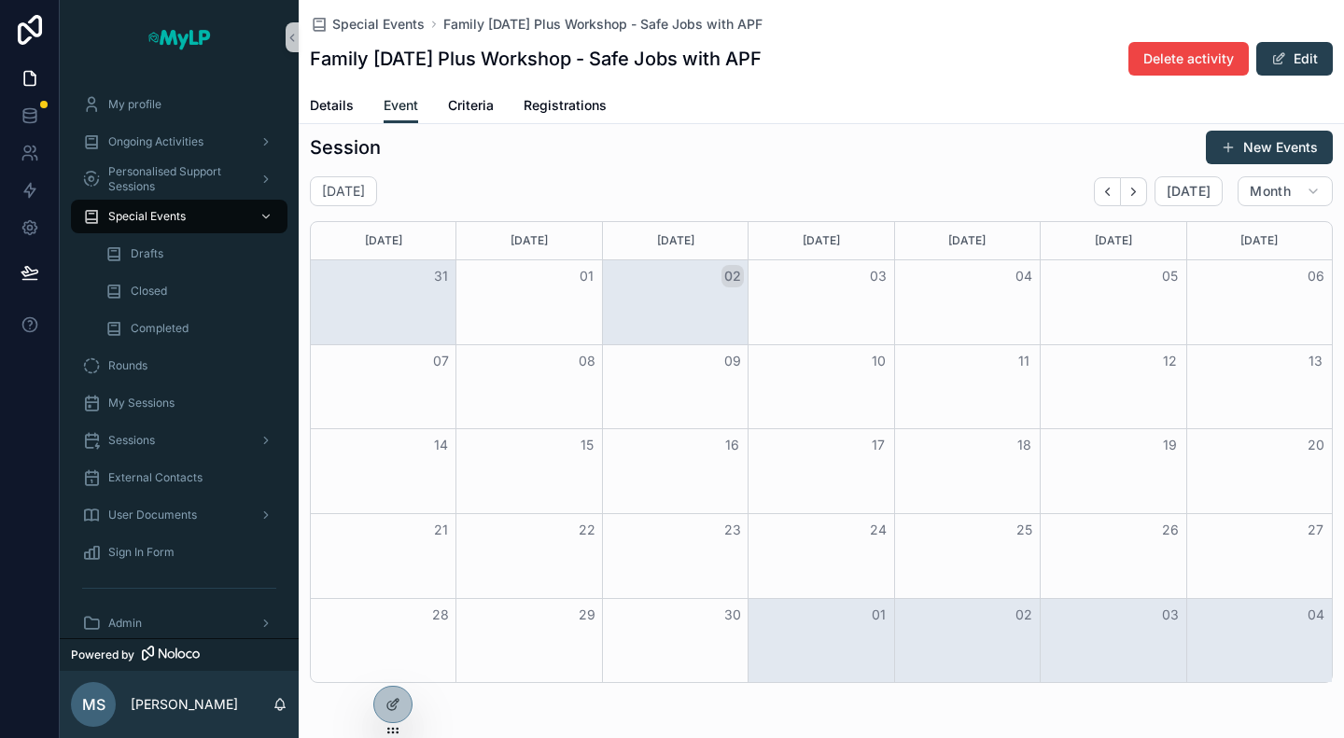
scroll to position [418, 0]
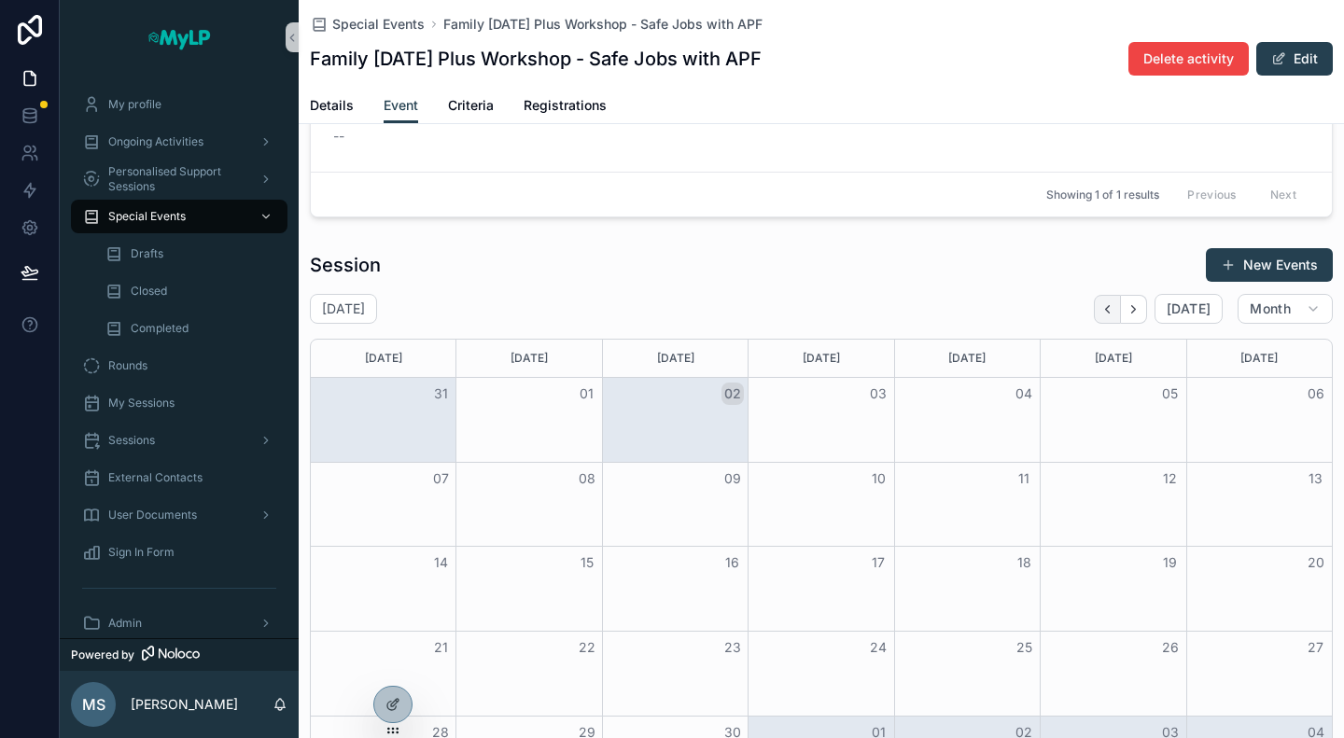
click at [1100, 304] on icon "Back" at bounding box center [1107, 309] width 14 height 14
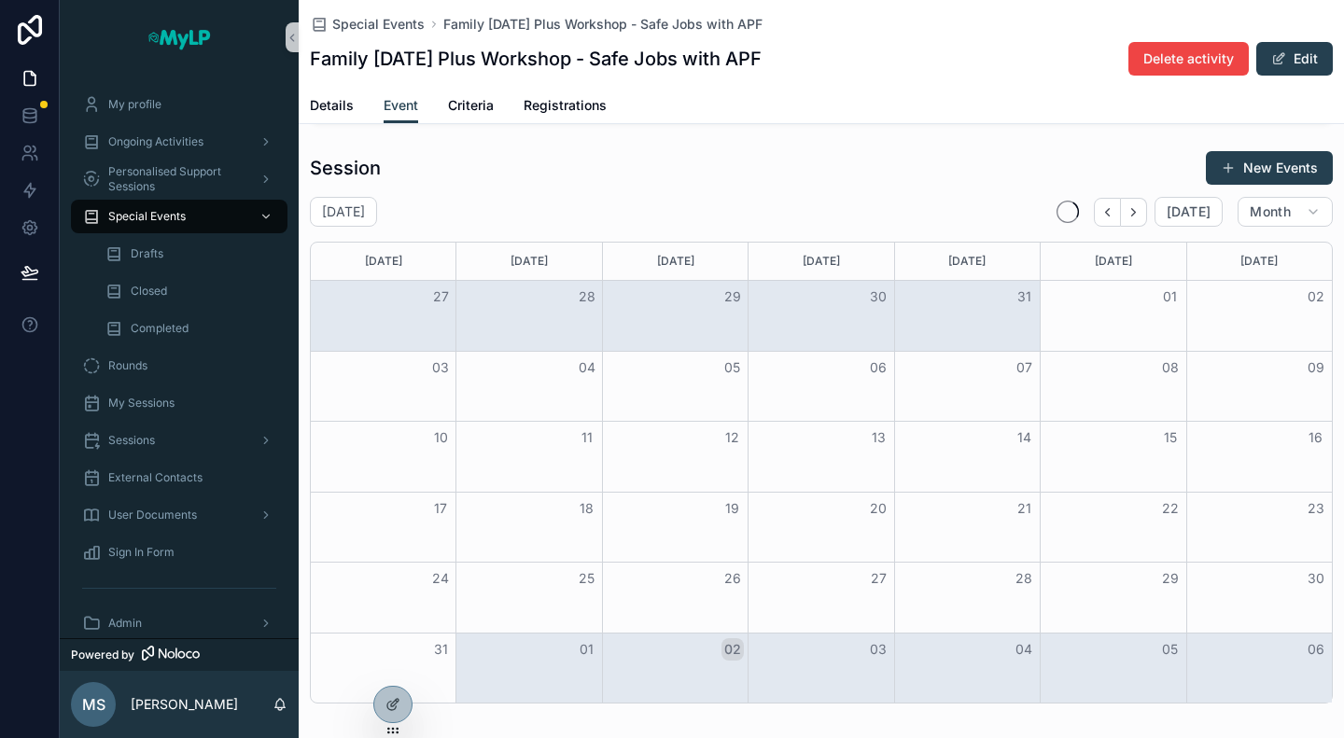
scroll to position [605, 0]
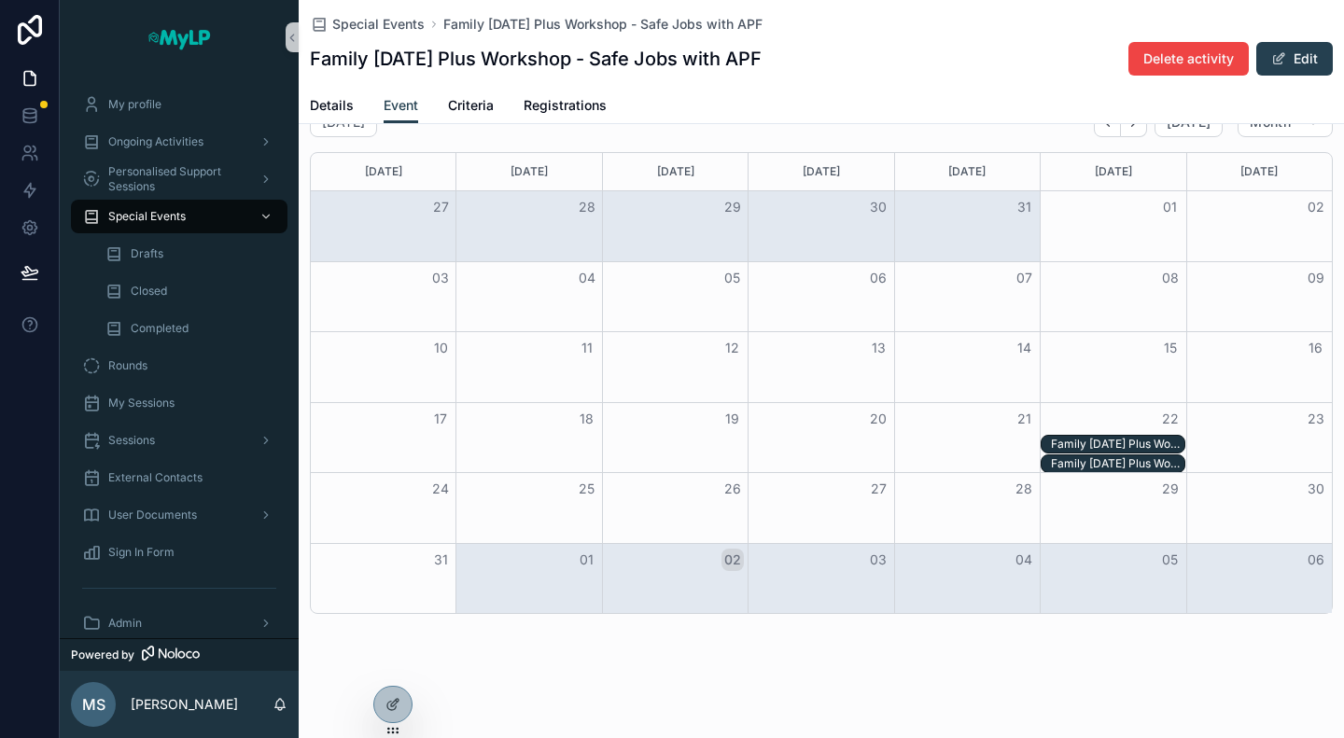
click at [1073, 464] on div "Family Friday Plus Workshop - Safe Jobs with APF - 22/08/25 05:00pm" at bounding box center [1117, 463] width 133 height 15
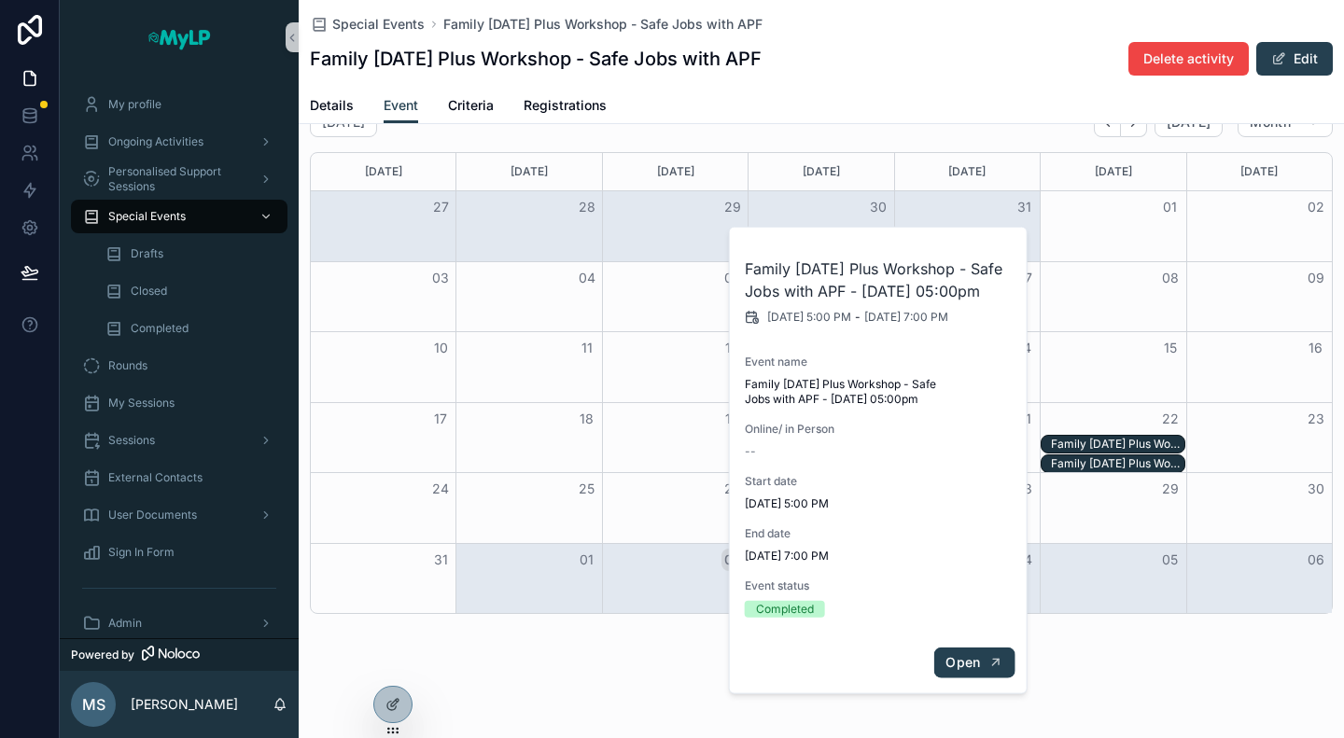
click at [978, 667] on span "Open" at bounding box center [962, 662] width 35 height 17
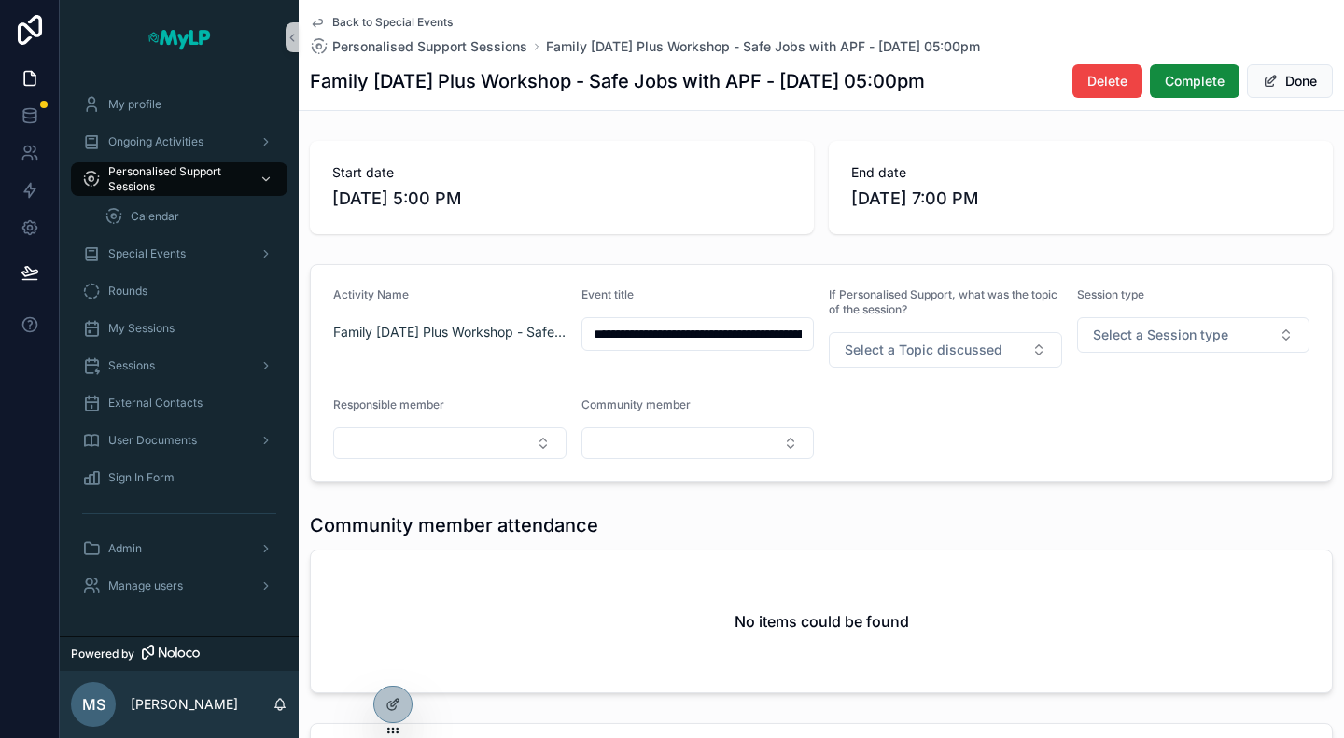
click at [1096, 529] on div "Community member attendance" at bounding box center [821, 525] width 1023 height 26
click at [394, 702] on icon at bounding box center [394, 702] width 7 height 7
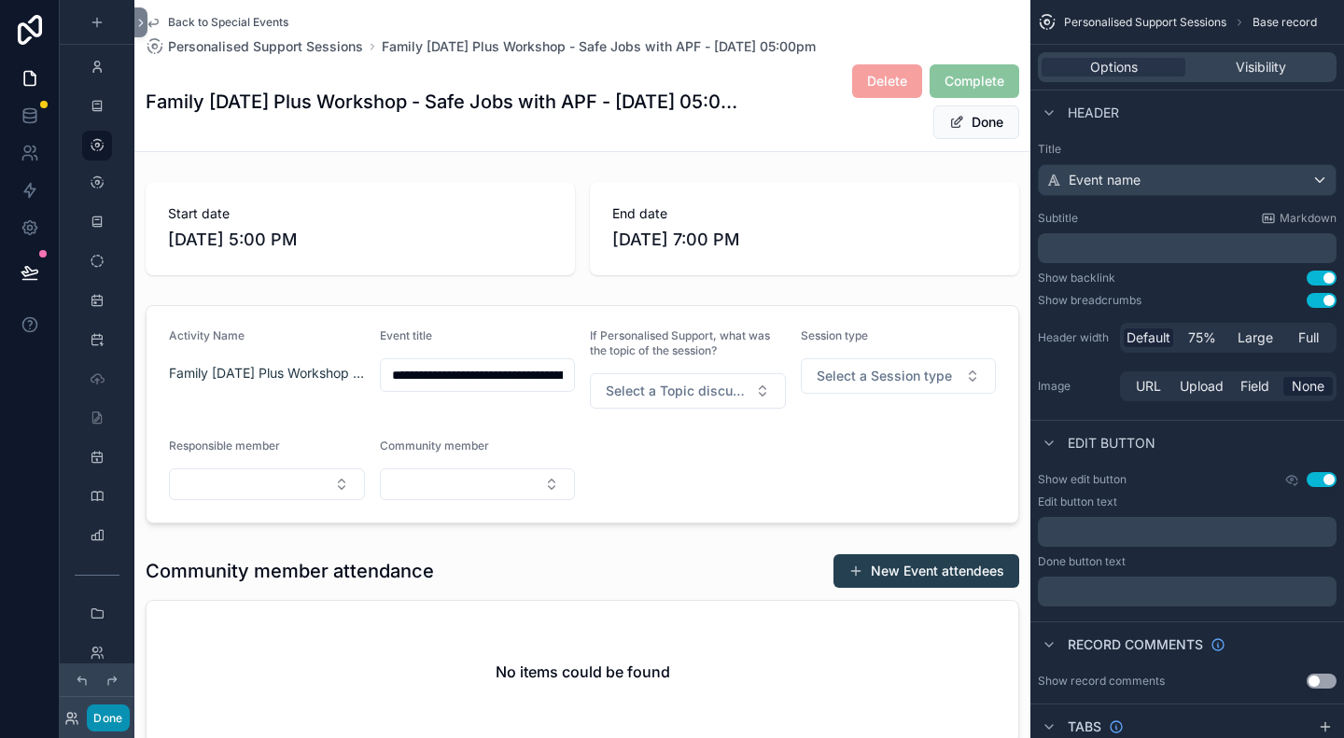
click at [119, 714] on button "Done" at bounding box center [108, 718] width 42 height 27
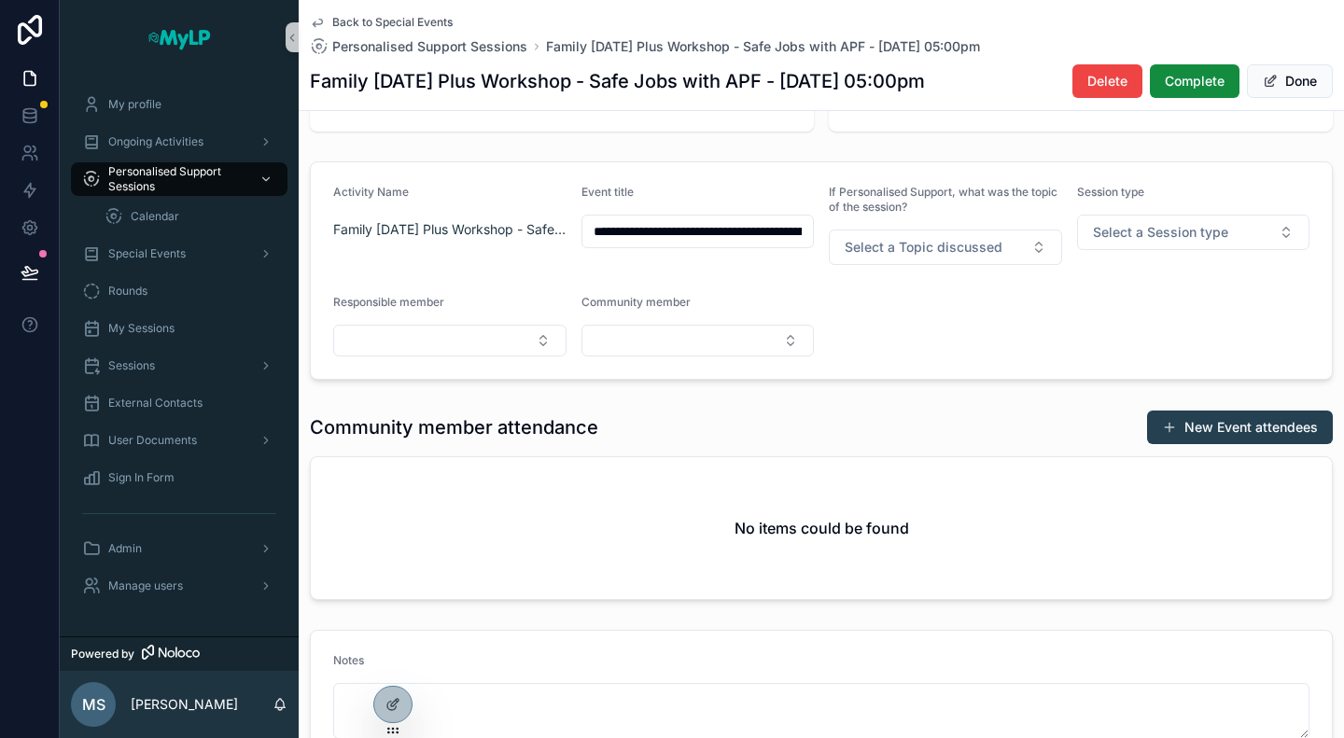
scroll to position [63, 0]
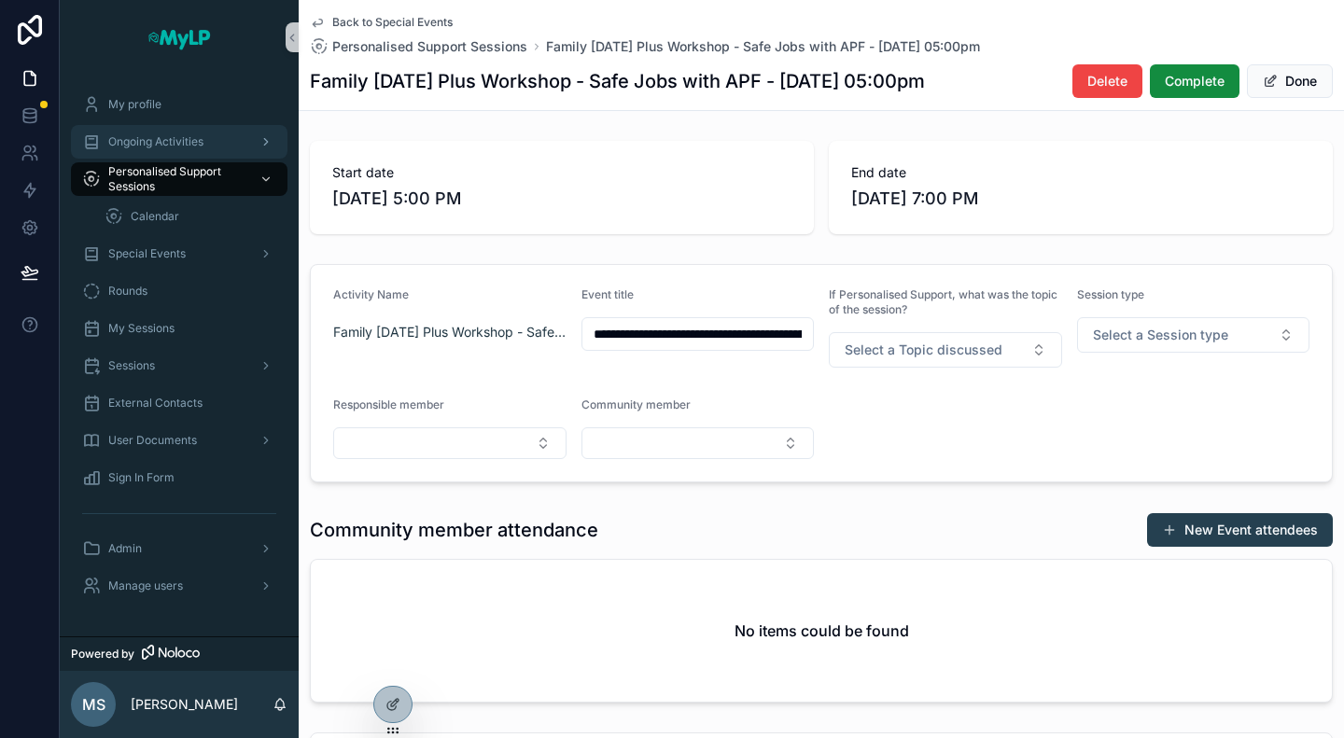
click at [159, 139] on span "Ongoing Activities" at bounding box center [155, 141] width 95 height 15
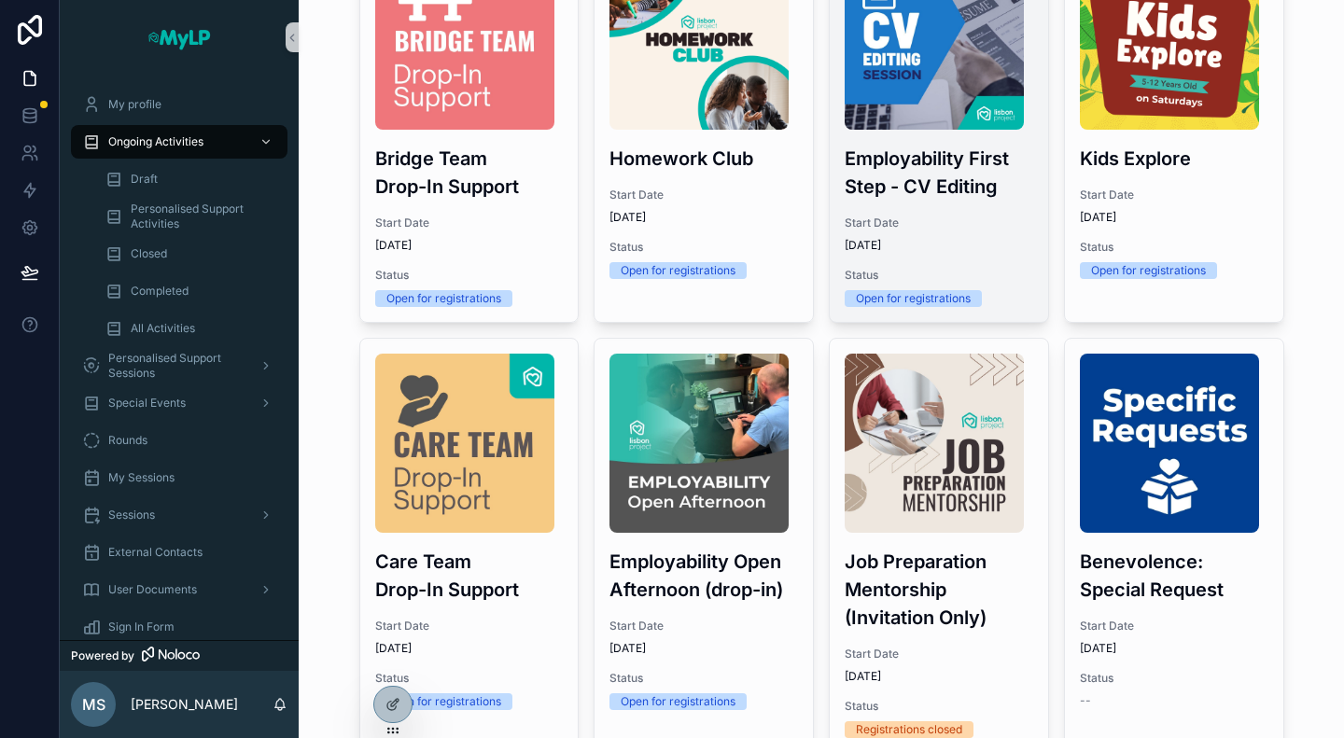
scroll to position [183, 0]
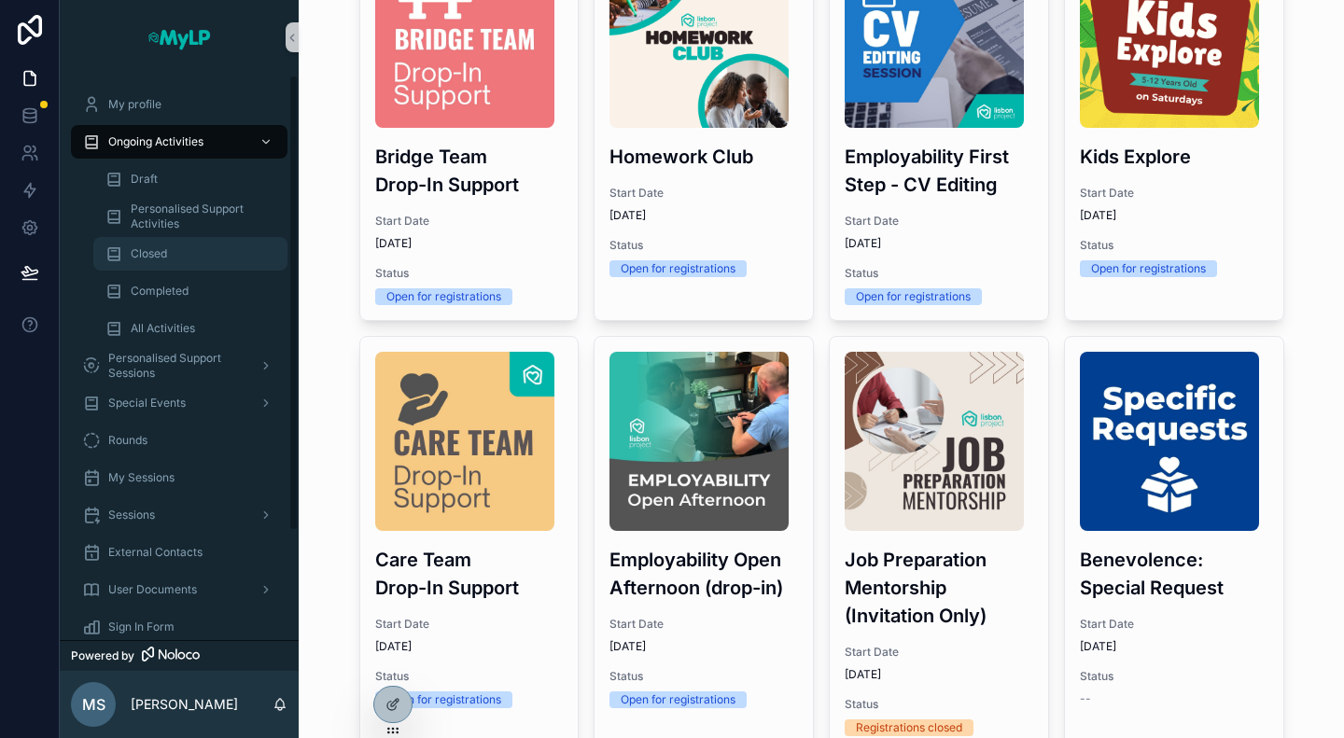
click at [168, 254] on div "Closed" at bounding box center [191, 254] width 172 height 30
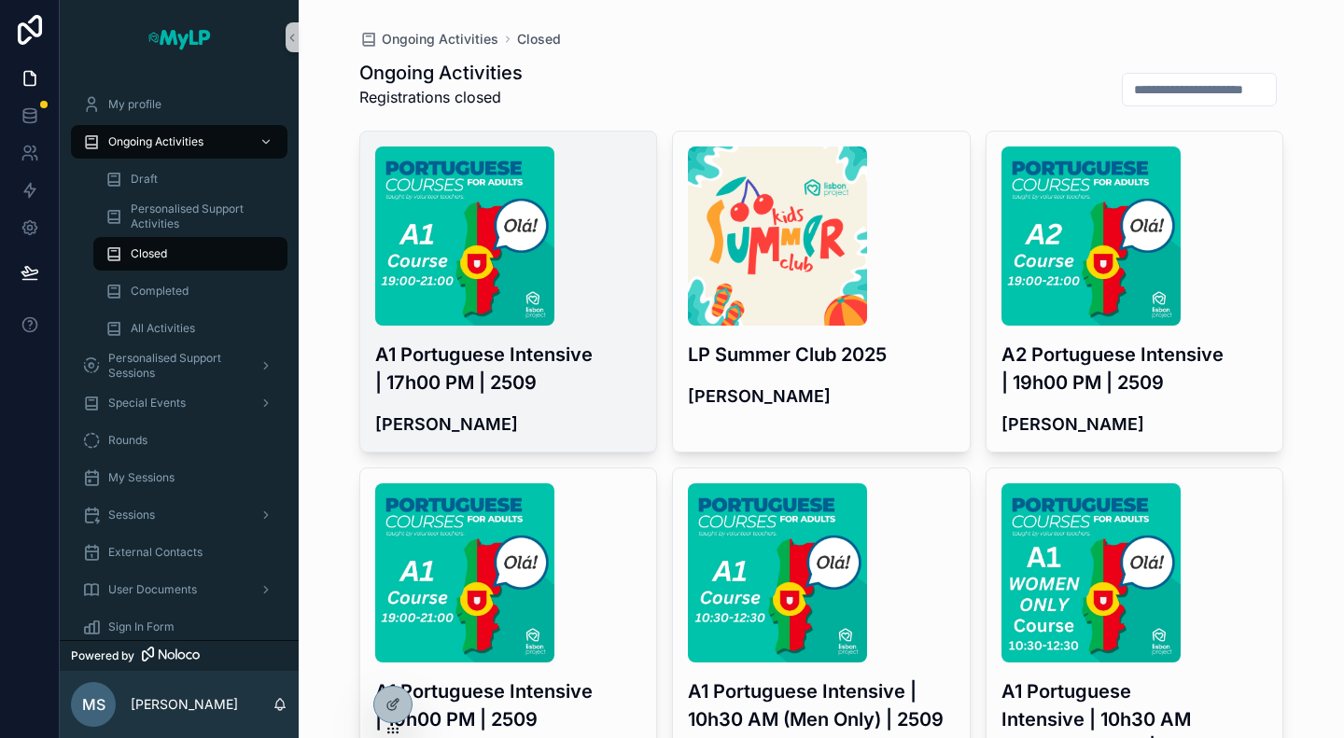
click at [592, 346] on h3 "A1 Portuguese Intensive | 17h00 PM | 2509" at bounding box center [508, 369] width 267 height 56
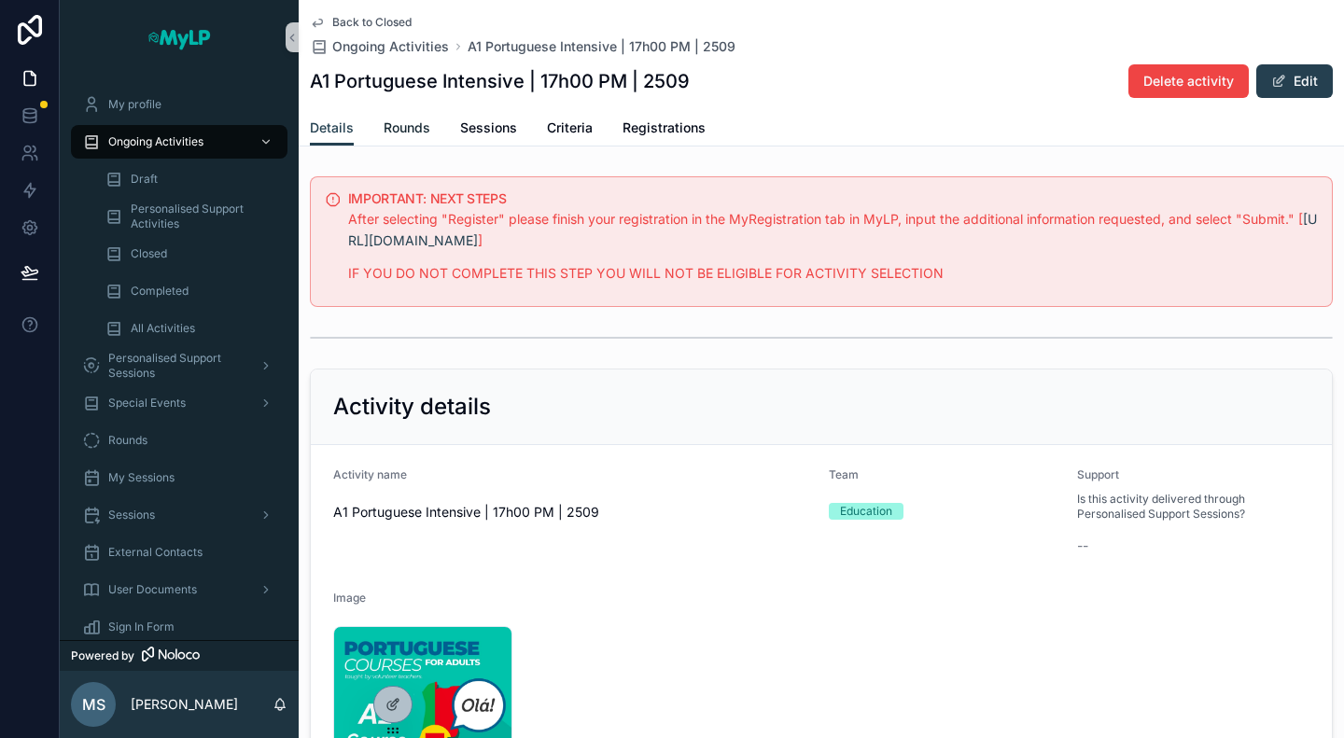
click at [416, 128] on span "Rounds" at bounding box center [407, 128] width 47 height 19
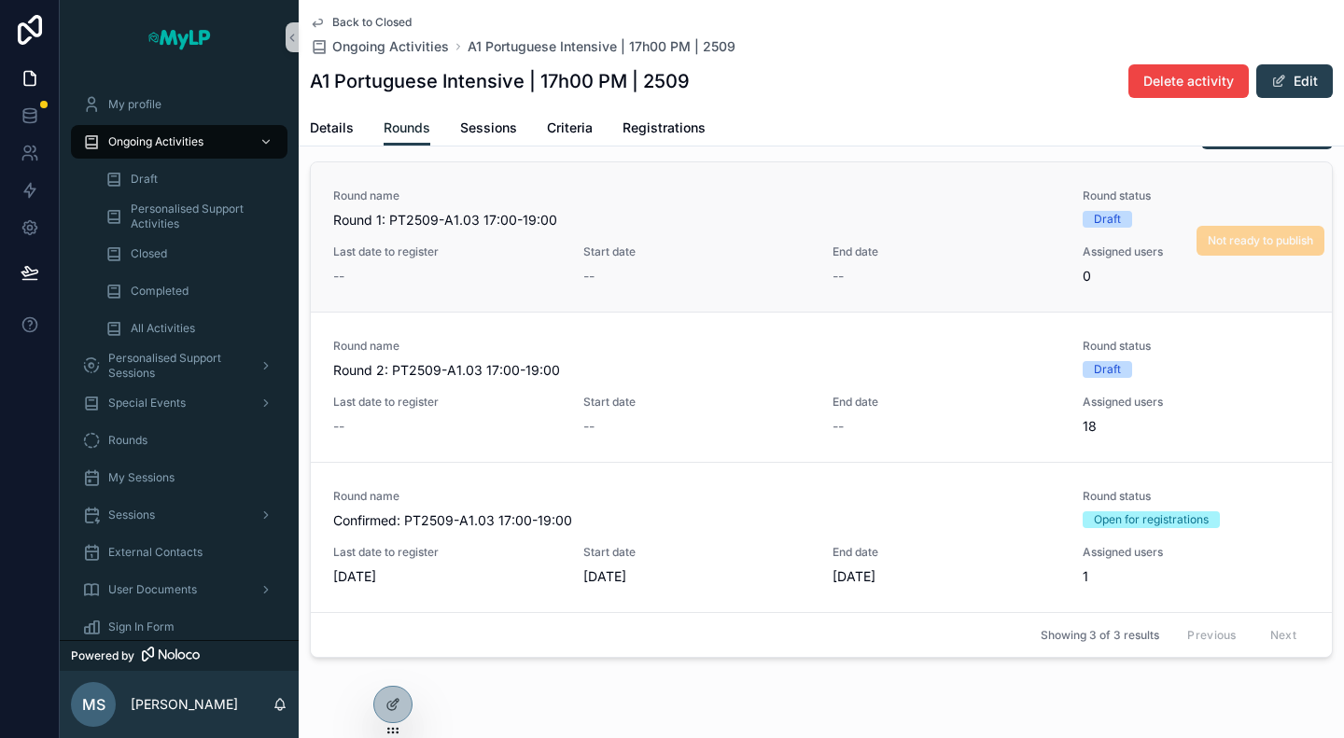
scroll to position [143, 0]
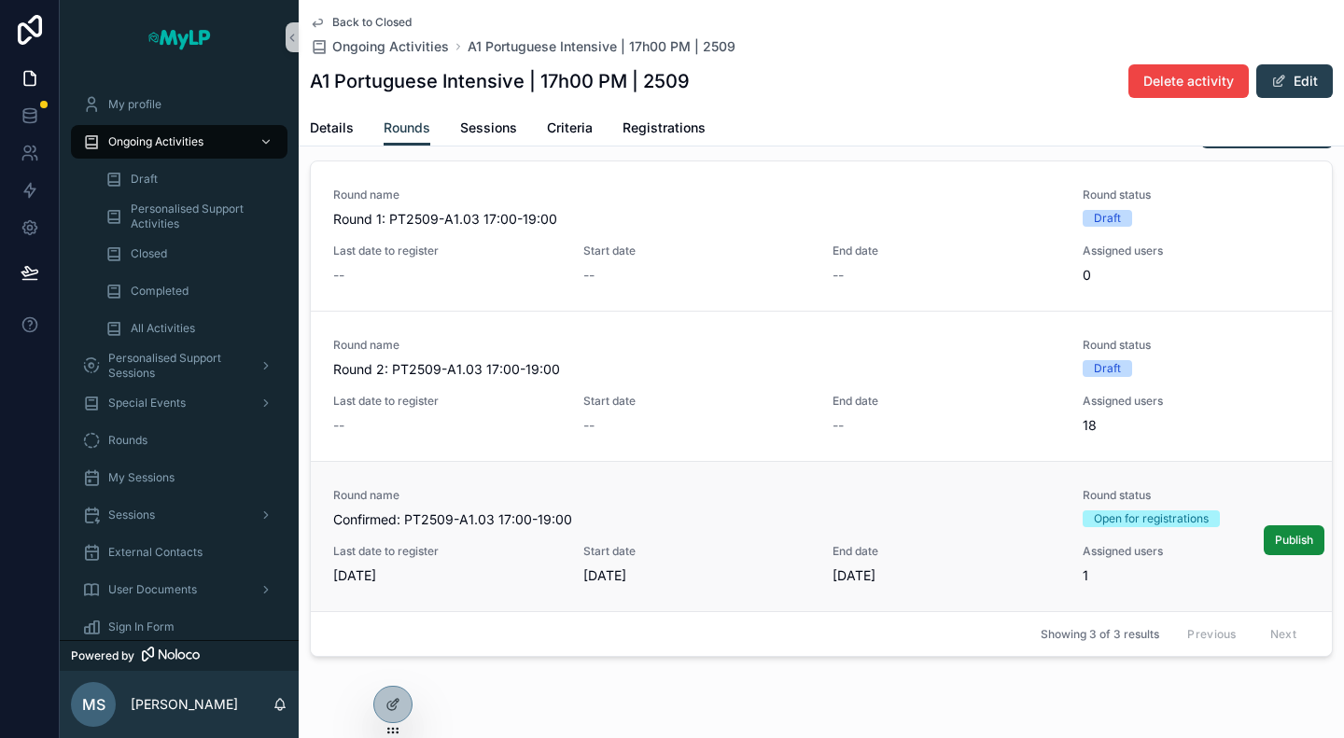
click at [734, 544] on span "Start date" at bounding box center [697, 551] width 228 height 15
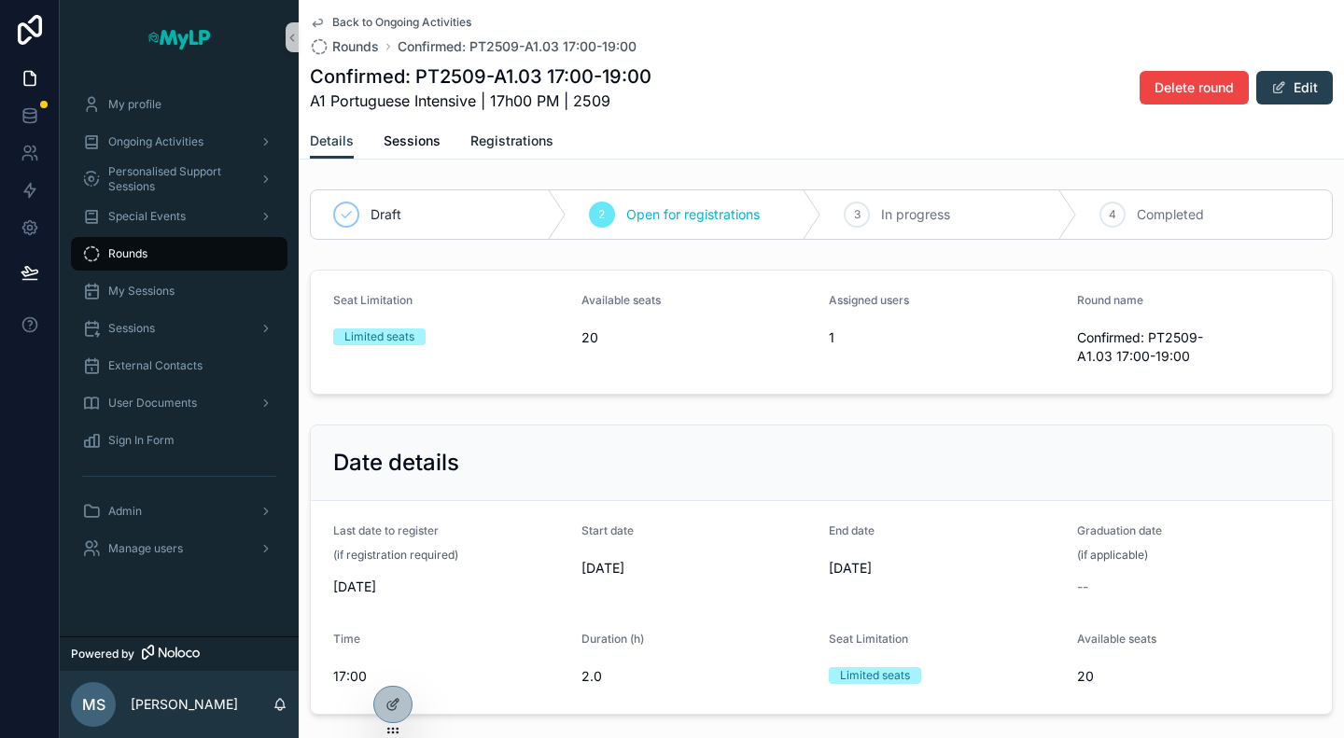
click at [511, 124] on link "Registrations" at bounding box center [511, 142] width 83 height 37
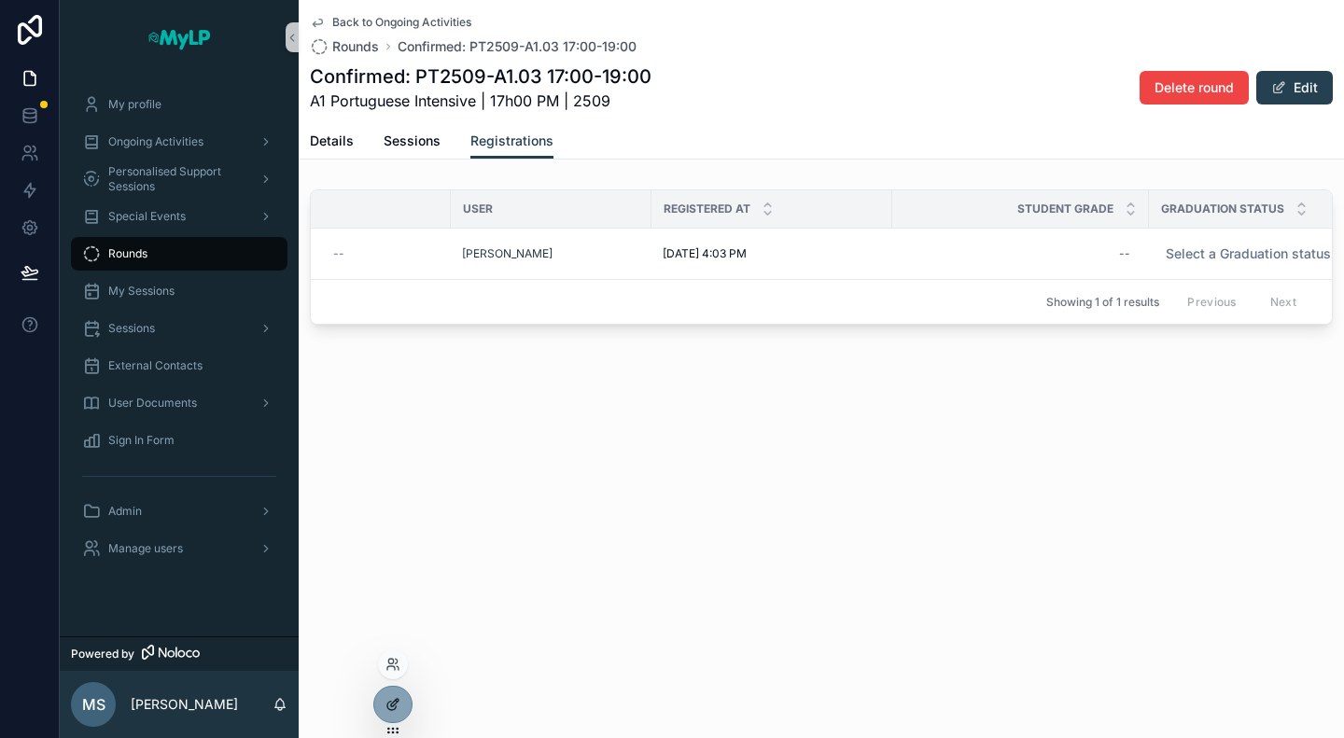
click at [396, 704] on icon at bounding box center [394, 702] width 7 height 7
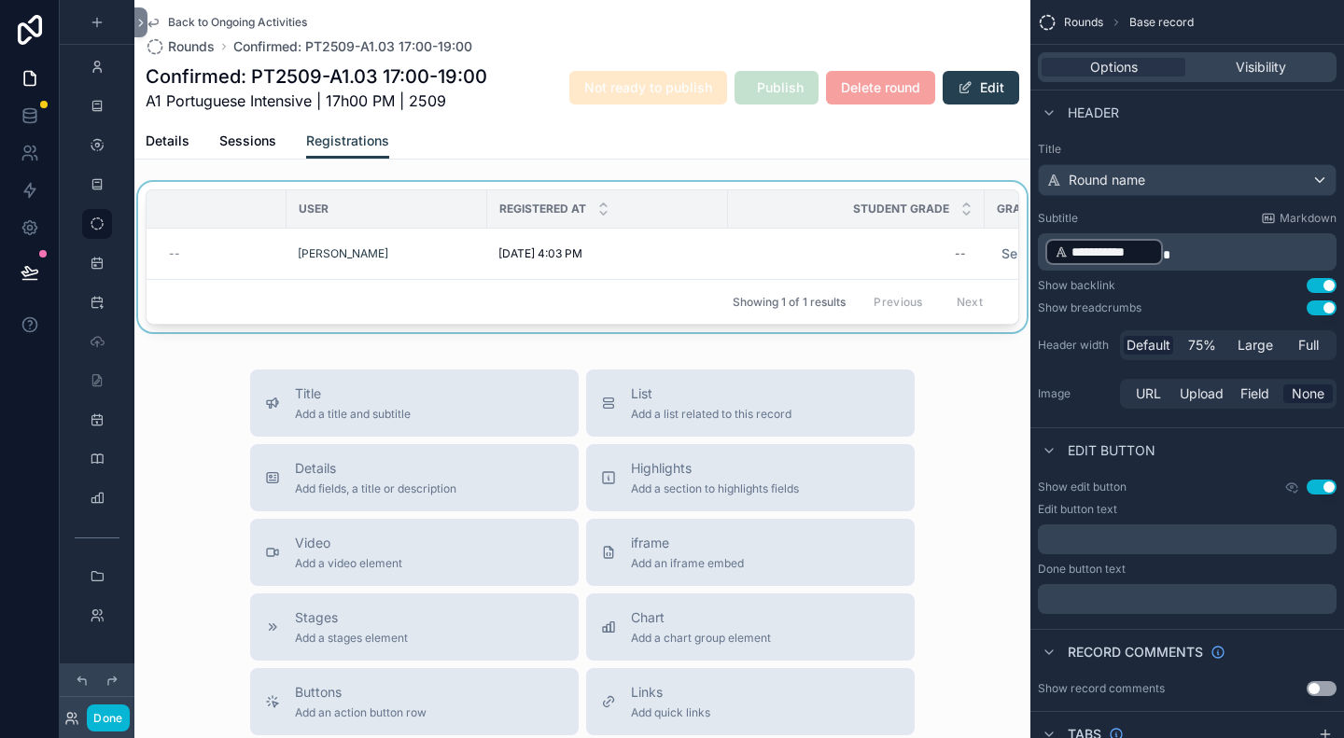
click at [665, 214] on div "Registered at" at bounding box center [607, 208] width 239 height 35
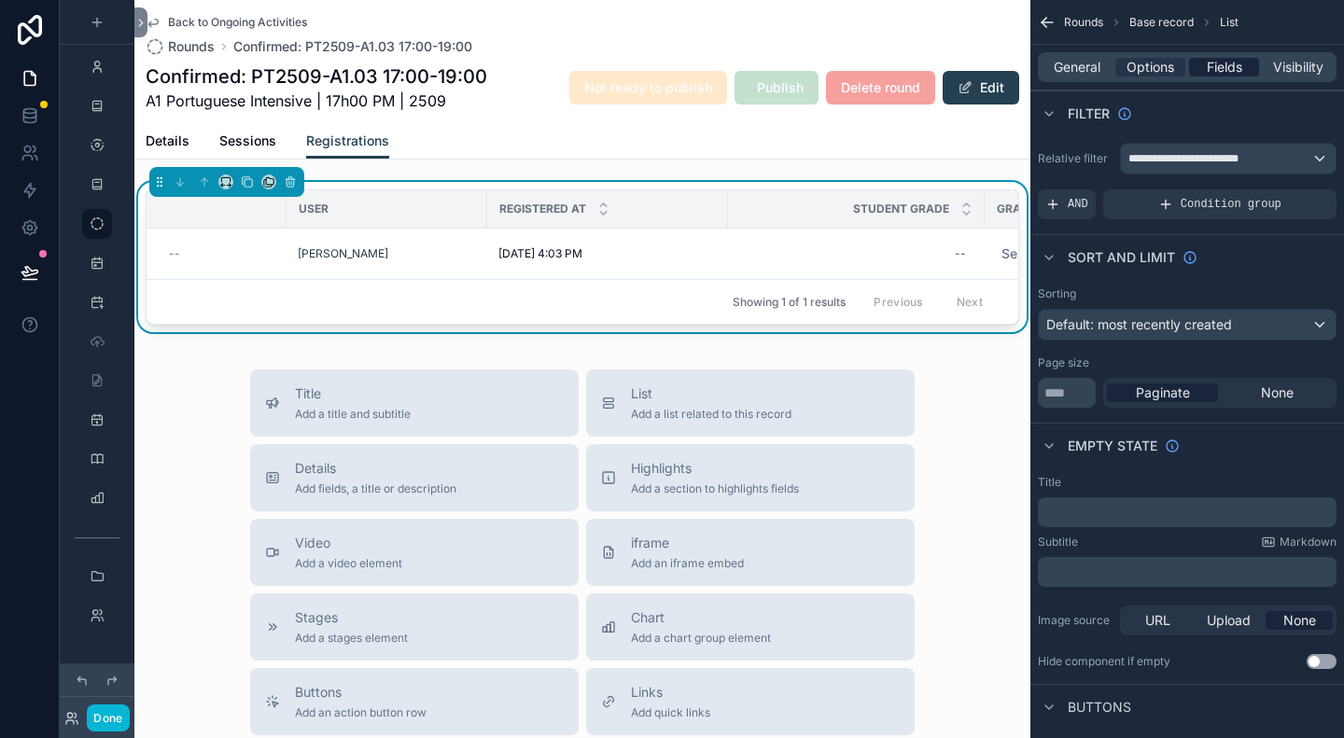
click at [1225, 72] on span "Fields" at bounding box center [1224, 67] width 35 height 19
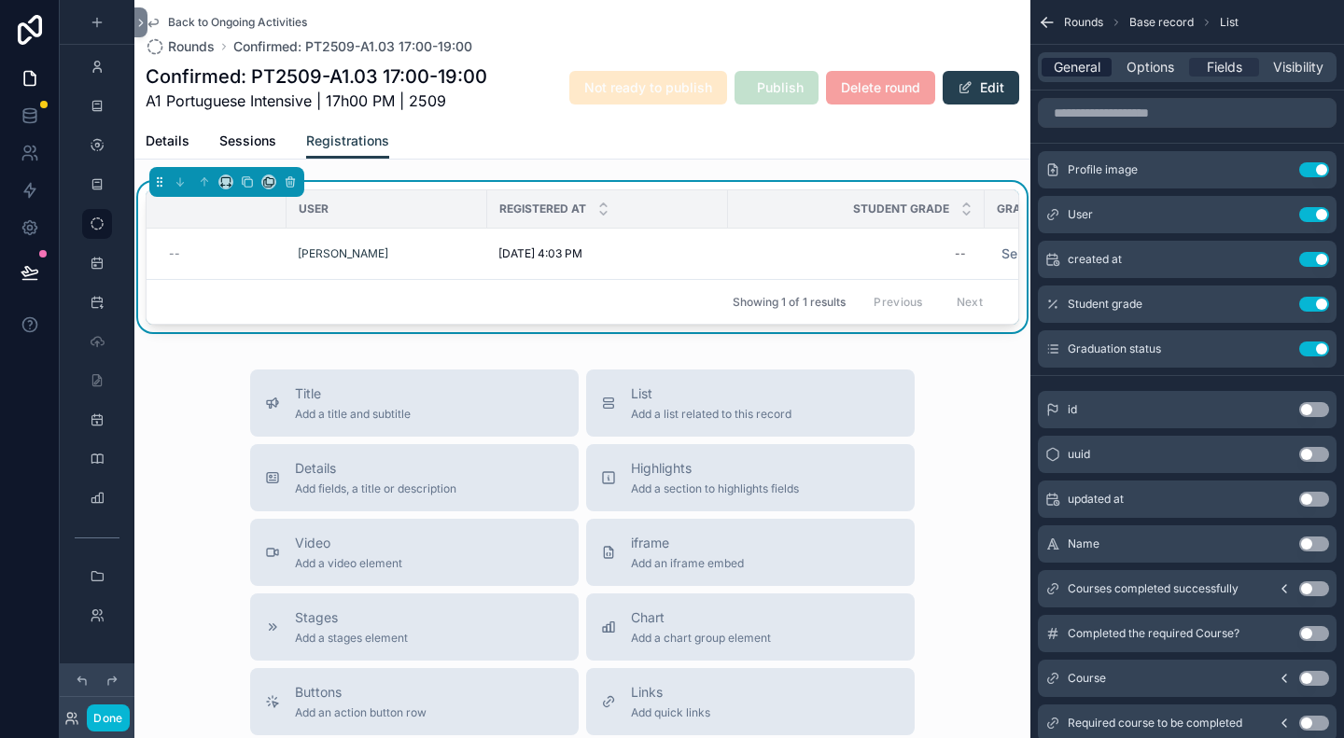
click at [1057, 69] on span "General" at bounding box center [1077, 67] width 47 height 19
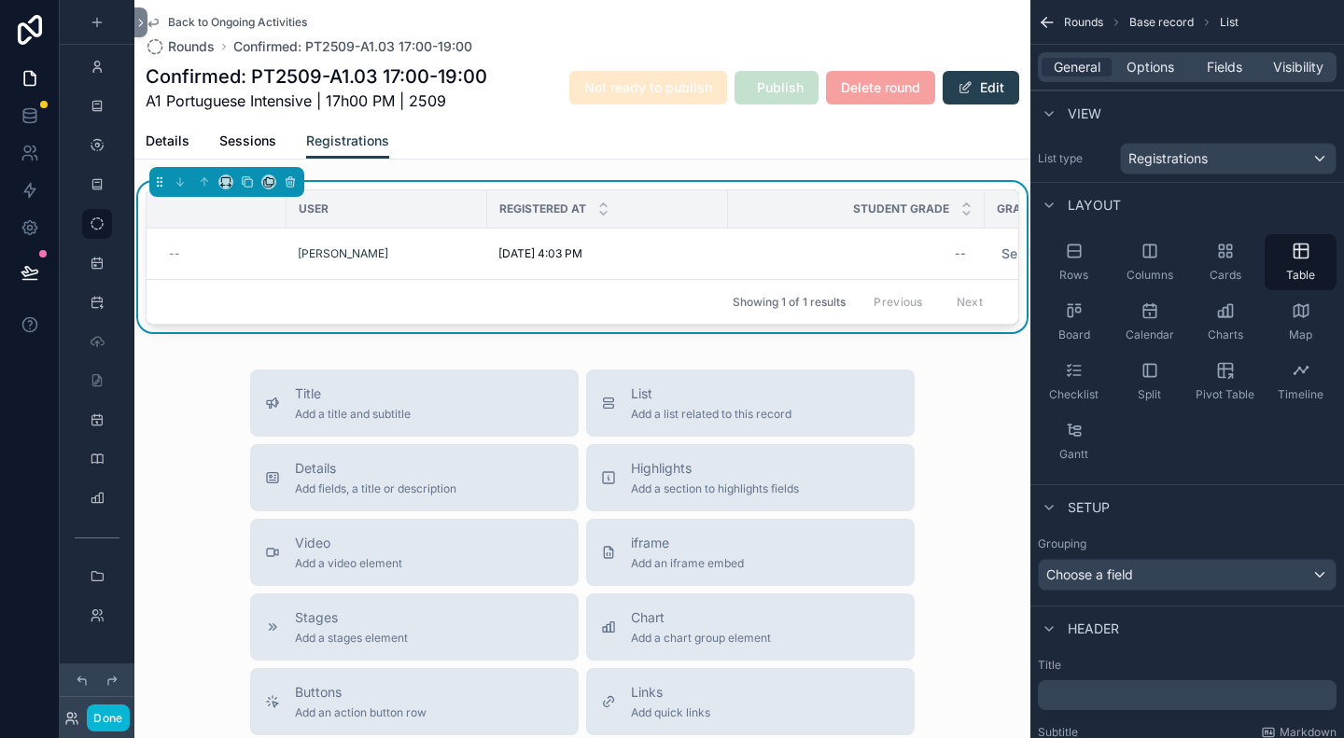
scroll to position [285, 0]
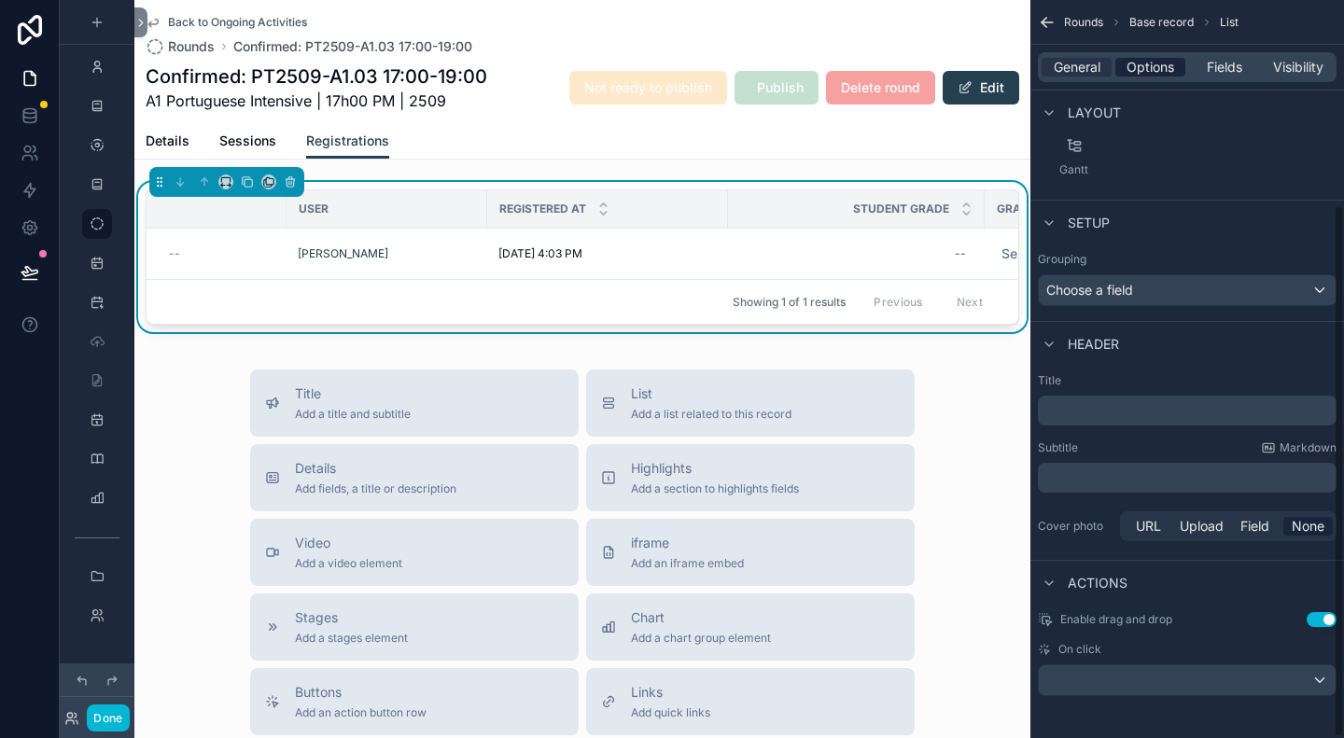
click at [1152, 63] on span "Options" at bounding box center [1151, 67] width 48 height 19
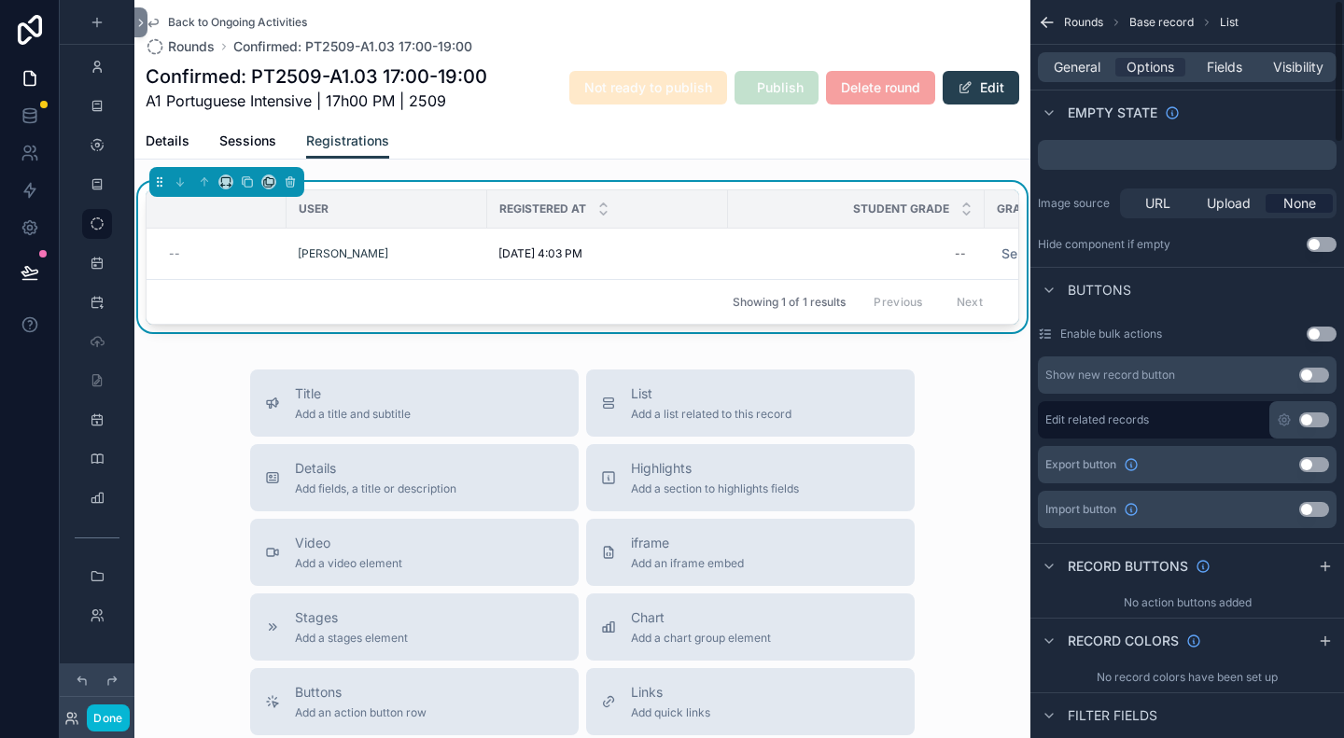
scroll to position [0, 0]
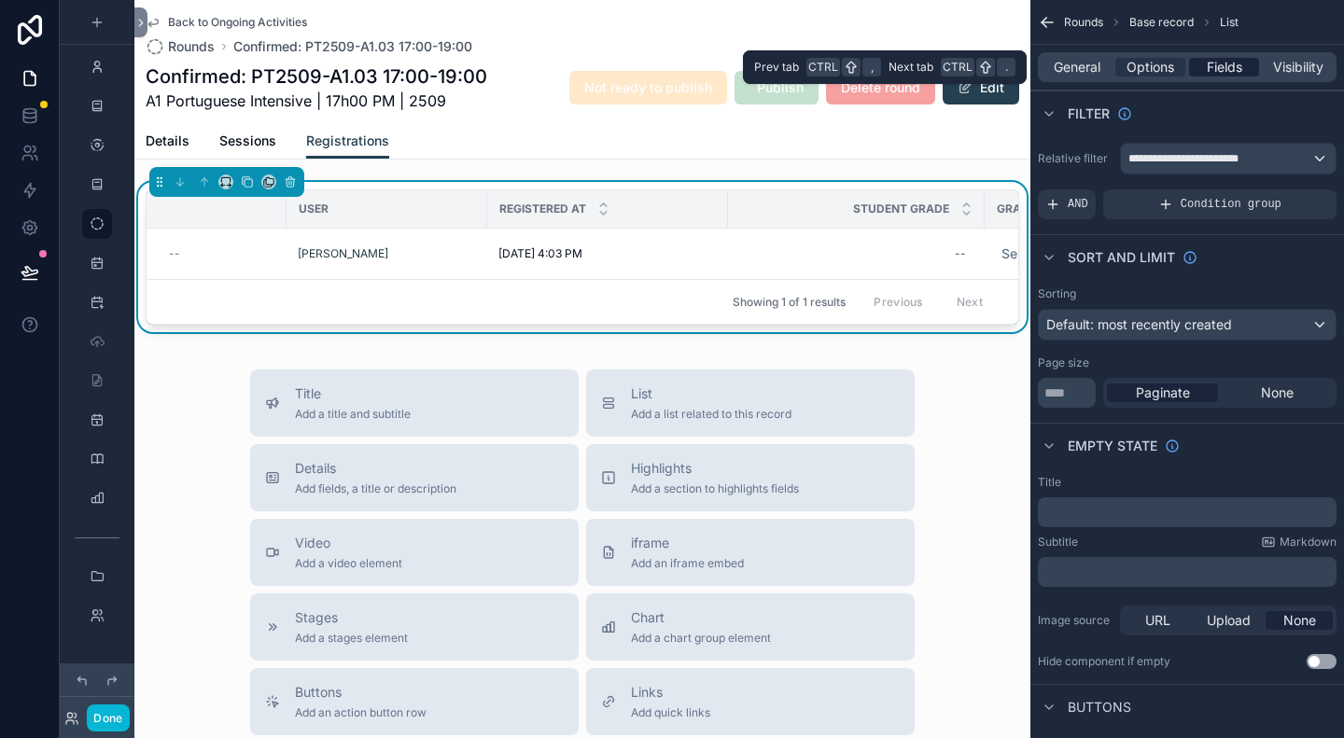
click at [1238, 69] on span "Fields" at bounding box center [1224, 67] width 35 height 19
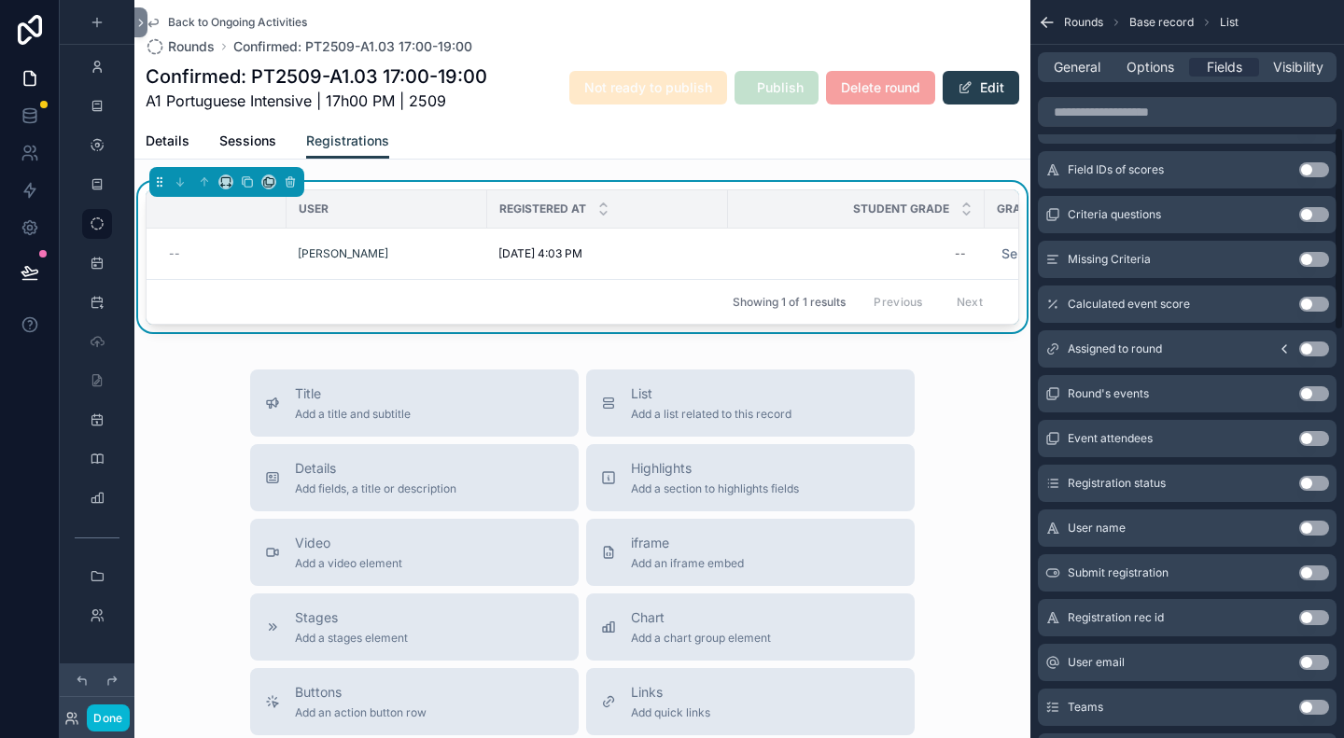
scroll to position [620, 0]
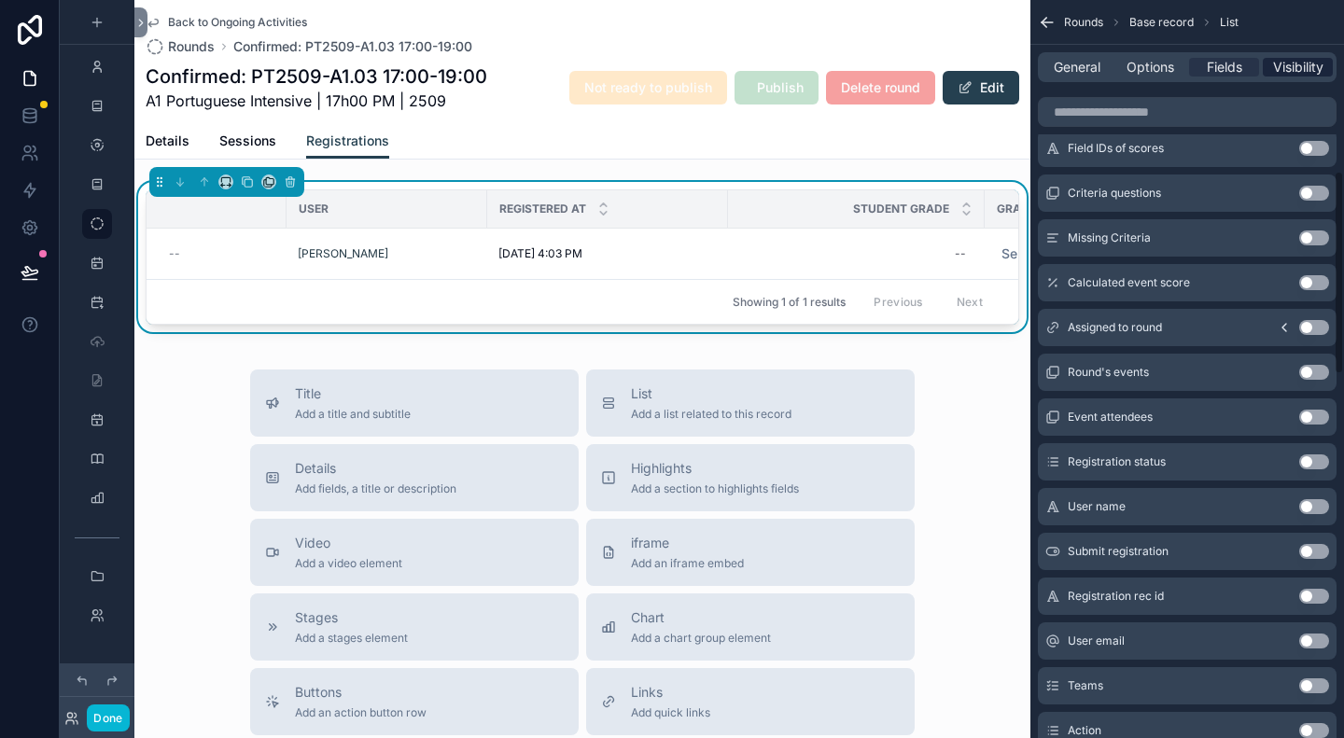
click at [1282, 68] on span "Visibility" at bounding box center [1298, 67] width 50 height 19
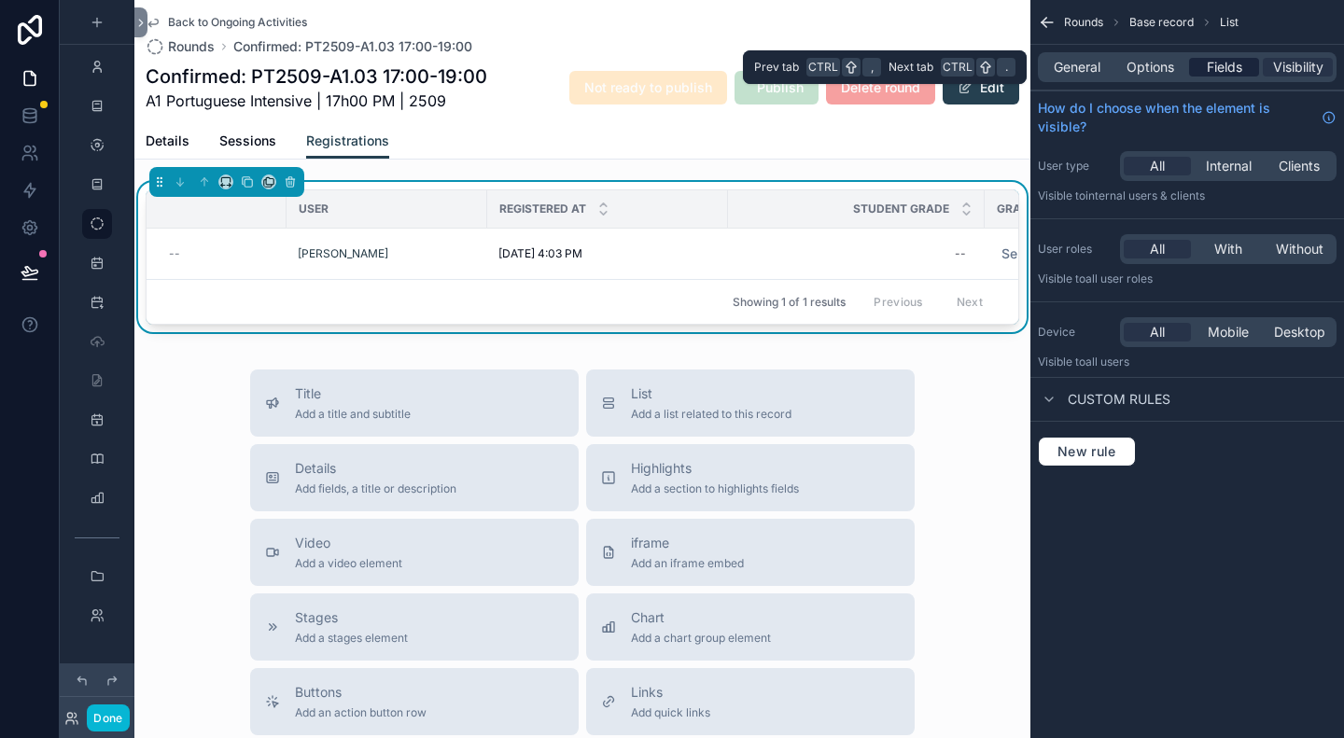
click at [1225, 65] on span "Fields" at bounding box center [1224, 67] width 35 height 19
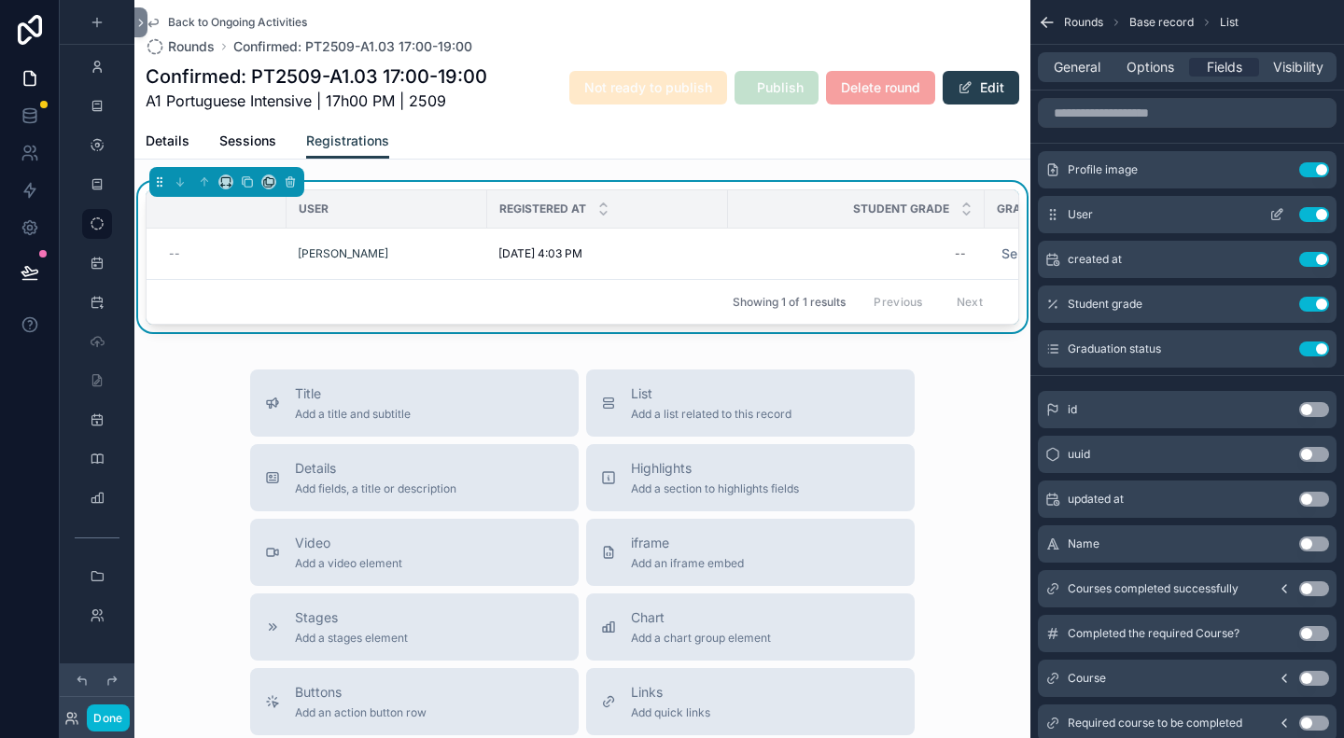
click at [1272, 212] on icon "scrollable content" at bounding box center [1276, 216] width 8 height 8
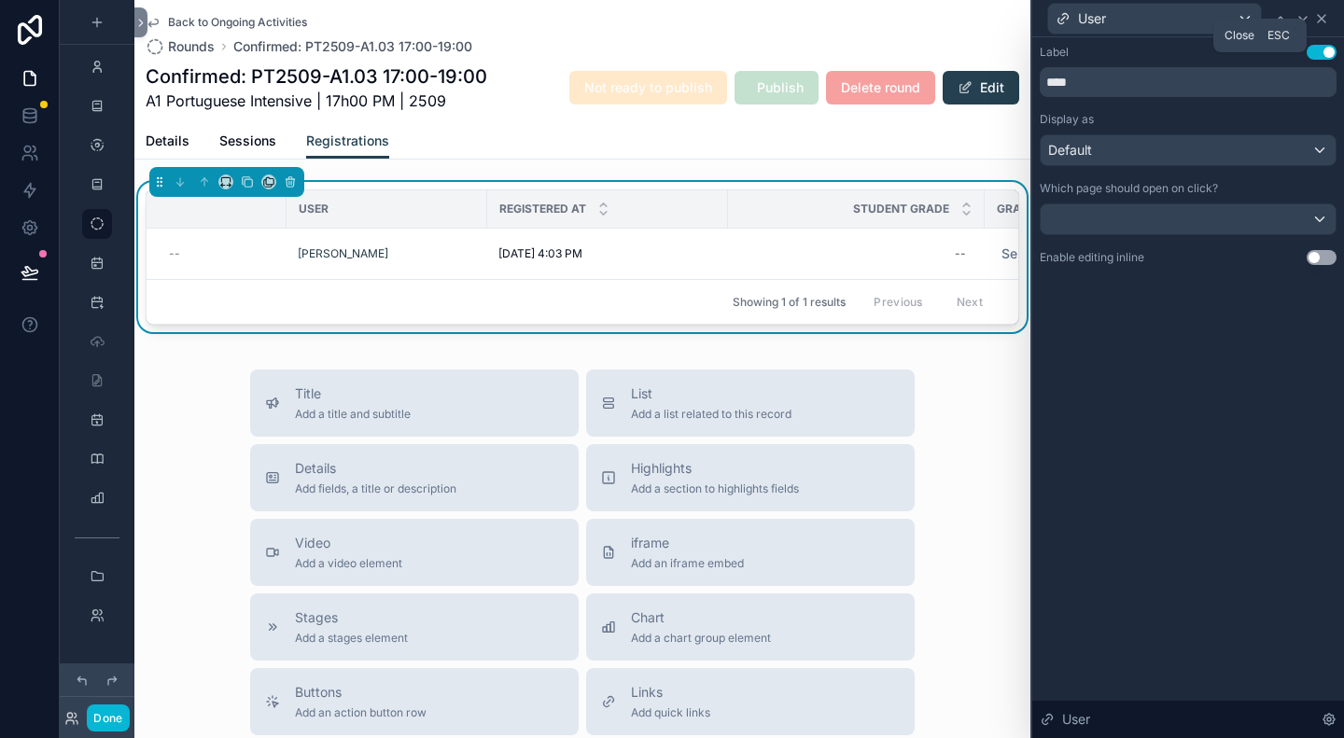
click at [1323, 21] on icon at bounding box center [1321, 18] width 7 height 7
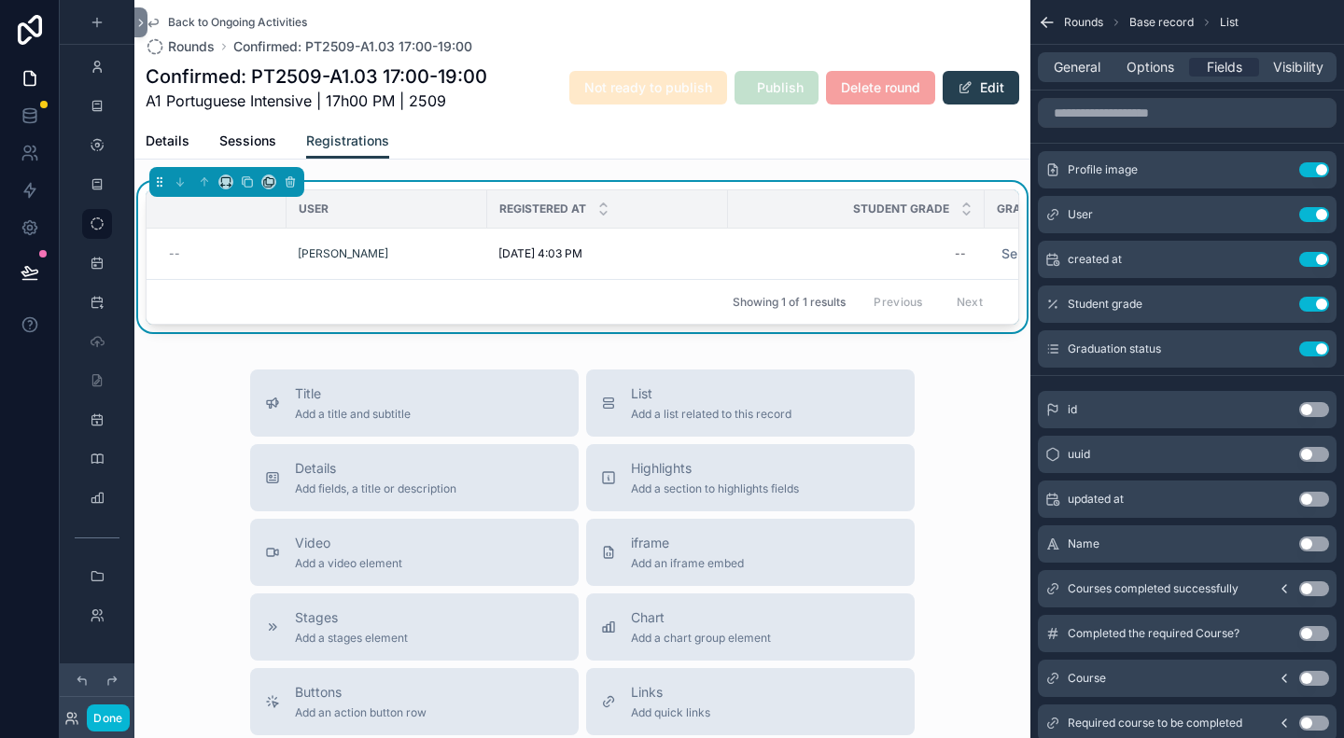
click at [1042, 23] on icon "scrollable content" at bounding box center [1047, 22] width 19 height 19
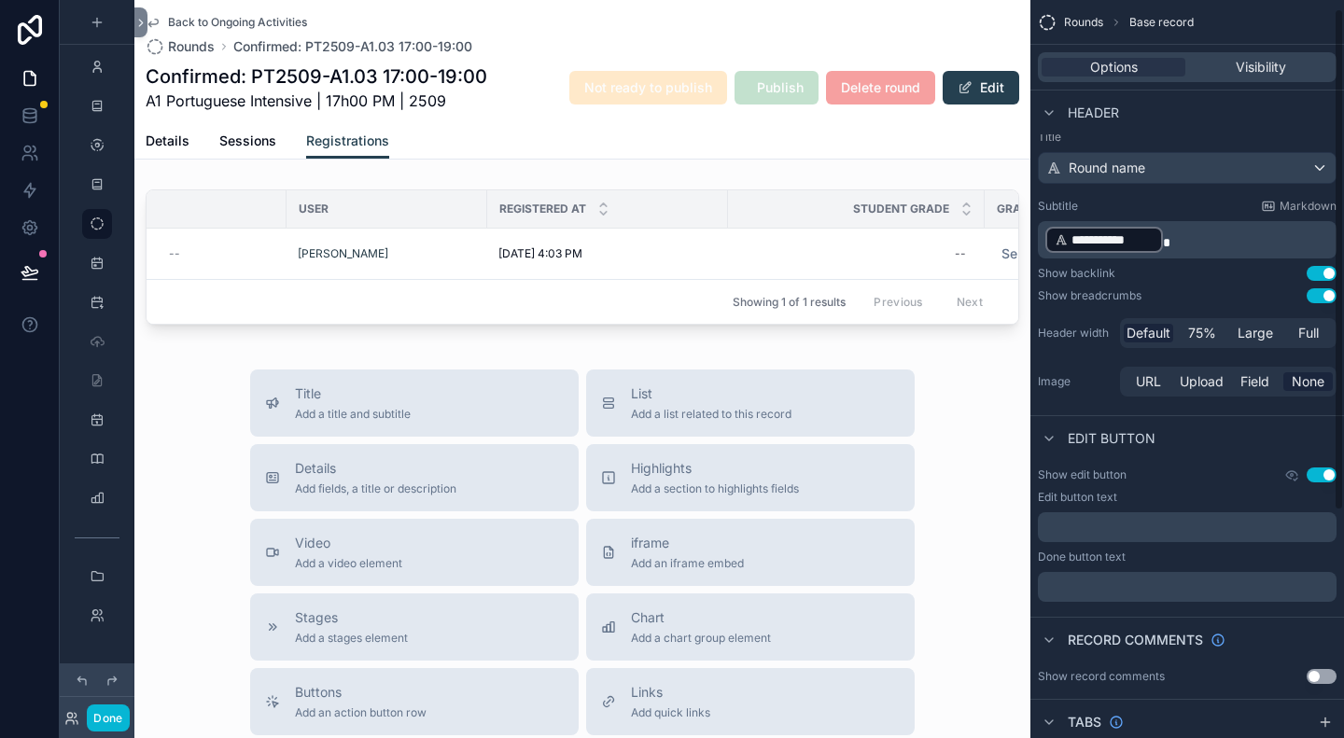
scroll to position [32, 0]
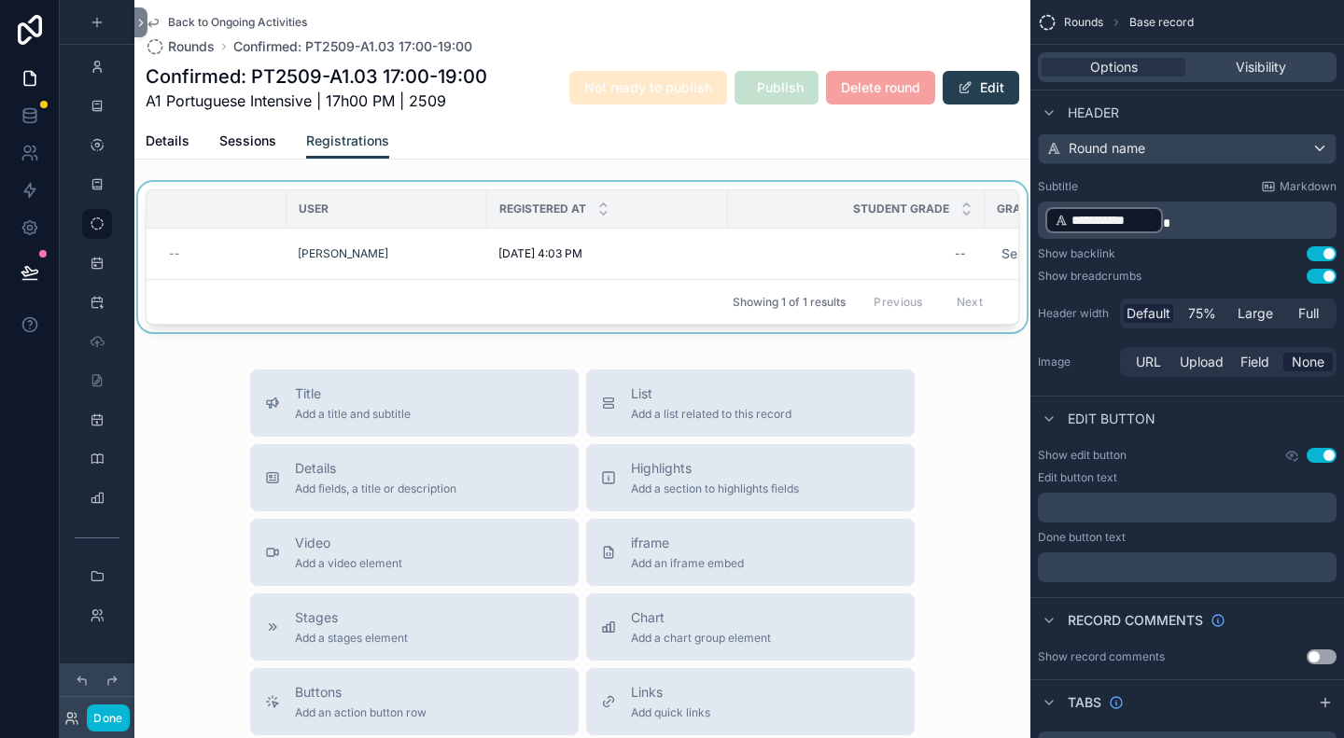
click at [414, 187] on div "scrollable content" at bounding box center [582, 261] width 896 height 158
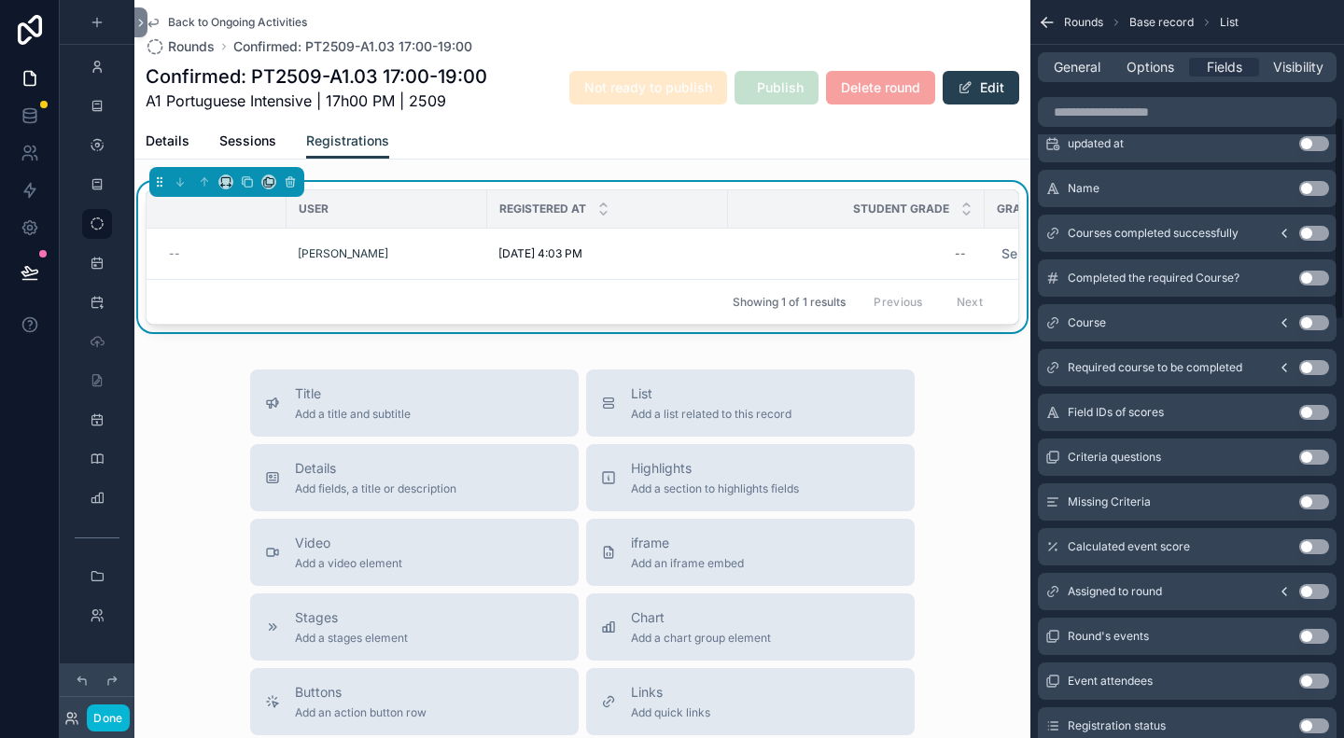
scroll to position [0, 0]
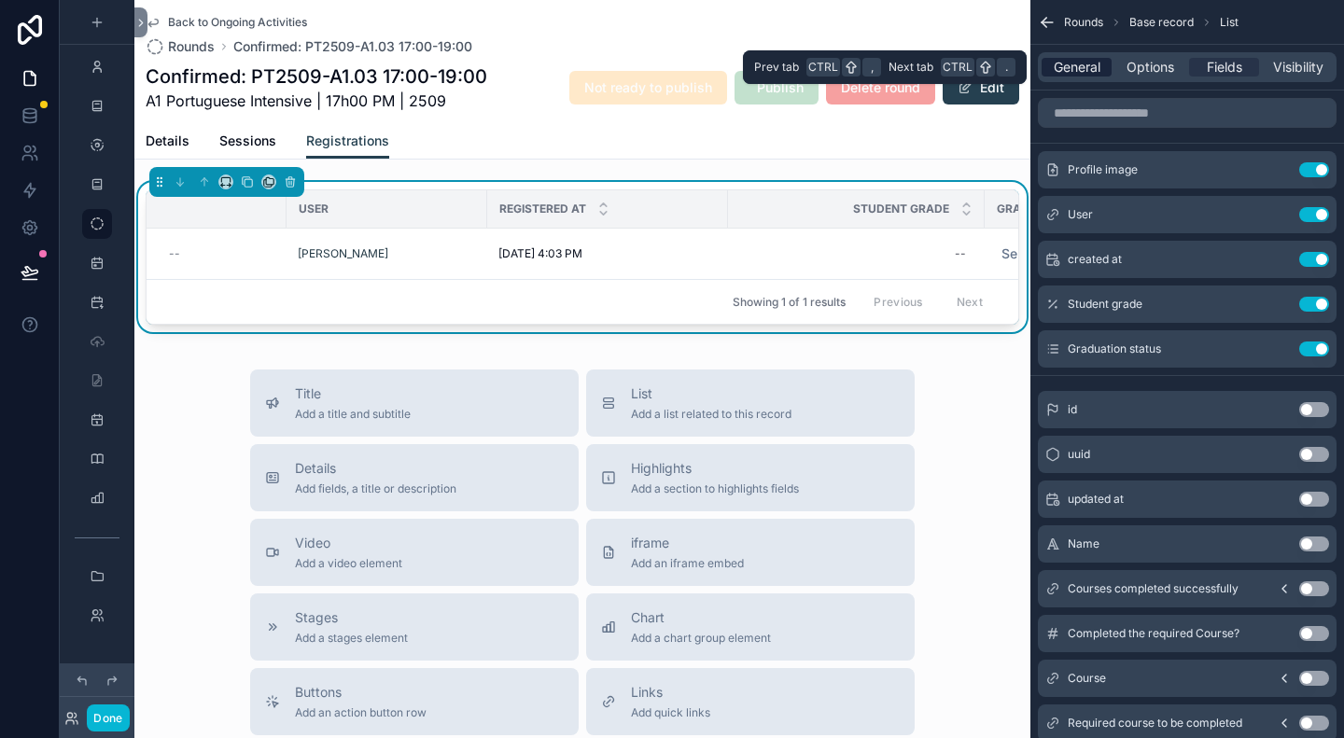
click at [1073, 73] on span "General" at bounding box center [1077, 67] width 47 height 19
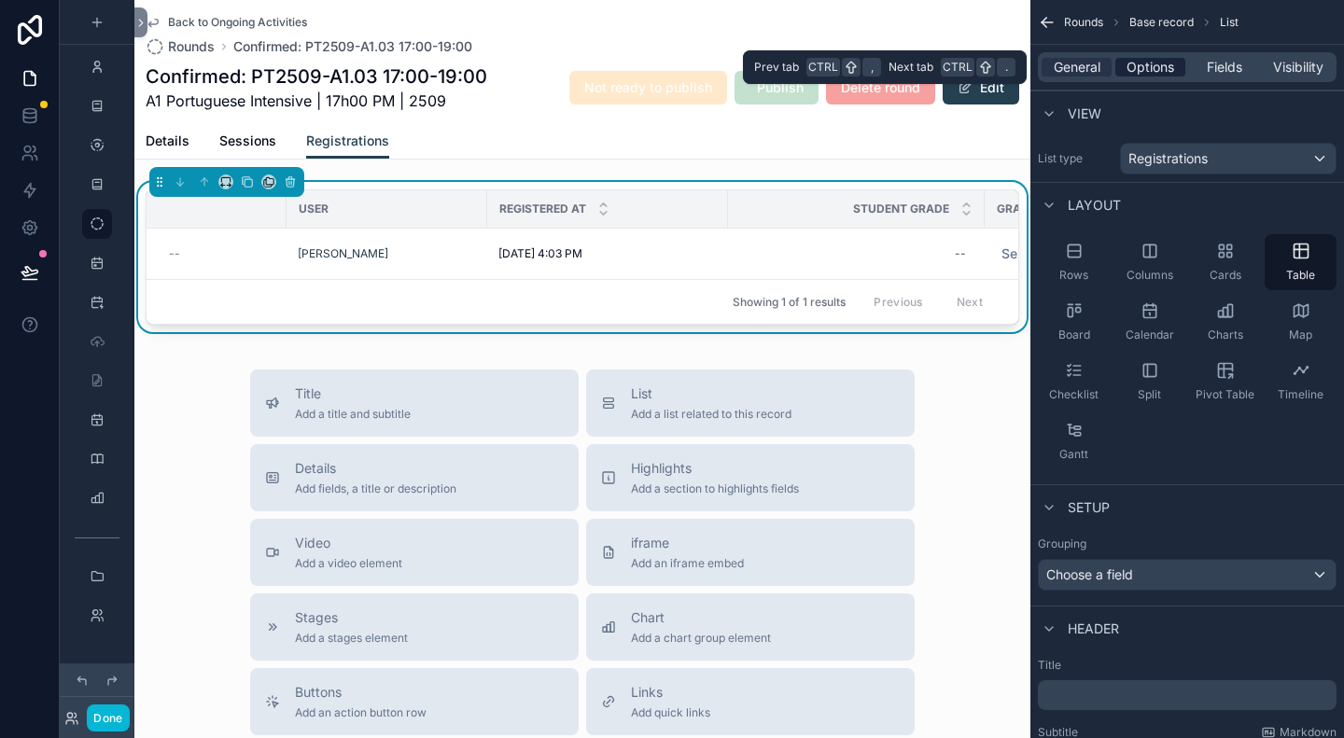
click at [1156, 63] on span "Options" at bounding box center [1151, 67] width 48 height 19
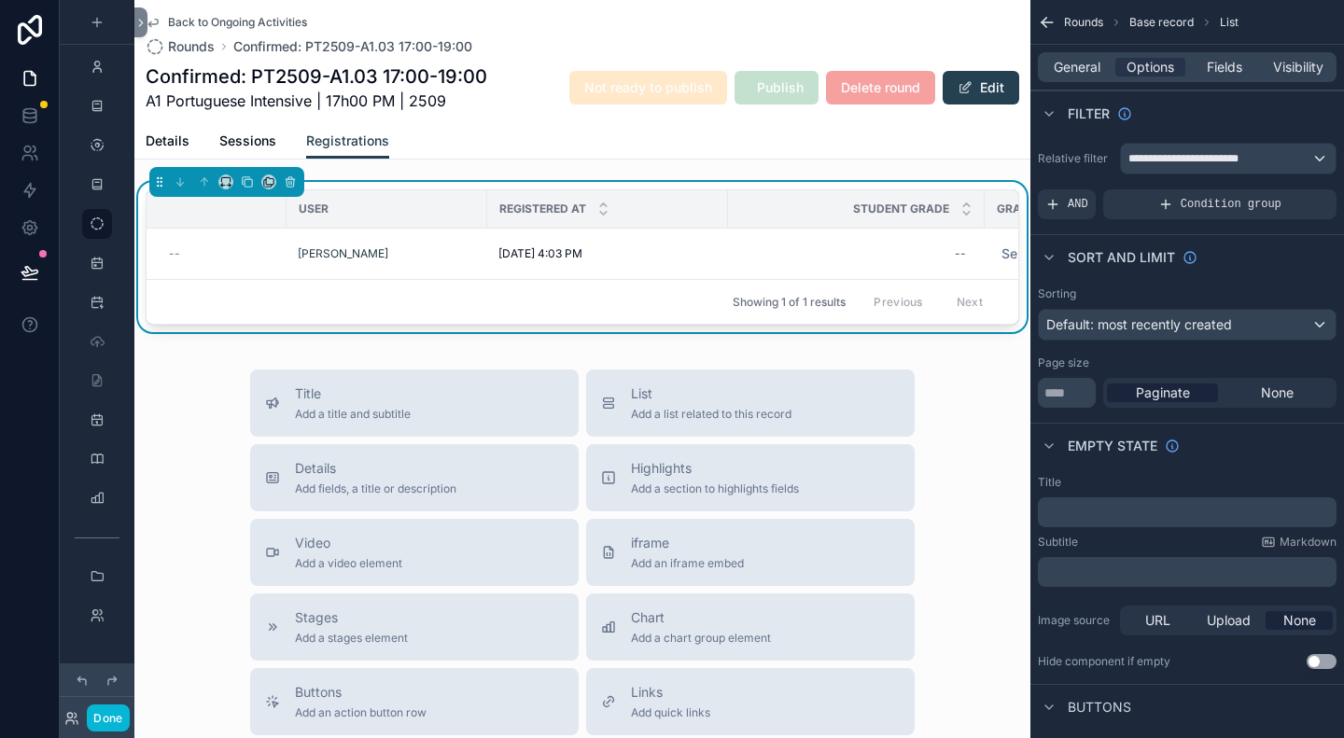
click at [1050, 21] on icon "scrollable content" at bounding box center [1047, 22] width 19 height 19
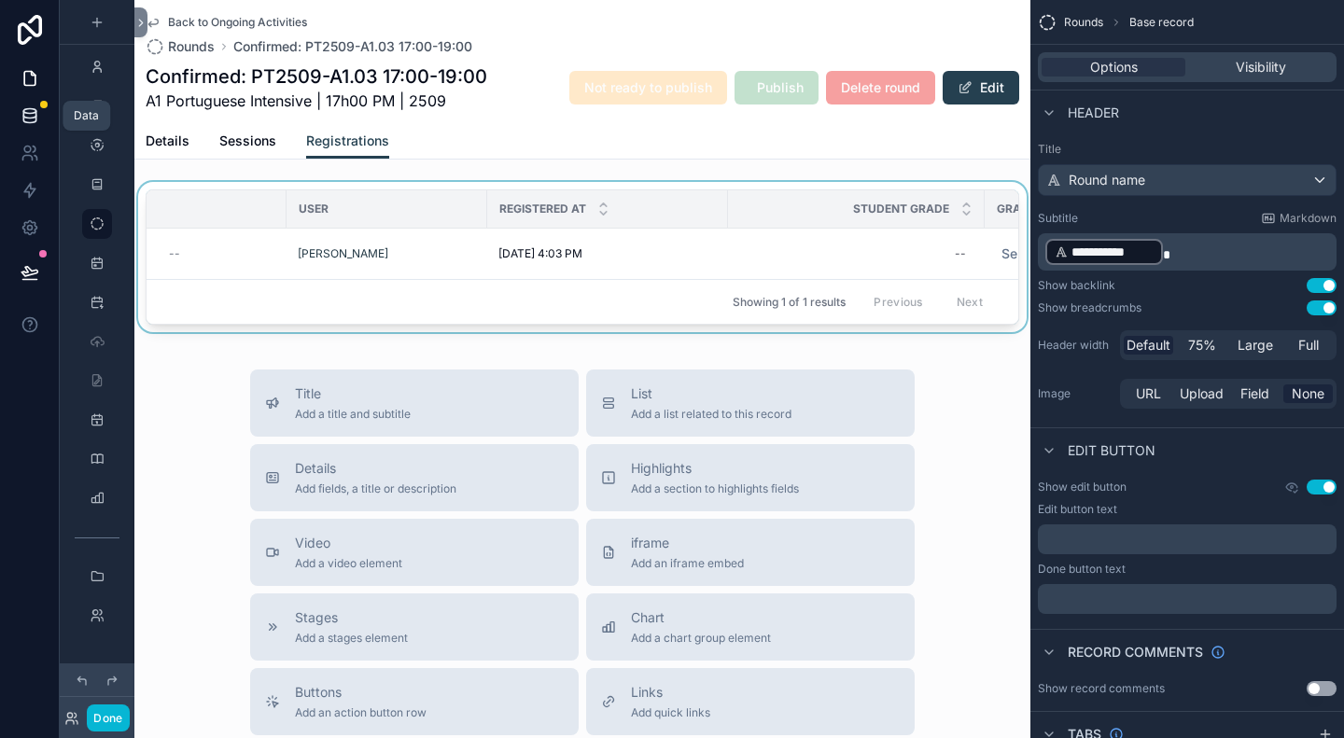
click at [24, 117] on icon at bounding box center [29, 114] width 12 height 7
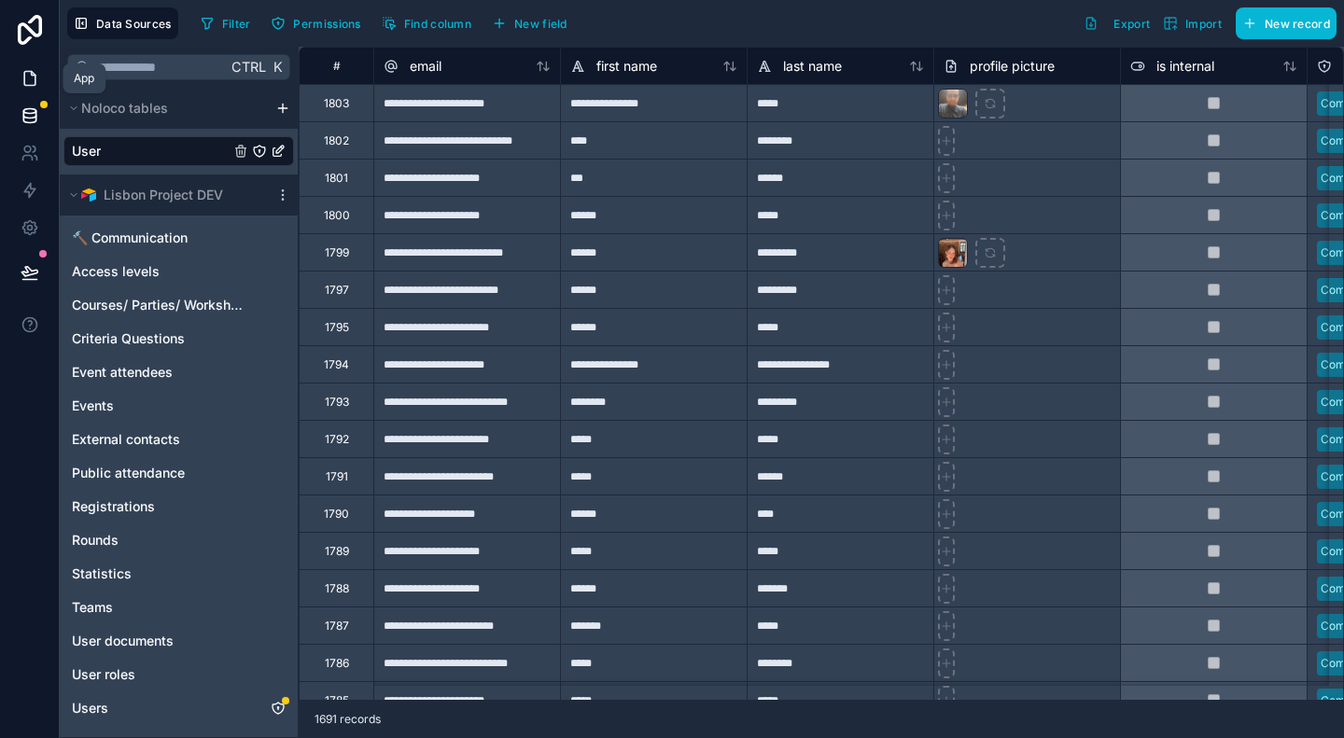
click at [32, 74] on icon at bounding box center [30, 78] width 19 height 19
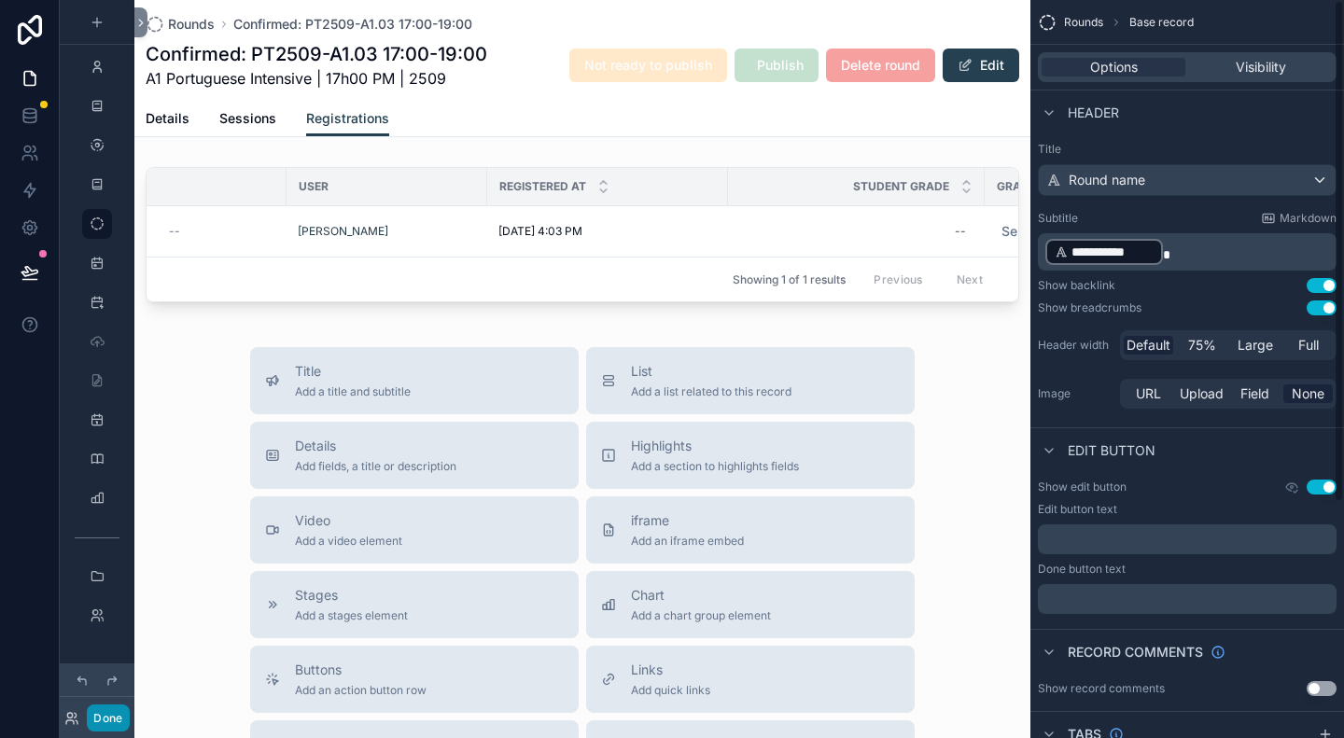
click at [122, 714] on button "Done" at bounding box center [108, 718] width 42 height 27
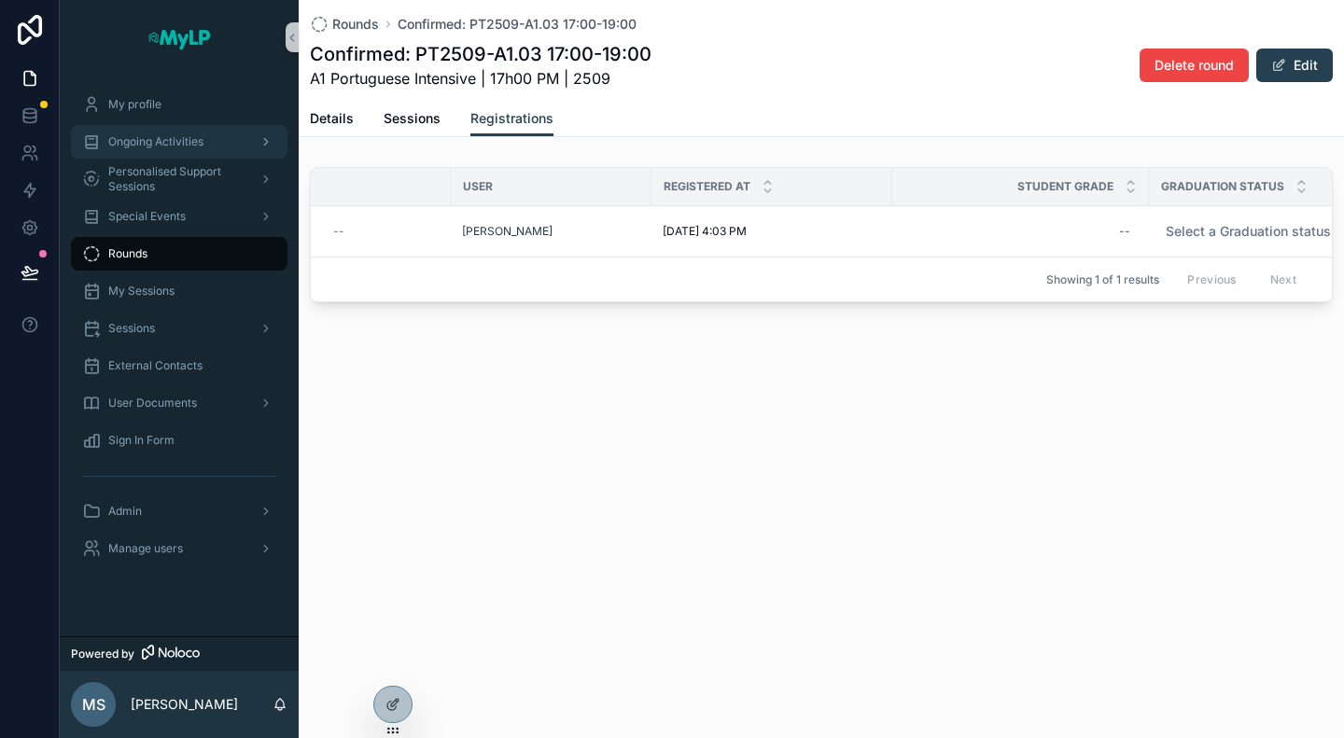
click at [160, 154] on div "Ongoing Activities" at bounding box center [179, 142] width 194 height 30
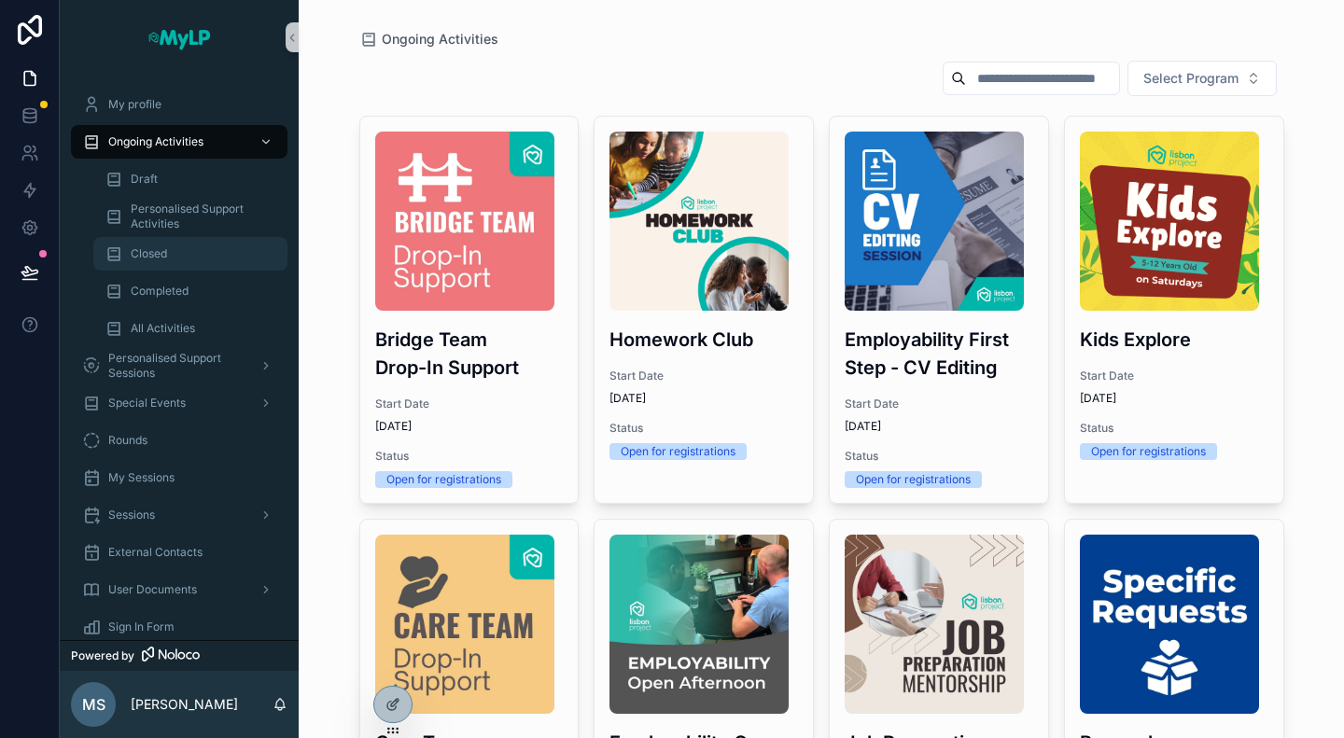
click at [151, 255] on span "Closed" at bounding box center [149, 253] width 36 height 15
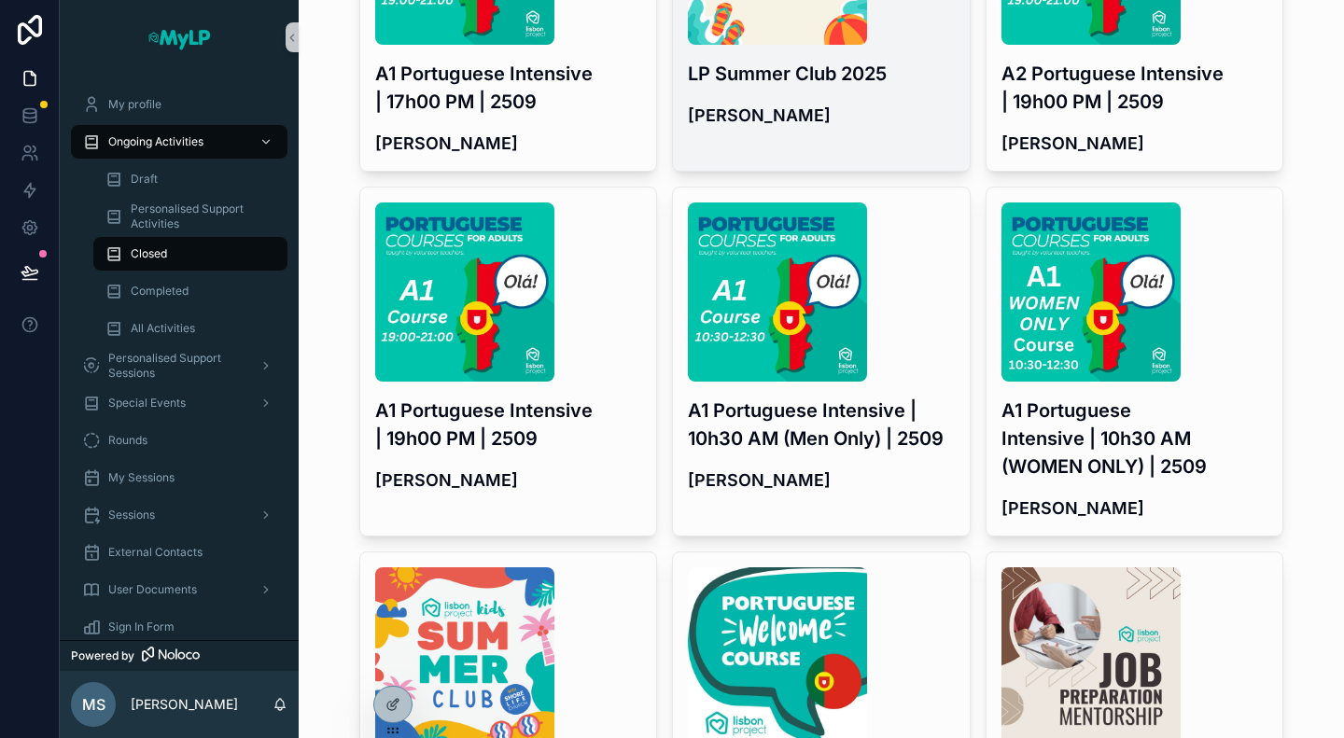
scroll to position [282, 0]
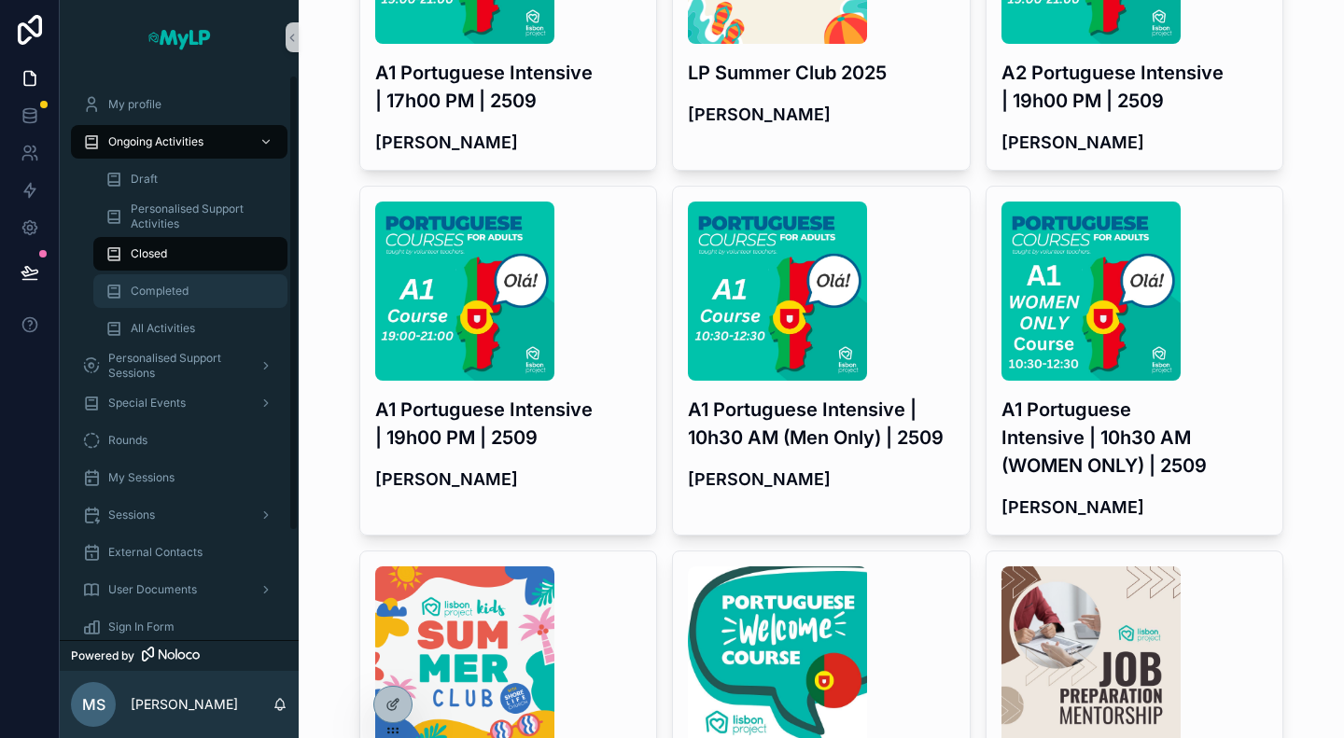
click at [190, 273] on div "Completed" at bounding box center [190, 291] width 217 height 37
click at [187, 288] on span "Completed" at bounding box center [160, 291] width 58 height 15
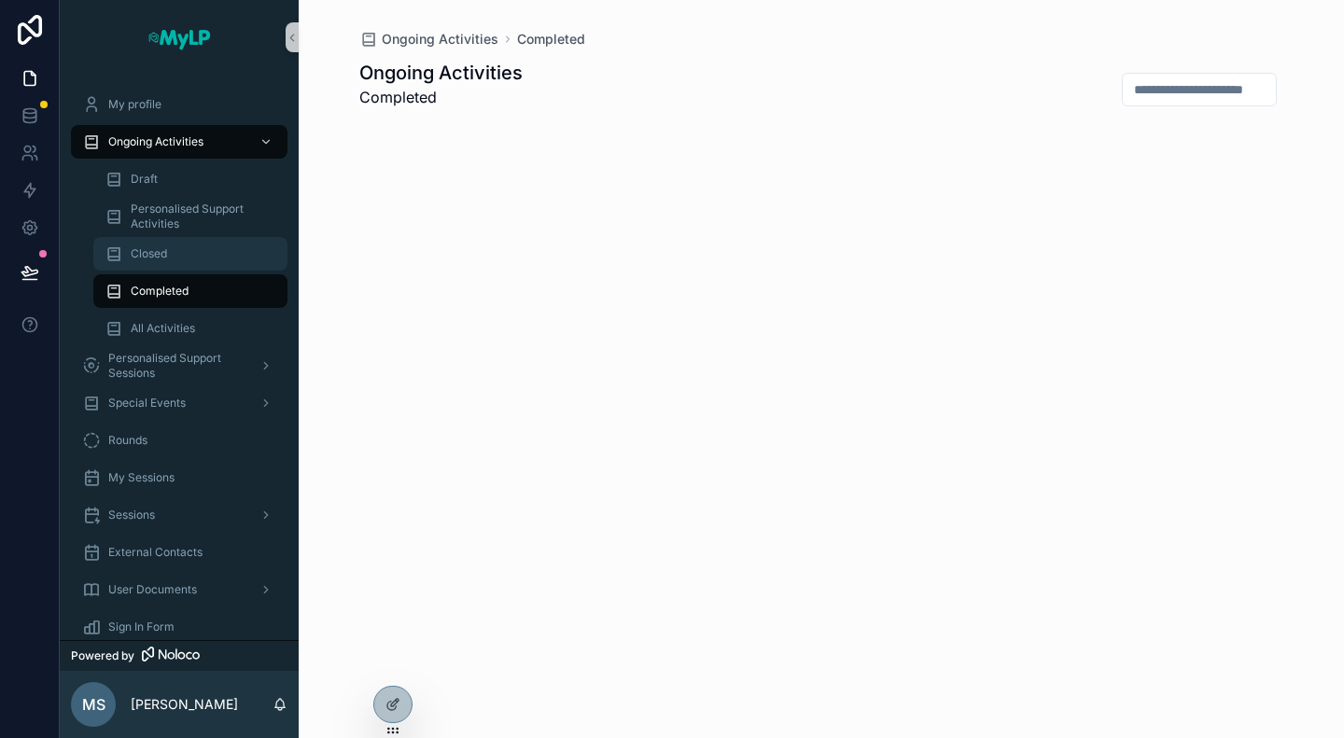
click at [163, 251] on span "Closed" at bounding box center [149, 253] width 36 height 15
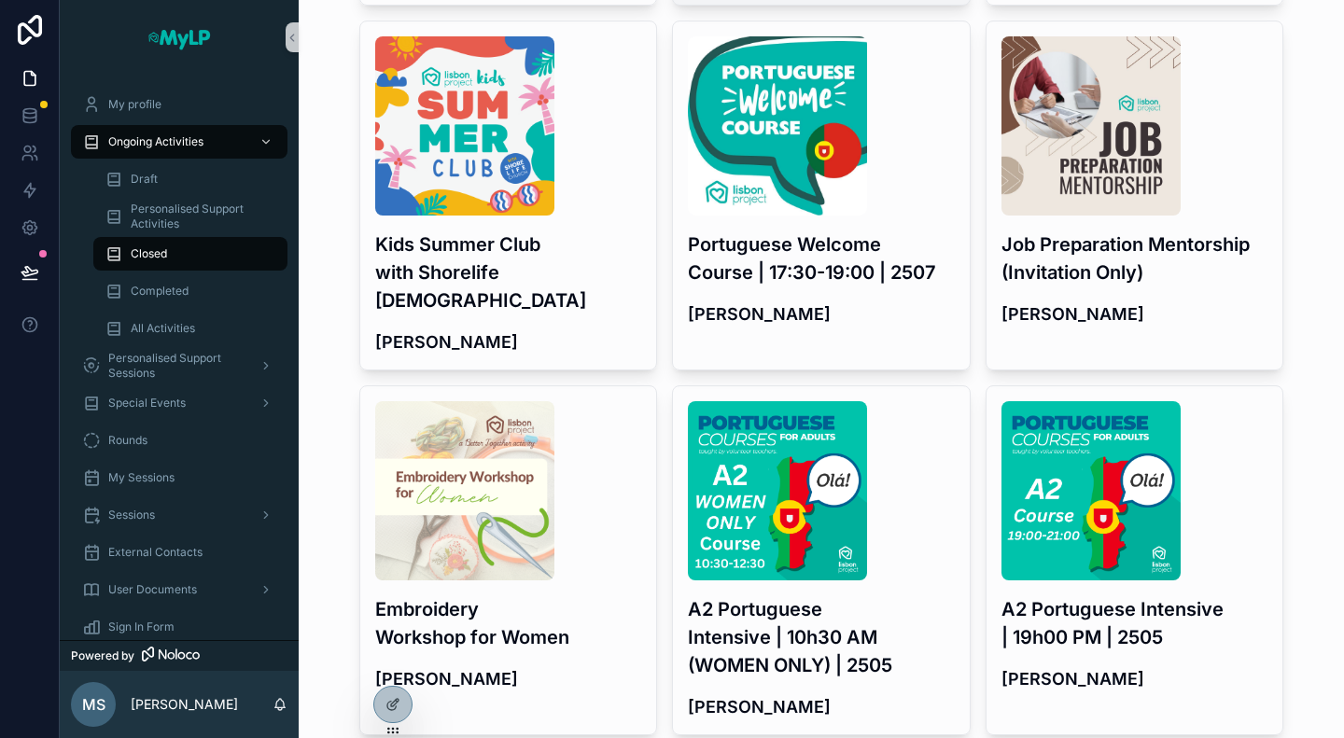
scroll to position [821, 0]
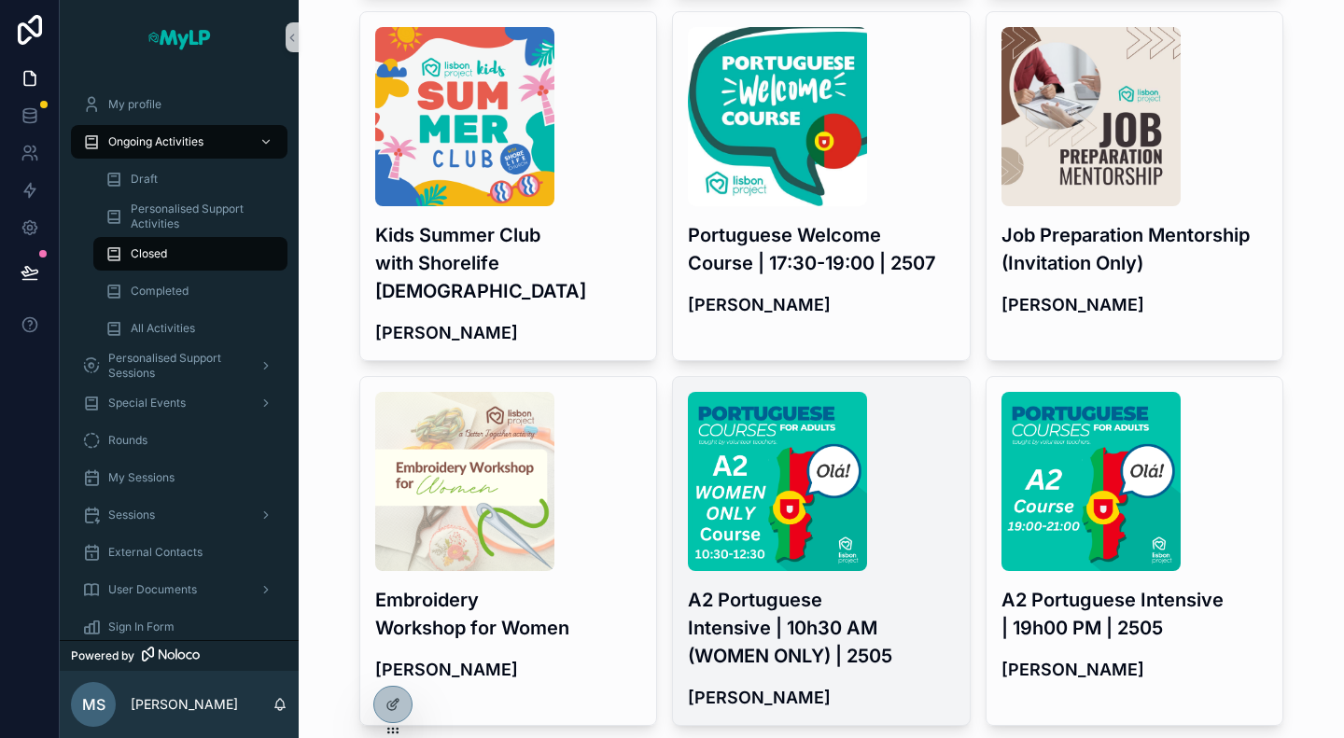
click at [906, 527] on div "scrollable content" at bounding box center [821, 481] width 267 height 179
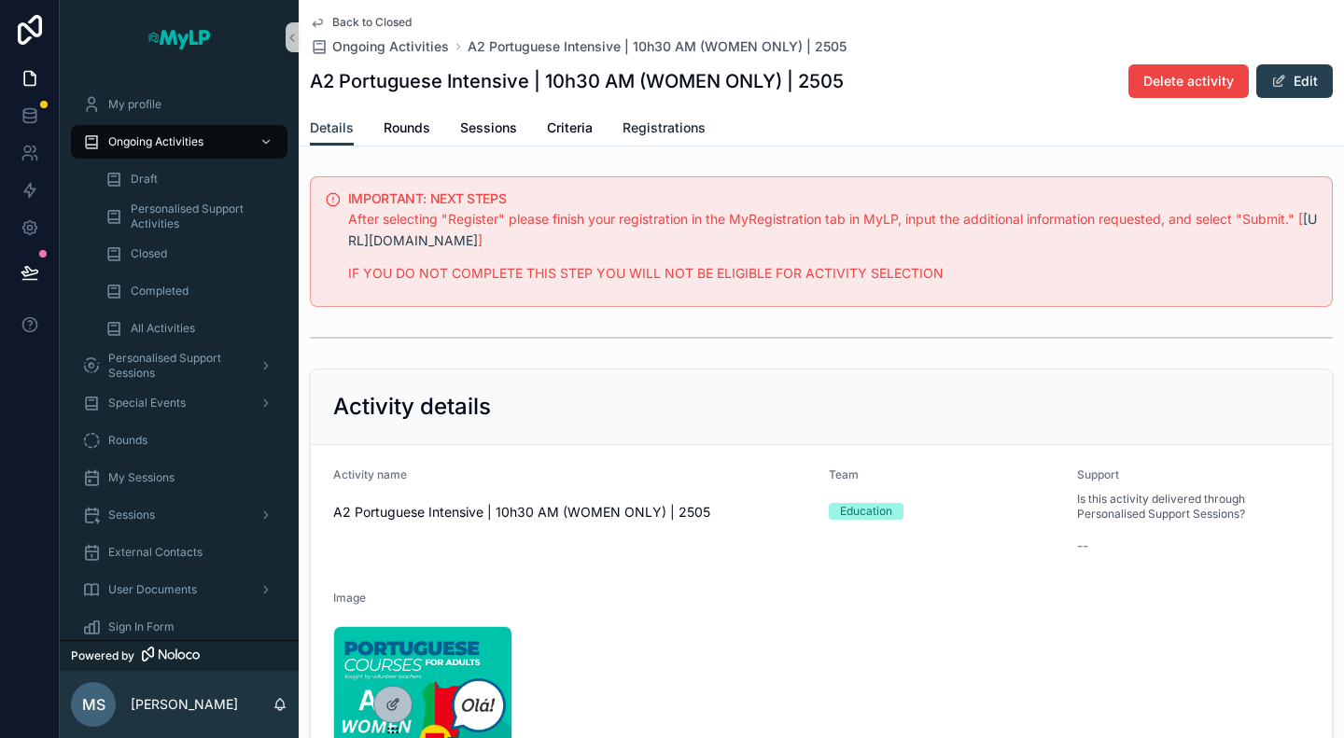
click at [629, 121] on span "Registrations" at bounding box center [664, 128] width 83 height 19
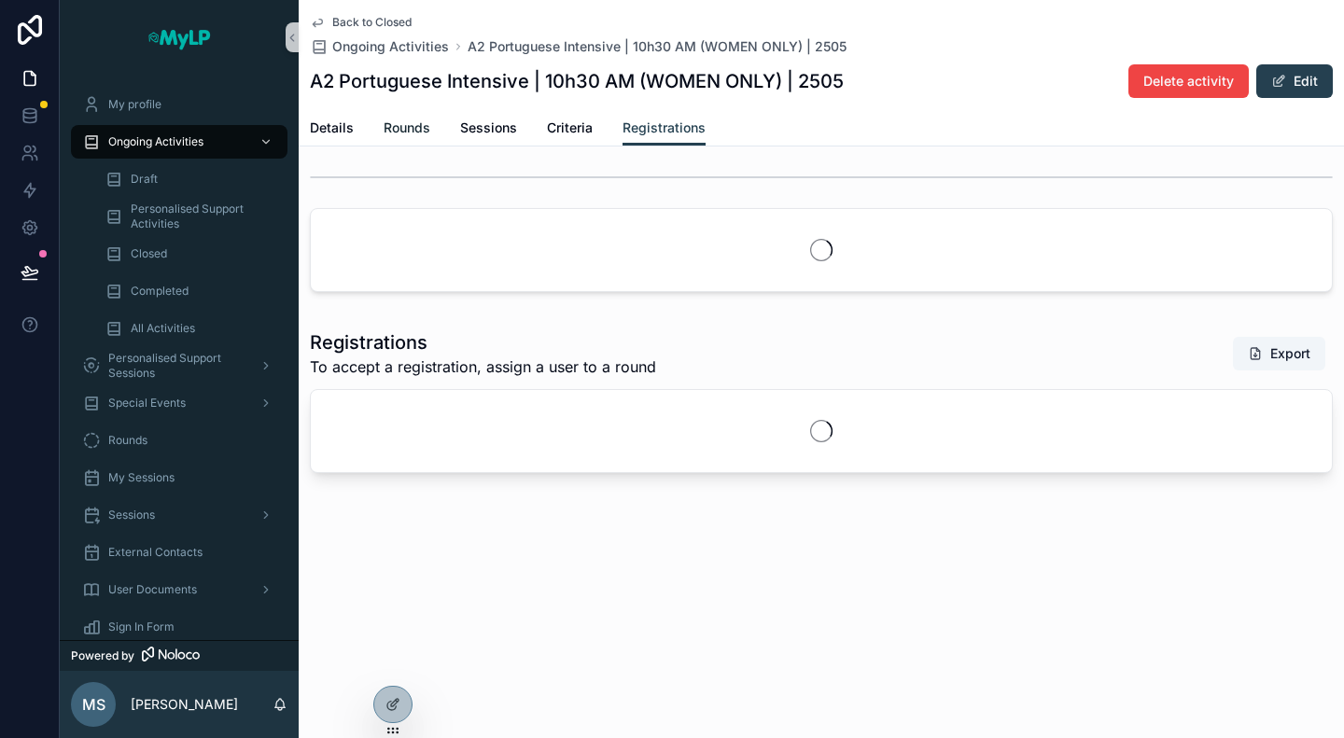
click at [414, 125] on span "Rounds" at bounding box center [407, 128] width 47 height 19
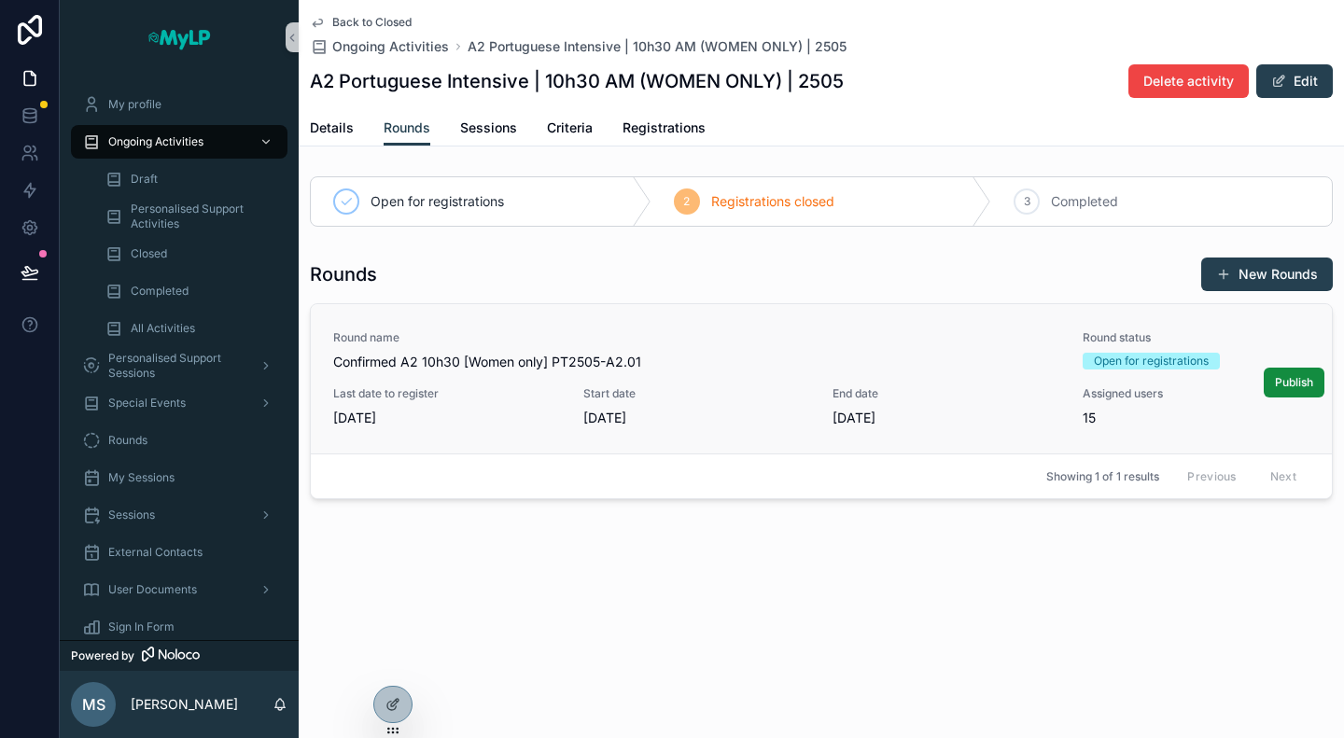
click at [524, 409] on span "4/27/2025" at bounding box center [447, 418] width 228 height 19
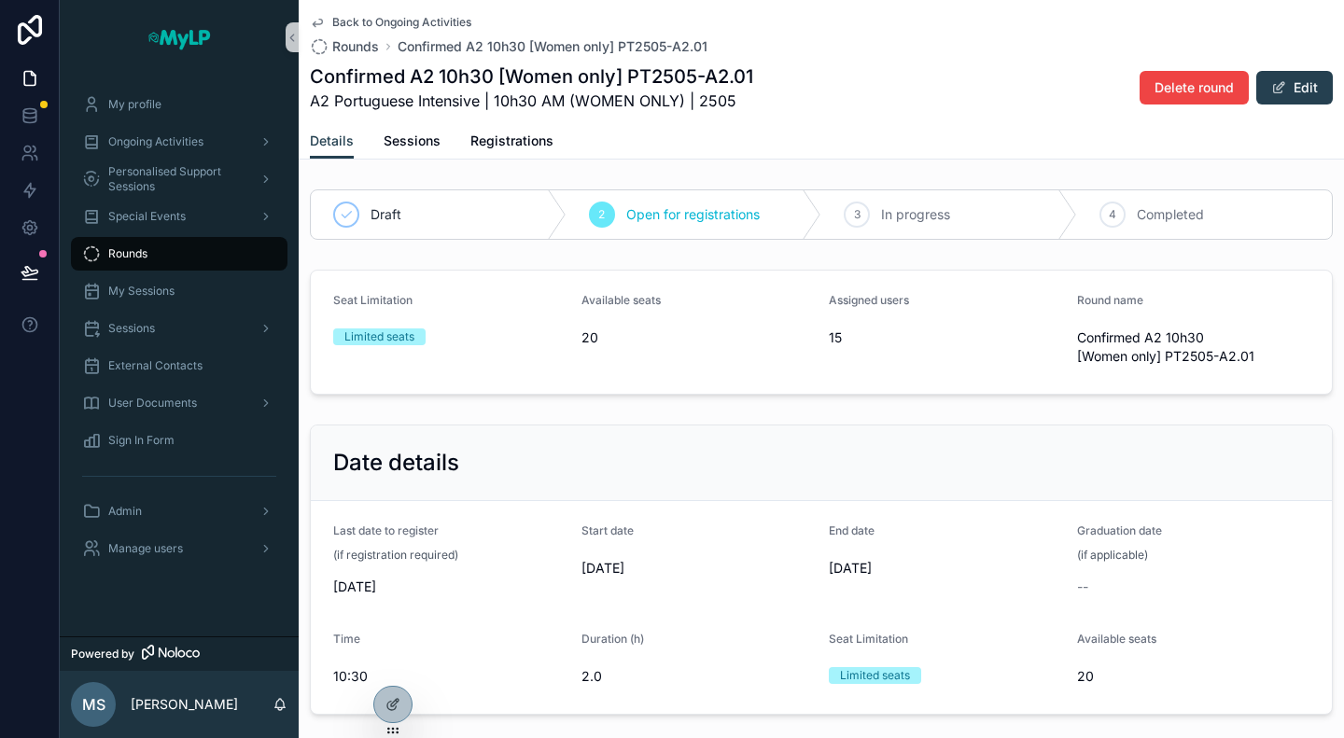
scroll to position [55, 0]
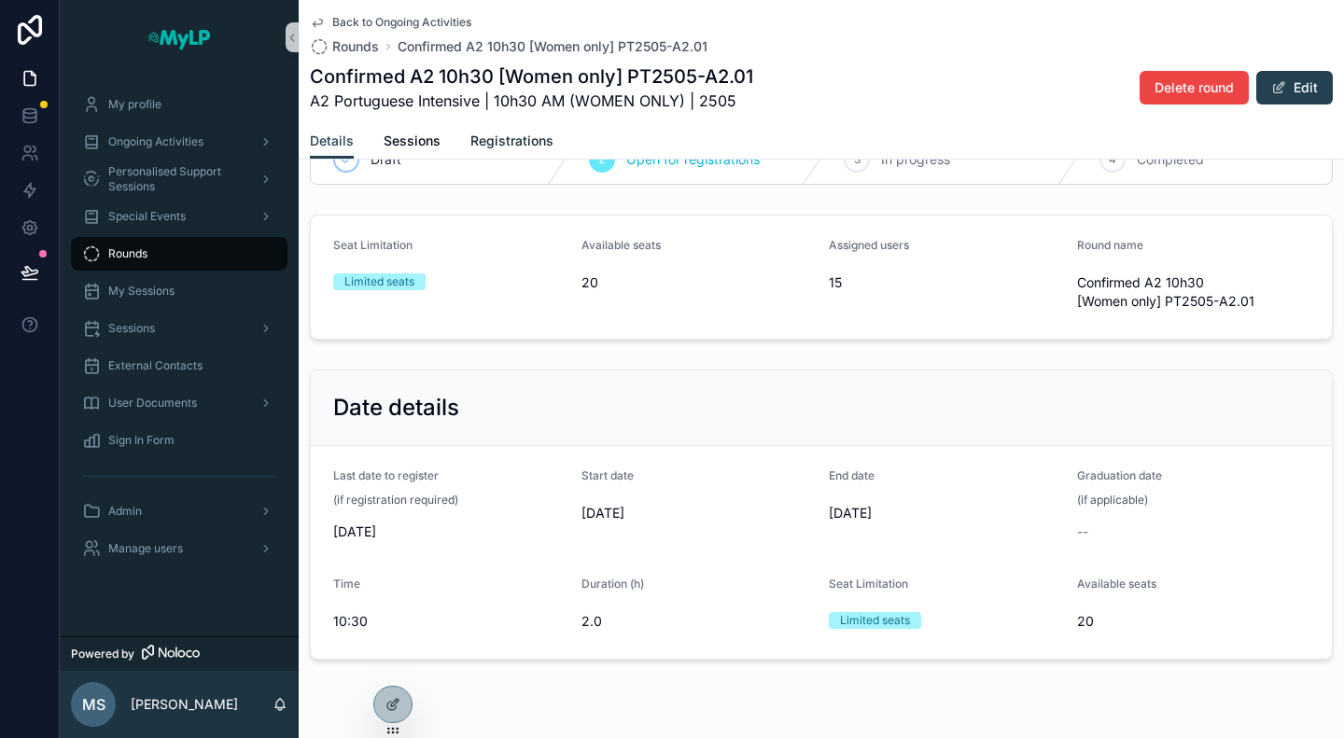
click at [493, 133] on span "Registrations" at bounding box center [511, 141] width 83 height 19
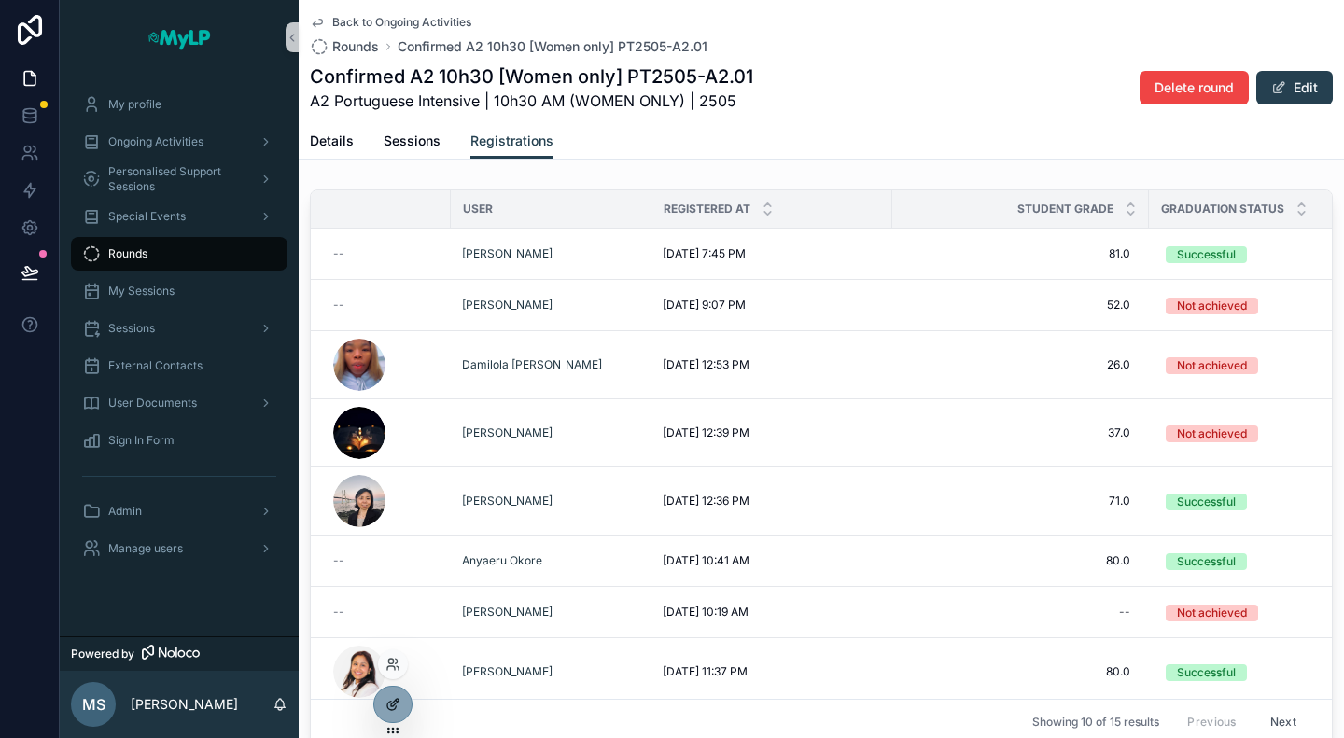
click at [397, 704] on icon at bounding box center [392, 704] width 15 height 15
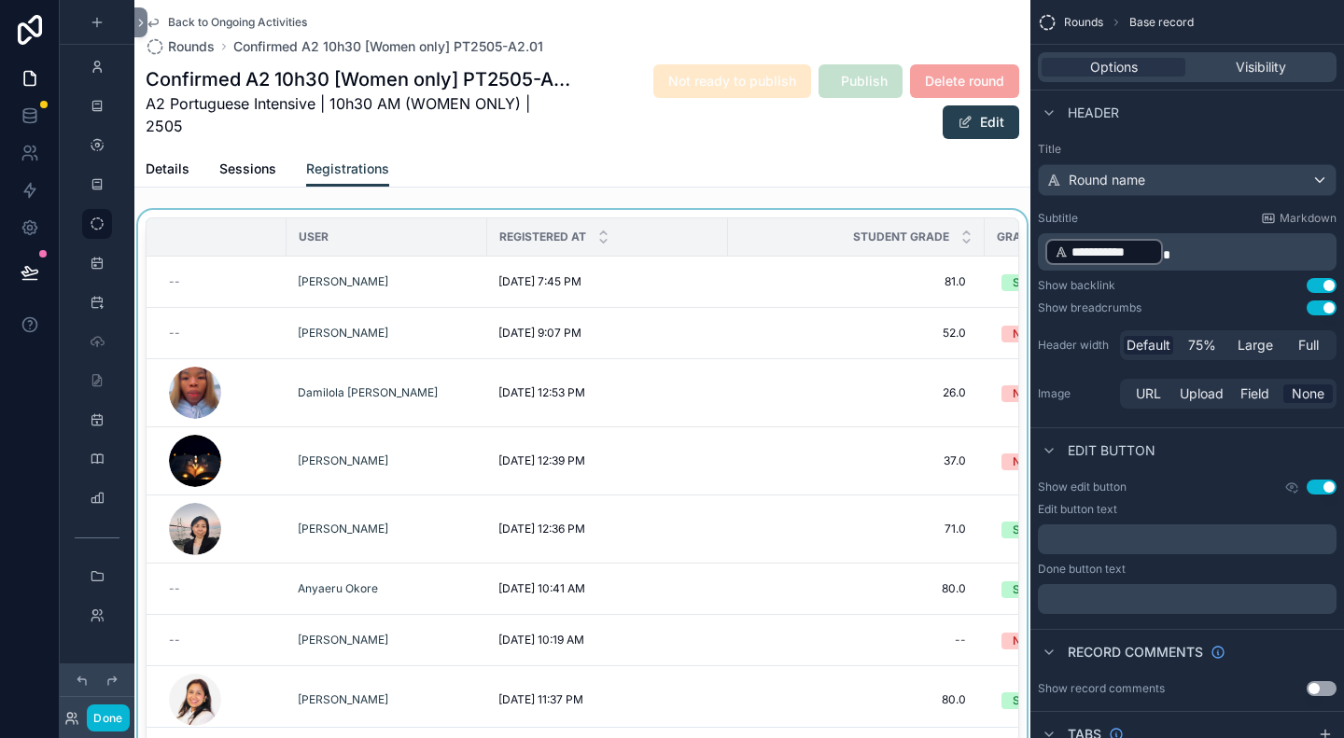
click at [425, 231] on div "User" at bounding box center [386, 237] width 199 height 30
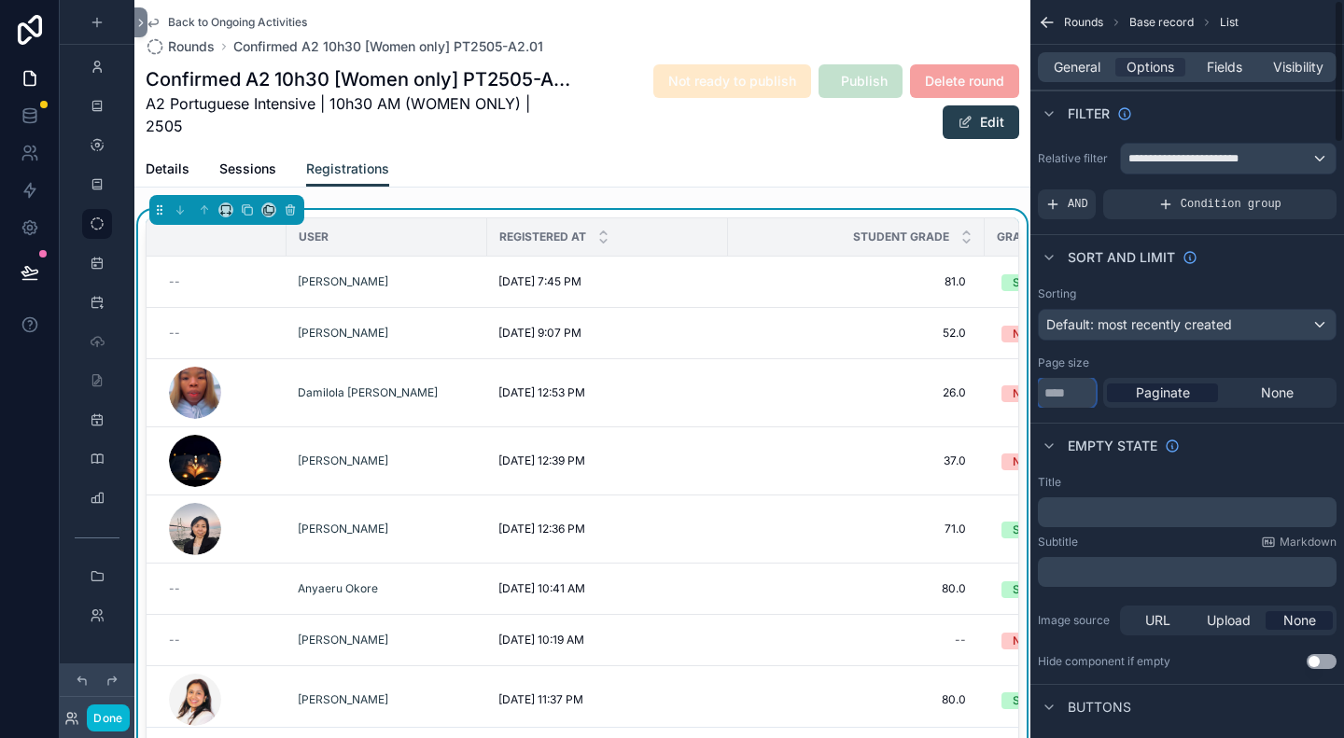
click at [1069, 395] on input "**" at bounding box center [1067, 393] width 58 height 30
click at [1257, 389] on div "None" at bounding box center [1277, 393] width 111 height 19
click at [1228, 60] on span "Fields" at bounding box center [1224, 67] width 35 height 19
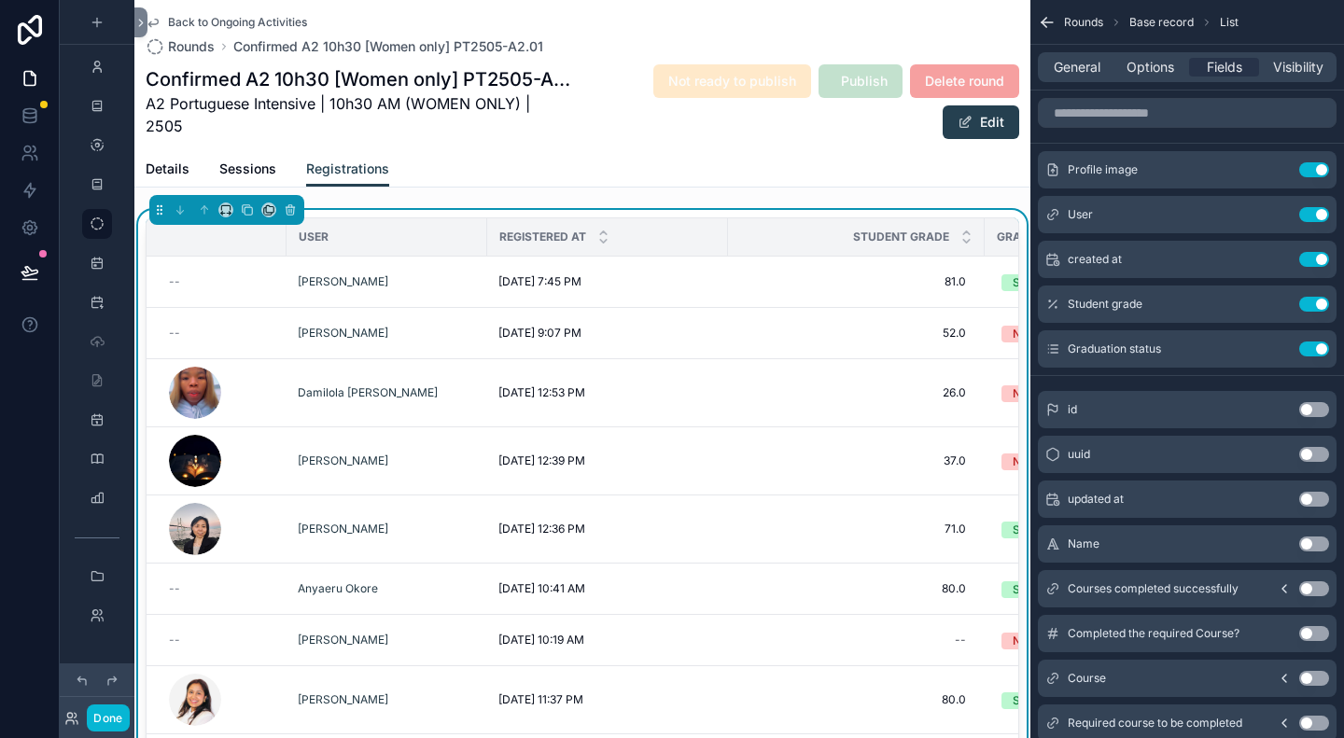
click at [340, 245] on div "User" at bounding box center [386, 237] width 199 height 30
click at [329, 236] on div "User" at bounding box center [386, 237] width 199 height 30
click at [1278, 213] on icon "scrollable content" at bounding box center [1276, 214] width 15 height 15
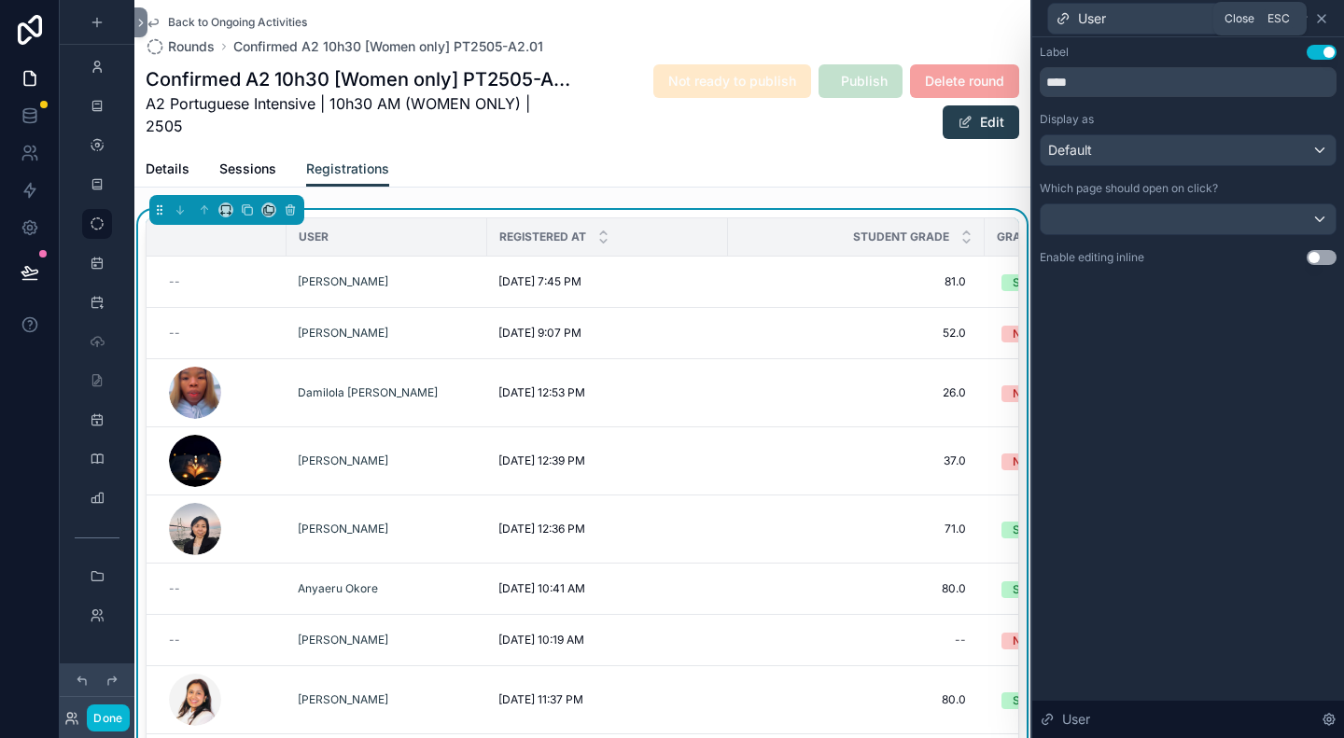
click at [1322, 20] on icon at bounding box center [1321, 18] width 7 height 7
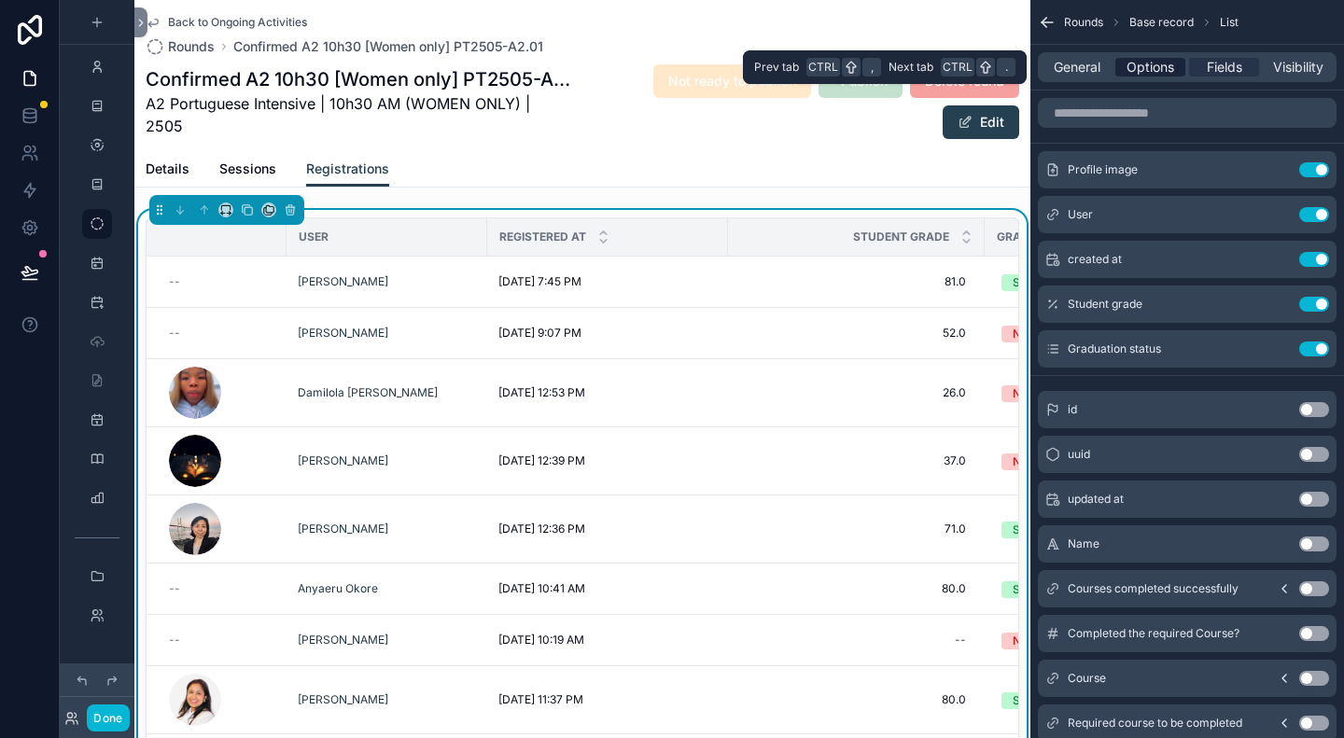
click at [1150, 67] on span "Options" at bounding box center [1151, 67] width 48 height 19
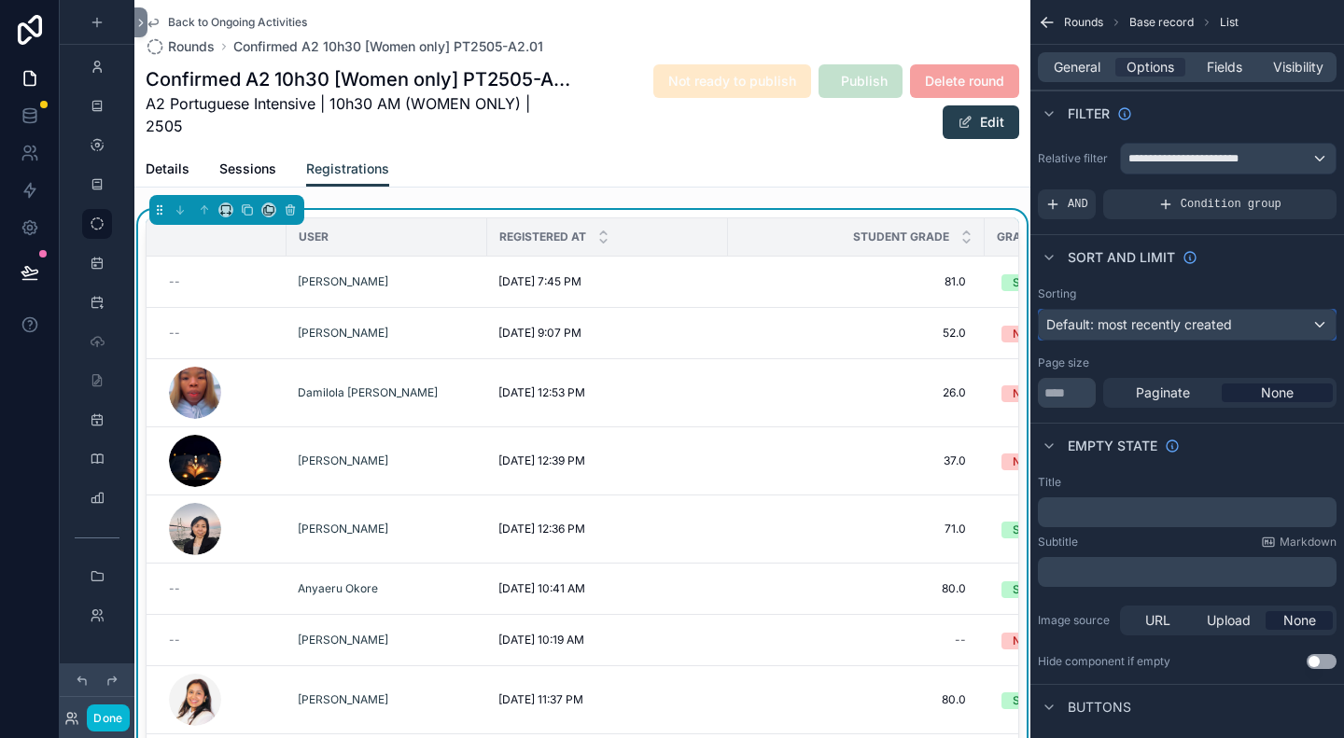
click at [1186, 327] on span "Default: most recently created" at bounding box center [1139, 324] width 186 height 16
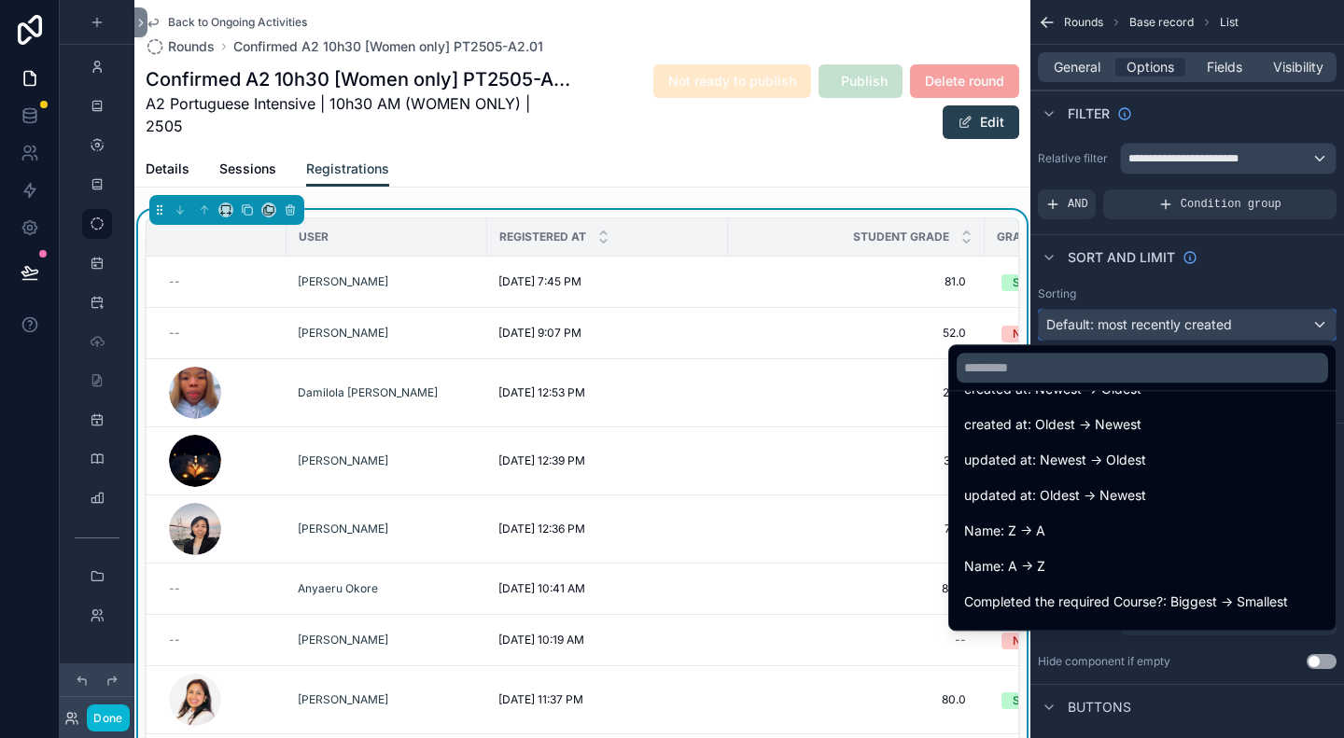
scroll to position [93, 0]
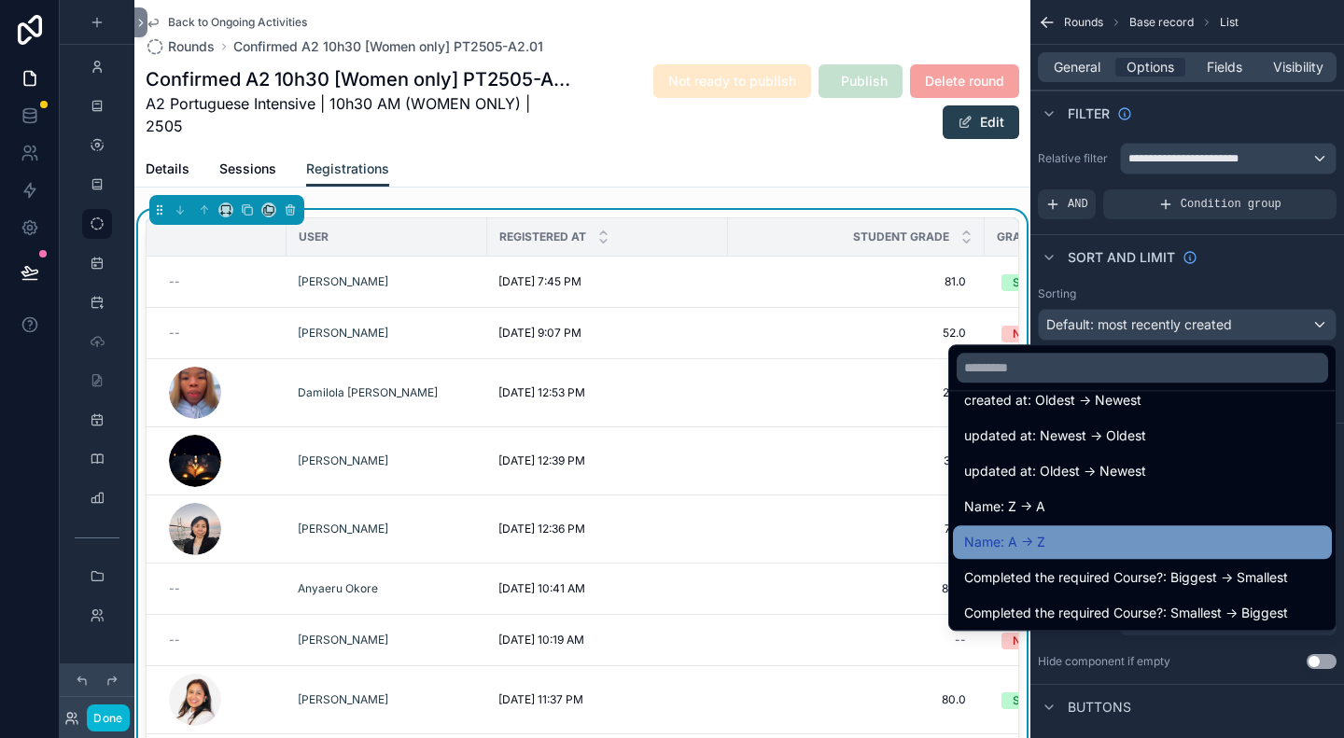
click at [1012, 544] on span "Name: A -> Z" at bounding box center [1004, 542] width 81 height 22
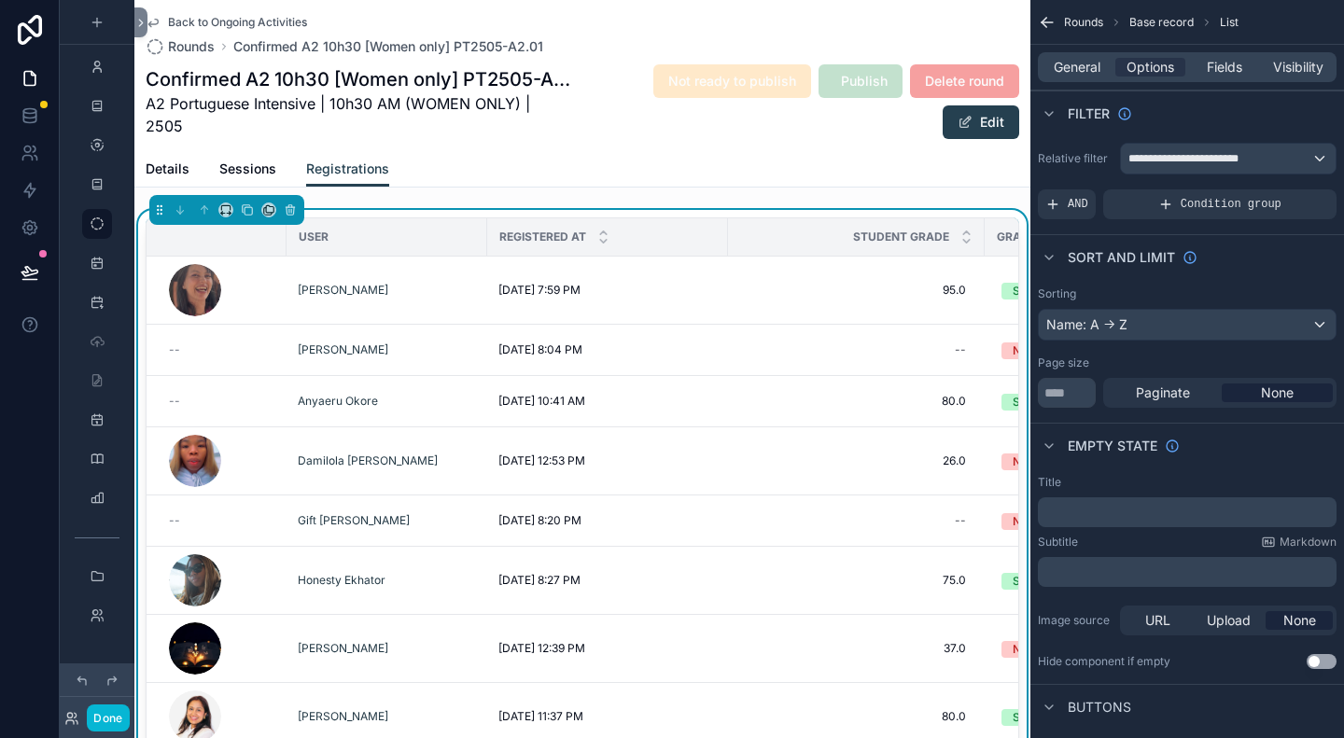
click at [1266, 399] on span "None" at bounding box center [1277, 393] width 33 height 19
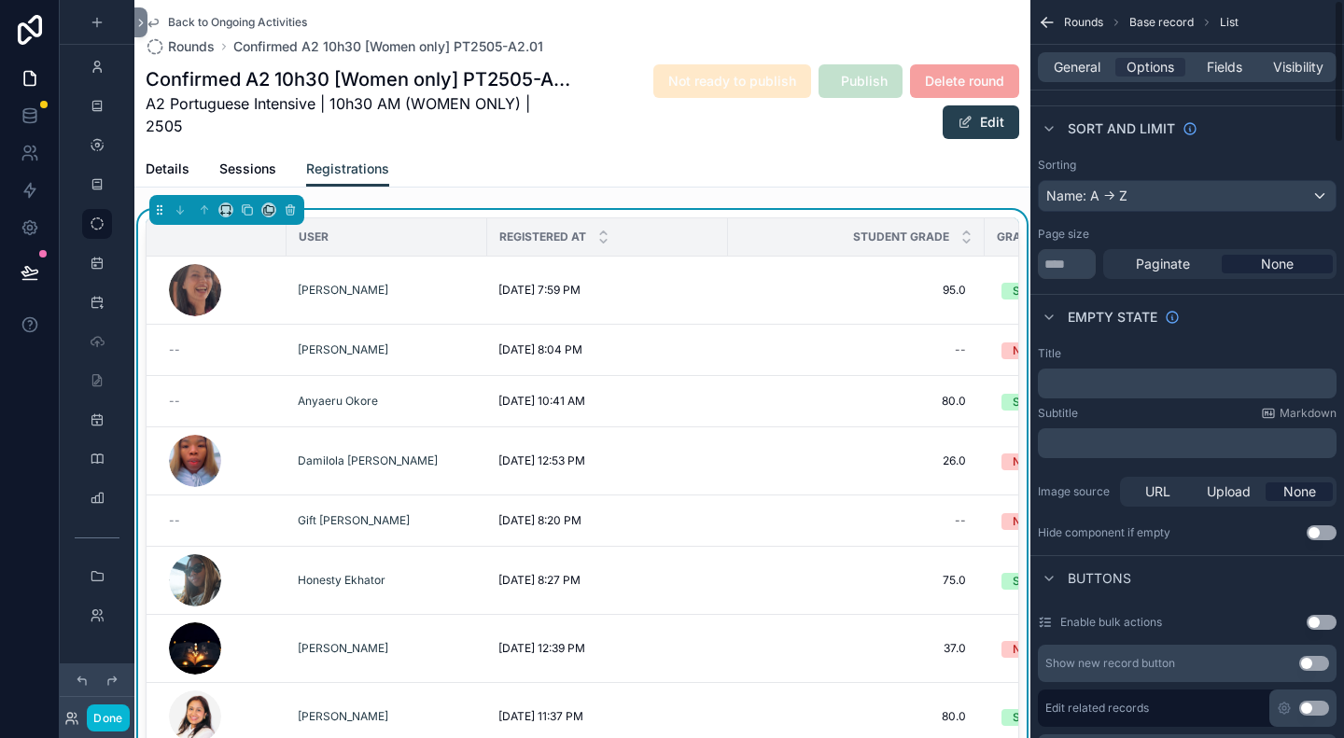
scroll to position [0, 0]
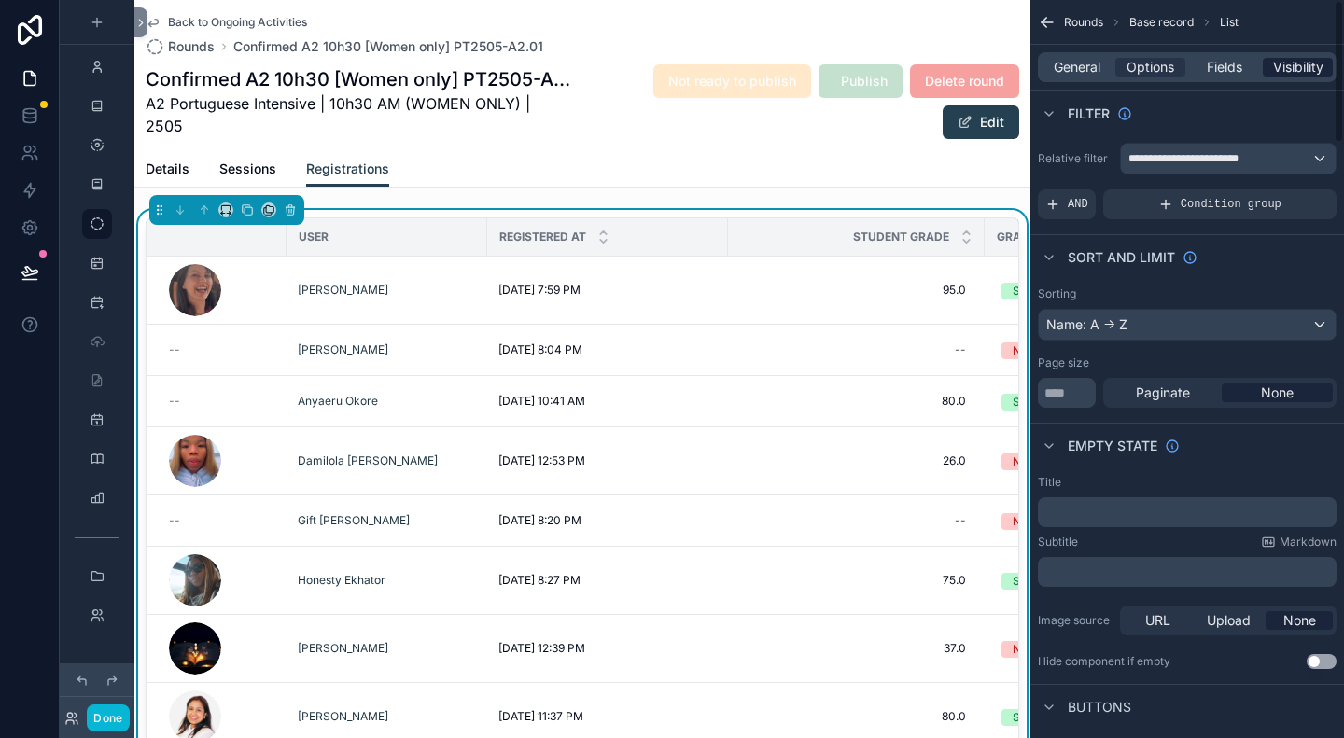
click at [1290, 64] on span "Visibility" at bounding box center [1298, 67] width 50 height 19
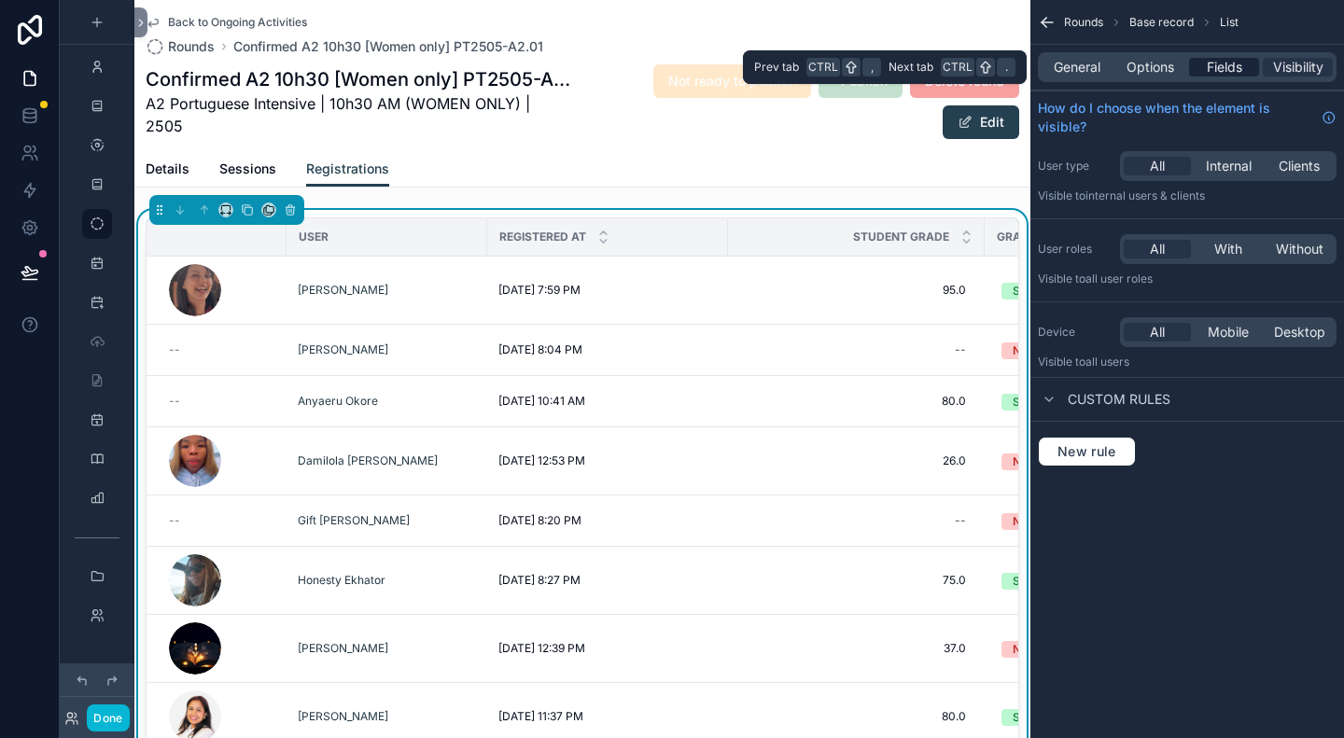
click at [1235, 71] on span "Fields" at bounding box center [1224, 67] width 35 height 19
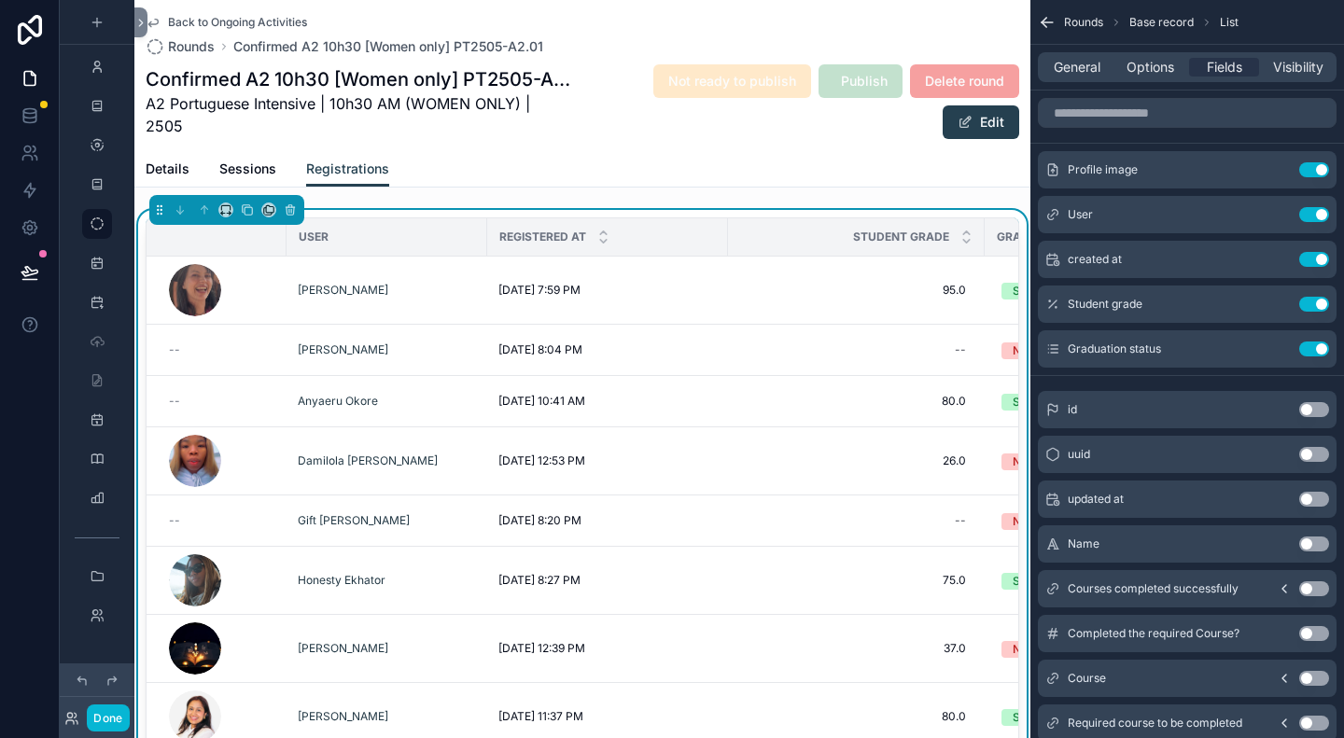
click at [315, 244] on span "User" at bounding box center [314, 237] width 30 height 15
click at [105, 716] on button "Done" at bounding box center [108, 718] width 42 height 27
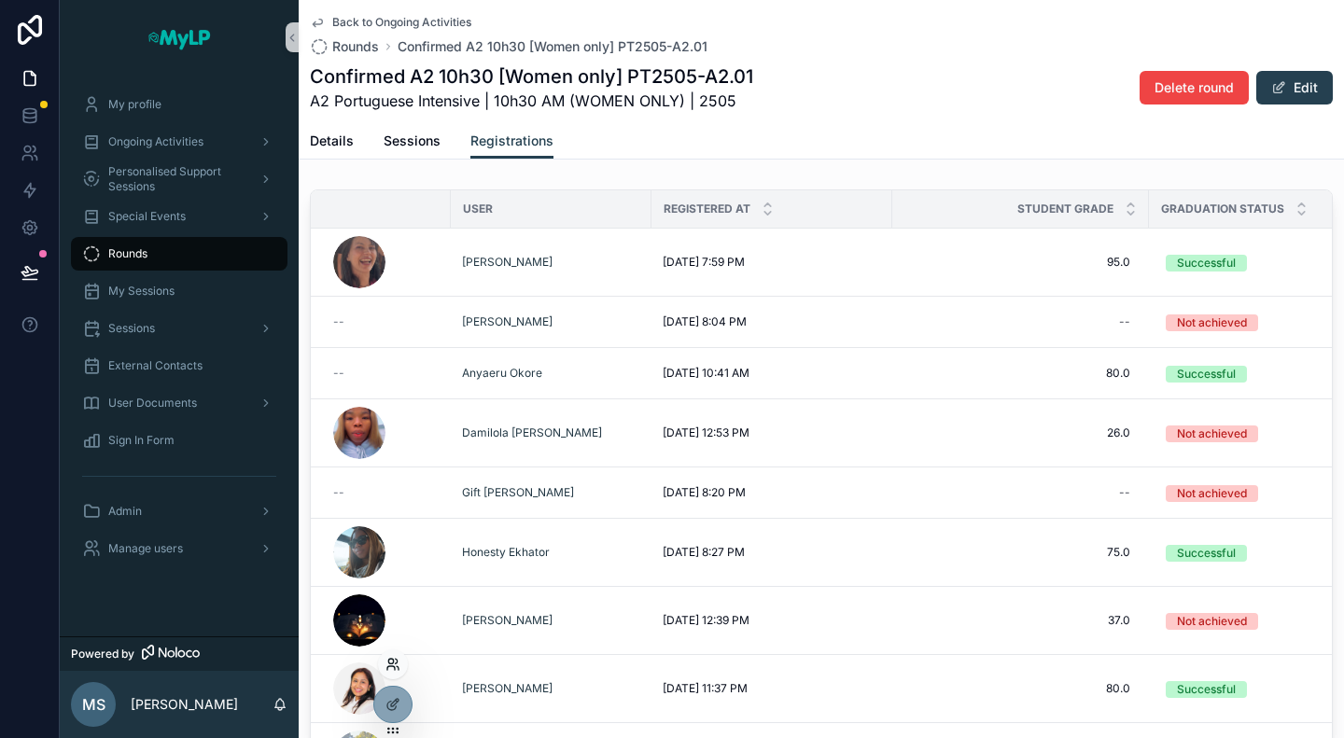
click at [399, 662] on icon at bounding box center [392, 664] width 15 height 15
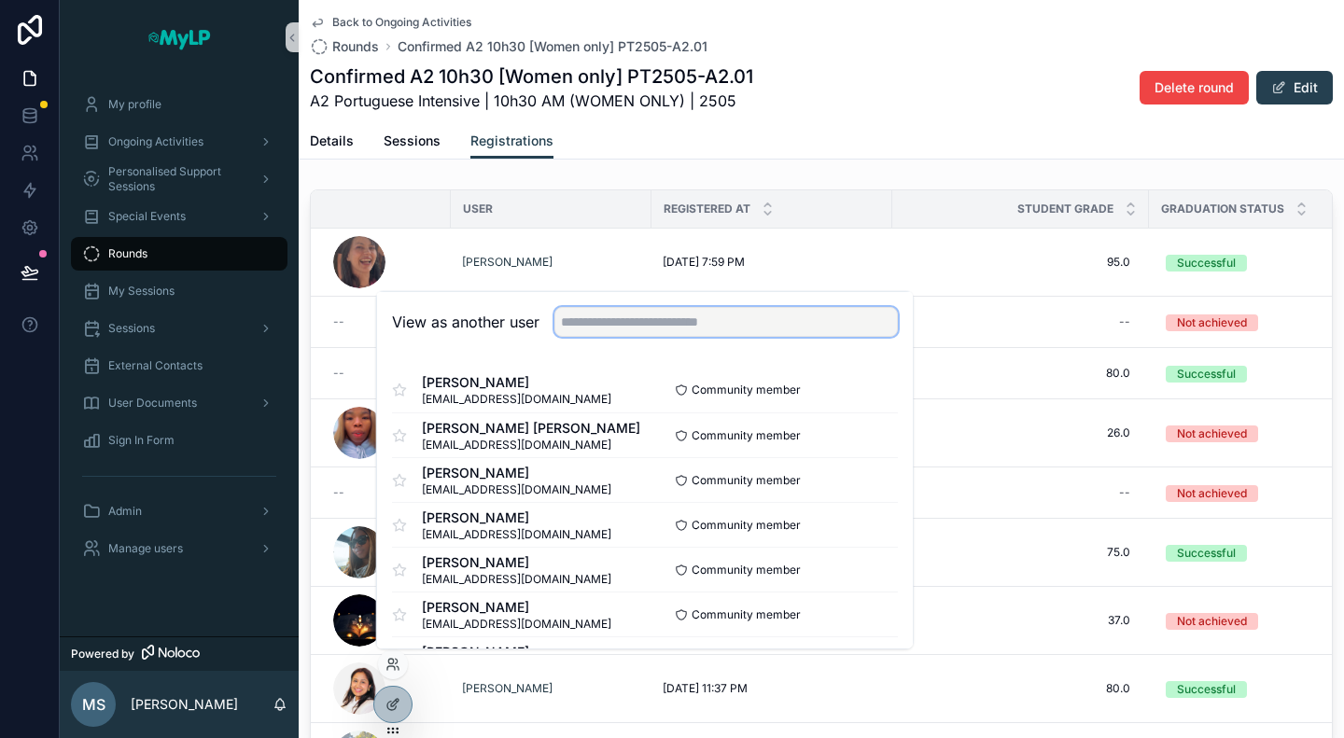
click at [601, 327] on input "text" at bounding box center [725, 322] width 343 height 30
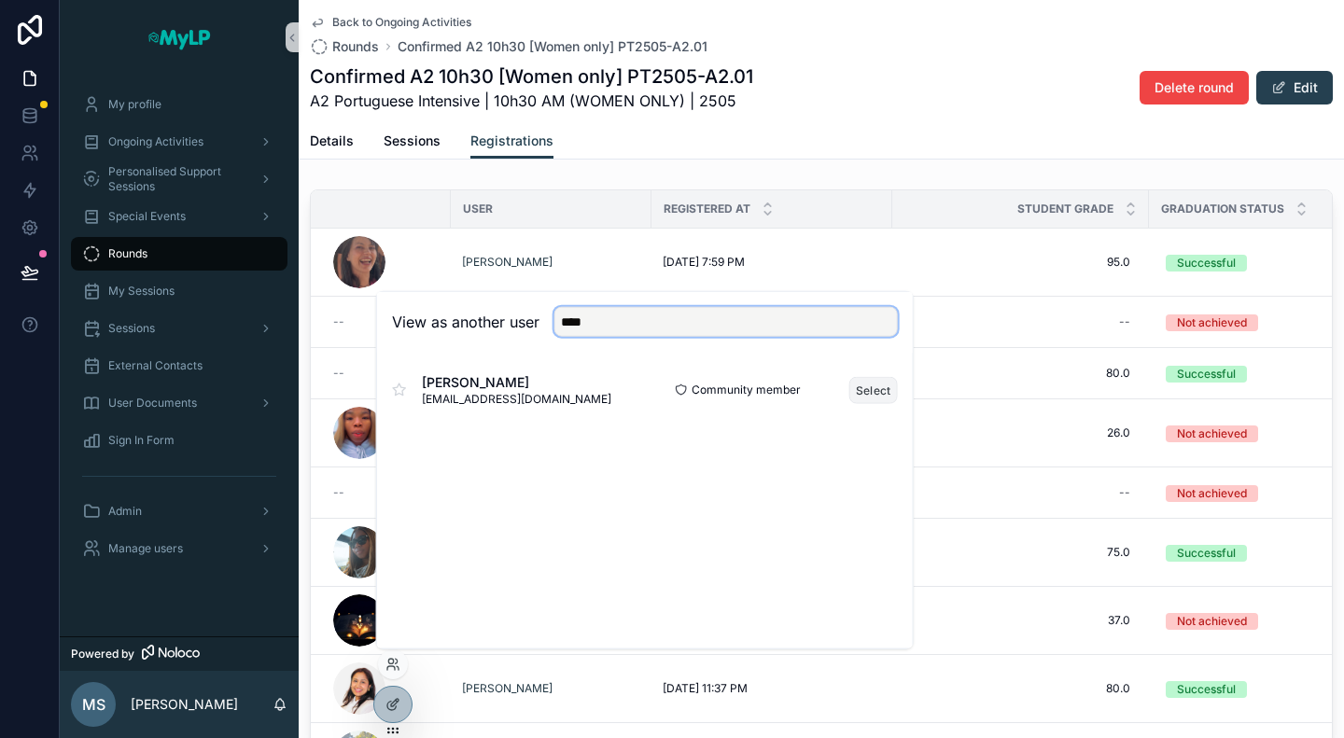
type input "****"
click at [881, 399] on button "Select" at bounding box center [873, 389] width 49 height 27
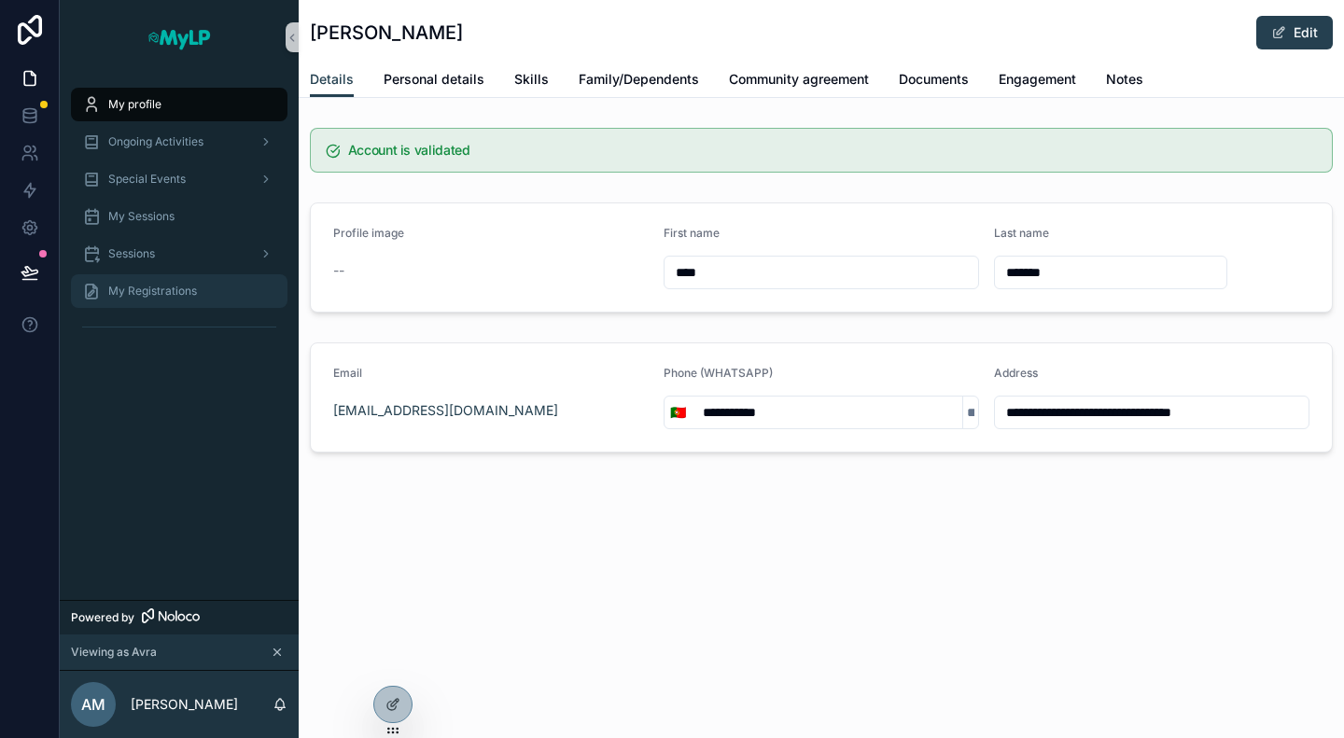
click at [190, 287] on span "My Registrations" at bounding box center [152, 291] width 89 height 15
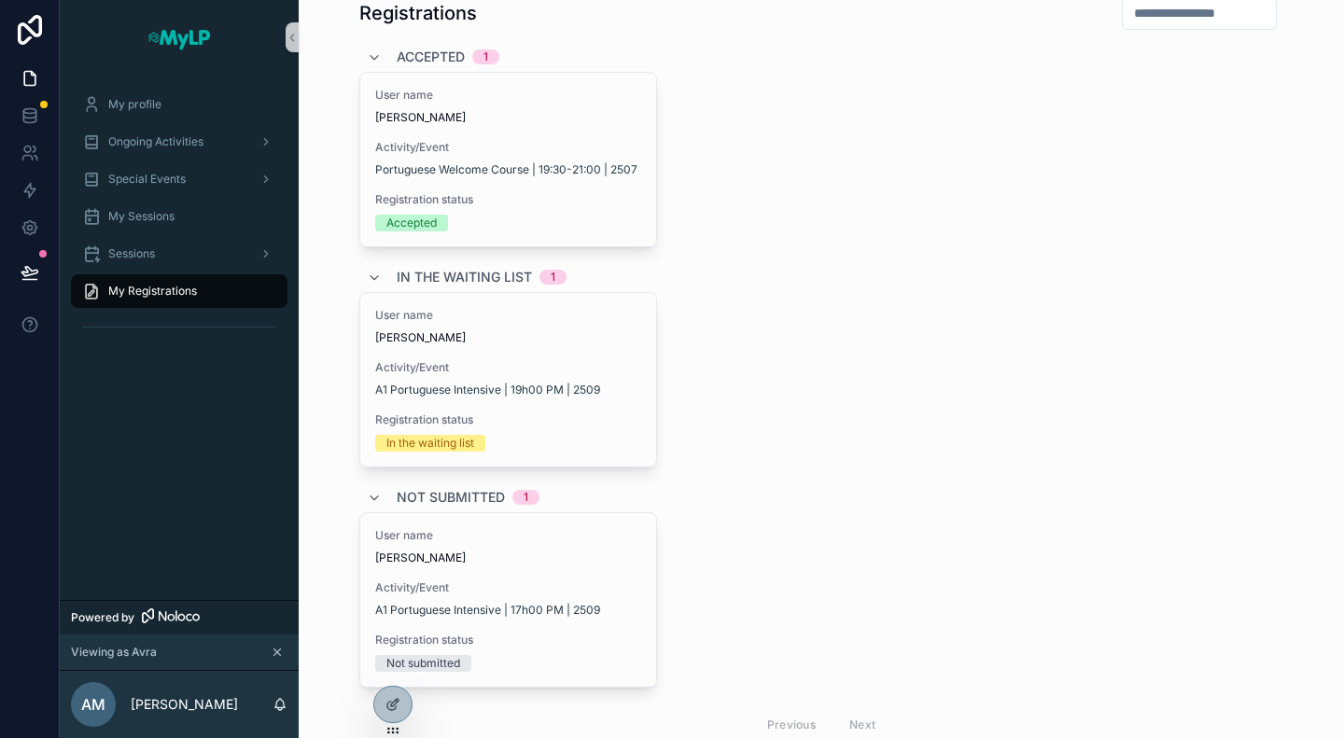
scroll to position [131, 0]
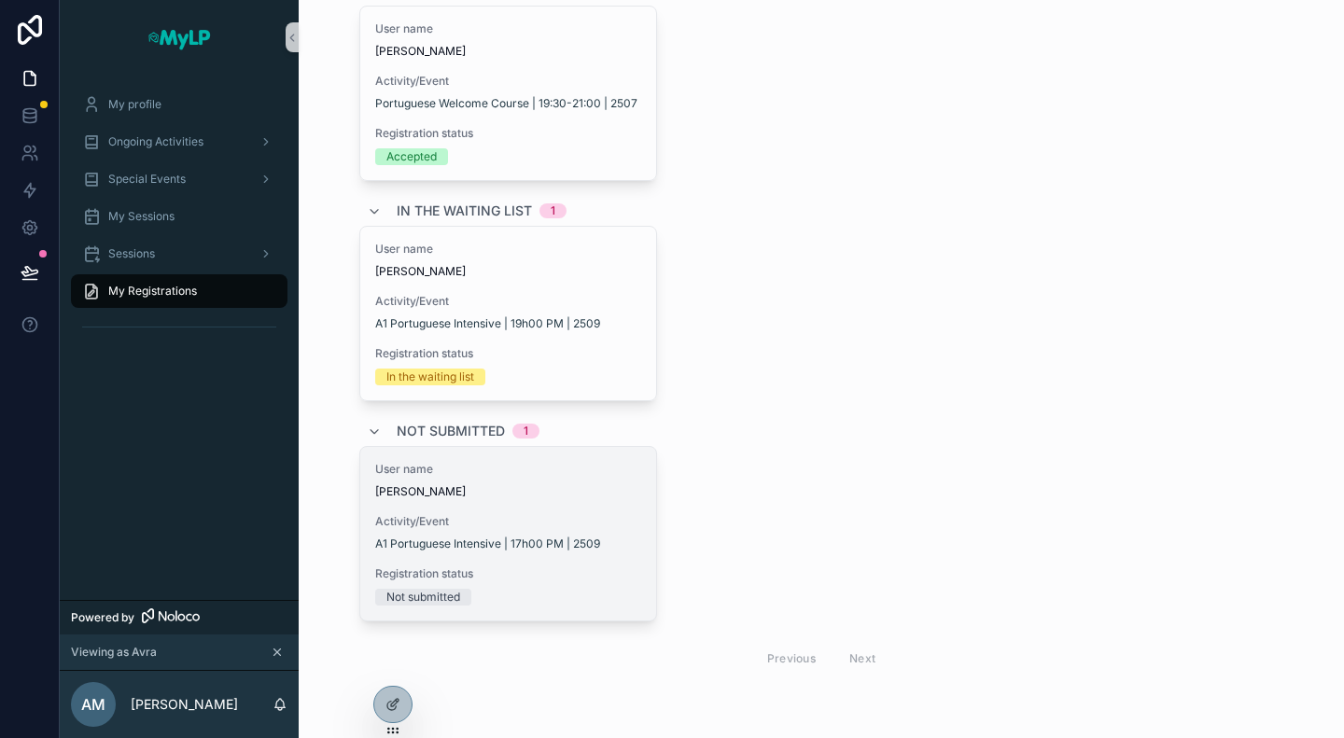
click at [586, 498] on div "User name [PERSON_NAME] Activity/Event A1 Portuguese Intensive | 17h00 PM | 250…" at bounding box center [508, 534] width 297 height 174
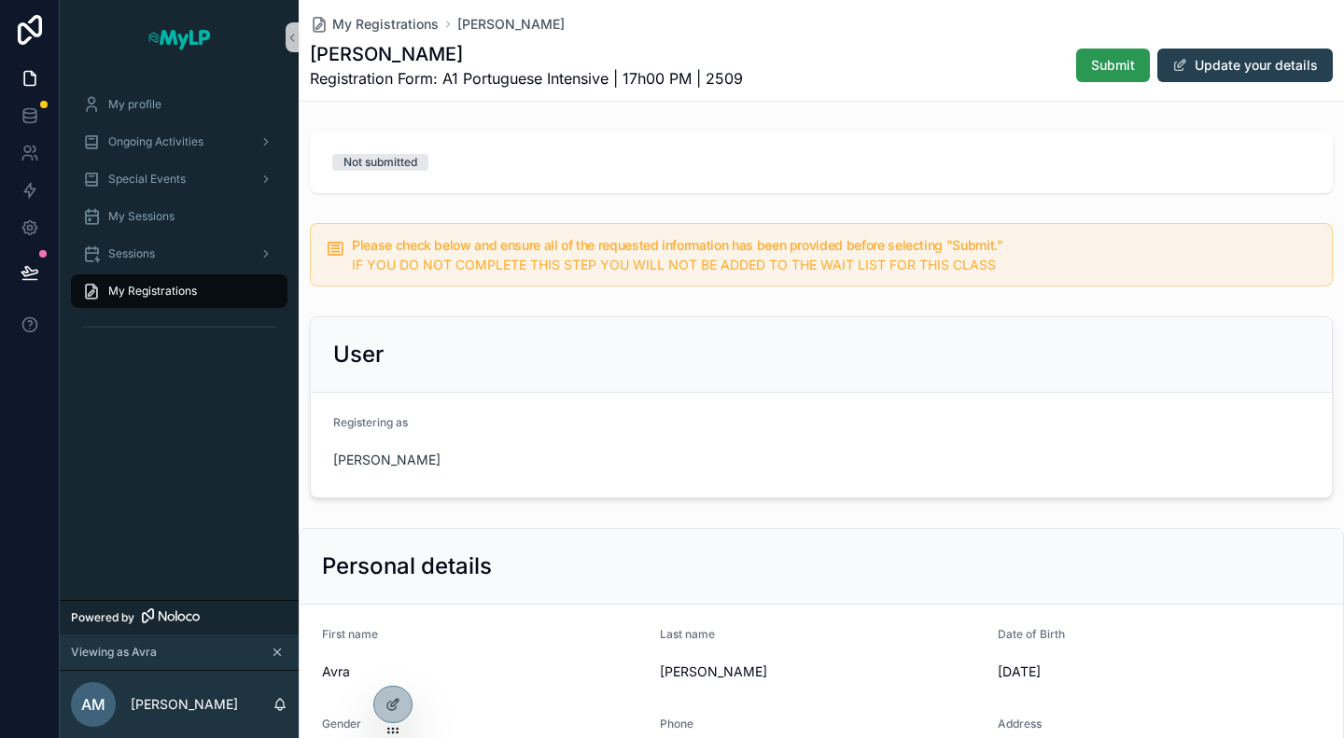
click at [1102, 72] on span "Submit" at bounding box center [1113, 65] width 44 height 19
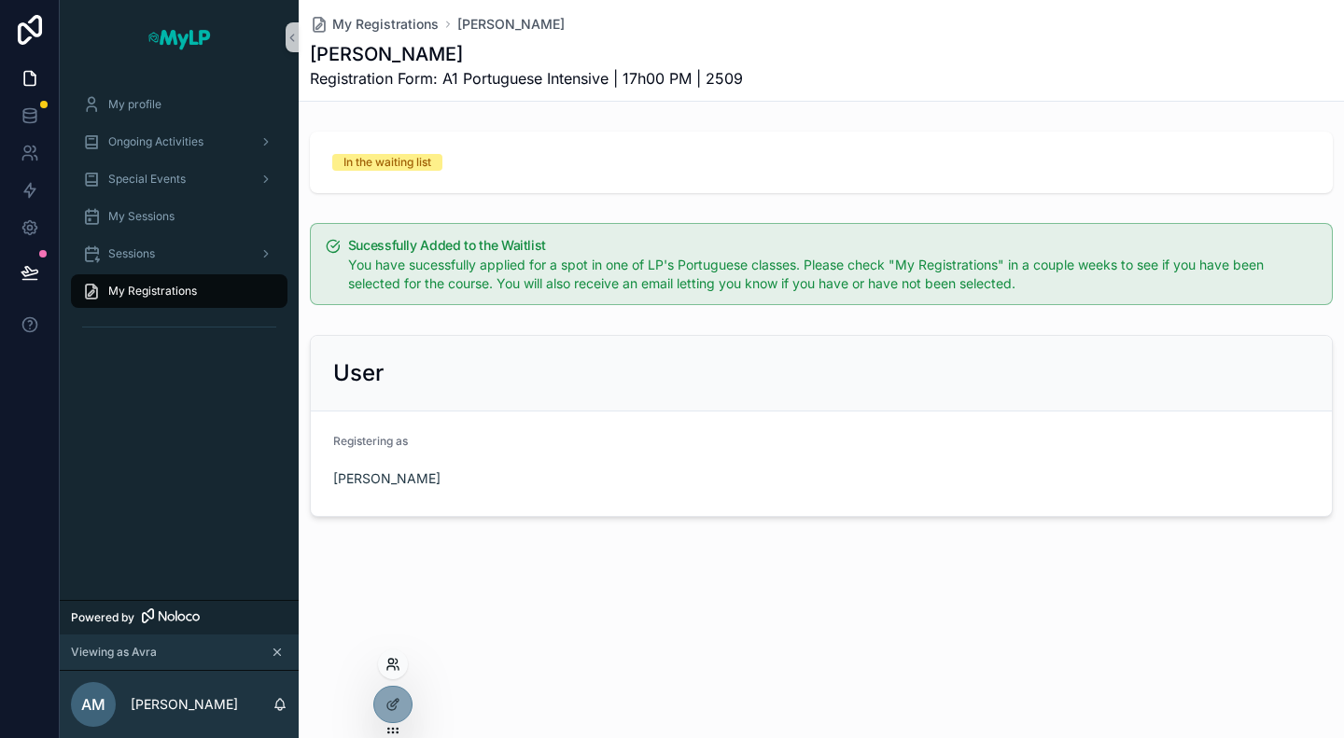
click at [398, 665] on icon at bounding box center [392, 664] width 15 height 15
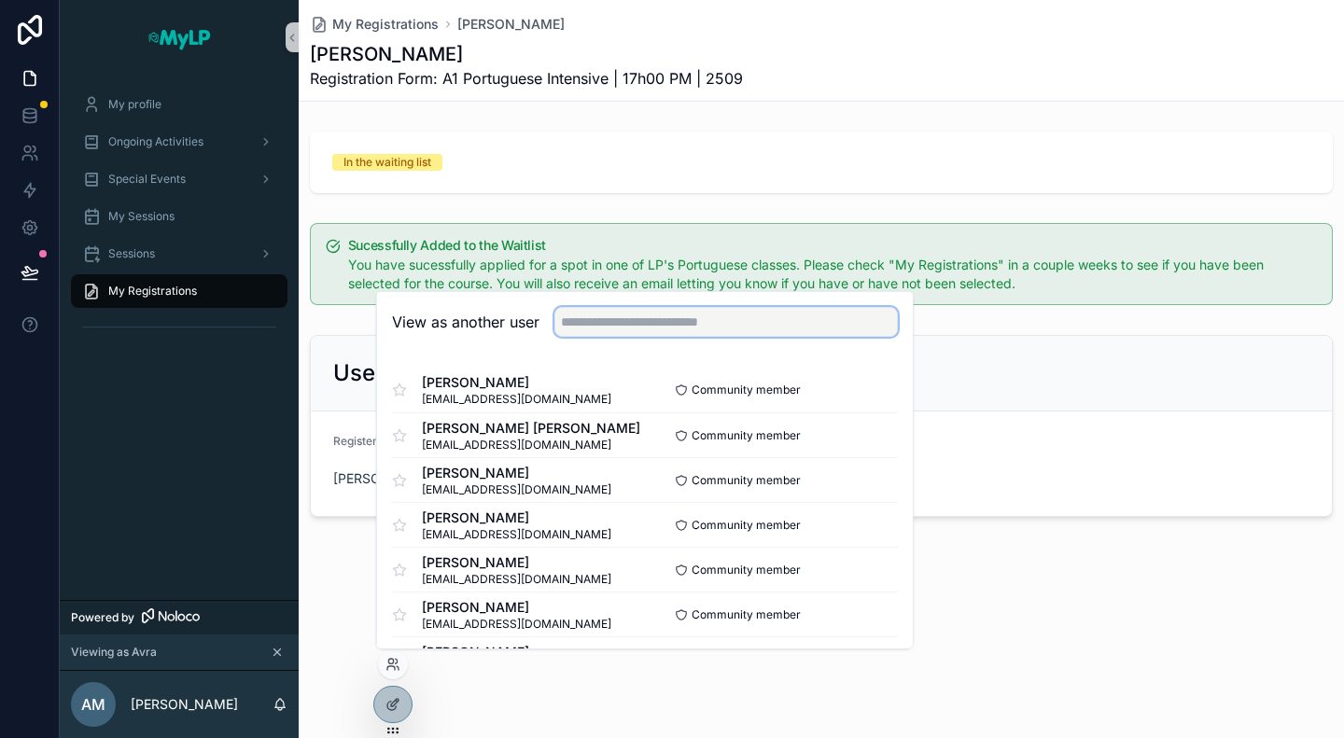
click at [627, 323] on input "text" at bounding box center [725, 322] width 343 height 30
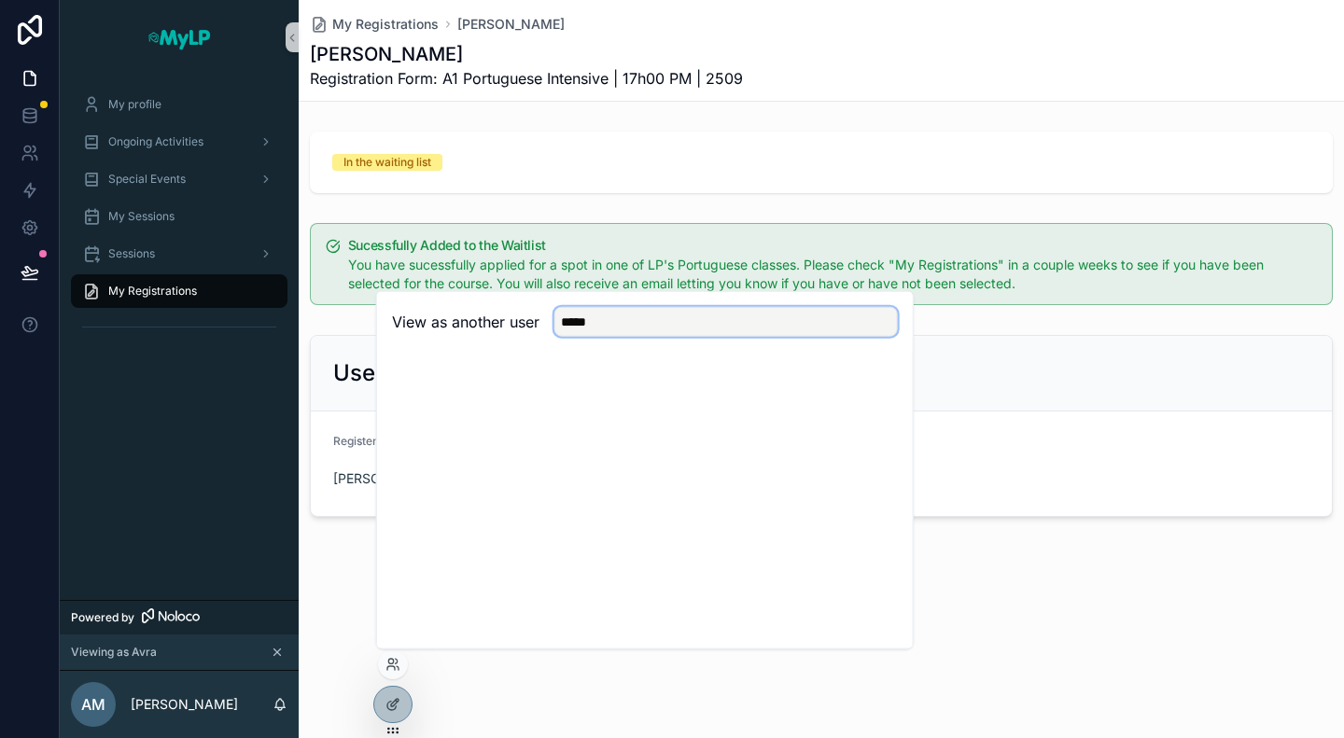
click at [577, 326] on input "*****" at bounding box center [725, 322] width 343 height 30
paste input "*****"
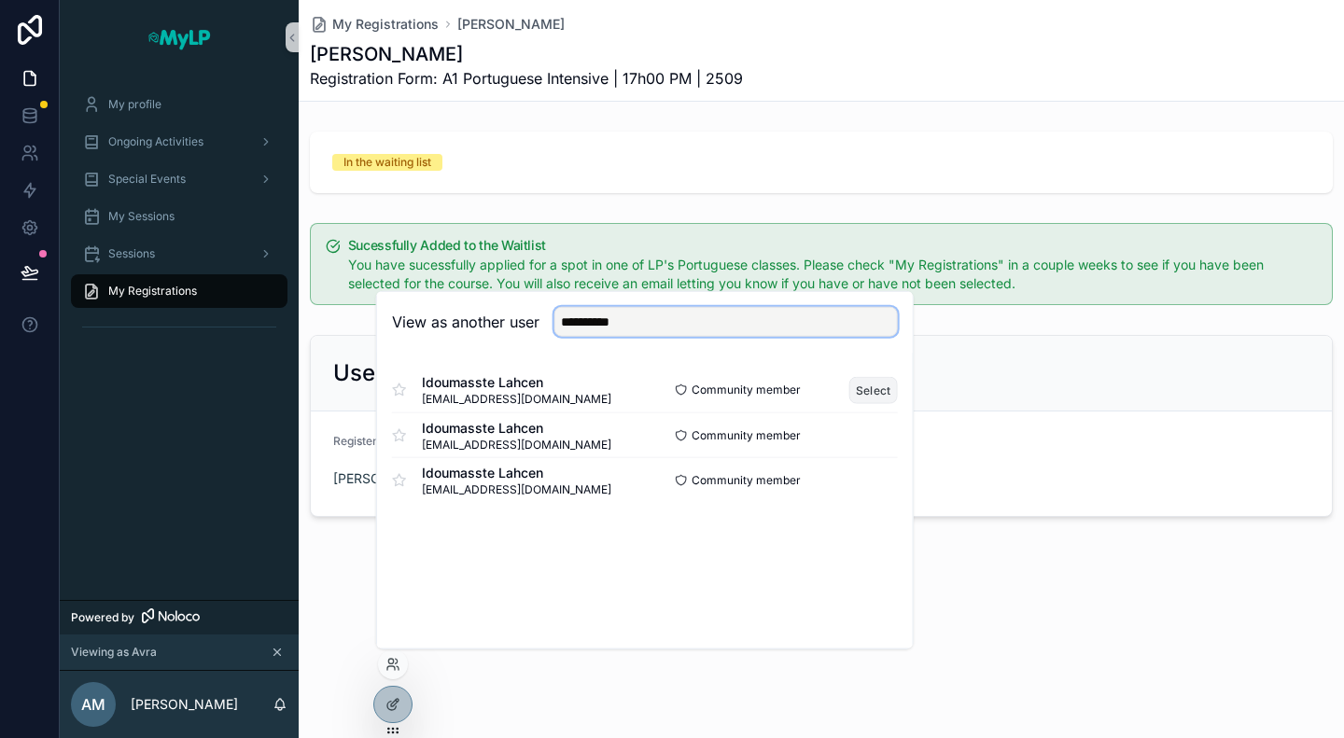
type input "**********"
click at [872, 385] on button "Select" at bounding box center [873, 389] width 49 height 27
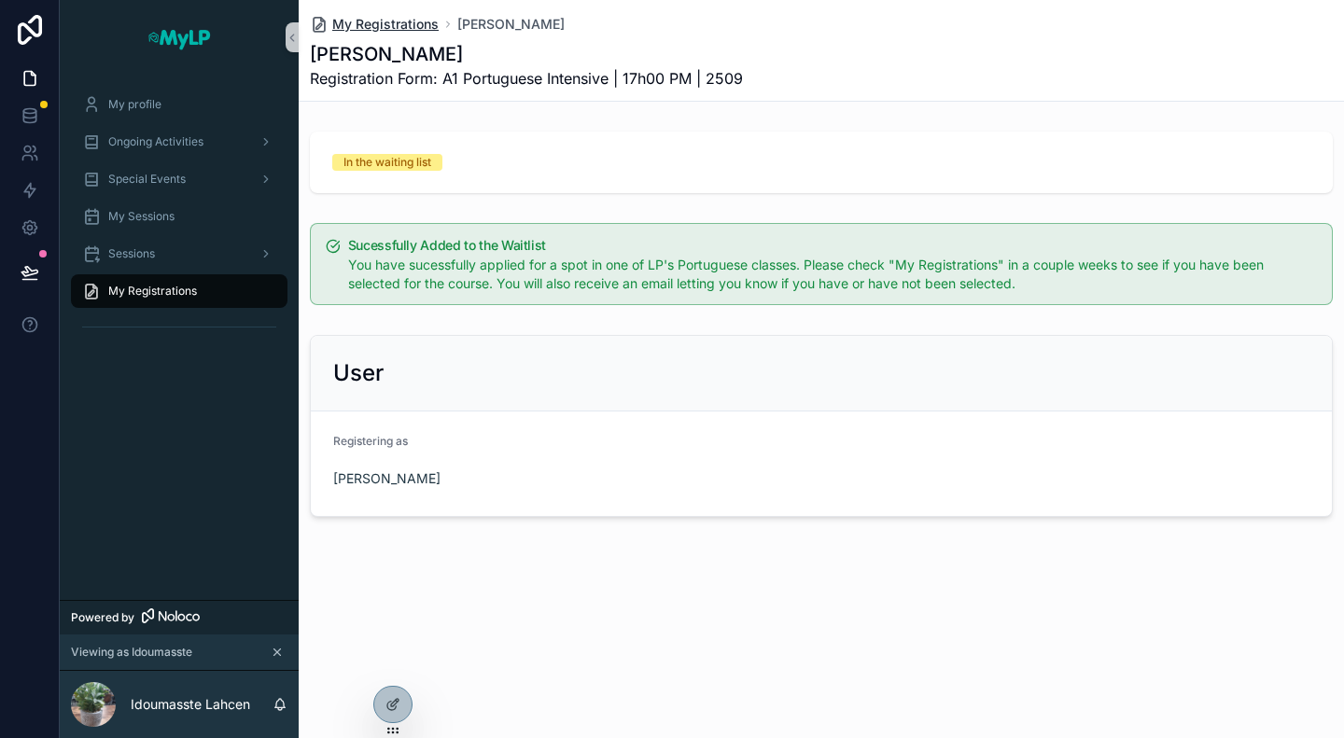
click at [385, 20] on span "My Registrations" at bounding box center [385, 24] width 106 height 19
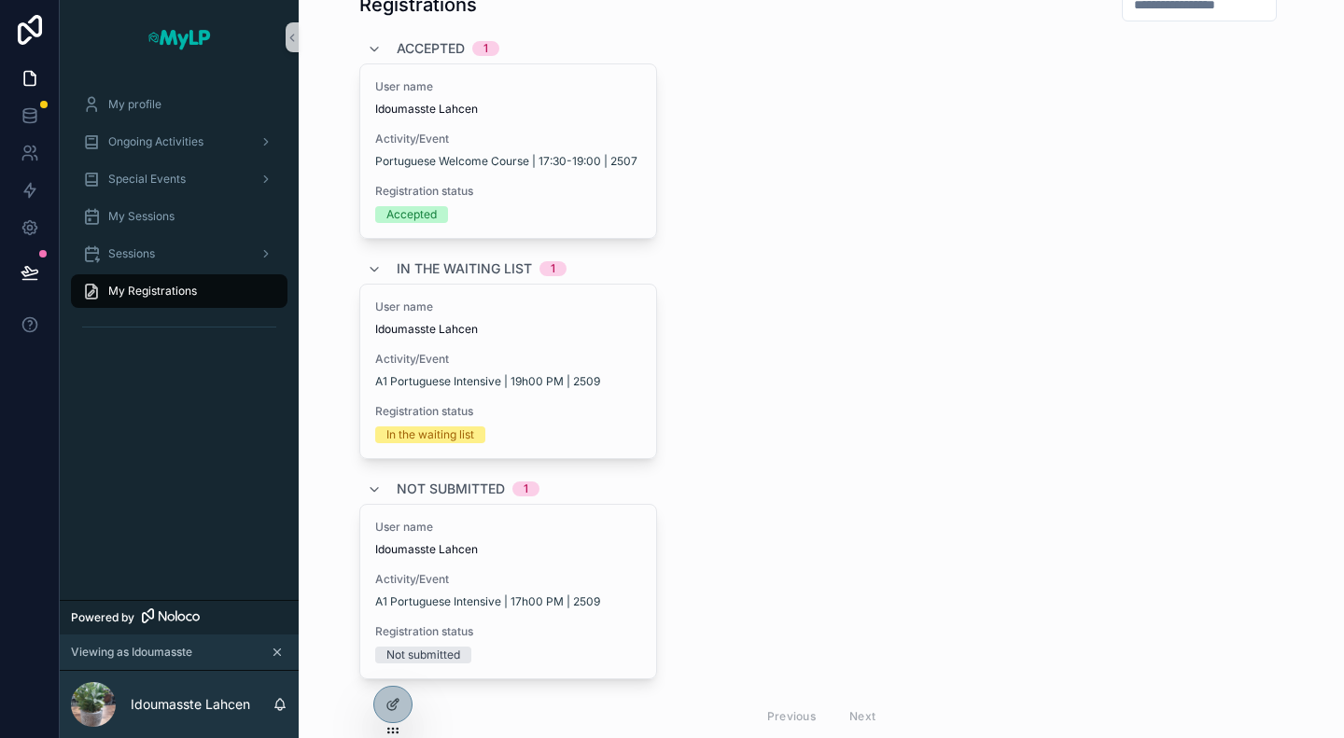
scroll to position [131, 0]
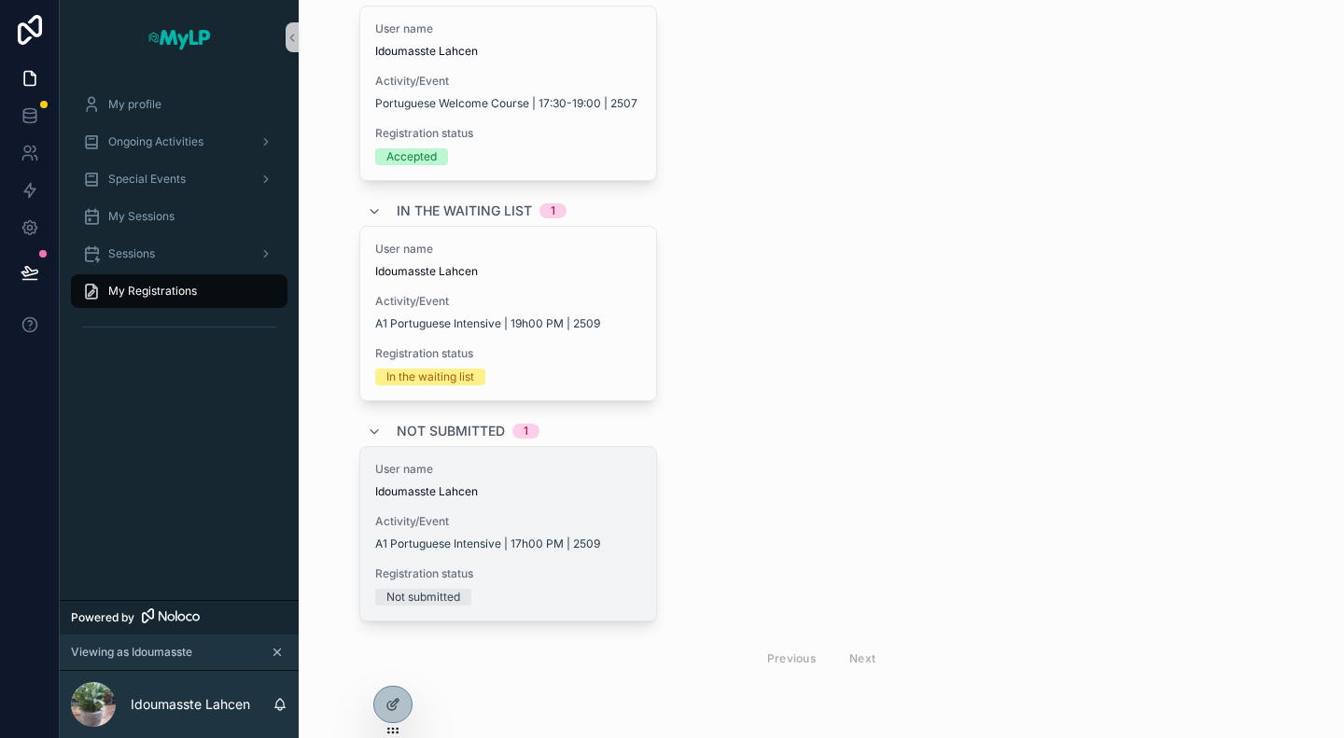
click at [561, 492] on span "Idoumasste Lahcen" at bounding box center [508, 491] width 267 height 15
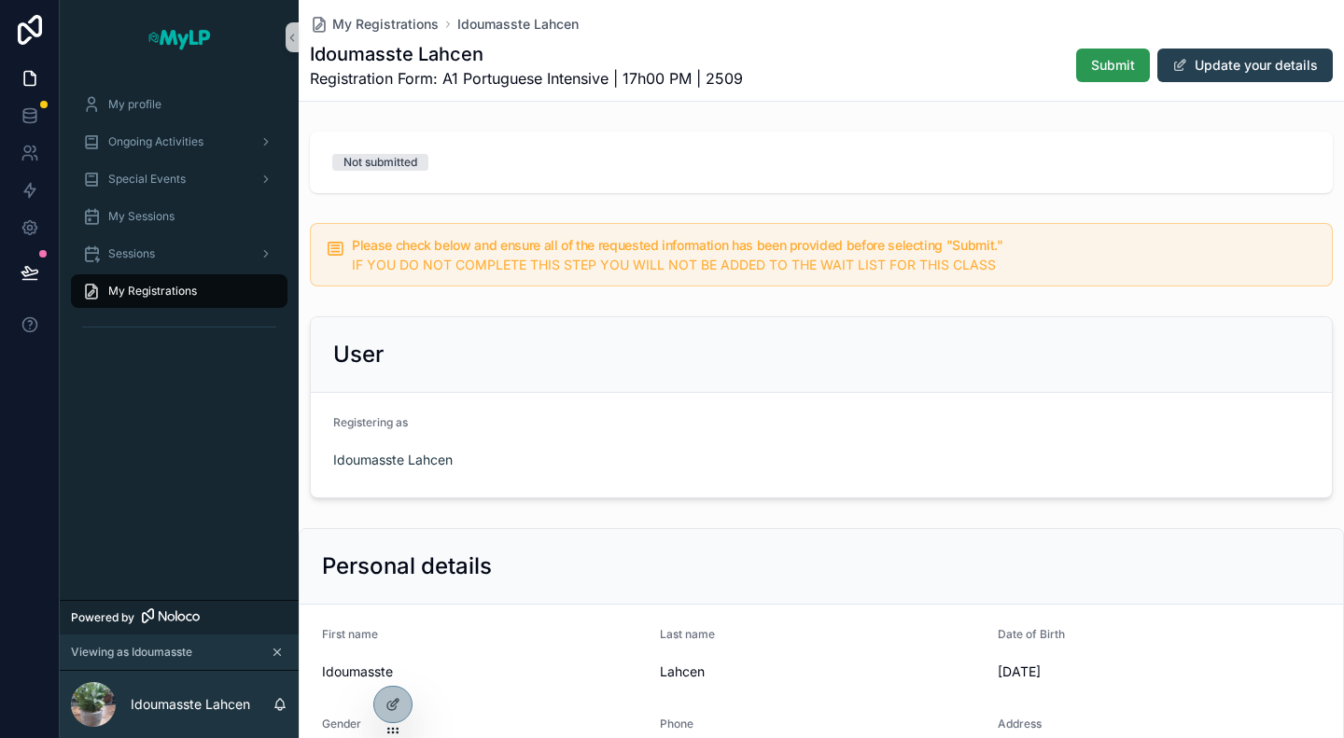
click at [1119, 71] on span "Submit" at bounding box center [1113, 65] width 44 height 19
